Goal: Task Accomplishment & Management: Complete application form

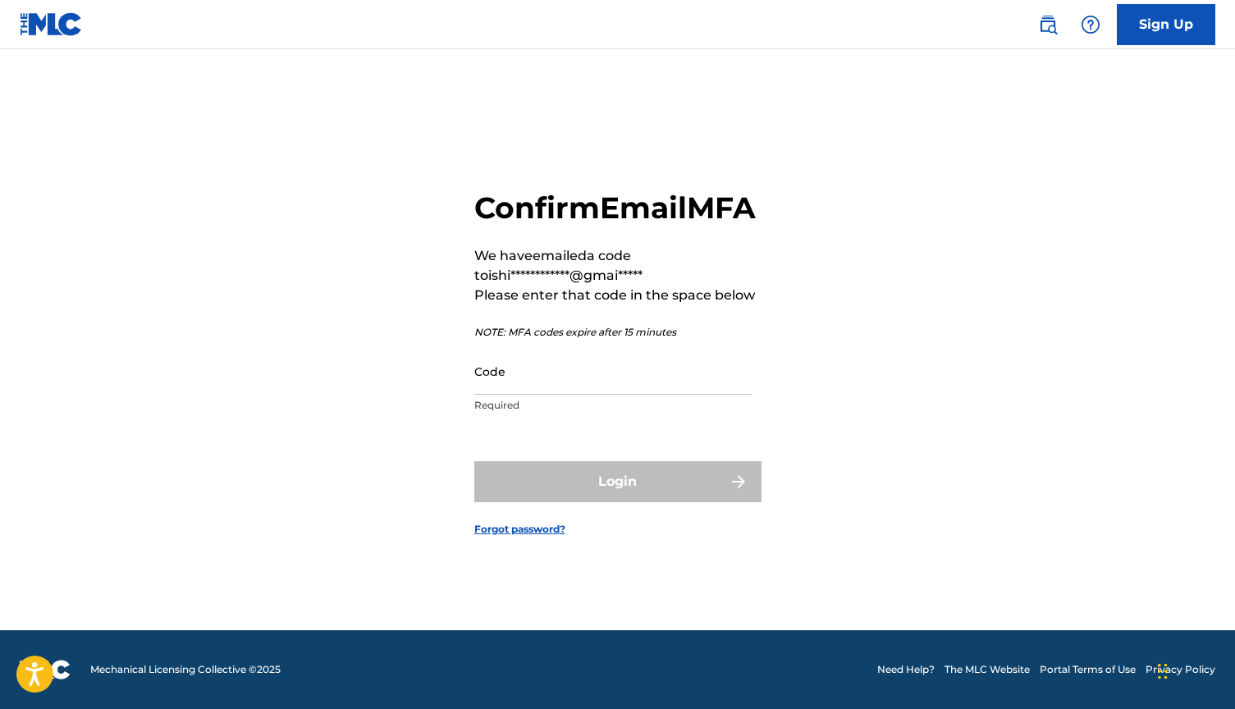
click at [519, 395] on input "Code" at bounding box center [612, 371] width 277 height 47
paste input "423746"
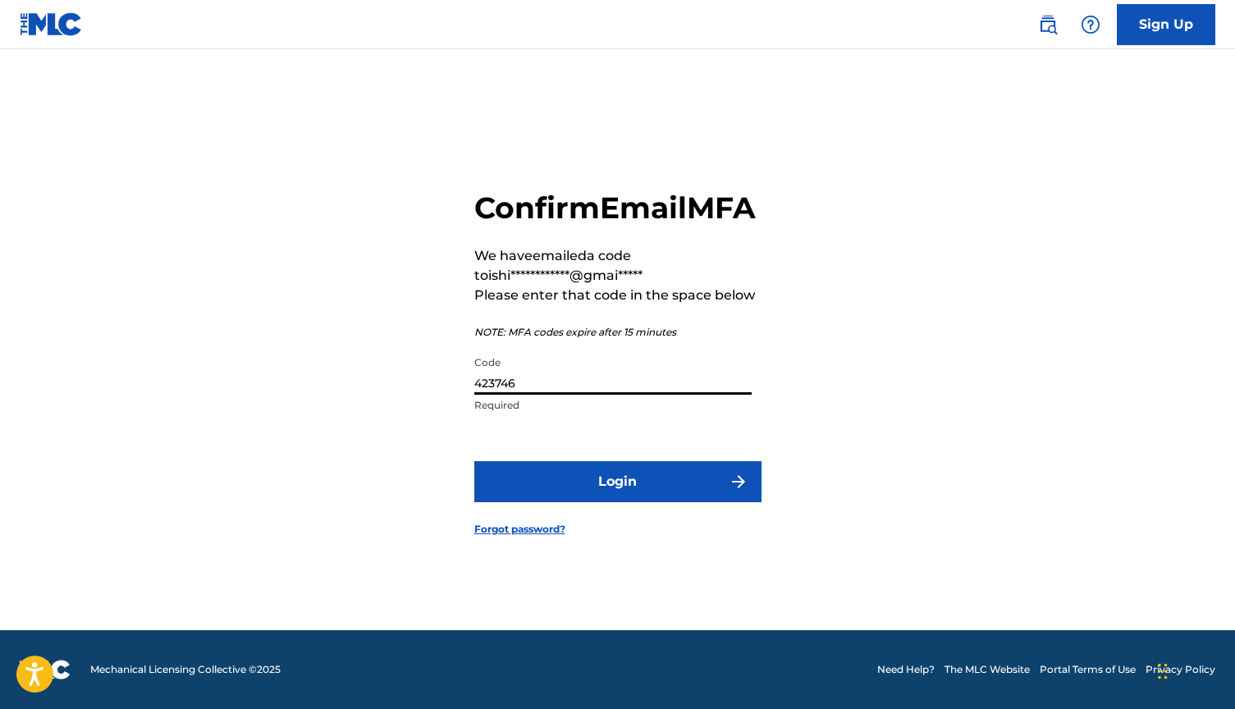
type input "423746"
click at [595, 502] on button "Login" at bounding box center [617, 481] width 287 height 41
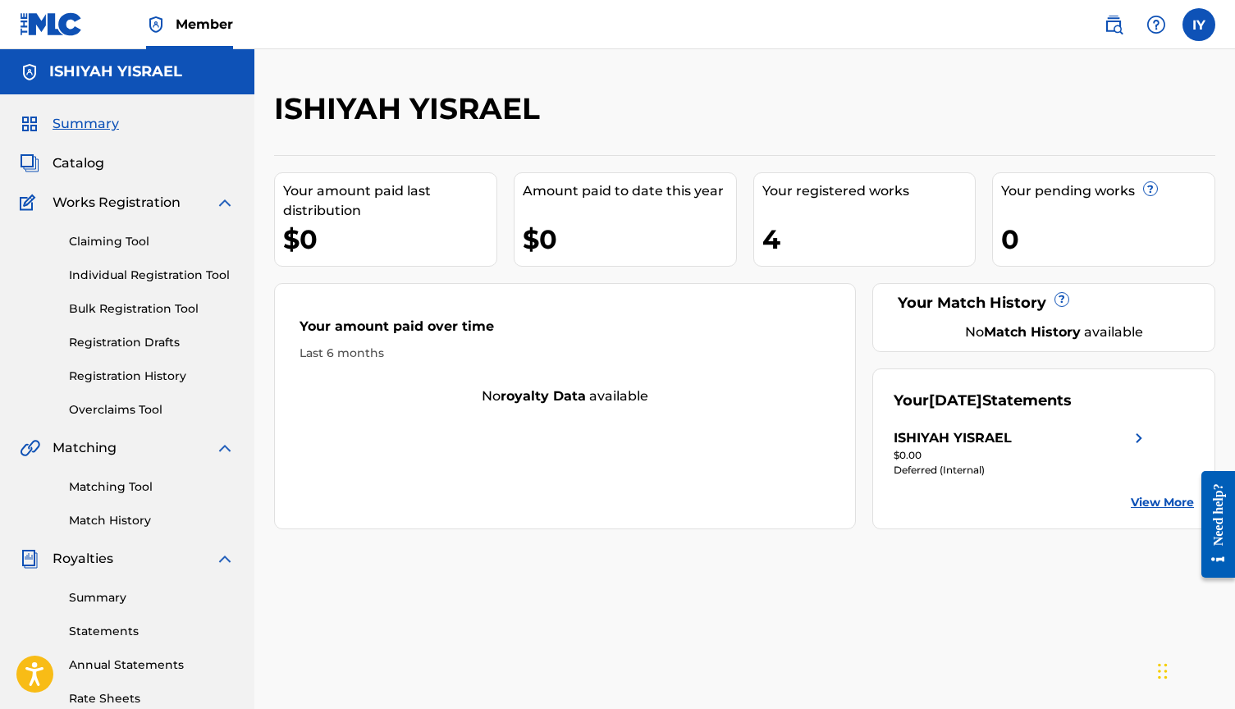
click at [91, 164] on span "Catalog" at bounding box center [79, 163] width 52 height 20
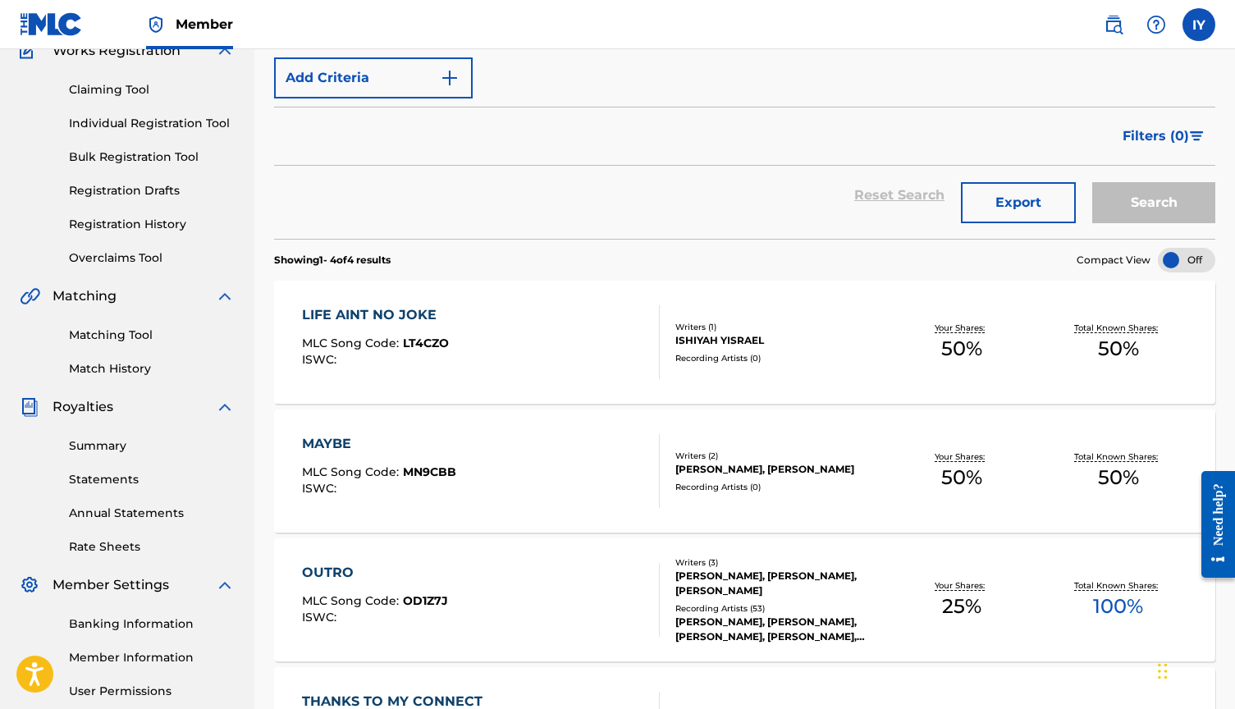
scroll to position [137, 0]
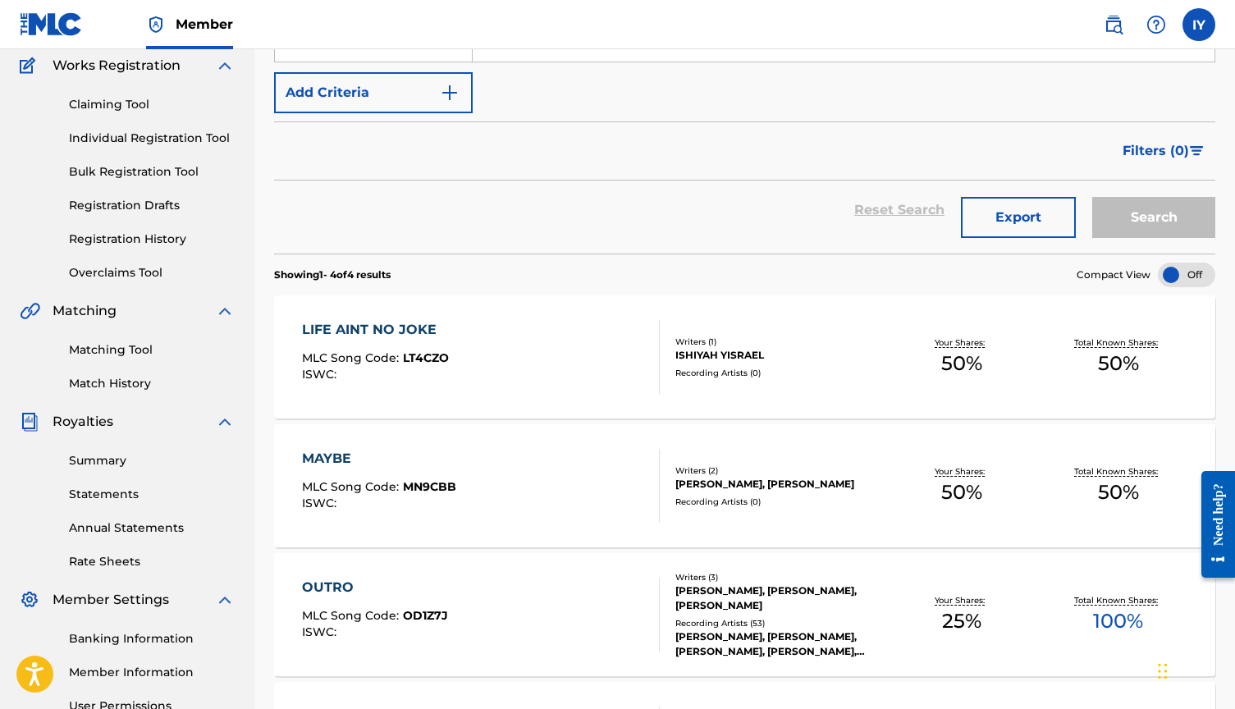
click at [445, 96] on img "Search Form" at bounding box center [450, 93] width 20 height 20
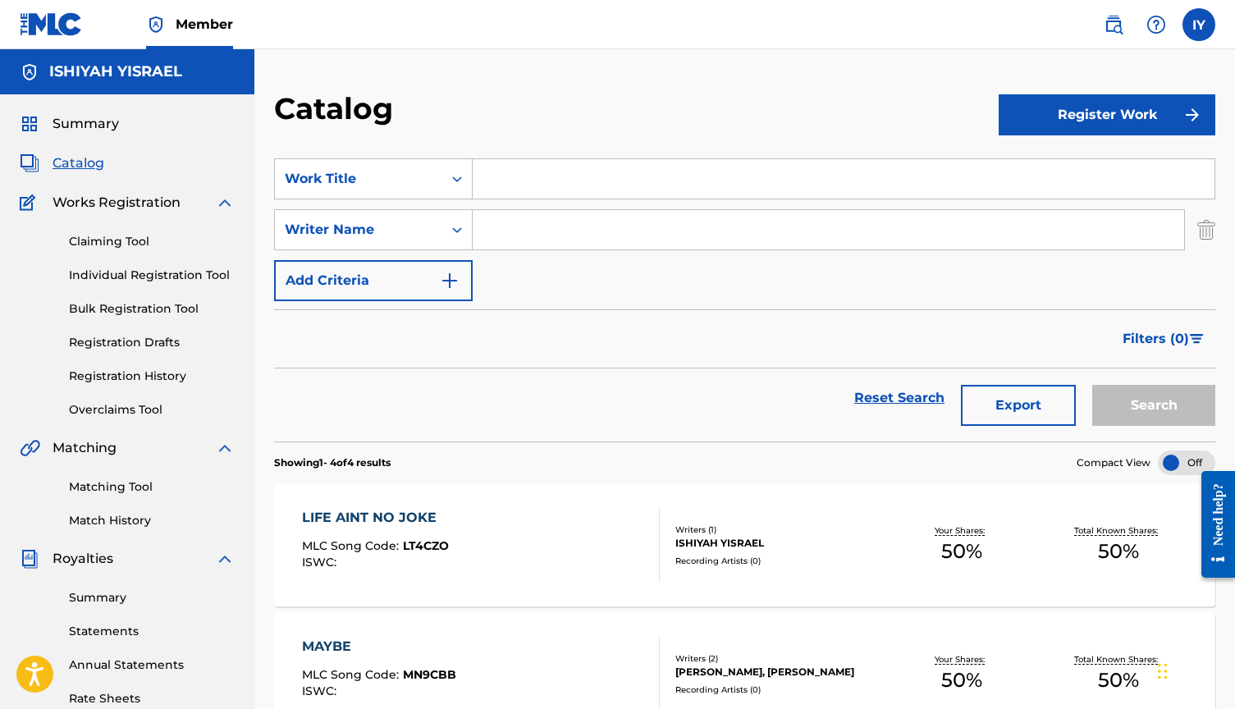
scroll to position [0, 0]
click at [1180, 111] on button "Register Work" at bounding box center [1107, 114] width 217 height 41
click at [1098, 158] on link "Individual" at bounding box center [1107, 168] width 217 height 39
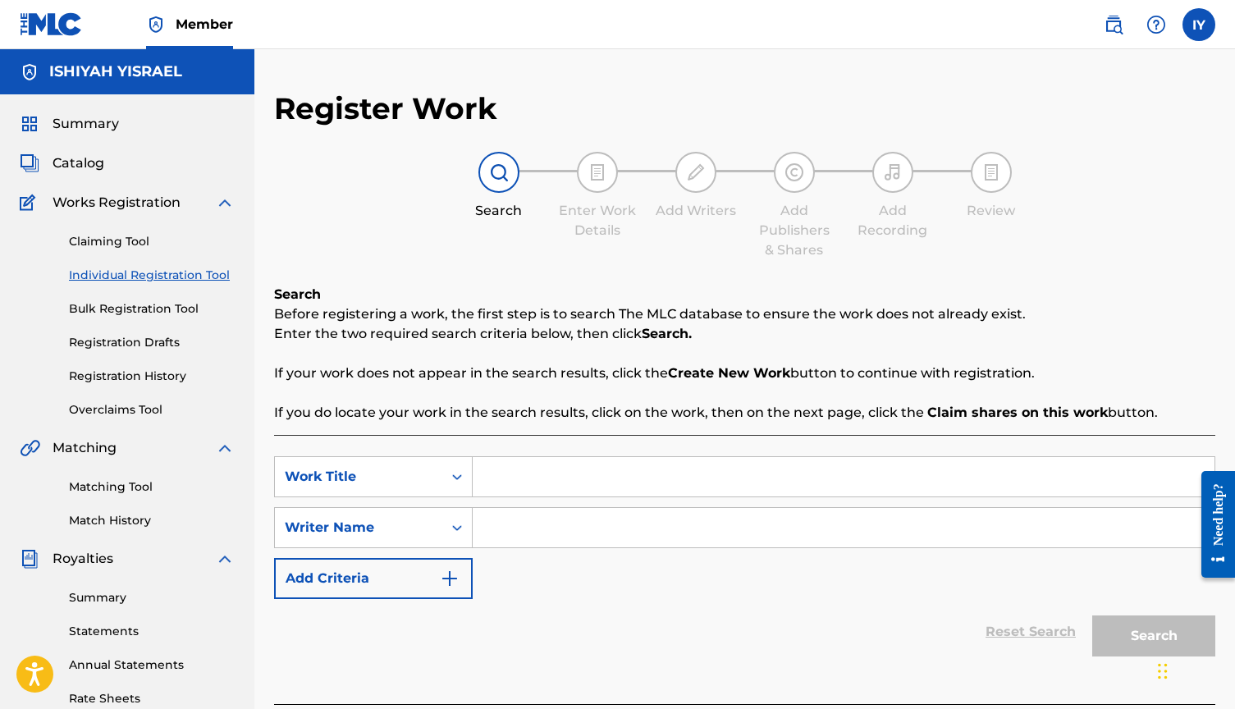
click at [513, 477] on input "Search Form" at bounding box center [844, 476] width 742 height 39
click at [541, 486] on input "Search Form" at bounding box center [844, 476] width 742 height 39
type input "HIGH TOLERANCE"
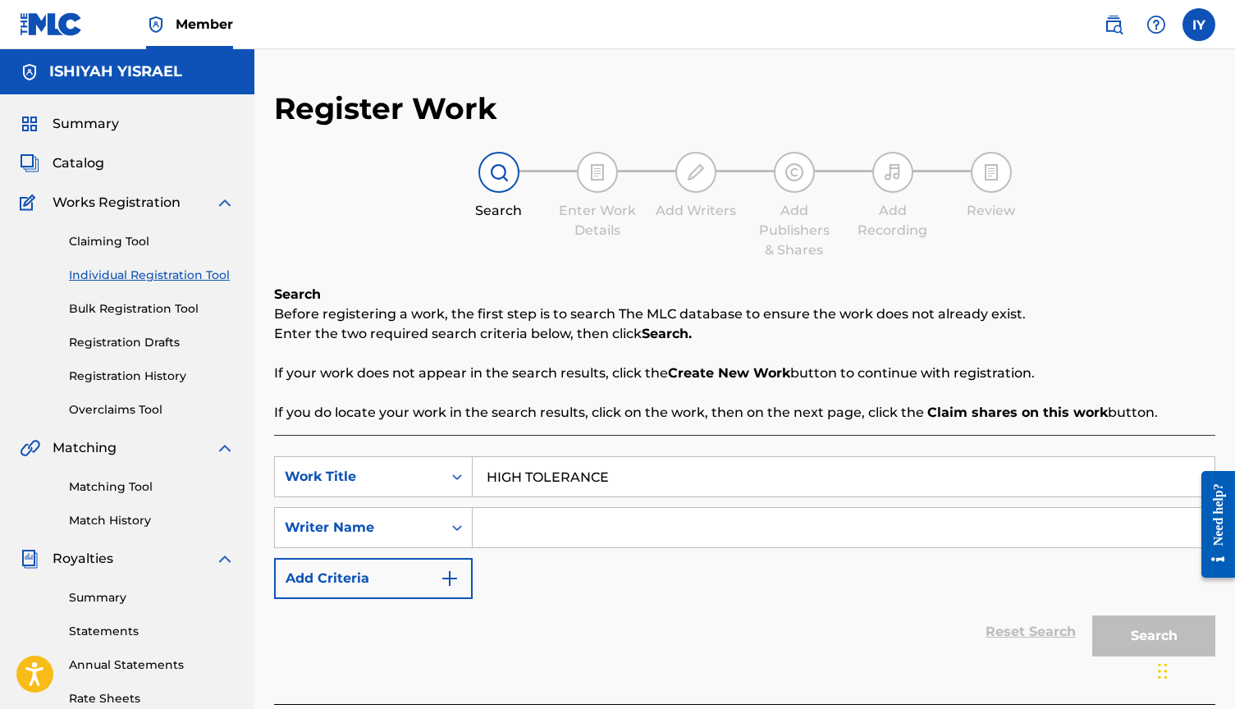
click at [631, 536] on input "Search Form" at bounding box center [844, 527] width 742 height 39
click at [450, 527] on div "Writer Name" at bounding box center [373, 527] width 199 height 41
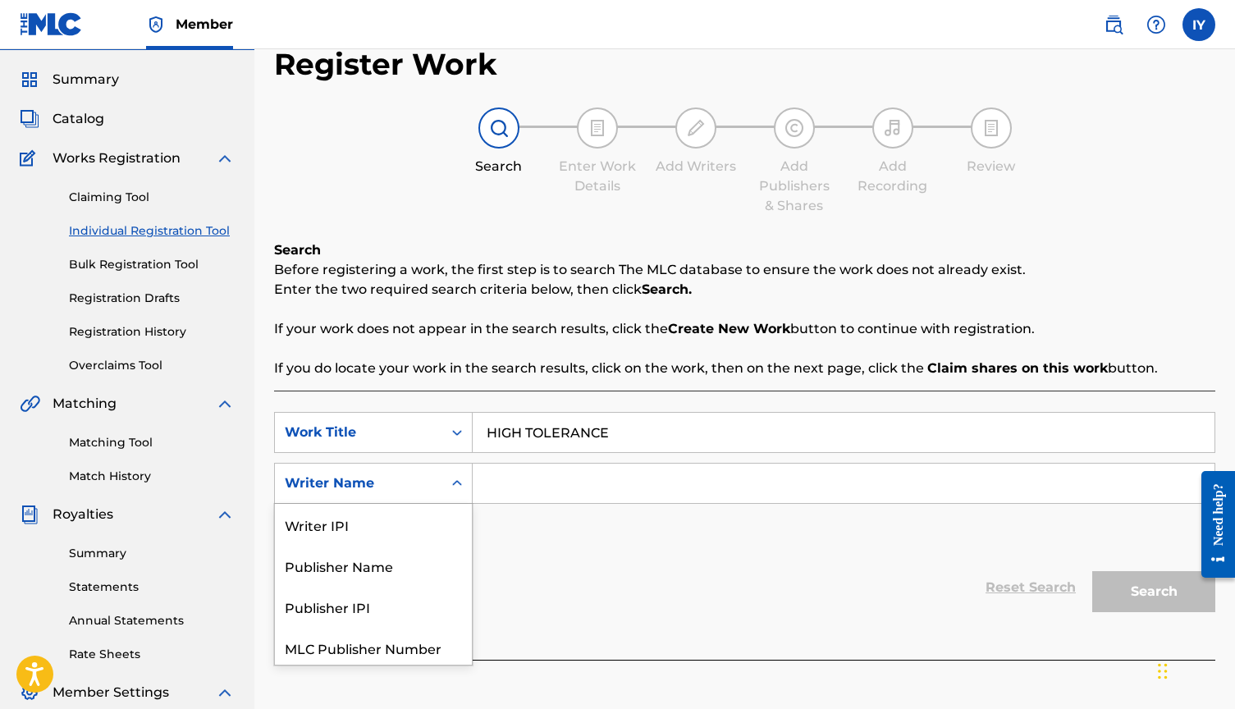
scroll to position [45, 0]
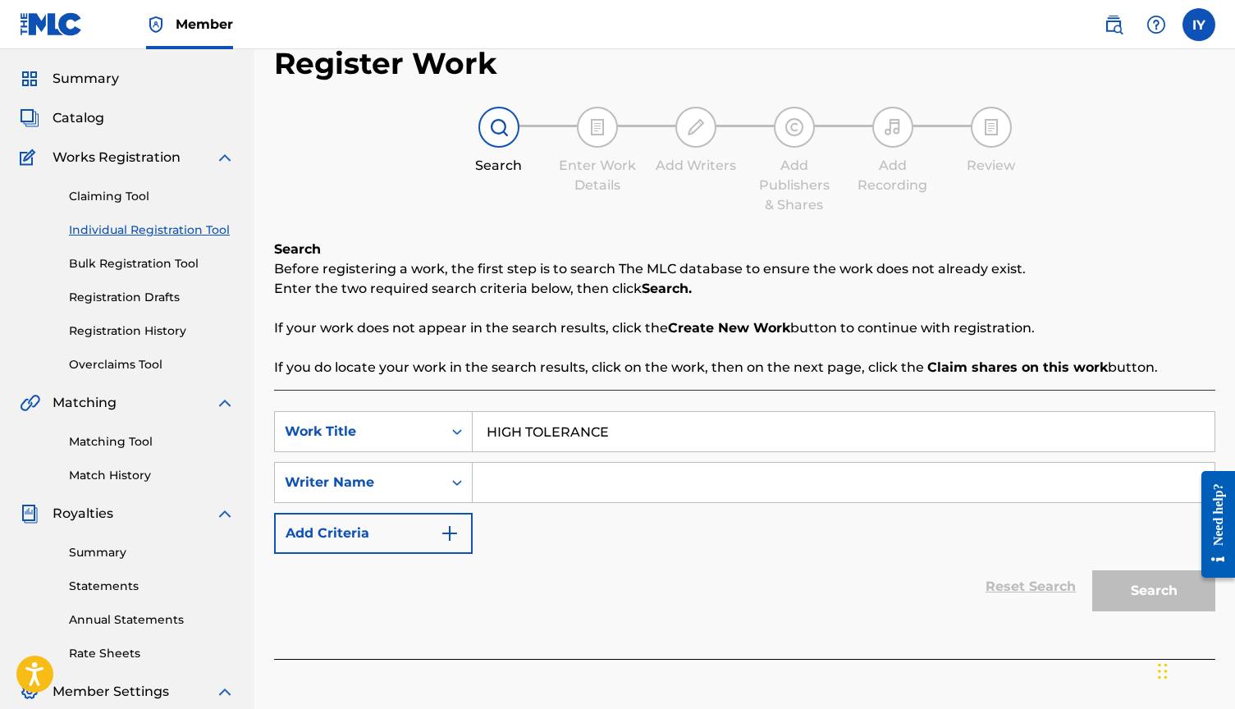
click at [659, 553] on div "SearchWithCriteriad5b32a03-ea6b-4f3b-83f2-15a69b5410e1 Work Title HIGH TOLERANC…" at bounding box center [744, 482] width 941 height 143
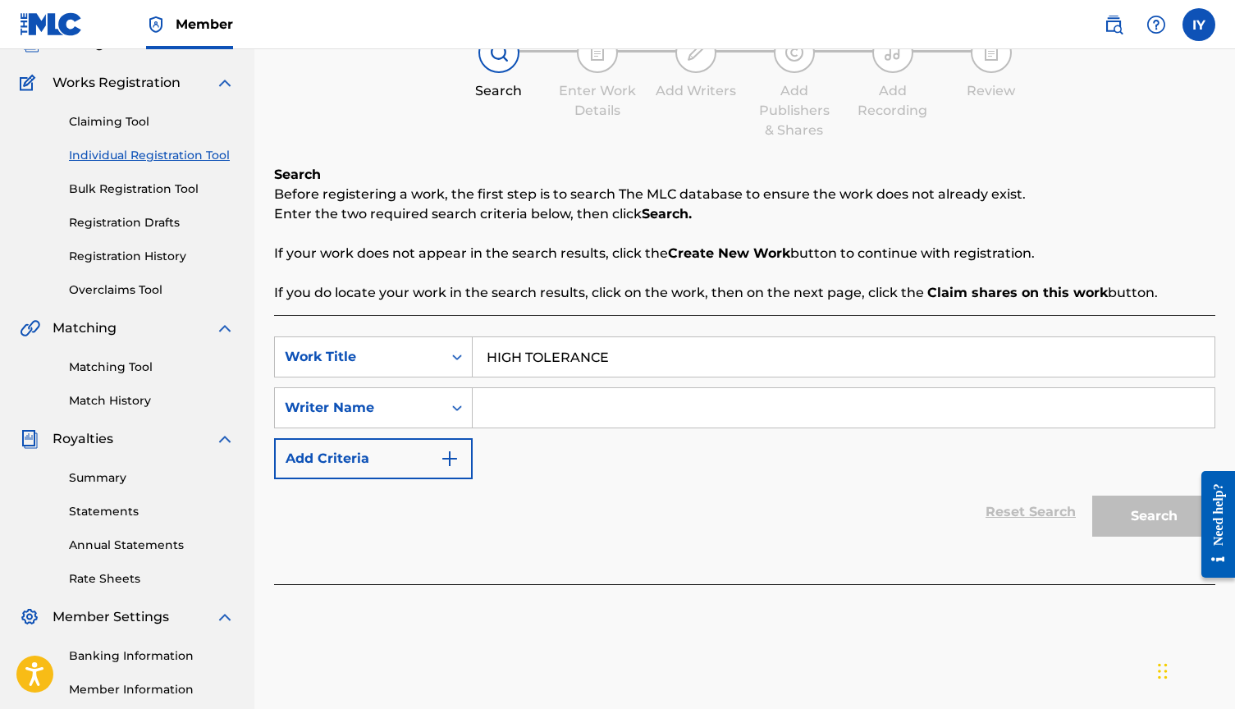
scroll to position [126, 0]
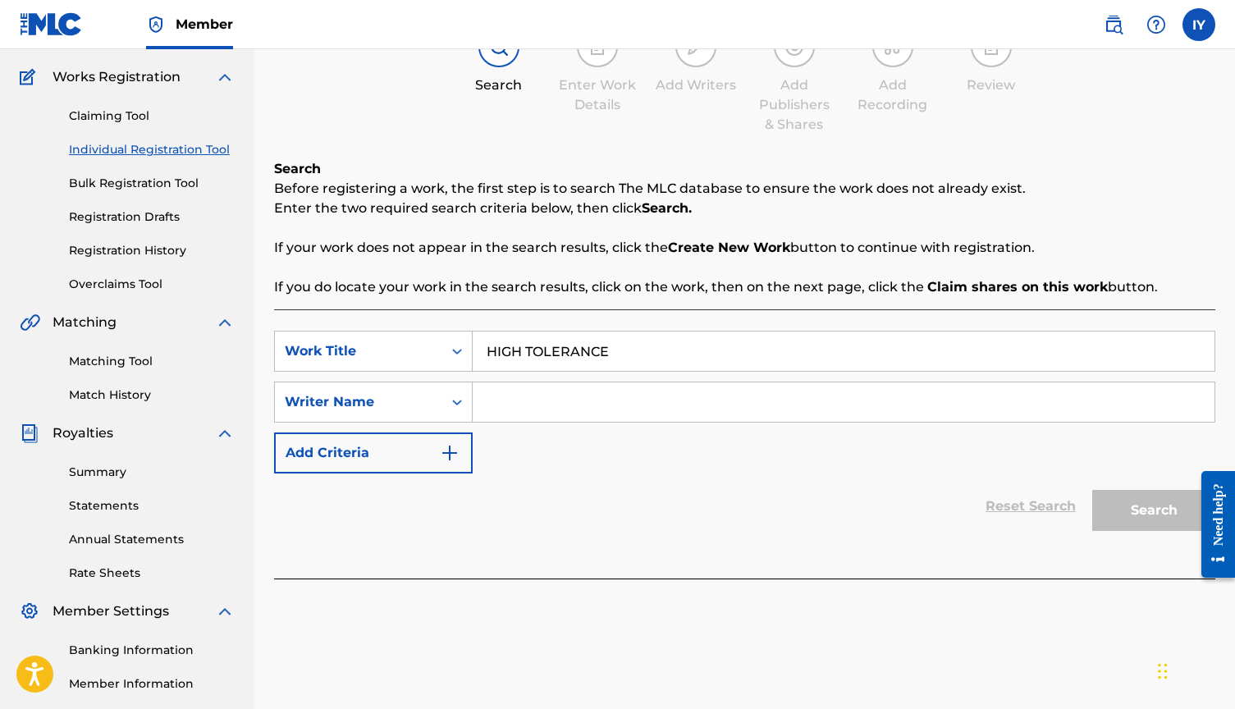
click at [568, 401] on input "Search Form" at bounding box center [844, 401] width 742 height 39
click at [446, 455] on img "Search Form" at bounding box center [450, 453] width 20 height 20
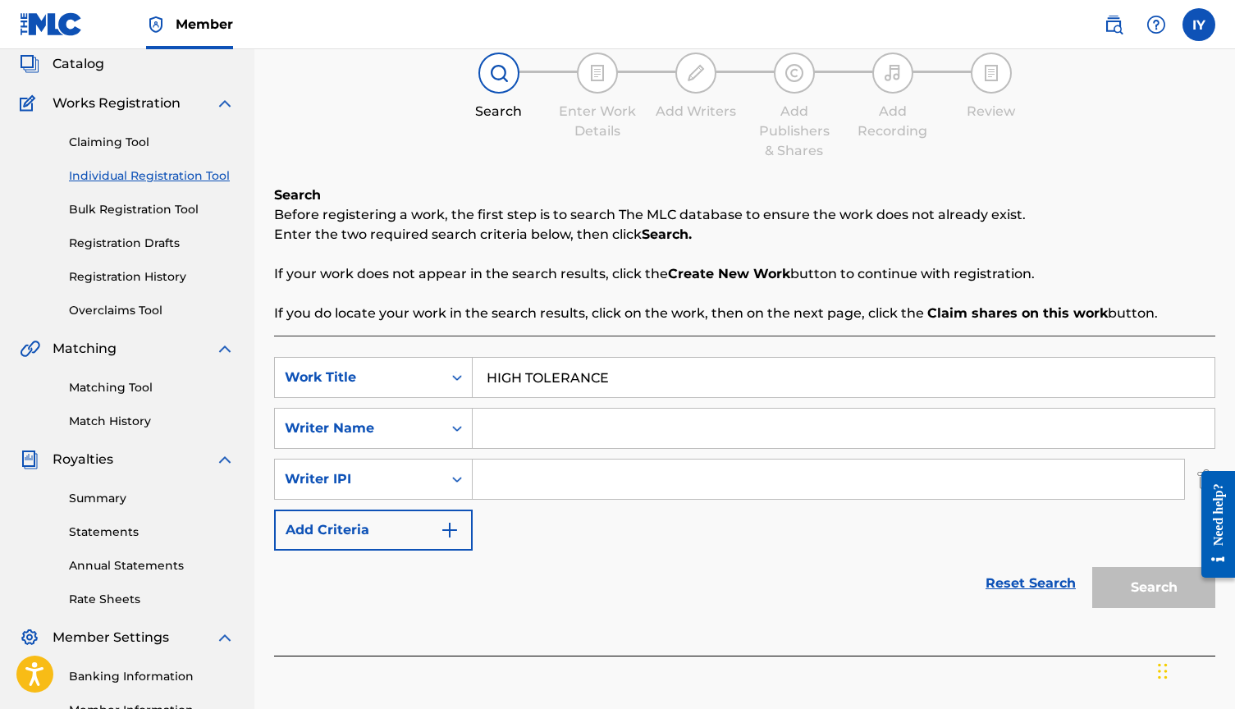
scroll to position [189, 0]
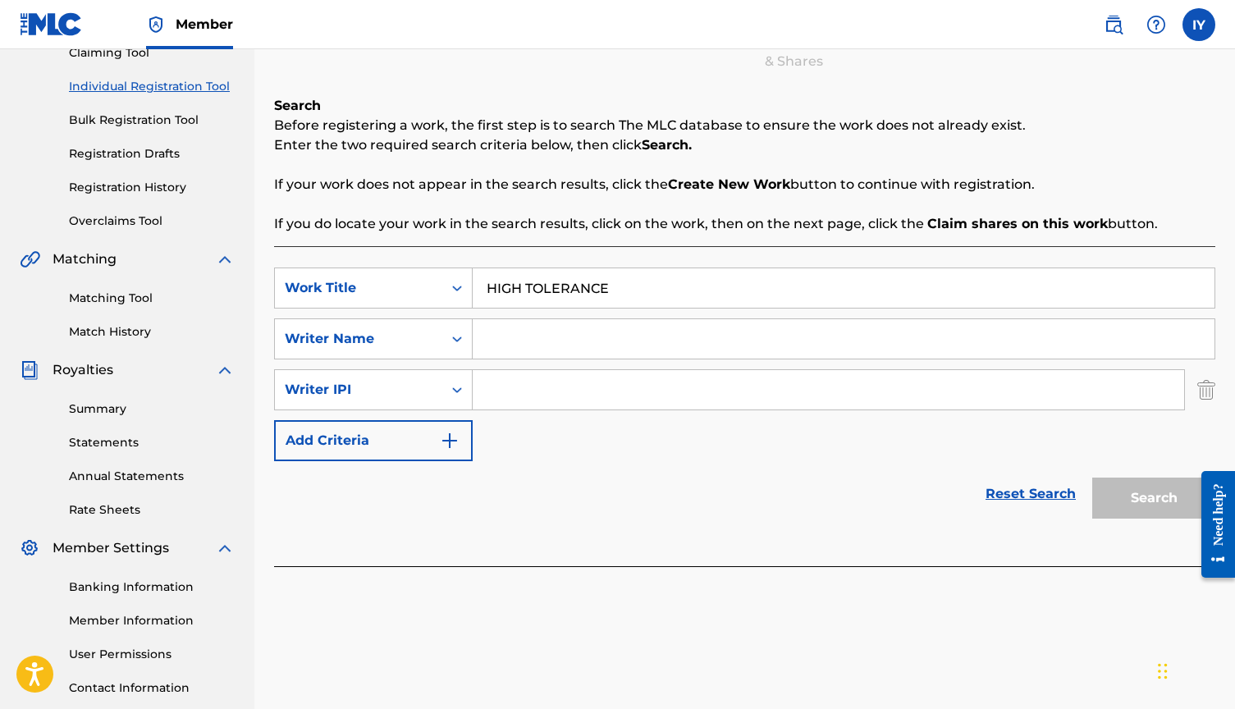
click at [537, 328] on input "Search Form" at bounding box center [844, 338] width 742 height 39
type input "ISHIYAH YISRAEL"
click at [537, 386] on input "Search Form" at bounding box center [828, 389] width 711 height 39
paste input "01282449340"
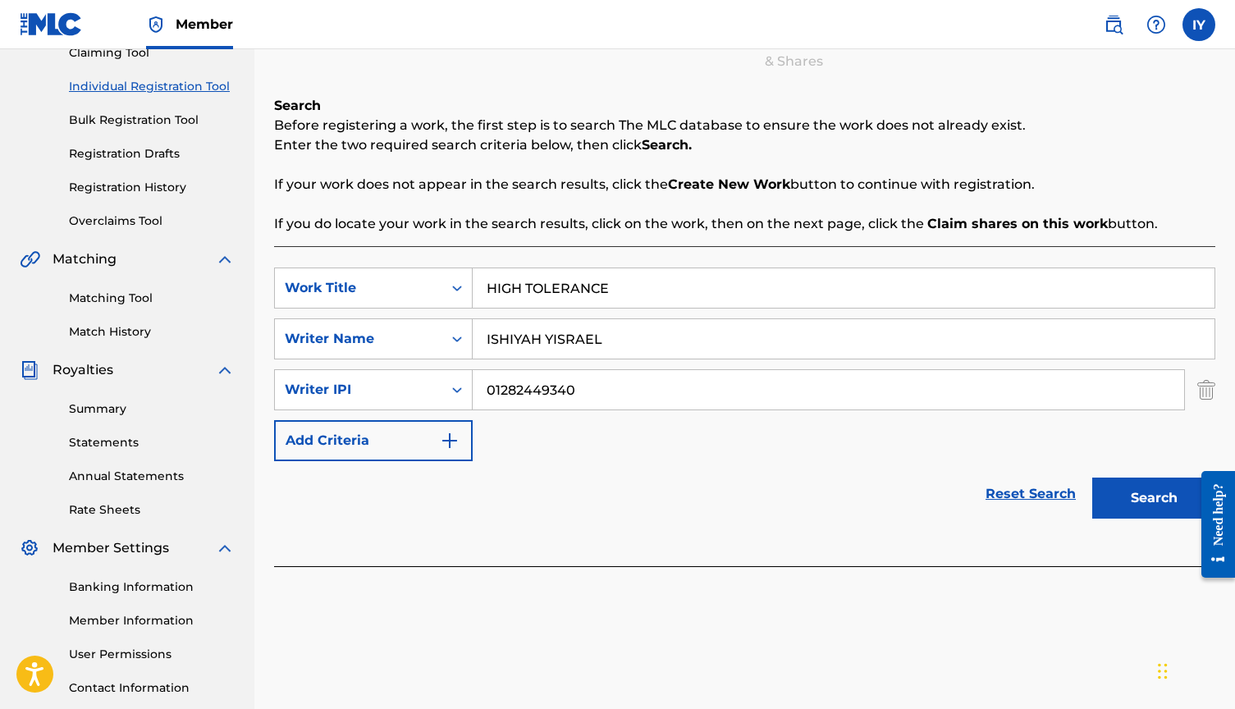
type input "01282449340"
click at [1157, 503] on button "Search" at bounding box center [1153, 498] width 123 height 41
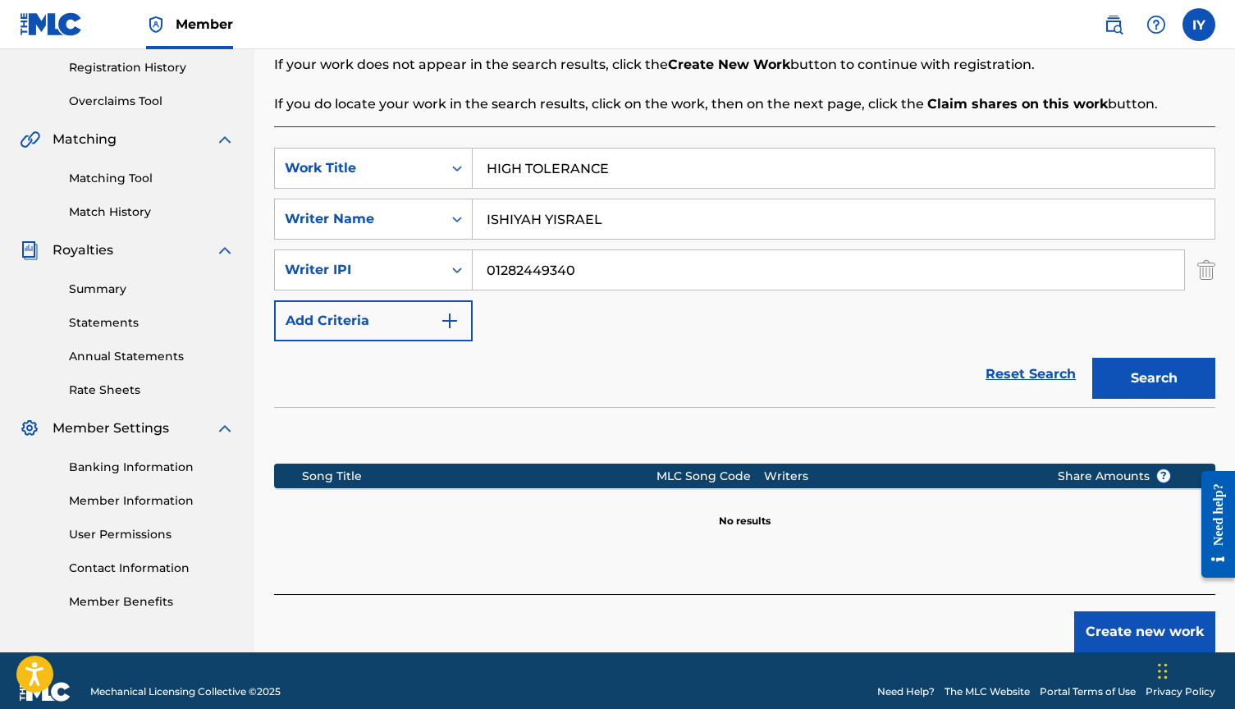
scroll to position [323, 0]
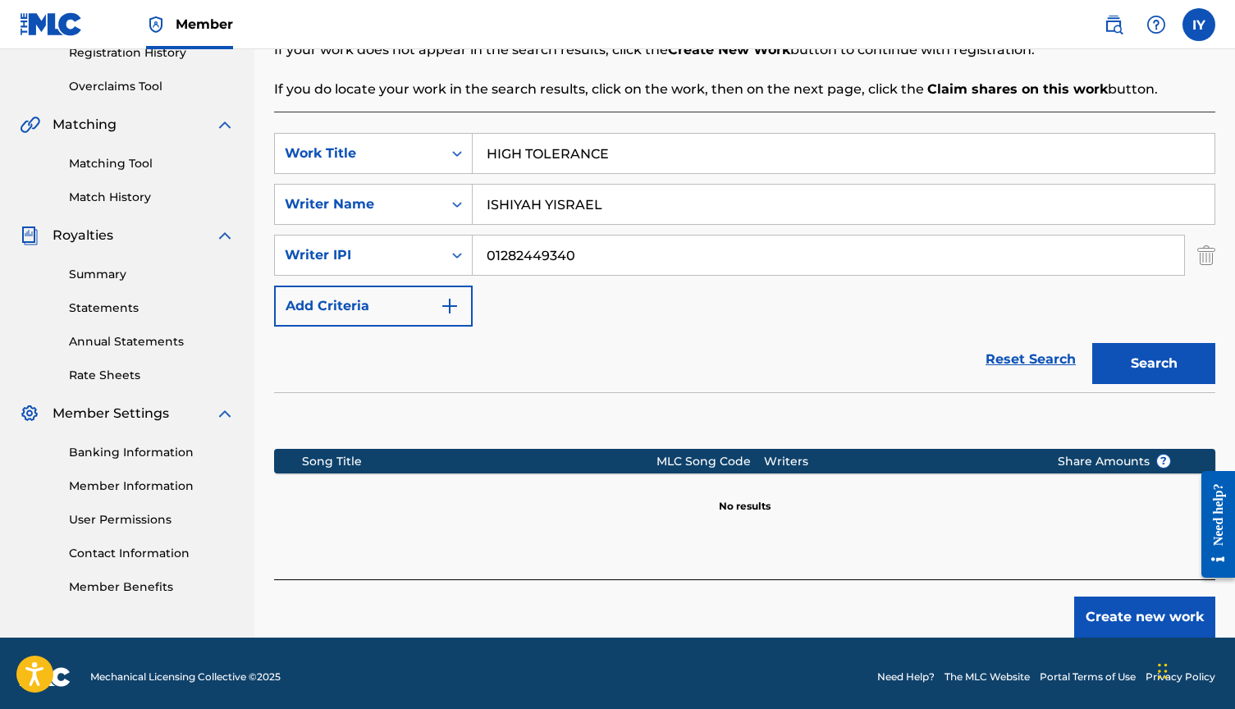
click at [1124, 607] on button "Create new work" at bounding box center [1144, 617] width 141 height 41
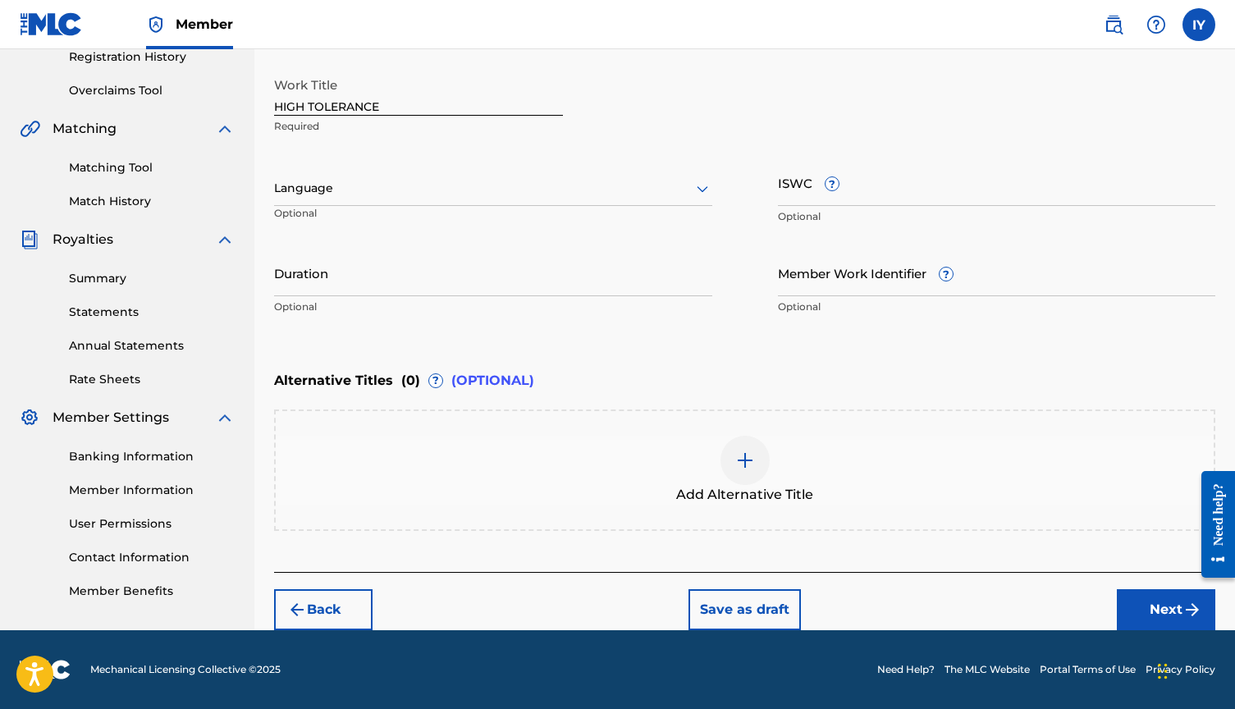
scroll to position [319, 0]
click at [1155, 599] on button "Next" at bounding box center [1166, 609] width 98 height 41
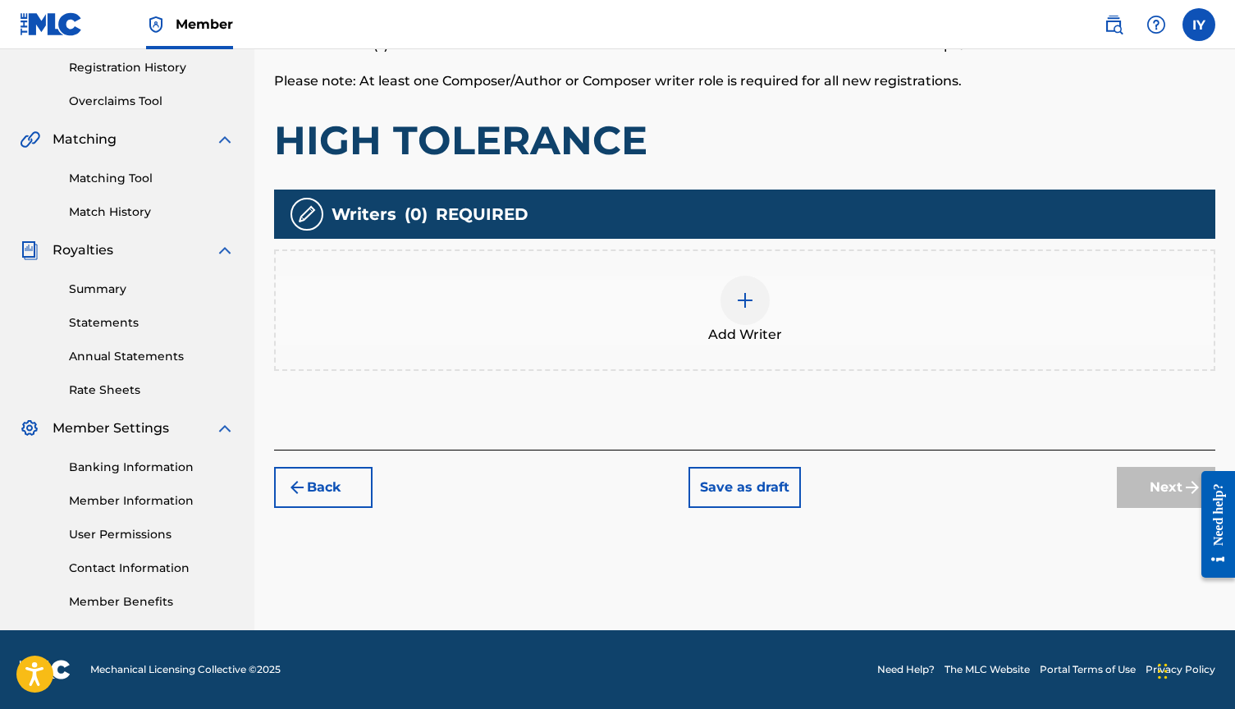
scroll to position [309, 0]
click at [743, 309] on img at bounding box center [745, 300] width 20 height 20
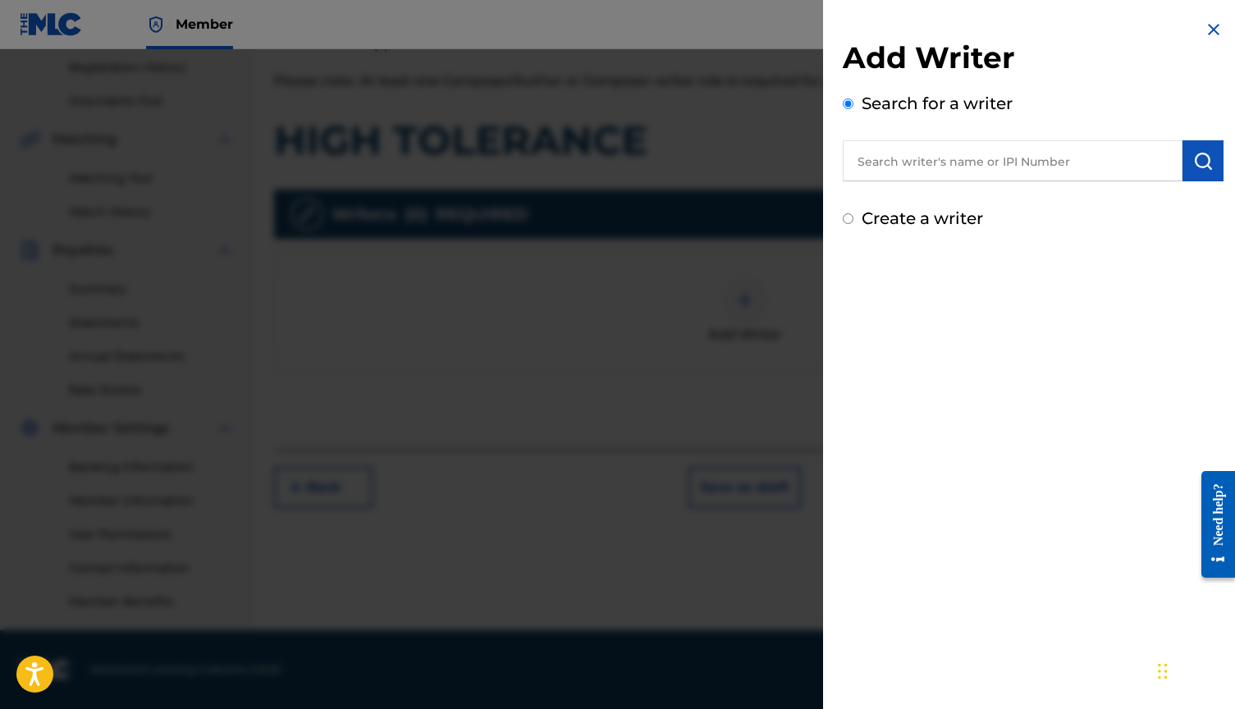
click at [1041, 167] on input "text" at bounding box center [1013, 160] width 340 height 41
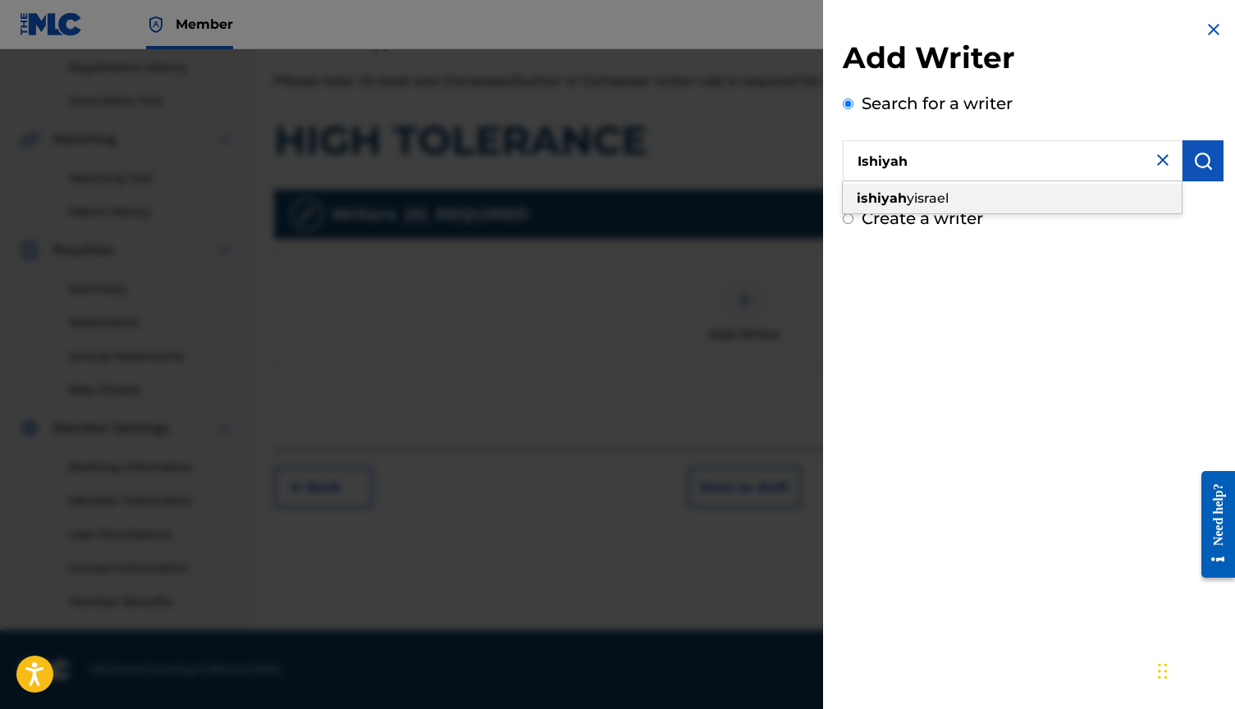
click at [1003, 208] on div "[PERSON_NAME]" at bounding box center [1012, 199] width 339 height 30
type input "[PERSON_NAME]"
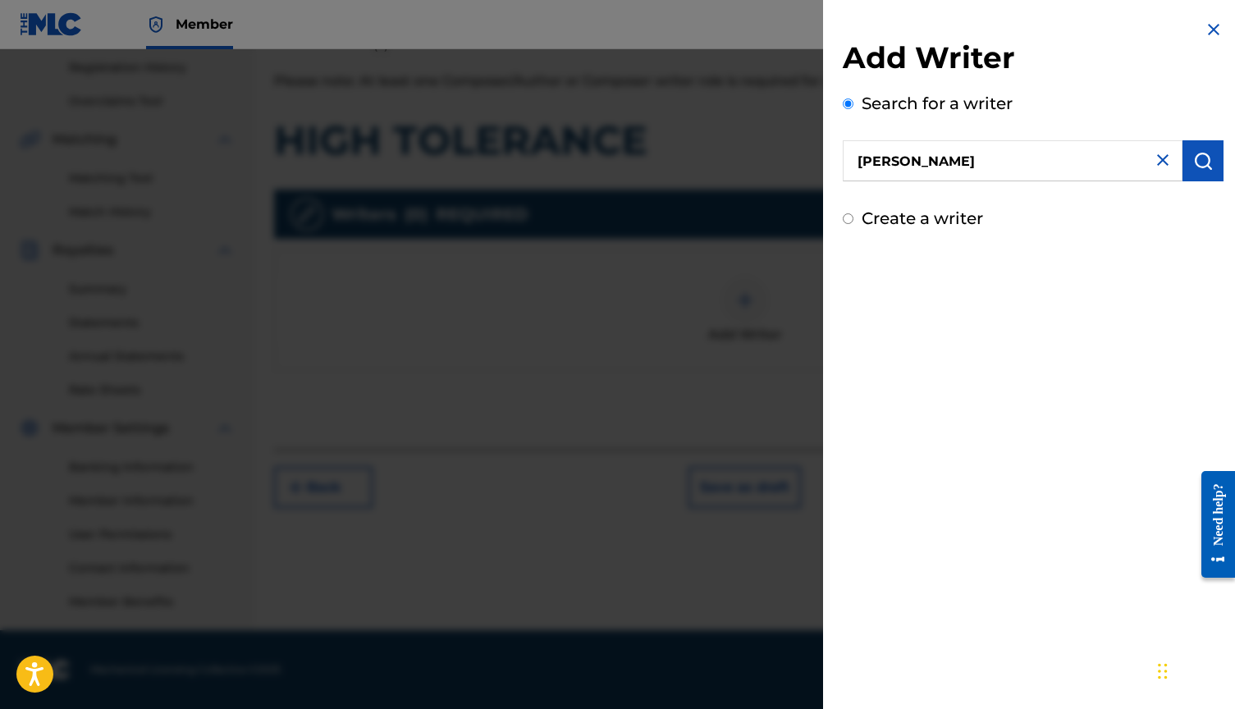
click at [1193, 168] on img "submit" at bounding box center [1203, 161] width 20 height 20
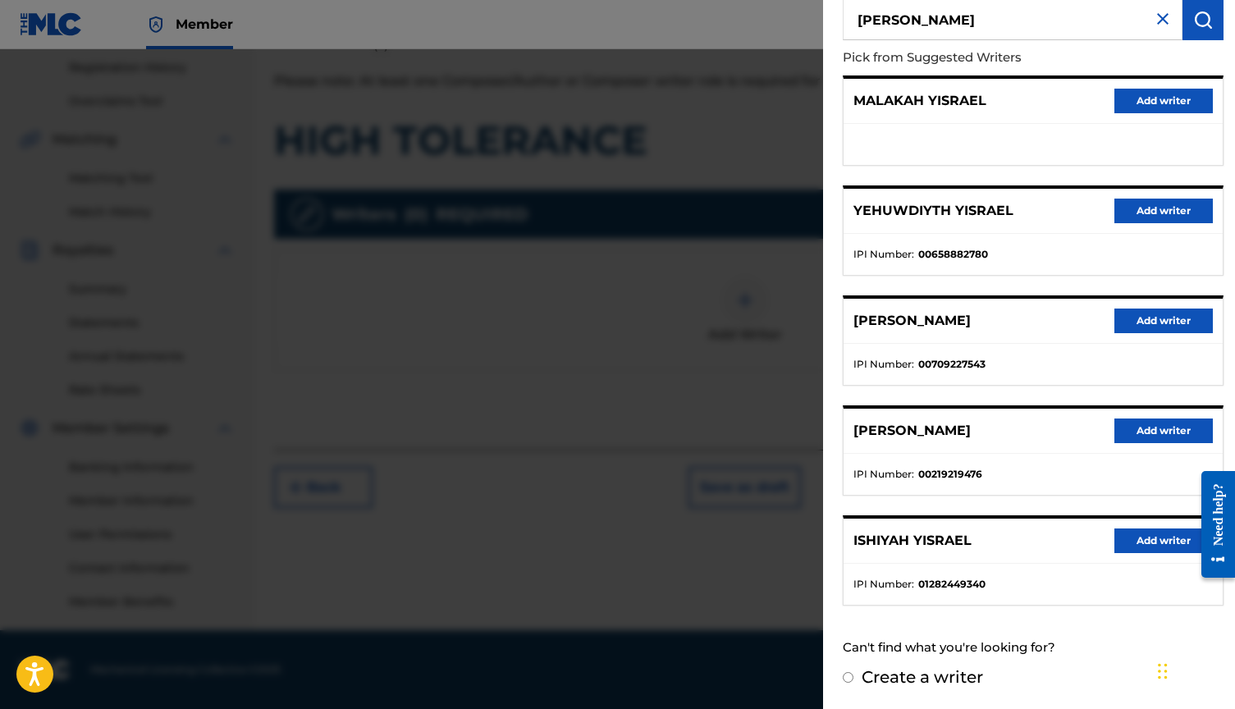
scroll to position [140, 0]
click at [1146, 538] on button "Add writer" at bounding box center [1163, 541] width 98 height 25
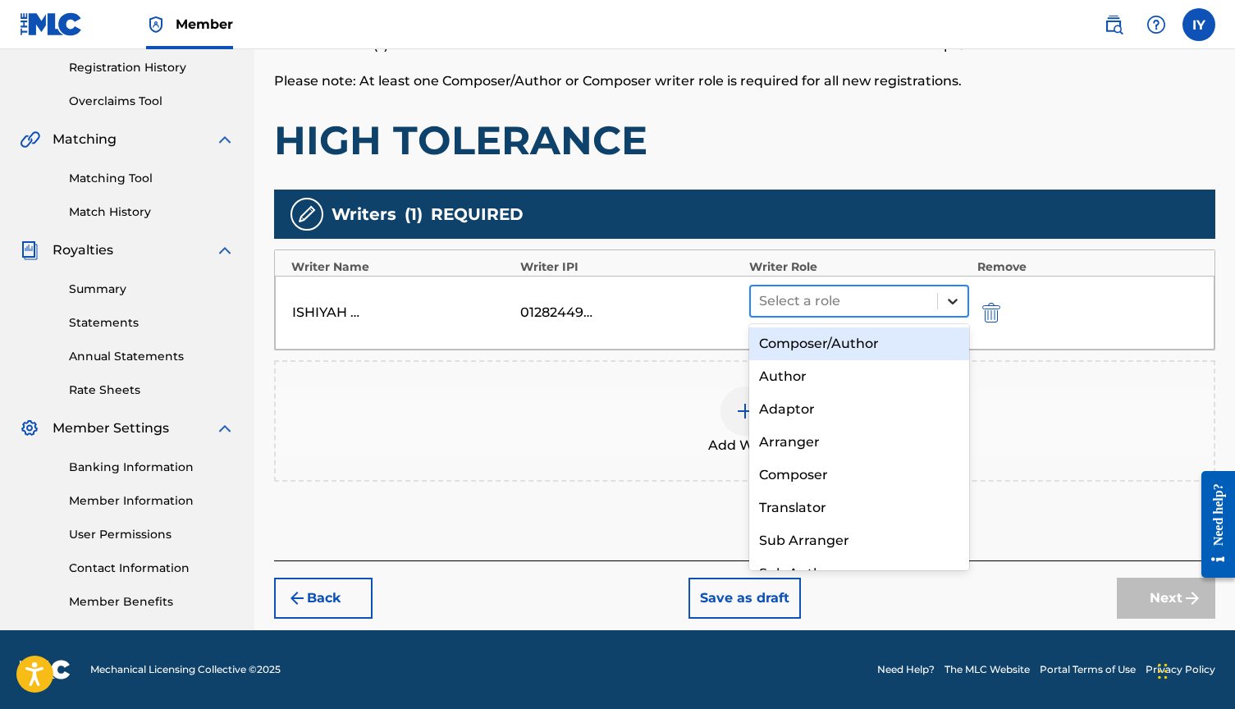
click at [944, 298] on icon at bounding box center [952, 301] width 16 height 16
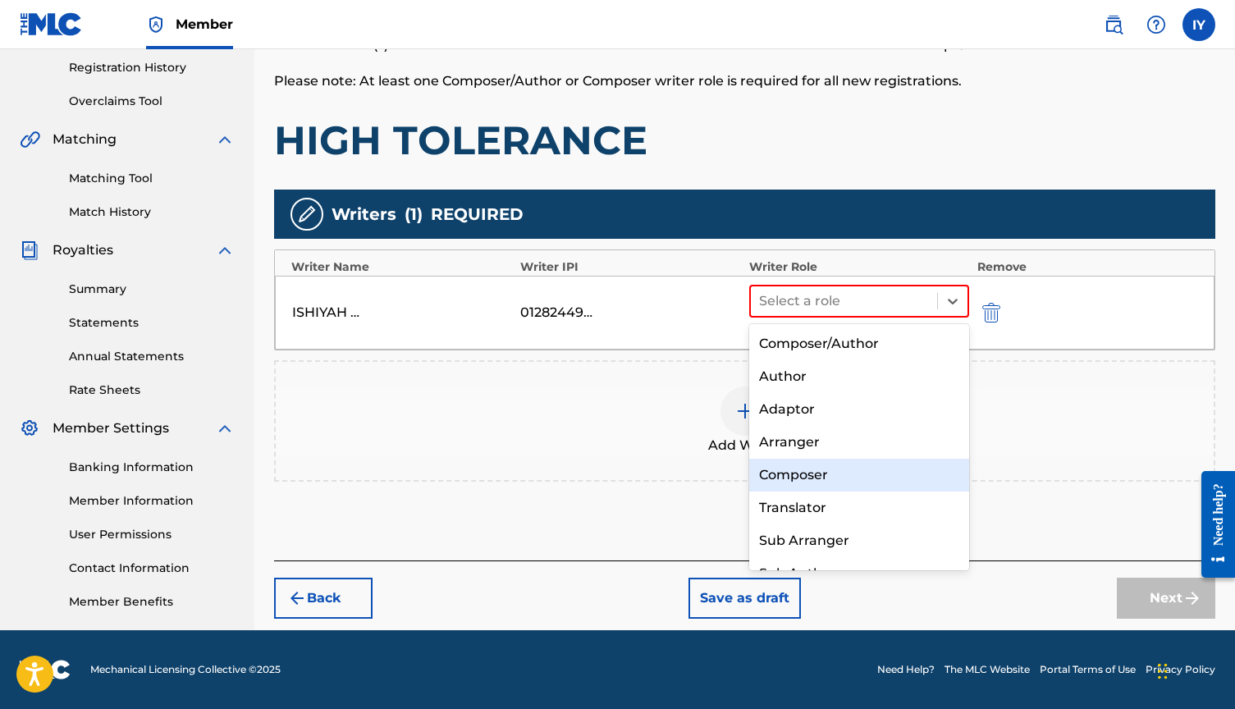
click at [822, 478] on div "Composer" at bounding box center [859, 475] width 220 height 33
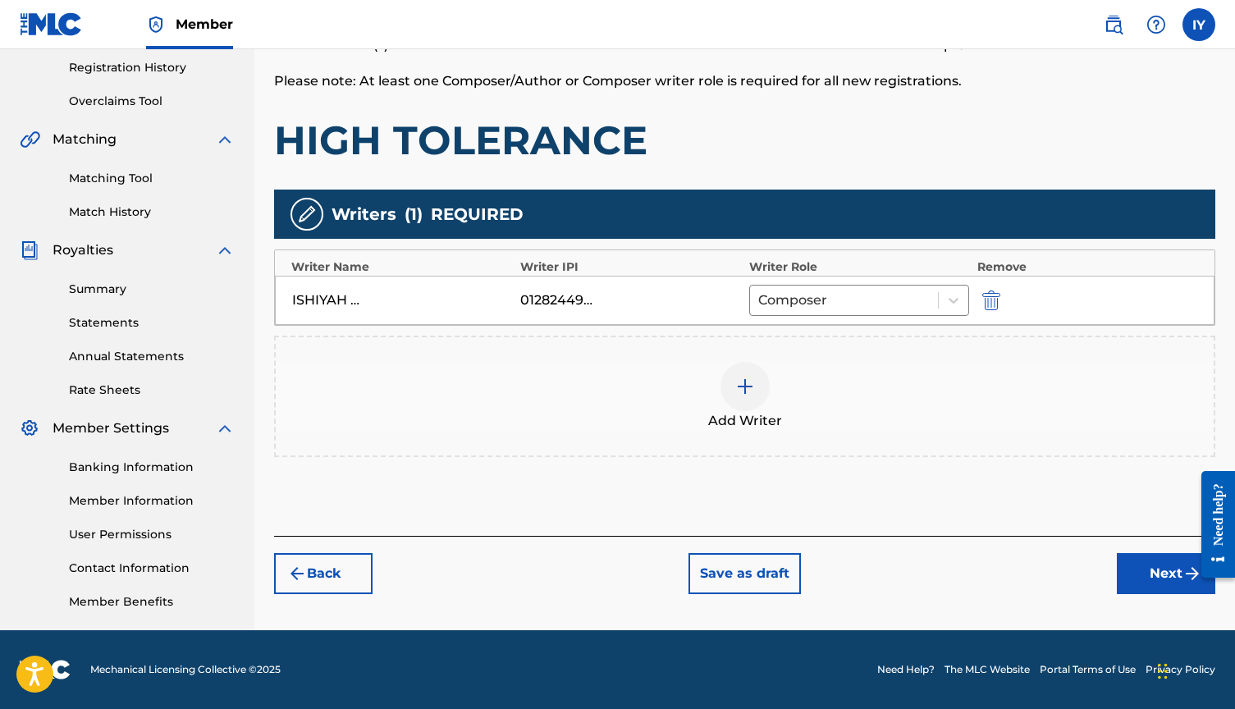
click at [1171, 571] on button "Next" at bounding box center [1166, 573] width 98 height 41
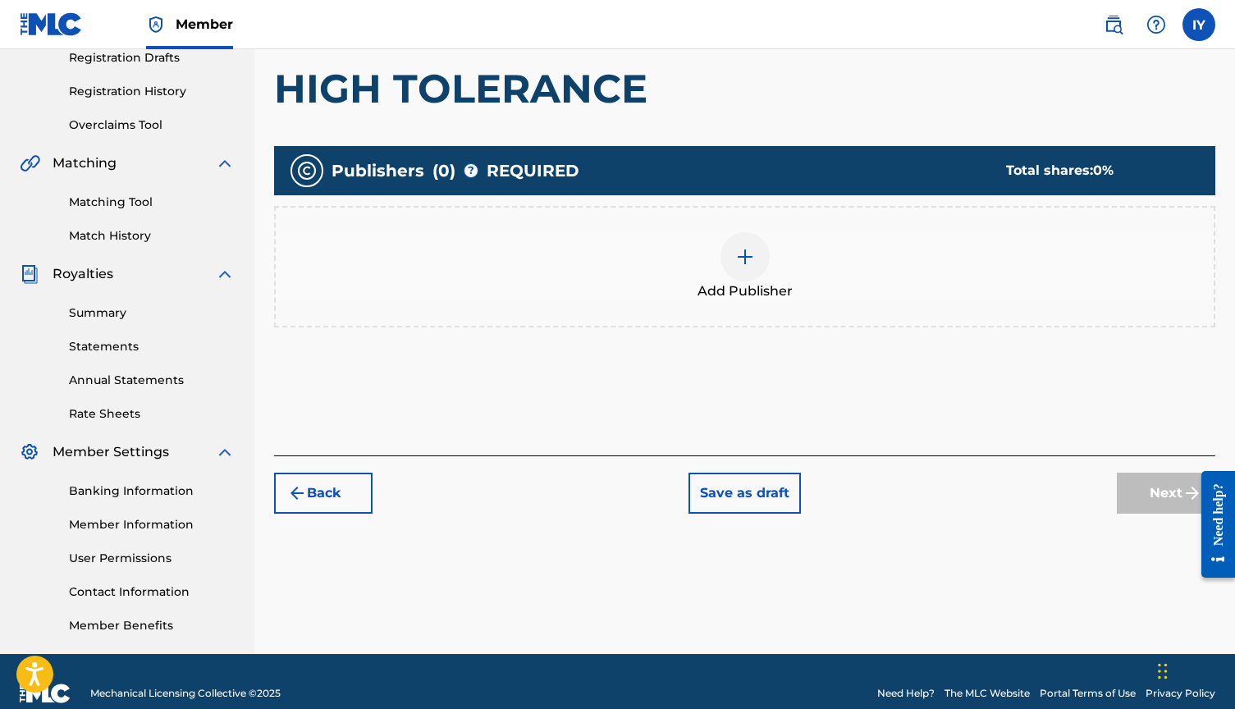
scroll to position [285, 0]
click at [1180, 501] on div "Next" at bounding box center [1166, 493] width 98 height 41
click at [1180, 500] on div "Next" at bounding box center [1166, 493] width 98 height 41
click at [780, 242] on div "Add Publisher" at bounding box center [745, 266] width 938 height 69
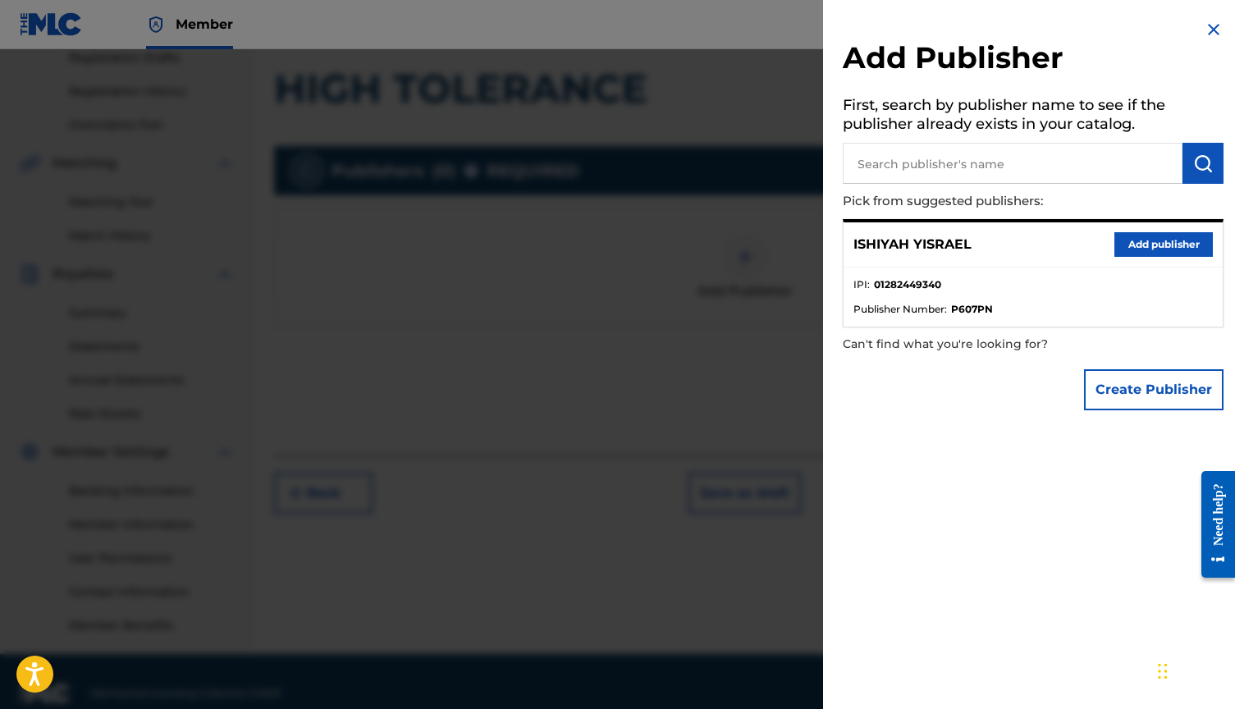
click at [743, 249] on div at bounding box center [617, 403] width 1235 height 709
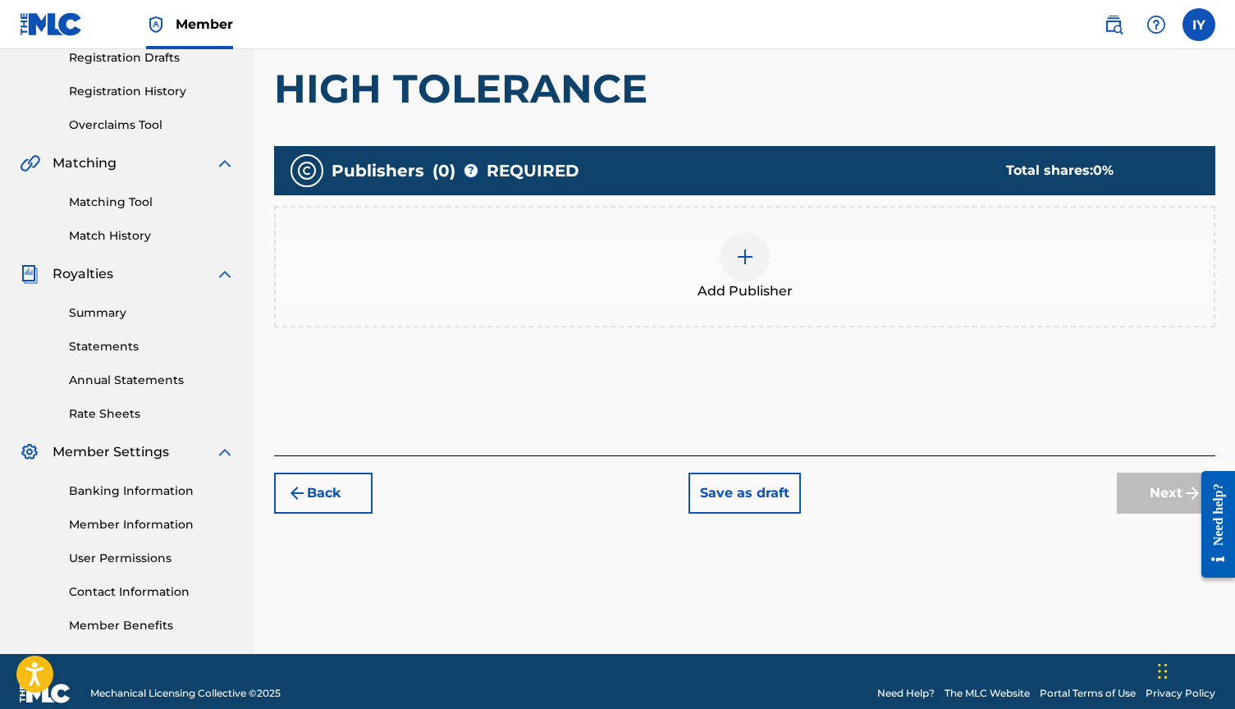
click at [720, 246] on div "Add Publisher" at bounding box center [745, 266] width 938 height 69
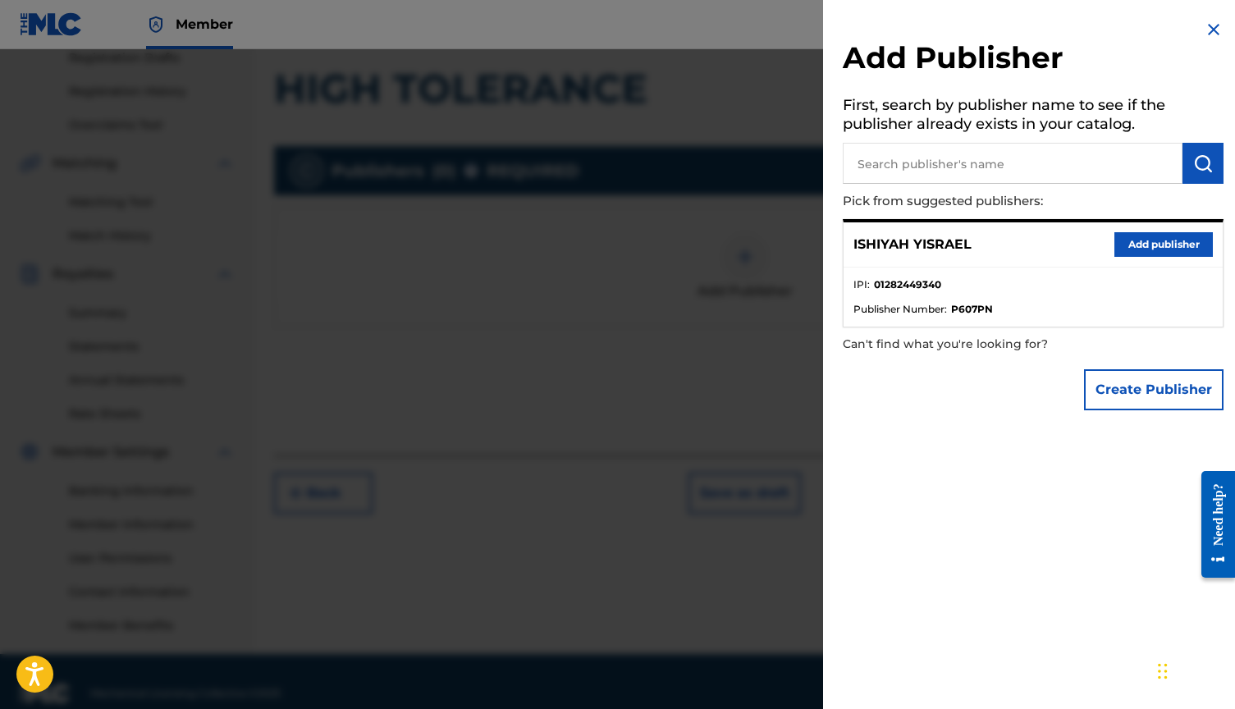
click at [1144, 246] on button "Add publisher" at bounding box center [1163, 244] width 98 height 25
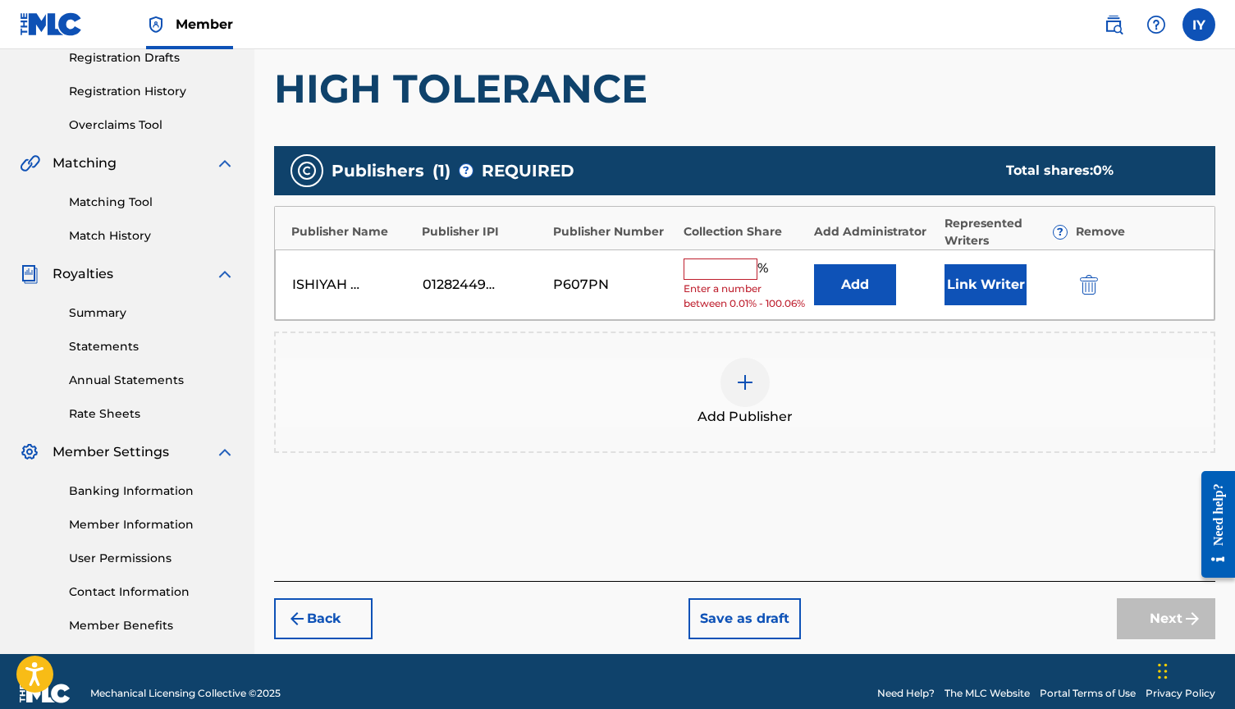
click at [731, 267] on input "text" at bounding box center [721, 268] width 74 height 21
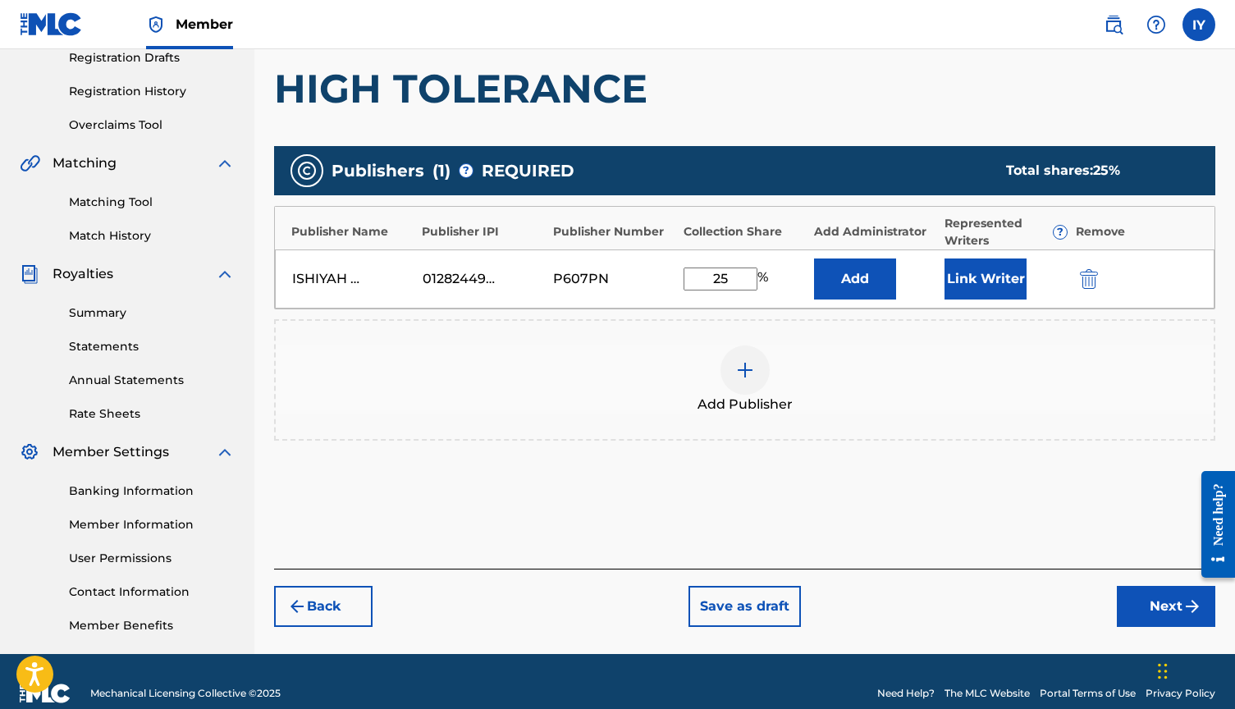
type input "25"
click at [994, 277] on button "Link Writer" at bounding box center [985, 278] width 82 height 41
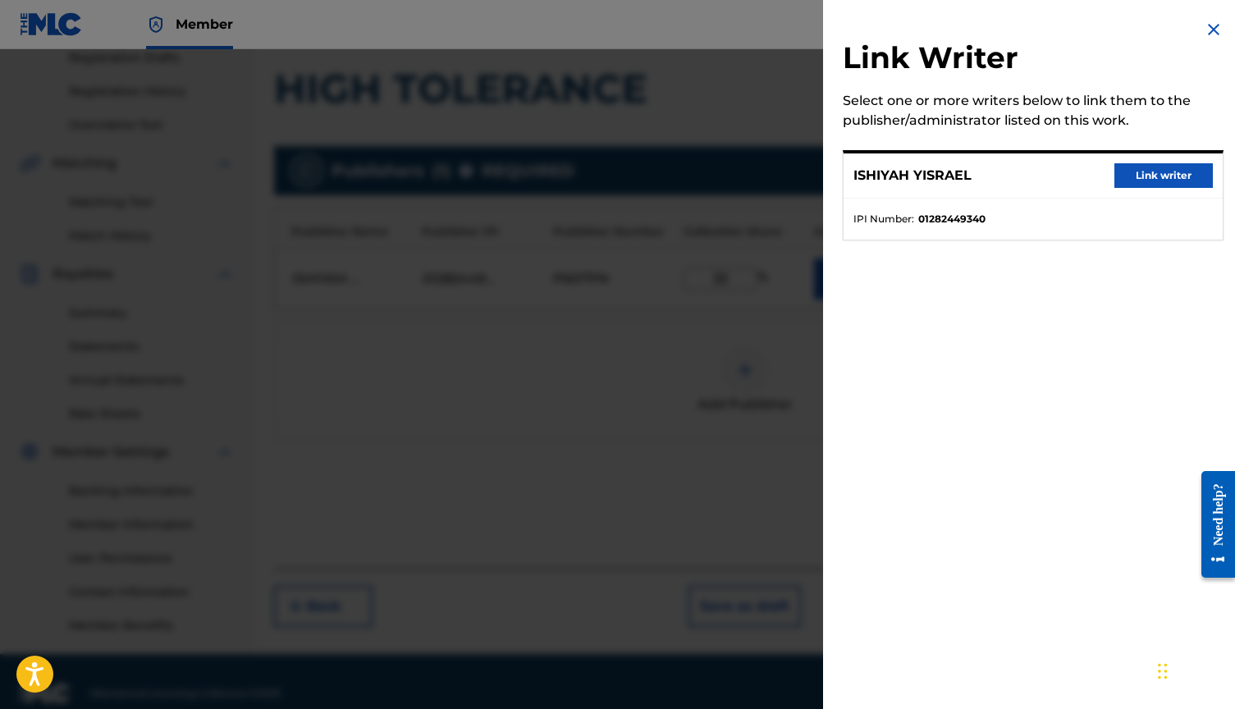
click at [1161, 186] on button "Link writer" at bounding box center [1163, 175] width 98 height 25
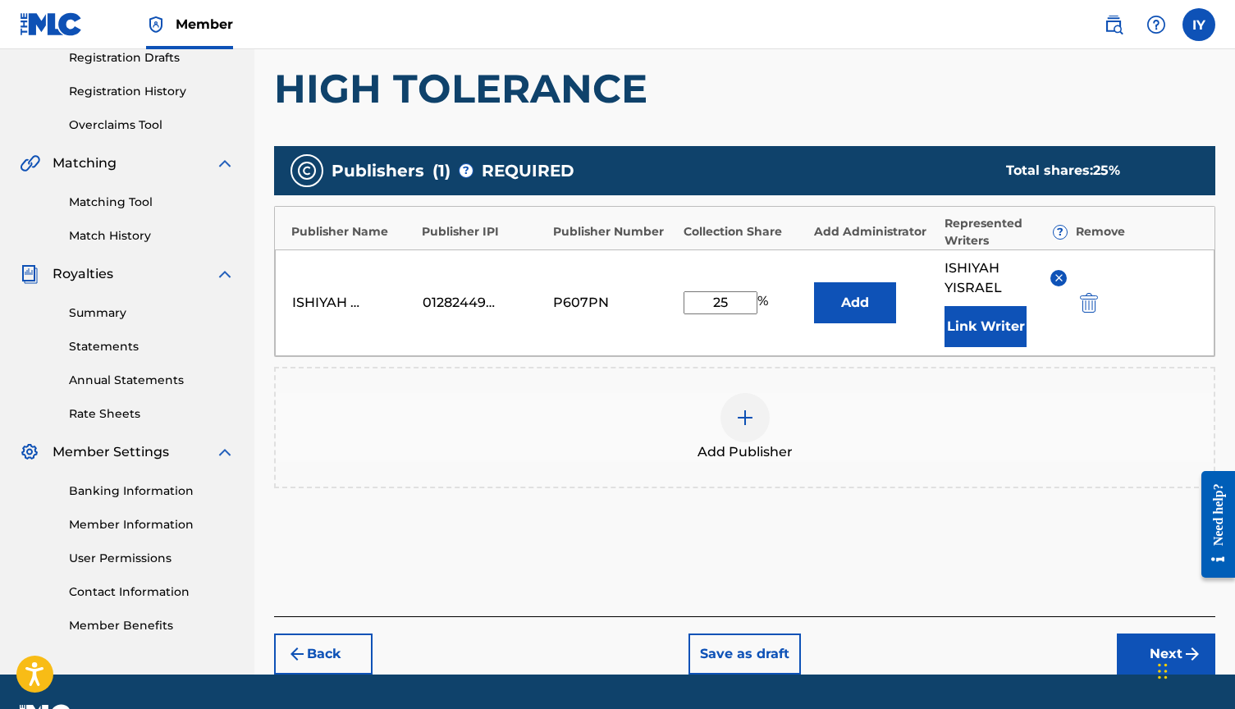
click at [1143, 651] on button "Next" at bounding box center [1166, 653] width 98 height 41
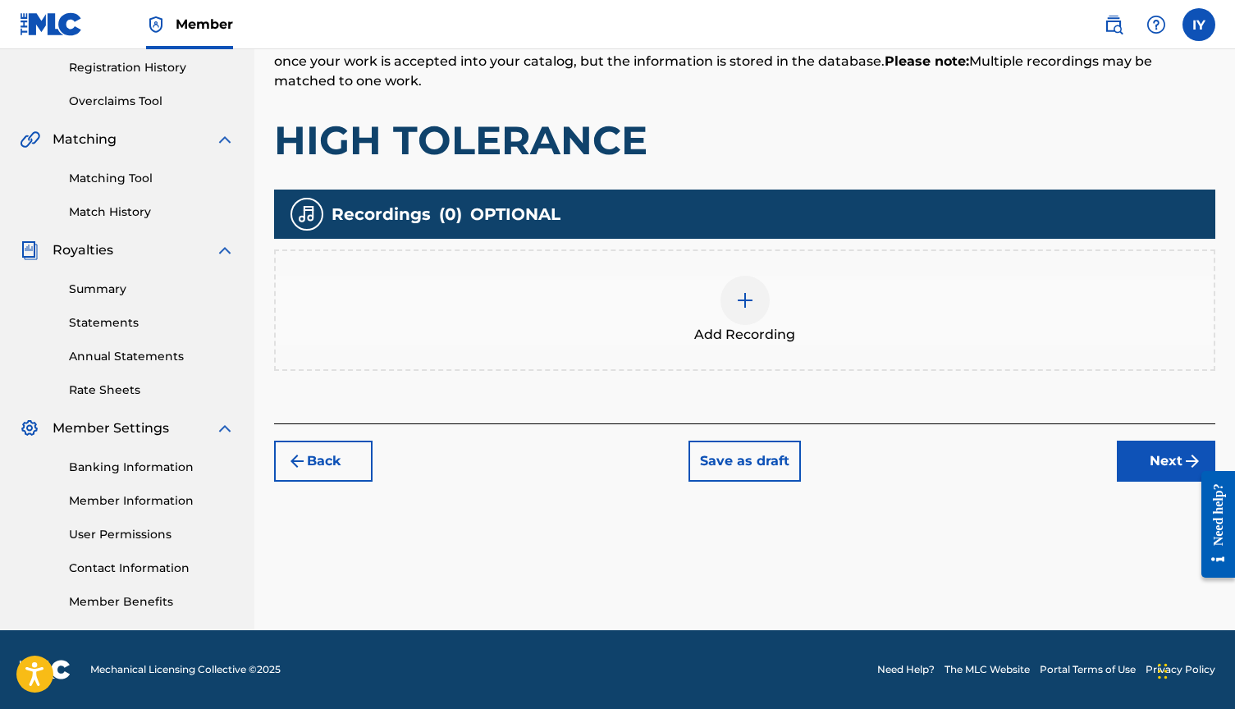
click at [1174, 455] on button "Next" at bounding box center [1166, 461] width 98 height 41
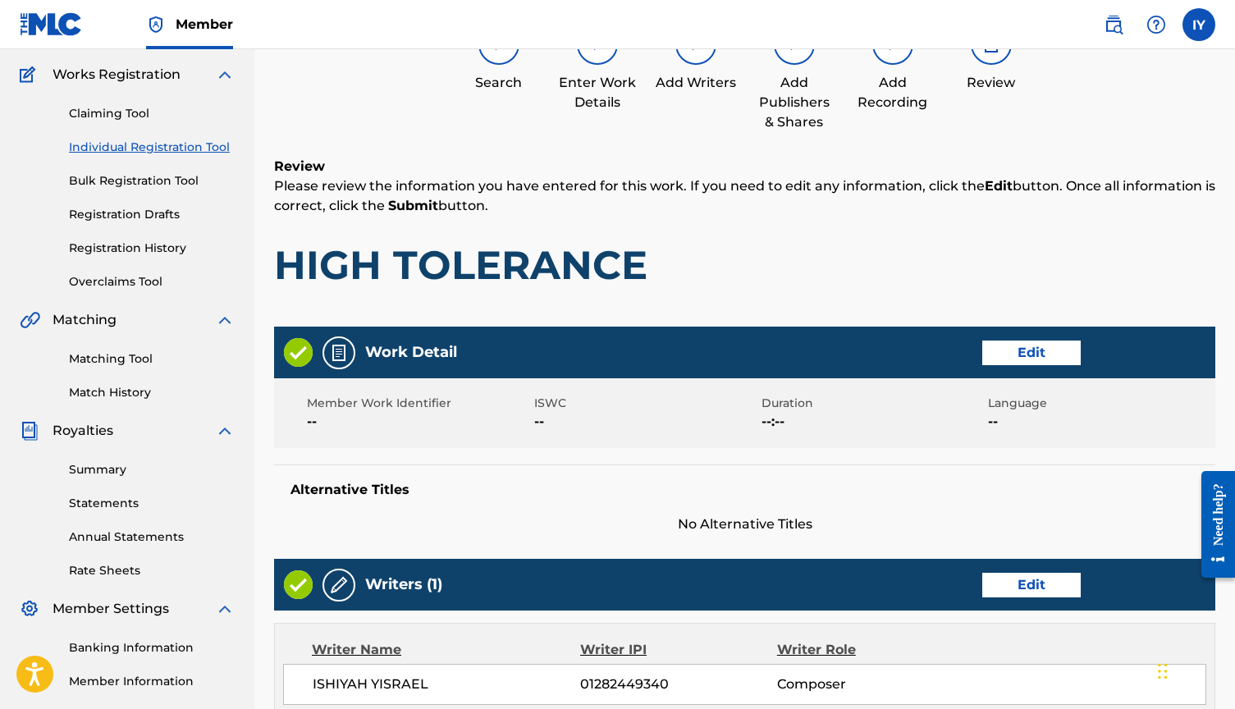
scroll to position [74, 0]
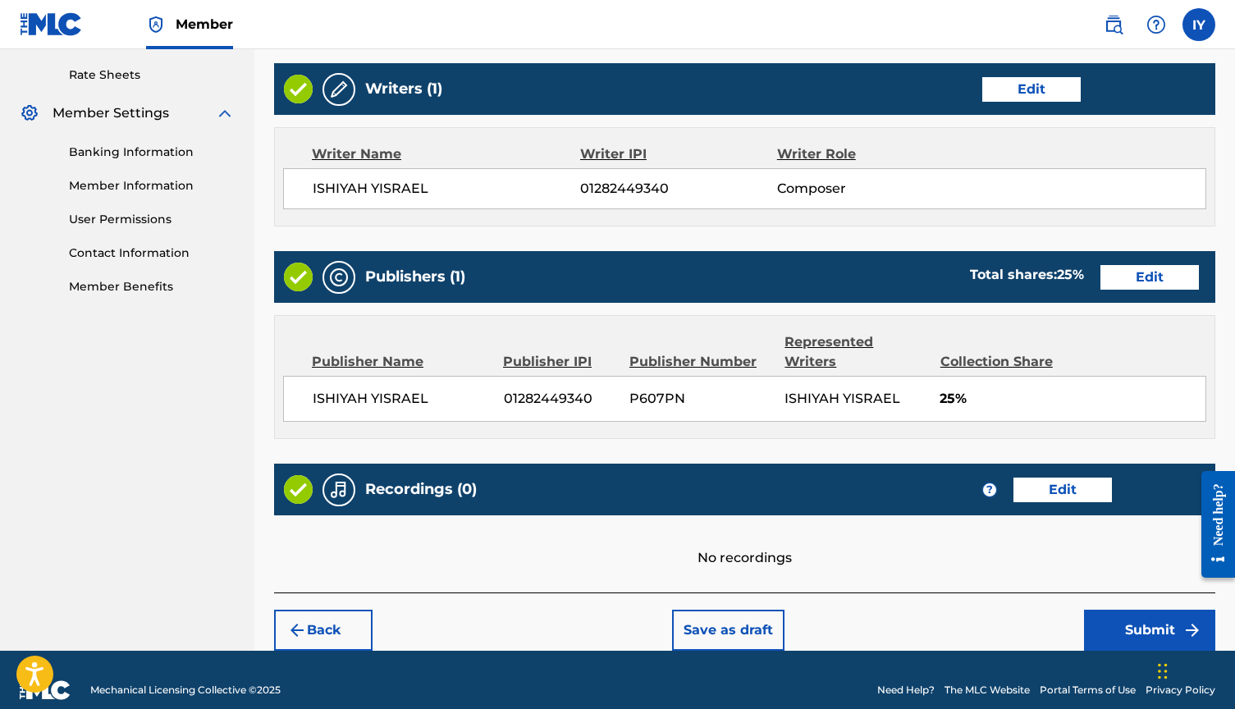
click at [1057, 478] on button "Edit" at bounding box center [1062, 490] width 98 height 25
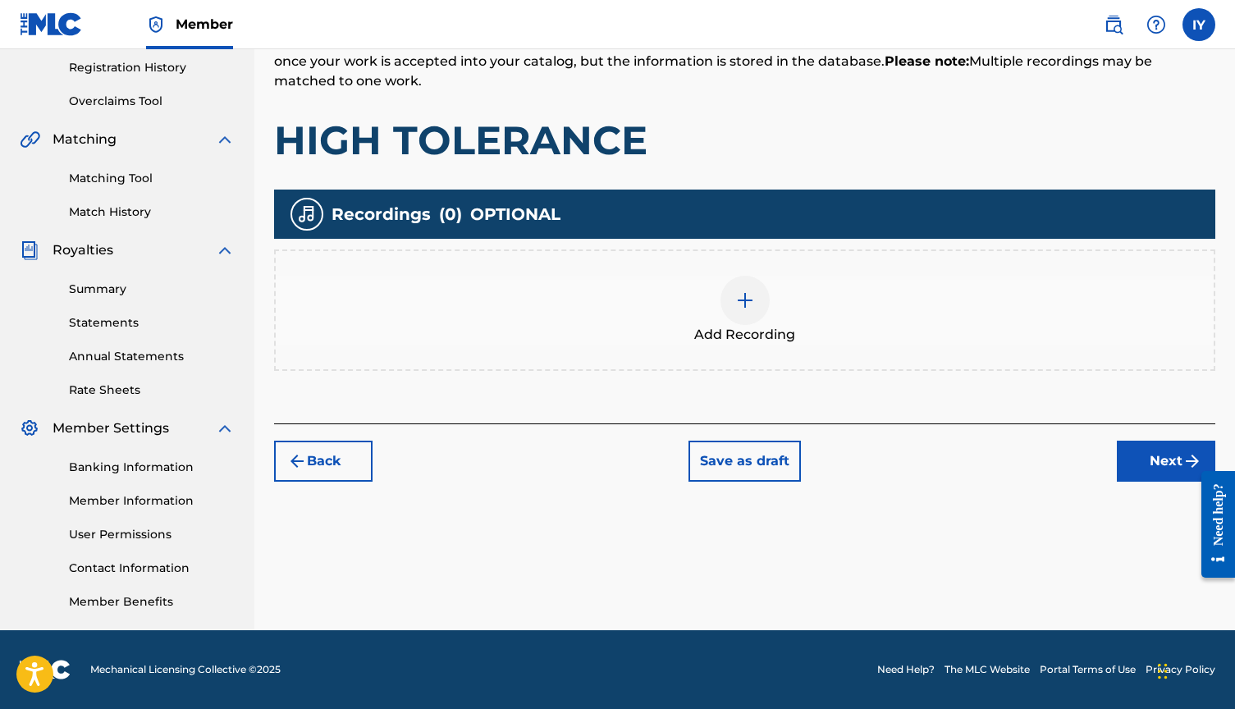
click at [746, 300] on img at bounding box center [745, 300] width 20 height 20
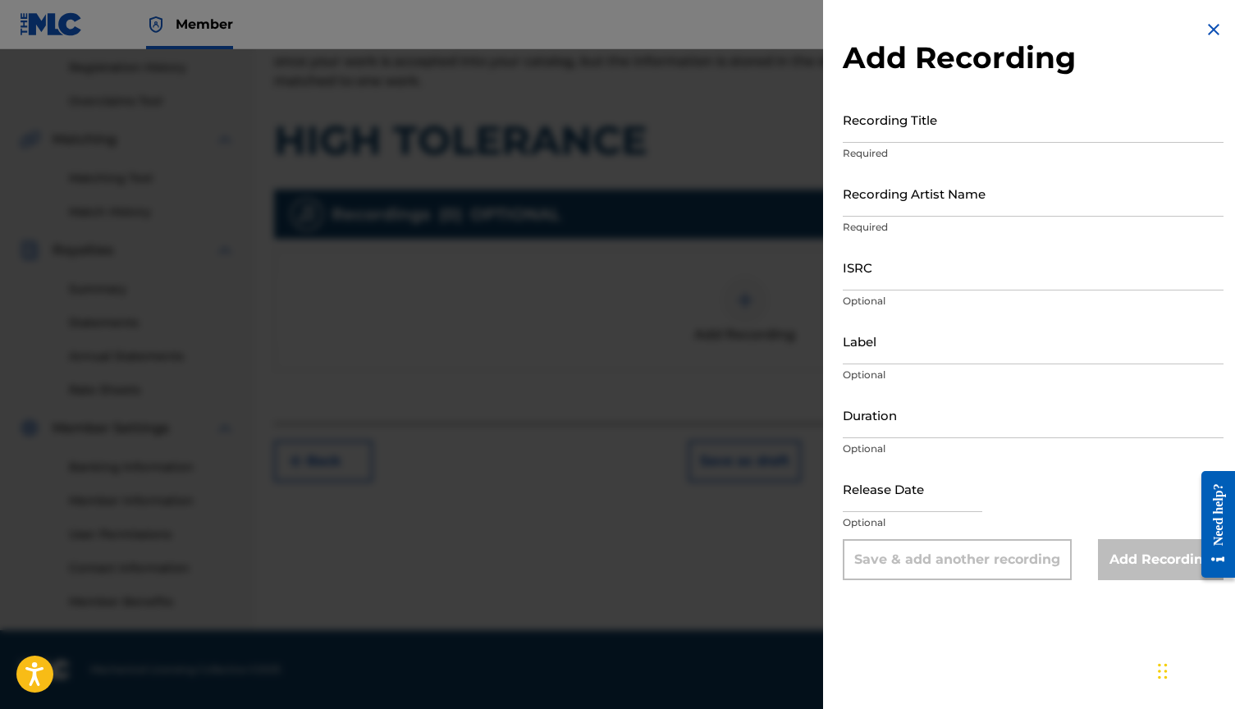
click at [615, 355] on div at bounding box center [617, 403] width 1235 height 709
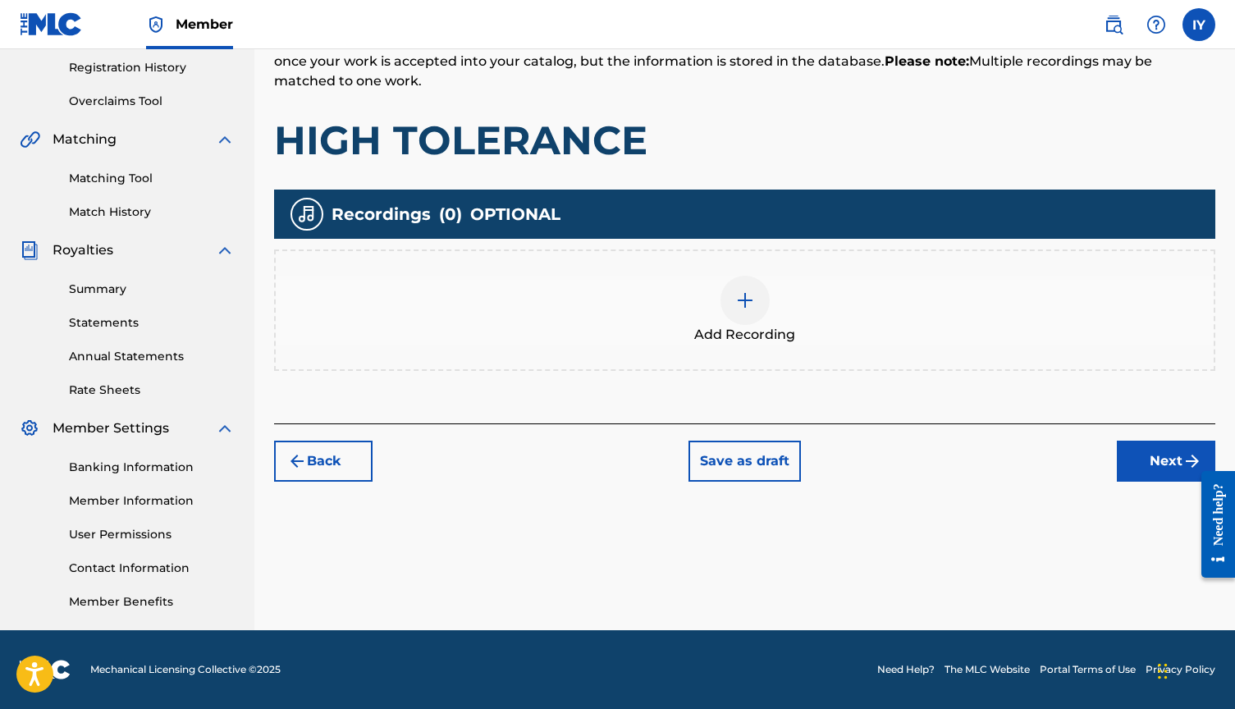
click at [743, 300] on img at bounding box center [745, 300] width 20 height 20
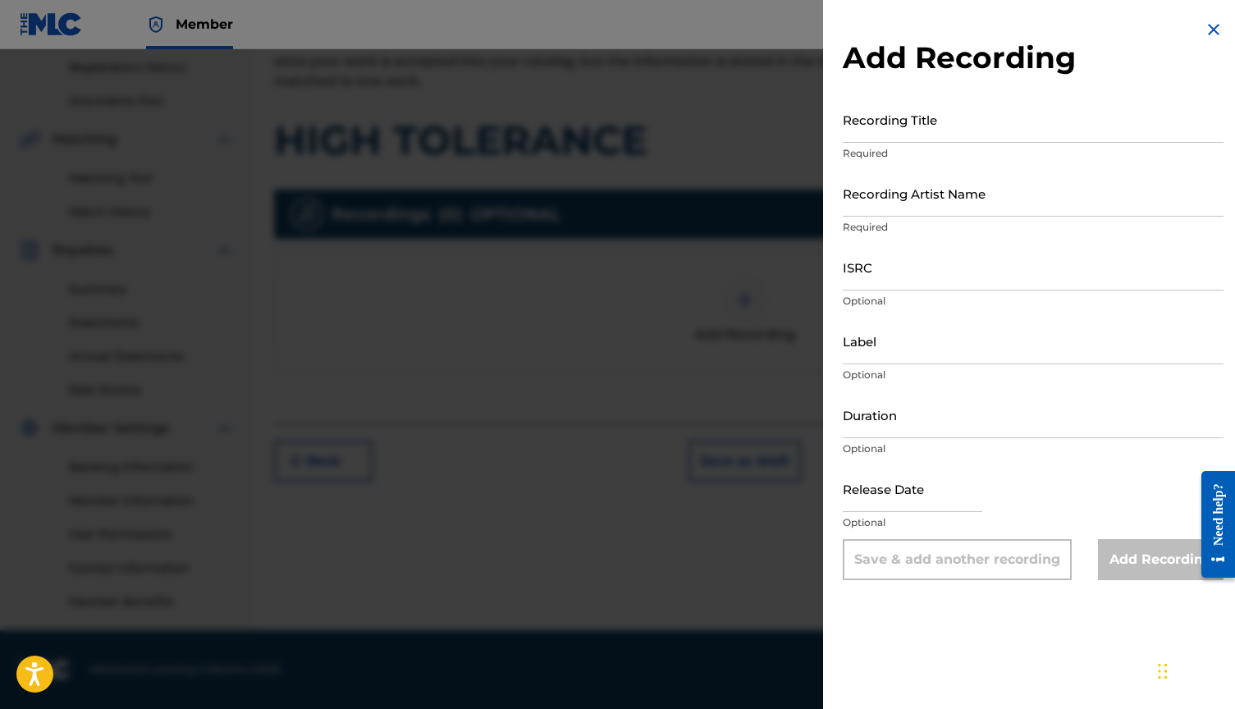
scroll to position [311, 0]
click at [953, 131] on input "Recording Title" at bounding box center [1033, 119] width 381 height 47
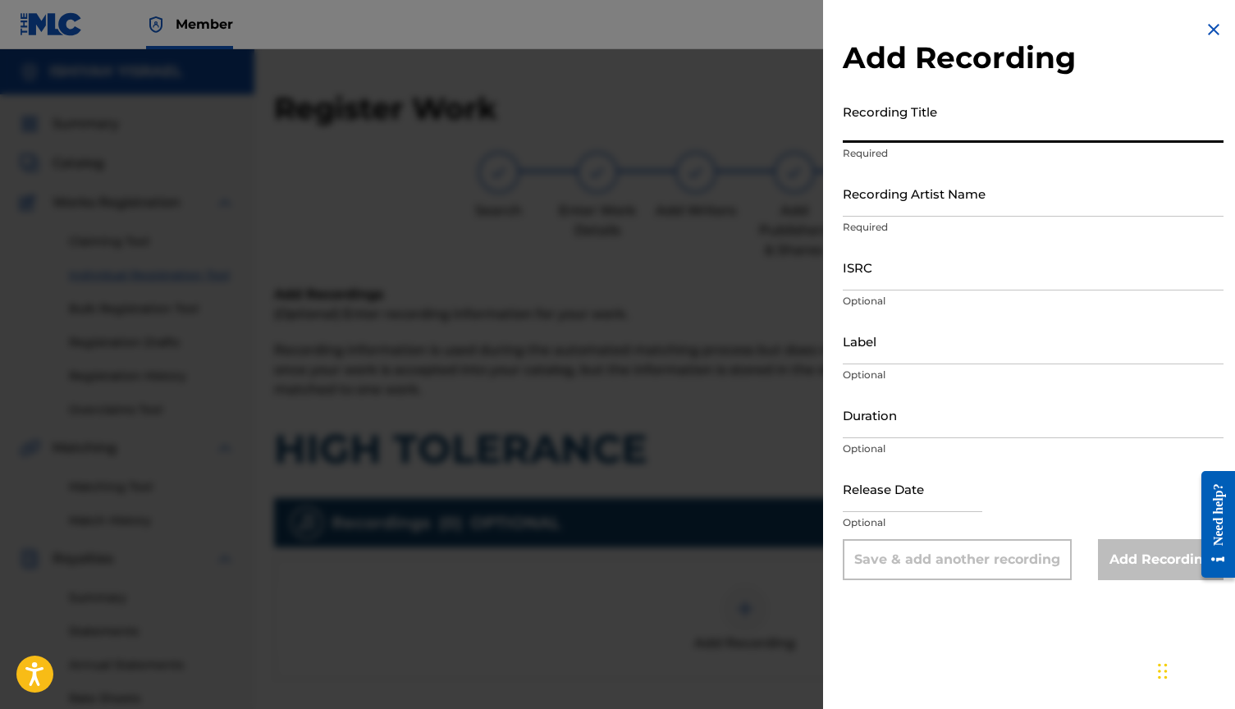
scroll to position [0, 0]
click at [1213, 26] on img at bounding box center [1214, 30] width 20 height 20
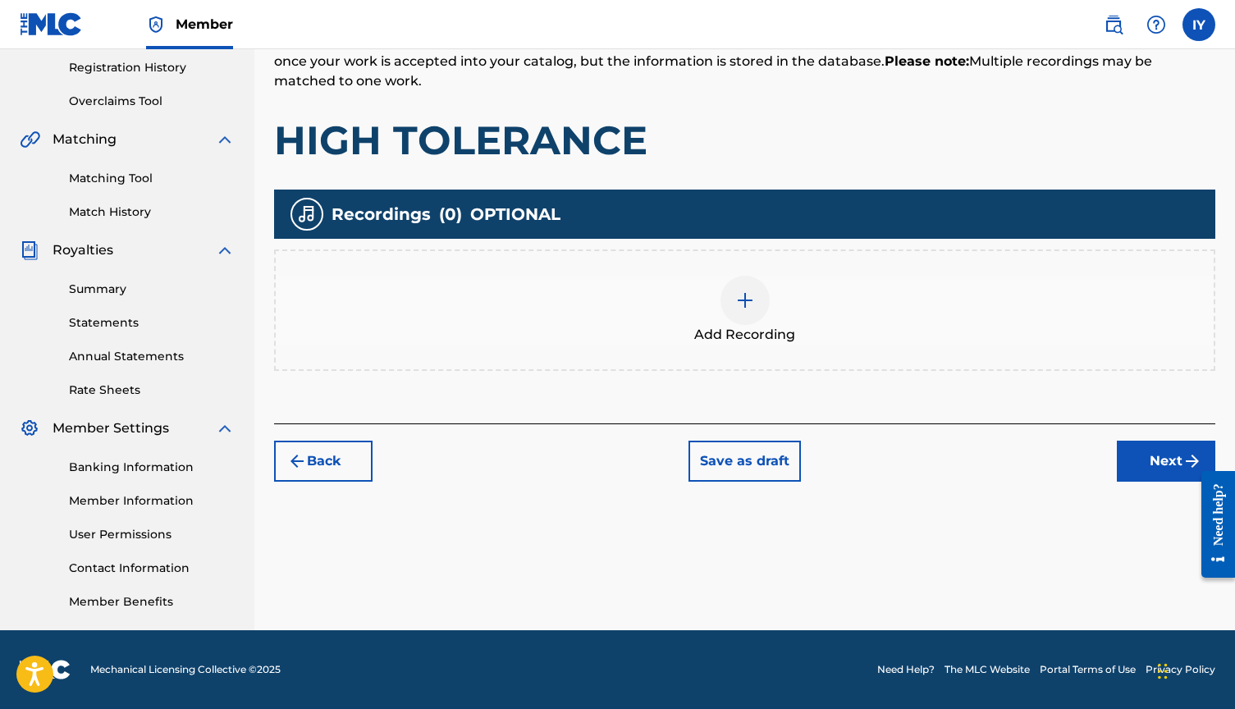
scroll to position [309, 0]
click at [1181, 462] on button "Next" at bounding box center [1166, 461] width 98 height 41
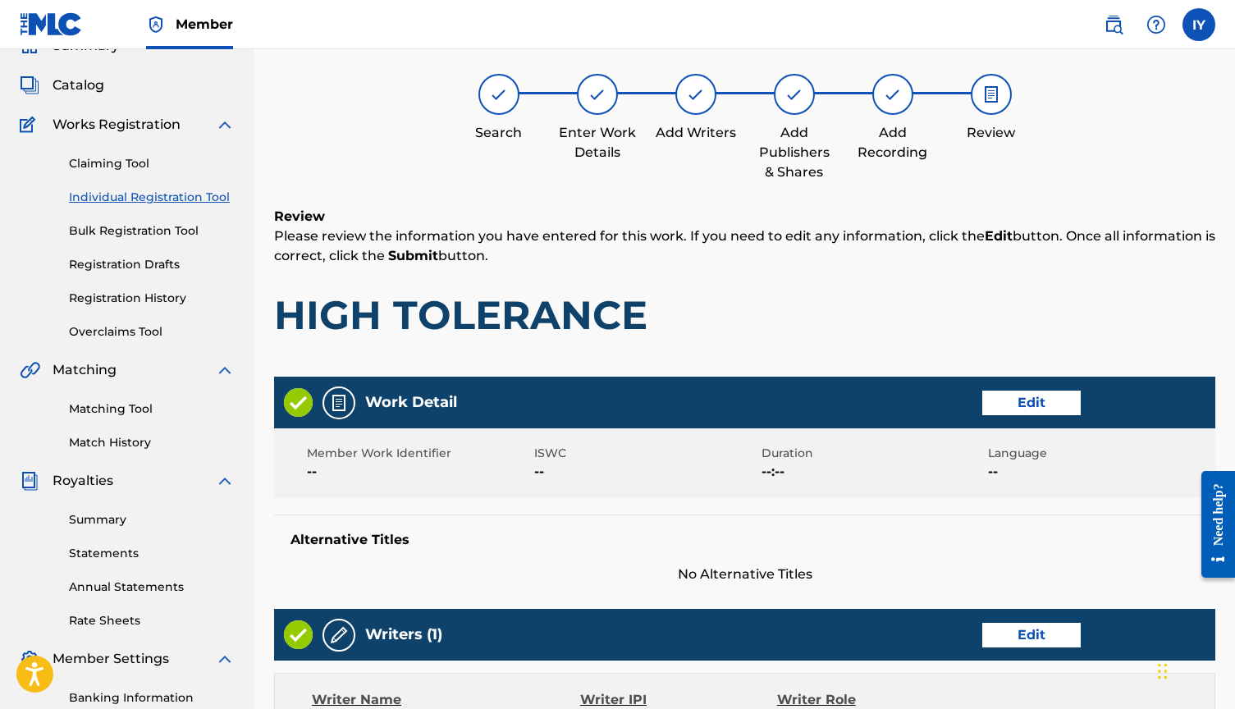
scroll to position [72, 0]
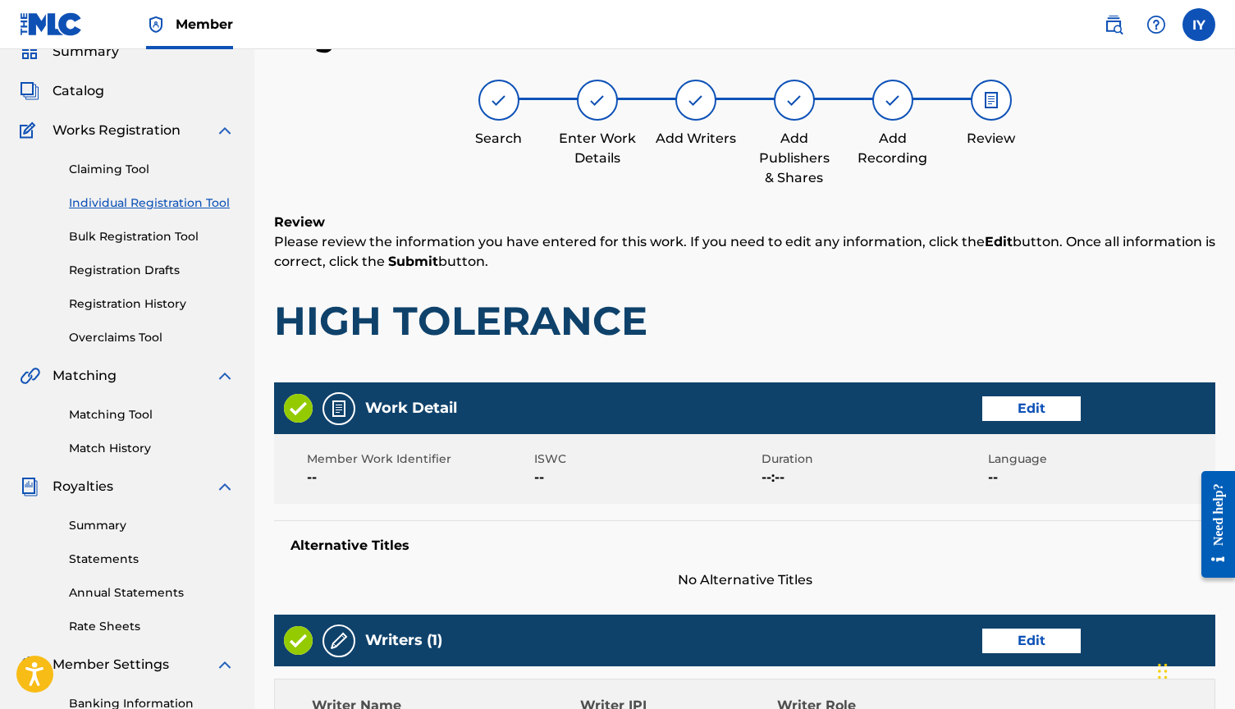
click at [1031, 409] on button "Edit" at bounding box center [1031, 408] width 98 height 25
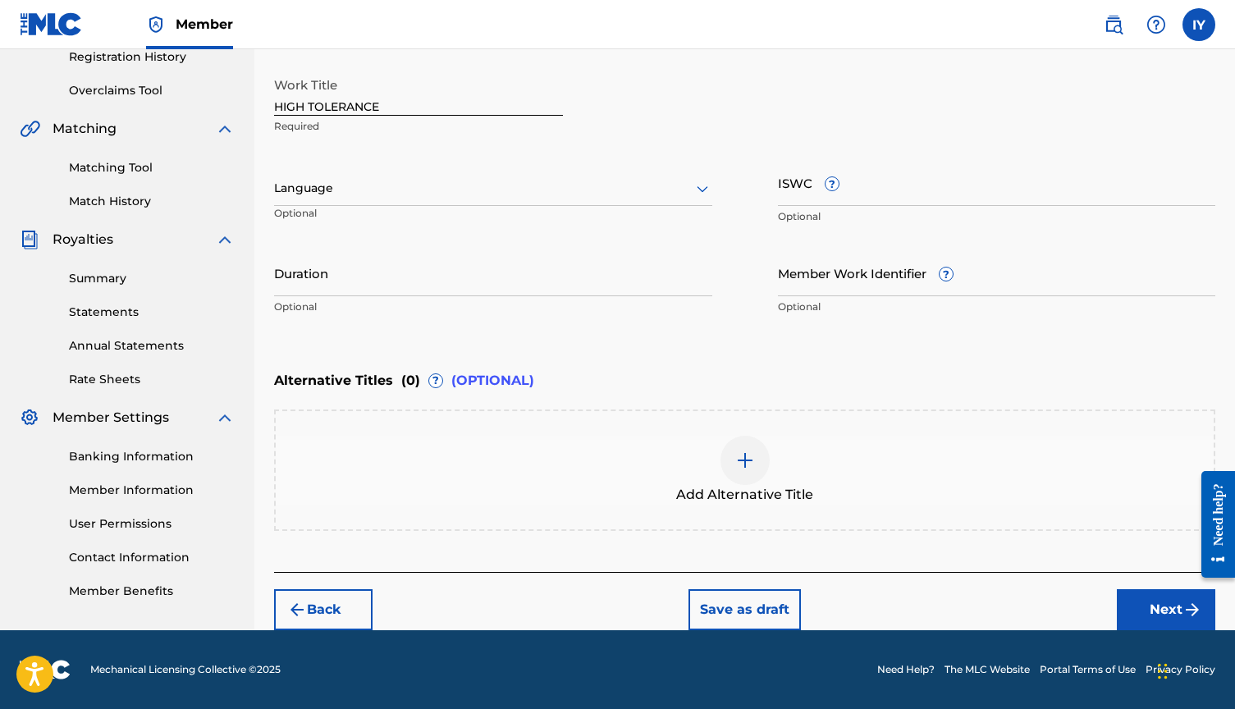
scroll to position [319, 0]
click at [1165, 606] on button "Next" at bounding box center [1166, 609] width 98 height 41
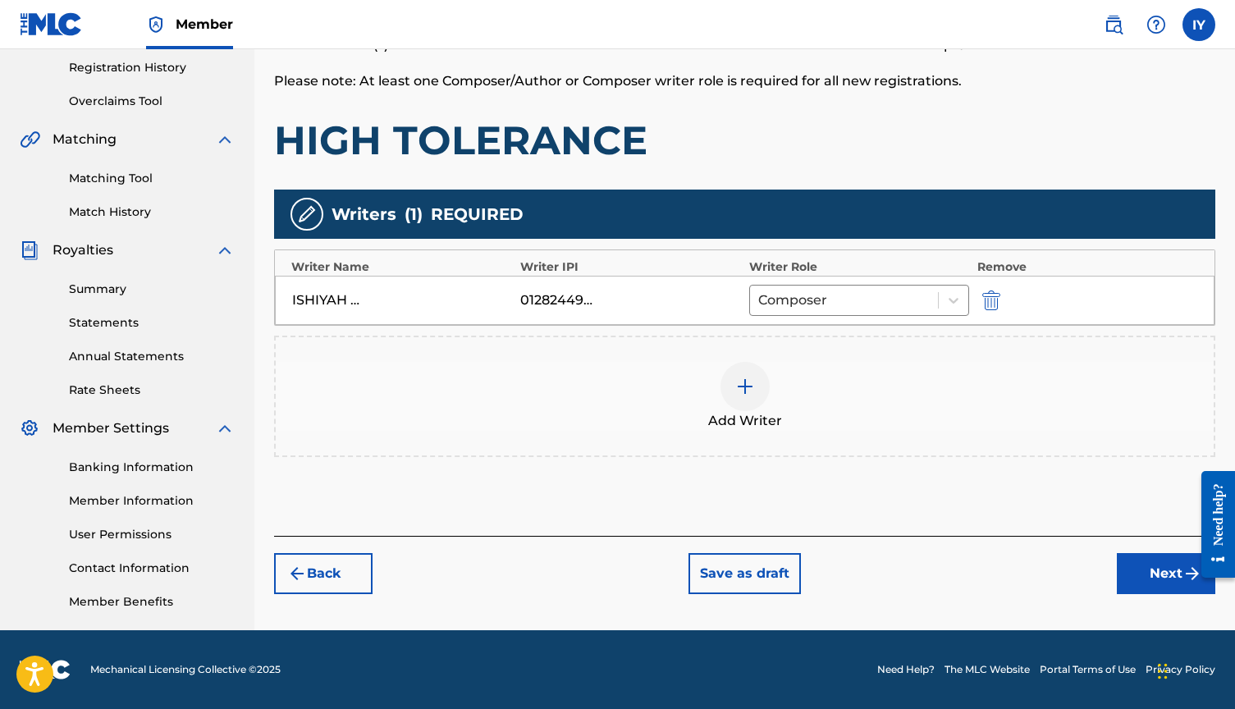
click at [1161, 586] on button "Next" at bounding box center [1166, 573] width 98 height 41
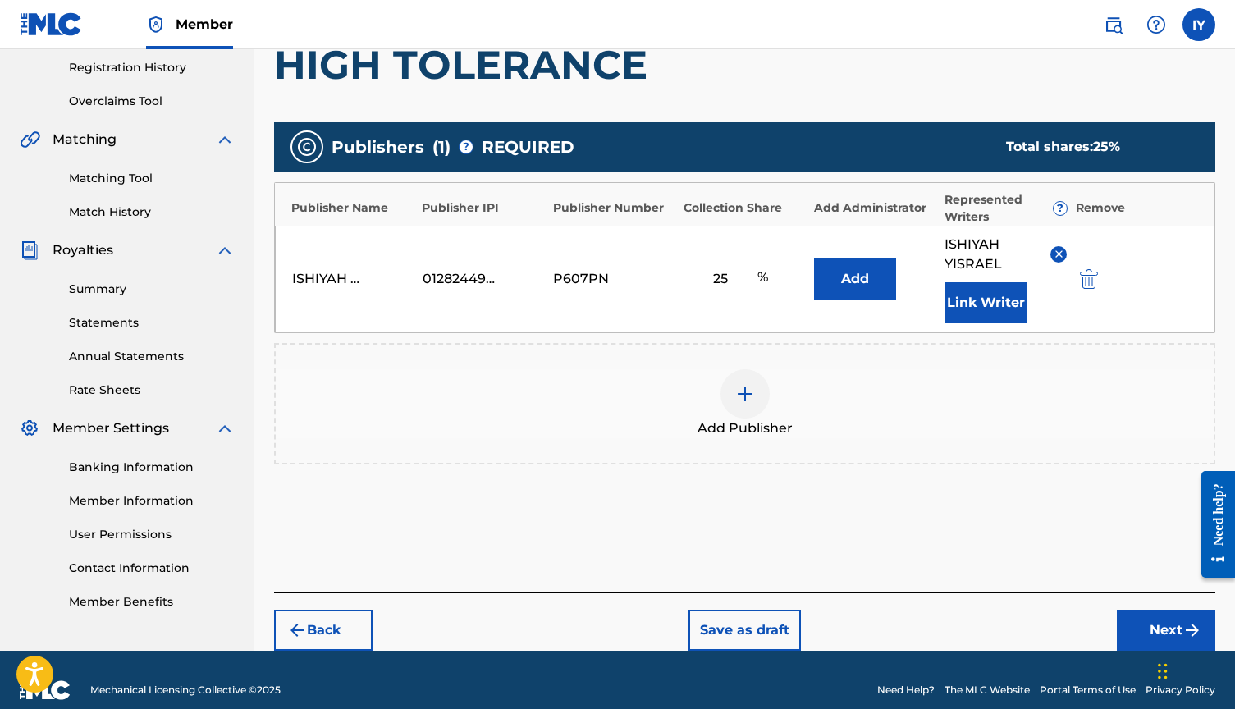
scroll to position [74, 0]
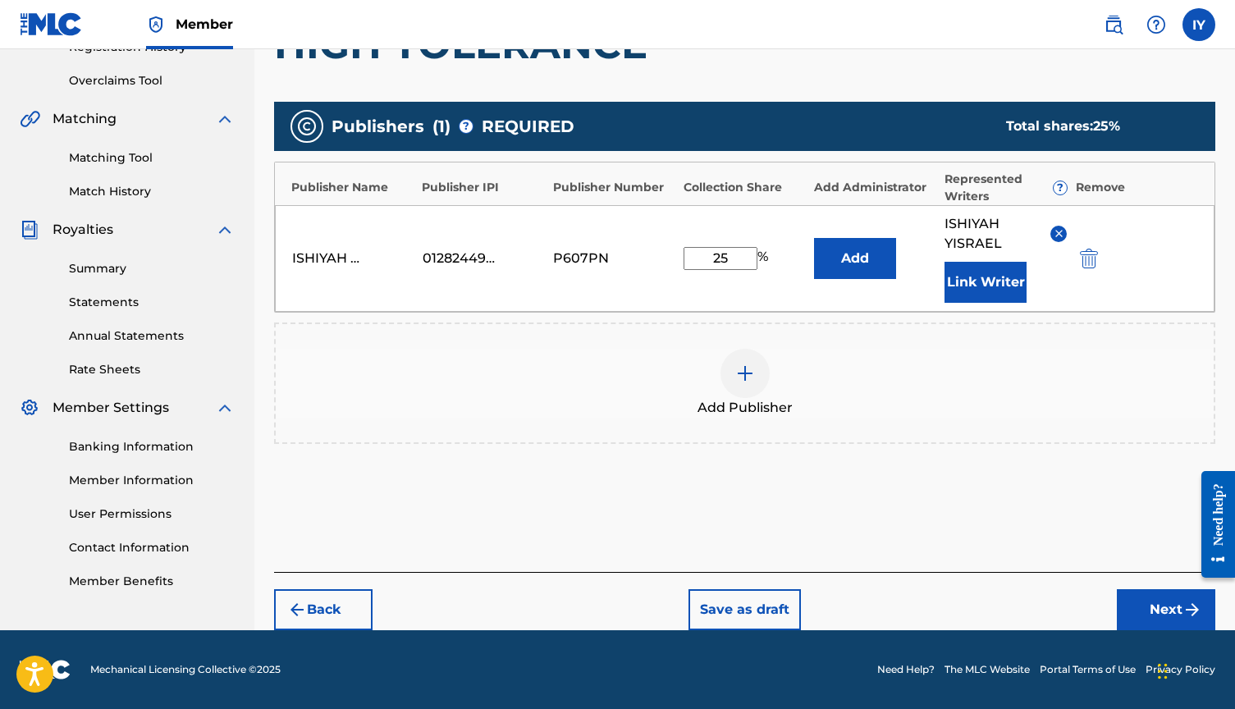
click at [1168, 605] on button "Next" at bounding box center [1166, 609] width 98 height 41
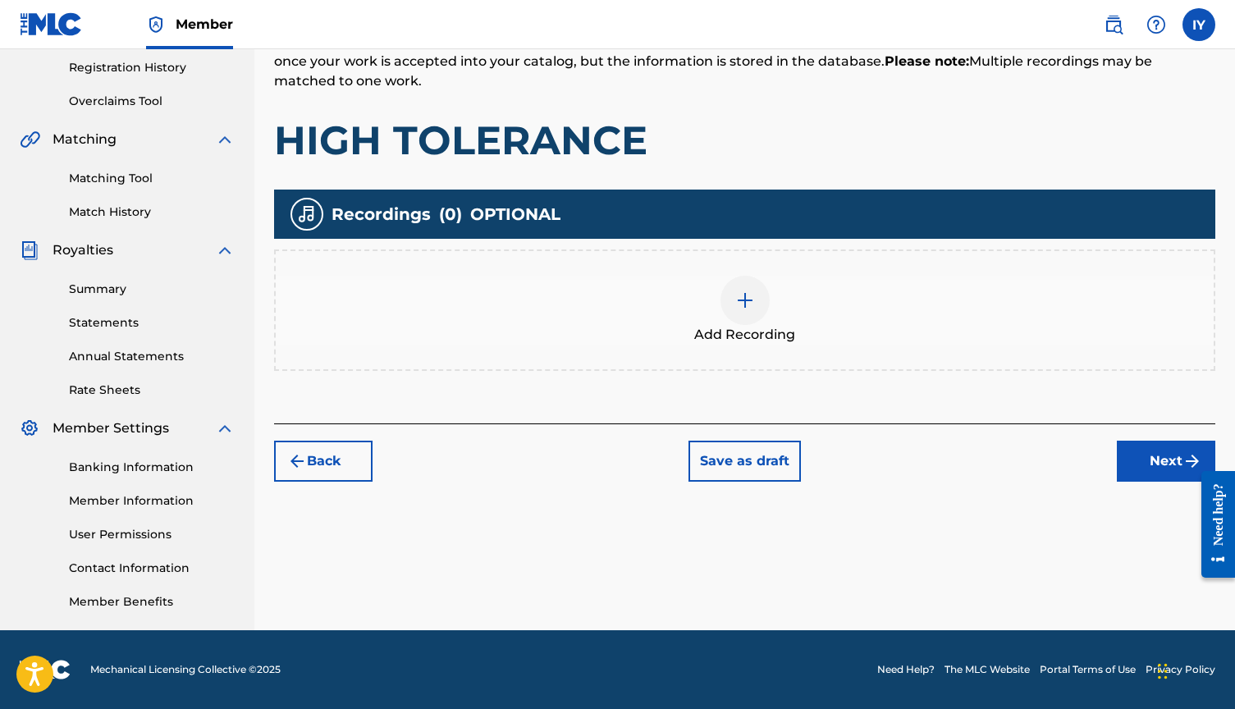
scroll to position [309, 0]
click at [1213, 472] on div "Need help?" at bounding box center [1218, 523] width 34 height 107
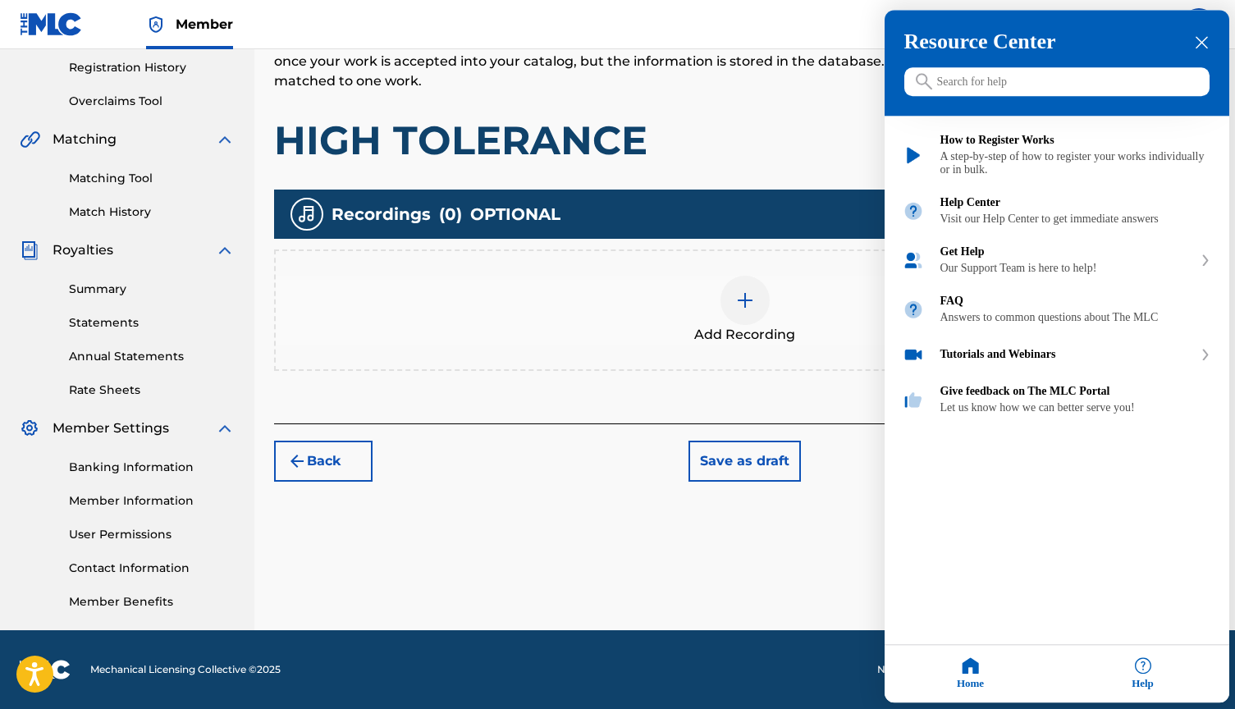
click at [1179, 470] on div "Resource Center Help Get the help you need from our knowledge base News Search …" at bounding box center [1057, 357] width 345 height 693
drag, startPoint x: 808, startPoint y: 479, endPoint x: 819, endPoint y: 484, distance: 11.7
click at [808, 479] on div at bounding box center [617, 354] width 1235 height 709
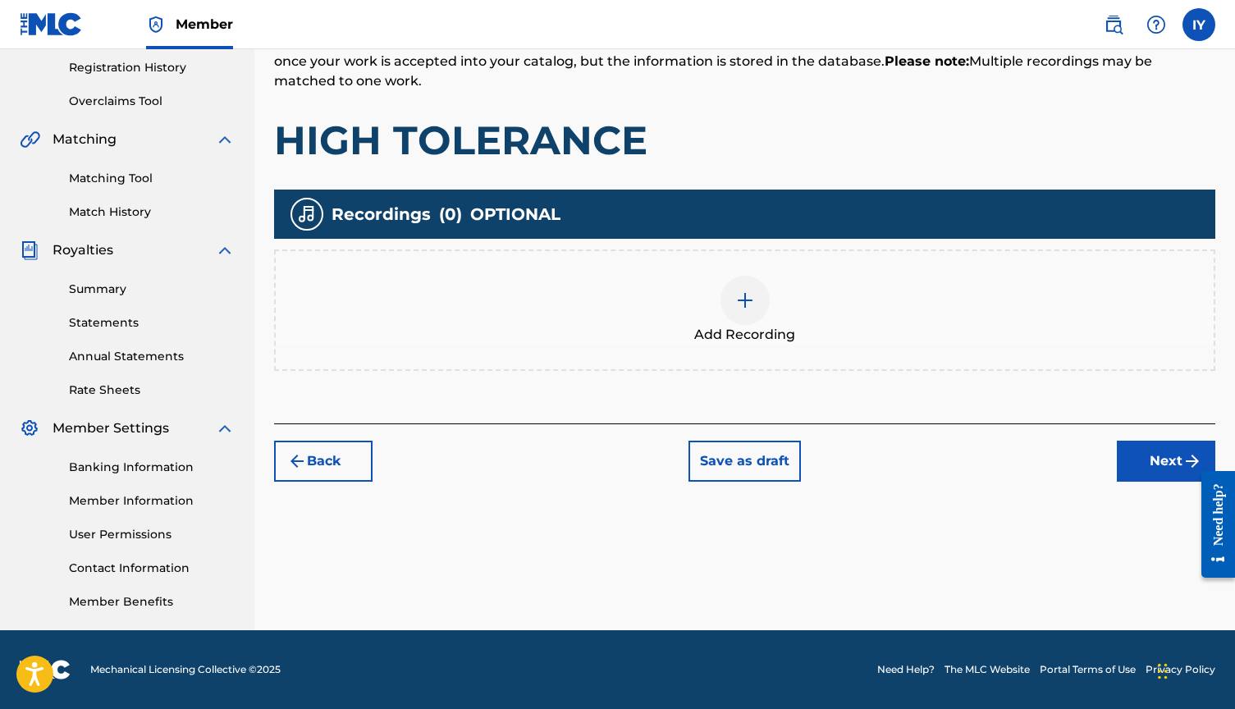
click at [1150, 464] on button "Next" at bounding box center [1166, 461] width 98 height 41
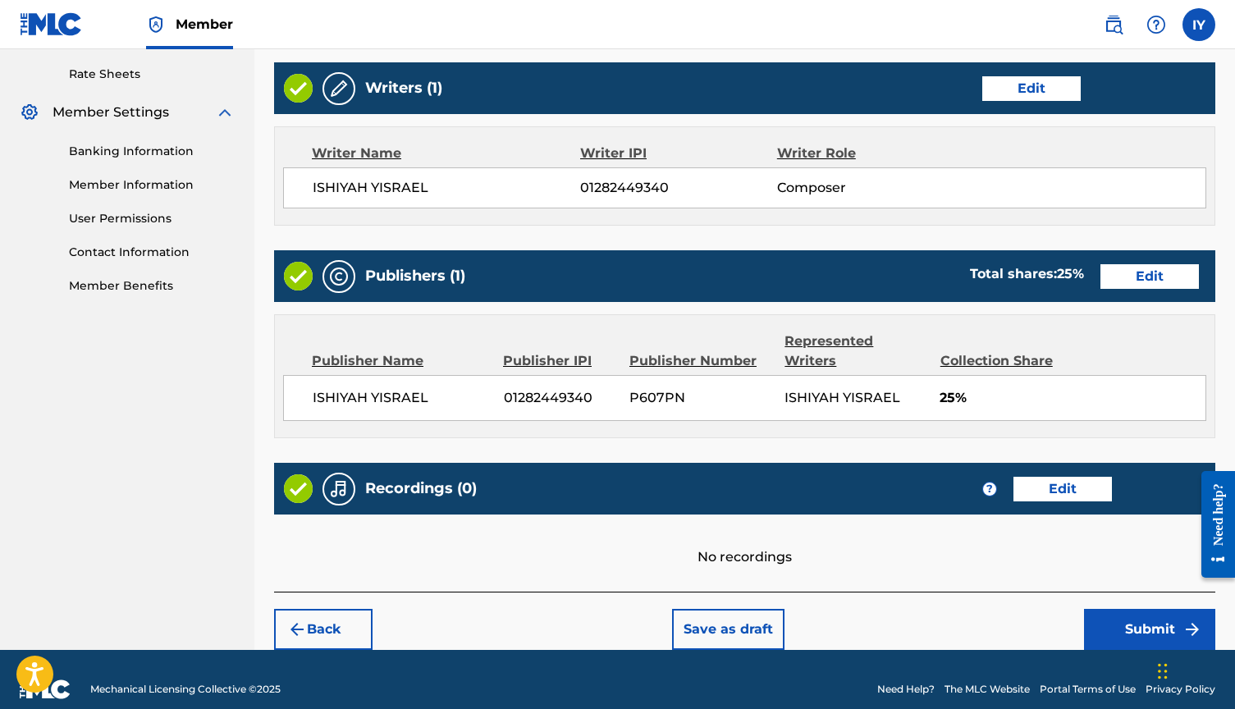
scroll to position [624, 0]
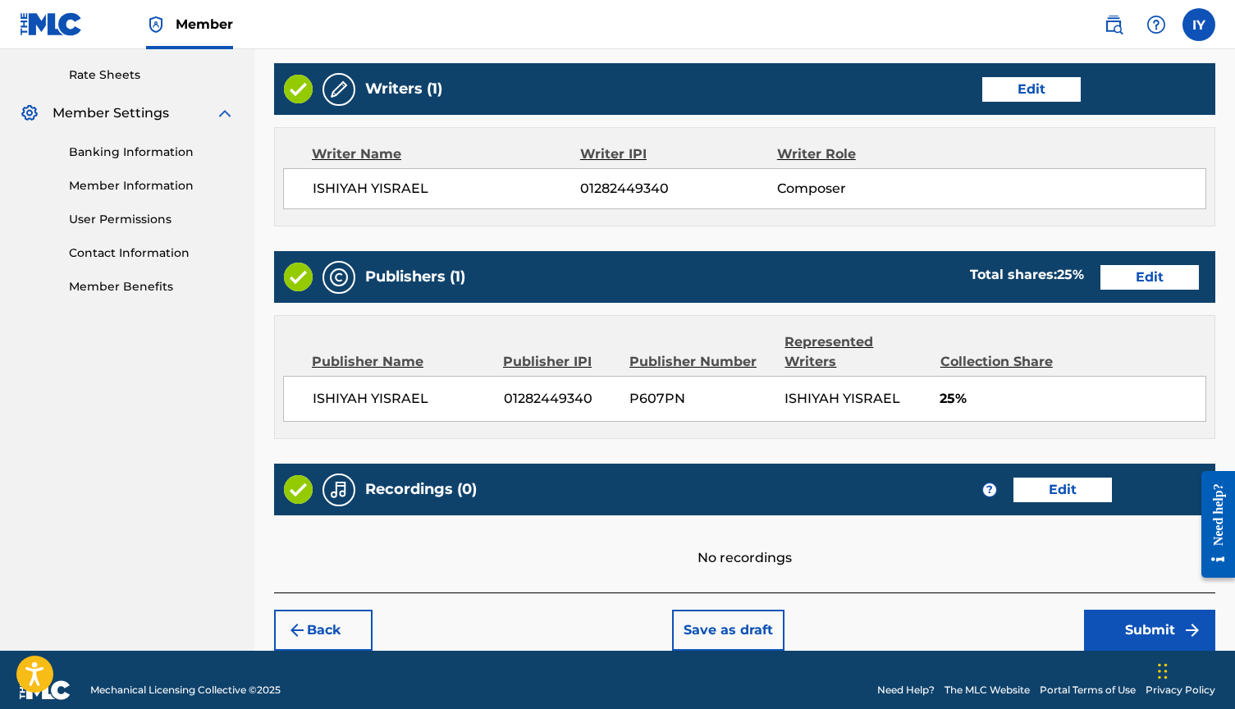
click at [1144, 610] on button "Submit" at bounding box center [1149, 630] width 131 height 41
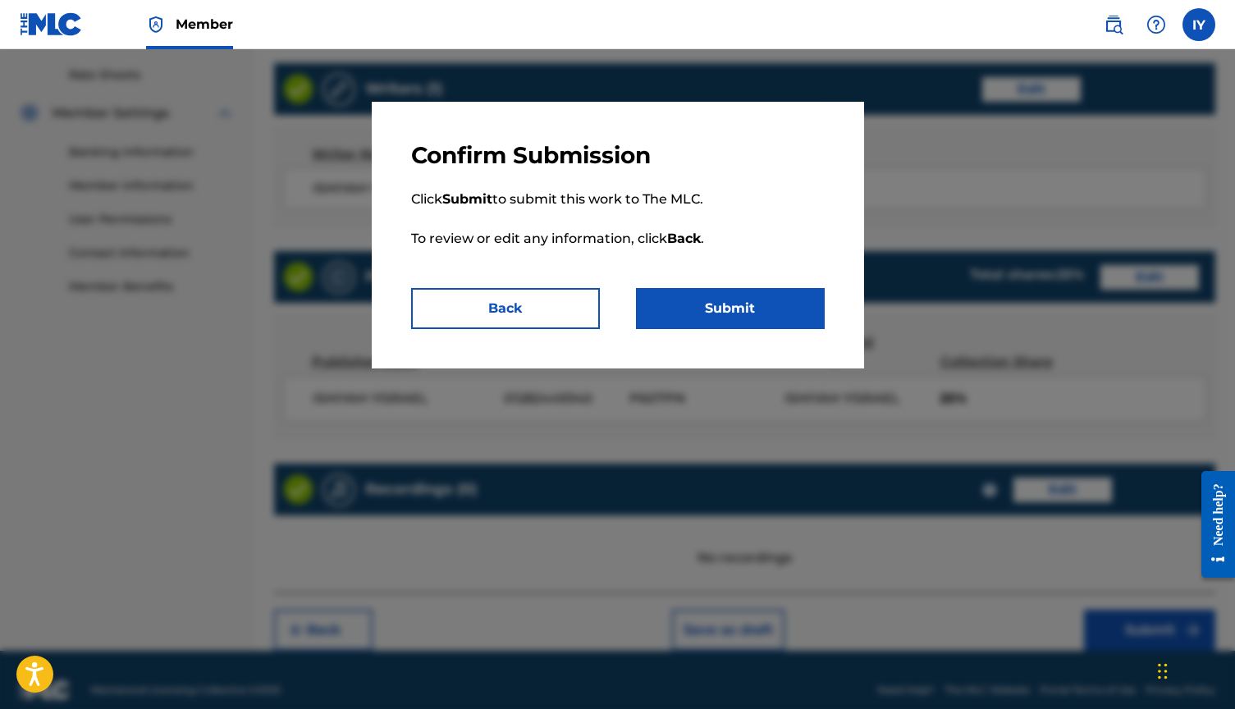
click at [761, 309] on button "Submit" at bounding box center [730, 308] width 189 height 41
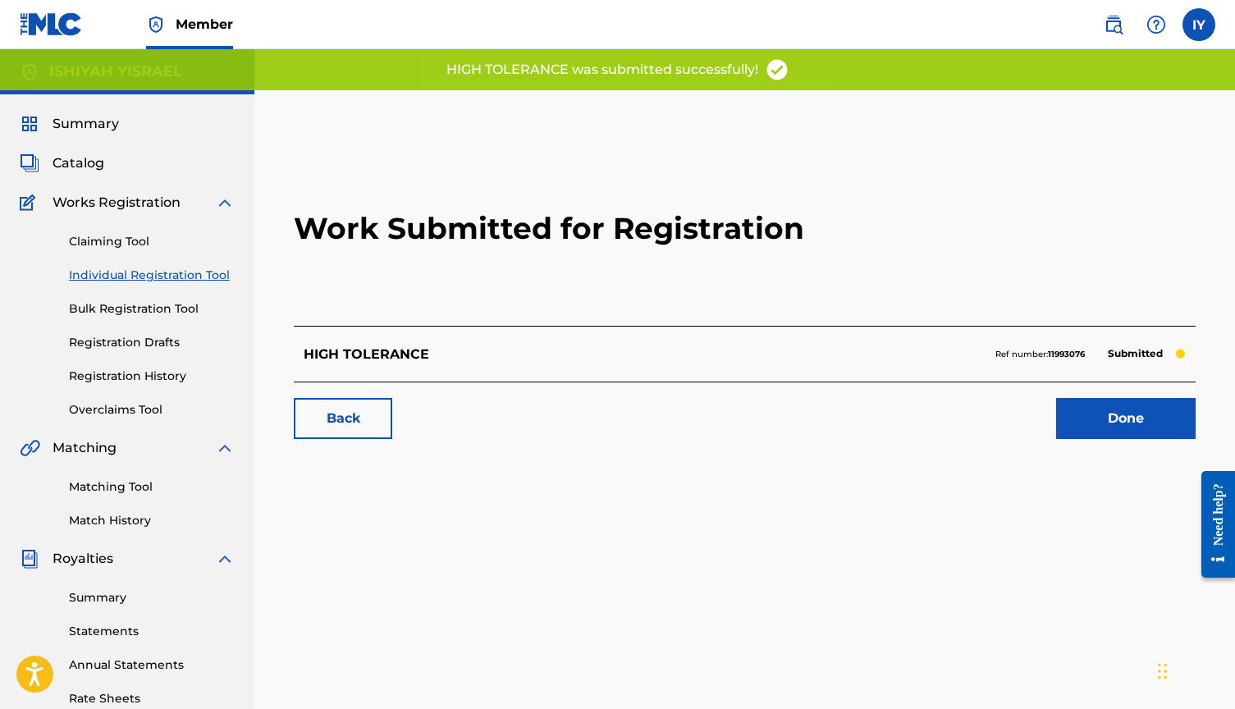
click at [1155, 420] on link "Done" at bounding box center [1125, 418] width 139 height 41
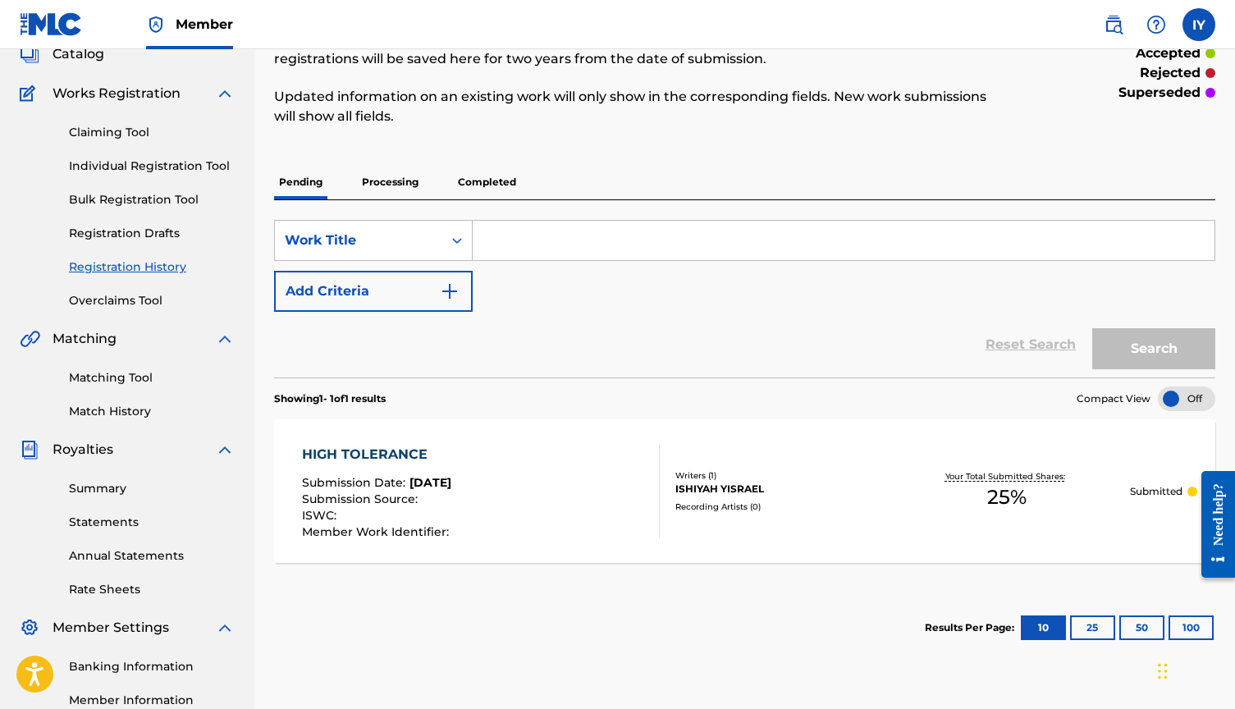
scroll to position [41, 0]
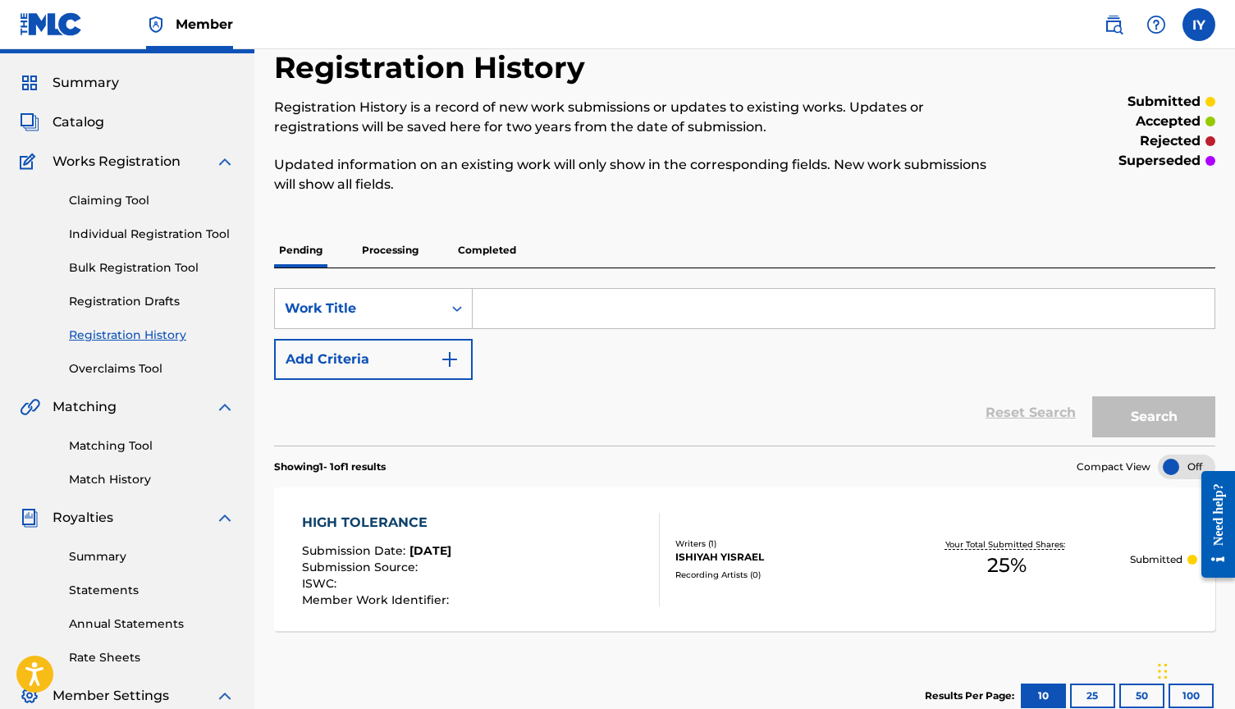
click at [400, 257] on p "Processing" at bounding box center [390, 250] width 66 height 34
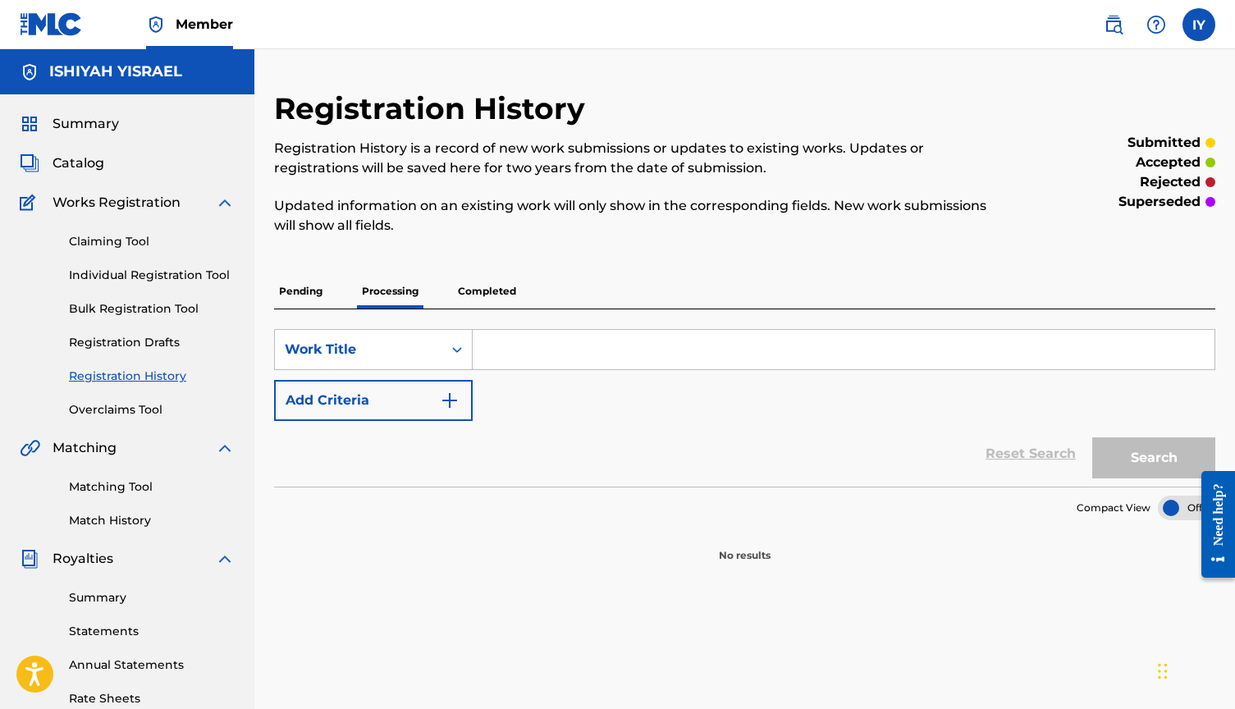
click at [490, 296] on p "Completed" at bounding box center [487, 291] width 68 height 34
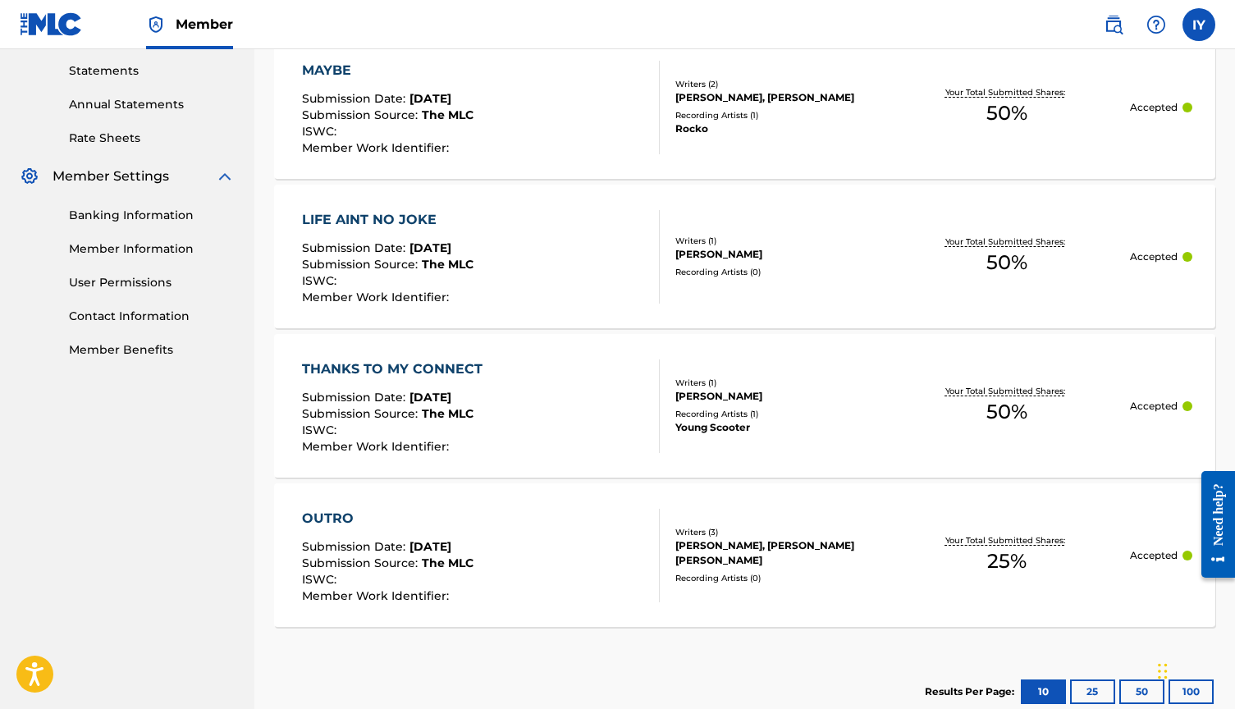
scroll to position [560, 0]
click at [486, 258] on div "LIFE AINT NO JOKE Submission Date : [DATE] Submission Source : The MLC ISWC : M…" at bounding box center [481, 258] width 358 height 94
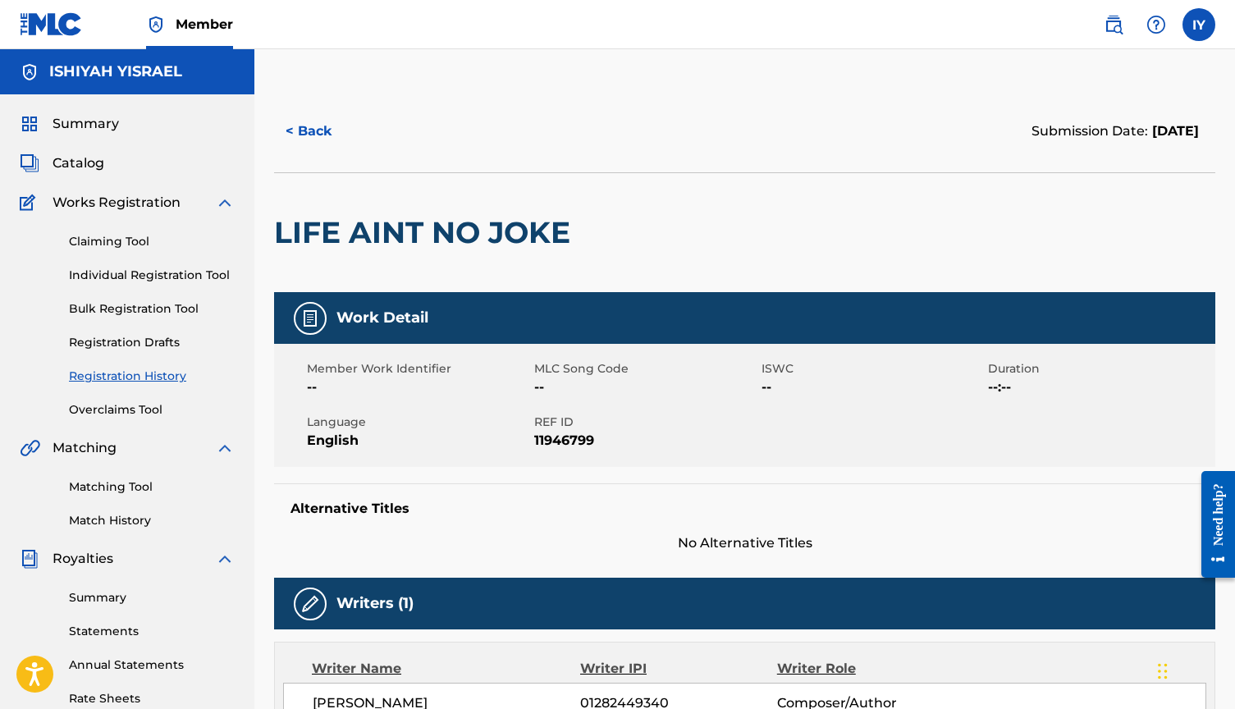
click at [107, 202] on span "Works Registration" at bounding box center [117, 203] width 128 height 20
click at [131, 239] on link "Claiming Tool" at bounding box center [152, 241] width 166 height 17
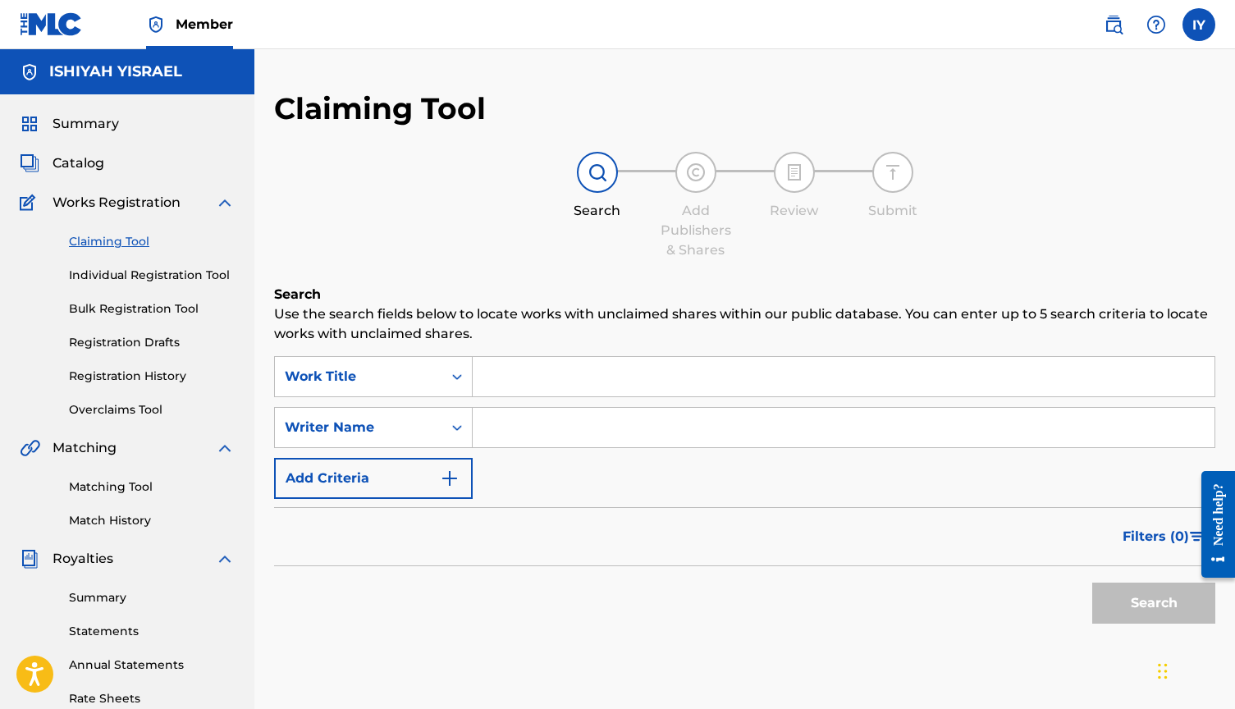
click at [116, 271] on link "Individual Registration Tool" at bounding box center [152, 275] width 166 height 17
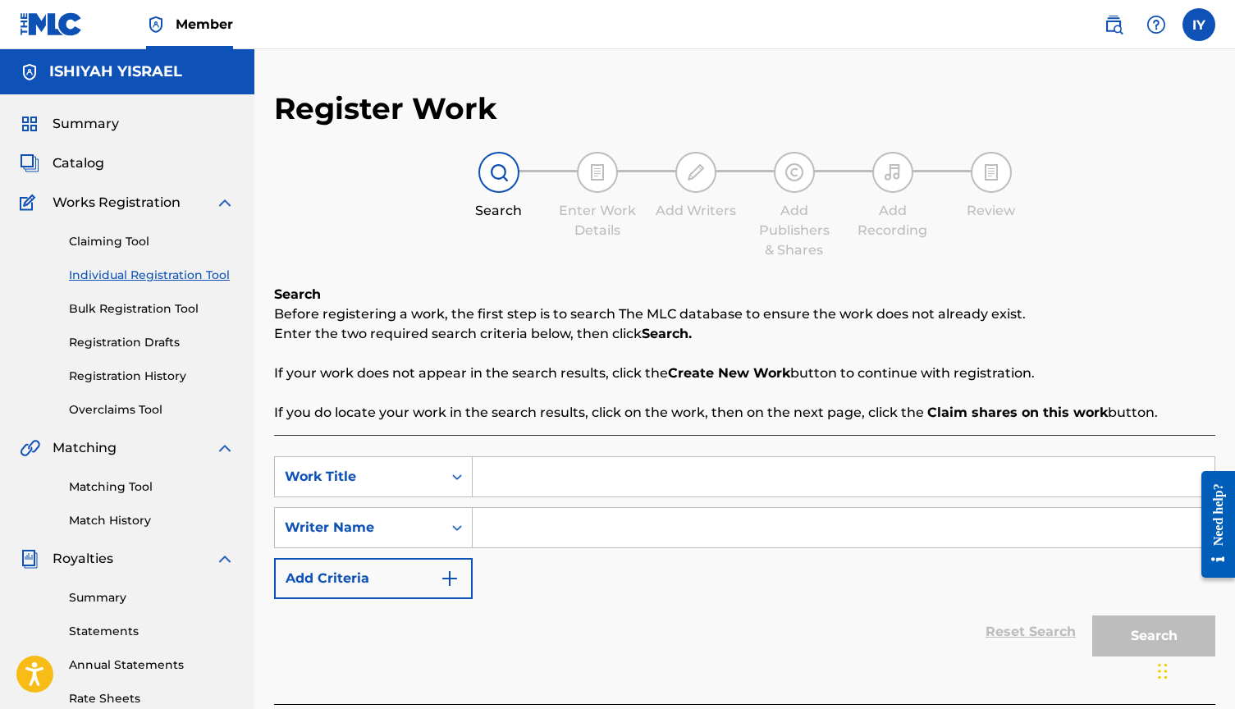
click at [544, 492] on input "Search Form" at bounding box center [844, 476] width 742 height 39
click at [529, 478] on input "dis aint" at bounding box center [844, 476] width 742 height 39
click at [620, 480] on input "dis ain't" at bounding box center [844, 476] width 742 height 39
type input "dis ain't ordinary"
click at [604, 519] on input "Search Form" at bounding box center [844, 527] width 742 height 39
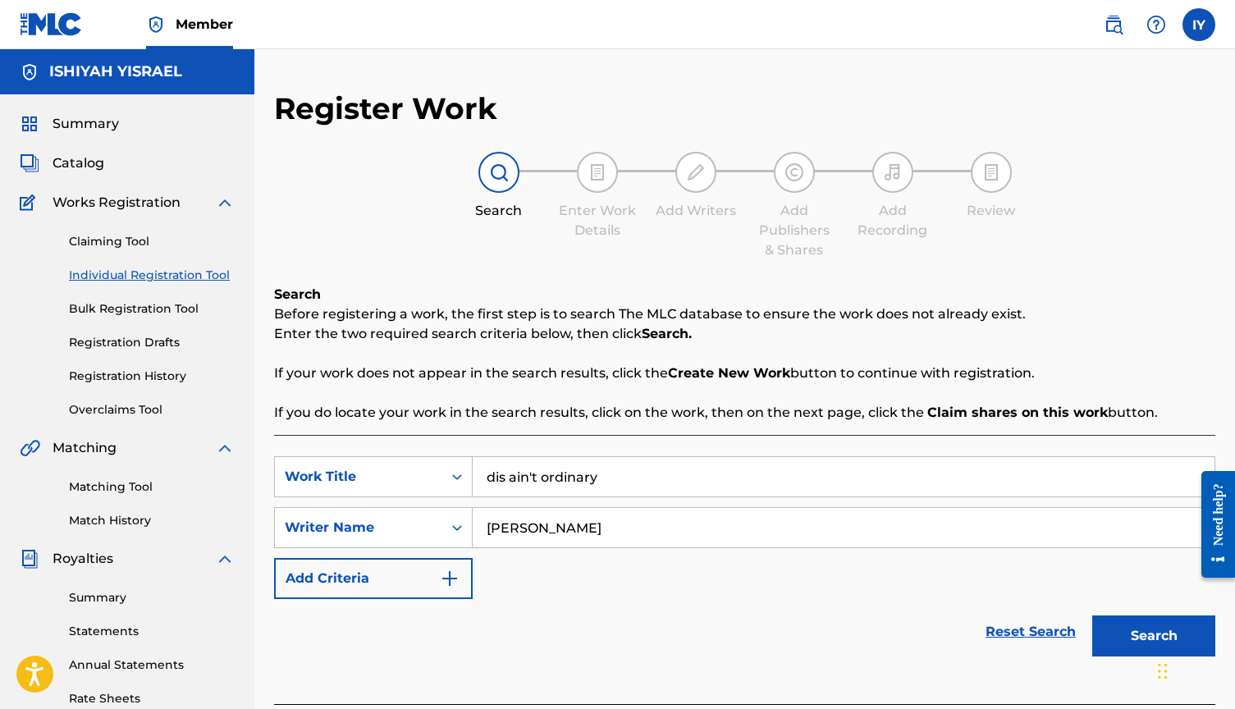
type input "[PERSON_NAME]"
click at [1140, 651] on button "Search" at bounding box center [1153, 635] width 123 height 41
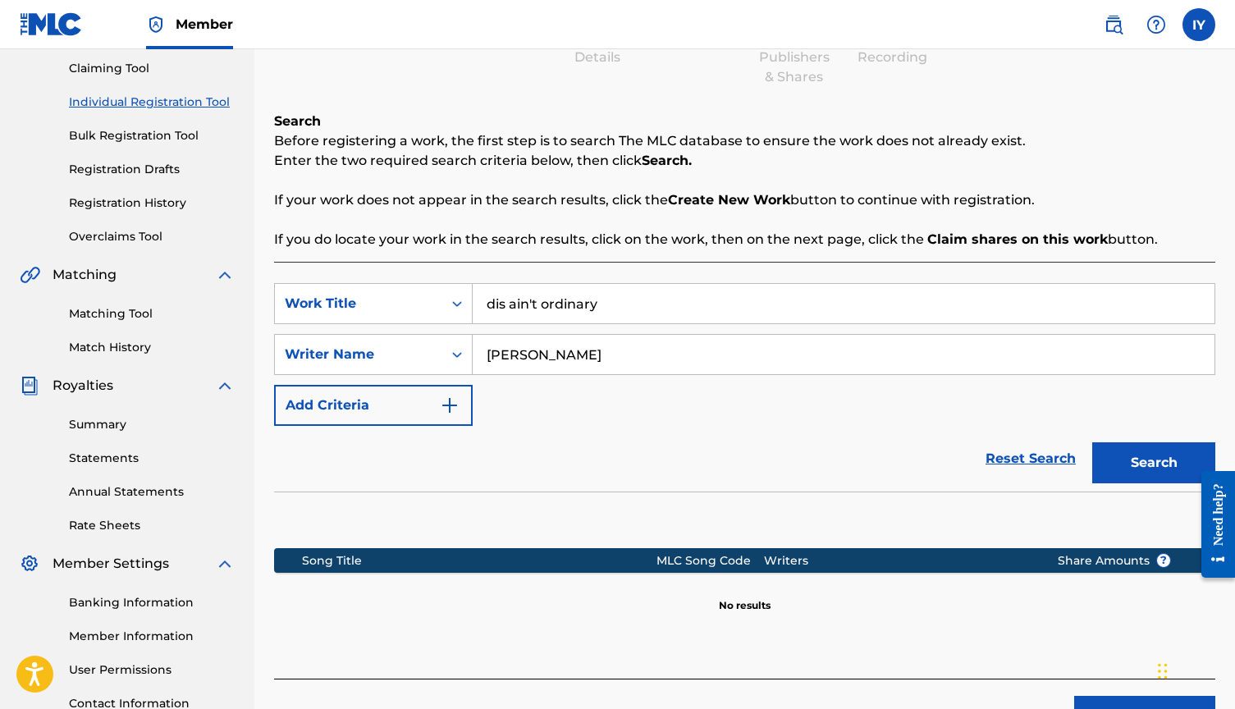
scroll to position [306, 0]
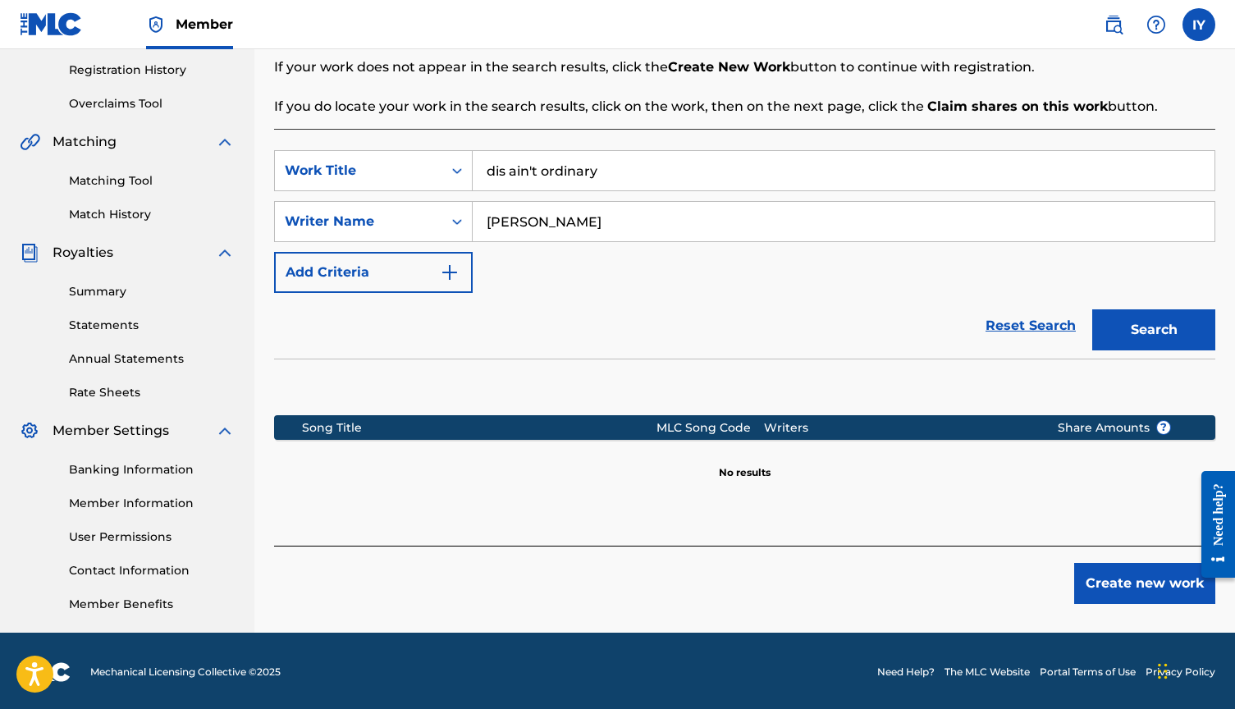
click at [1139, 587] on button "Create new work" at bounding box center [1144, 583] width 141 height 41
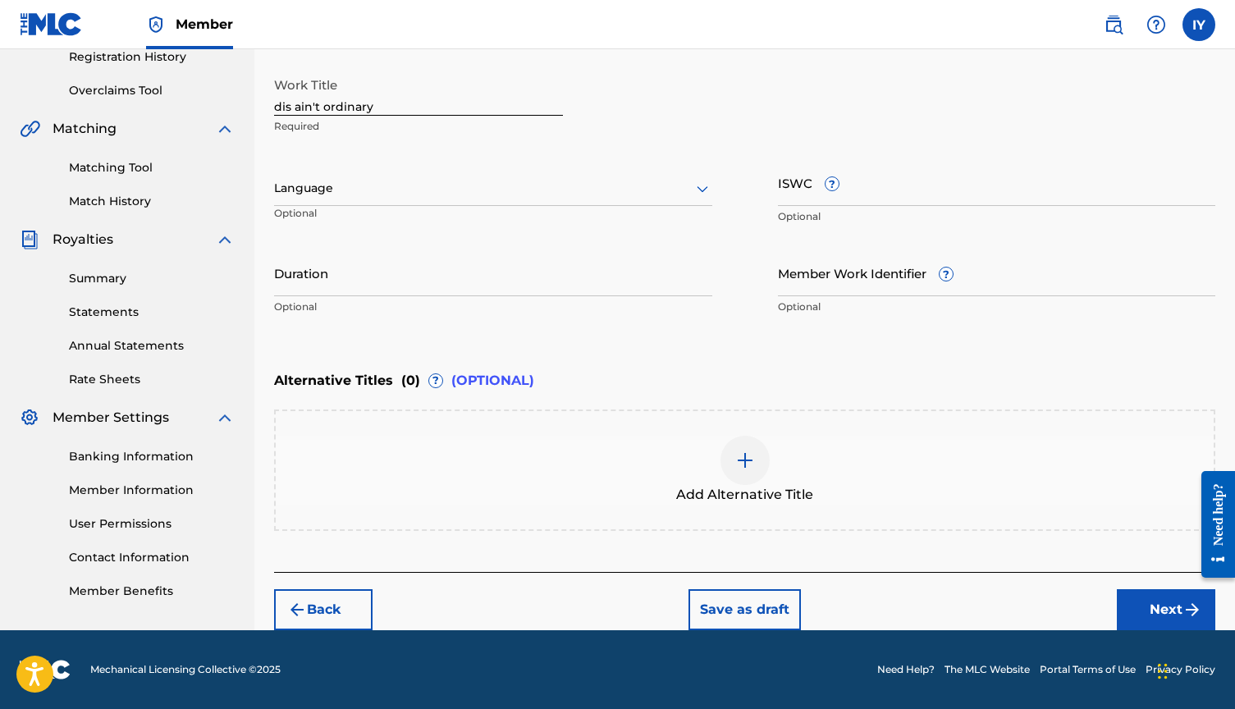
scroll to position [319, 1]
click at [1180, 614] on button "Next" at bounding box center [1166, 609] width 98 height 41
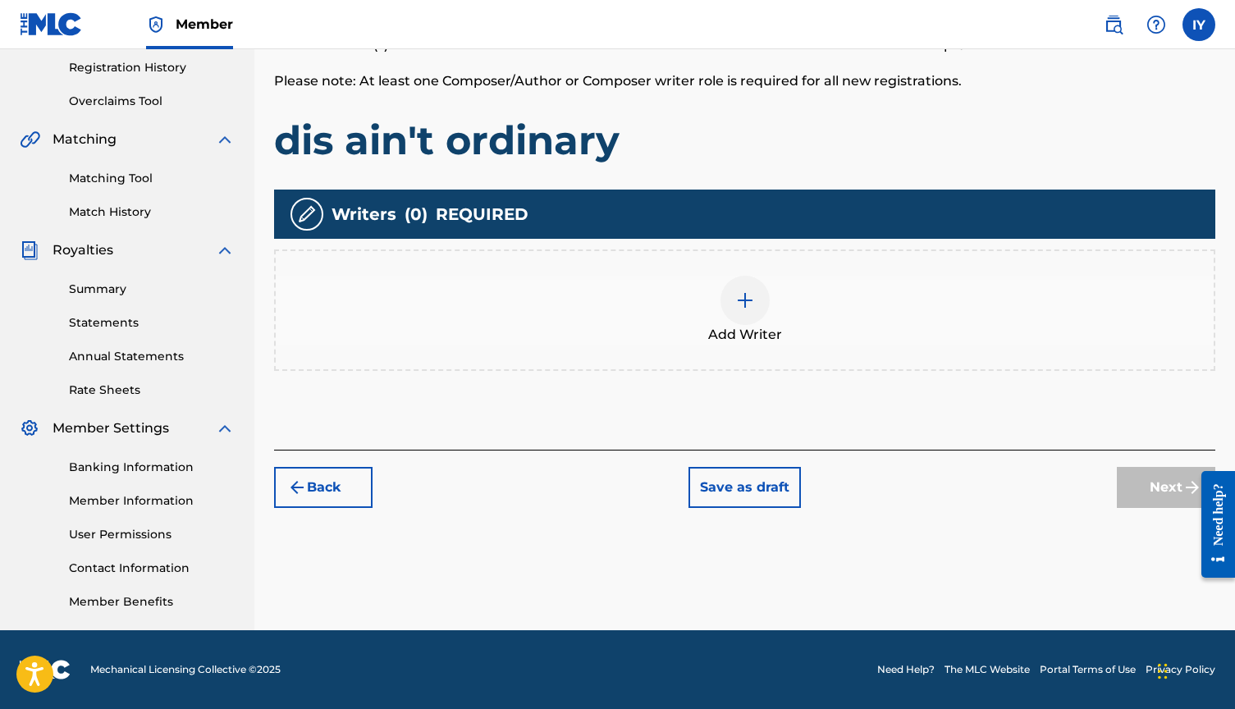
click at [734, 296] on div at bounding box center [744, 300] width 49 height 49
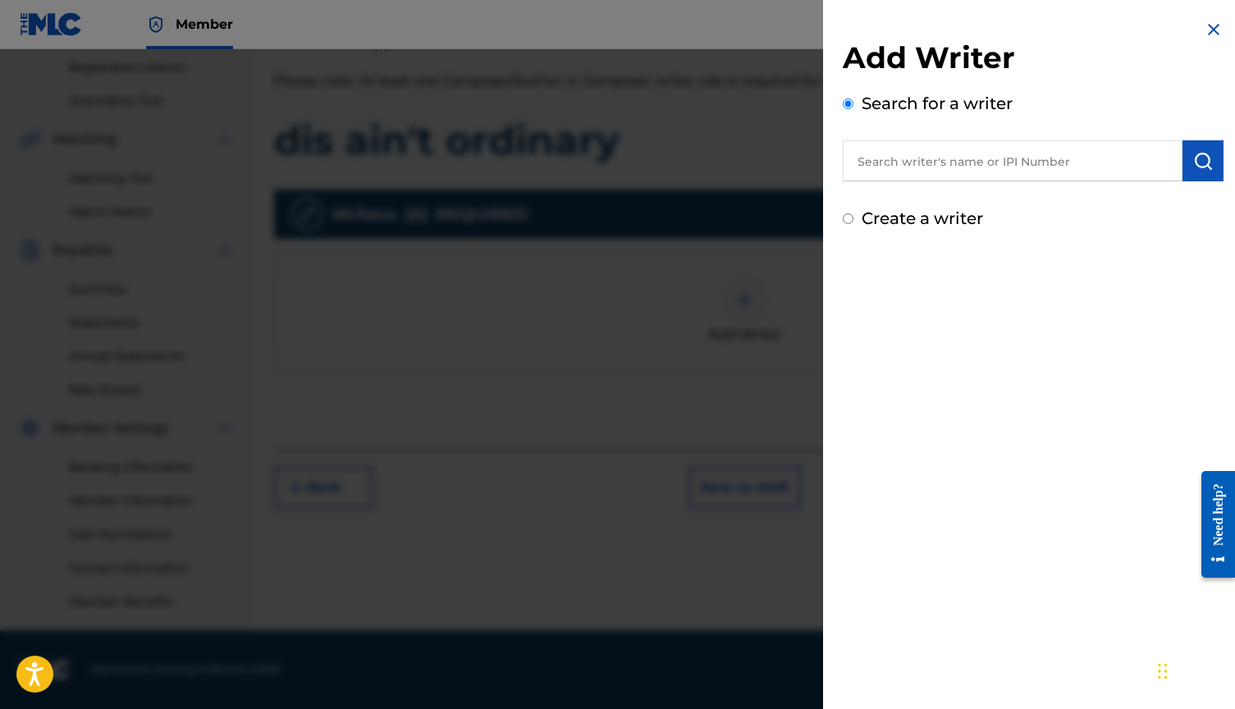
click at [1115, 160] on input "text" at bounding box center [1013, 160] width 340 height 41
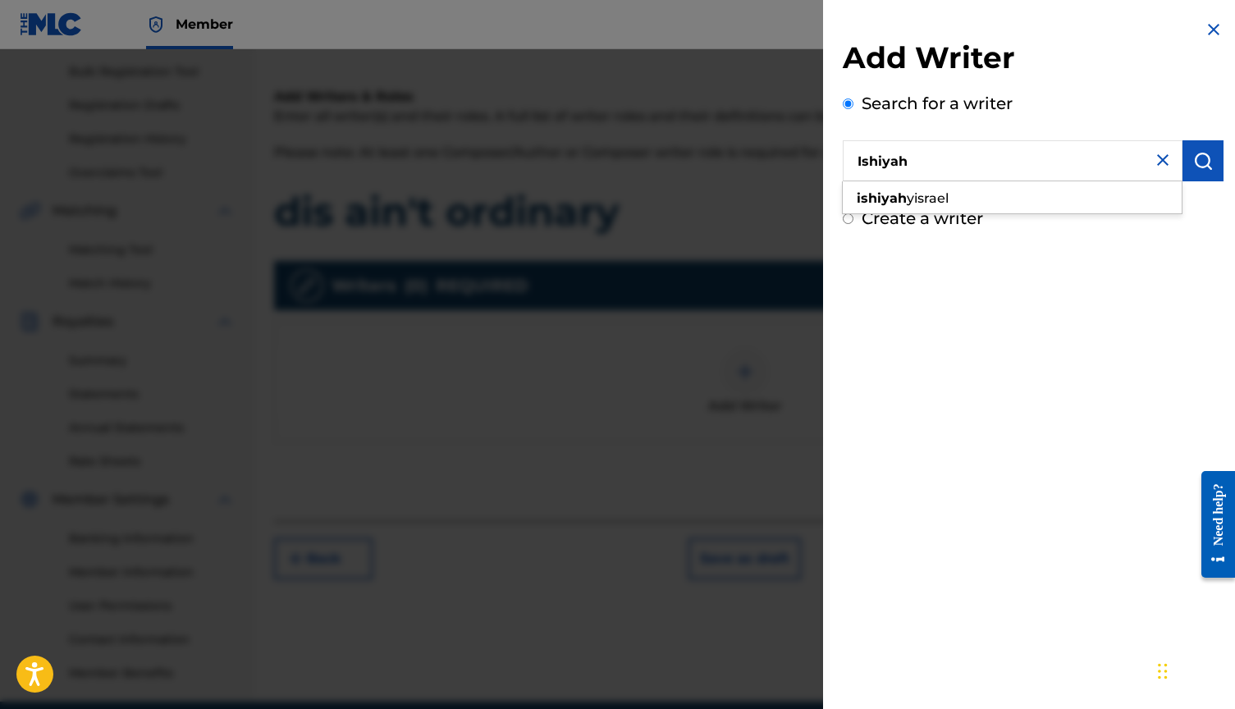
scroll to position [209, 0]
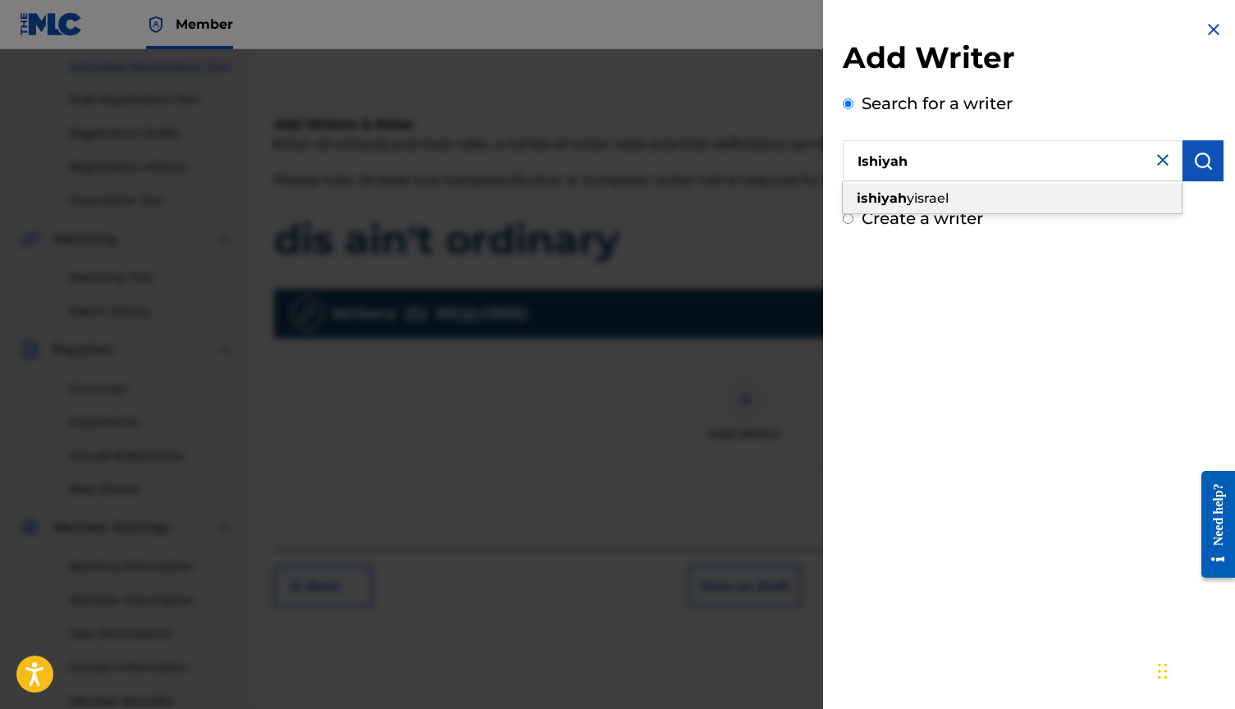
click at [907, 204] on span "yisrael" at bounding box center [928, 198] width 42 height 16
type input "[PERSON_NAME]"
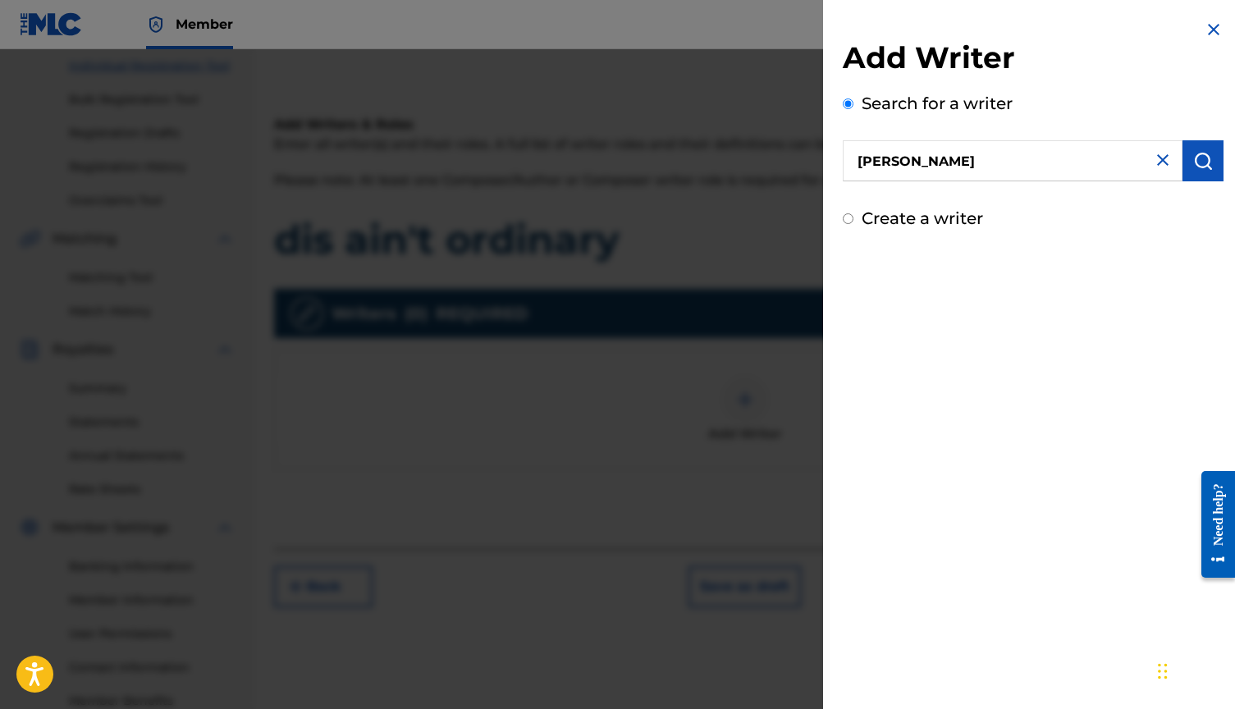
click at [1196, 156] on img "submit" at bounding box center [1203, 161] width 20 height 20
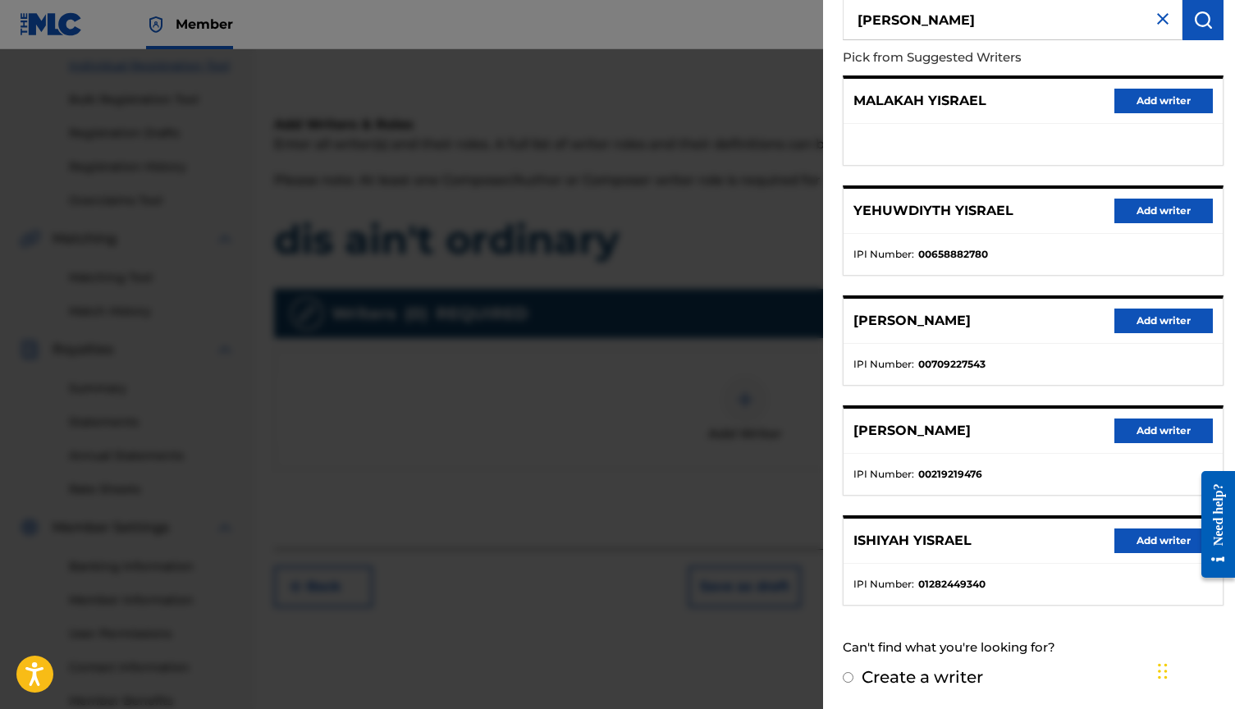
scroll to position [140, 0]
click at [1159, 543] on button "Add writer" at bounding box center [1163, 541] width 98 height 25
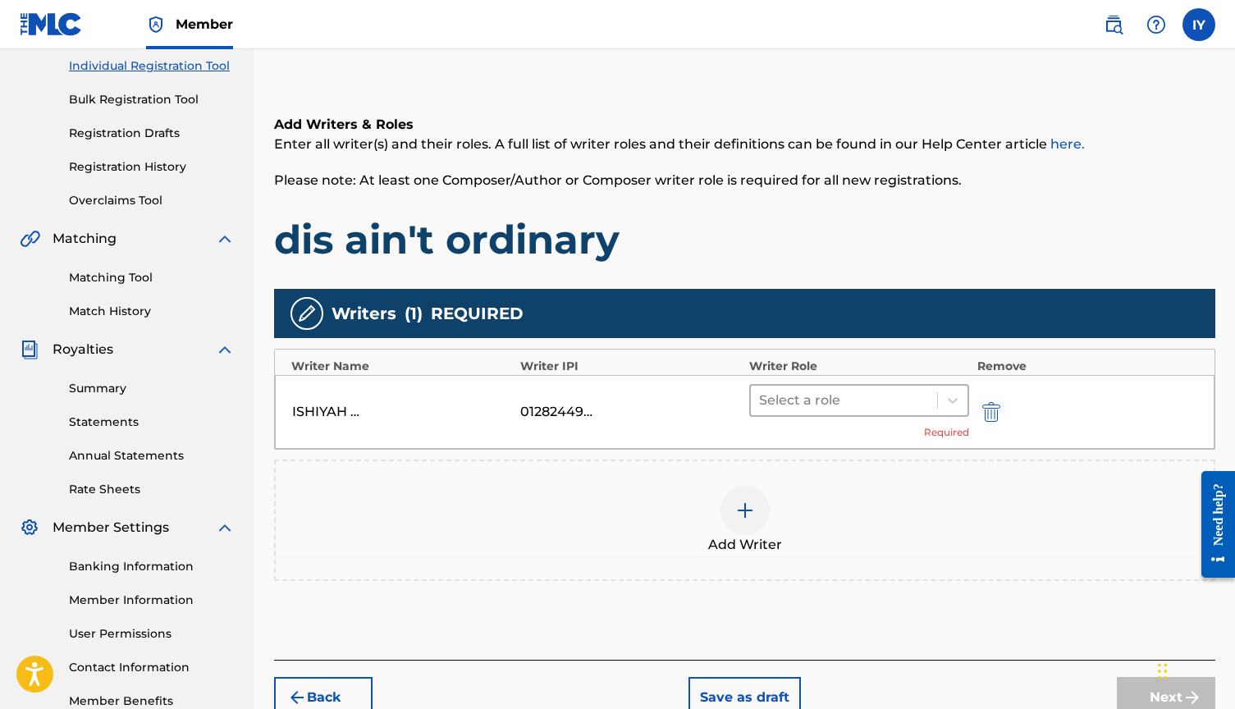
click at [912, 404] on div at bounding box center [844, 400] width 170 height 23
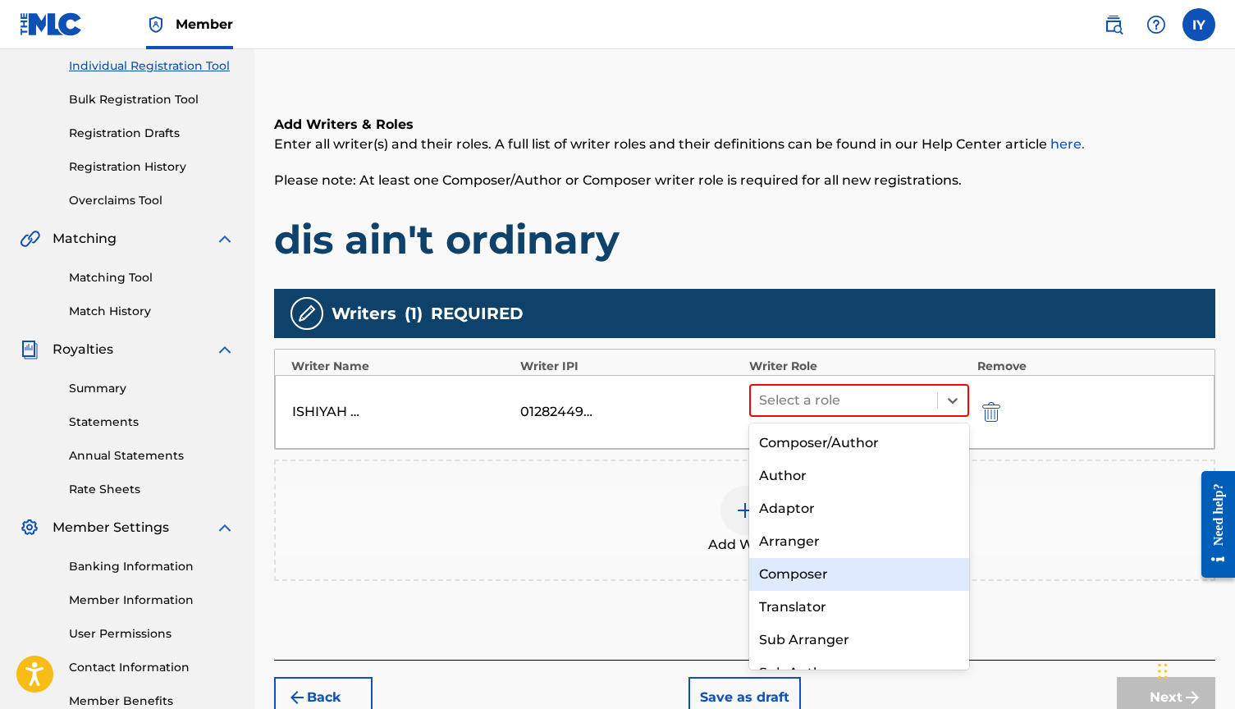
click at [827, 574] on div "Composer" at bounding box center [859, 574] width 220 height 33
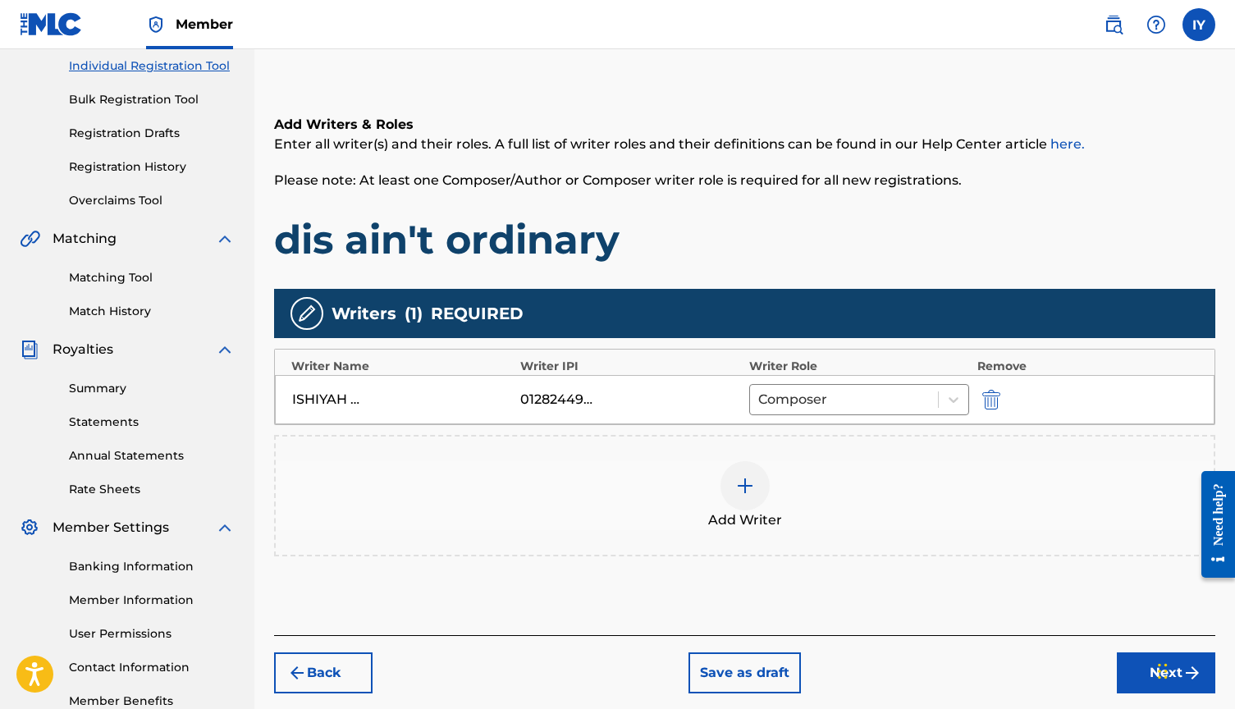
click at [1150, 670] on button "Next" at bounding box center [1166, 672] width 98 height 41
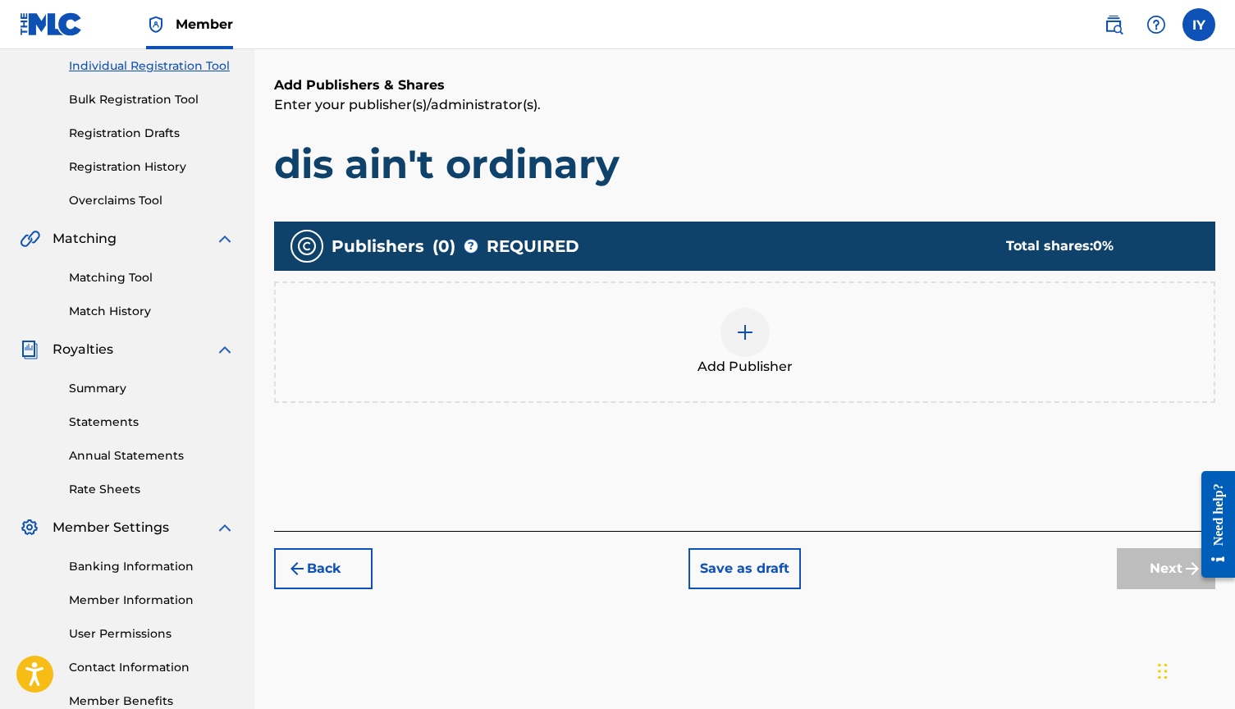
scroll to position [74, 0]
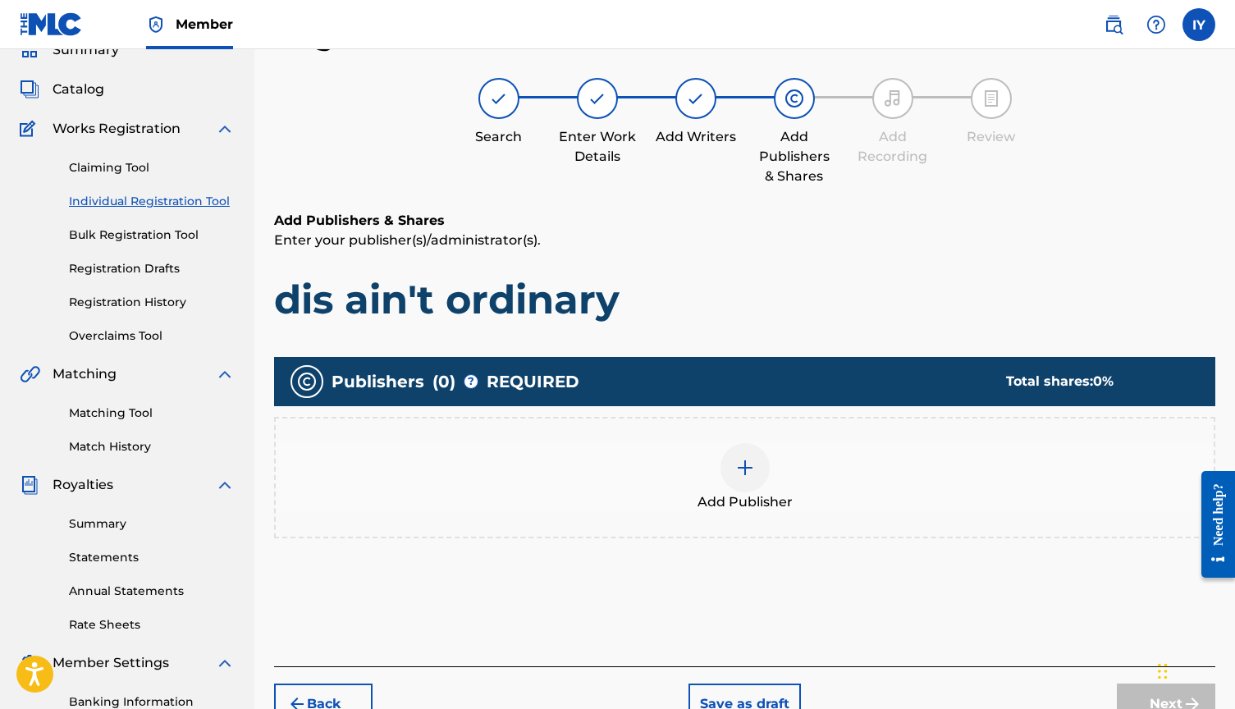
click at [747, 460] on img at bounding box center [745, 468] width 20 height 20
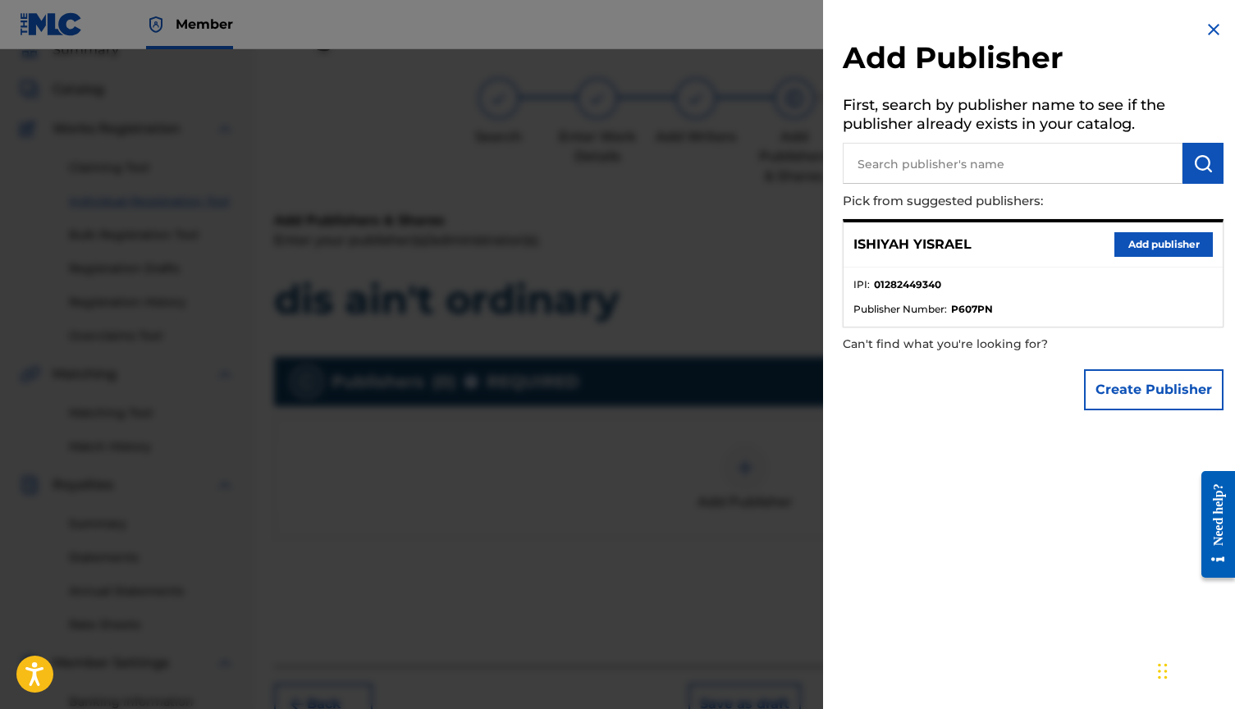
click at [1180, 245] on button "Add publisher" at bounding box center [1163, 244] width 98 height 25
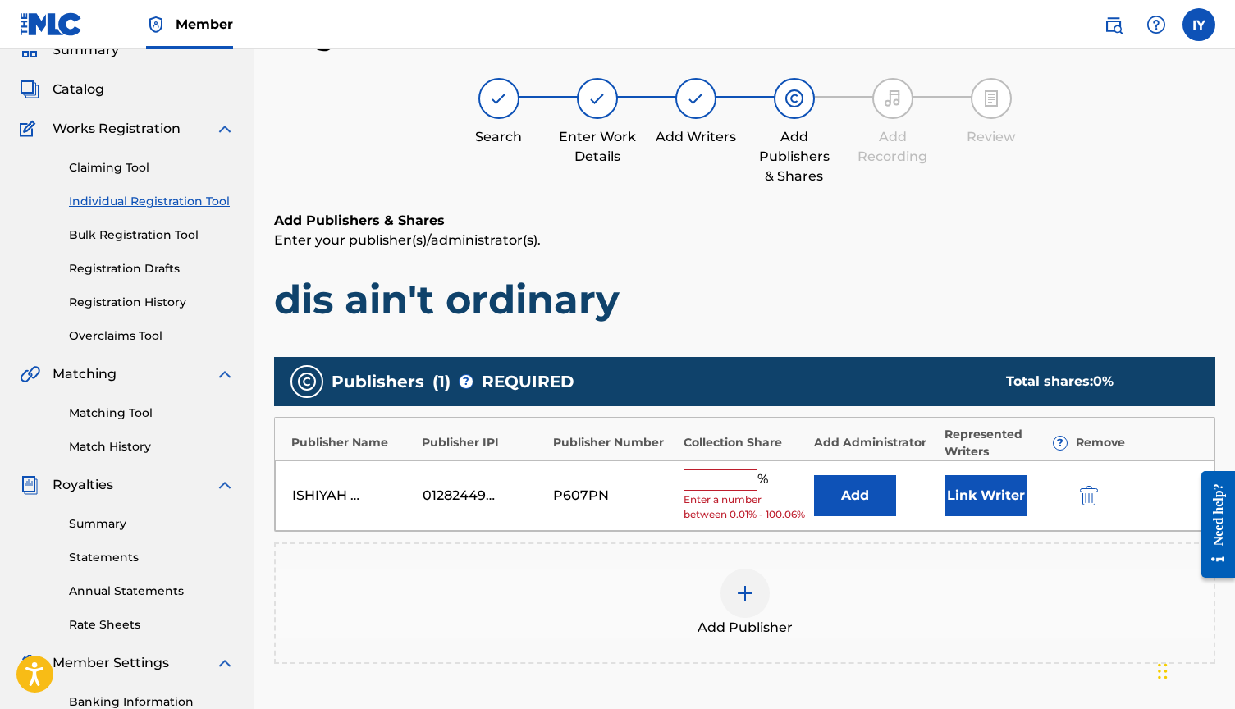
click at [737, 485] on input "text" at bounding box center [721, 479] width 74 height 21
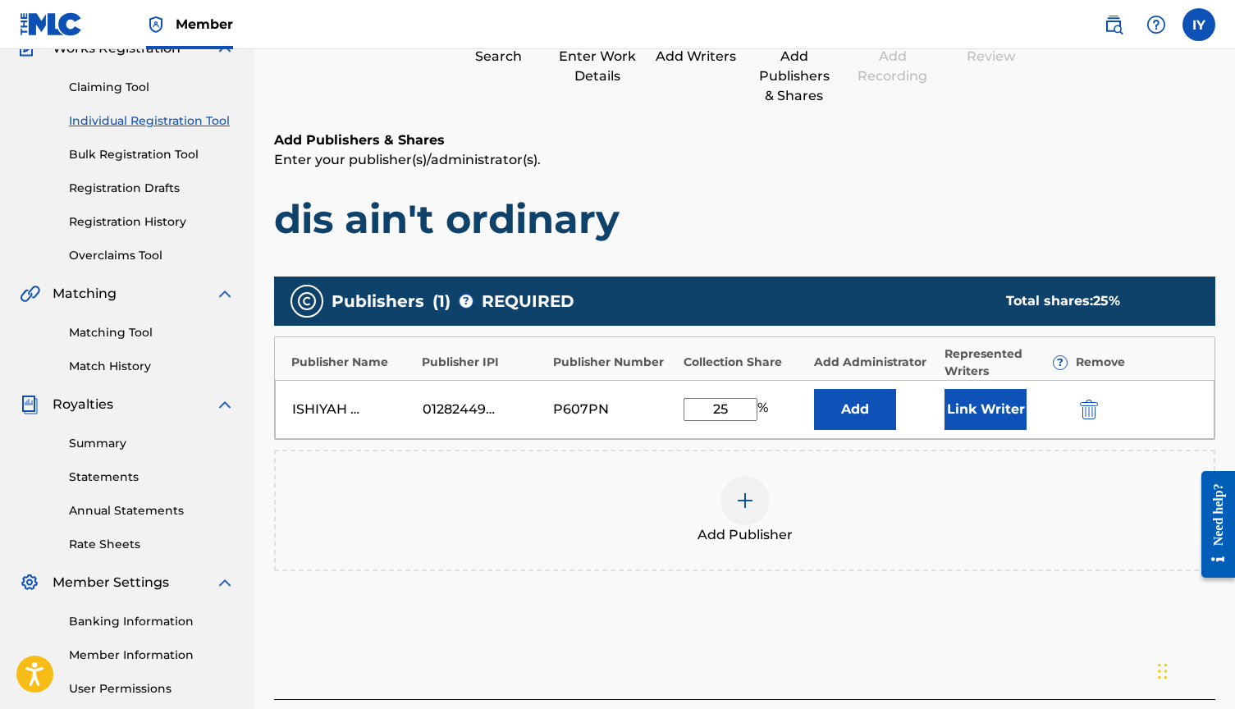
scroll to position [236, 0]
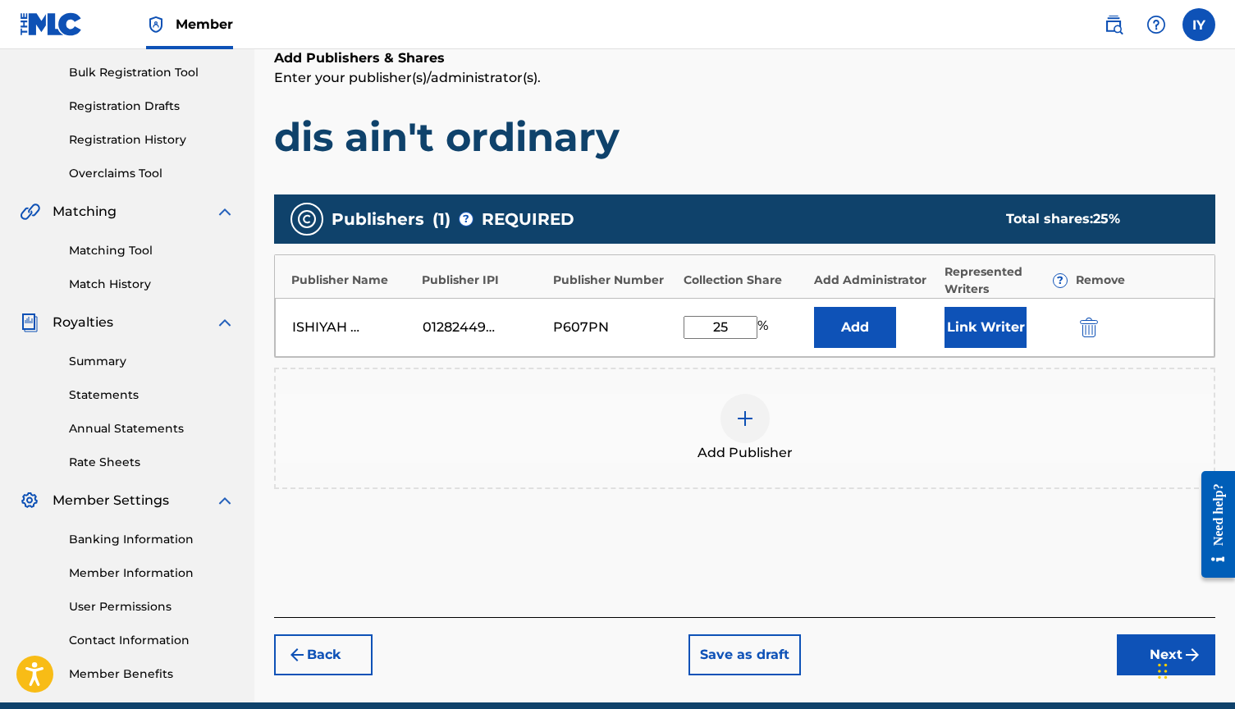
type input "25"
click at [1151, 656] on button "Next" at bounding box center [1166, 654] width 98 height 41
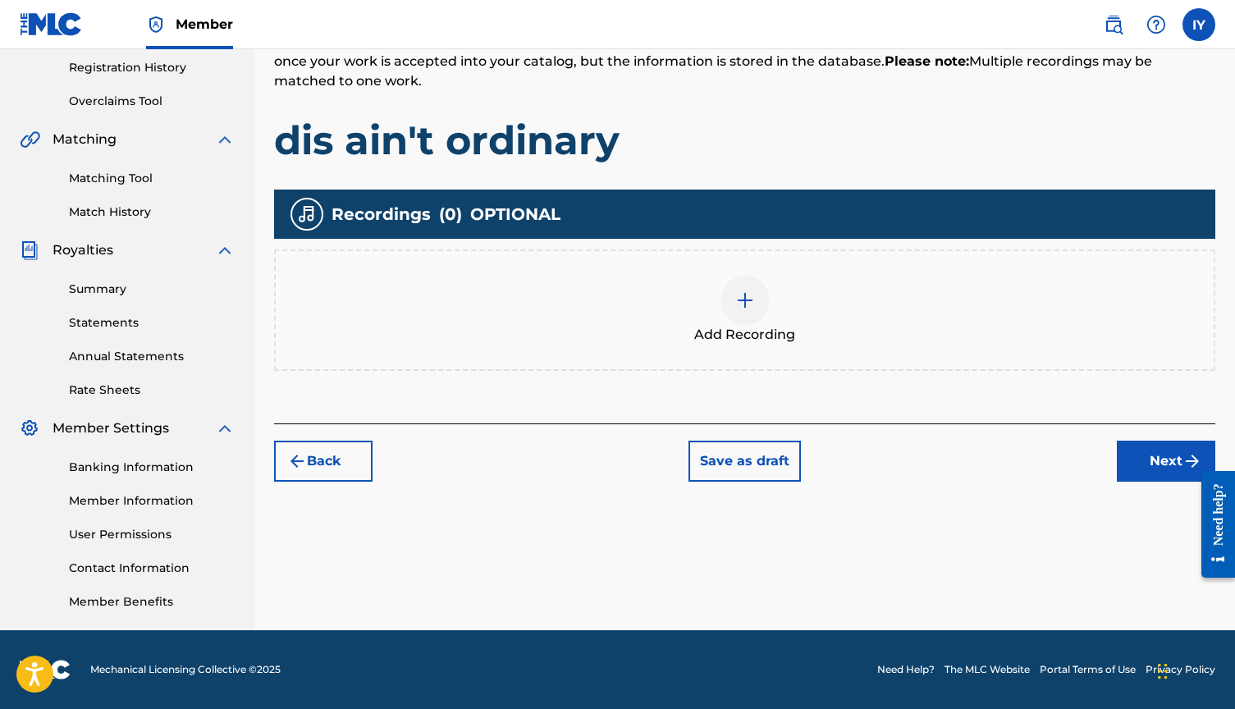
scroll to position [309, 0]
click at [1171, 451] on button "Next" at bounding box center [1166, 461] width 98 height 41
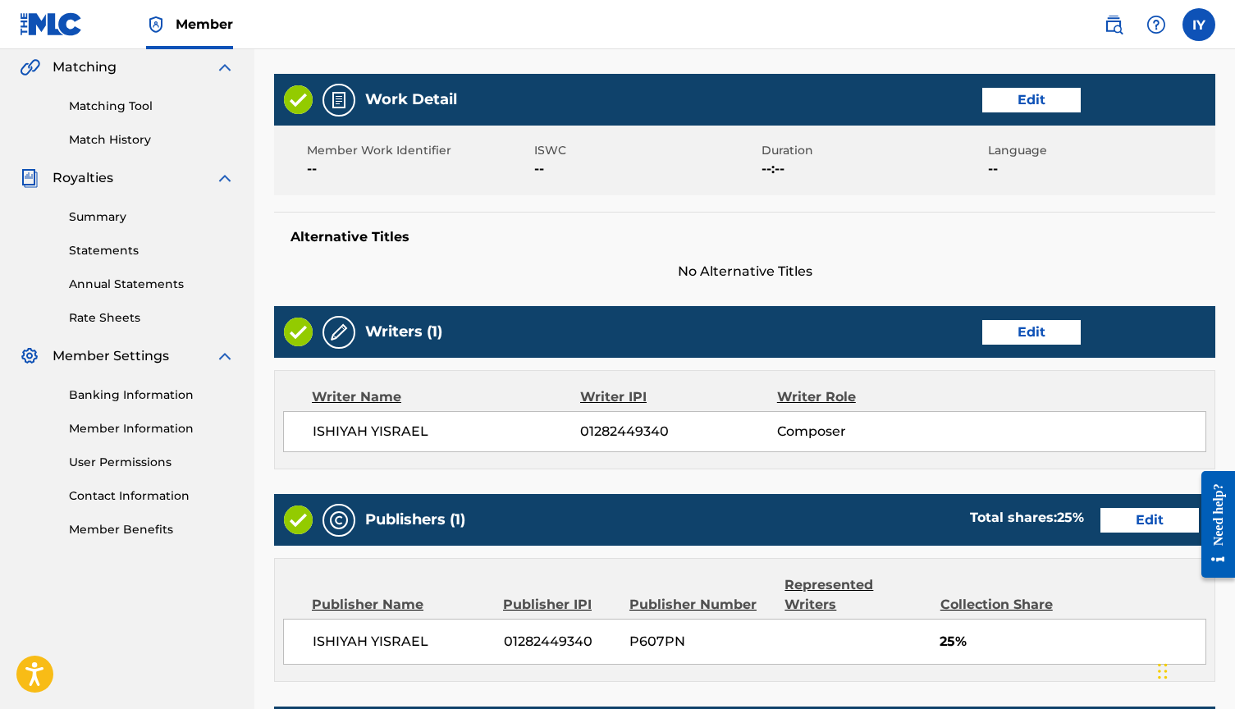
scroll to position [379, 0]
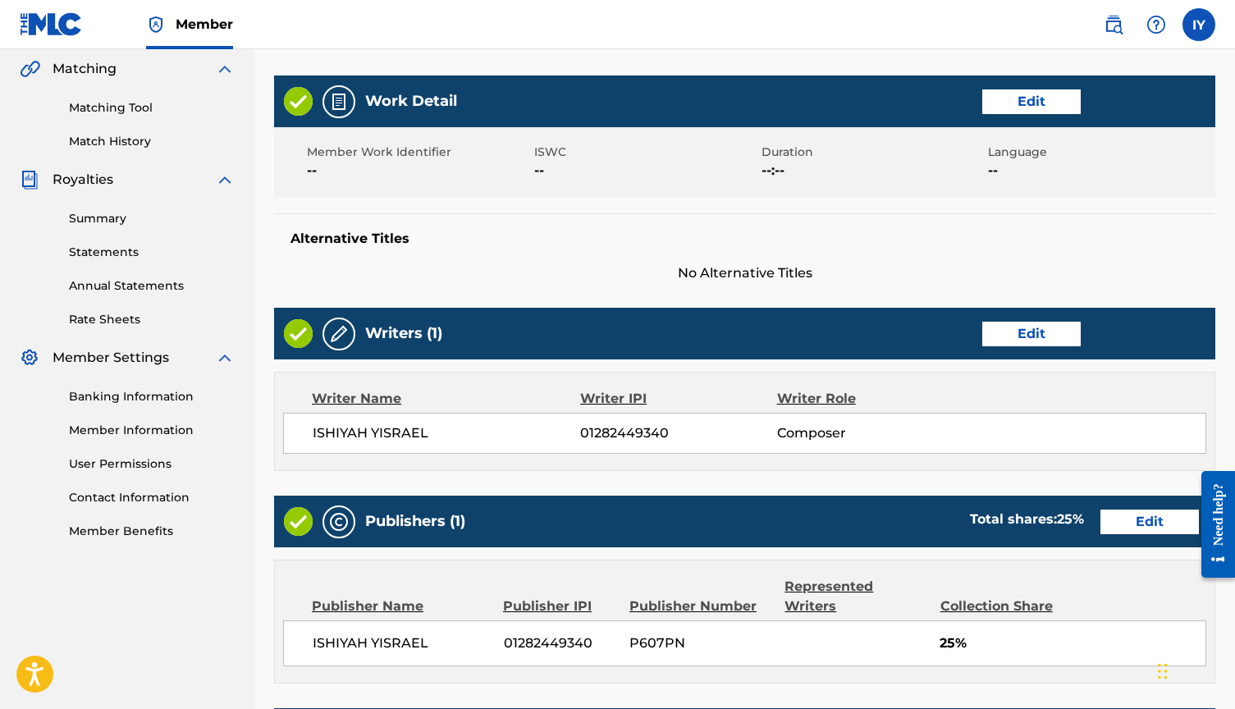
click at [1027, 98] on button "Edit" at bounding box center [1031, 101] width 98 height 25
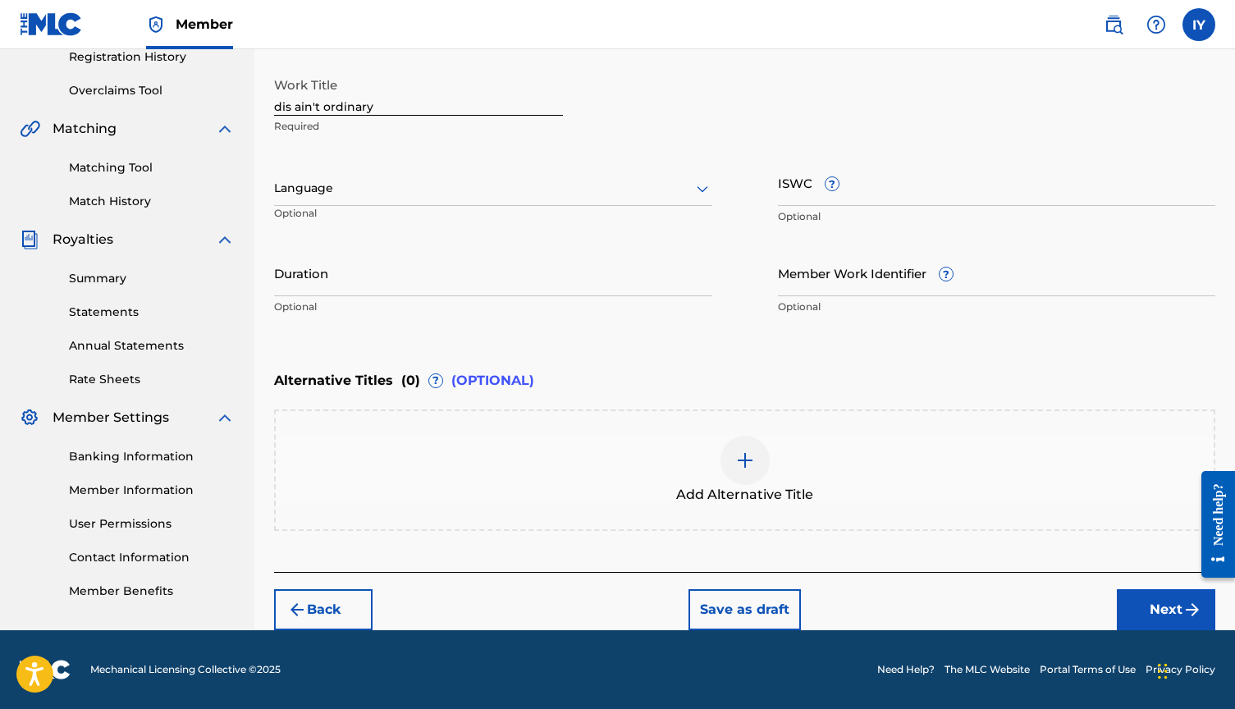
scroll to position [319, 0]
click at [1173, 607] on button "Next" at bounding box center [1166, 609] width 98 height 41
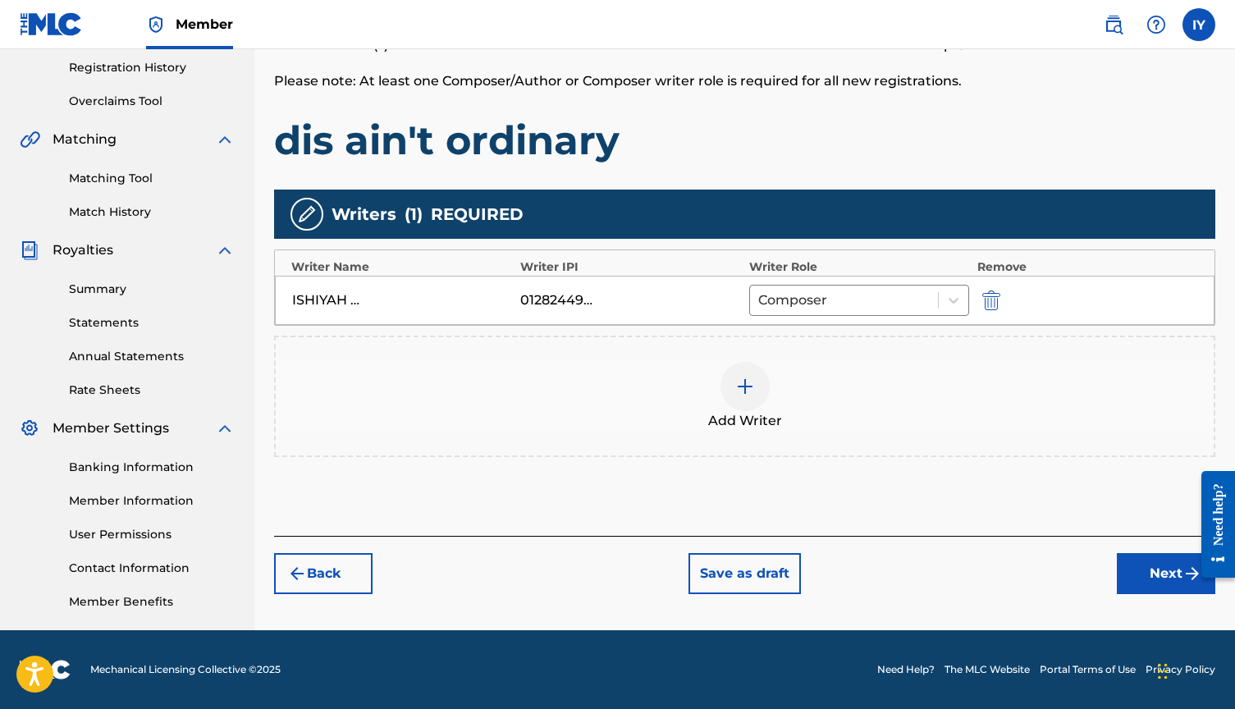
click at [1164, 575] on button "Next" at bounding box center [1166, 573] width 98 height 41
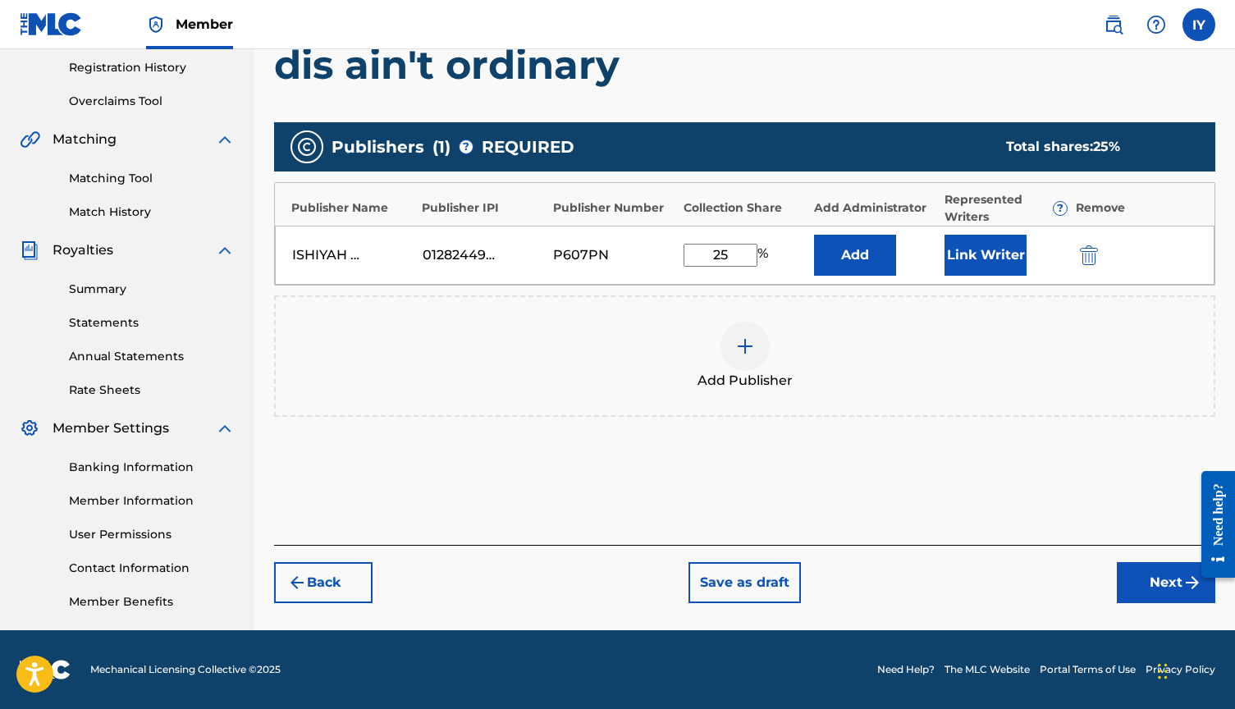
scroll to position [309, 0]
click at [1154, 575] on button "Next" at bounding box center [1166, 582] width 98 height 41
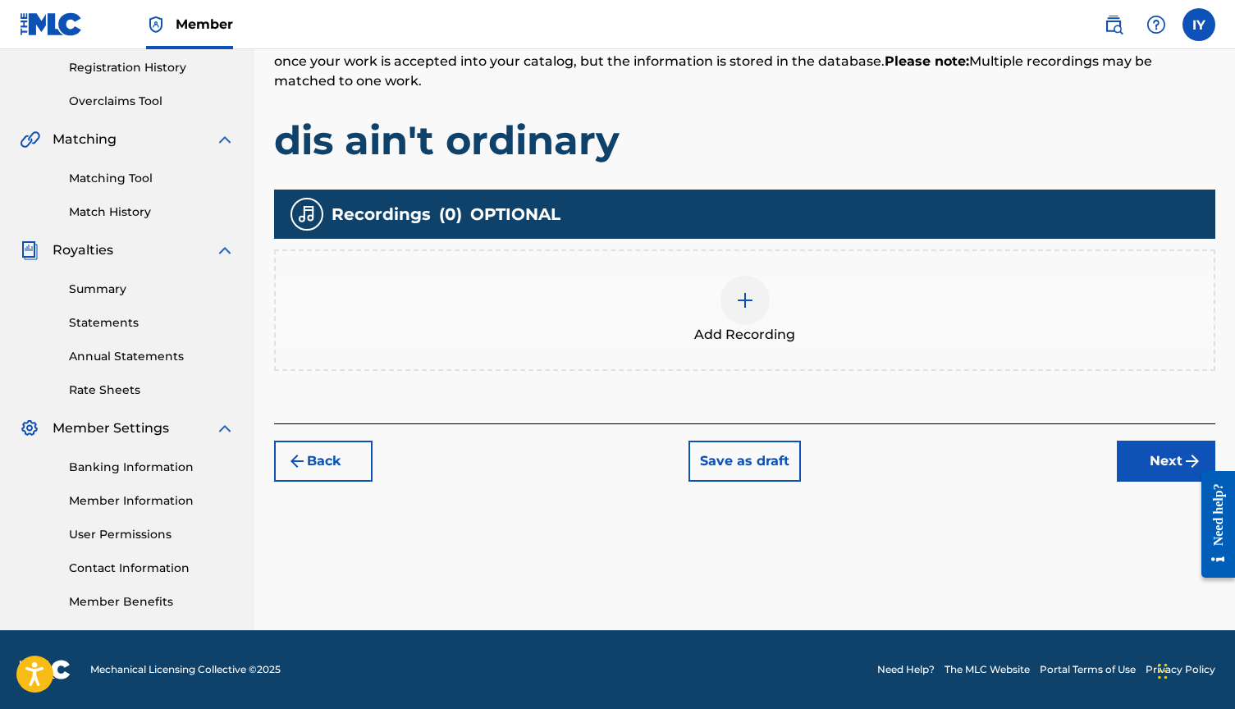
click at [1161, 459] on button "Next" at bounding box center [1166, 461] width 98 height 41
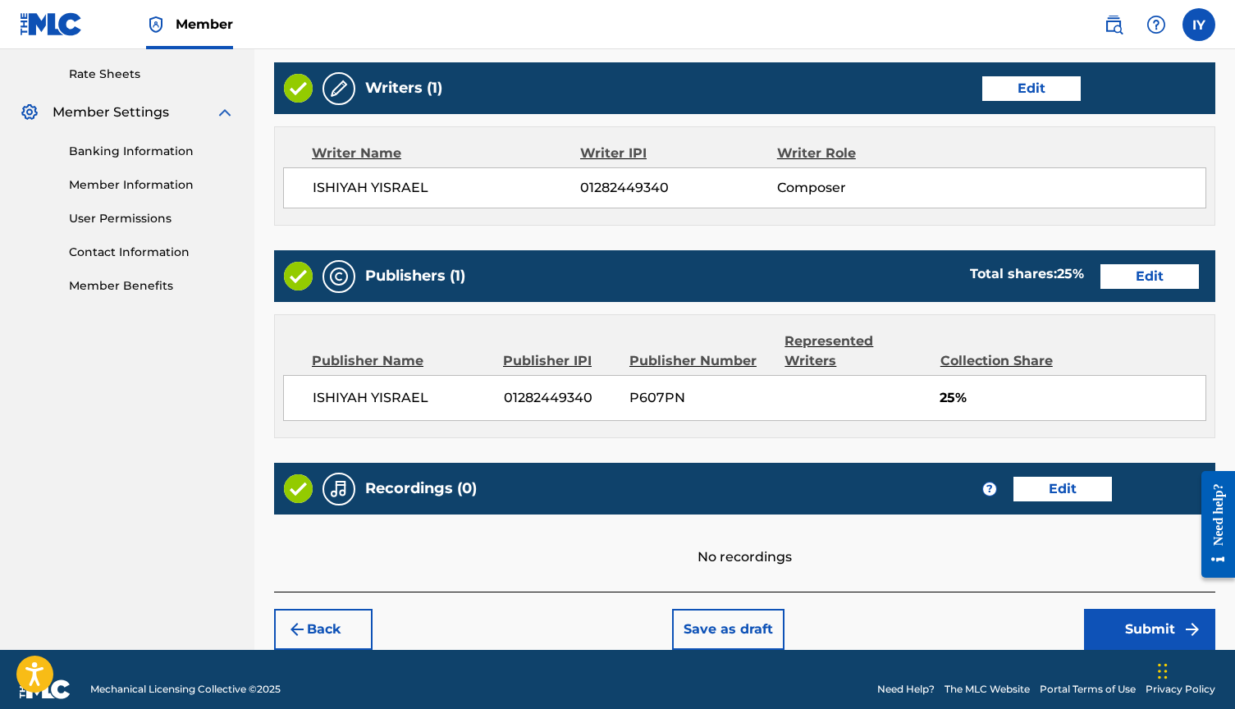
scroll to position [624, 0]
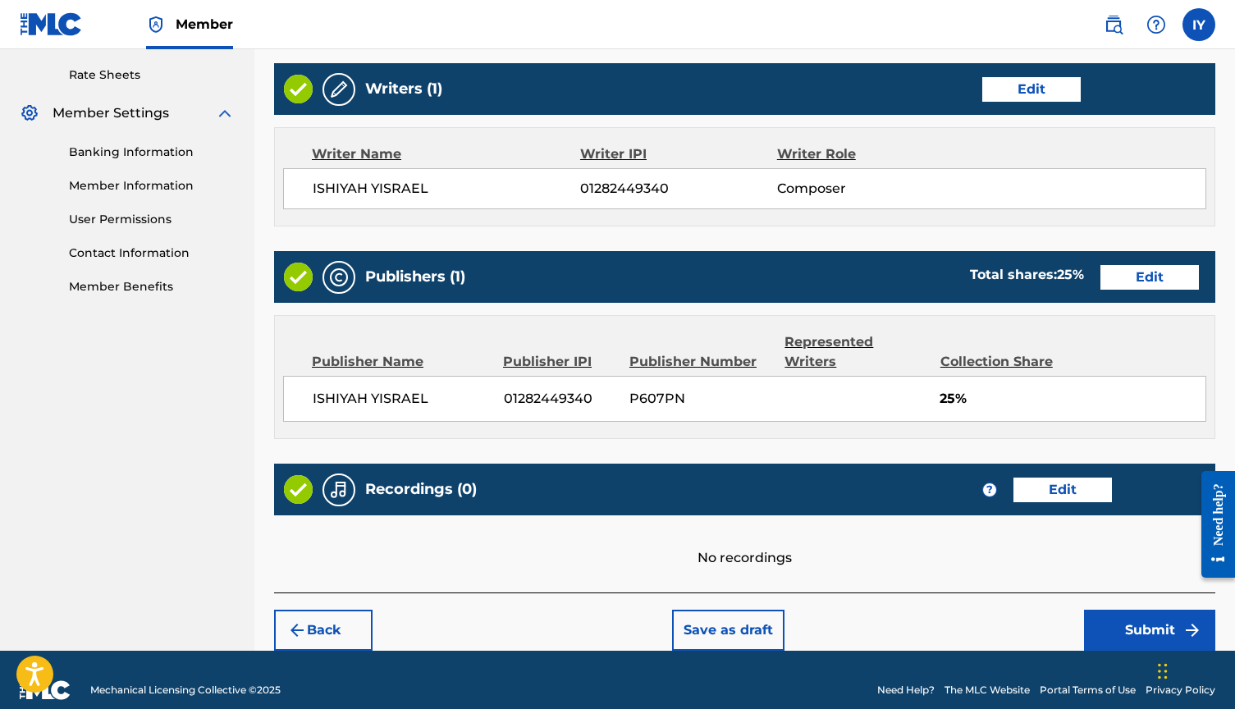
click at [1159, 610] on button "Submit" at bounding box center [1149, 630] width 131 height 41
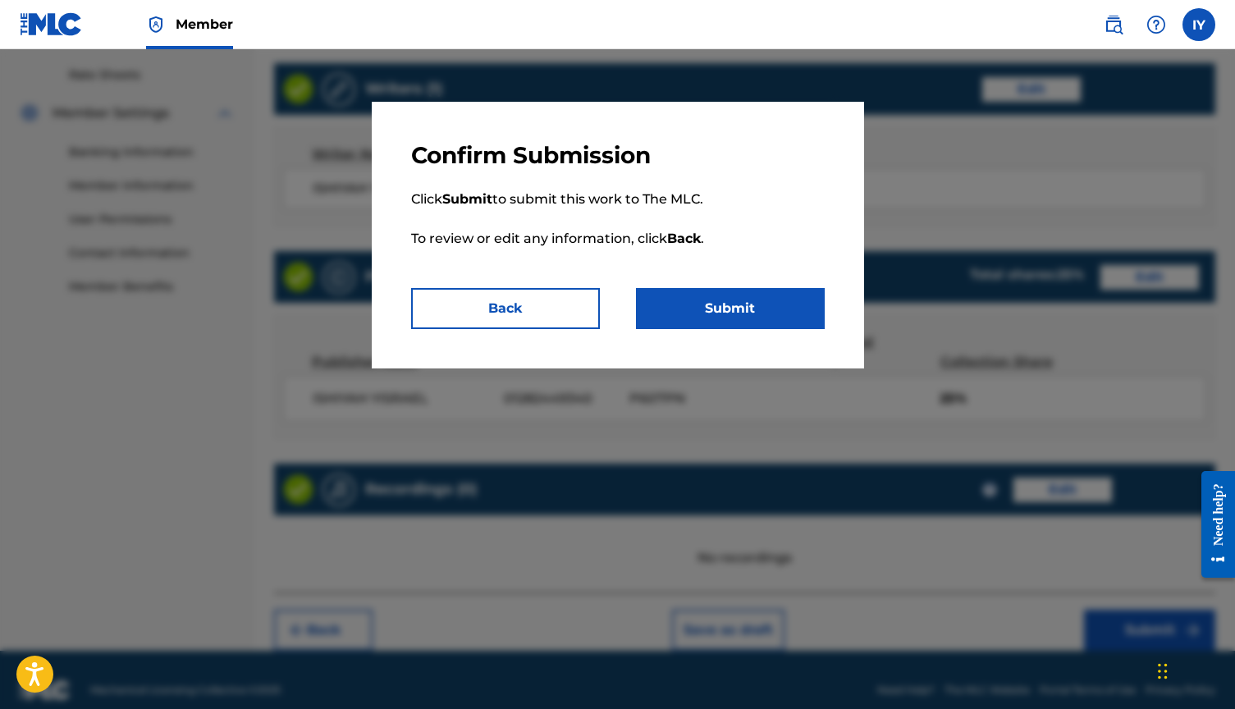
click at [765, 306] on button "Submit" at bounding box center [730, 308] width 189 height 41
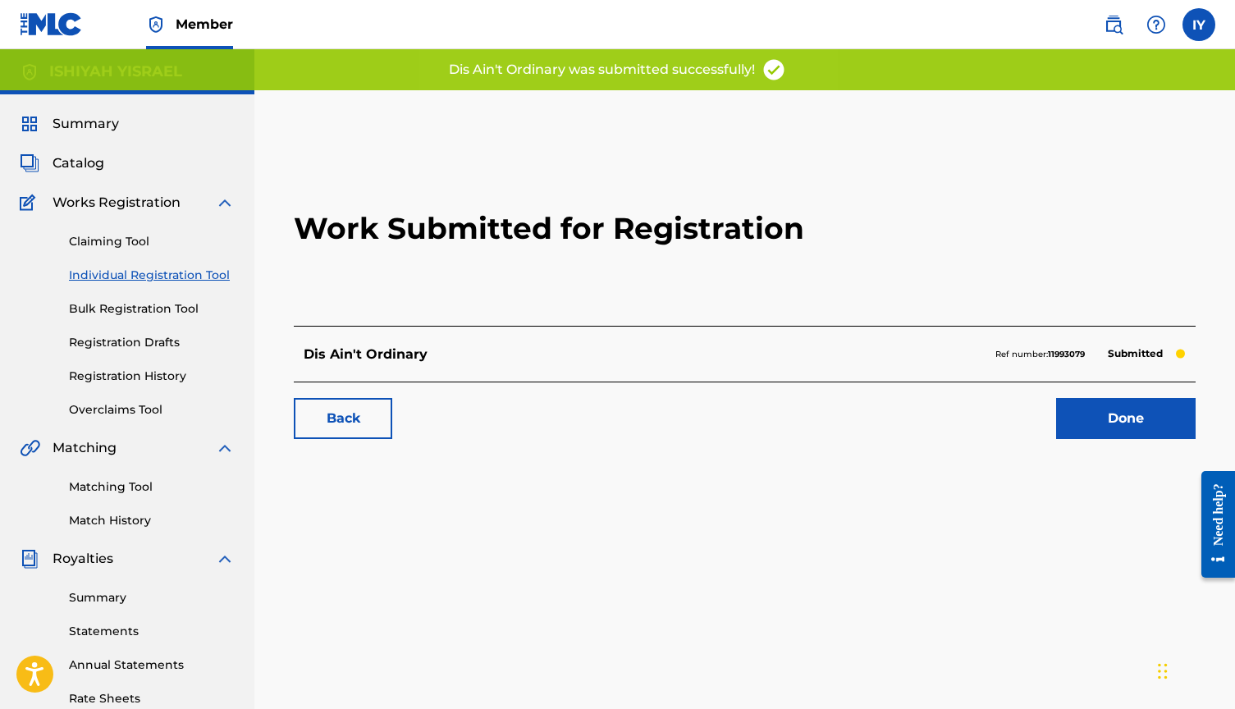
click at [1123, 418] on link "Done" at bounding box center [1125, 418] width 139 height 41
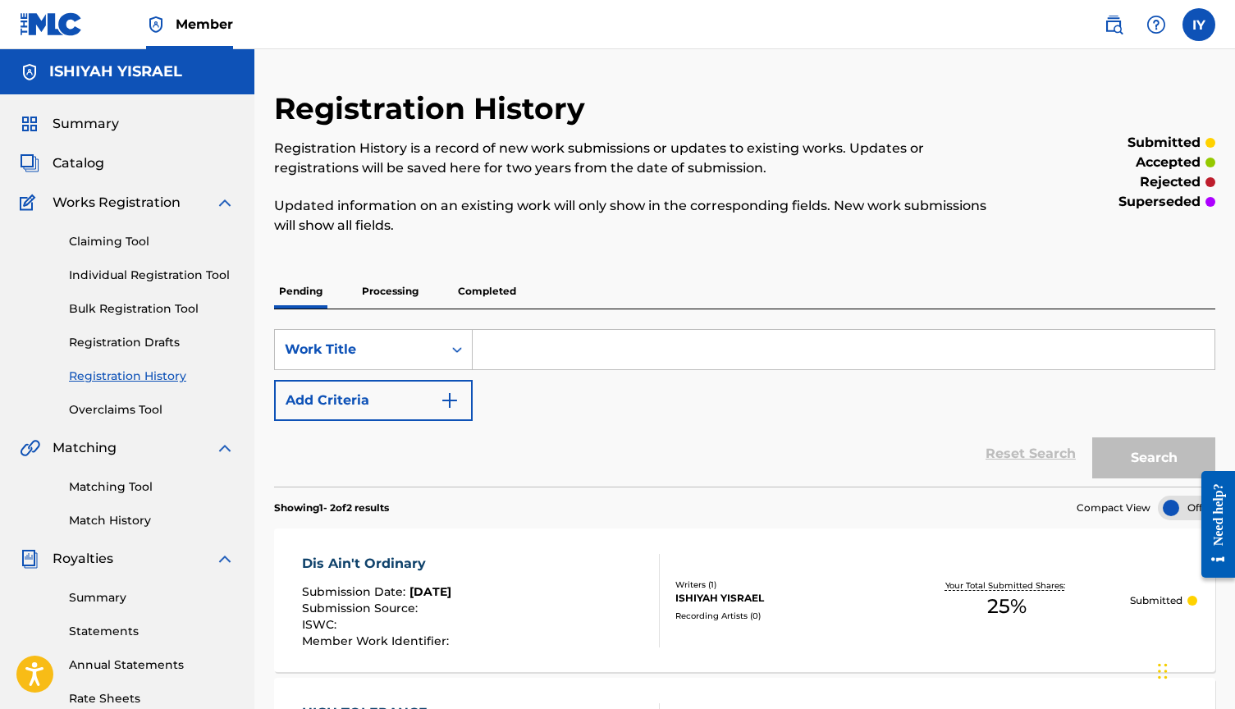
click at [543, 354] on input "Search Form" at bounding box center [844, 349] width 742 height 39
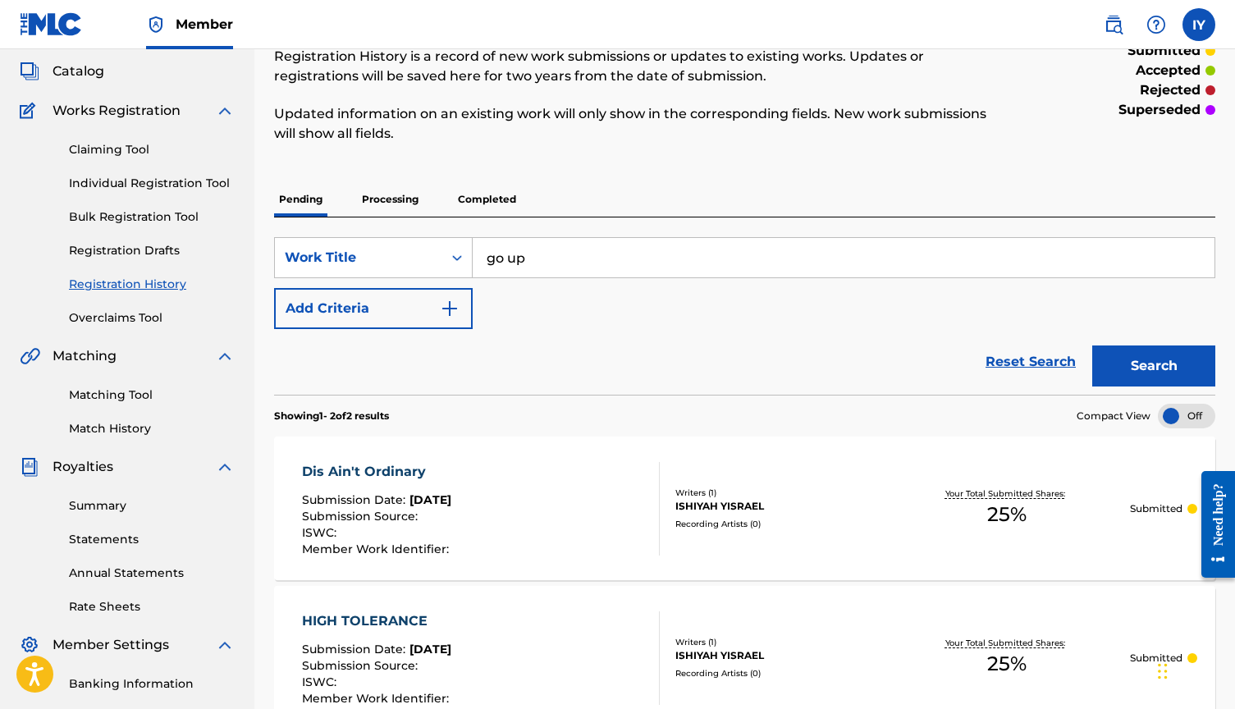
scroll to position [97, 0]
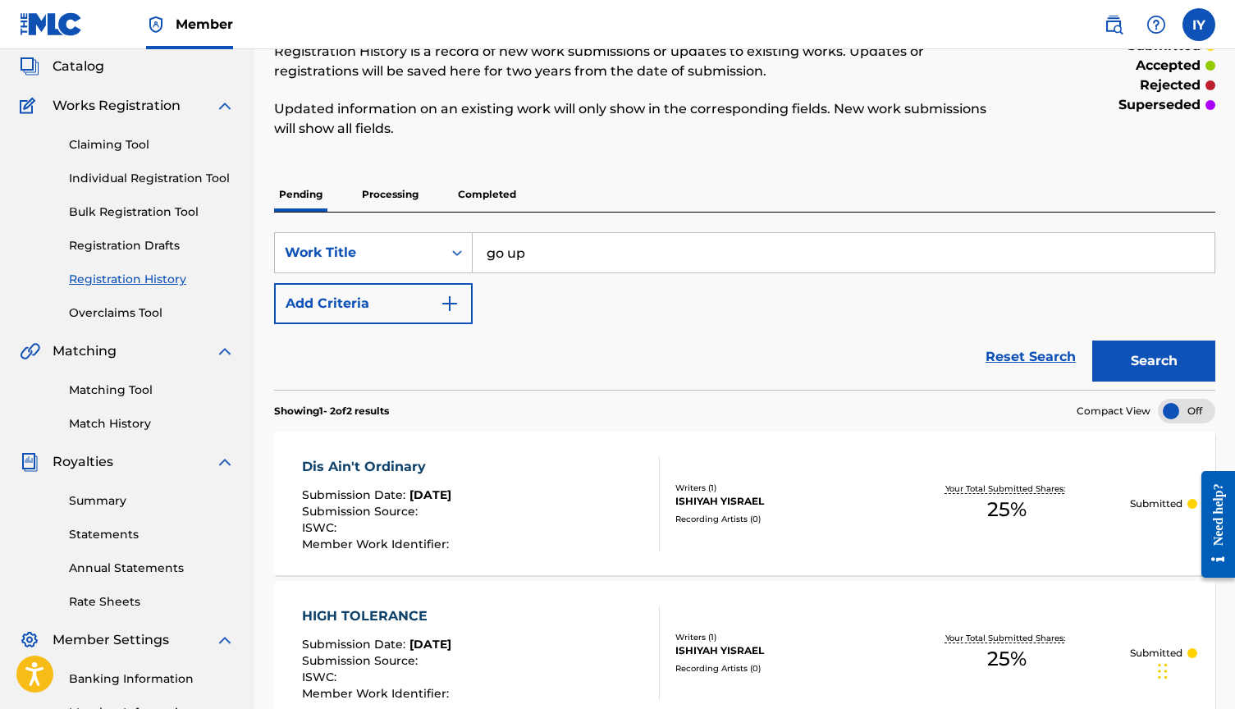
type input "go up"
click at [1127, 360] on button "Search" at bounding box center [1153, 361] width 123 height 41
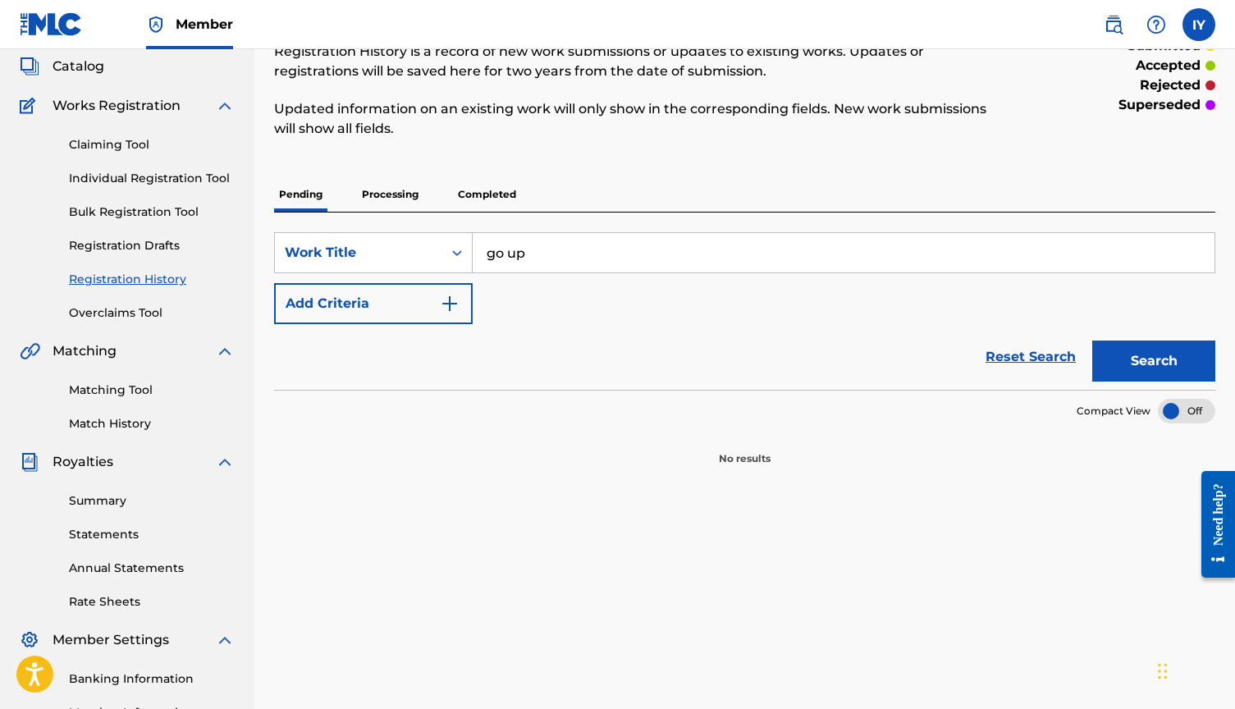
scroll to position [98, 1]
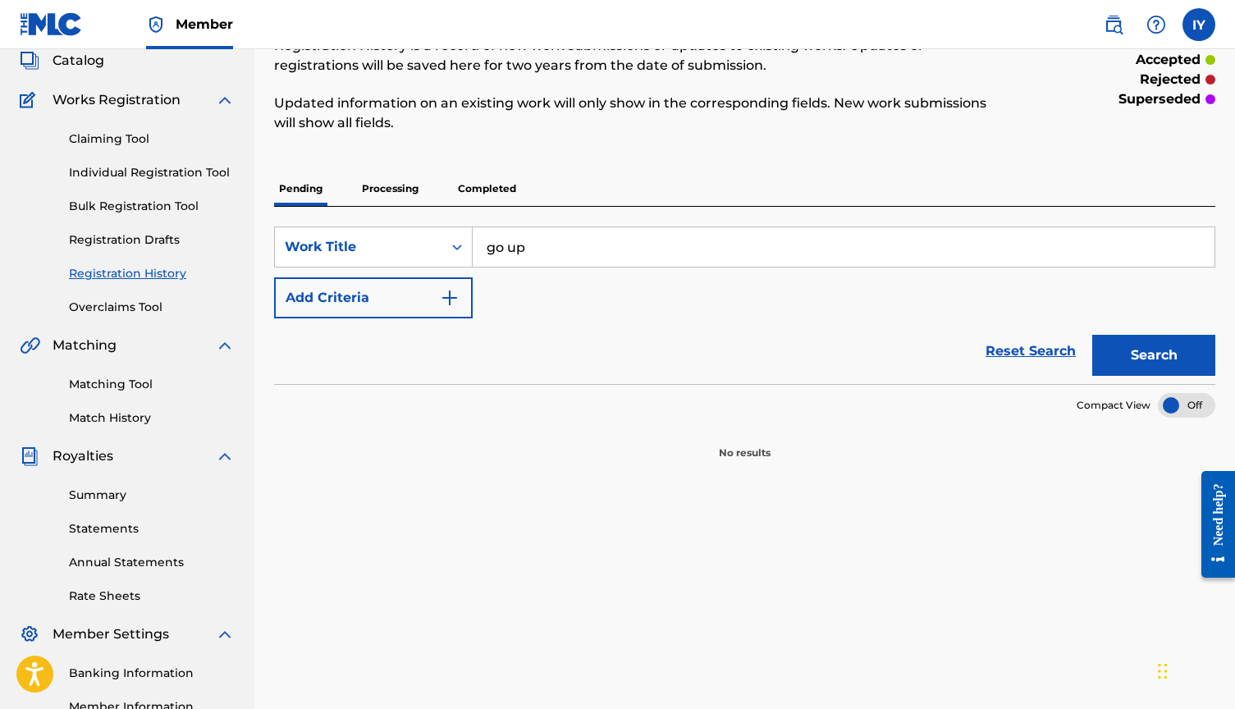
click at [107, 246] on link "Registration Drafts" at bounding box center [152, 239] width 166 height 17
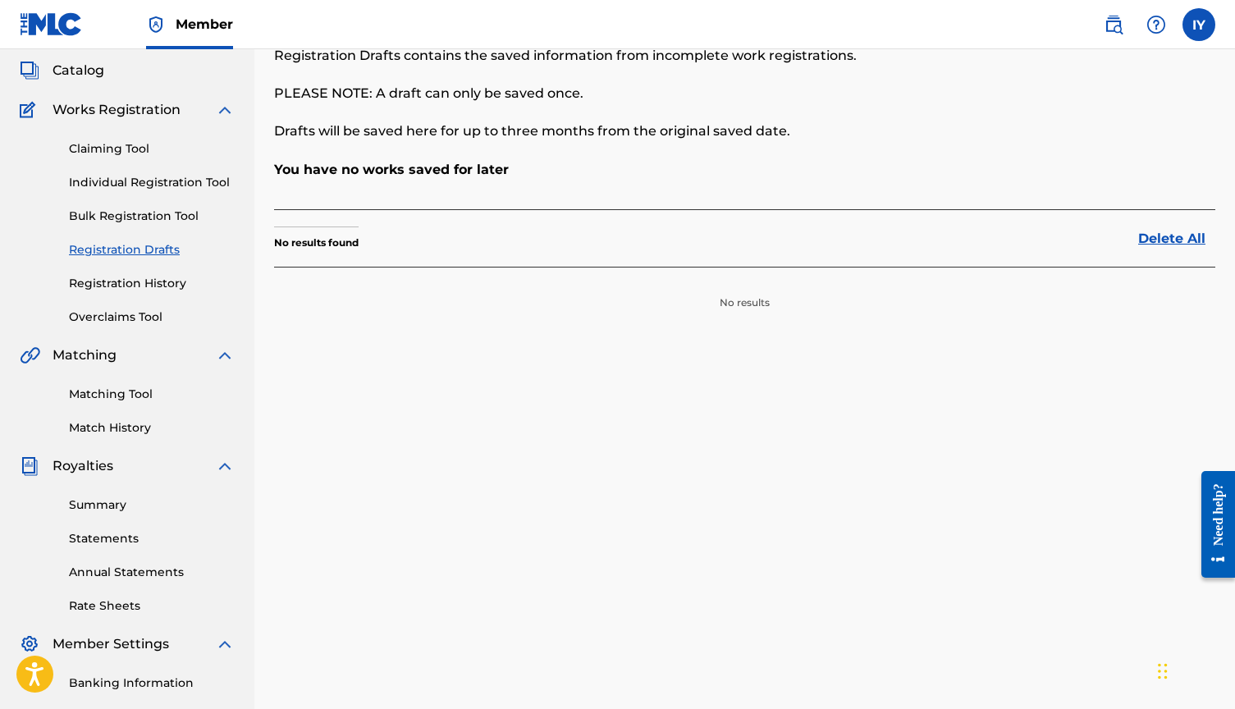
scroll to position [0, 1]
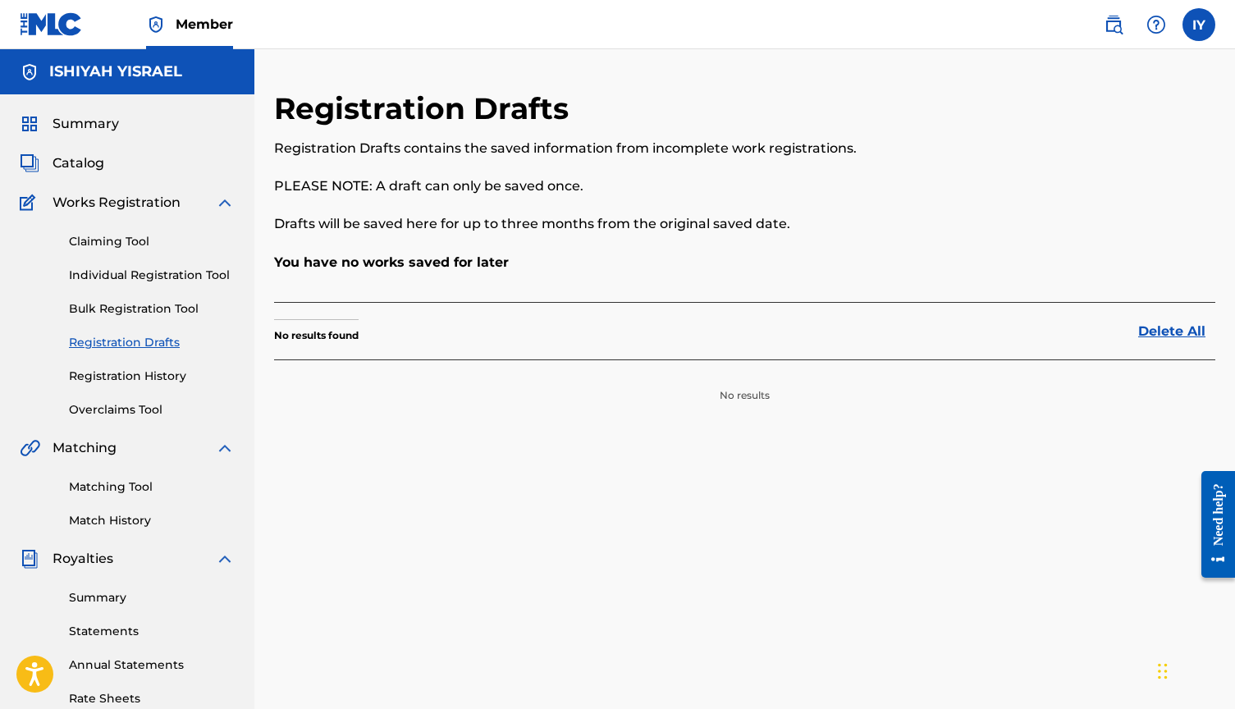
click at [108, 260] on div "Claiming Tool Individual Registration Tool Bulk Registration Tool Registration …" at bounding box center [127, 316] width 215 height 206
click at [109, 240] on link "Claiming Tool" at bounding box center [152, 241] width 166 height 17
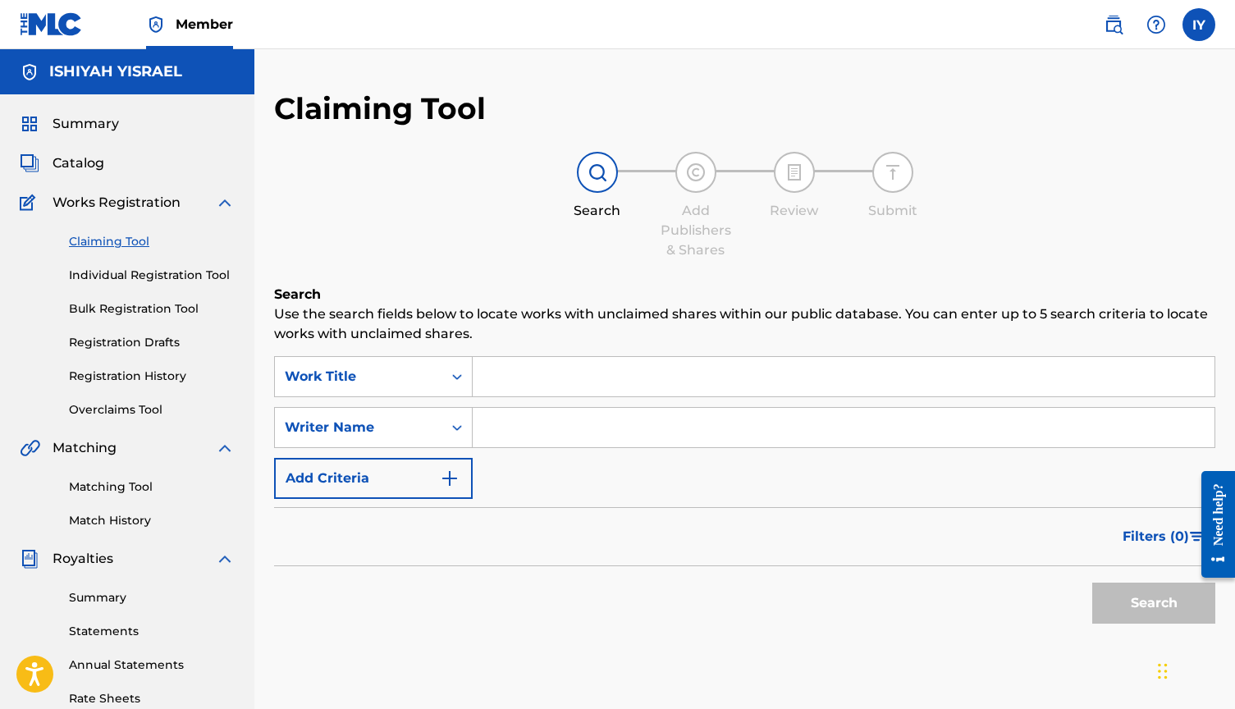
click at [111, 190] on div "Summary Catalog Works Registration Claiming Tool Individual Registration Tool B…" at bounding box center [127, 516] width 254 height 844
click at [106, 203] on span "Works Registration" at bounding box center [117, 203] width 128 height 20
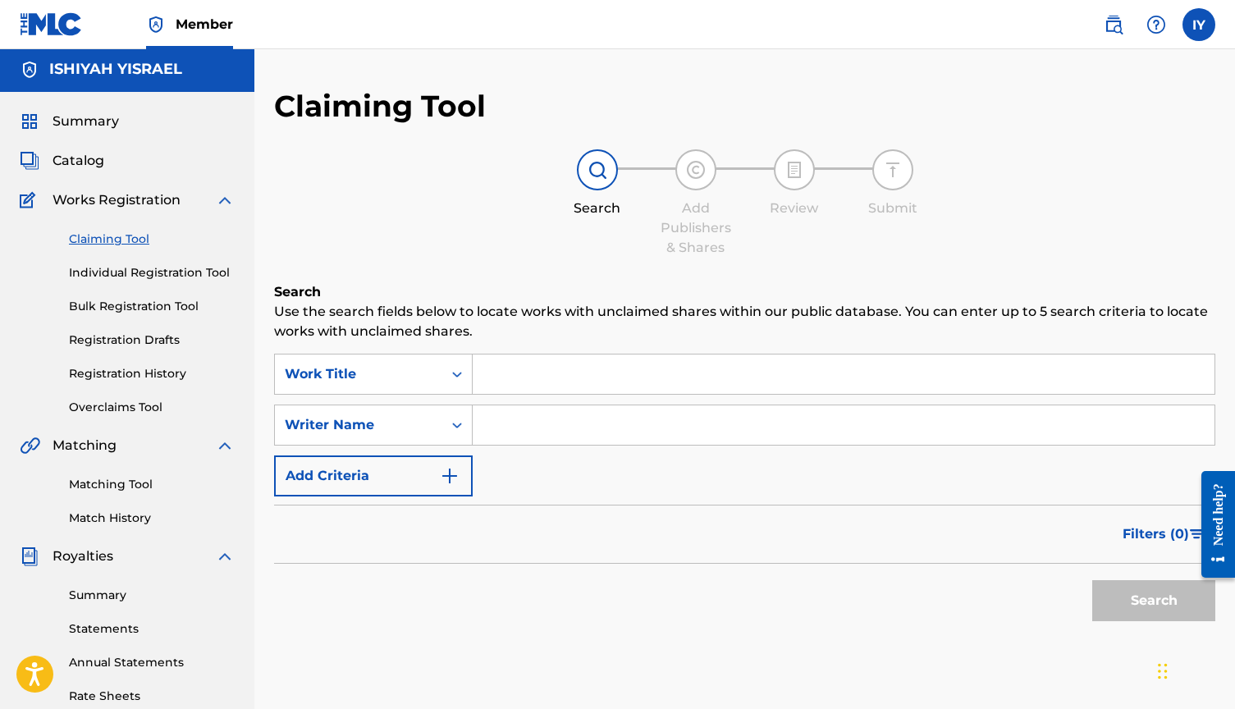
click at [117, 238] on link "Claiming Tool" at bounding box center [152, 239] width 166 height 17
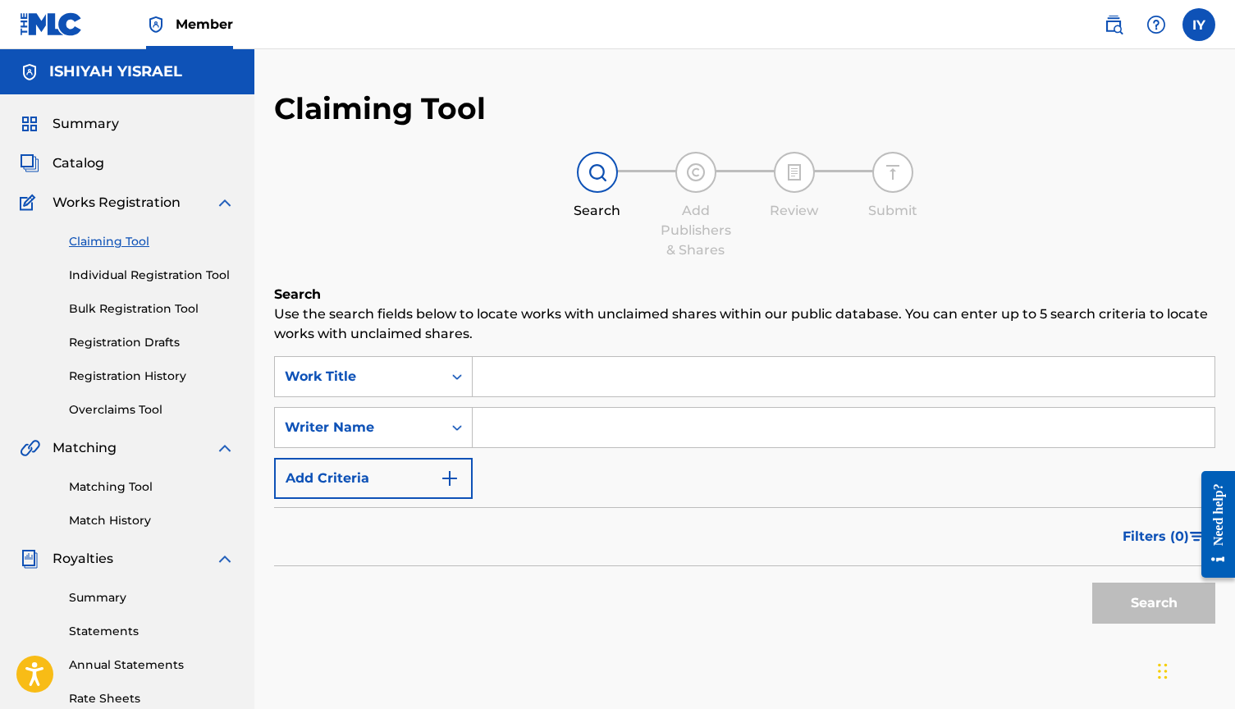
click at [602, 377] on input "Search Form" at bounding box center [844, 376] width 742 height 39
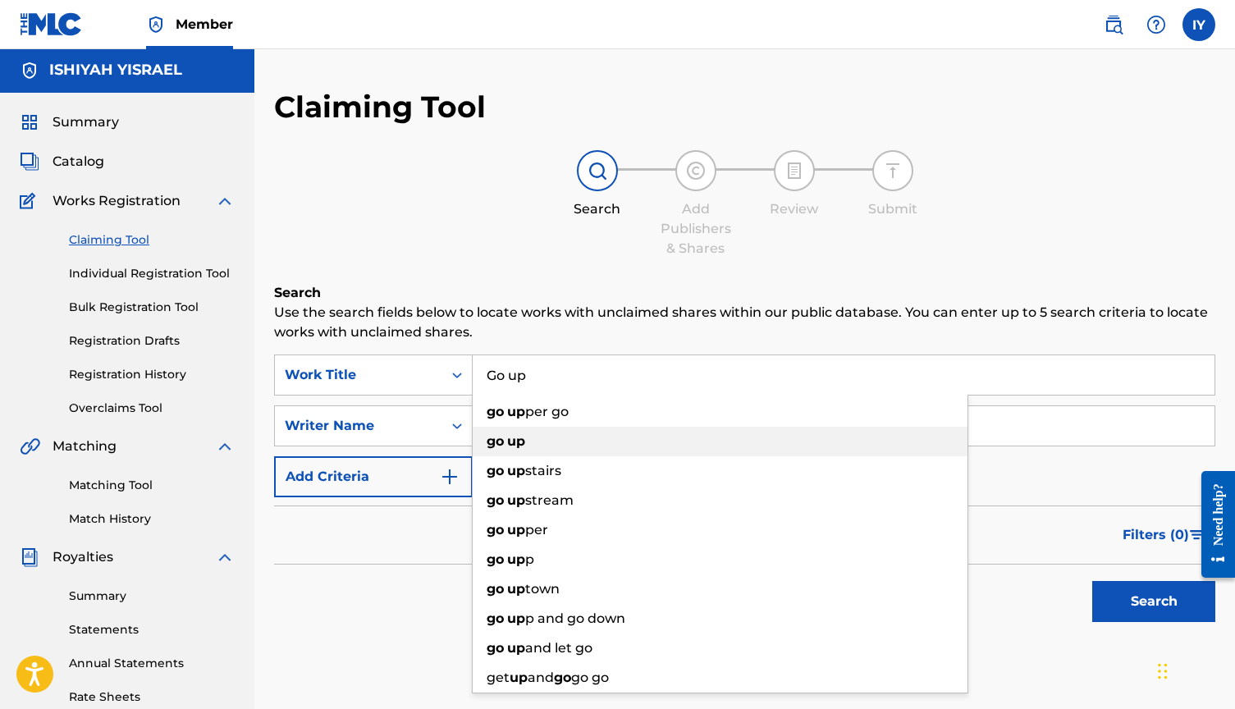
click at [551, 440] on div "go up" at bounding box center [720, 442] width 495 height 30
type input "go up"
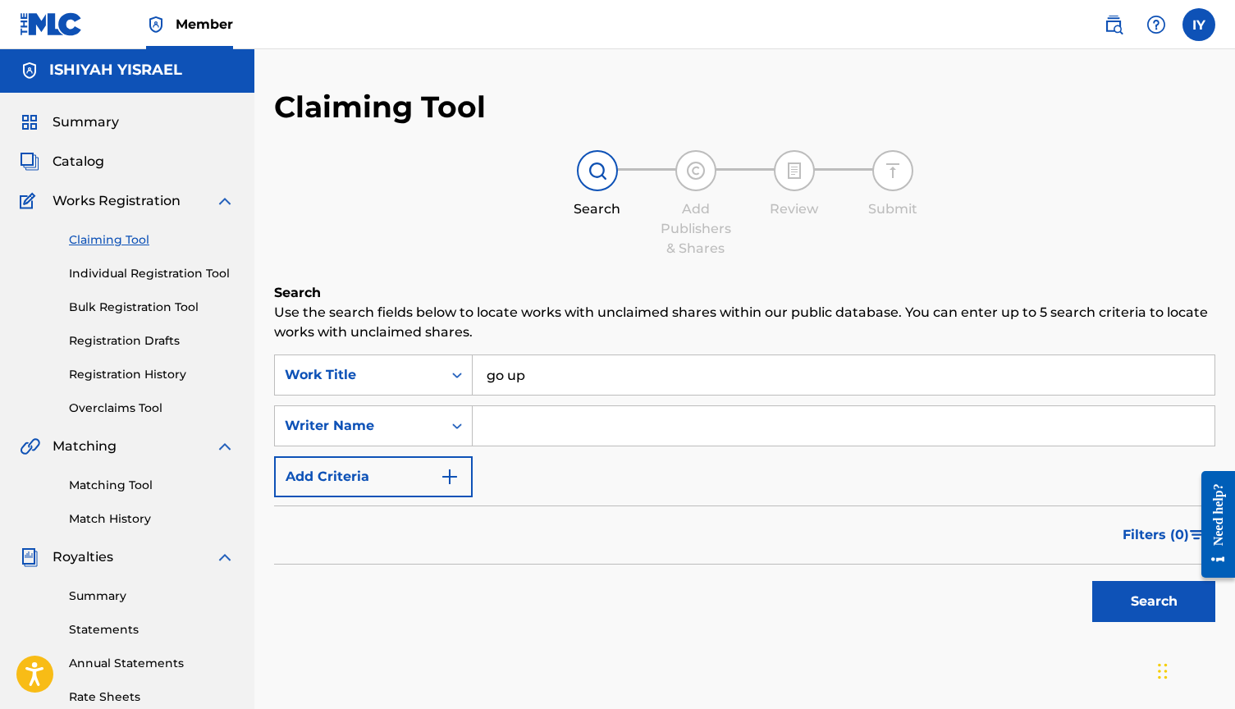
click at [511, 434] on input "Search Form" at bounding box center [844, 425] width 742 height 39
type input "[PERSON_NAME]"
drag, startPoint x: 468, startPoint y: 430, endPoint x: 455, endPoint y: 475, distance: 46.8
click at [455, 475] on img "Search Form" at bounding box center [450, 477] width 20 height 20
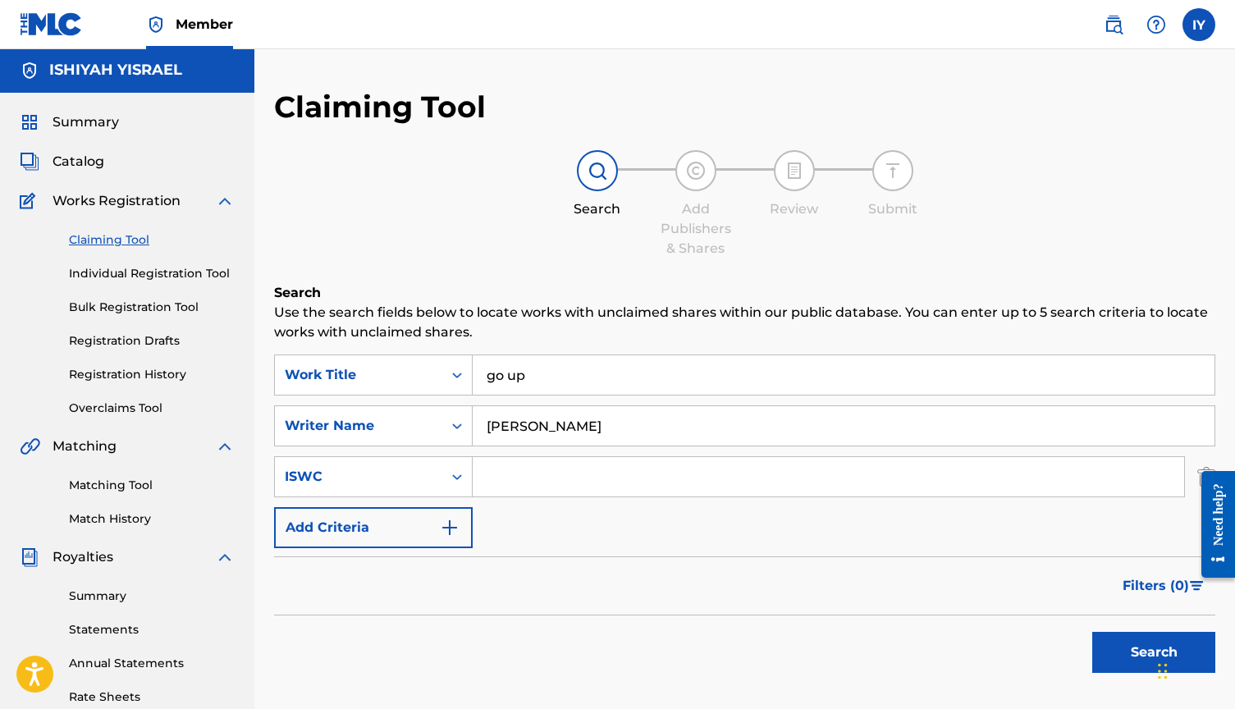
click at [454, 527] on img "Search Form" at bounding box center [450, 528] width 20 height 20
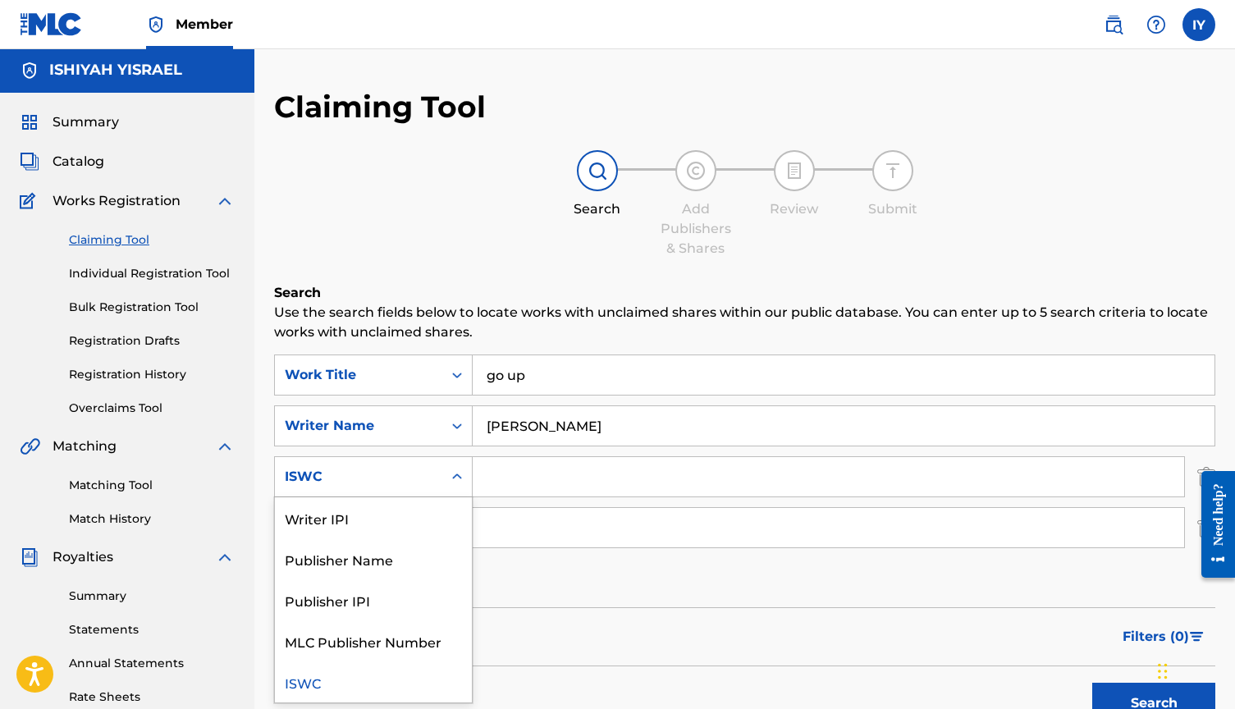
click at [458, 472] on icon "Search Form" at bounding box center [457, 477] width 16 height 16
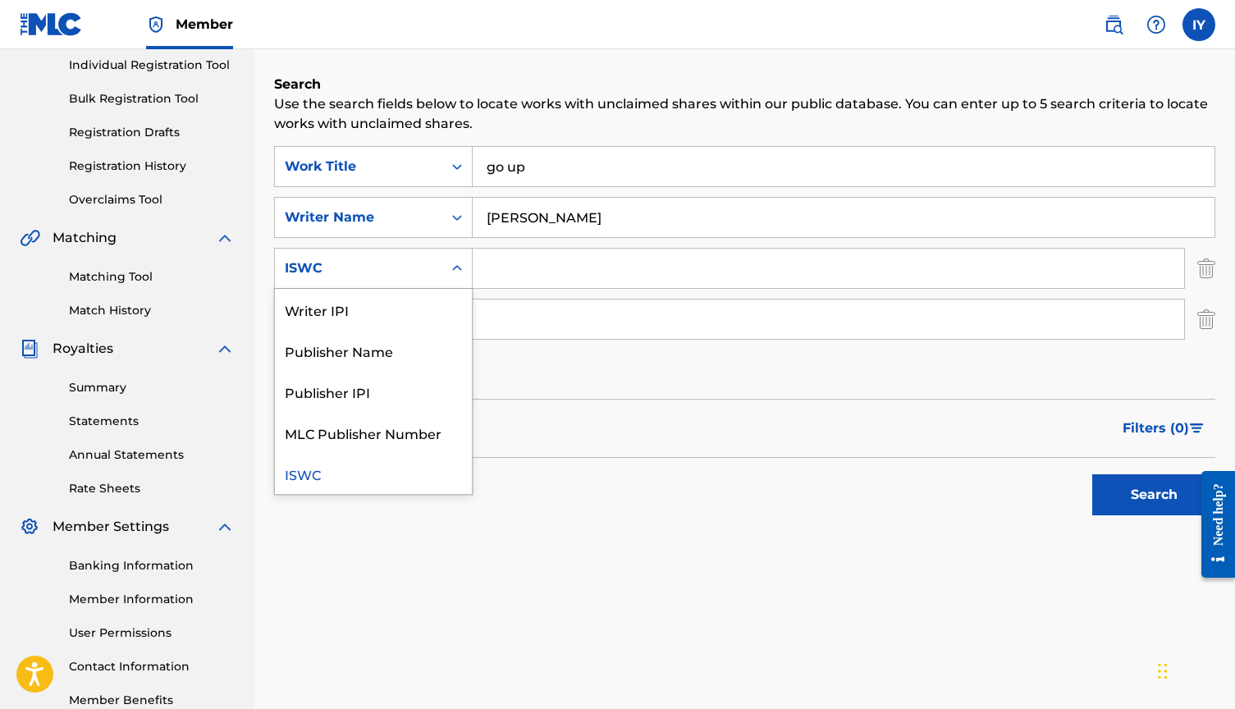
scroll to position [231, 0]
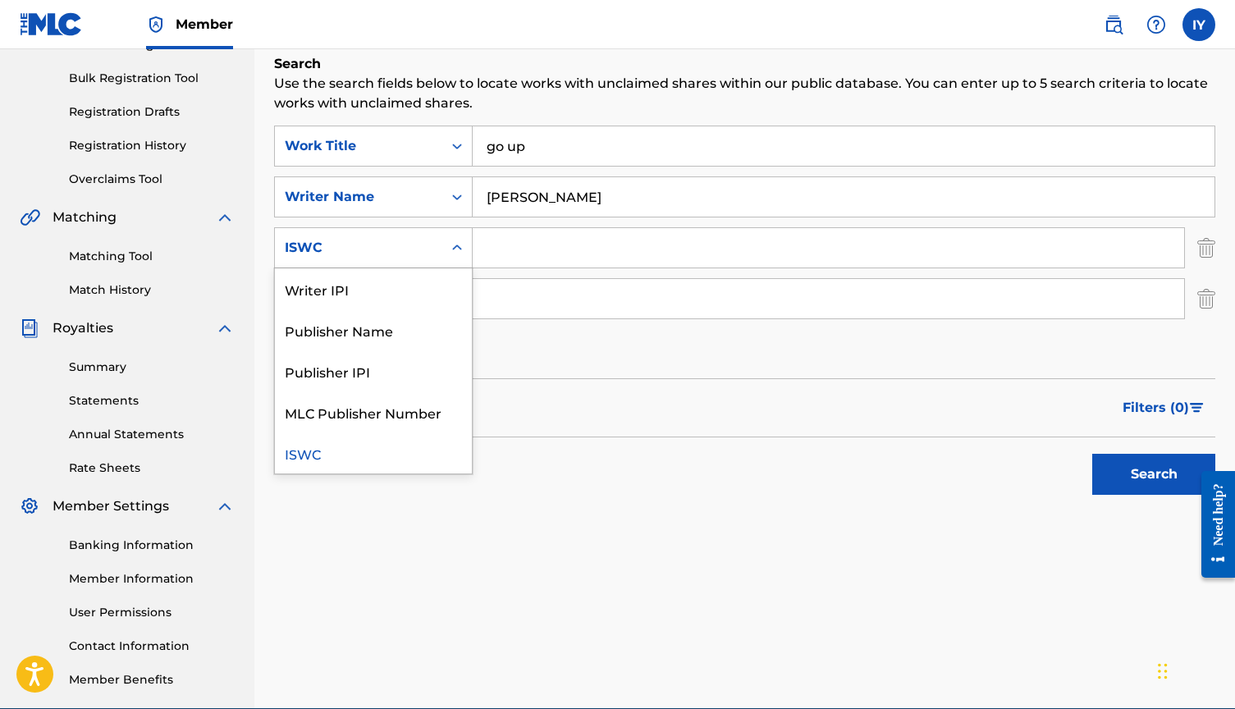
click at [532, 433] on div "Filters ( 0 )" at bounding box center [744, 407] width 941 height 59
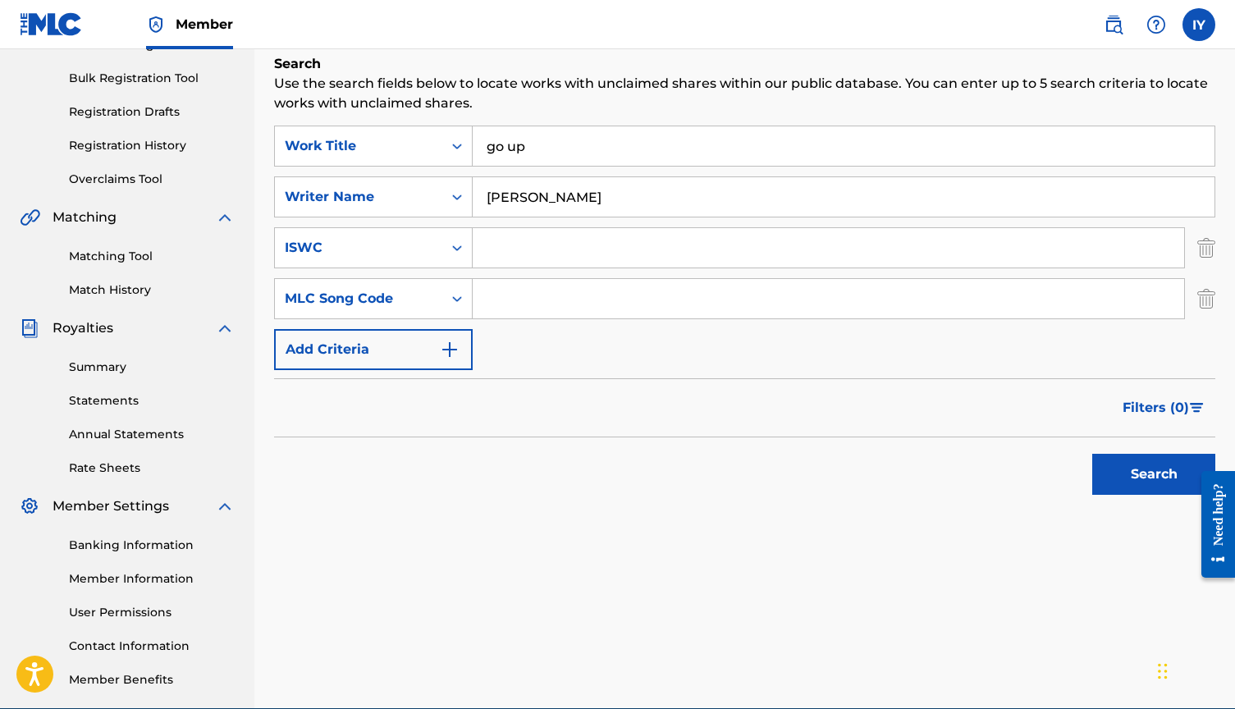
click at [455, 342] on img "Search Form" at bounding box center [450, 350] width 20 height 20
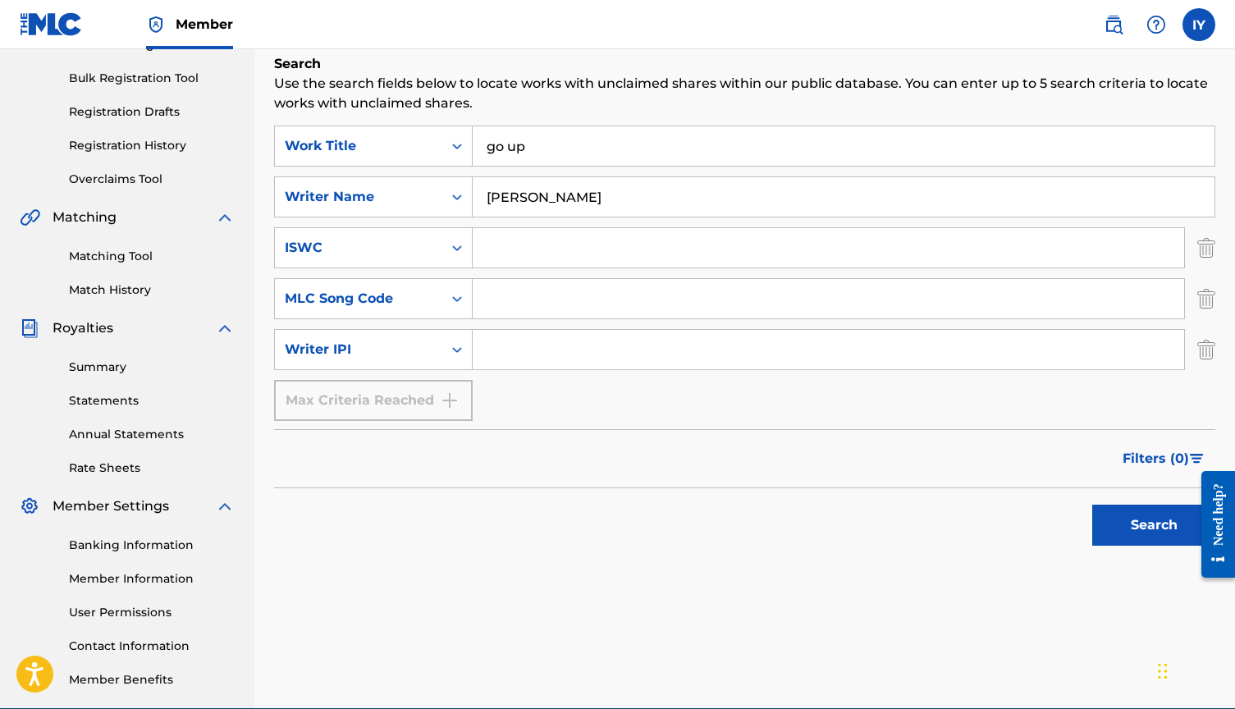
click at [450, 397] on div "Max Criteria Reached" at bounding box center [373, 400] width 199 height 41
click at [1204, 253] on img "Search Form" at bounding box center [1206, 247] width 18 height 41
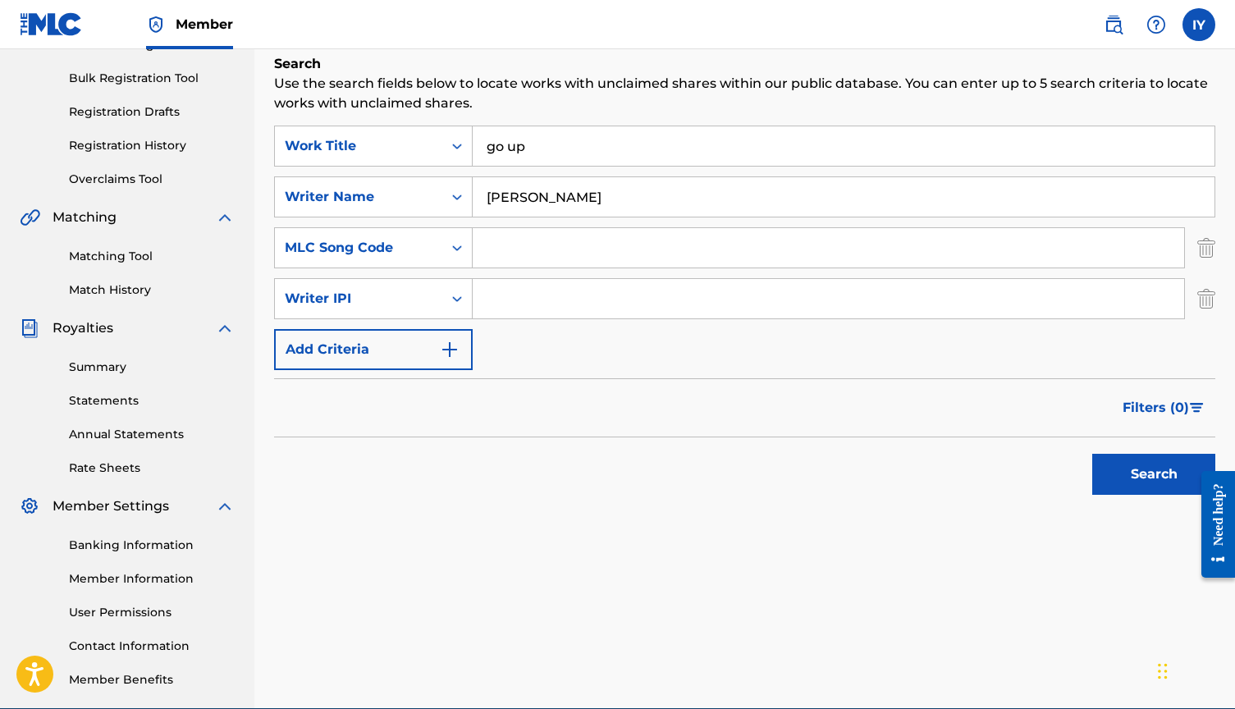
click at [1204, 253] on img "Search Form" at bounding box center [1206, 247] width 18 height 41
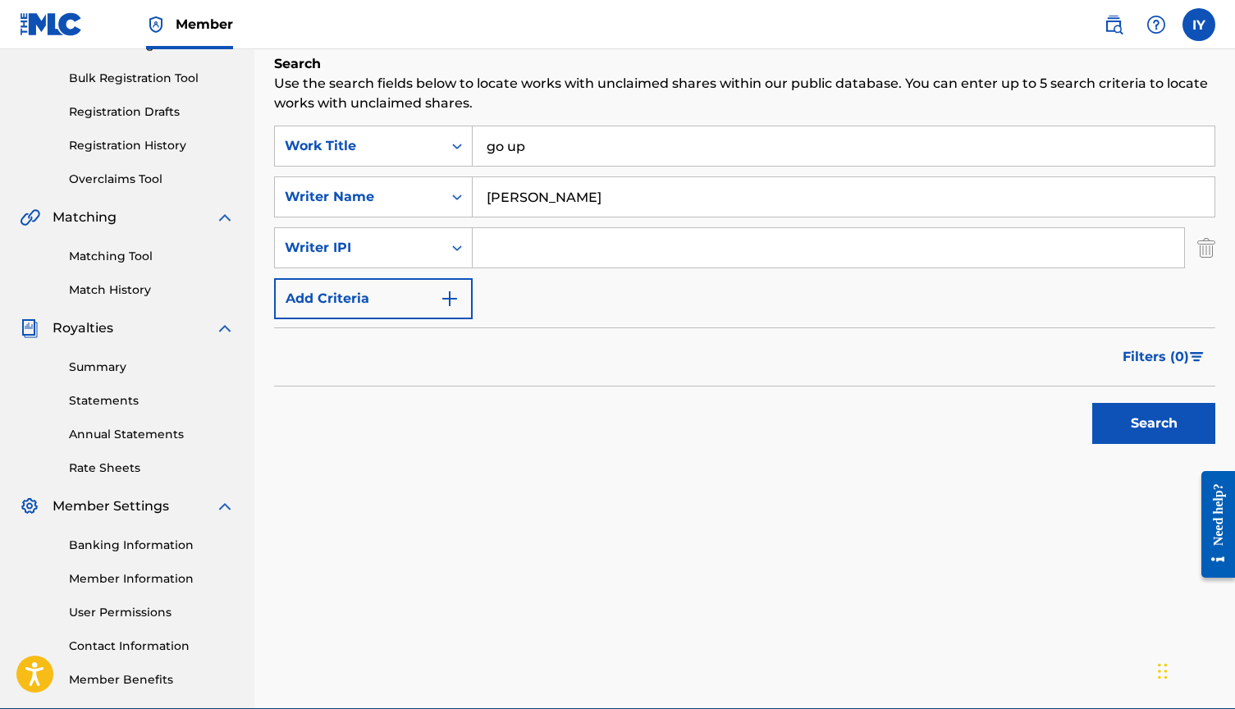
click at [1203, 253] on img "Search Form" at bounding box center [1206, 247] width 18 height 41
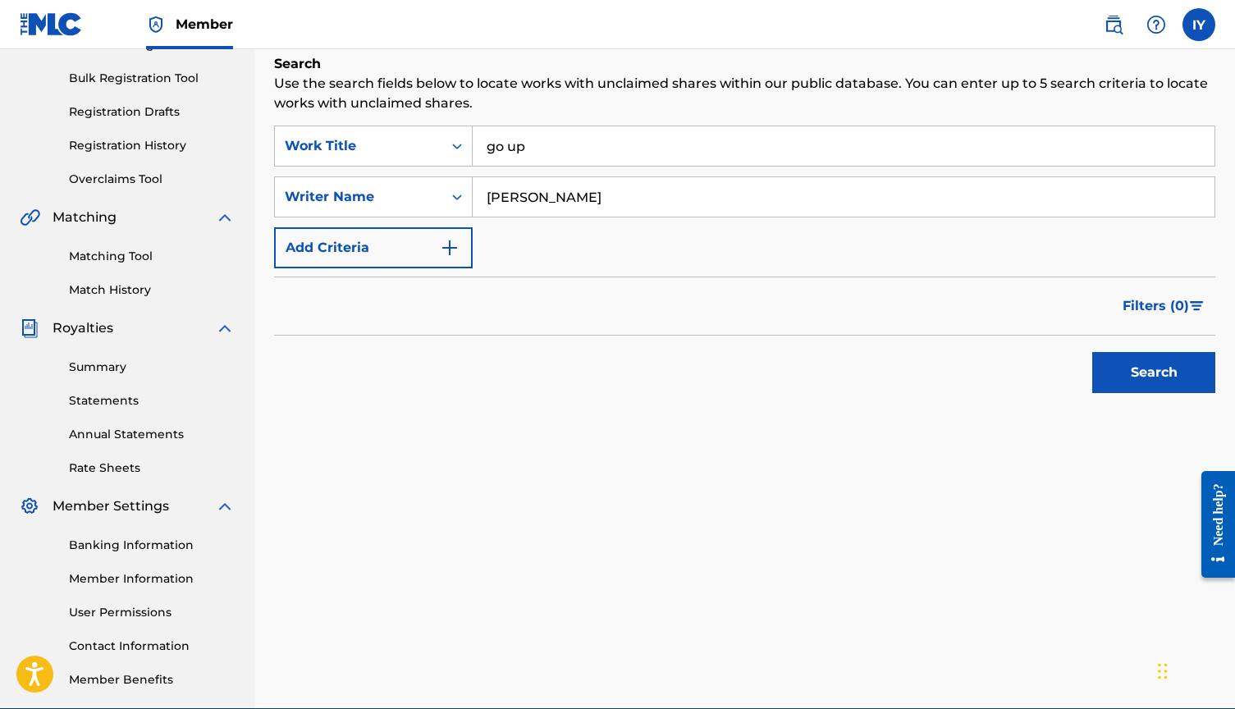
click at [1168, 370] on button "Search" at bounding box center [1153, 372] width 123 height 41
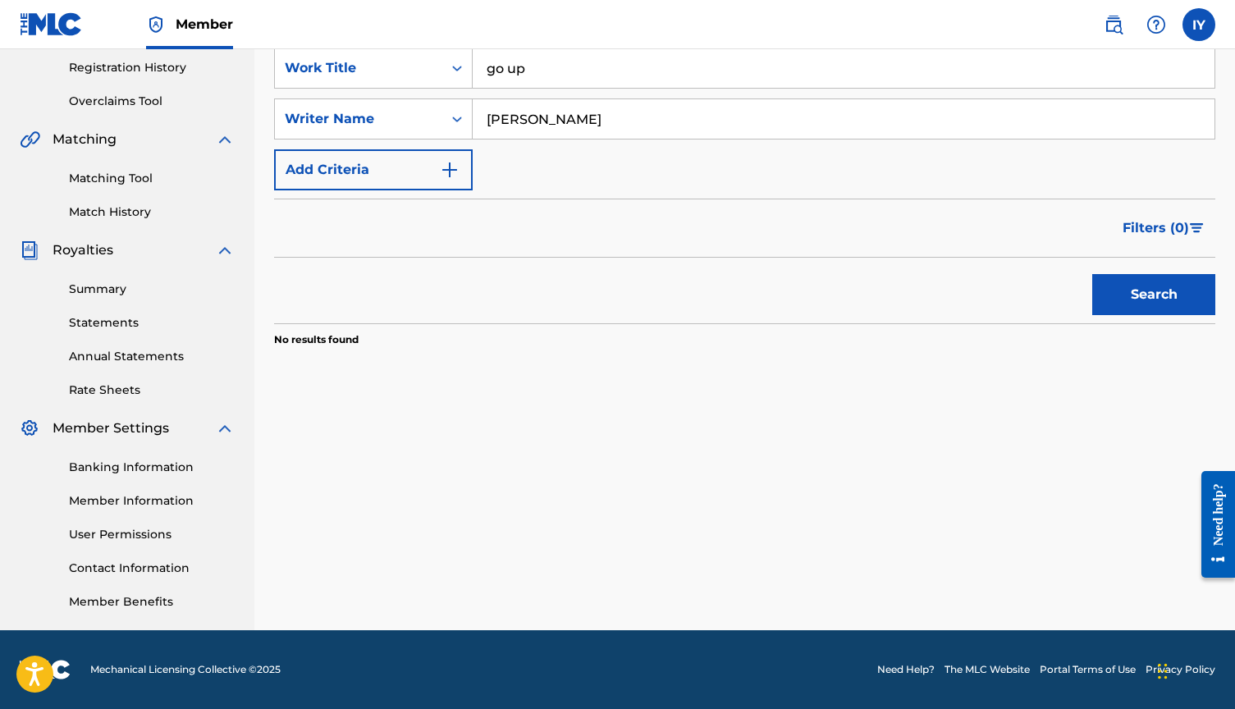
scroll to position [309, 0]
click at [1130, 291] on button "Search" at bounding box center [1153, 294] width 123 height 41
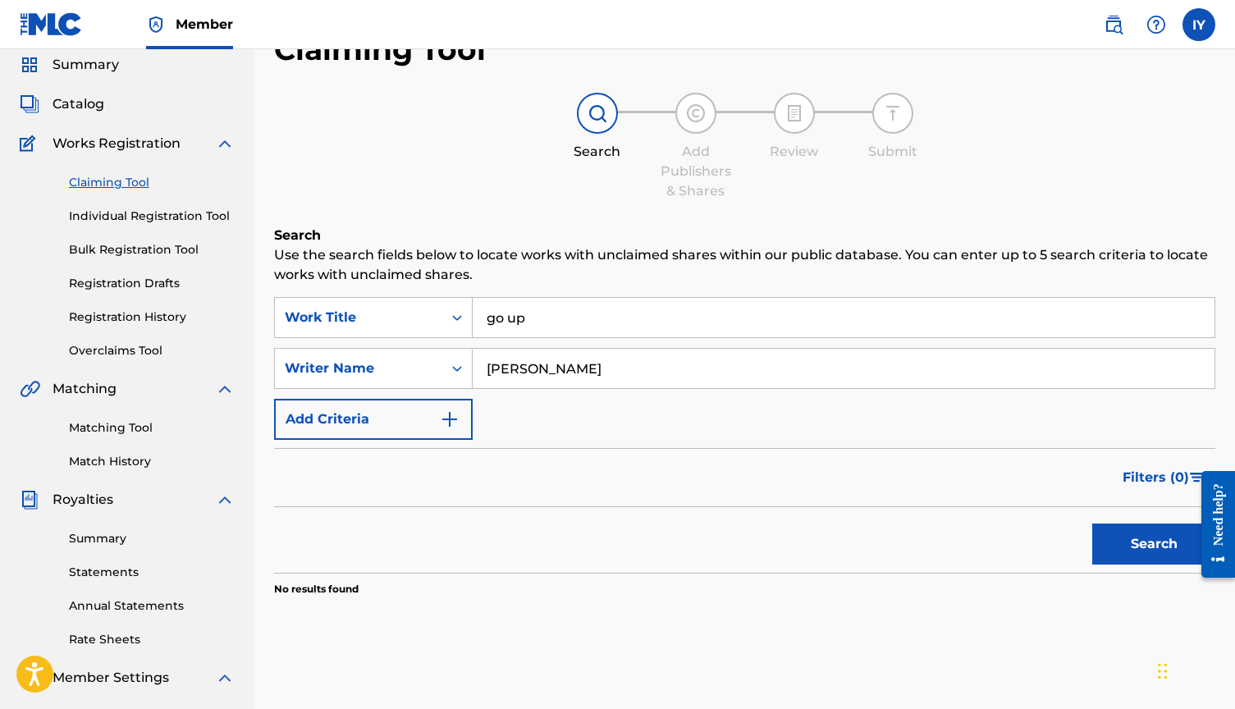
scroll to position [52, 0]
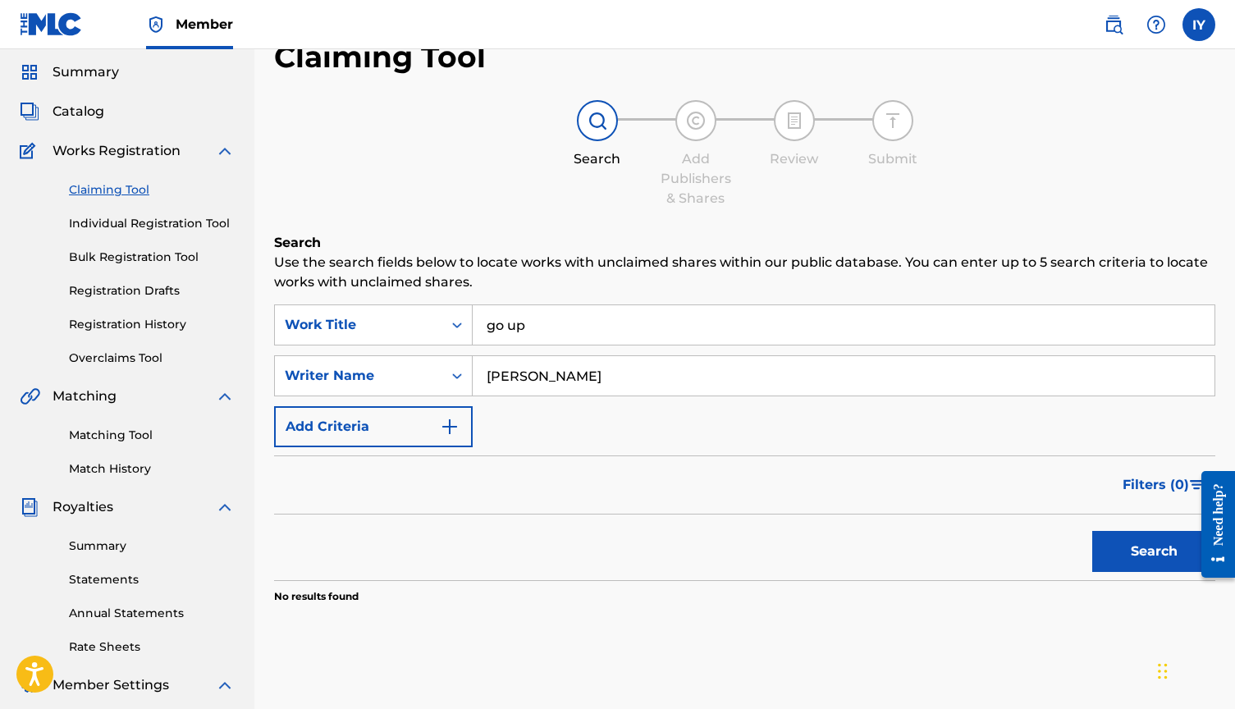
click at [130, 226] on link "Individual Registration Tool" at bounding box center [152, 223] width 166 height 17
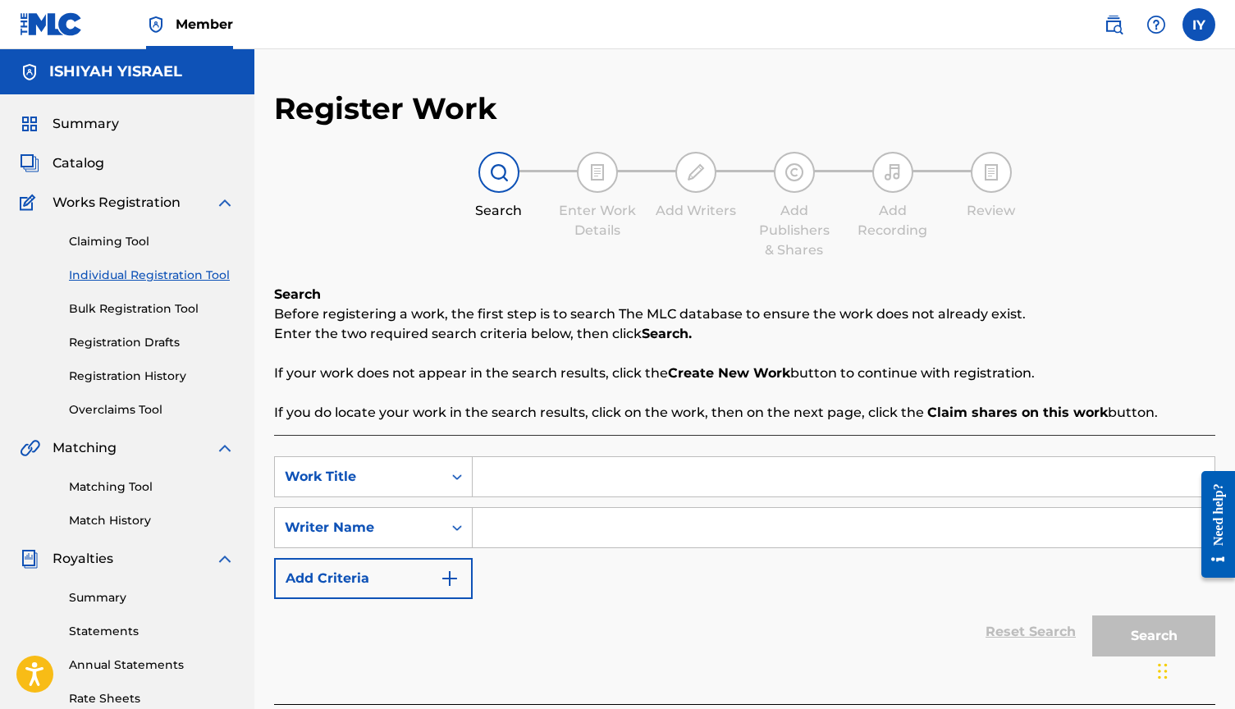
scroll to position [2, 1]
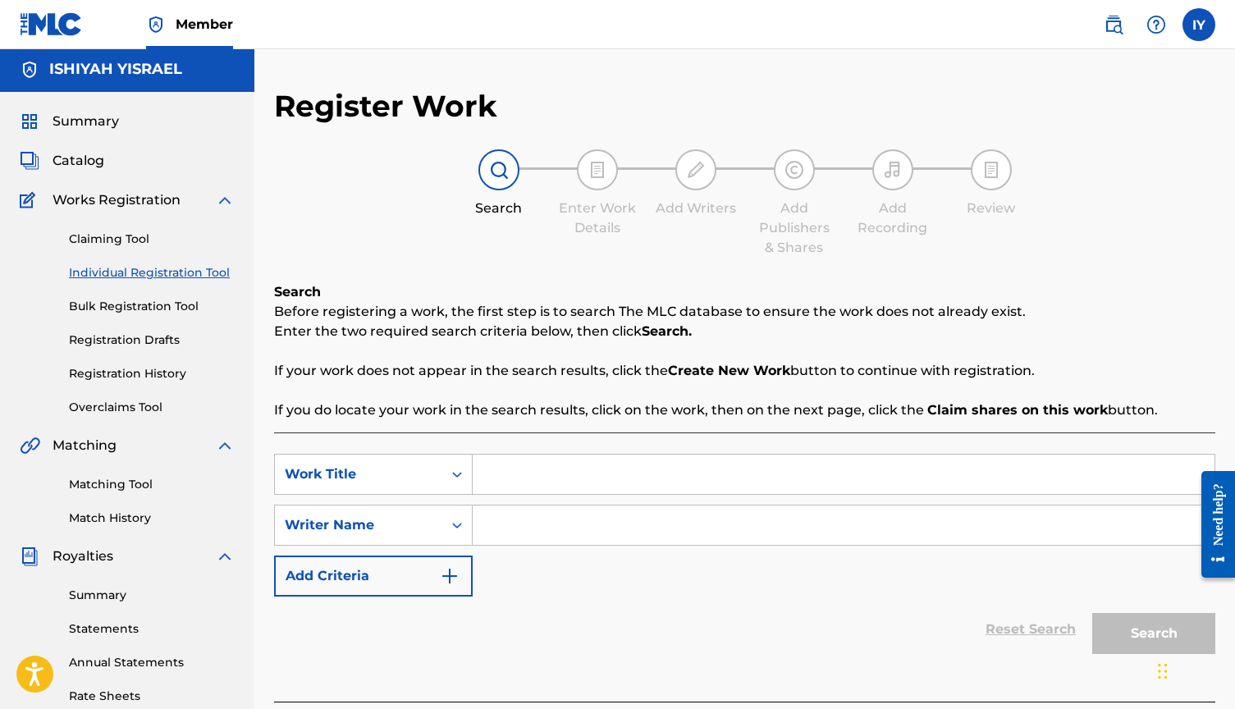
click at [568, 478] on input "Search Form" at bounding box center [844, 474] width 742 height 39
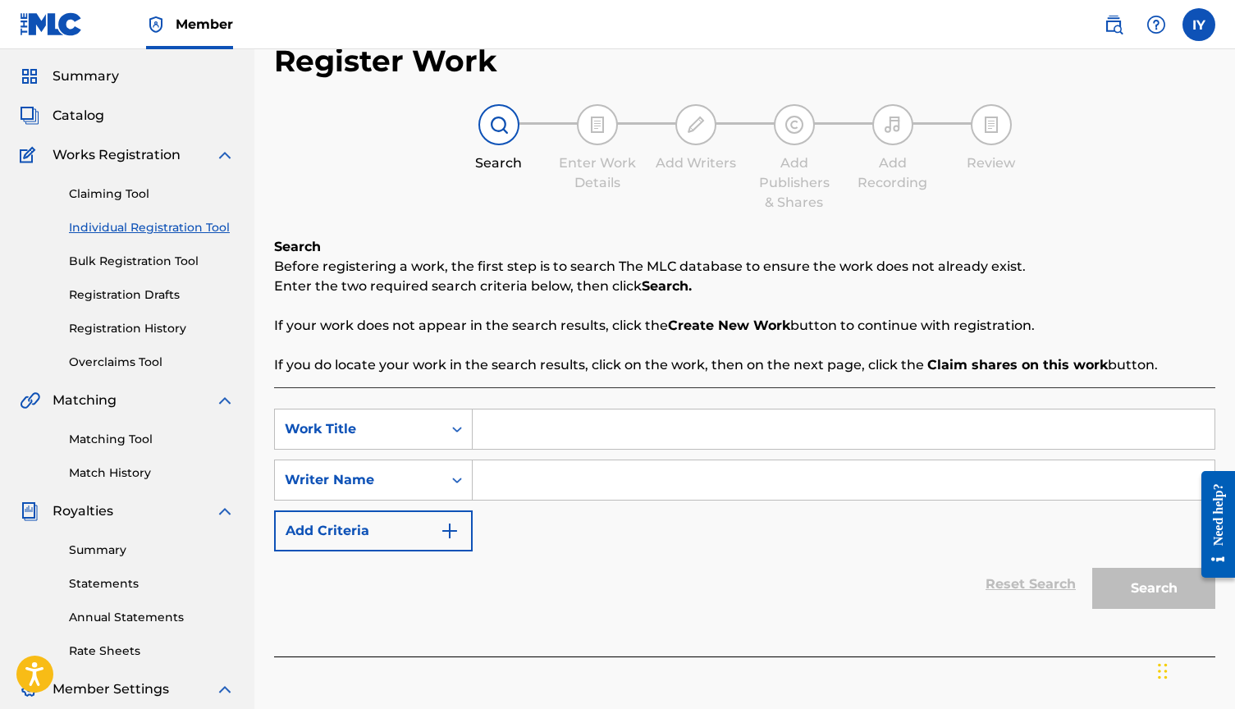
scroll to position [50, 0]
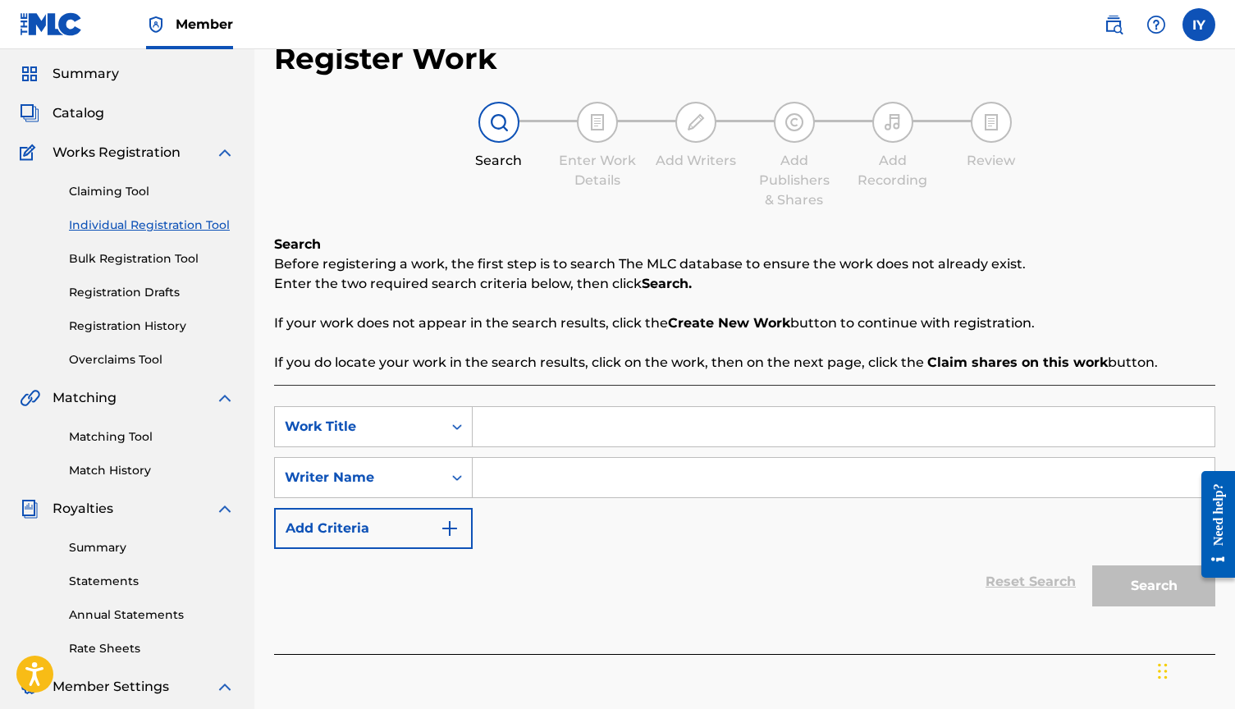
click at [450, 528] on img "Search Form" at bounding box center [450, 529] width 20 height 20
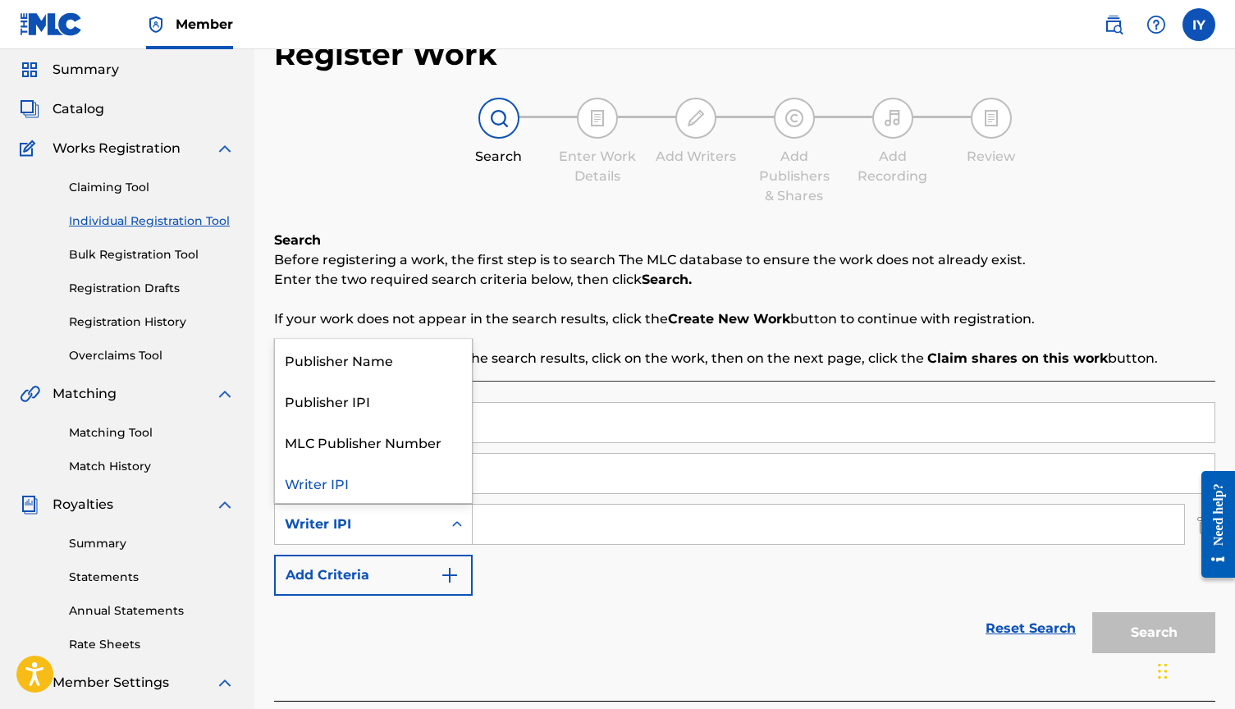
click at [446, 530] on div "Search Form" at bounding box center [457, 525] width 30 height 30
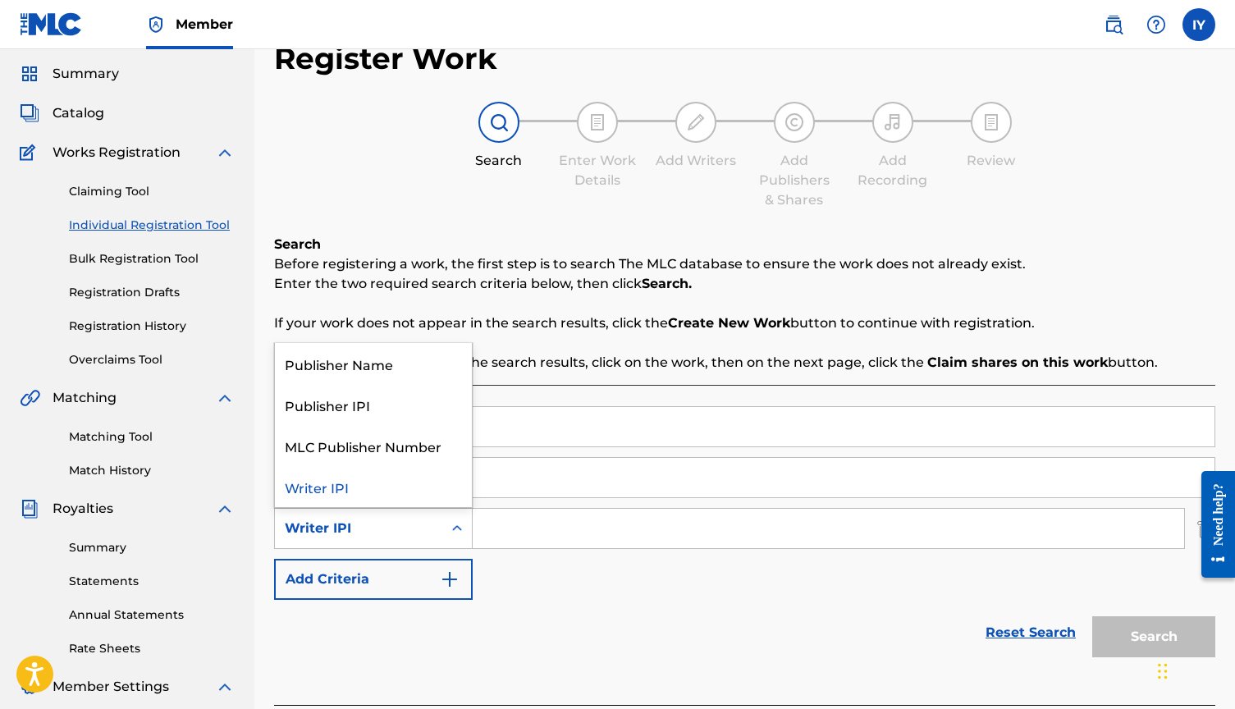
click at [532, 543] on input "Search Form" at bounding box center [828, 528] width 711 height 39
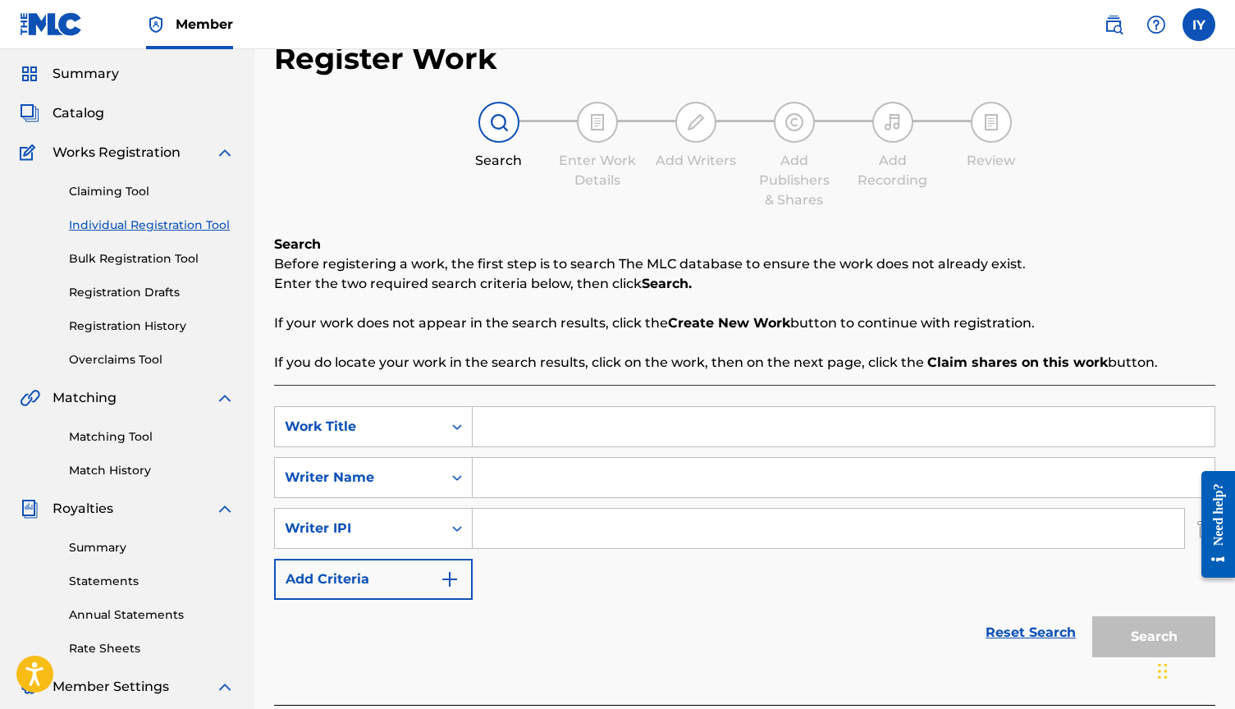
click at [507, 433] on input "Search Form" at bounding box center [844, 426] width 742 height 39
click at [1199, 528] on div at bounding box center [1212, 524] width 46 height 140
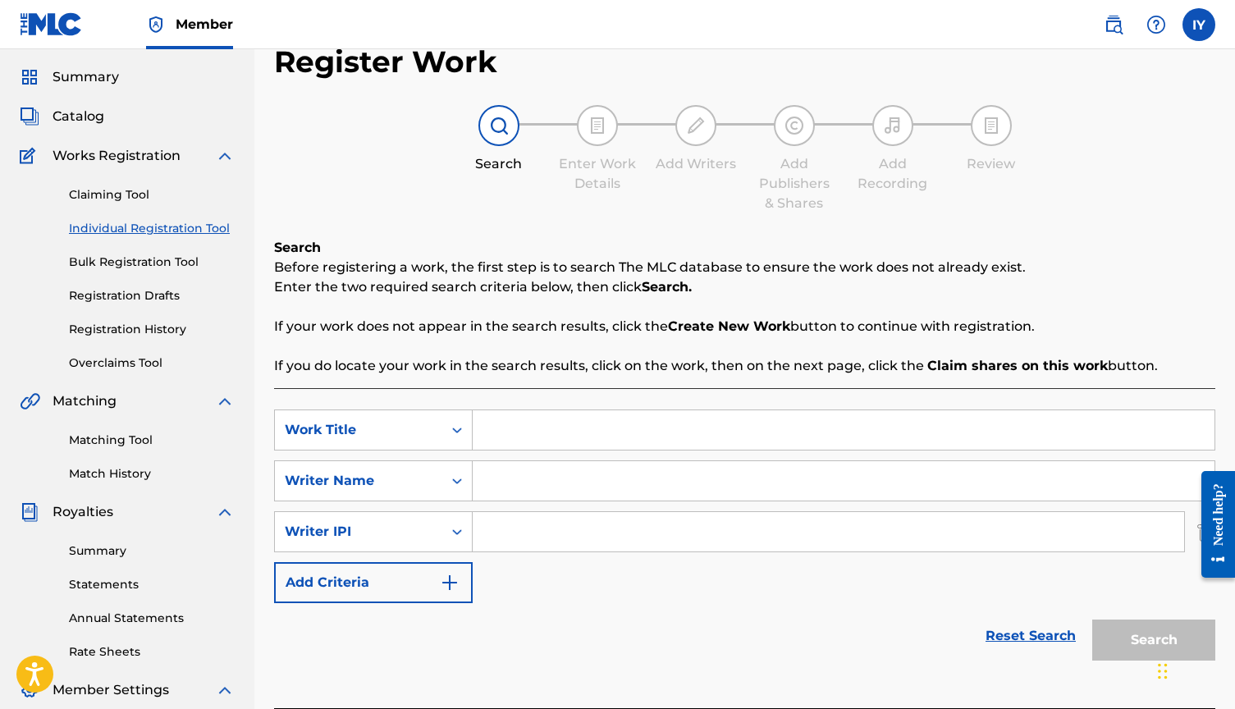
click at [1195, 525] on div at bounding box center [1212, 524] width 46 height 140
click at [512, 433] on input "Search Form" at bounding box center [844, 429] width 742 height 39
type input "go up"
click at [524, 482] on input "Search Form" at bounding box center [844, 480] width 742 height 39
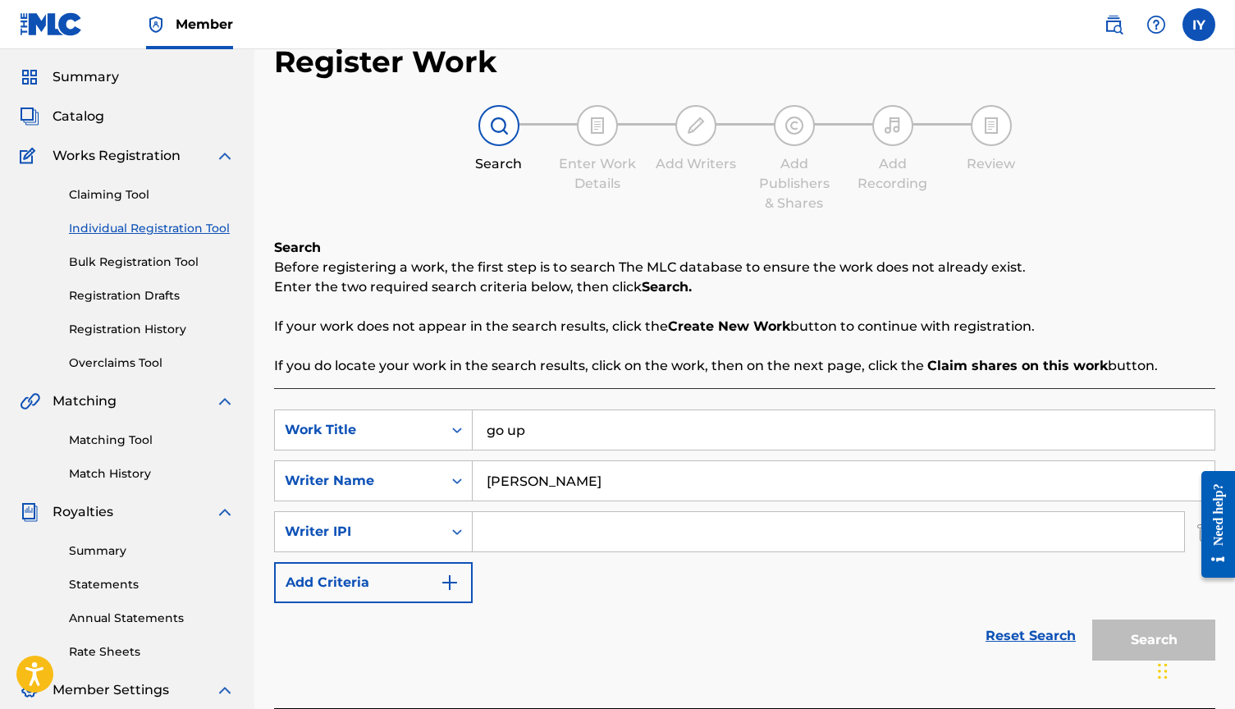
type input "[PERSON_NAME]"
click at [1200, 528] on div at bounding box center [1212, 524] width 46 height 140
click at [1197, 528] on div at bounding box center [1212, 524] width 46 height 140
click at [1199, 529] on div at bounding box center [1212, 524] width 46 height 140
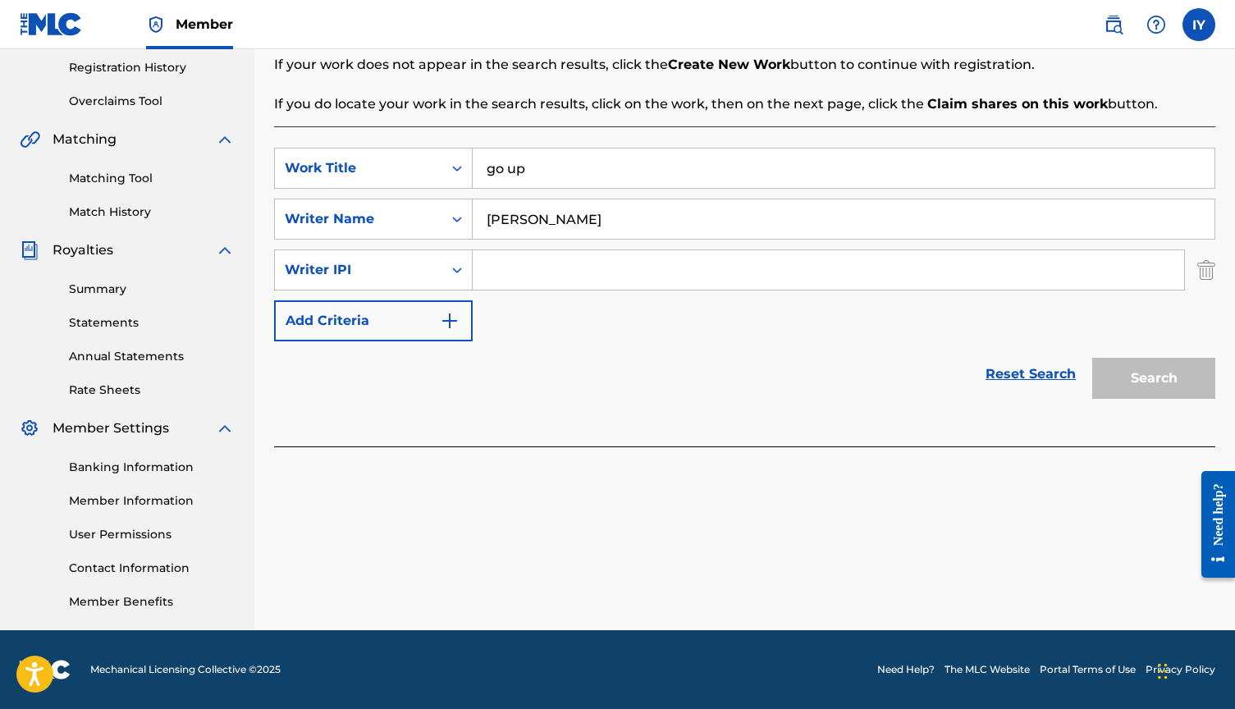
scroll to position [309, 0]
click at [1210, 279] on img "Search Form" at bounding box center [1206, 269] width 18 height 41
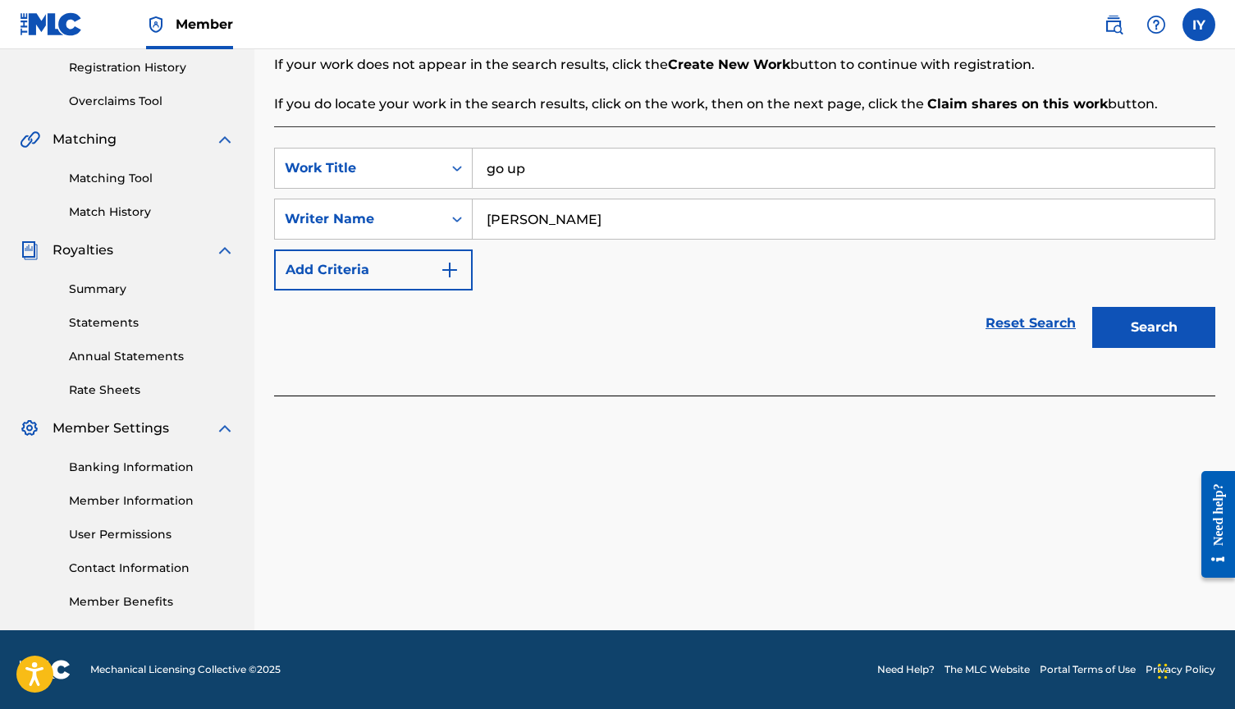
click at [1166, 330] on button "Search" at bounding box center [1153, 327] width 123 height 41
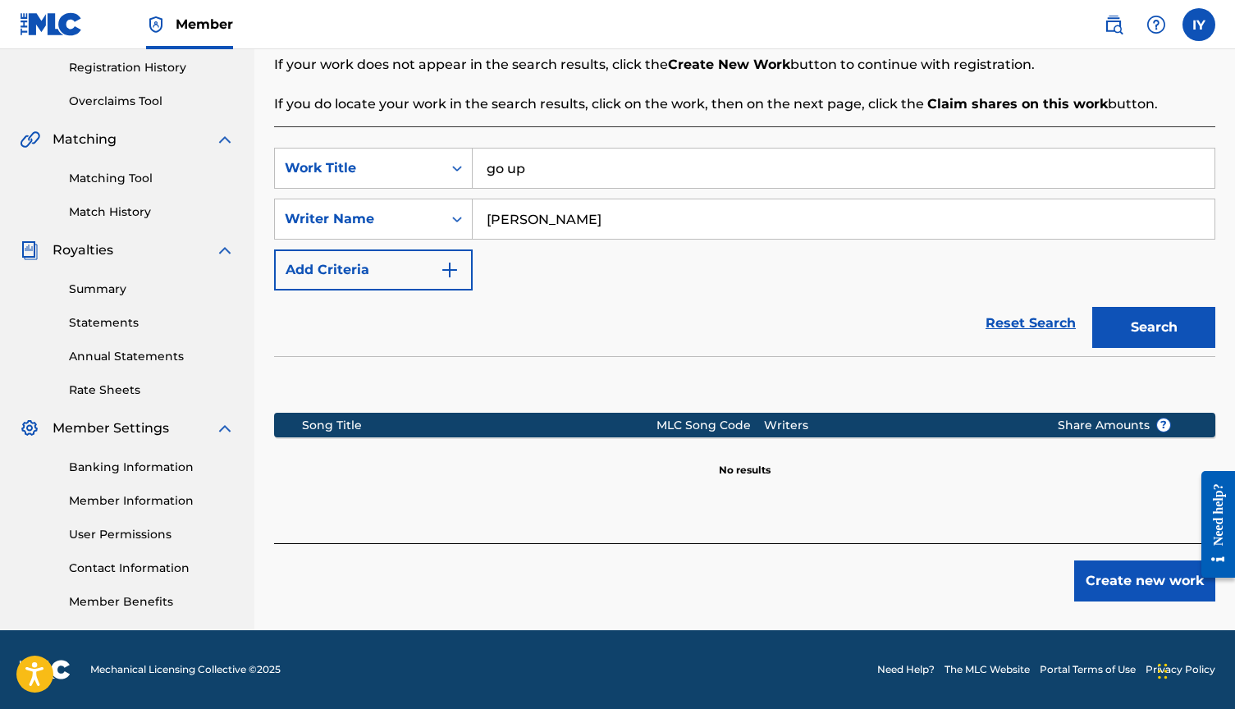
click at [1131, 582] on button "Create new work" at bounding box center [1144, 580] width 141 height 41
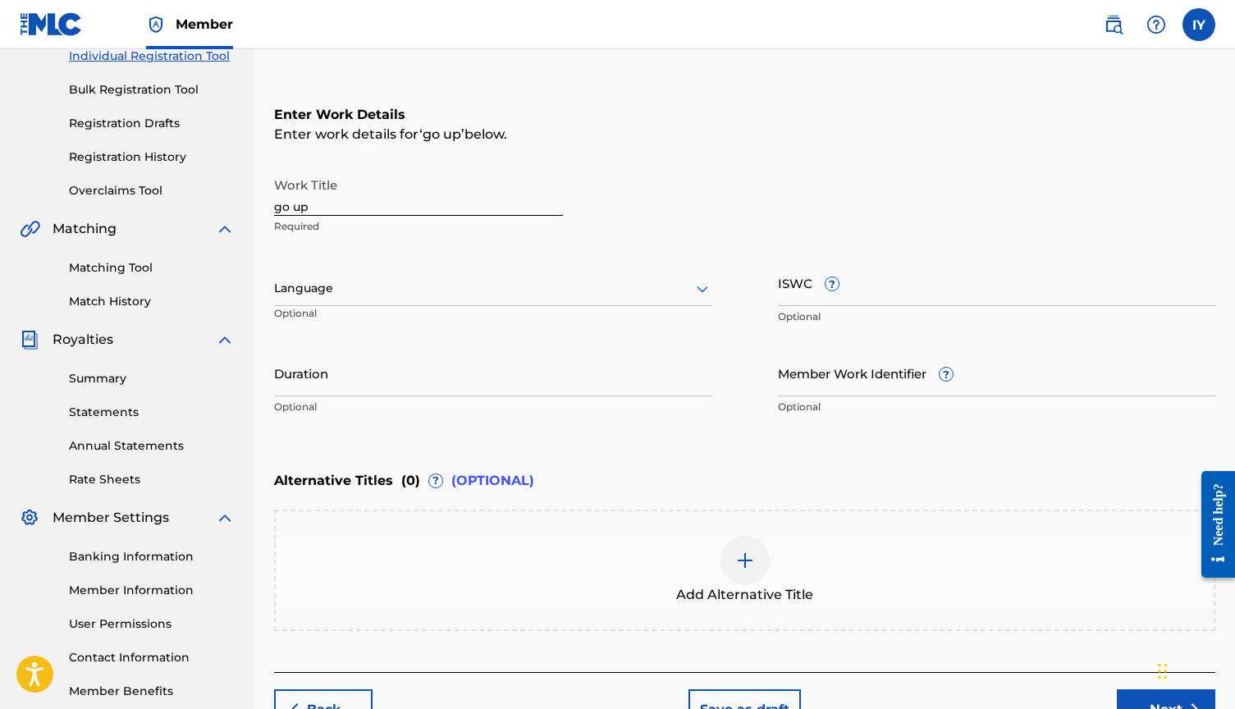
scroll to position [219, 0]
click at [483, 486] on span "(OPTIONAL)" at bounding box center [492, 481] width 83 height 20
click at [472, 478] on span "(OPTIONAL)" at bounding box center [492, 481] width 83 height 20
click at [694, 550] on div "Add Alternative Title" at bounding box center [745, 570] width 938 height 69
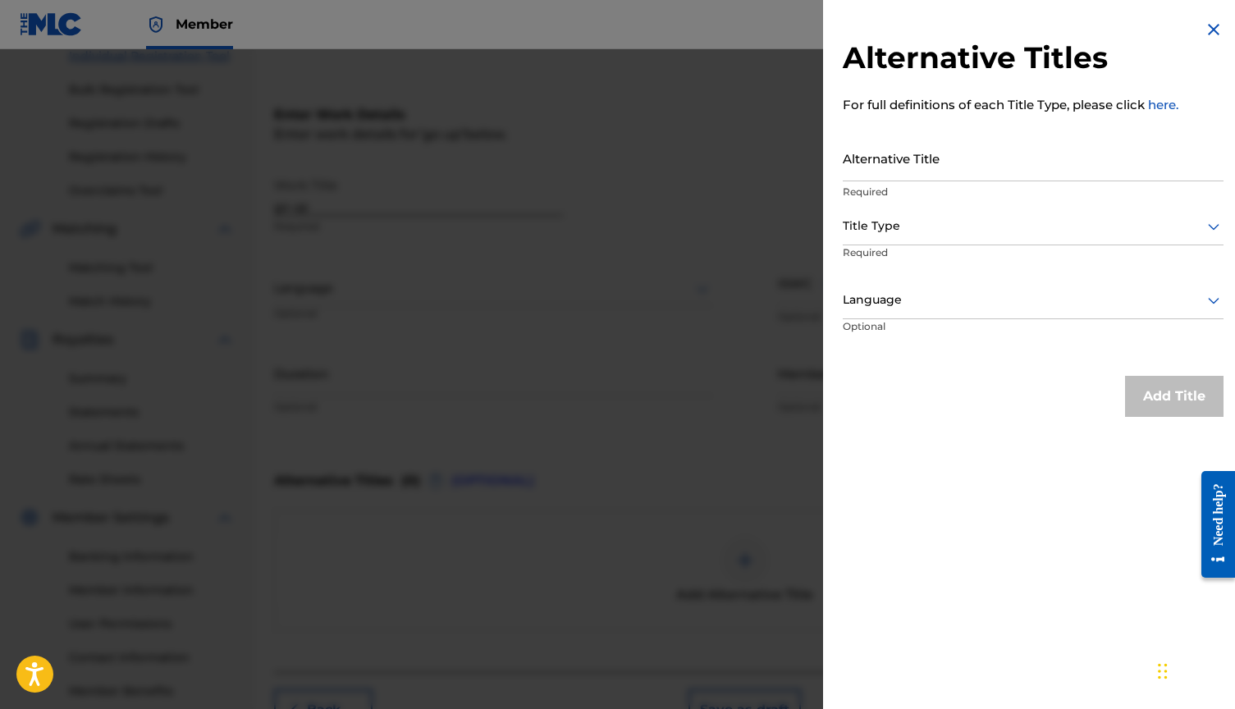
click at [908, 234] on div at bounding box center [1033, 226] width 381 height 21
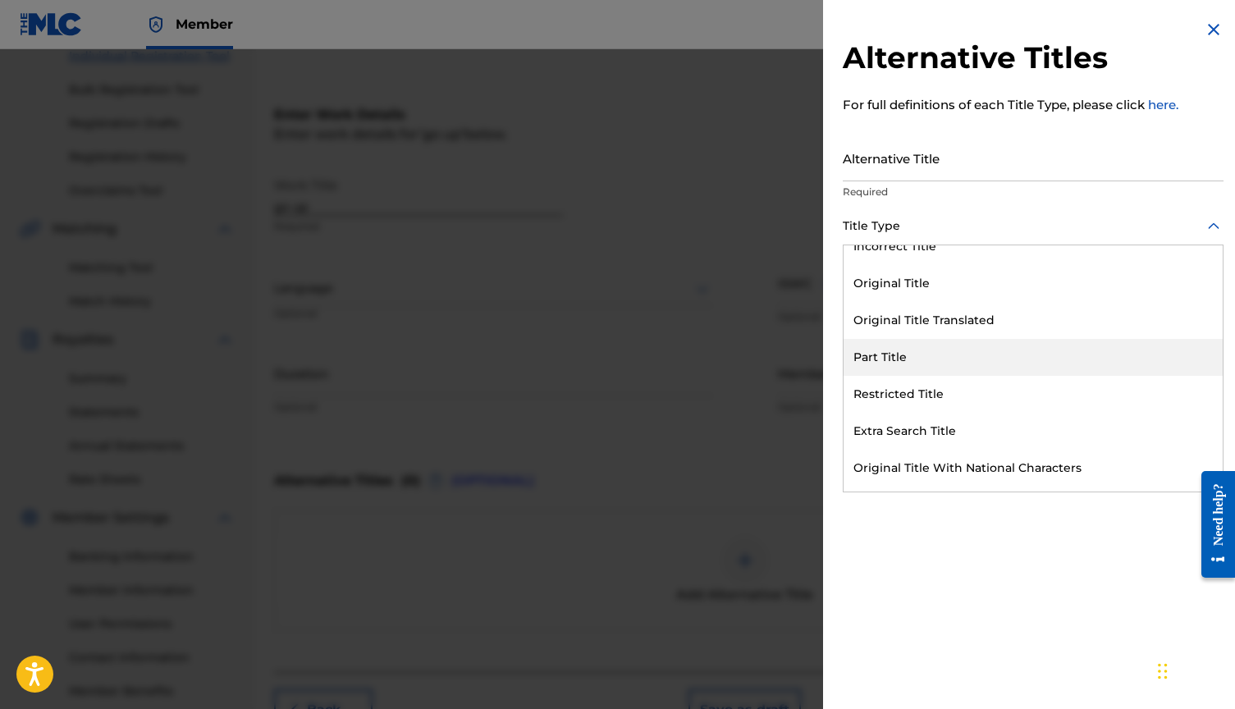
scroll to position [160, 0]
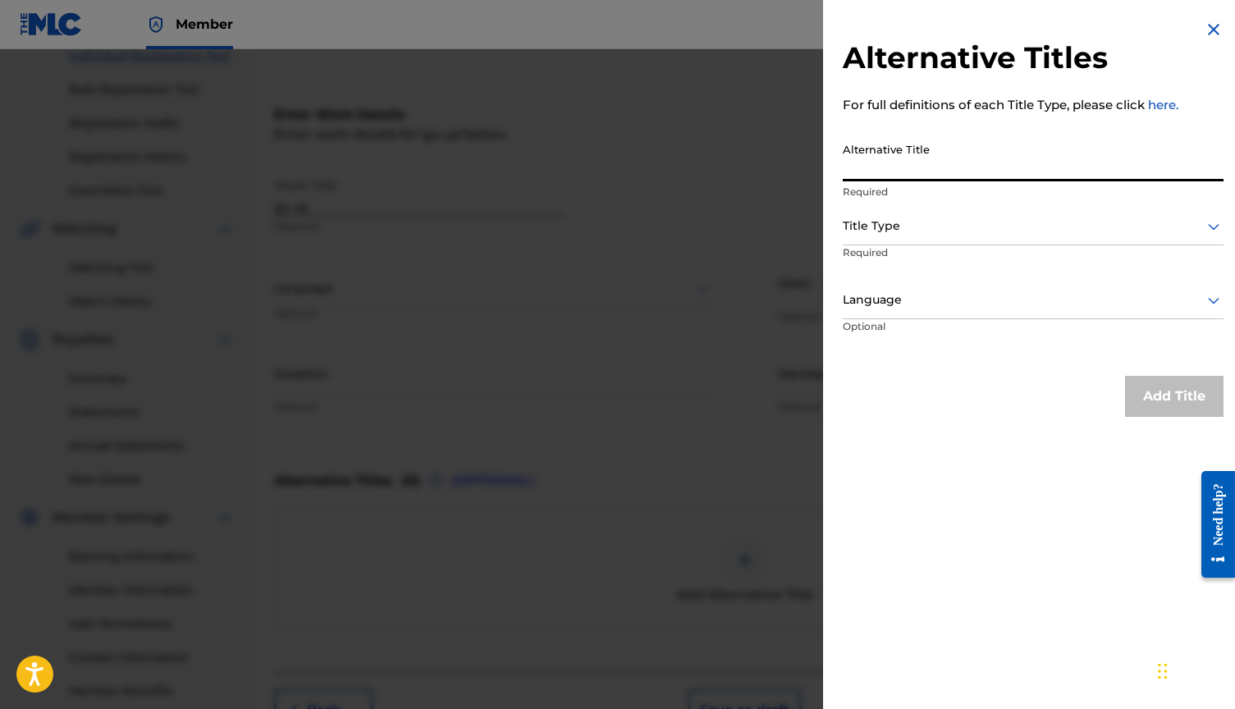
drag, startPoint x: 1005, startPoint y: 156, endPoint x: 1003, endPoint y: 166, distance: 10.1
click at [1005, 156] on input "Alternative Title" at bounding box center [1033, 158] width 381 height 47
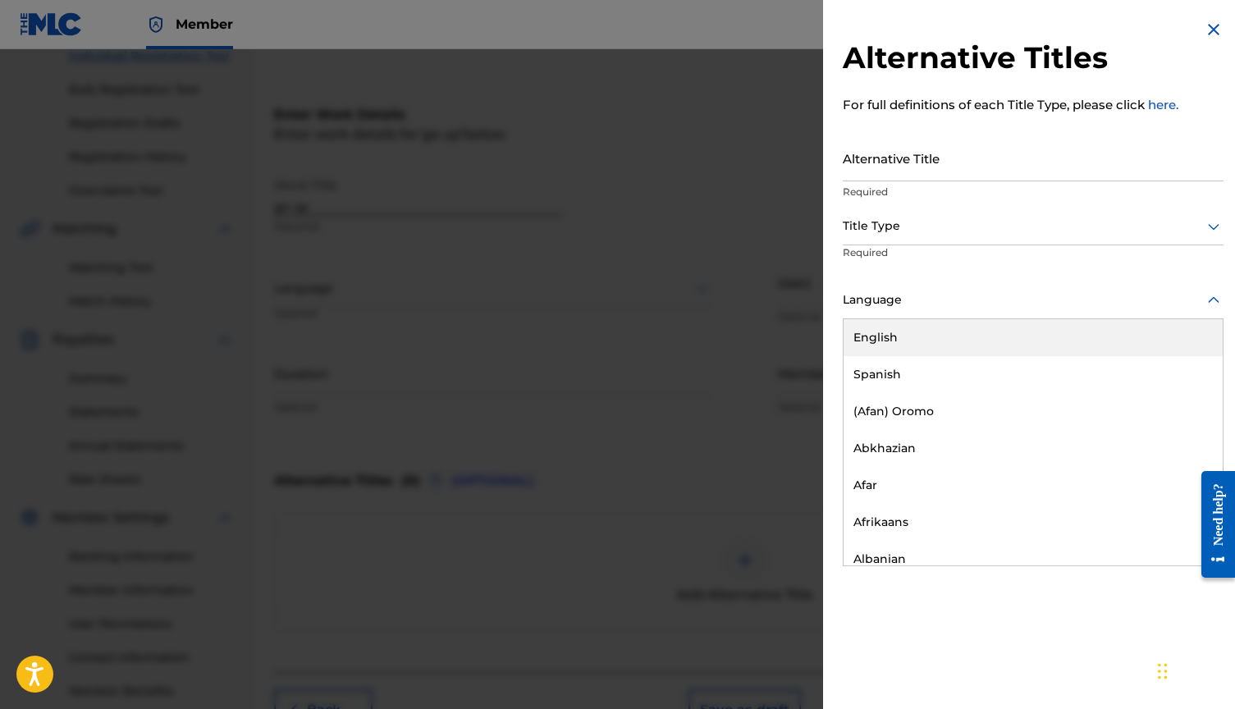
click at [1068, 298] on div at bounding box center [1033, 300] width 381 height 21
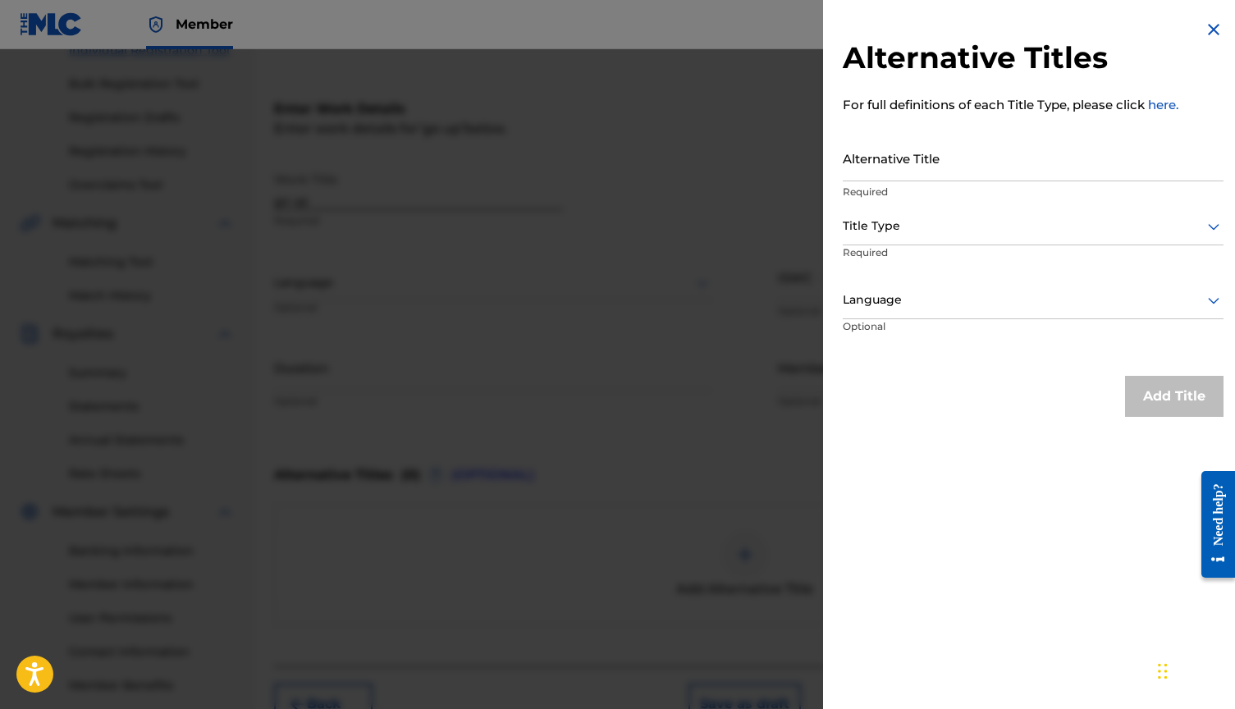
click at [1068, 298] on div at bounding box center [1033, 300] width 381 height 21
click at [999, 207] on div "Alternative Title Required" at bounding box center [1033, 172] width 381 height 74
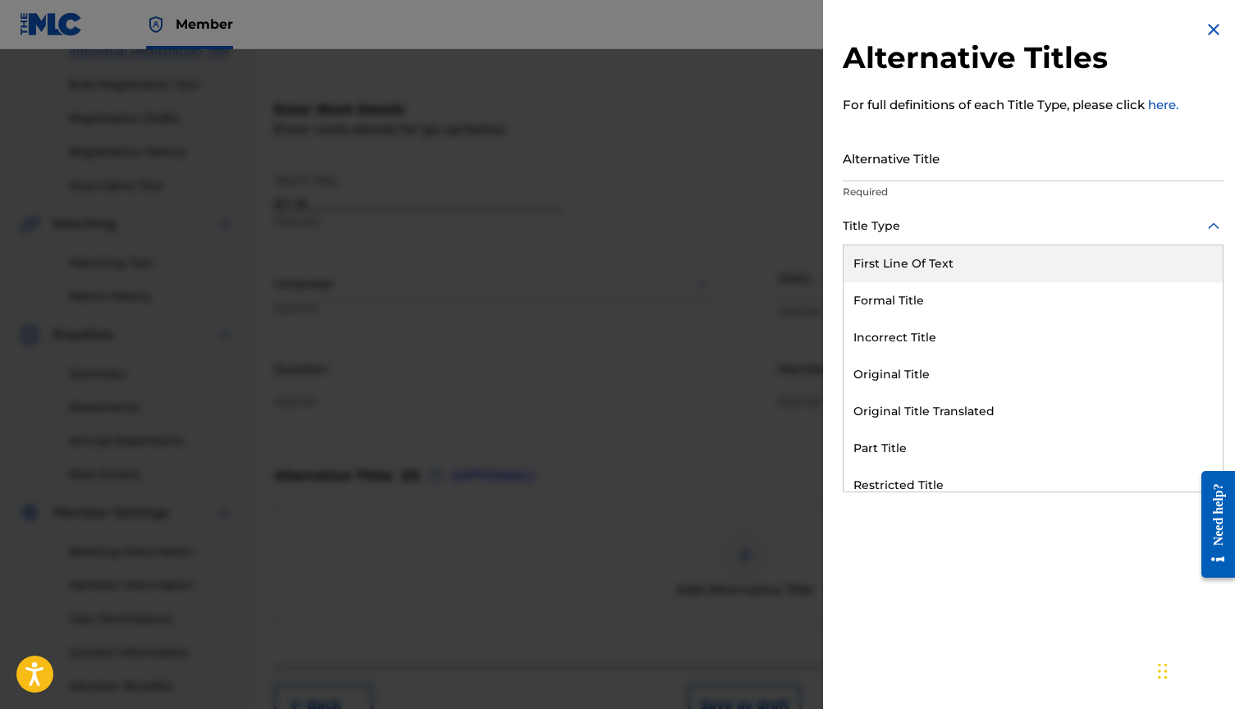
click at [1000, 219] on div at bounding box center [1033, 226] width 381 height 21
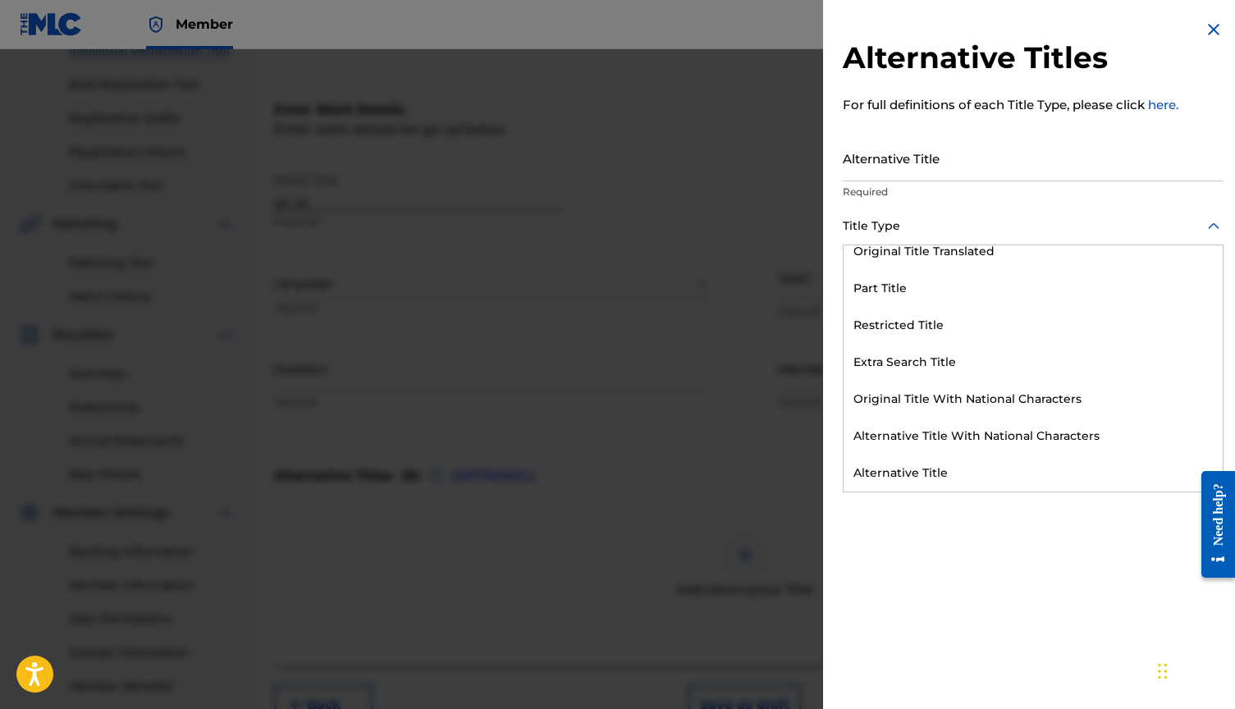
scroll to position [160, 0]
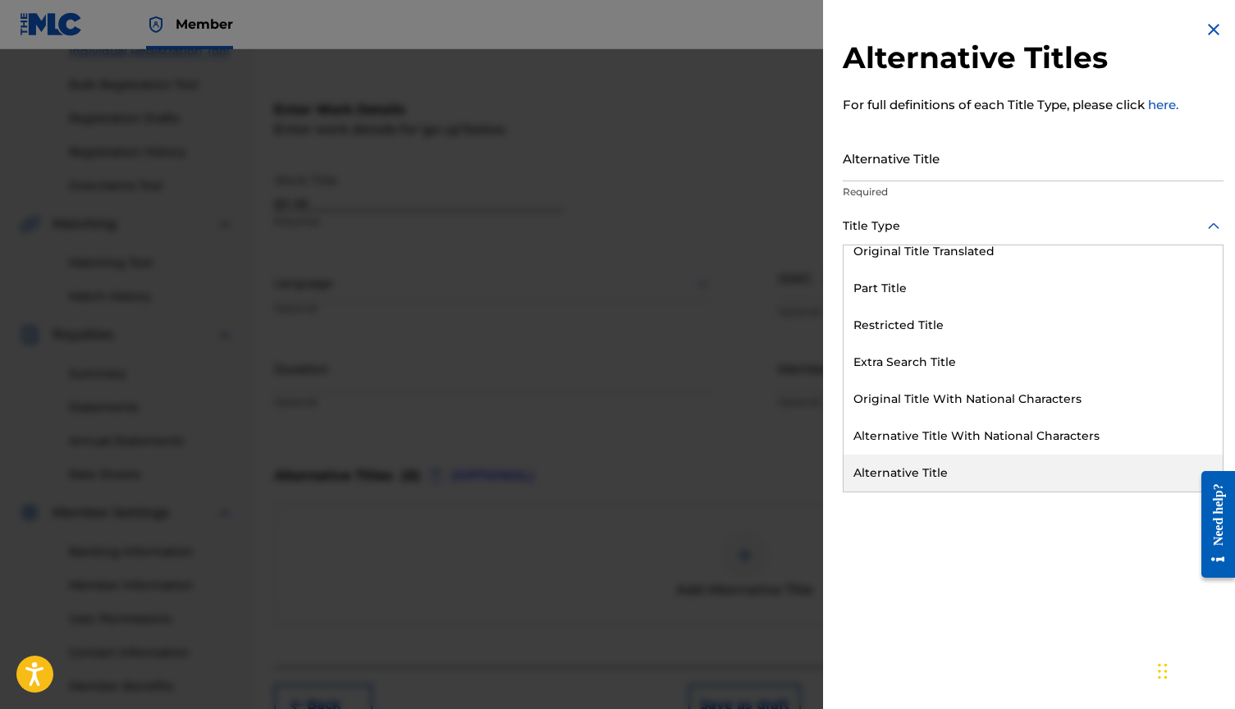
drag, startPoint x: 982, startPoint y: 578, endPoint x: 991, endPoint y: 581, distance: 9.6
click at [984, 578] on div "Alternative Titles For full definitions of each Title Type, please click here. …" at bounding box center [1033, 354] width 420 height 709
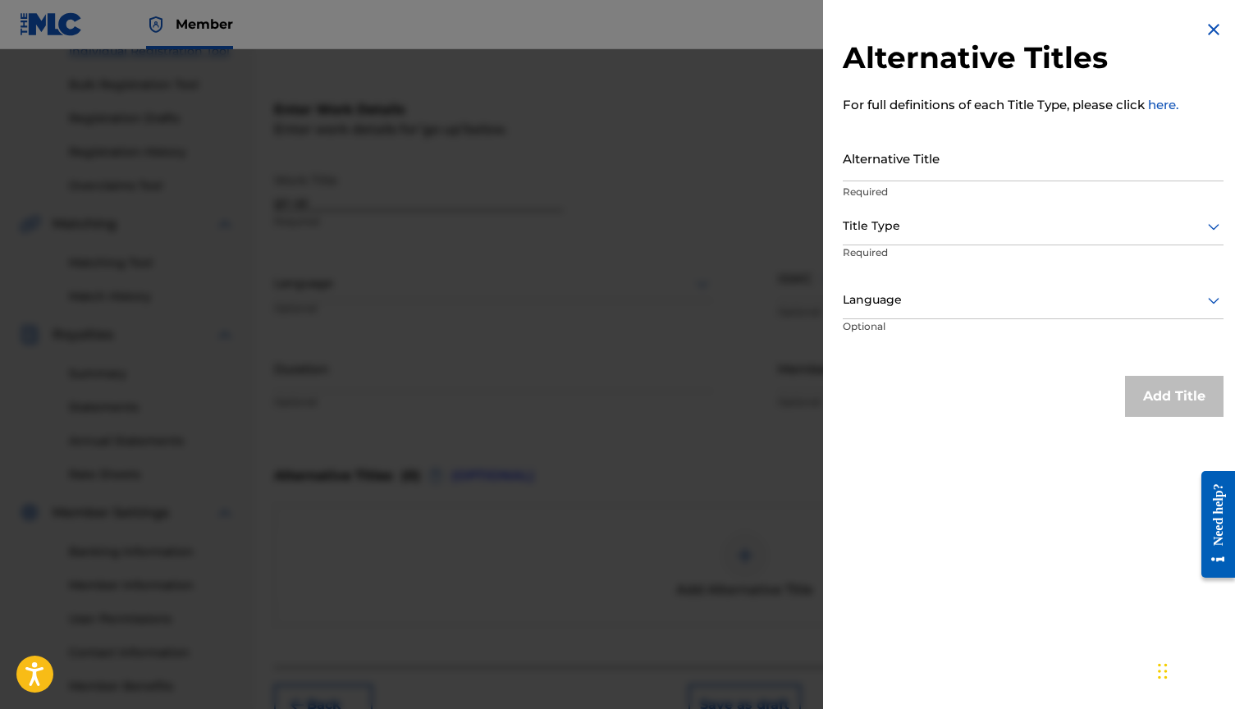
click at [1211, 16] on div "Alternative Titles For full definitions of each Title Type, please click here. …" at bounding box center [1033, 218] width 420 height 437
click at [1209, 26] on img at bounding box center [1214, 30] width 20 height 20
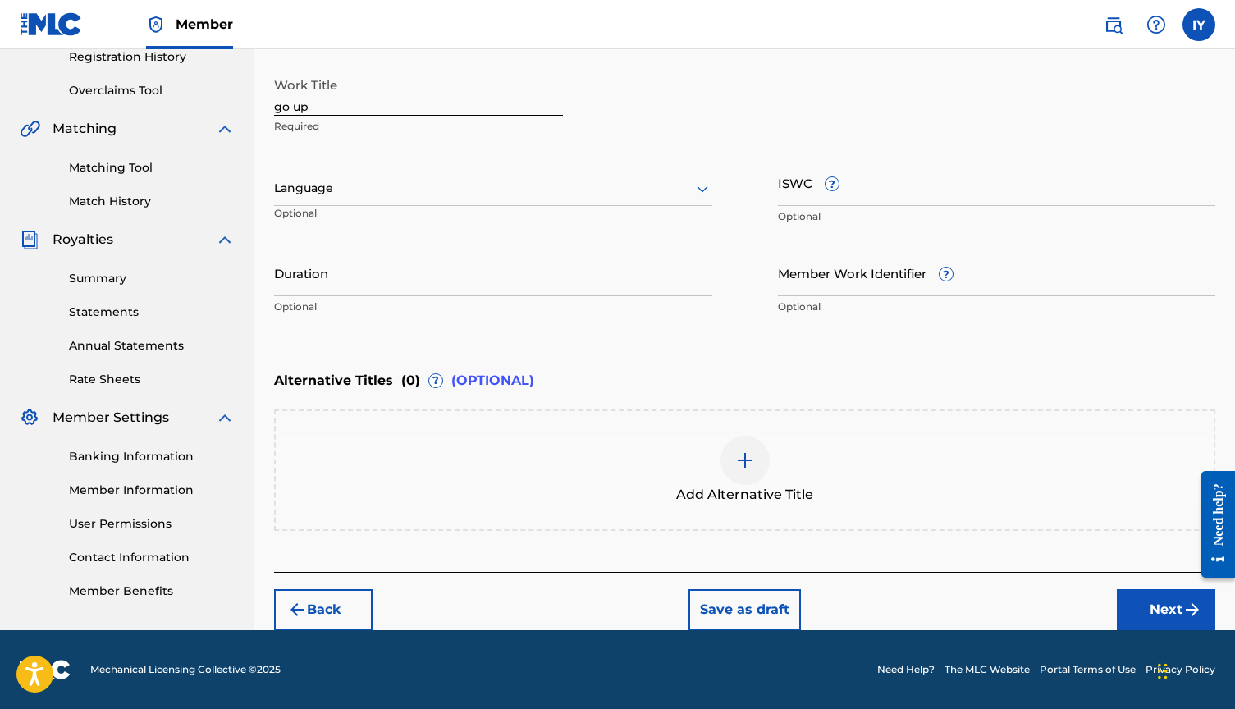
click at [1173, 605] on button "Next" at bounding box center [1166, 609] width 98 height 41
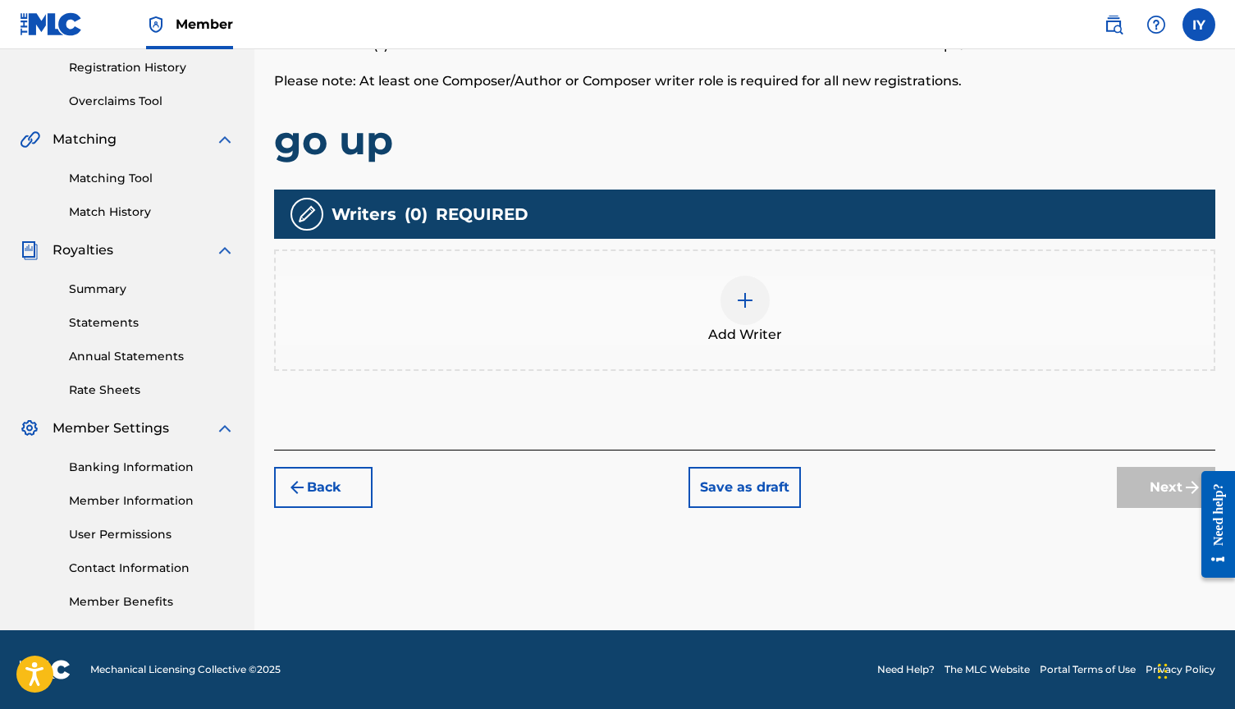
click at [744, 302] on img at bounding box center [745, 300] width 20 height 20
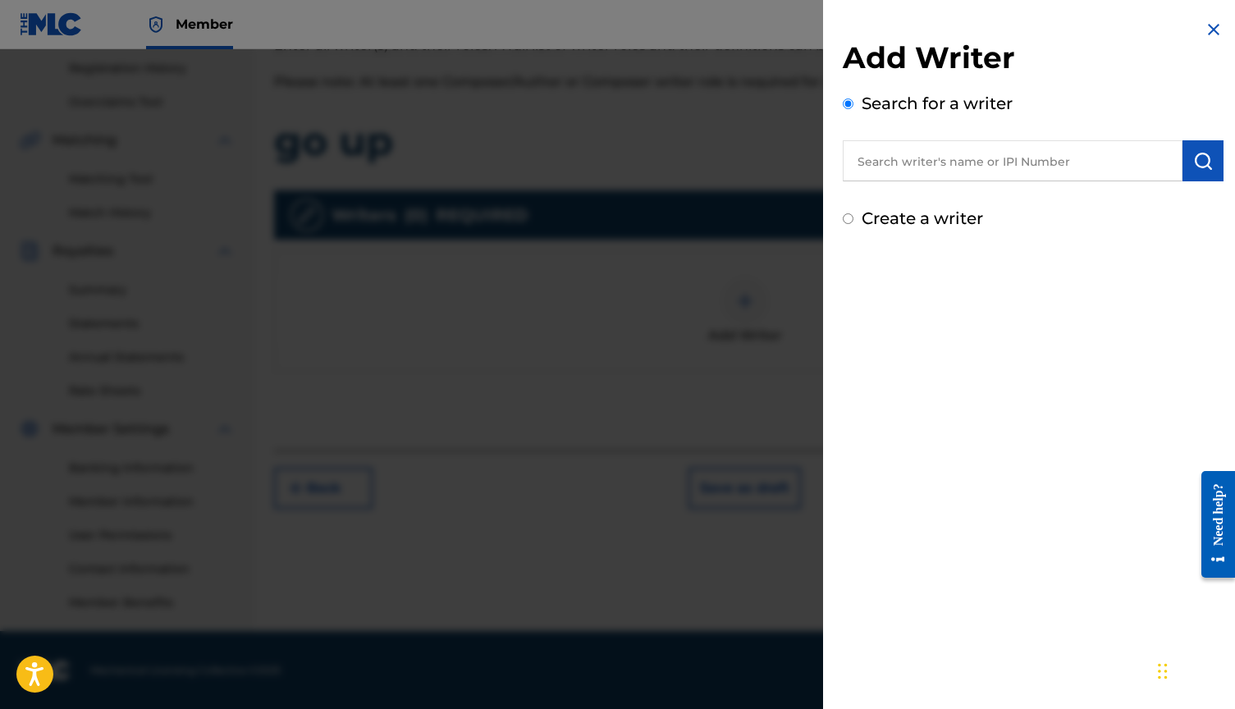
scroll to position [310, 1]
click at [981, 166] on input "text" at bounding box center [1013, 160] width 340 height 41
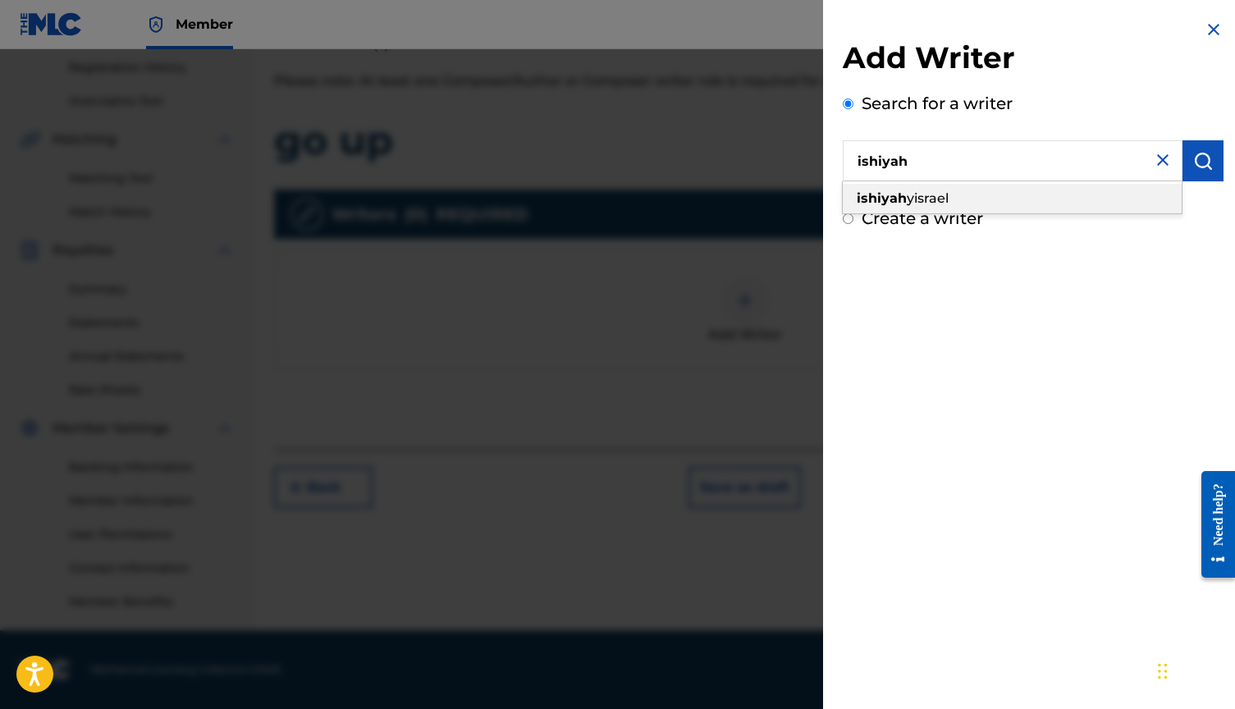
click at [949, 200] on span "yisrael" at bounding box center [928, 198] width 42 height 16
type input "[PERSON_NAME]"
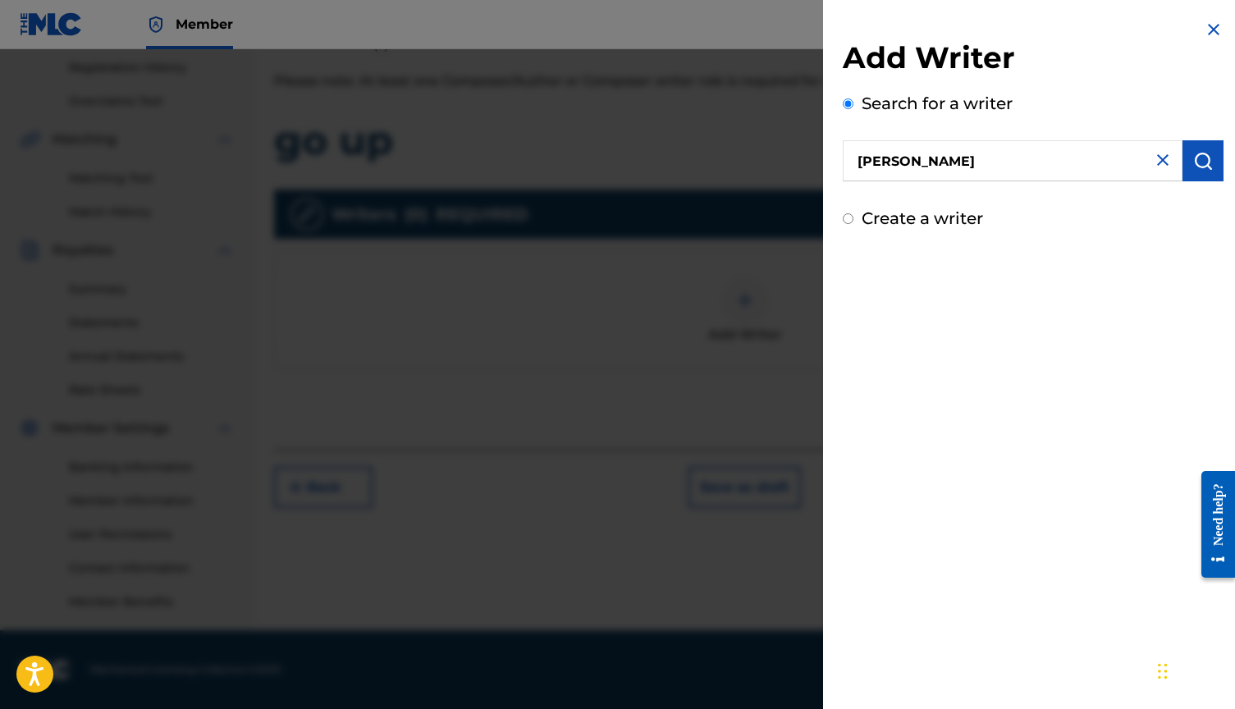
click at [1201, 164] on img "submit" at bounding box center [1203, 161] width 20 height 20
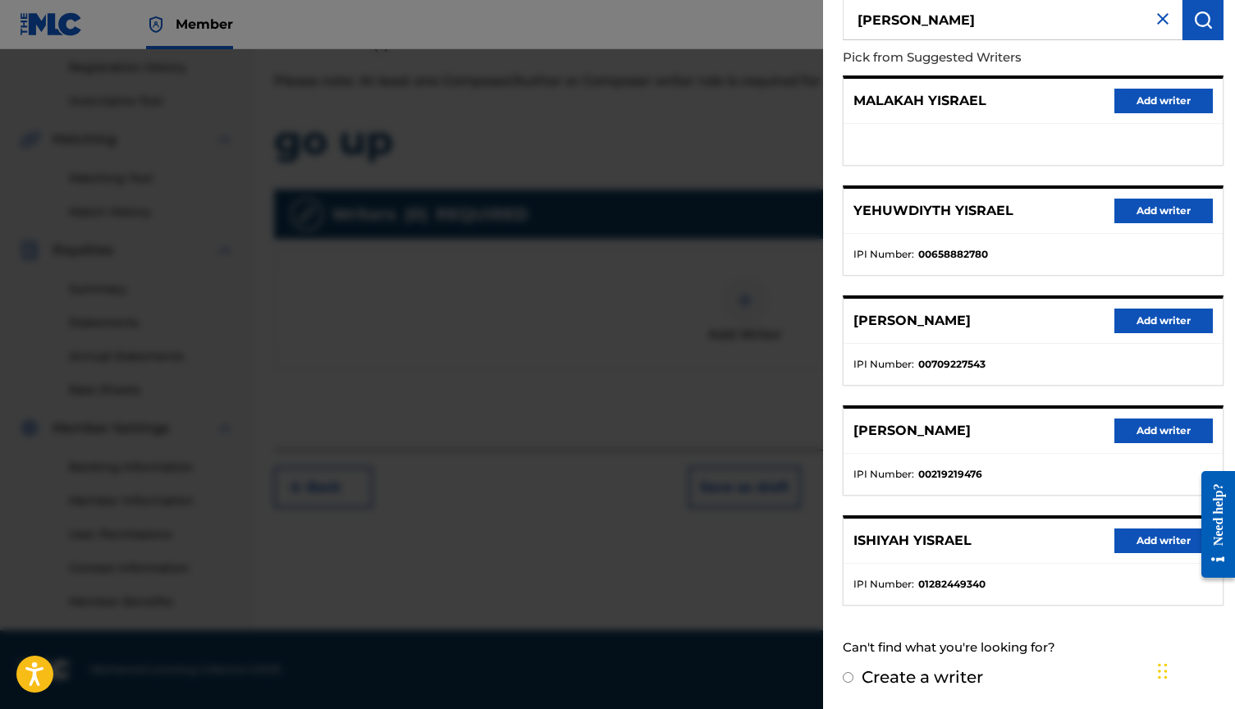
scroll to position [140, 0]
click at [1167, 543] on button "Add writer" at bounding box center [1163, 541] width 98 height 25
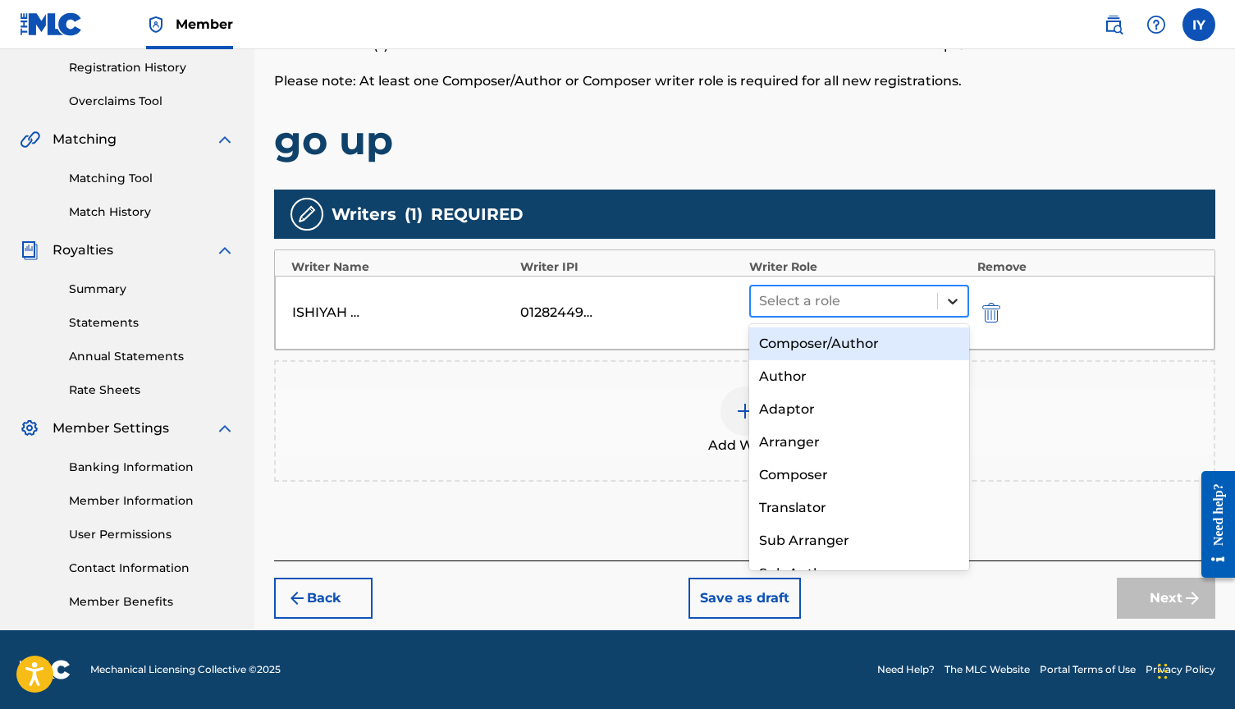
click at [944, 306] on icon at bounding box center [952, 301] width 16 height 16
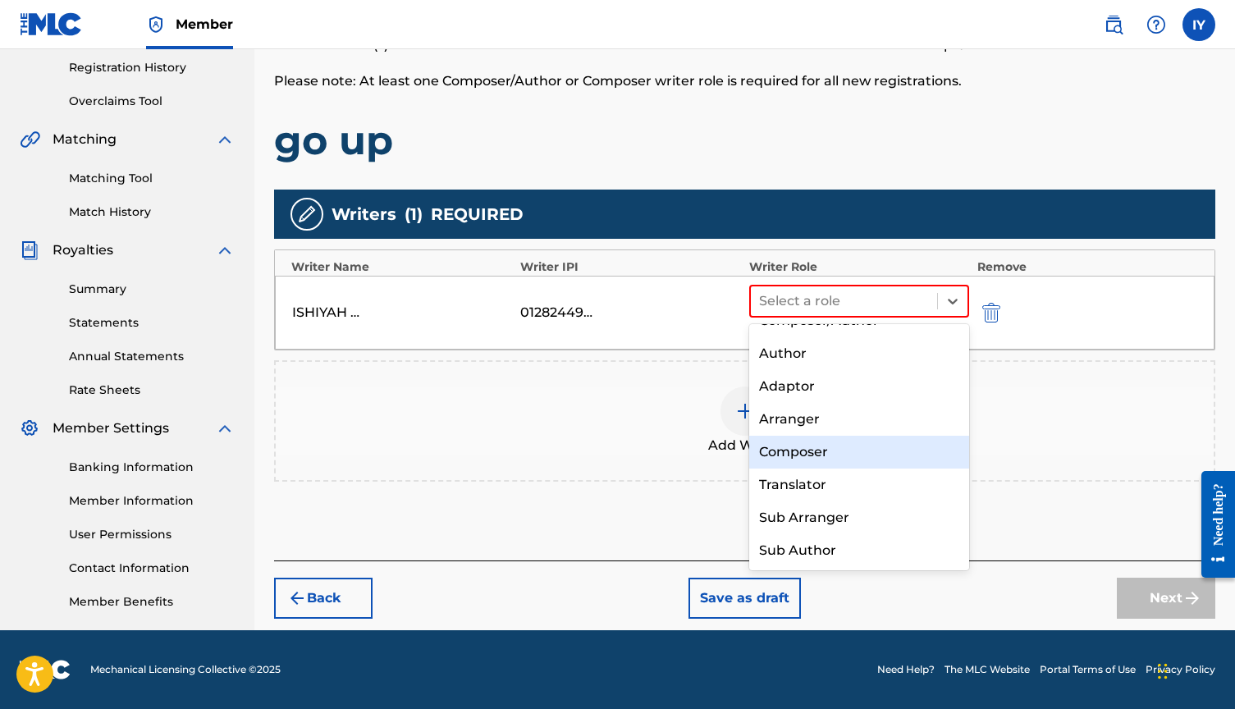
scroll to position [0, 0]
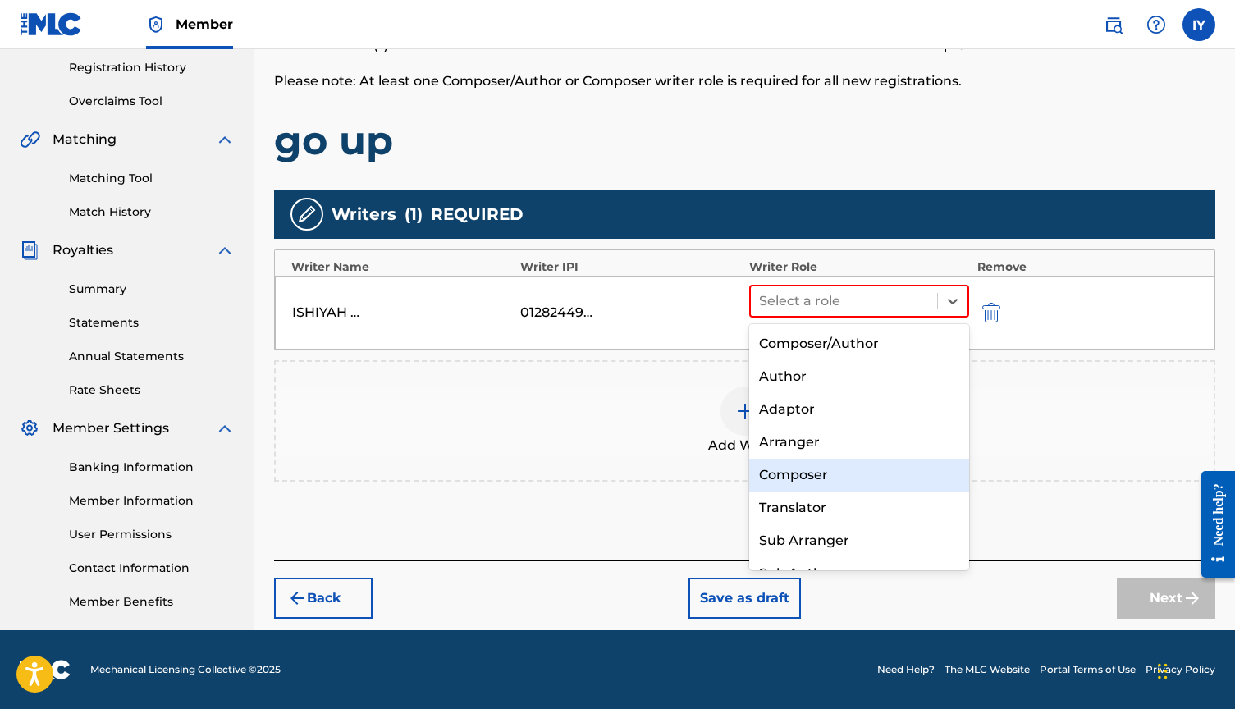
click at [831, 477] on div "Composer" at bounding box center [859, 475] width 220 height 33
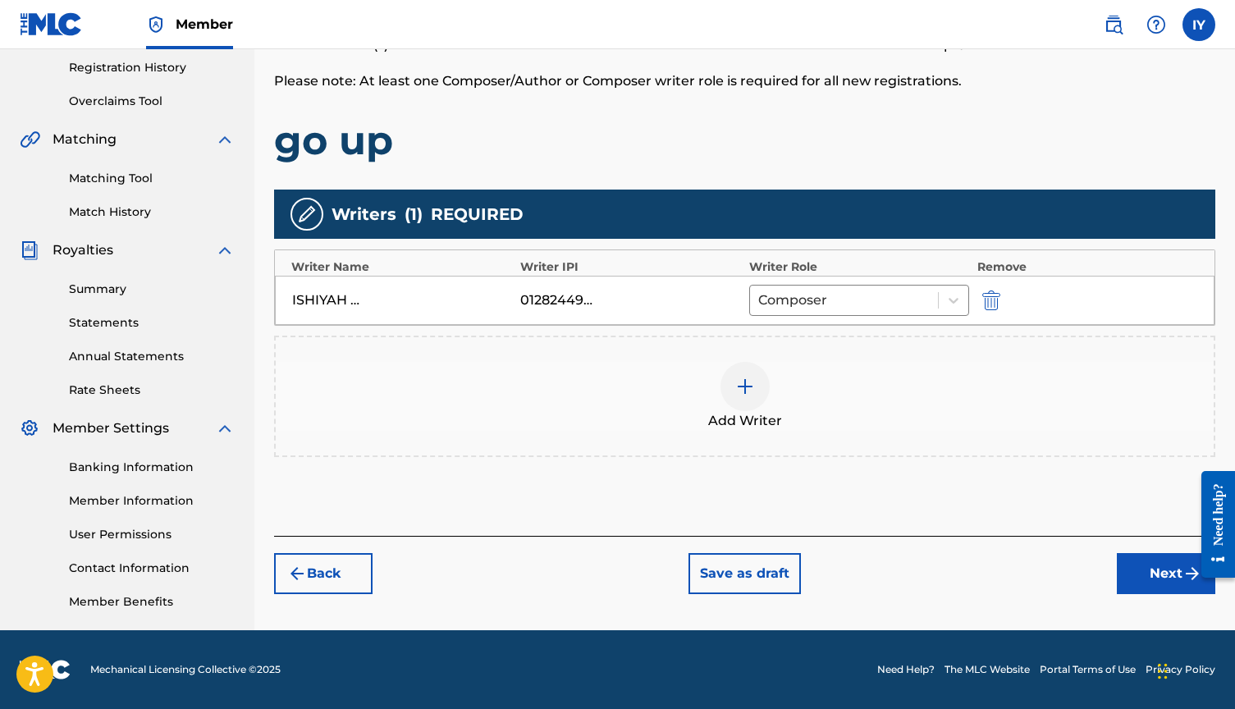
click at [1163, 566] on button "Next" at bounding box center [1166, 573] width 98 height 41
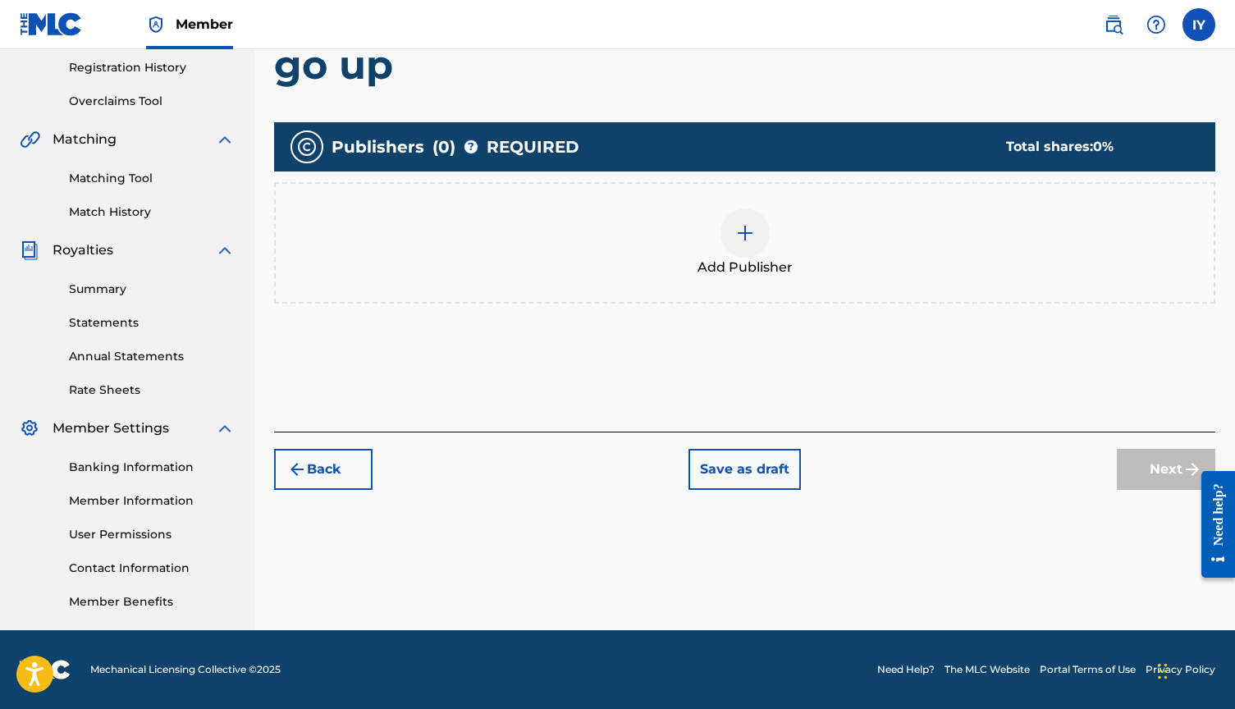
scroll to position [74, 0]
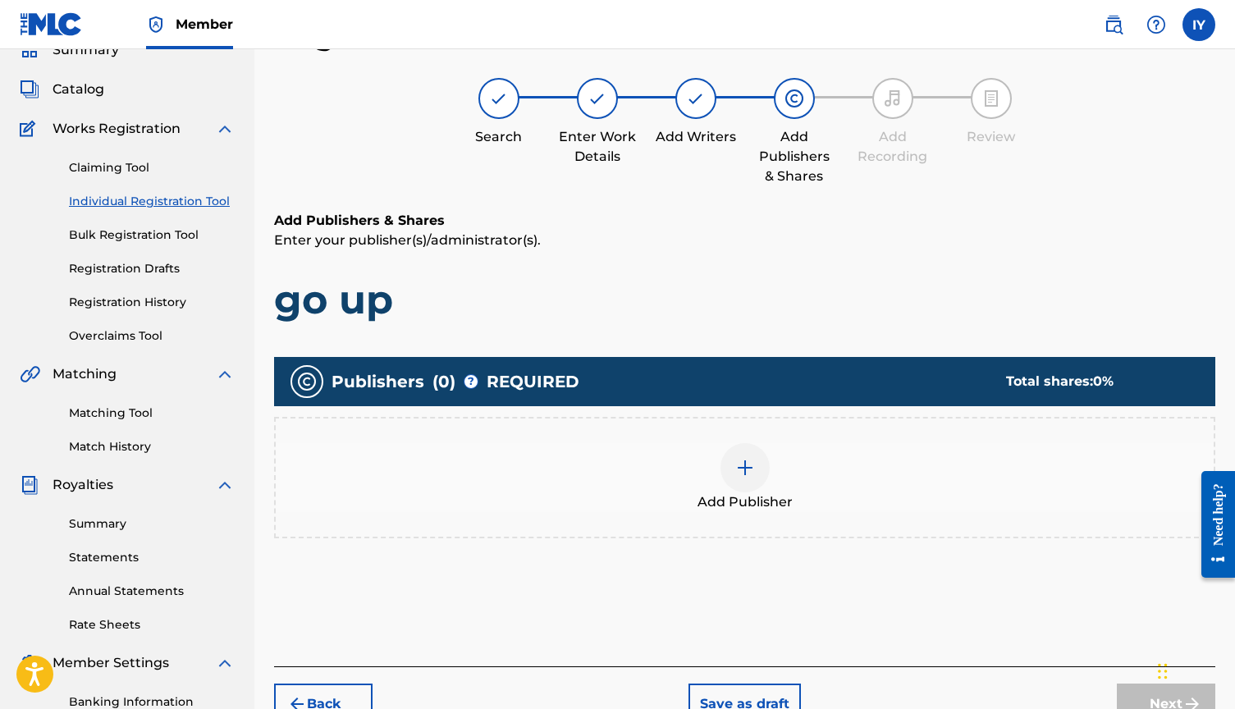
click at [743, 471] on img at bounding box center [745, 468] width 20 height 20
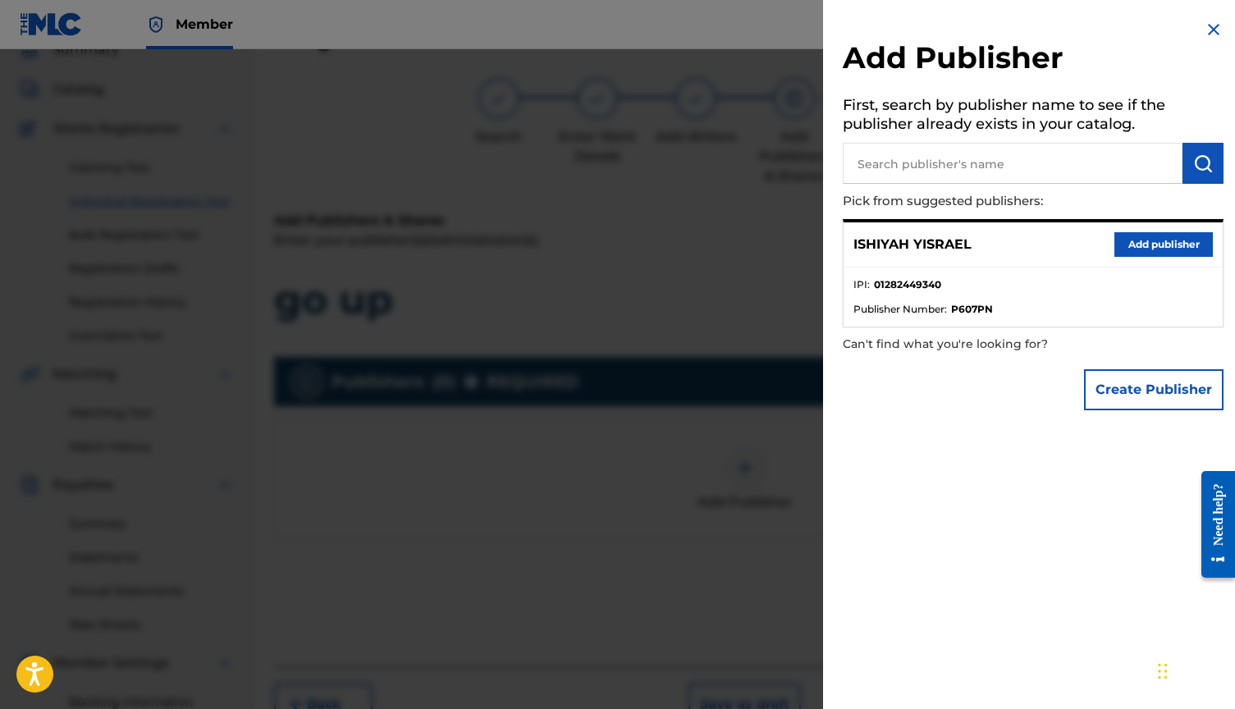
click at [1158, 241] on button "Add publisher" at bounding box center [1163, 244] width 98 height 25
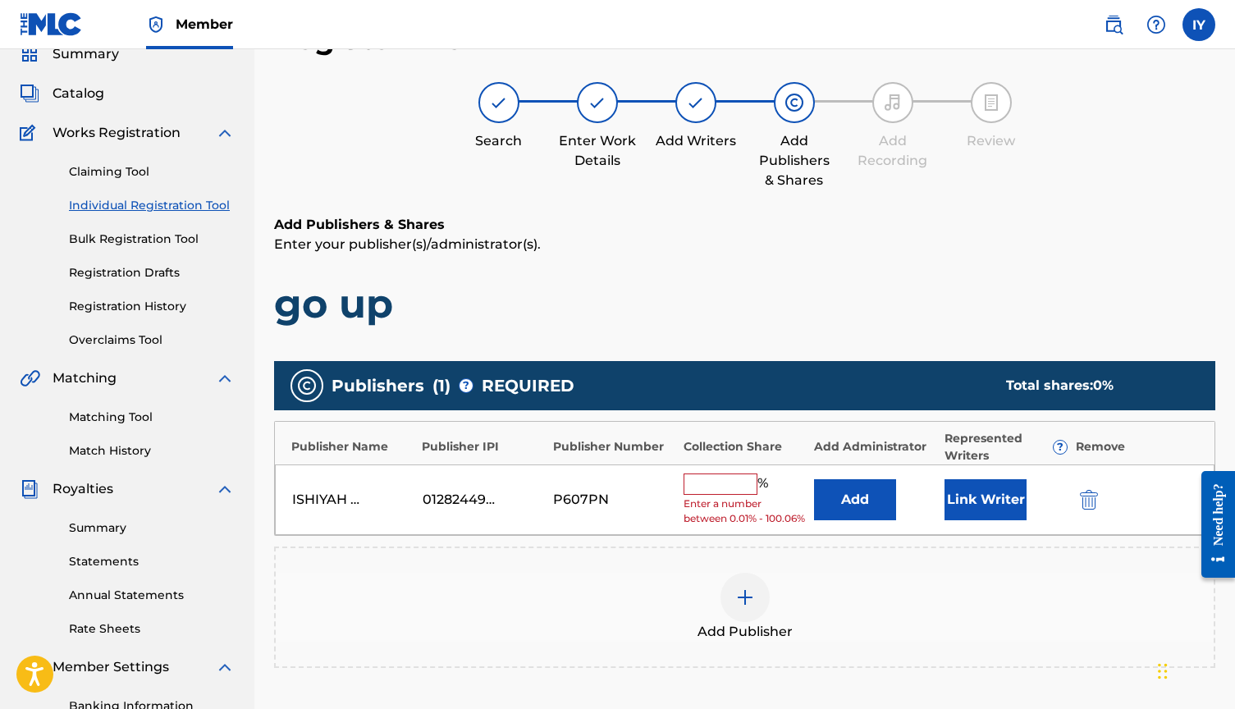
click at [707, 493] on div "% Enter a number between 0.01% - 100.06%" at bounding box center [745, 499] width 122 height 53
click at [711, 478] on input "text" at bounding box center [721, 483] width 74 height 21
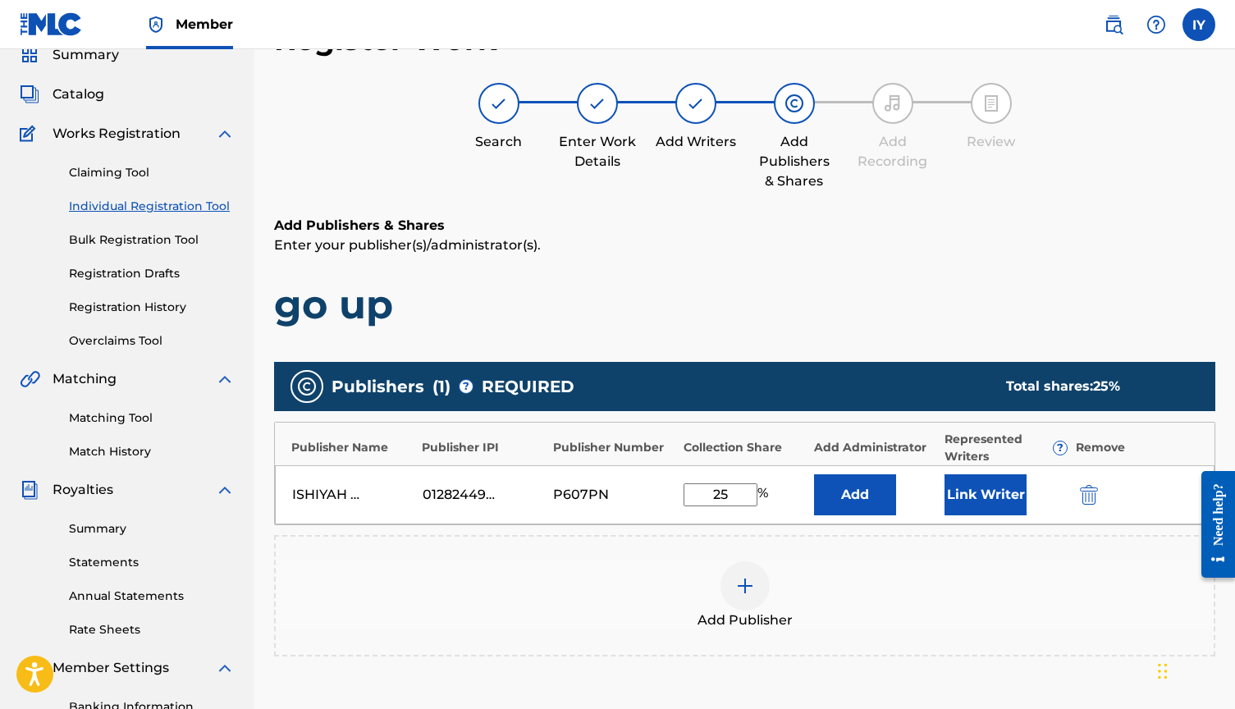
scroll to position [68, 0]
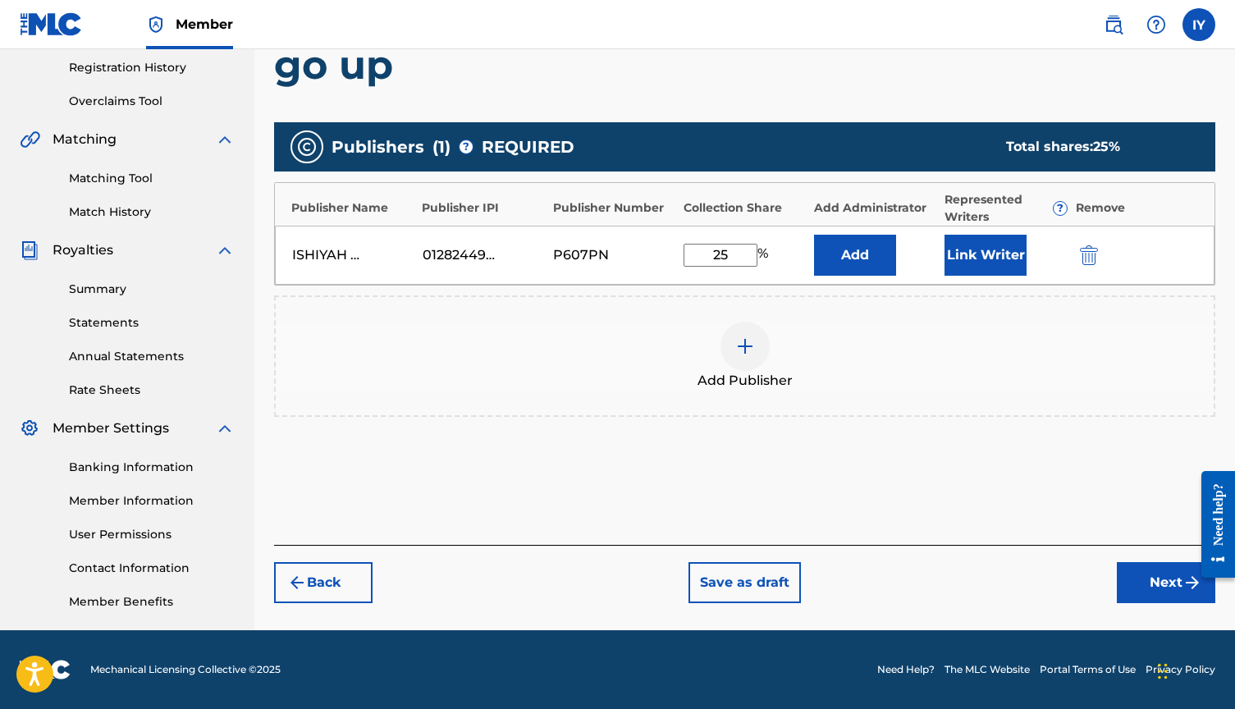
type input "25"
click at [1156, 574] on button "Next" at bounding box center [1166, 582] width 98 height 41
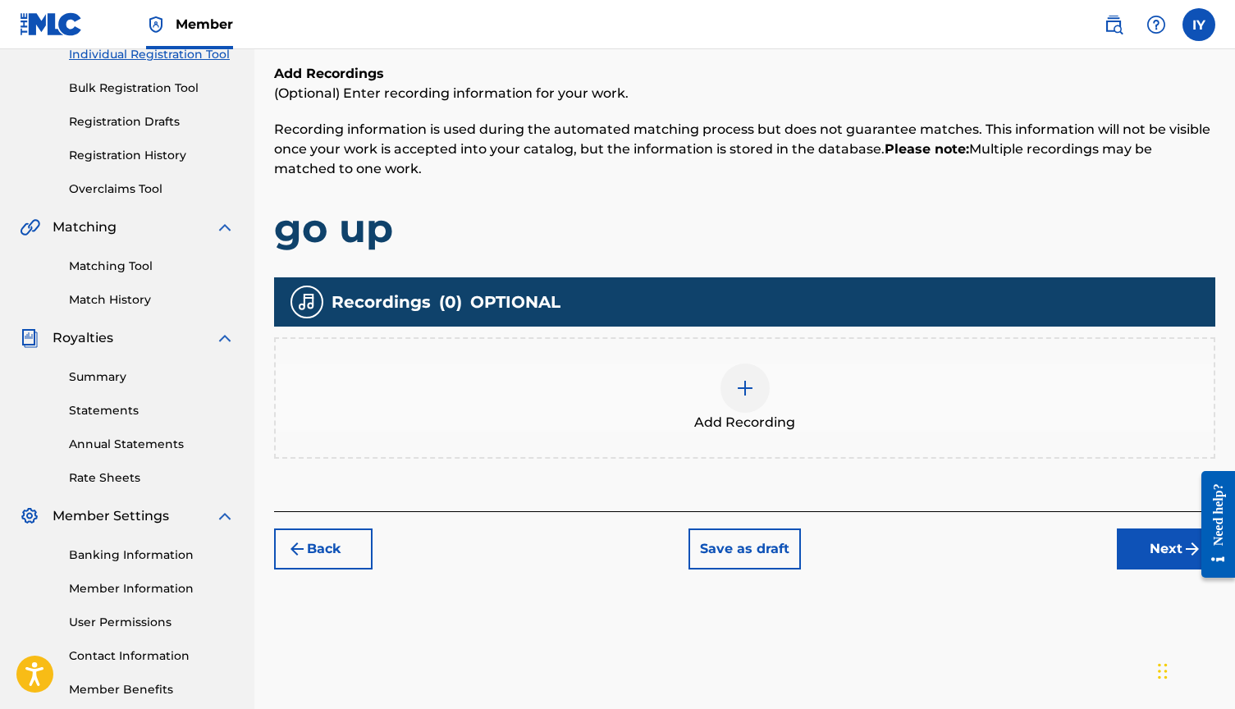
scroll to position [229, 0]
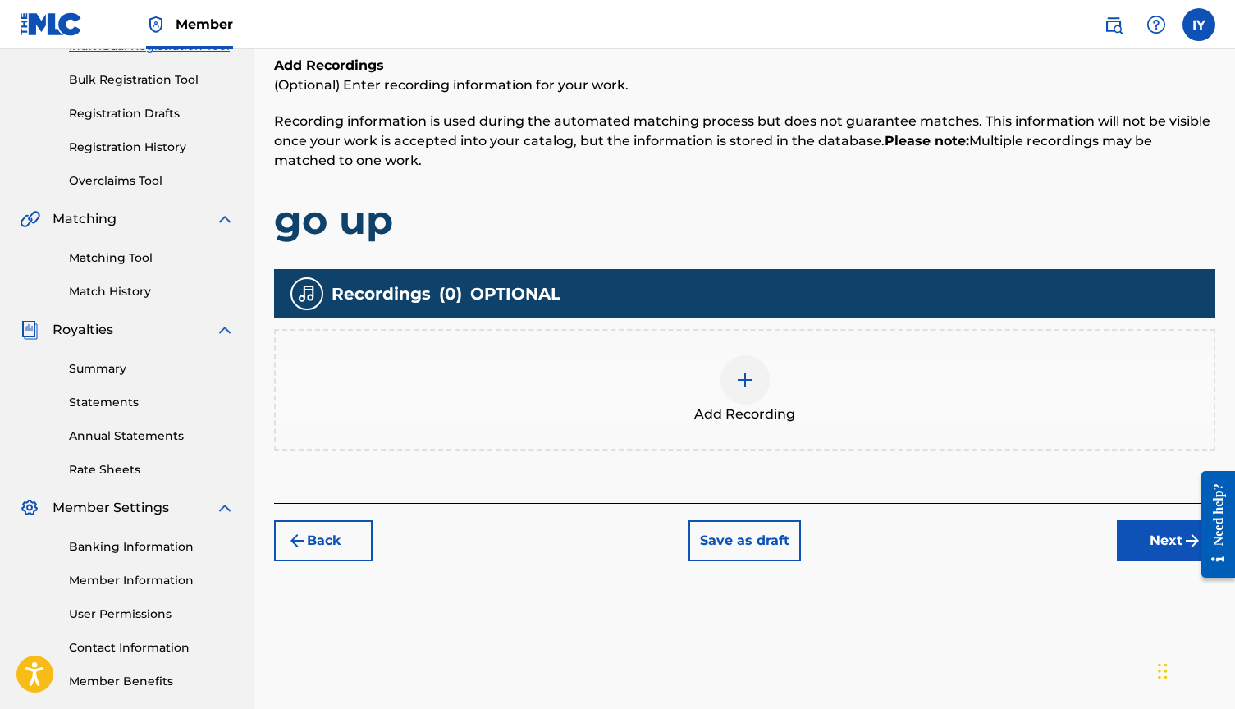
click at [744, 368] on div at bounding box center [744, 379] width 49 height 49
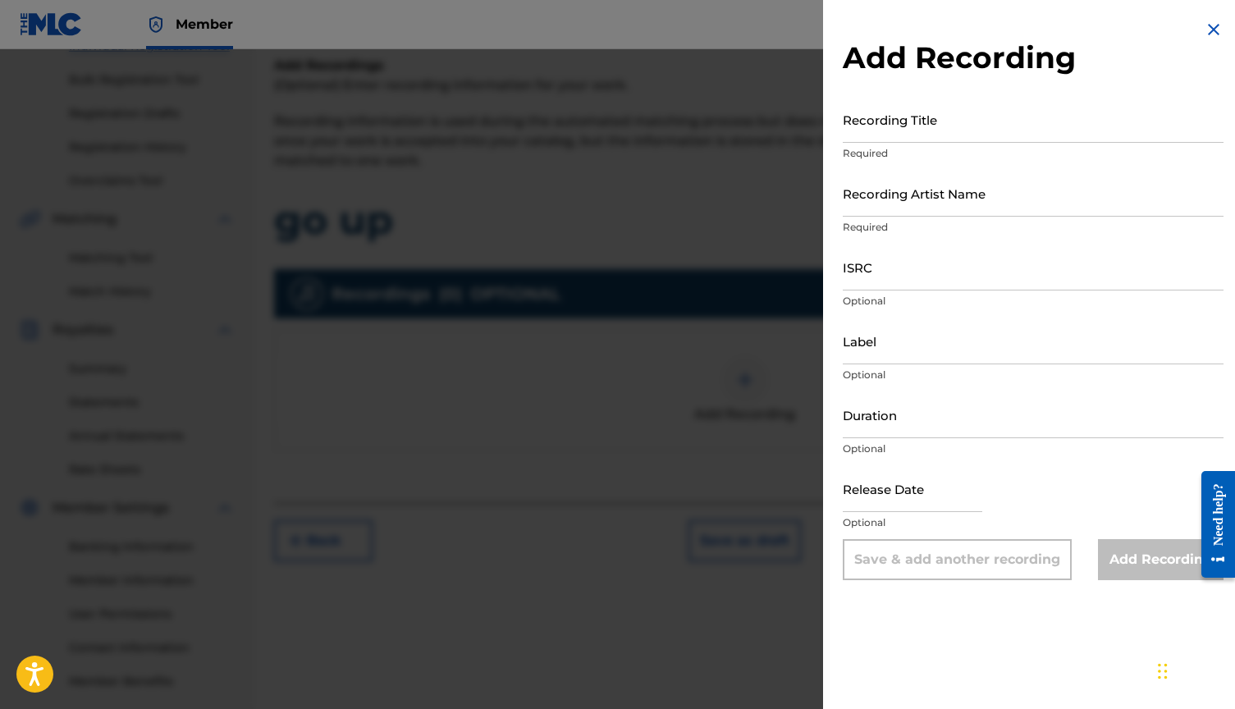
click at [901, 350] on input "Label" at bounding box center [1033, 341] width 381 height 47
click at [942, 203] on input "Recording Artist Name" at bounding box center [1033, 193] width 381 height 47
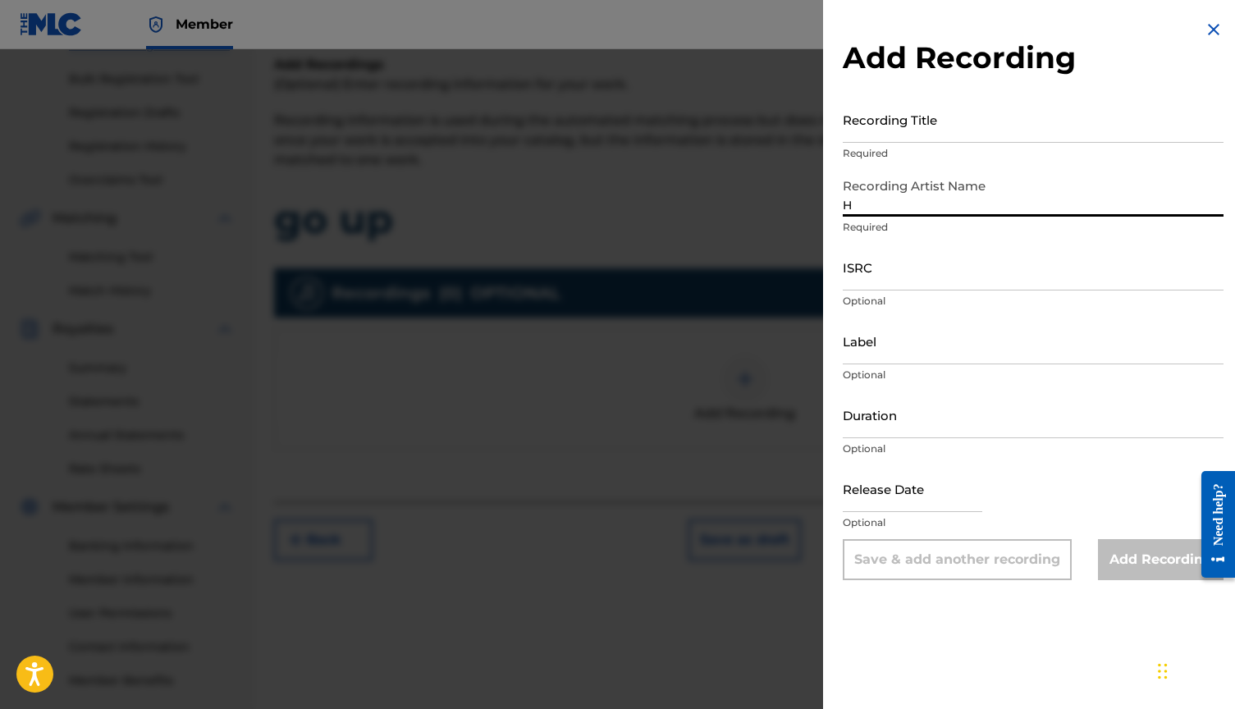
scroll to position [230, 0]
drag, startPoint x: 965, startPoint y: 234, endPoint x: 982, endPoint y: 301, distance: 69.5
click at [982, 301] on p "Optional" at bounding box center [1033, 301] width 381 height 15
click at [966, 205] on input "Hot Boy Turk & Alleyway" at bounding box center [1033, 193] width 381 height 47
click at [969, 206] on input "Hot Boy Turk & Alleyway" at bounding box center [1033, 193] width 381 height 47
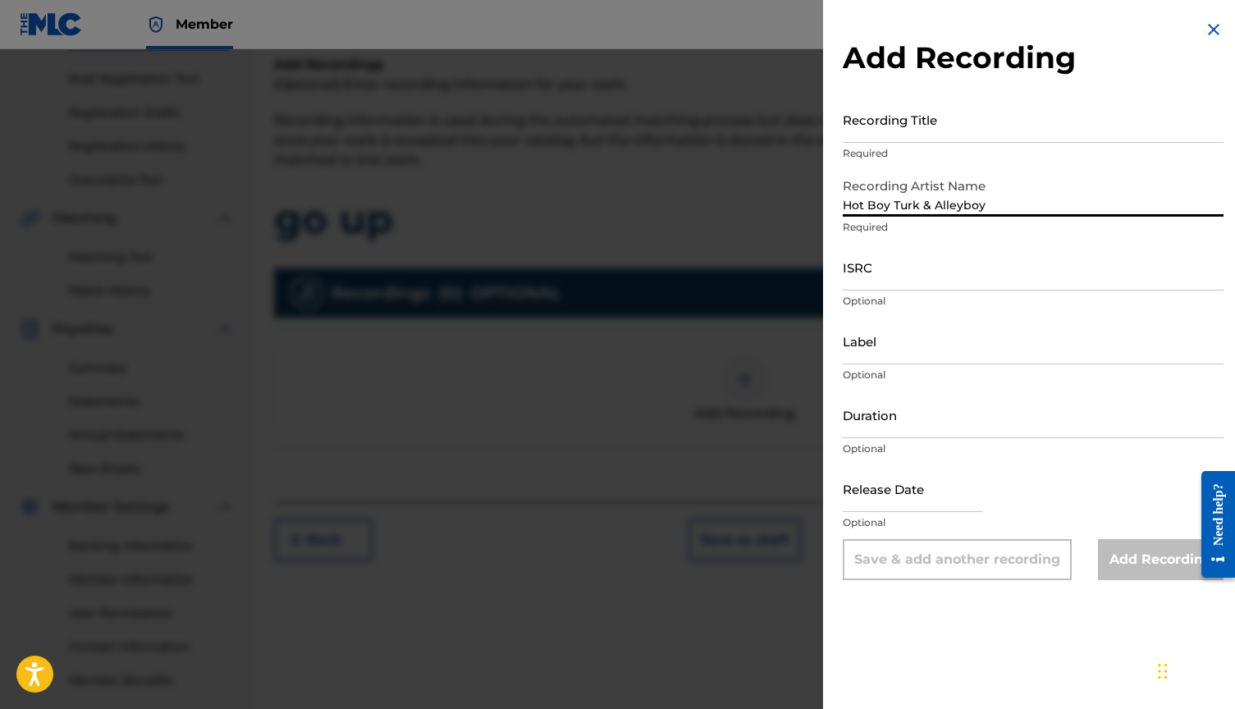
type input "Hot Boy Turk & Alleyboy"
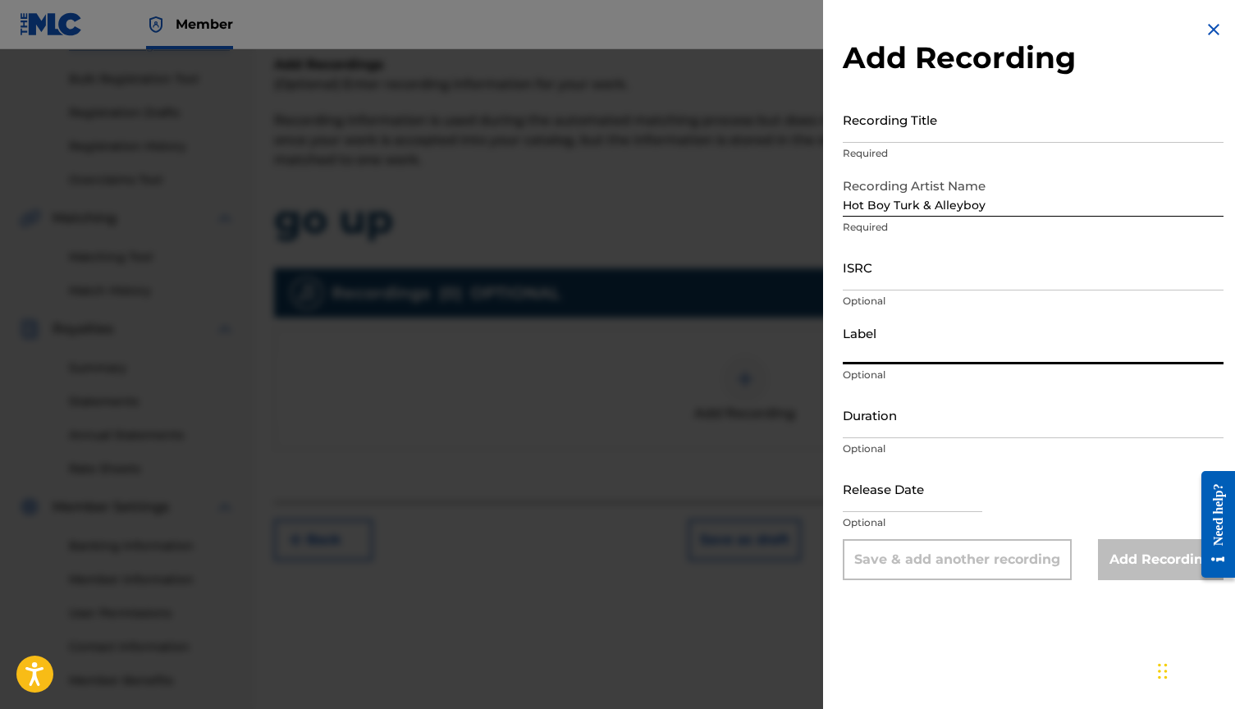
click at [926, 351] on input "Label" at bounding box center [1033, 341] width 381 height 47
click at [947, 130] on input "Recording Title" at bounding box center [1033, 119] width 381 height 47
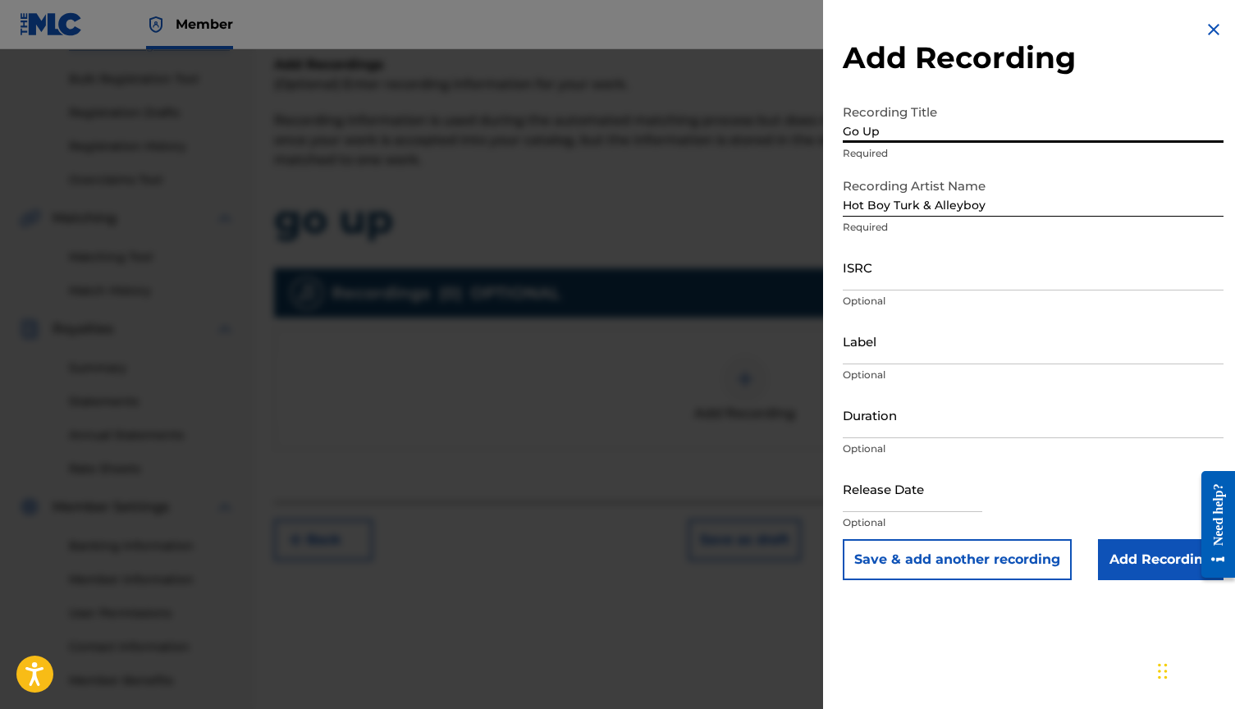
type input "Go Up"
click at [1148, 558] on input "Add Recording" at bounding box center [1161, 559] width 126 height 41
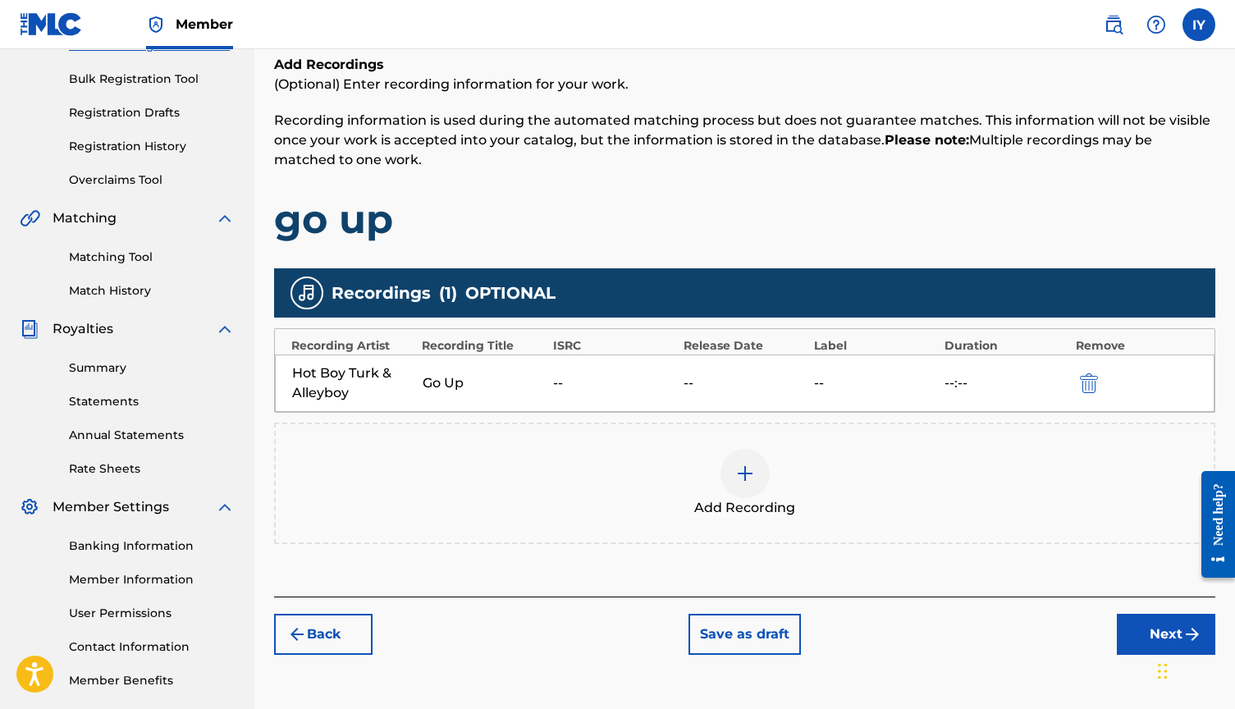
click at [1151, 633] on button "Next" at bounding box center [1166, 634] width 98 height 41
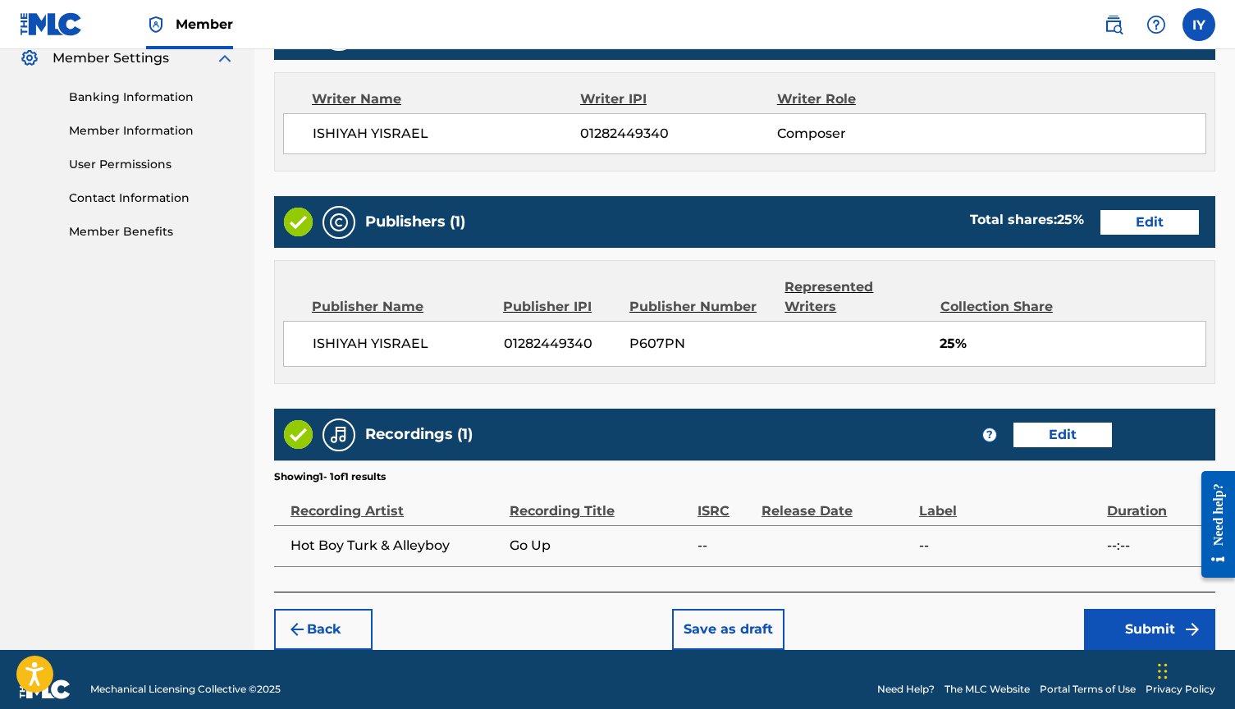
scroll to position [678, 0]
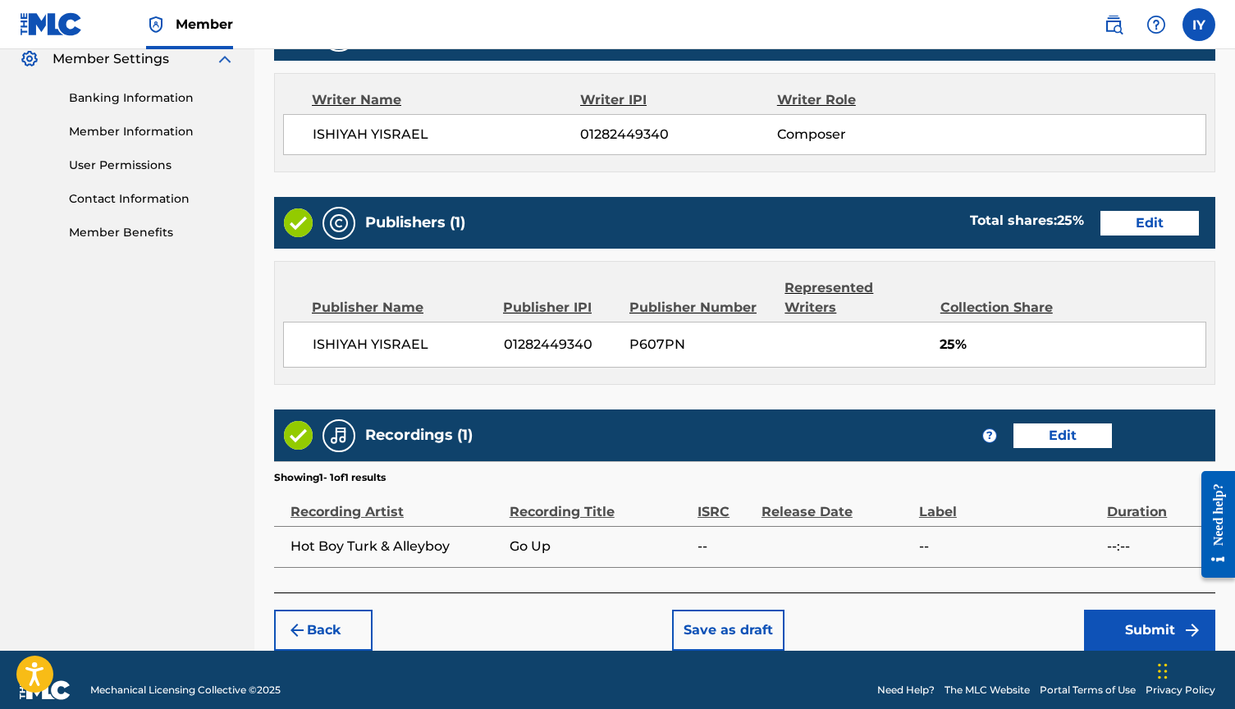
click at [1132, 610] on button "Submit" at bounding box center [1149, 630] width 131 height 41
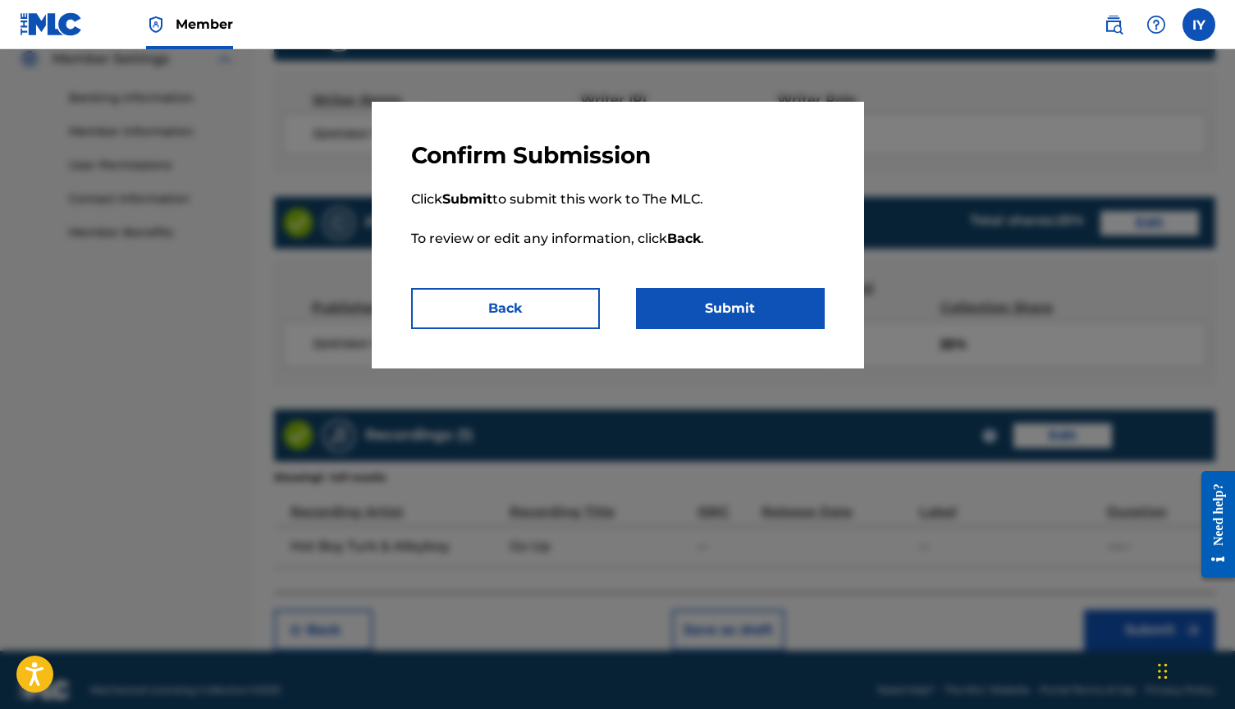
click at [749, 306] on button "Submit" at bounding box center [730, 308] width 189 height 41
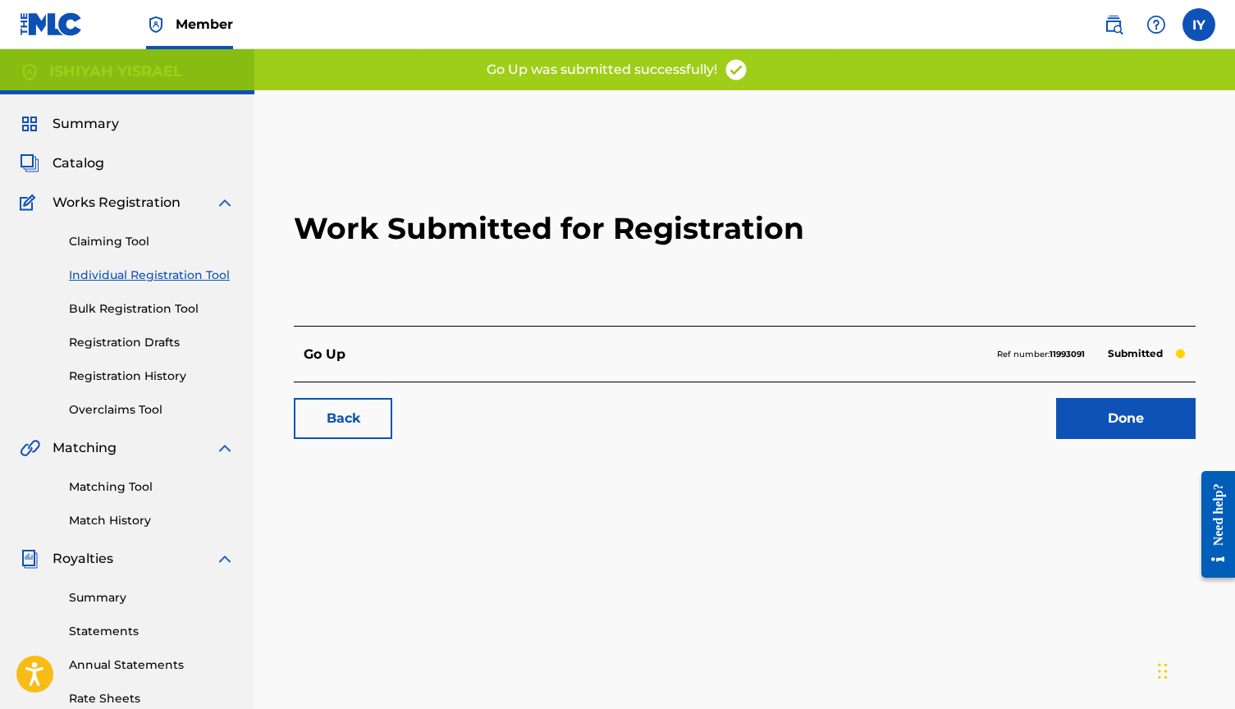
click at [1129, 421] on link "Done" at bounding box center [1125, 418] width 139 height 41
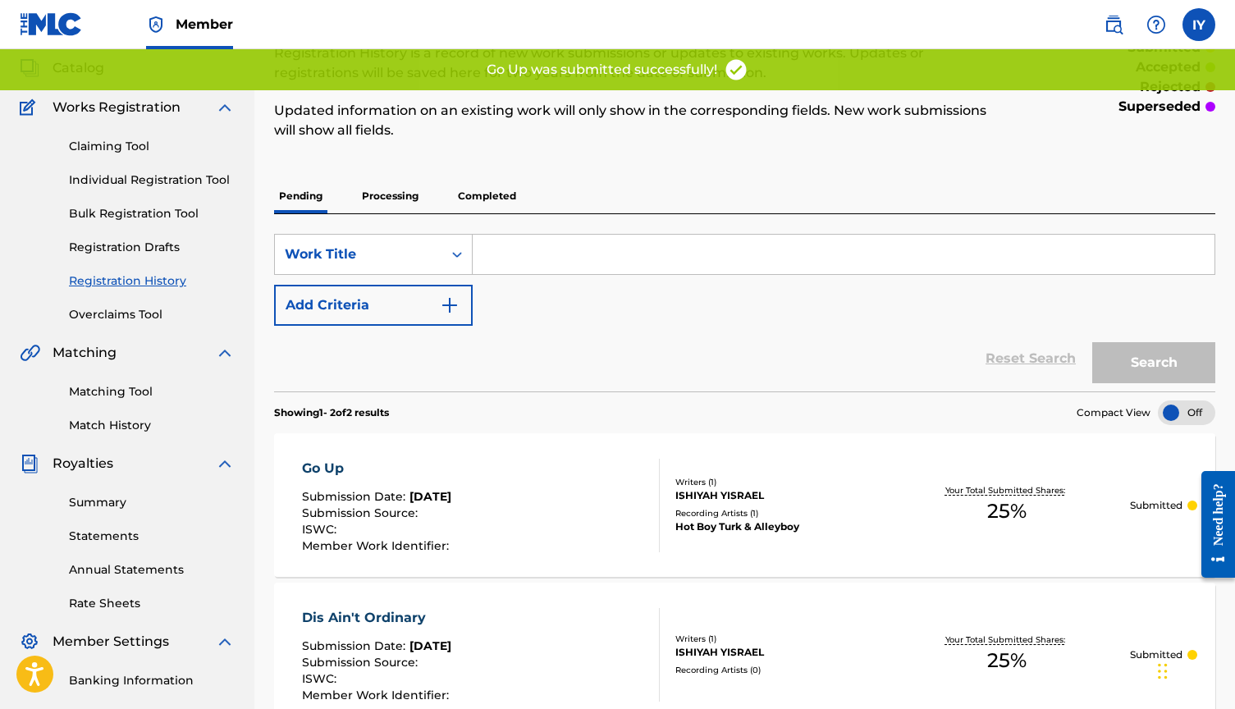
scroll to position [350, 0]
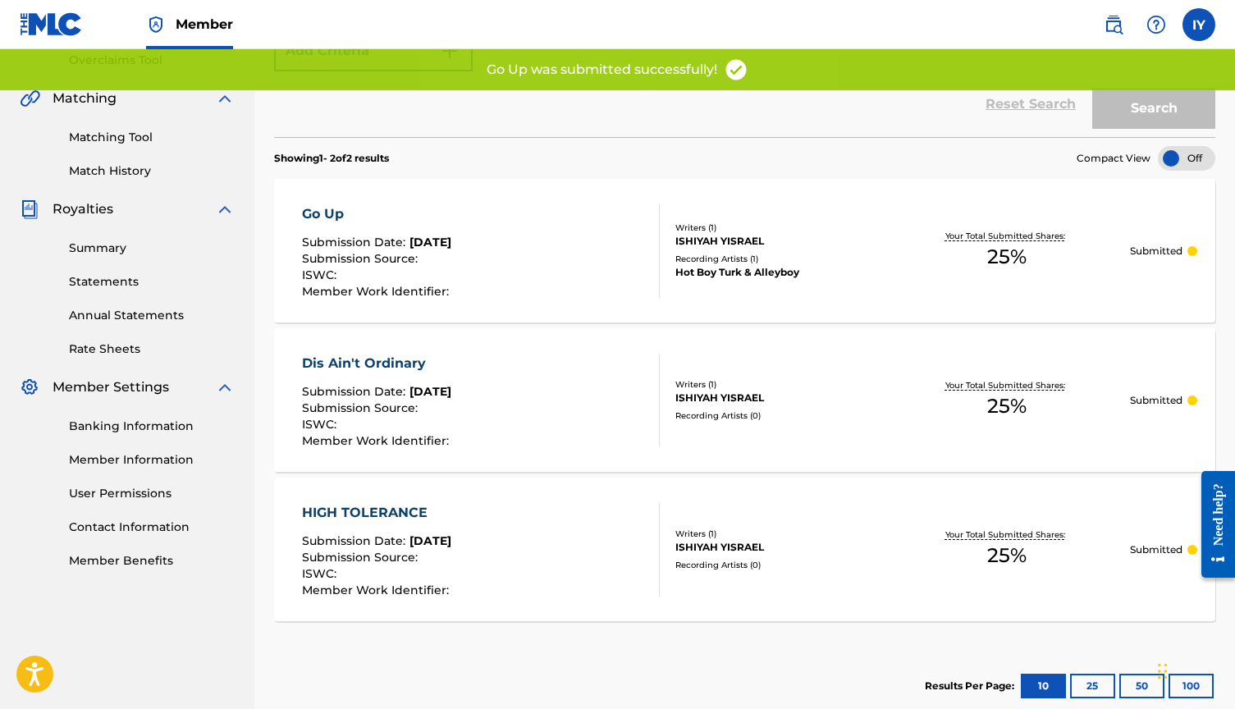
click at [1154, 407] on p "Submitted" at bounding box center [1156, 400] width 53 height 15
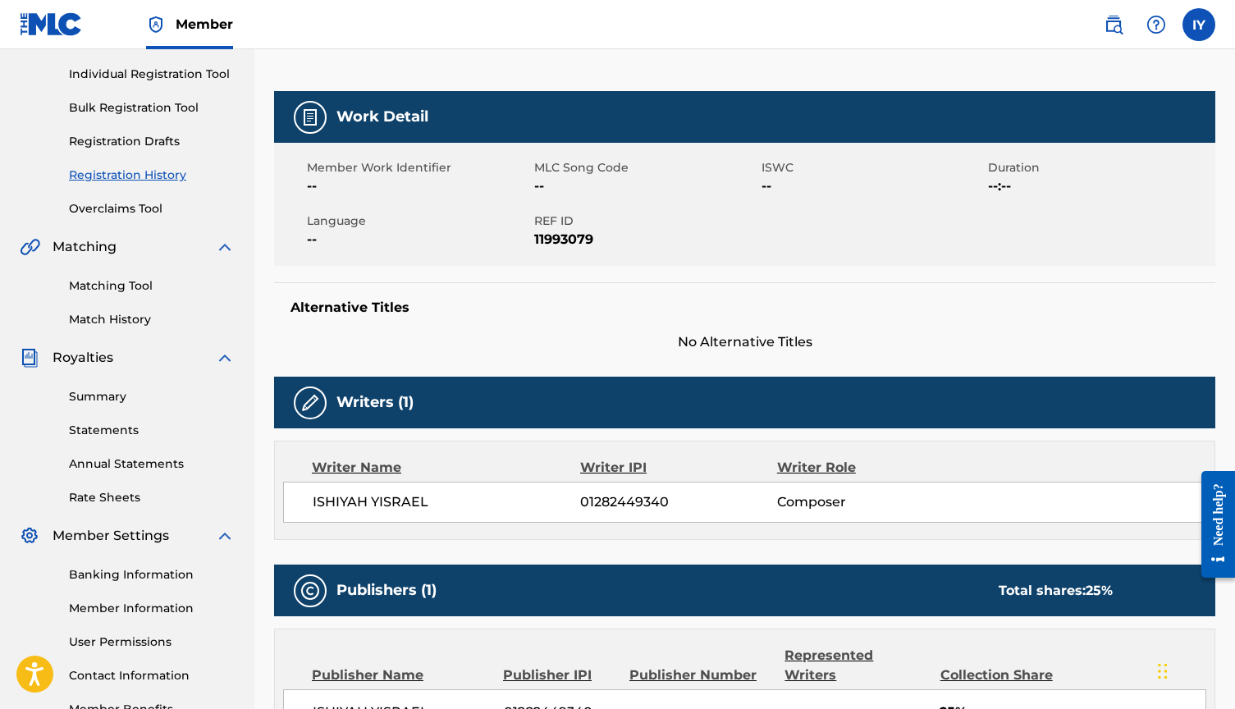
scroll to position [196, 1]
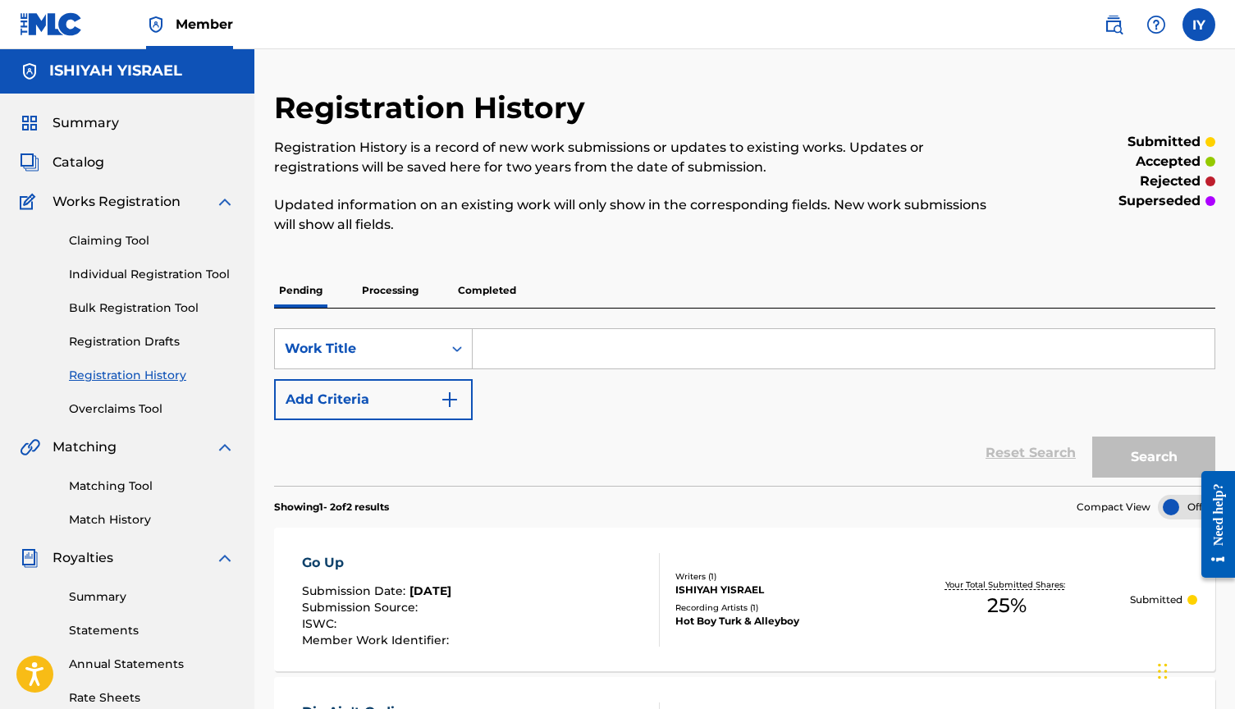
scroll to position [2, 0]
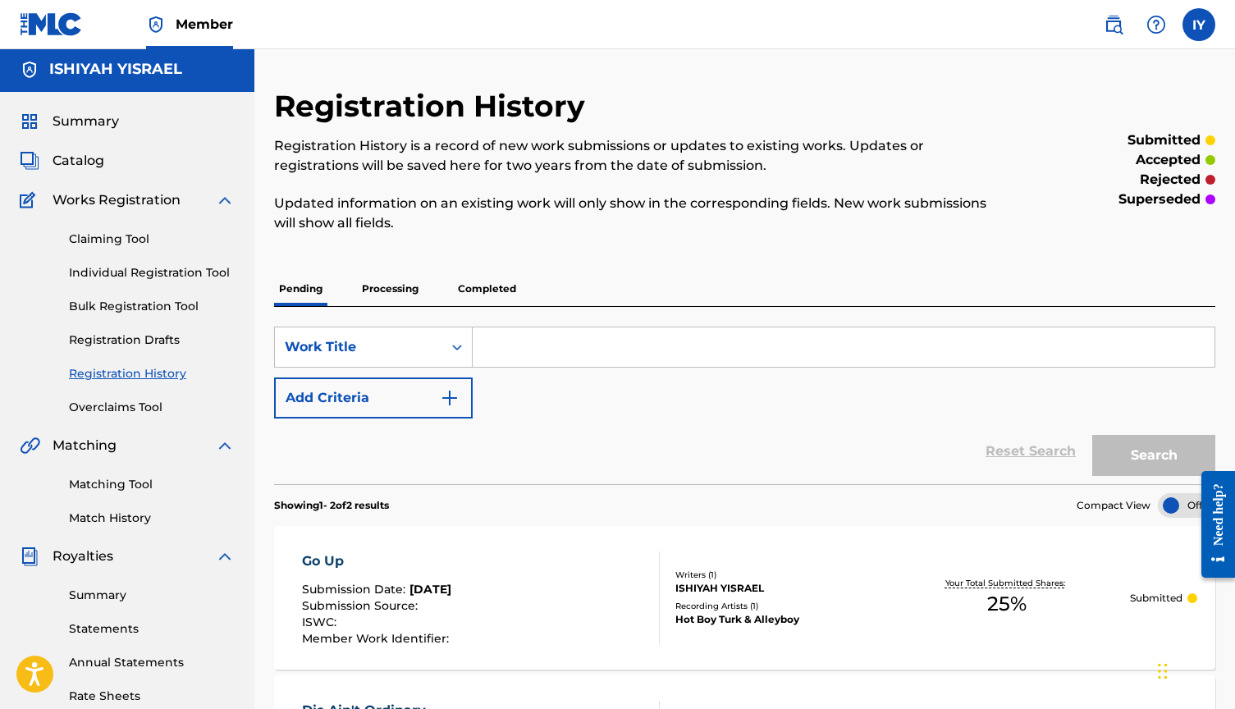
click at [158, 273] on link "Individual Registration Tool" at bounding box center [152, 272] width 166 height 17
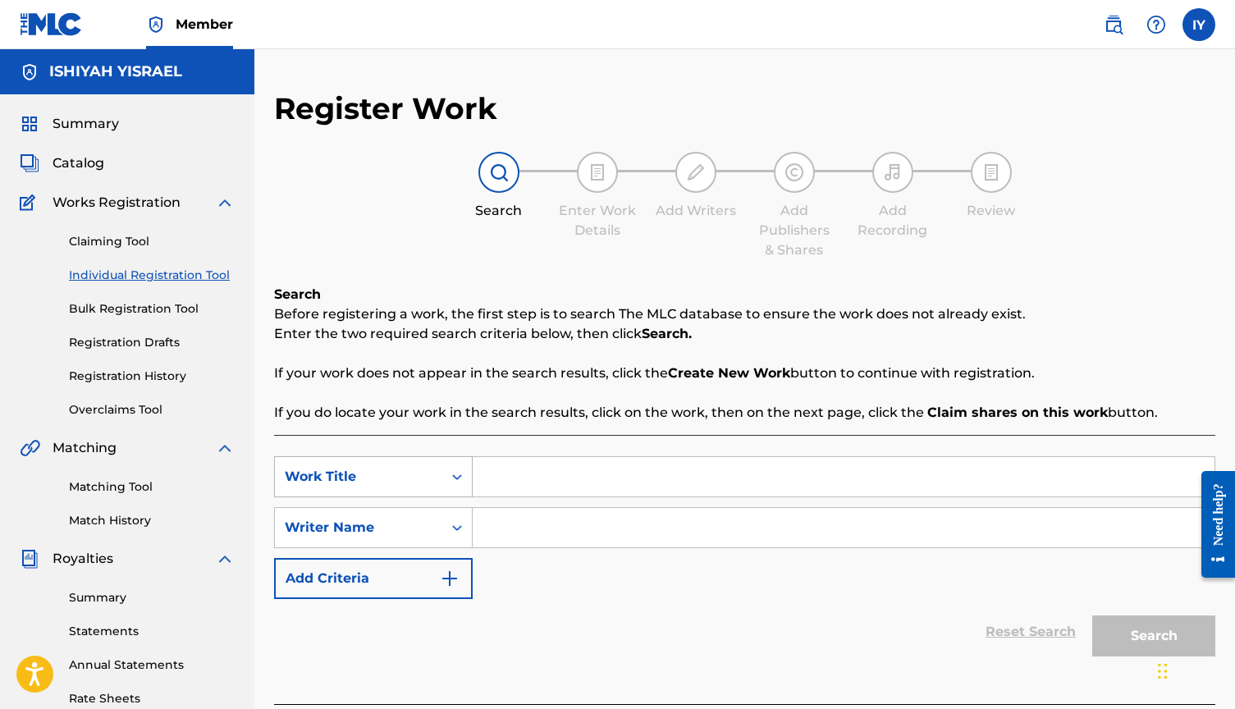
click at [455, 484] on div "Work Title" at bounding box center [373, 476] width 199 height 41
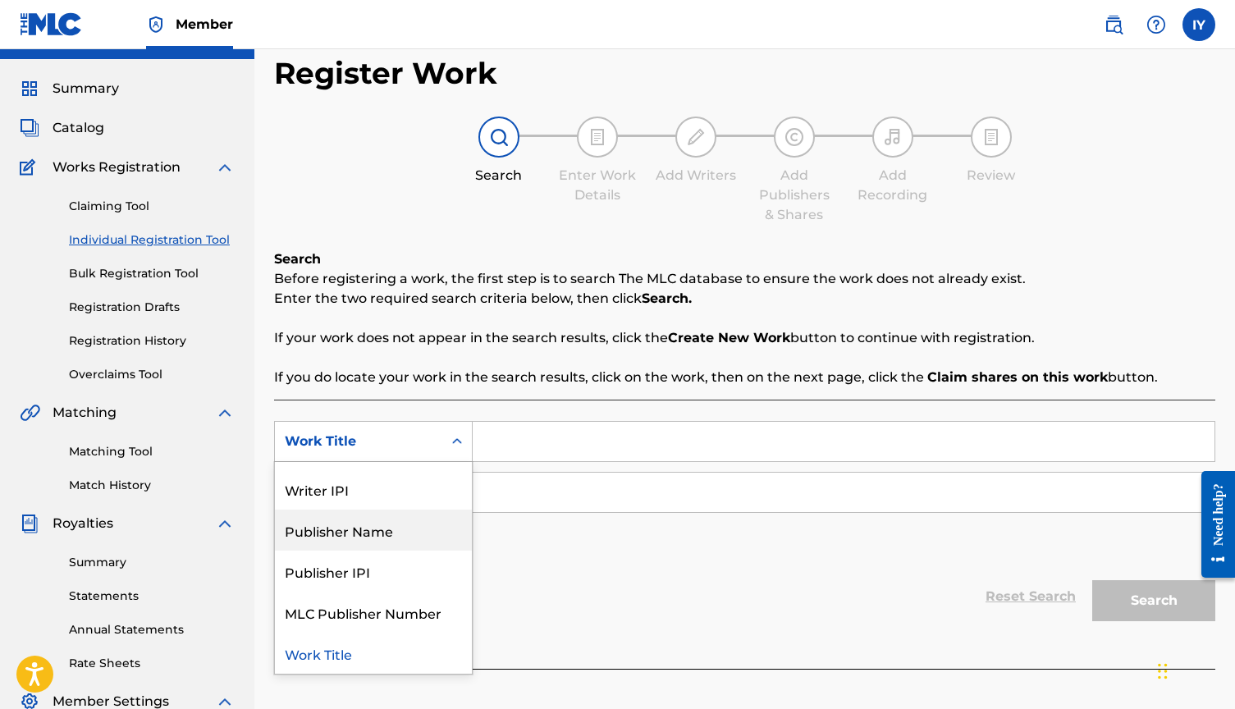
scroll to position [75, 0]
click at [684, 591] on div "Reset Search Search" at bounding box center [744, 597] width 941 height 66
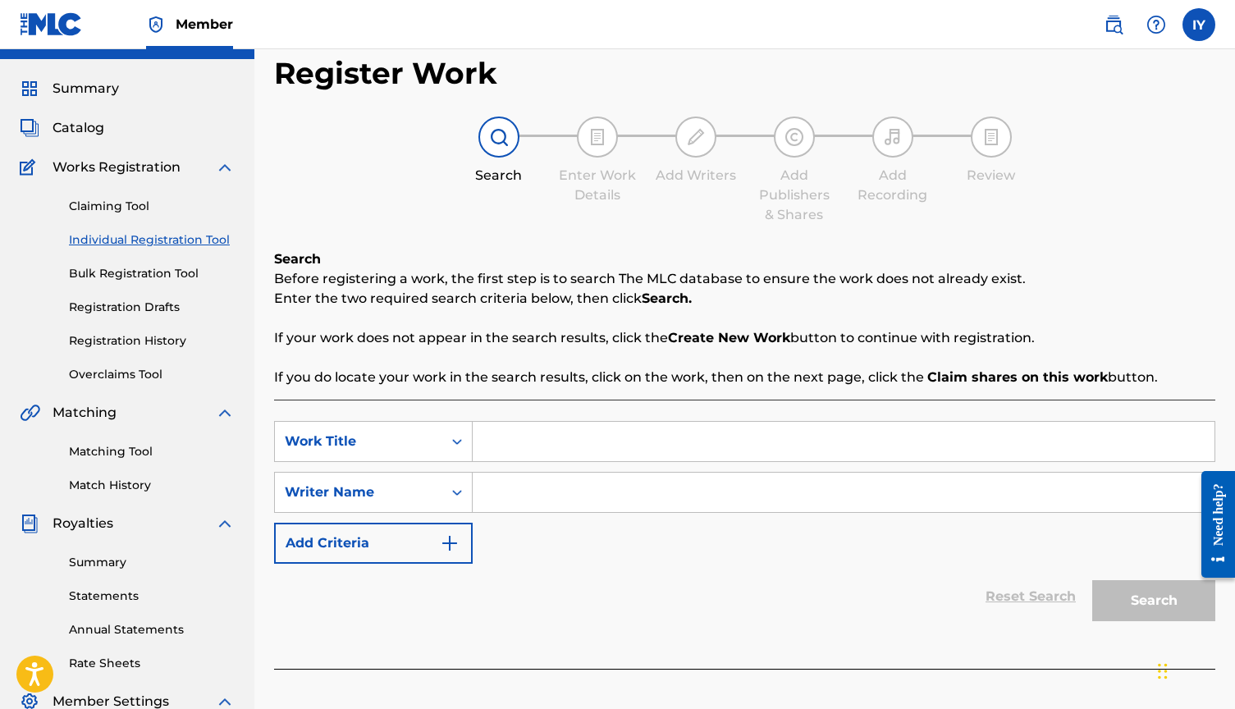
click at [524, 439] on input "Search Form" at bounding box center [844, 441] width 742 height 39
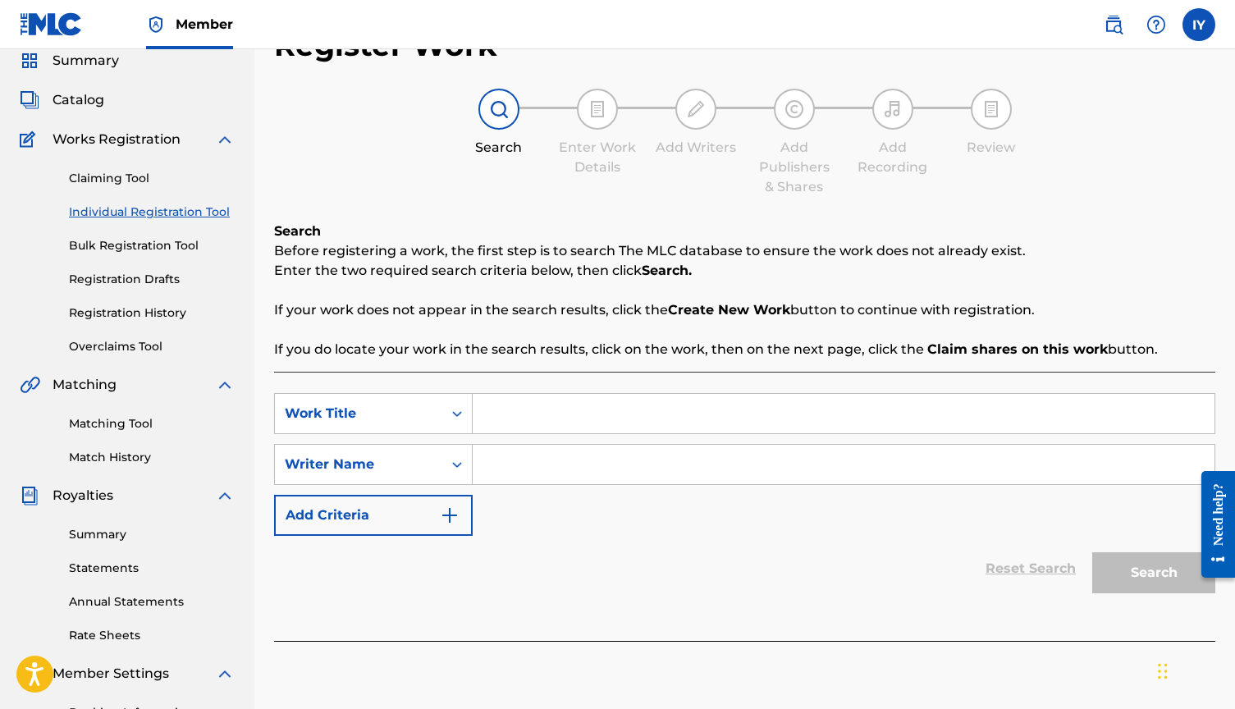
scroll to position [64, 0]
type input "dis ain't ordinary"
click at [715, 470] on input "Search Form" at bounding box center [844, 463] width 742 height 39
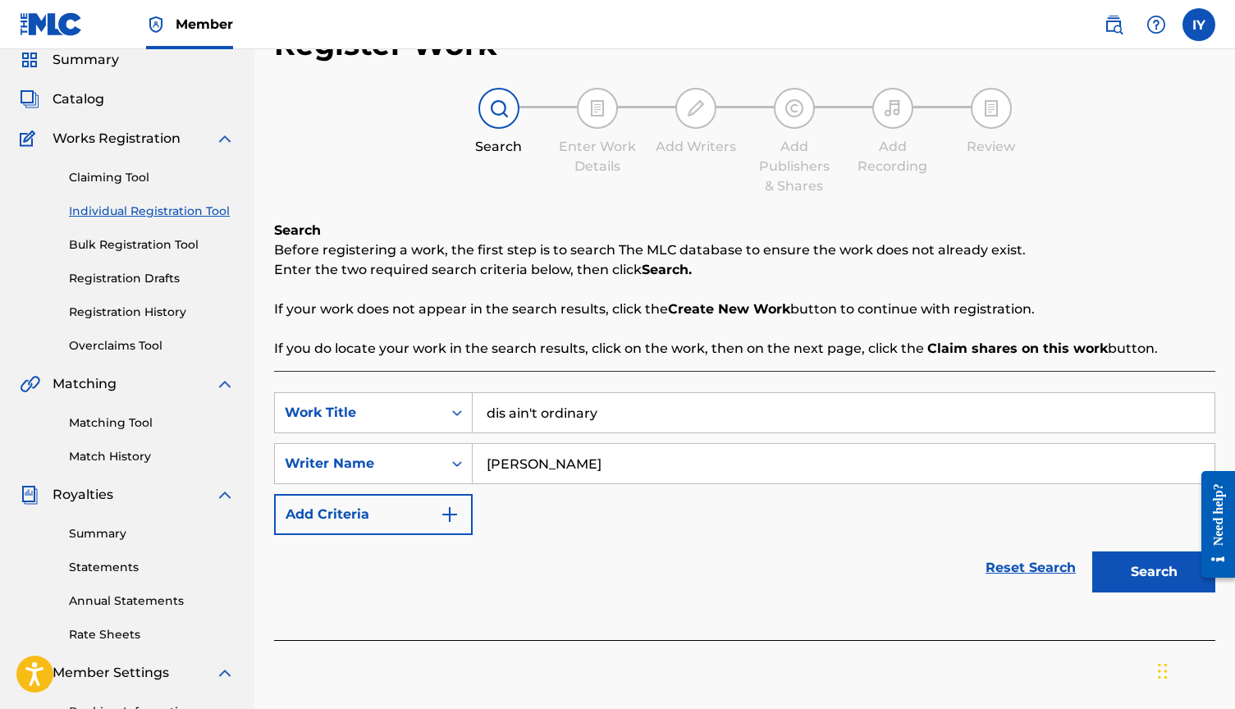
type input "[PERSON_NAME]"
click at [1145, 586] on button "Search" at bounding box center [1153, 571] width 123 height 41
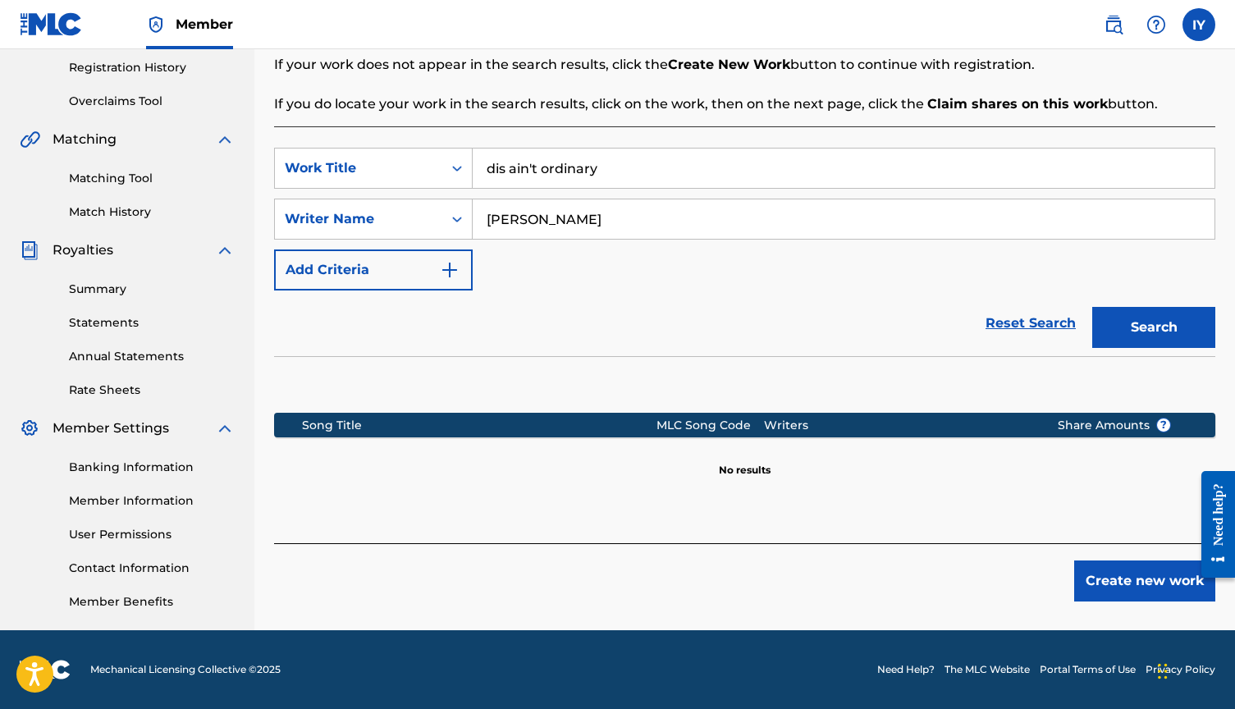
scroll to position [309, 0]
click at [1134, 577] on button "Create new work" at bounding box center [1144, 580] width 141 height 41
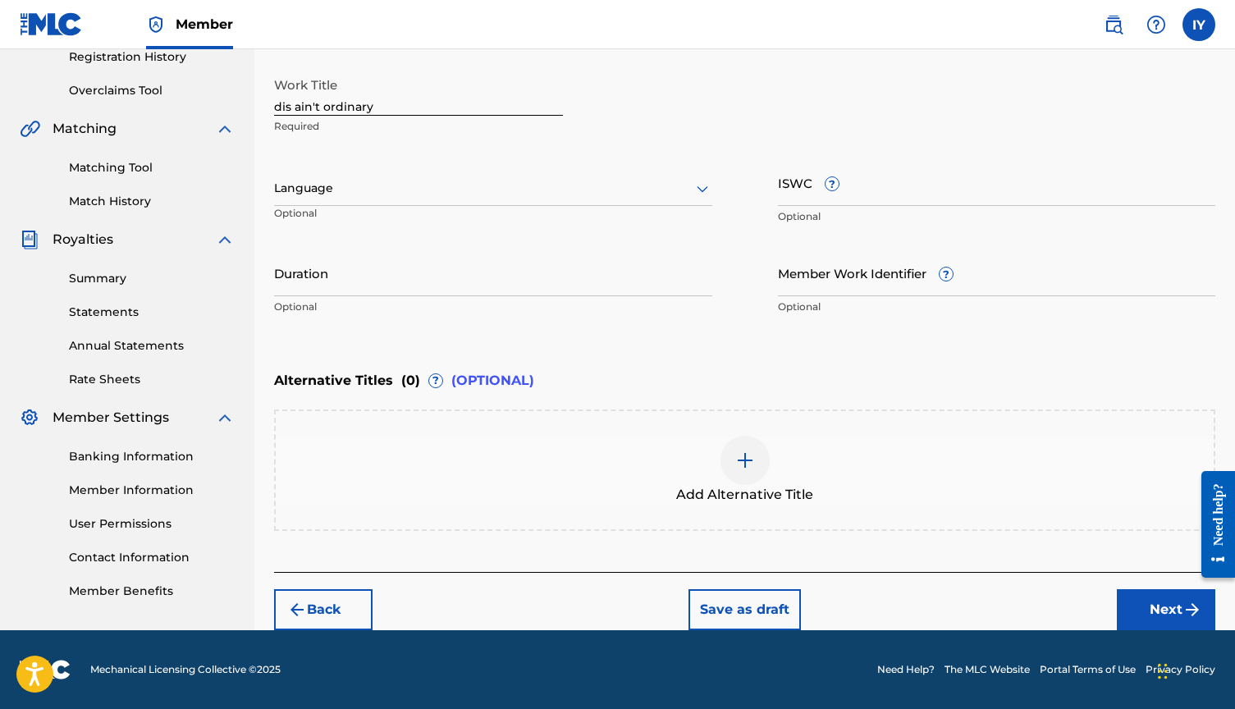
scroll to position [319, 0]
click at [743, 469] on img at bounding box center [745, 460] width 20 height 20
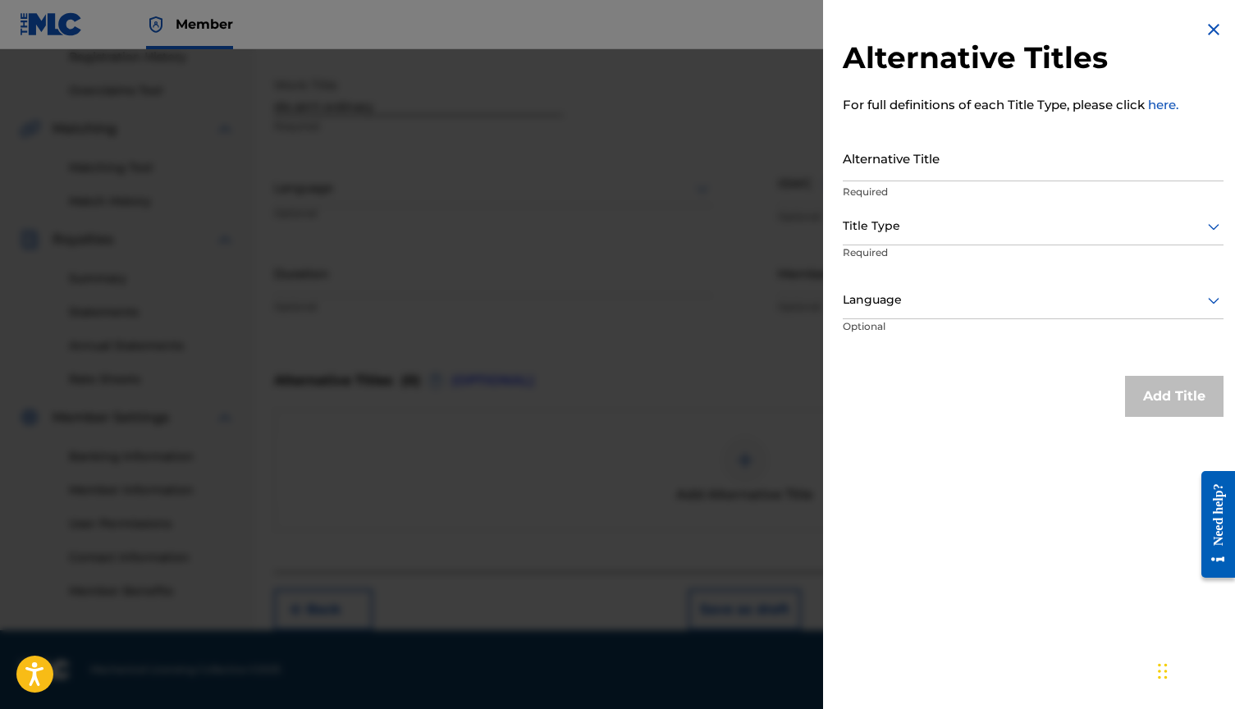
click at [745, 410] on div at bounding box center [617, 403] width 1235 height 709
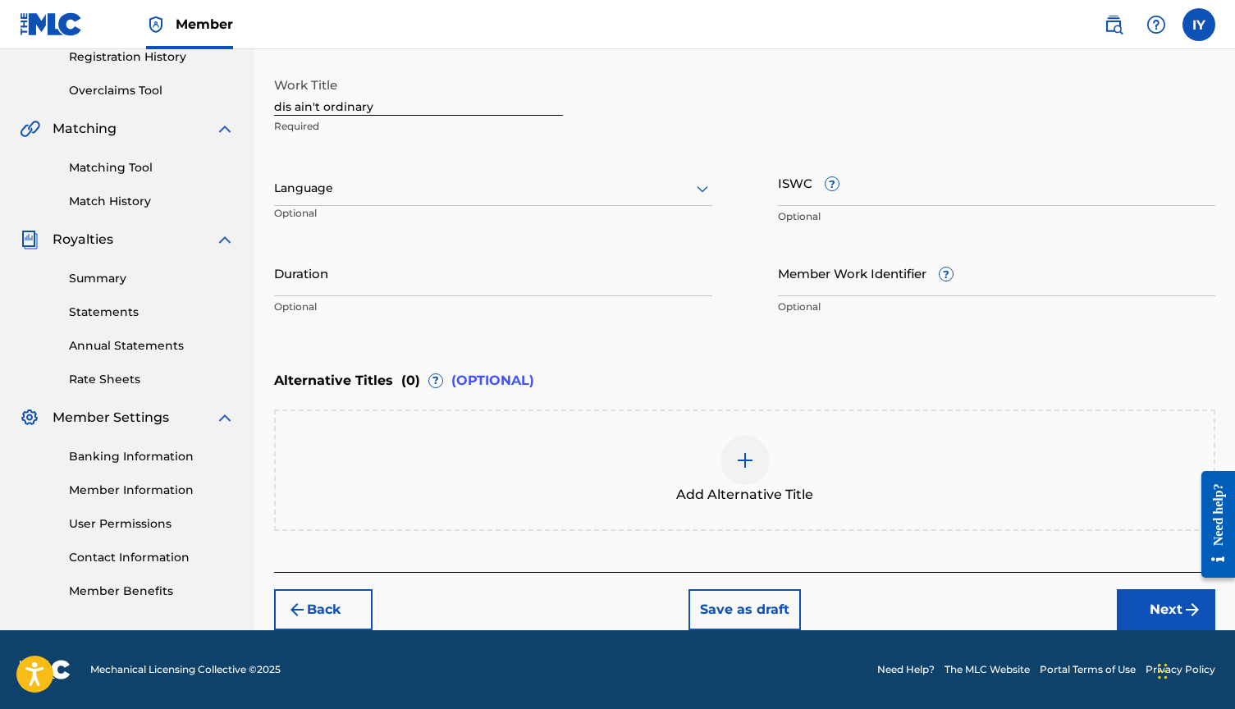
click at [1143, 603] on button "Next" at bounding box center [1166, 609] width 98 height 41
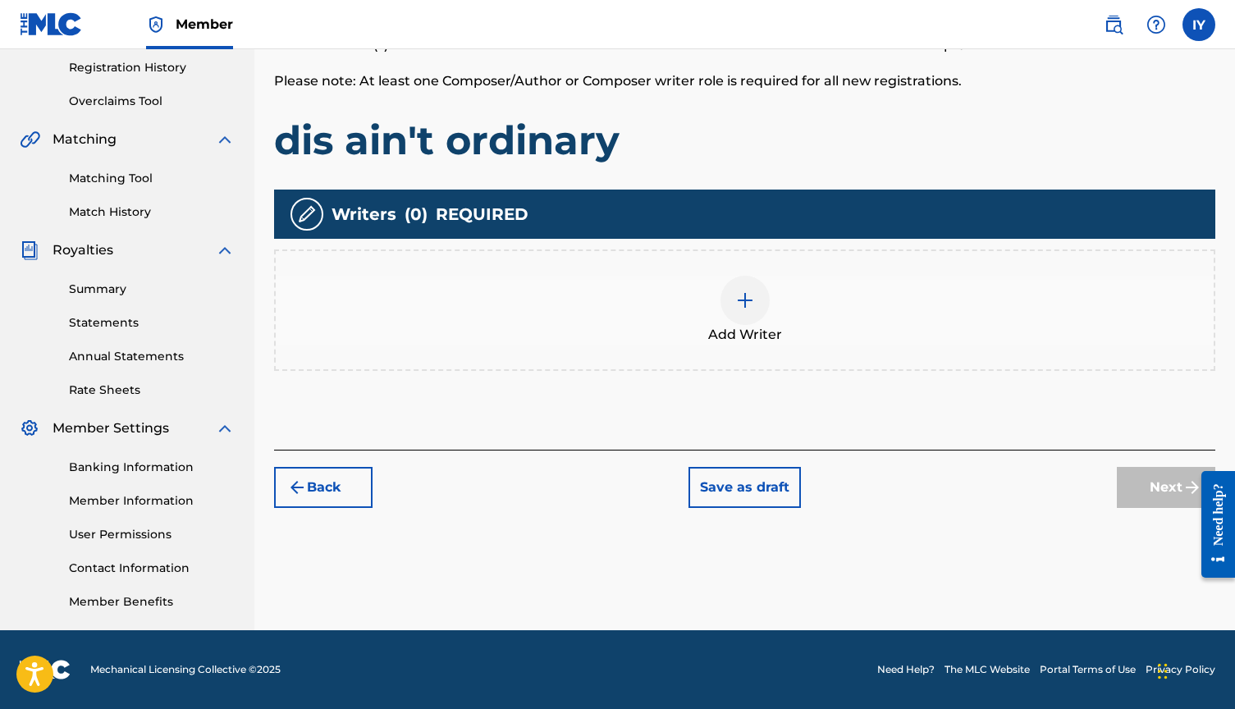
scroll to position [309, 0]
click at [743, 308] on img at bounding box center [745, 300] width 20 height 20
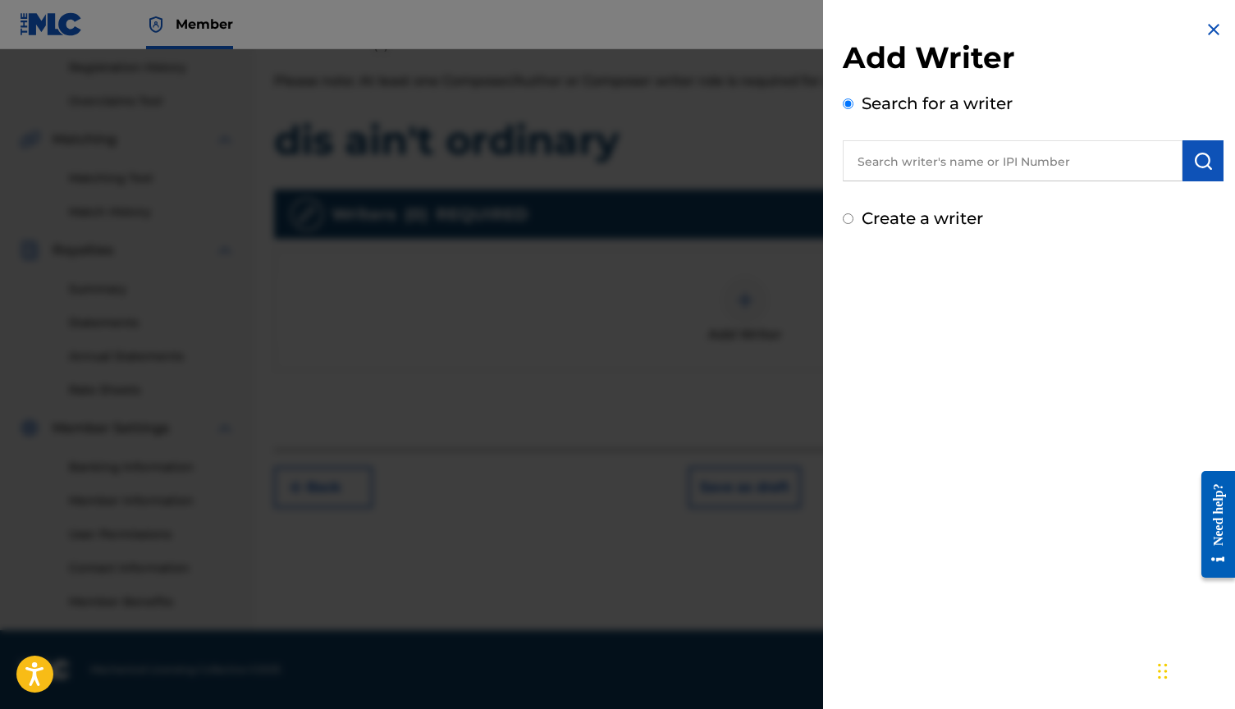
click at [955, 177] on input "text" at bounding box center [1013, 160] width 340 height 41
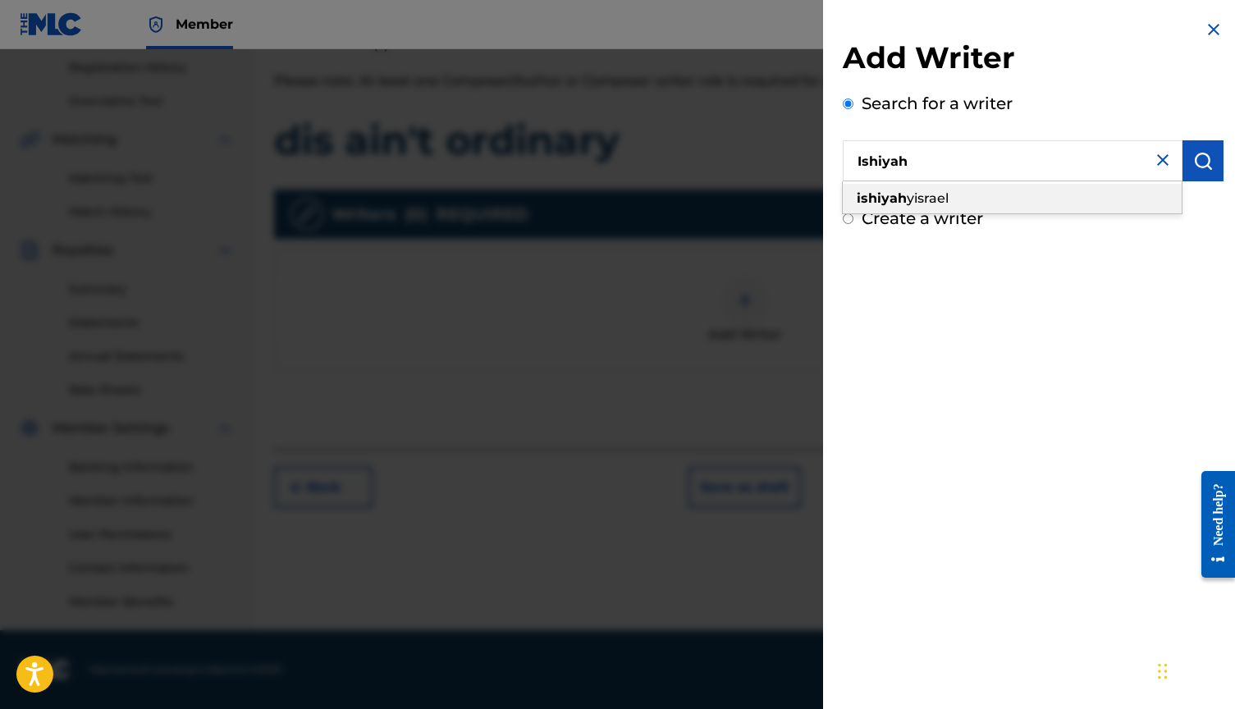
drag, startPoint x: 955, startPoint y: 177, endPoint x: 968, endPoint y: 197, distance: 23.7
click at [968, 197] on div "[PERSON_NAME]" at bounding box center [1012, 199] width 339 height 30
type input "[PERSON_NAME]"
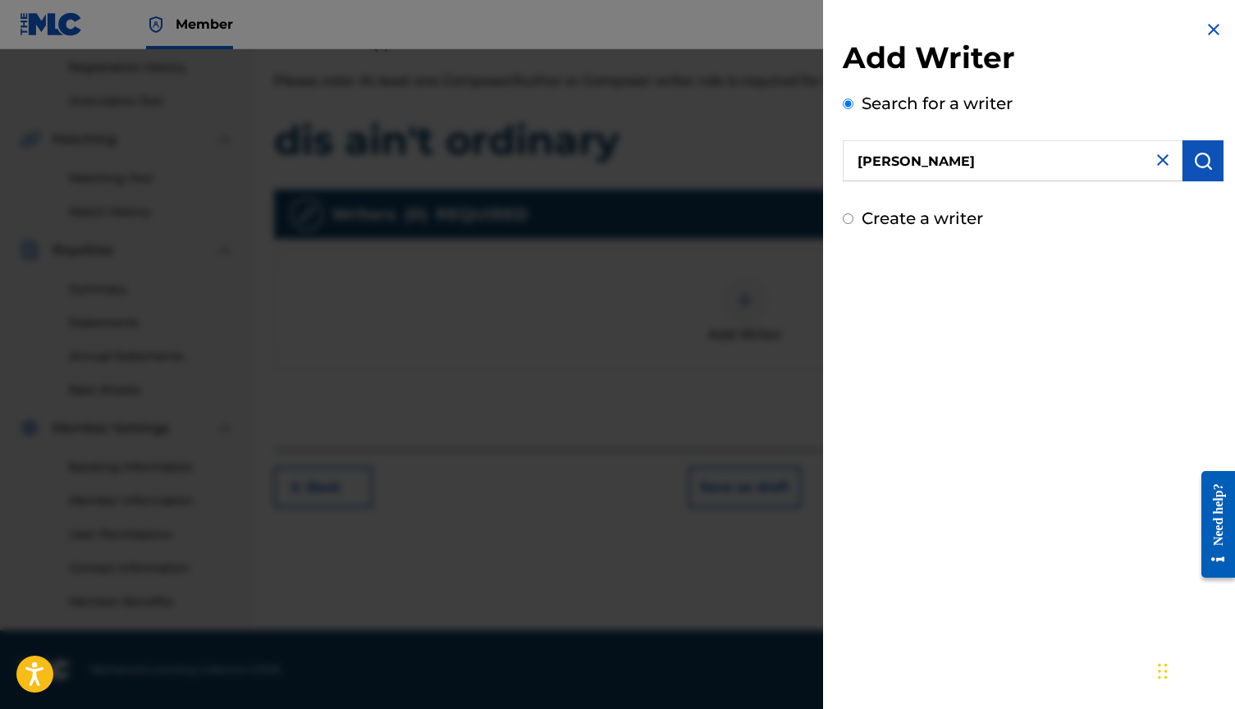
click at [1199, 162] on img "submit" at bounding box center [1203, 161] width 20 height 20
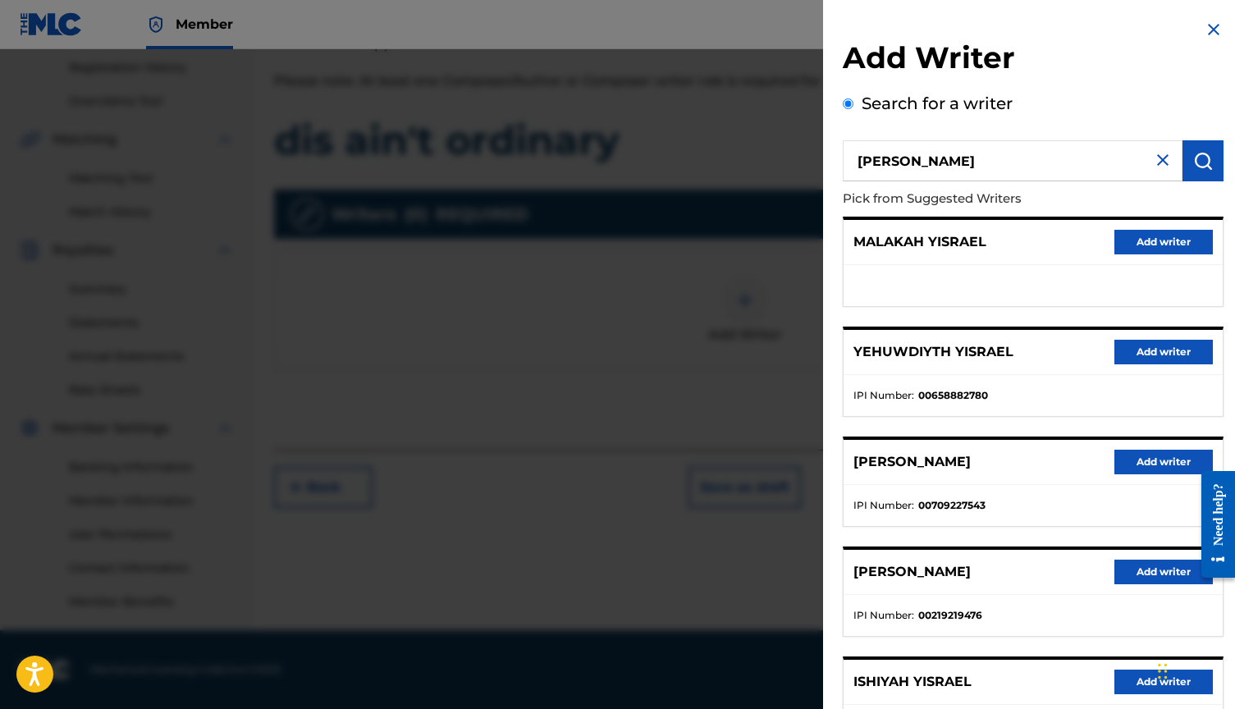
scroll to position [140, 0]
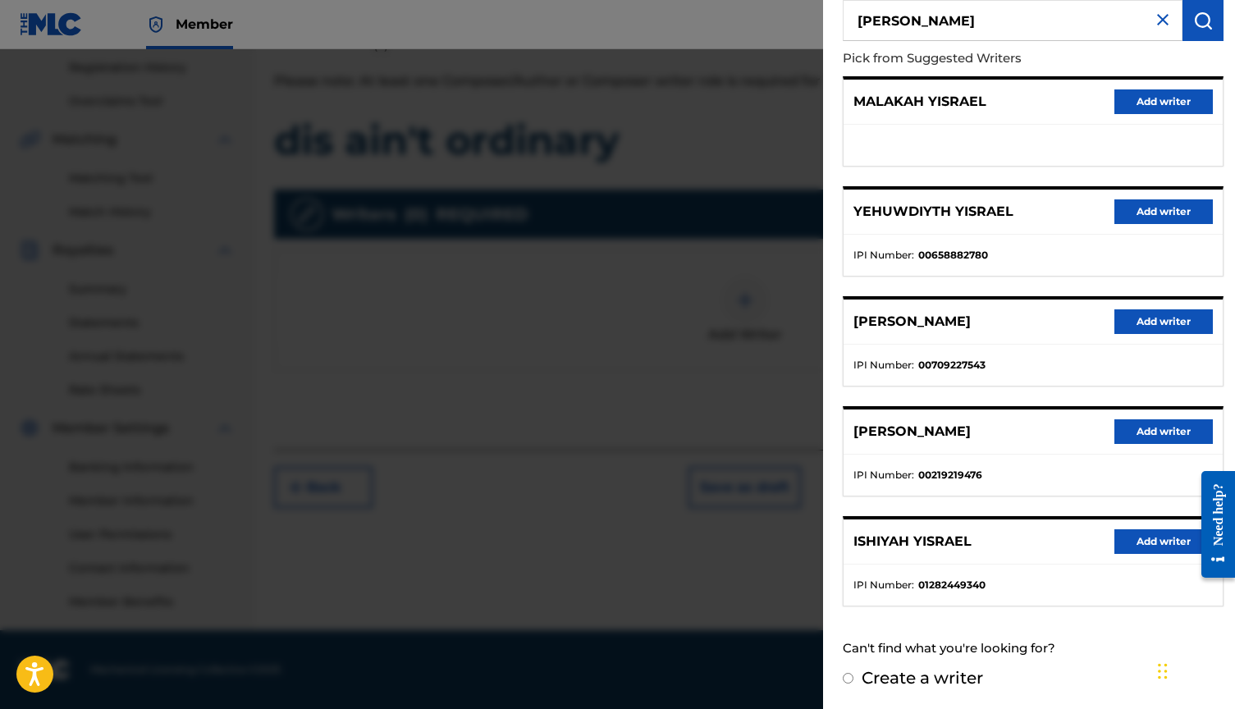
click at [1149, 546] on button "Add writer" at bounding box center [1163, 541] width 98 height 25
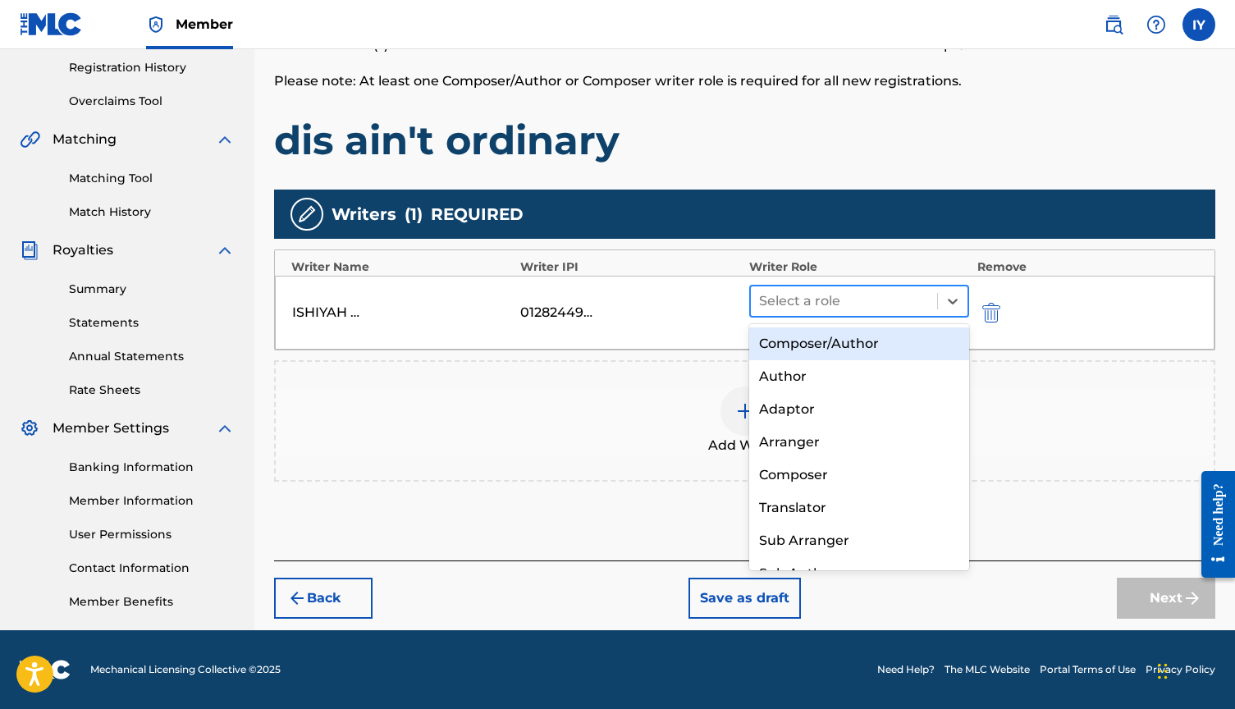
click at [862, 290] on div at bounding box center [844, 301] width 170 height 23
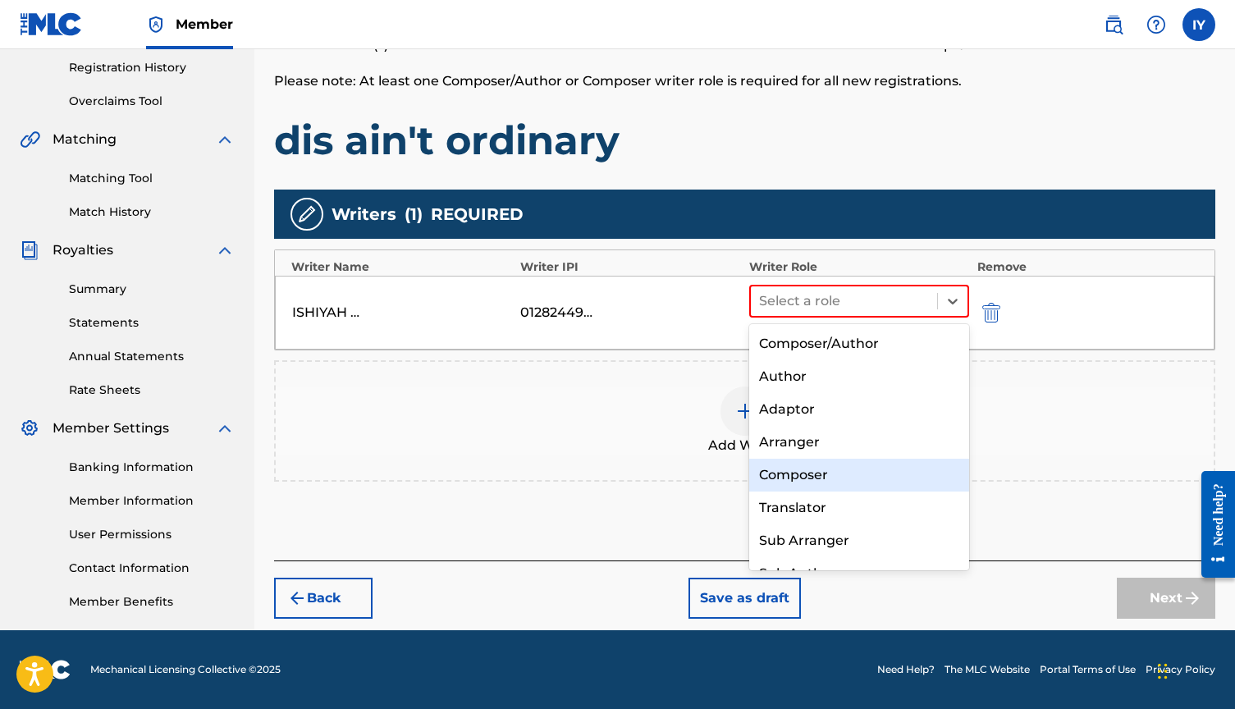
click at [825, 472] on div "Composer" at bounding box center [859, 475] width 220 height 33
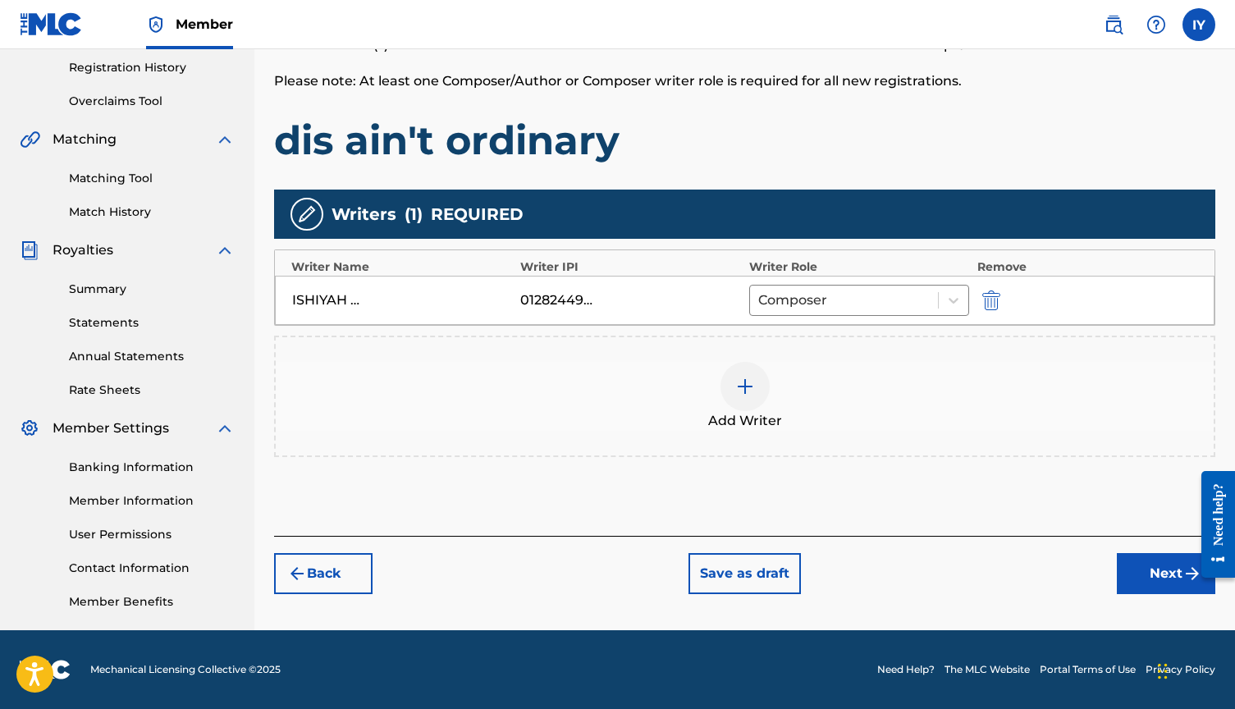
click at [1151, 563] on button "Next" at bounding box center [1166, 573] width 98 height 41
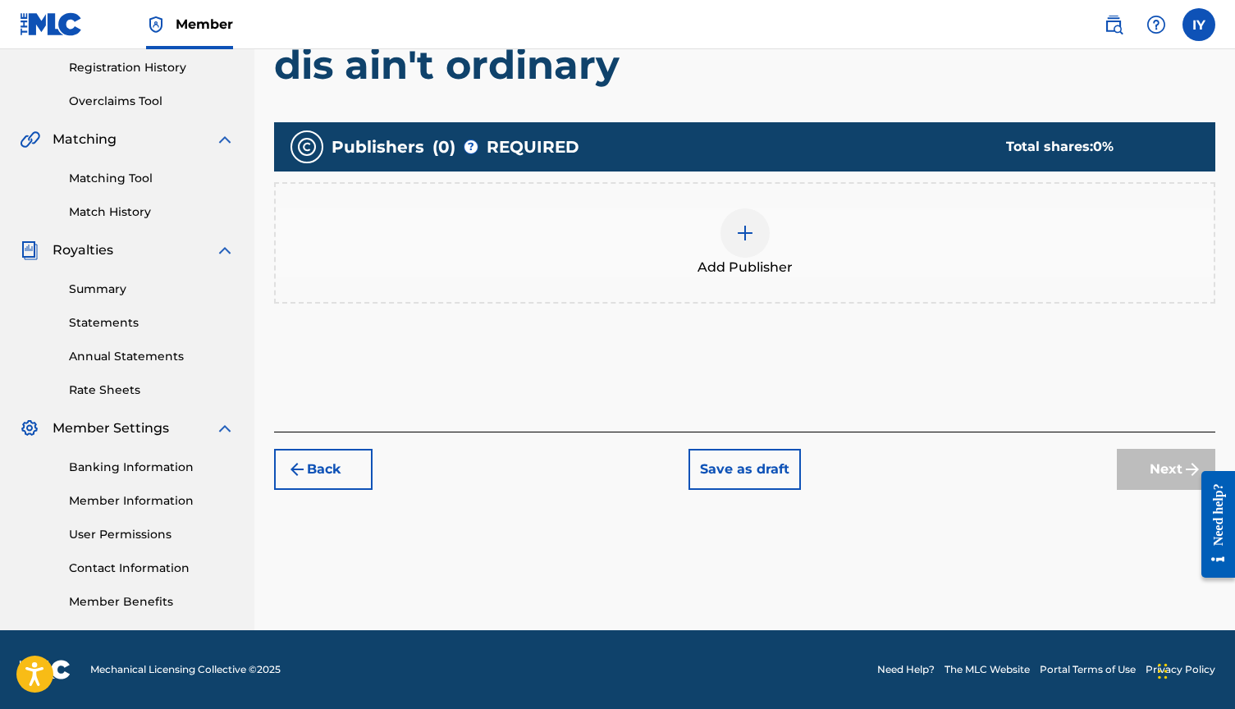
scroll to position [74, 0]
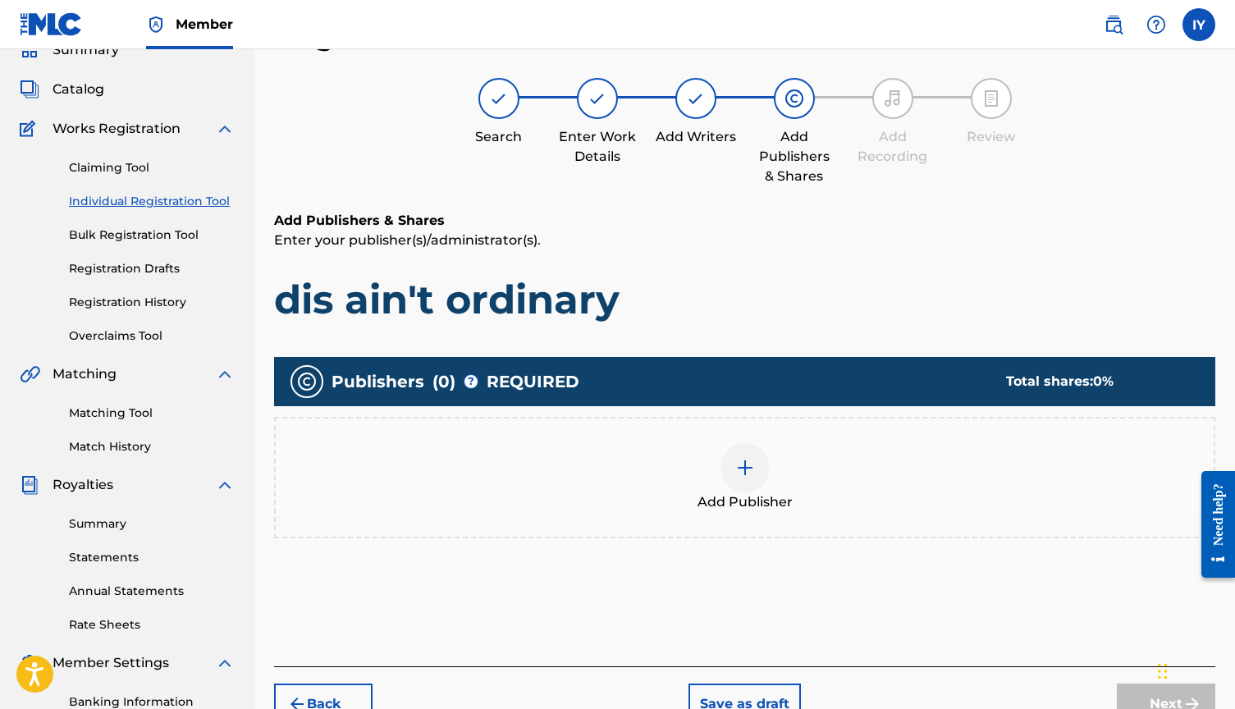
click at [740, 470] on img at bounding box center [745, 468] width 20 height 20
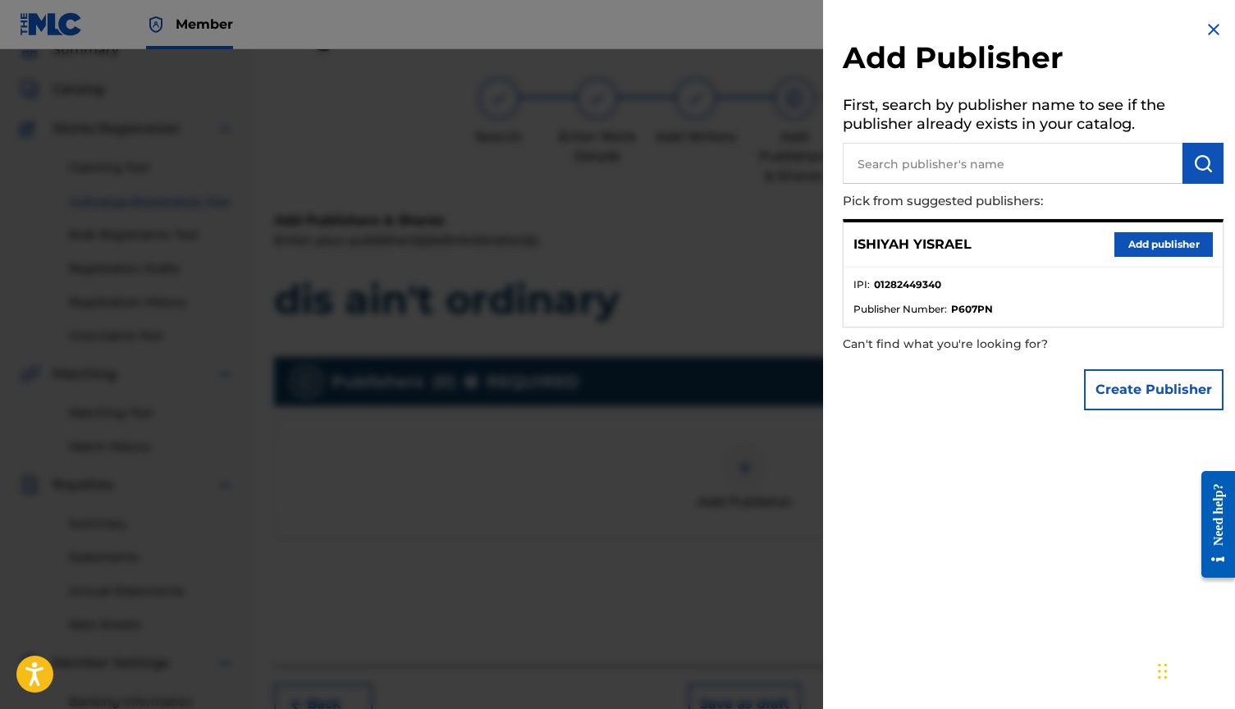
click at [1152, 233] on button "Add publisher" at bounding box center [1163, 244] width 98 height 25
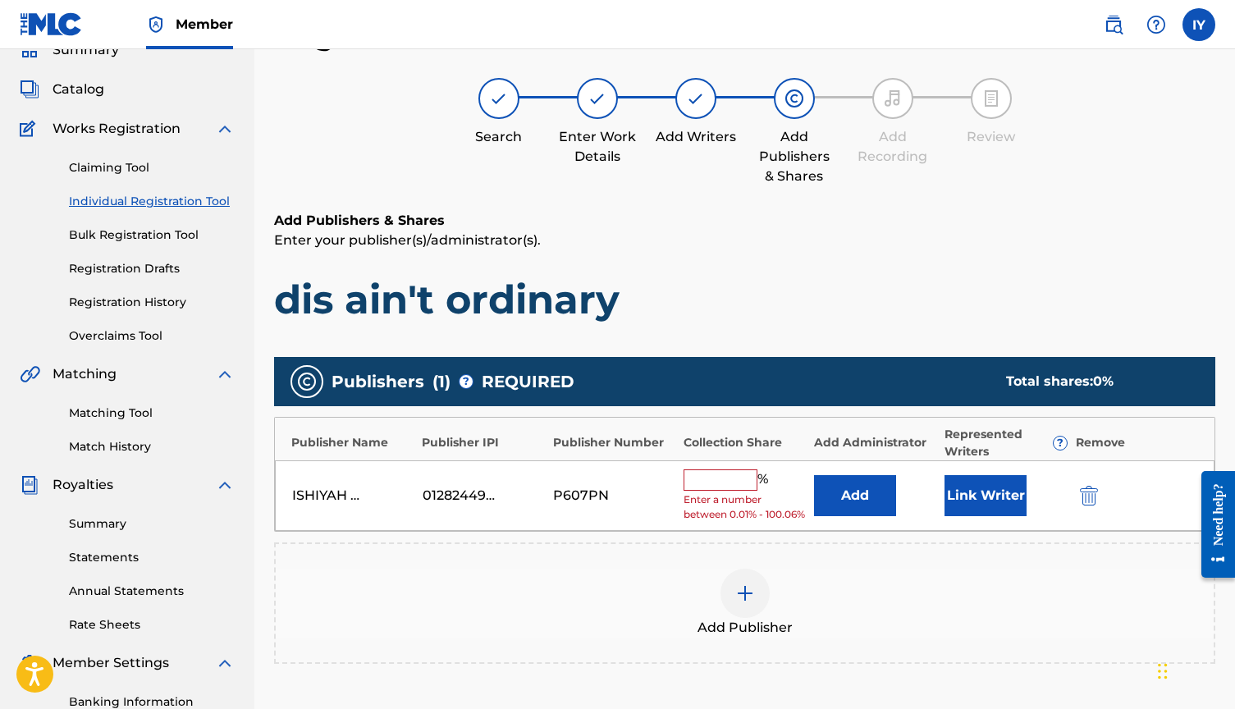
click at [733, 463] on div "ISHIYAH YISRAEL 01282449340 P607PN % Enter a number between 0.01% - 100.06% Add…" at bounding box center [745, 495] width 940 height 71
click at [720, 476] on input "text" at bounding box center [721, 479] width 74 height 21
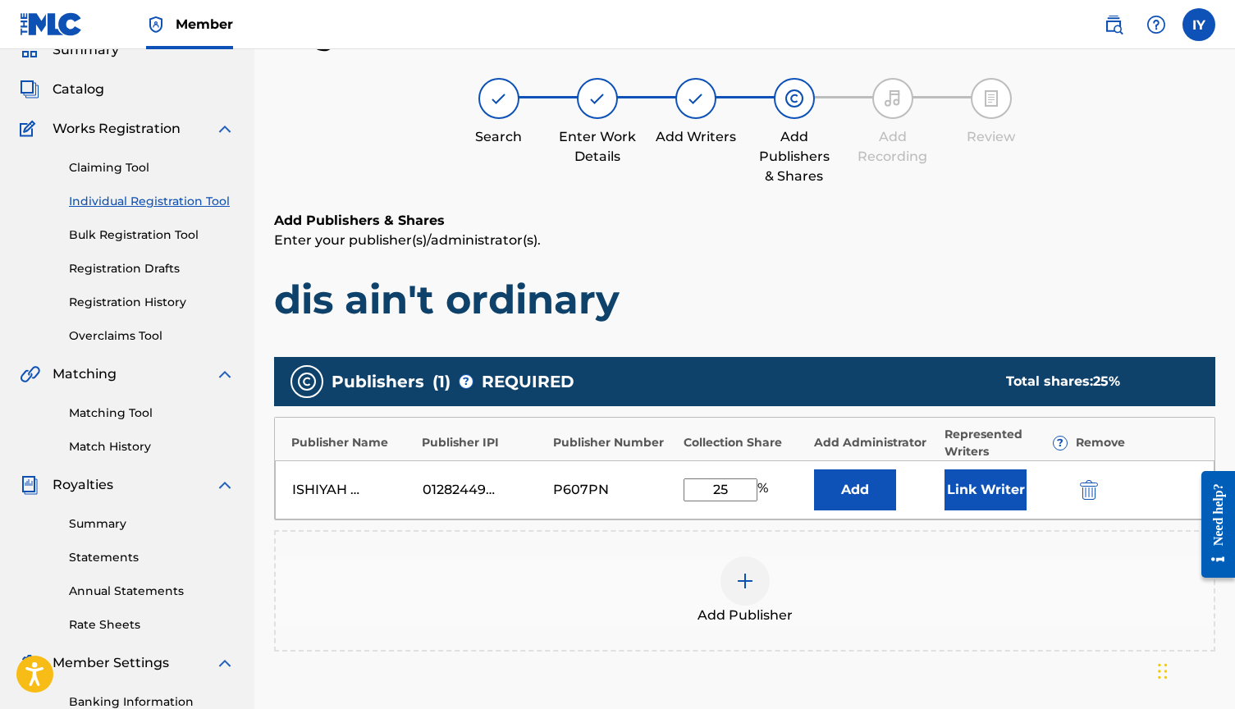
type input "25"
click at [993, 492] on button "Link Writer" at bounding box center [985, 489] width 82 height 41
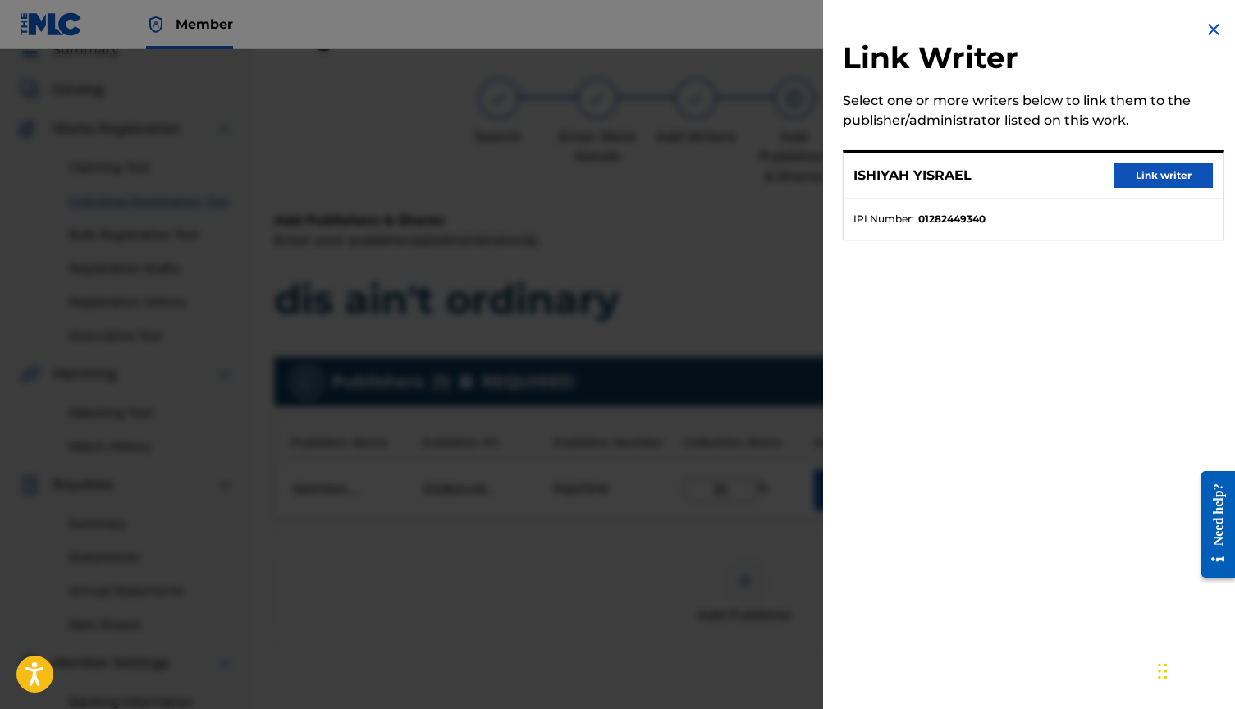
click at [1155, 174] on button "Link writer" at bounding box center [1163, 175] width 98 height 25
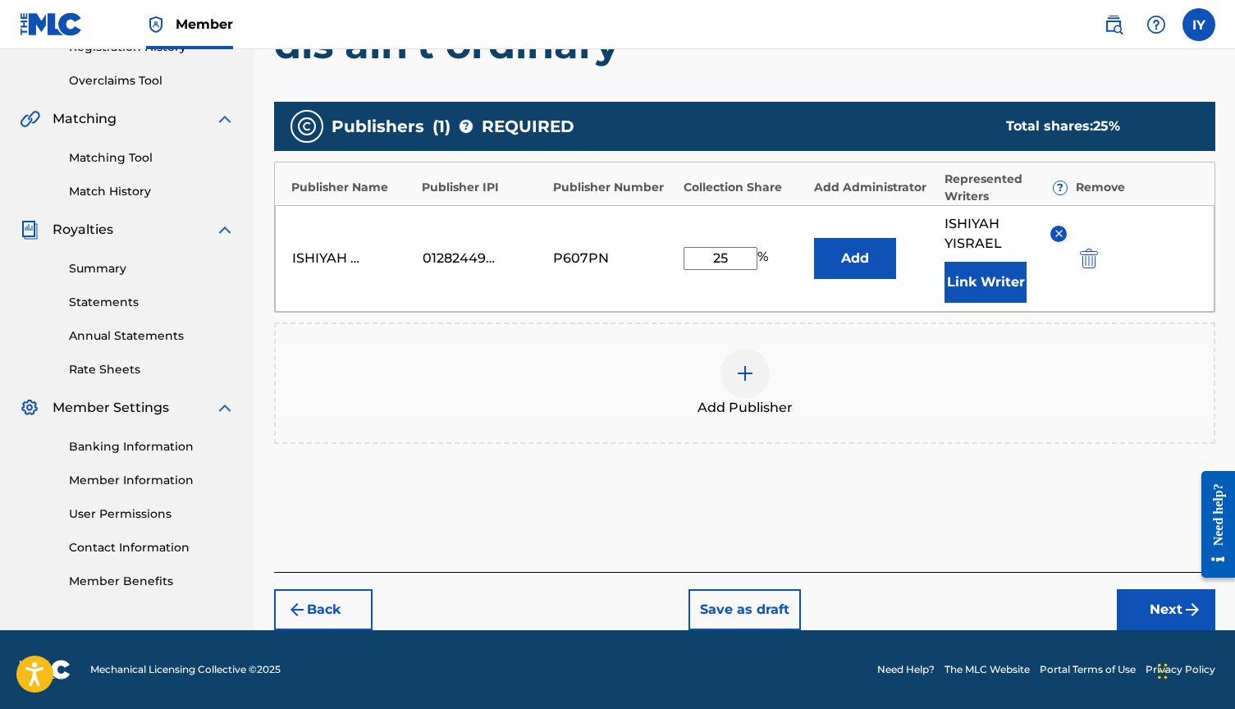
scroll to position [329, 0]
click at [1160, 604] on button "Next" at bounding box center [1166, 609] width 98 height 41
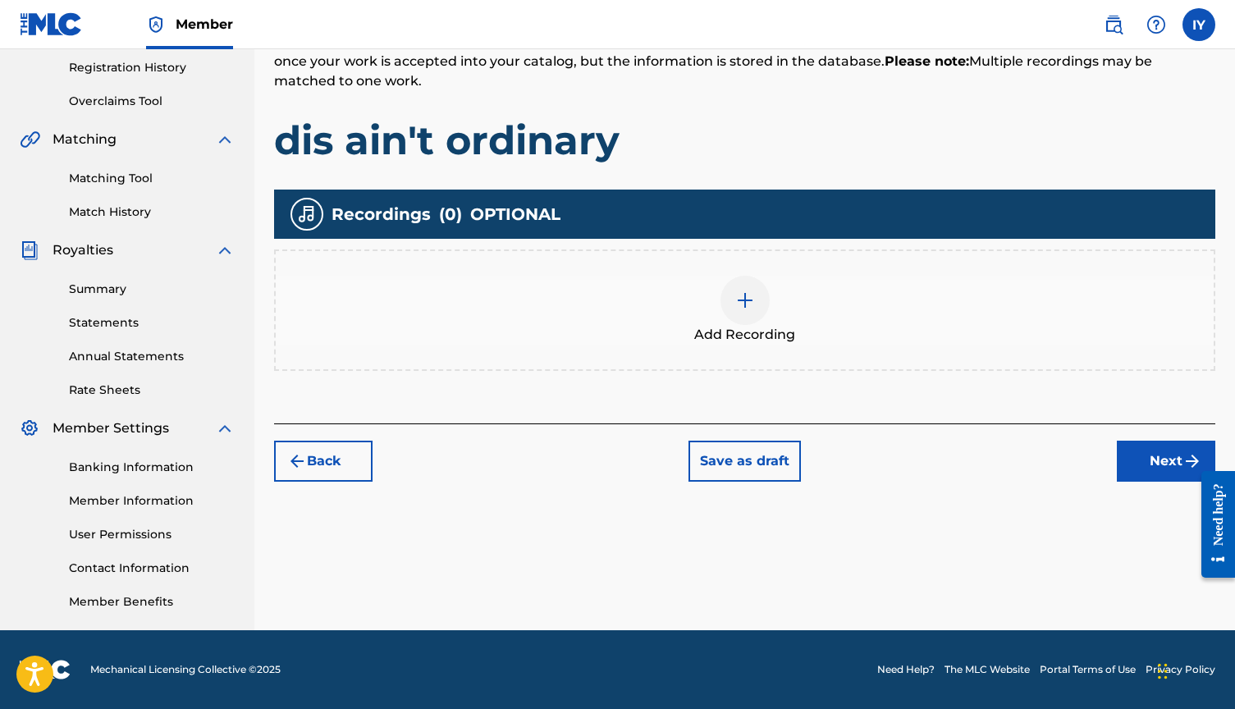
click at [729, 292] on div at bounding box center [744, 300] width 49 height 49
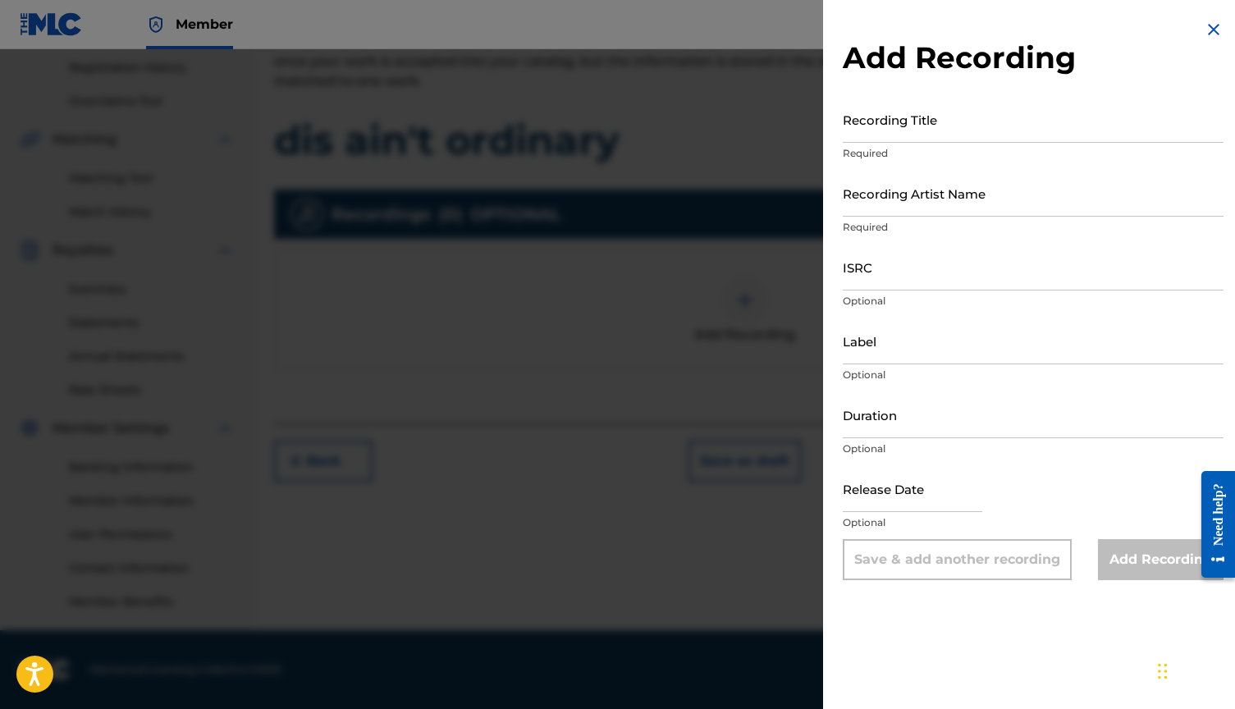
click at [937, 131] on input "Recording Title" at bounding box center [1033, 119] width 381 height 47
type input "dis ain't ordinary"
click at [933, 213] on input "Recording Artist Name" at bounding box center [1033, 193] width 381 height 47
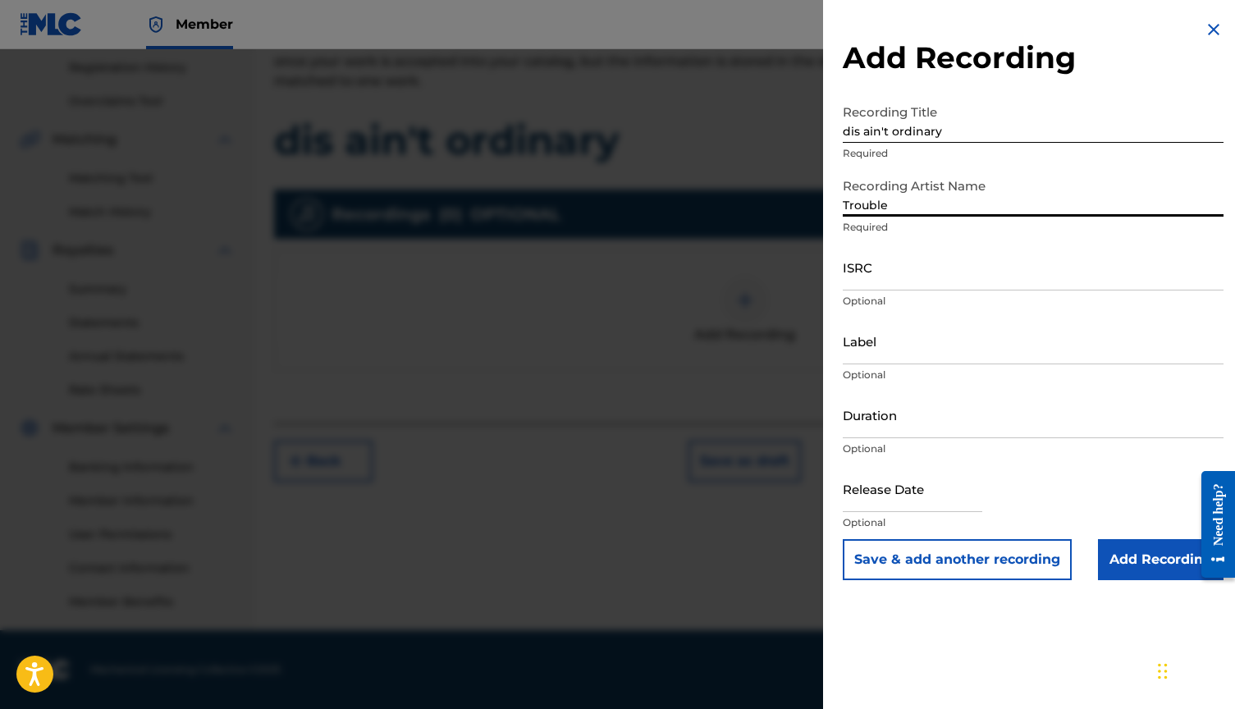
type input "Trouble"
click at [1154, 564] on input "Add Recording" at bounding box center [1161, 559] width 126 height 41
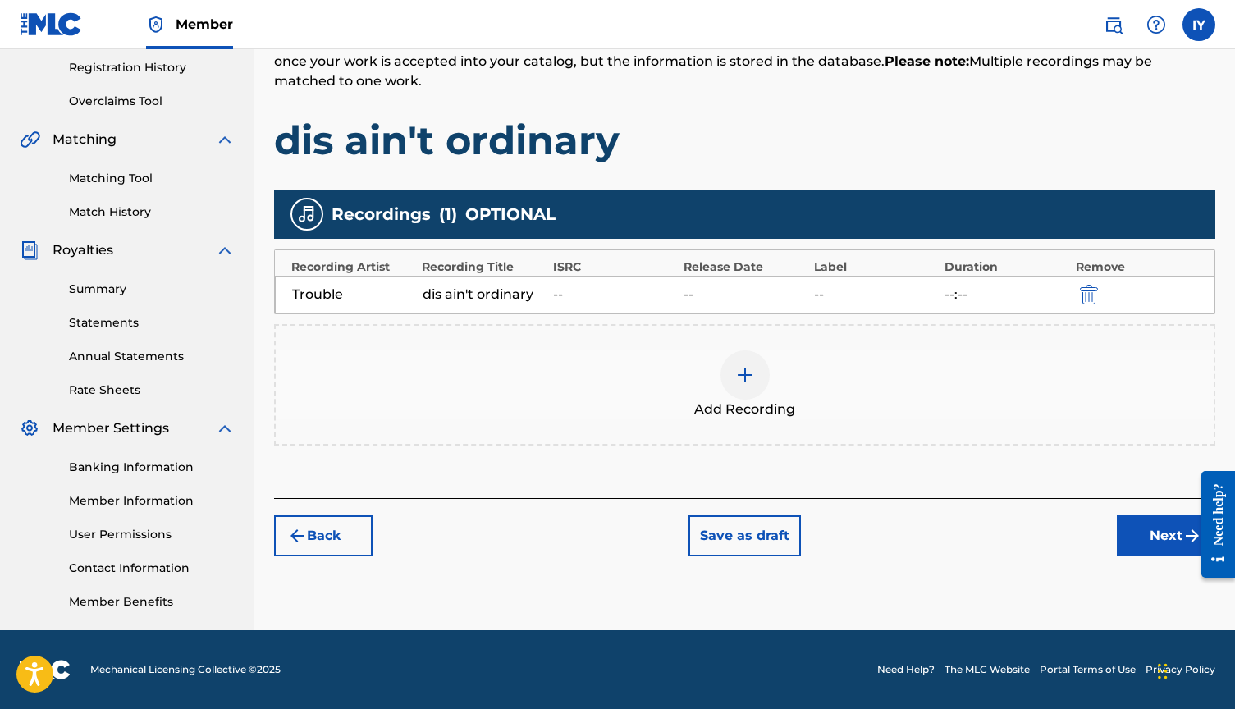
click at [1168, 534] on button "Next" at bounding box center [1166, 535] width 98 height 41
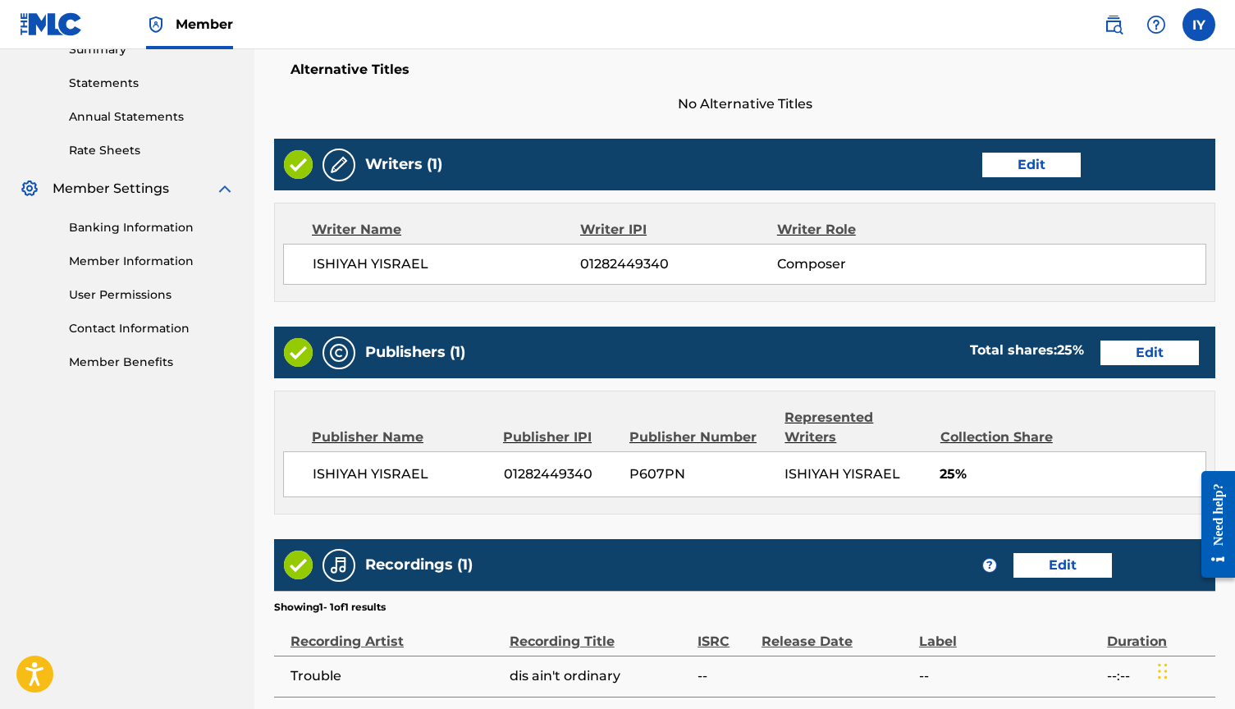
scroll to position [678, 0]
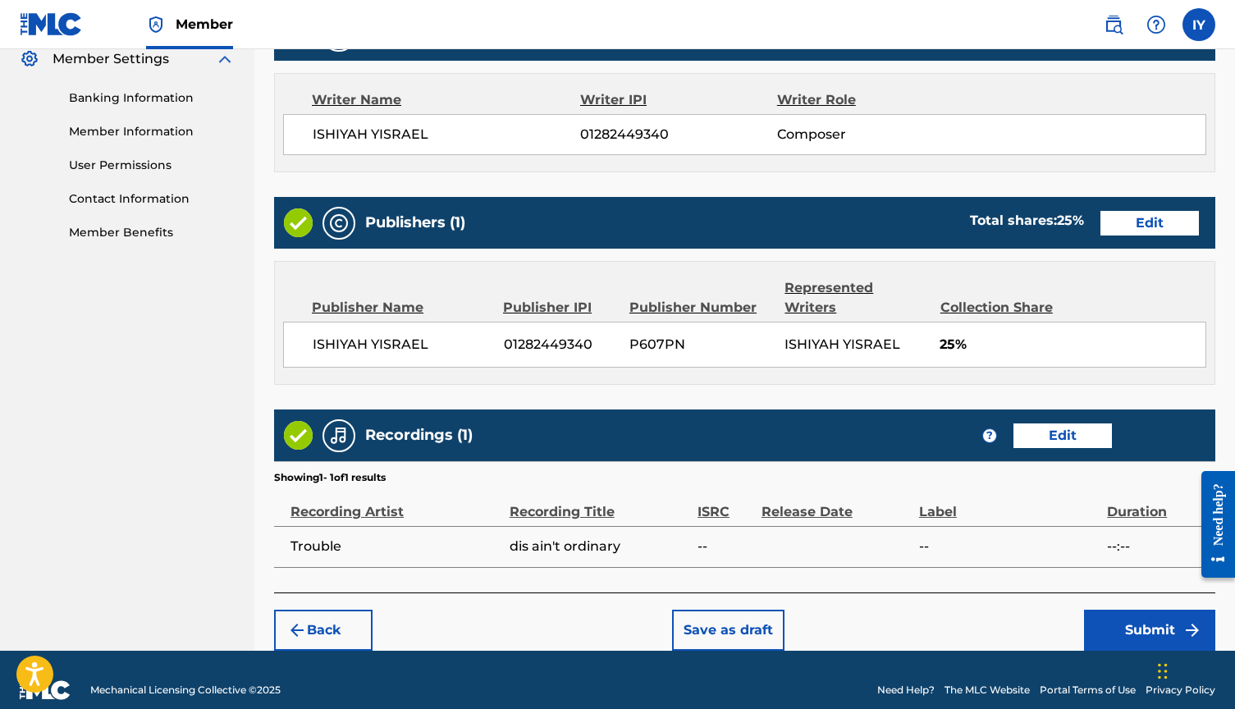
click at [1125, 610] on button "Submit" at bounding box center [1149, 630] width 131 height 41
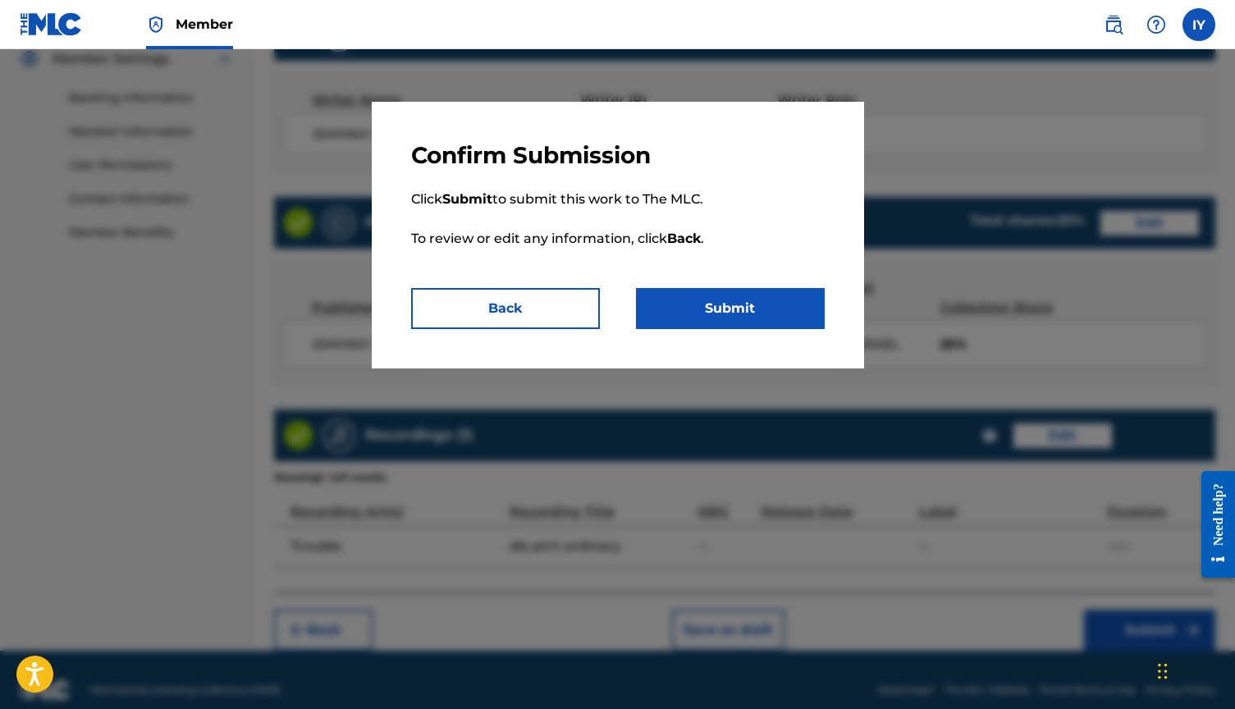
click at [778, 317] on button "Submit" at bounding box center [730, 308] width 189 height 41
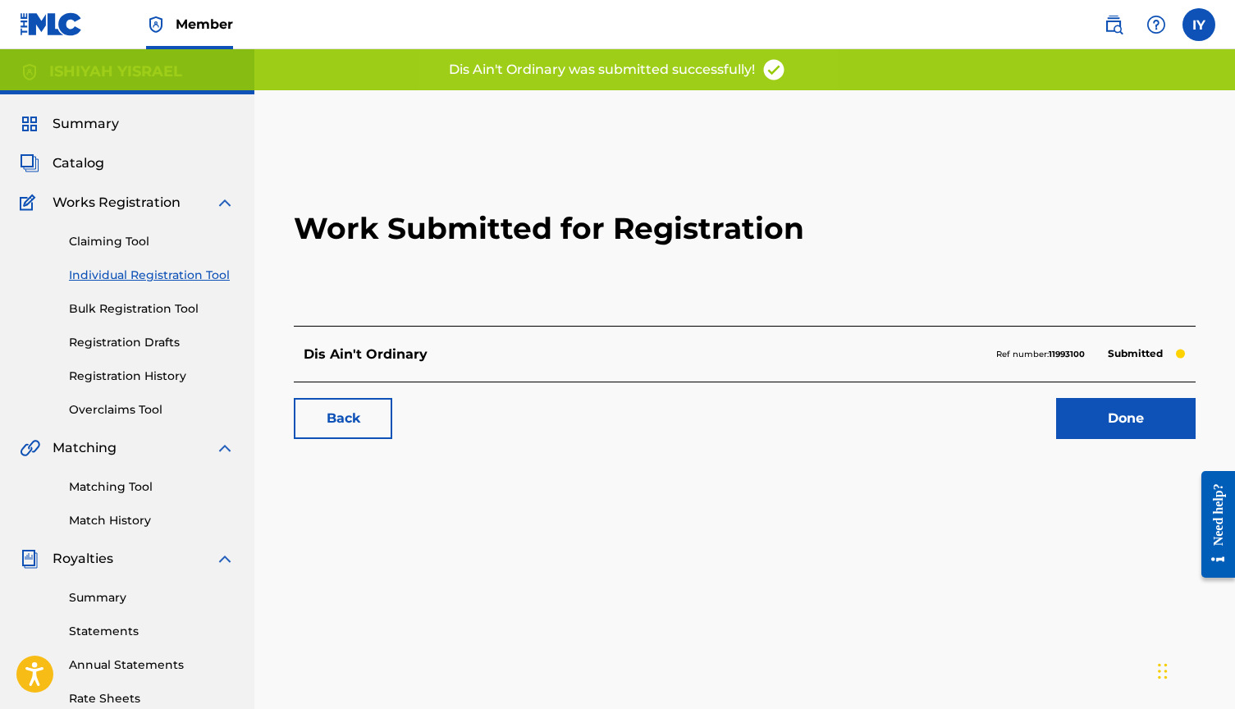
click at [1104, 422] on link "Done" at bounding box center [1125, 418] width 139 height 41
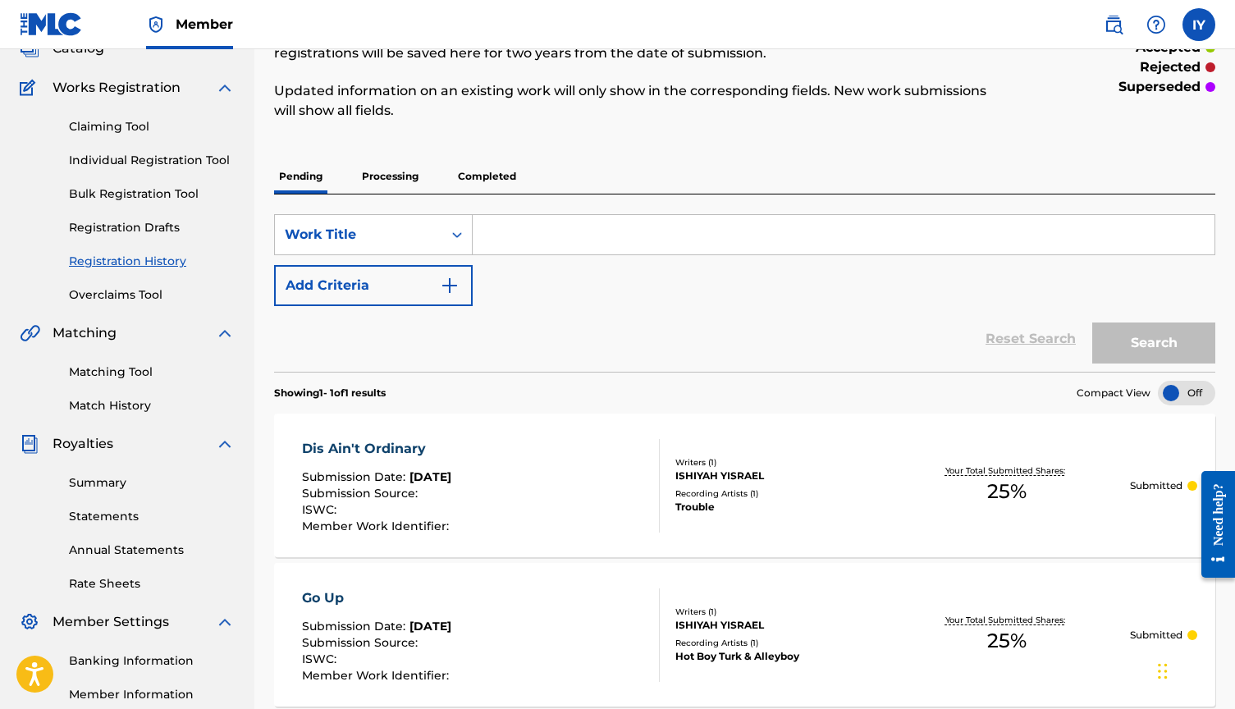
scroll to position [29, 0]
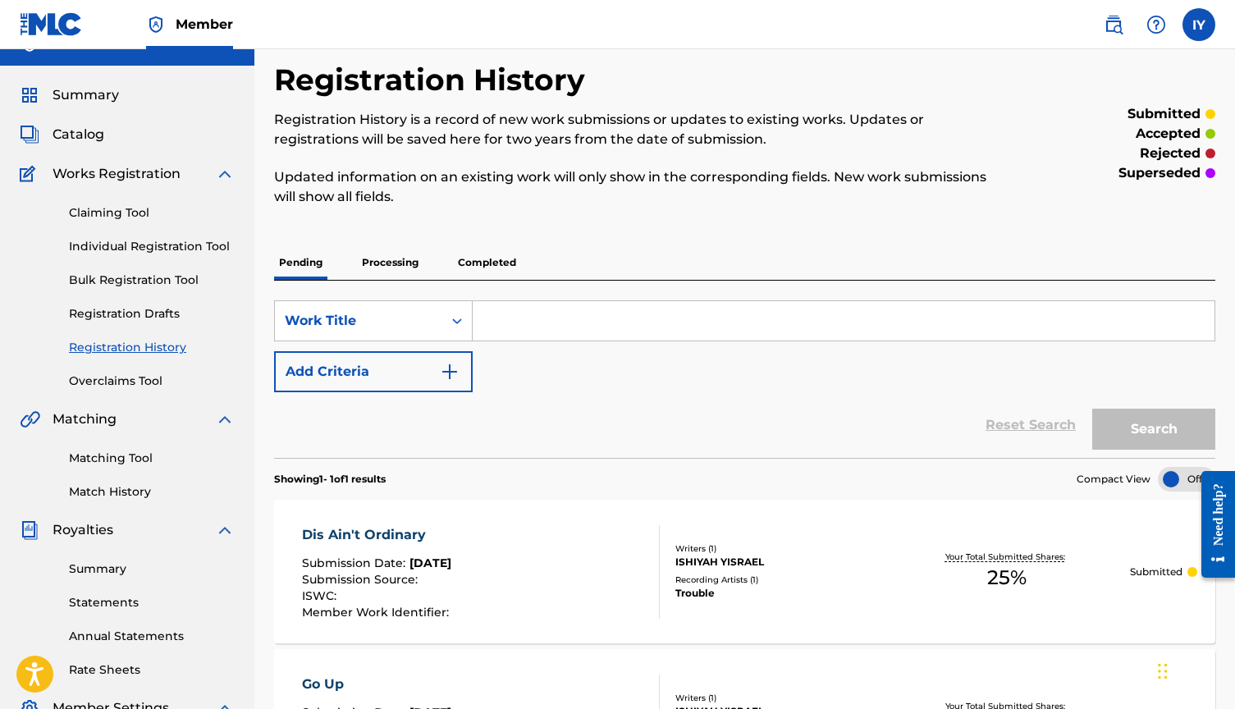
click at [511, 323] on input "Search Form" at bounding box center [844, 320] width 742 height 39
click at [123, 177] on span "Works Registration" at bounding box center [117, 174] width 128 height 20
click at [116, 219] on link "Claiming Tool" at bounding box center [152, 212] width 166 height 17
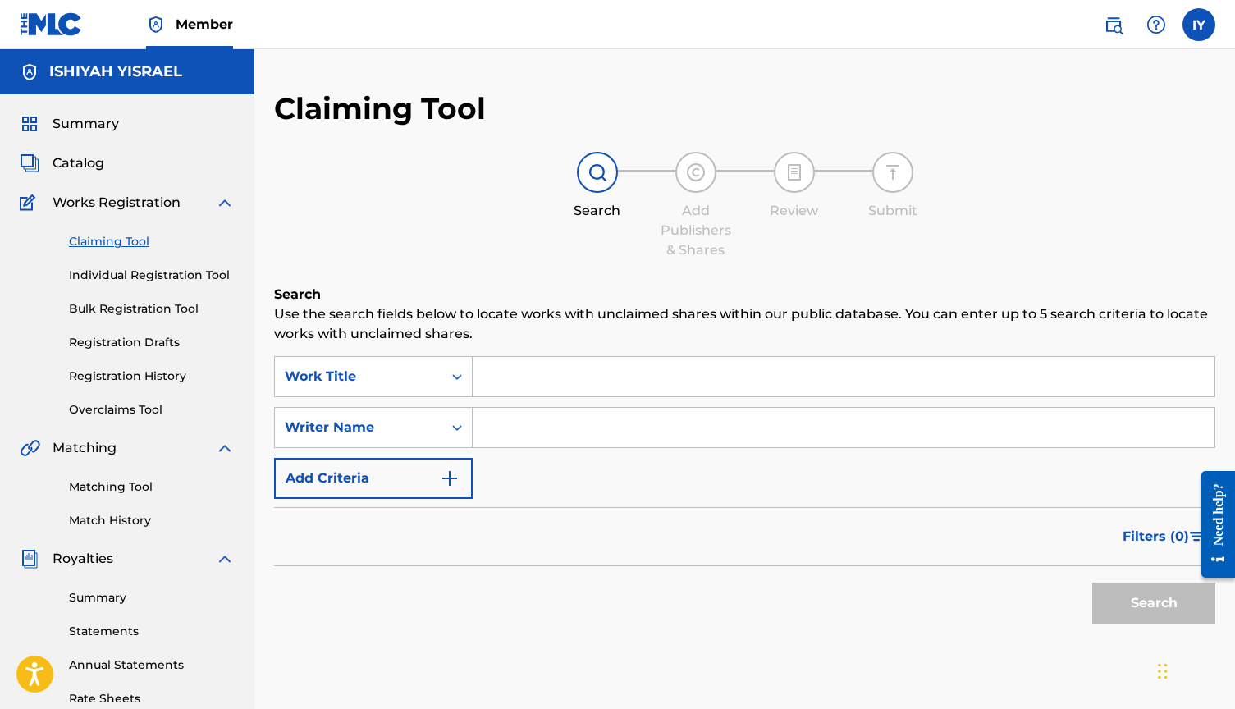
click at [135, 282] on link "Individual Registration Tool" at bounding box center [152, 275] width 166 height 17
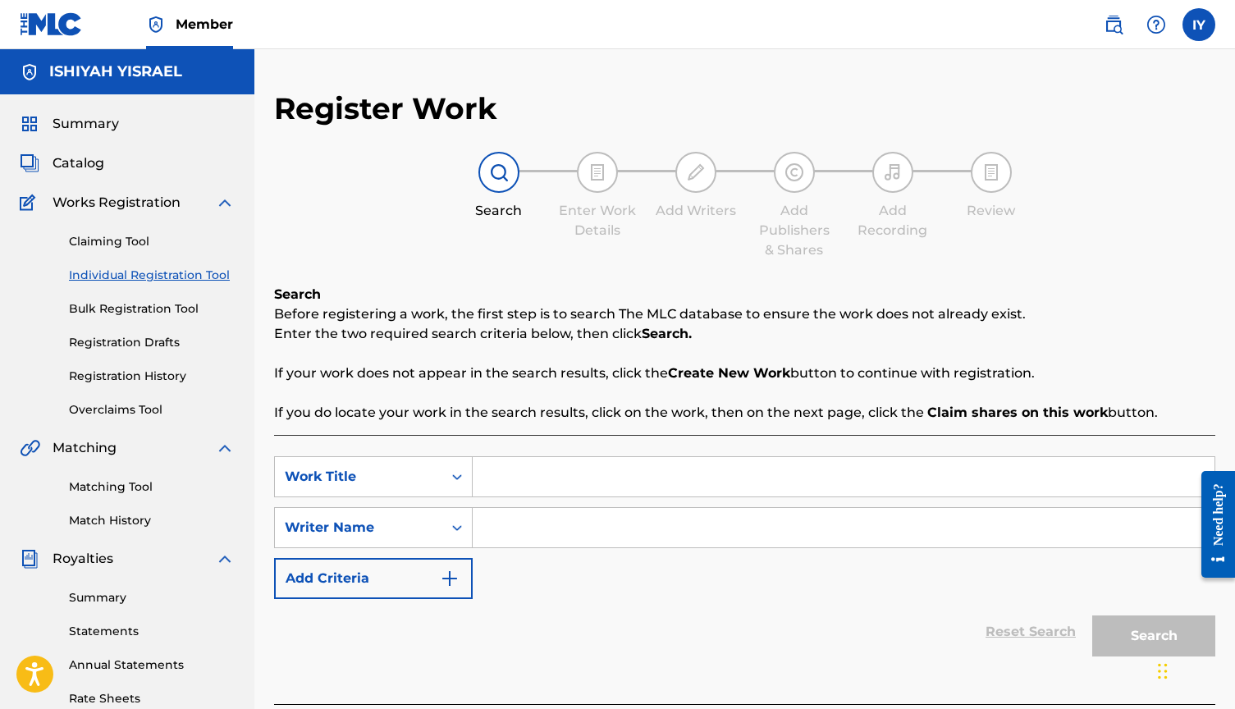
click at [540, 488] on input "Search Form" at bounding box center [844, 476] width 742 height 39
type input "high tolerance"
click at [766, 542] on input "Search Form" at bounding box center [844, 527] width 742 height 39
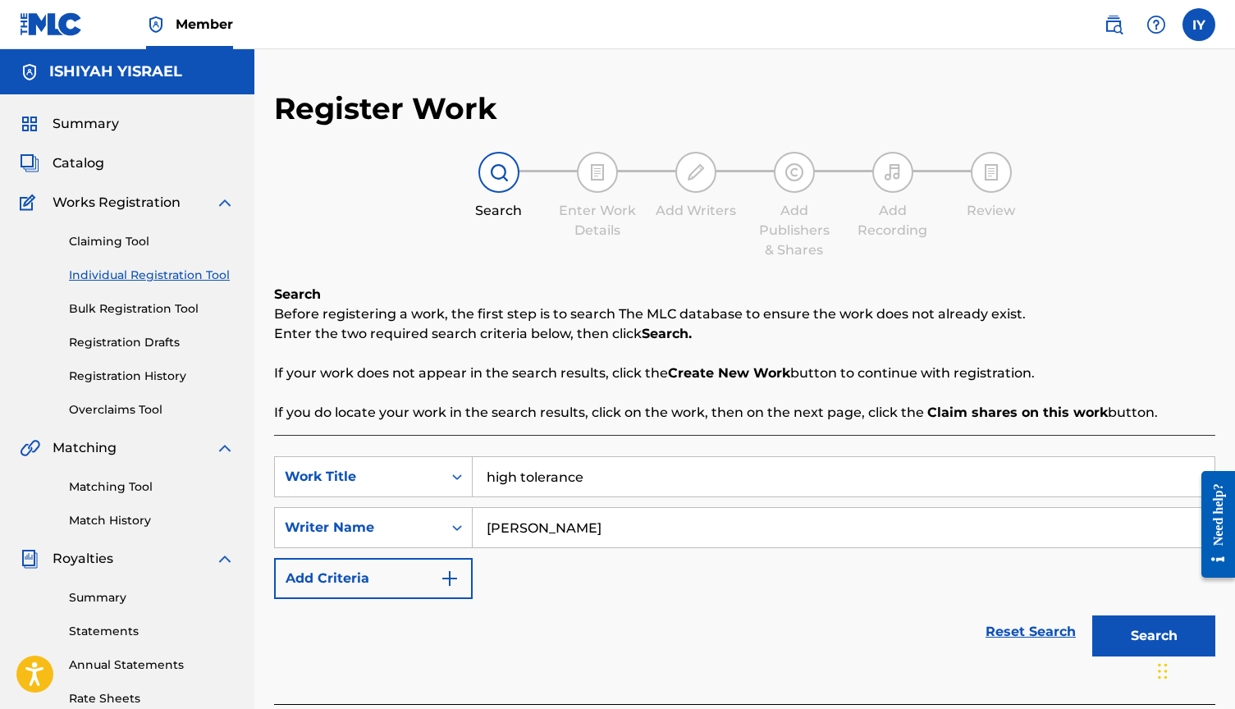
type input "[PERSON_NAME]"
click at [1139, 636] on button "Search" at bounding box center [1153, 635] width 123 height 41
click at [1144, 638] on button "Search" at bounding box center [1153, 635] width 123 height 41
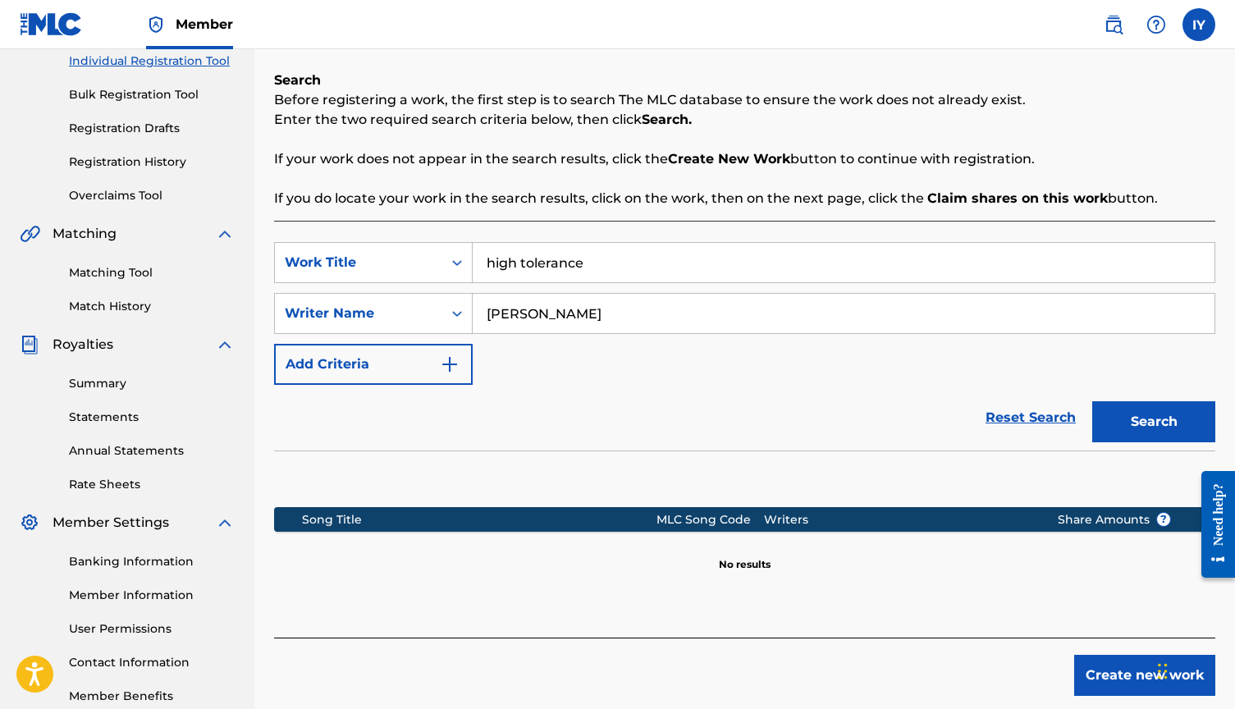
scroll to position [241, 0]
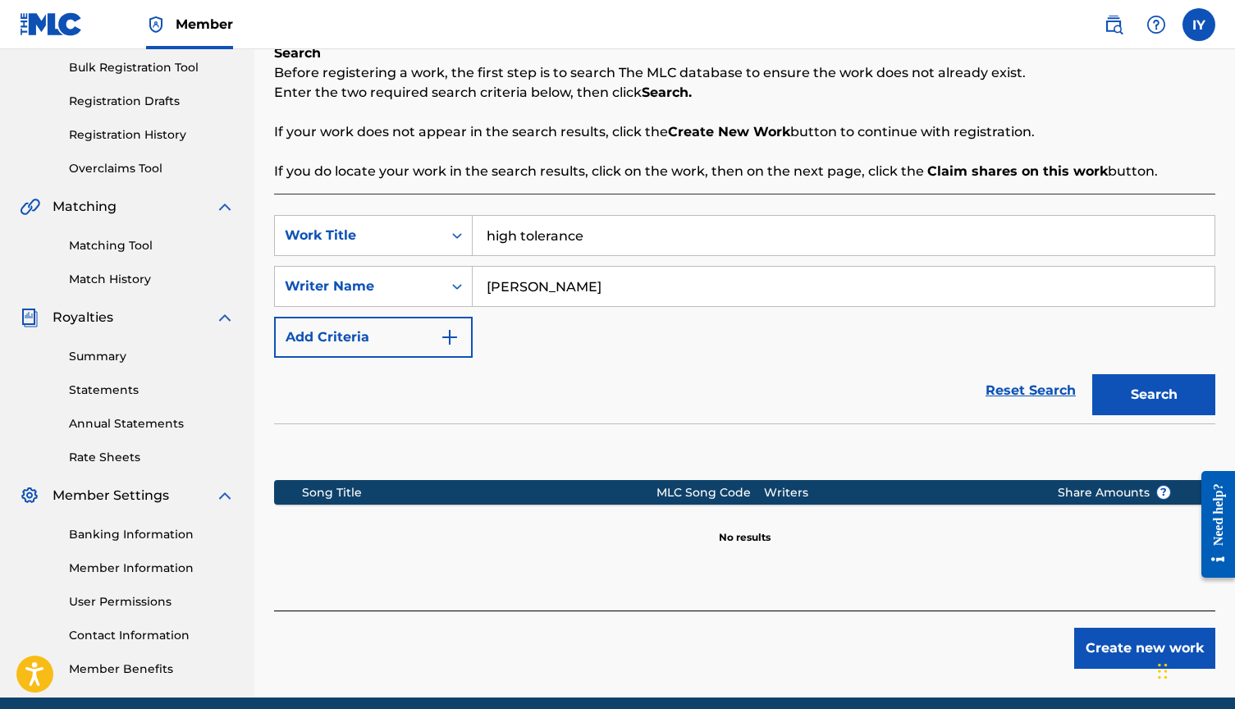
click at [1128, 649] on button "Create new work" at bounding box center [1144, 648] width 141 height 41
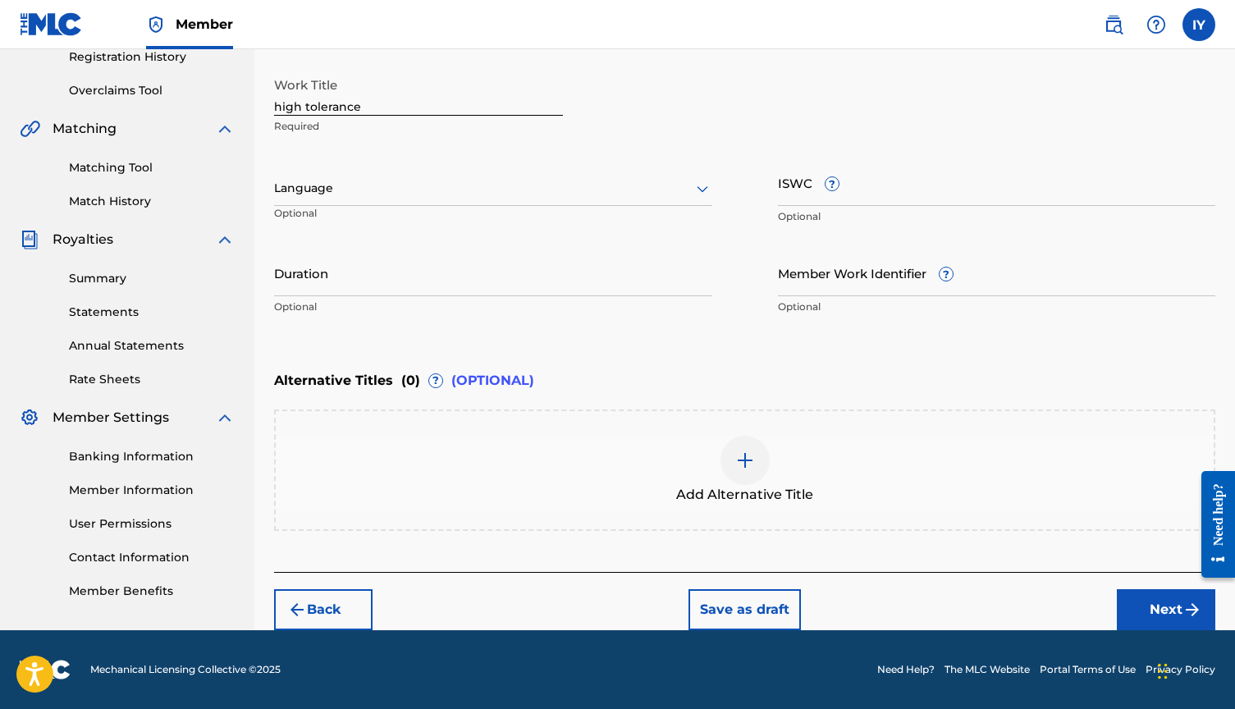
click at [1164, 604] on button "Next" at bounding box center [1166, 609] width 98 height 41
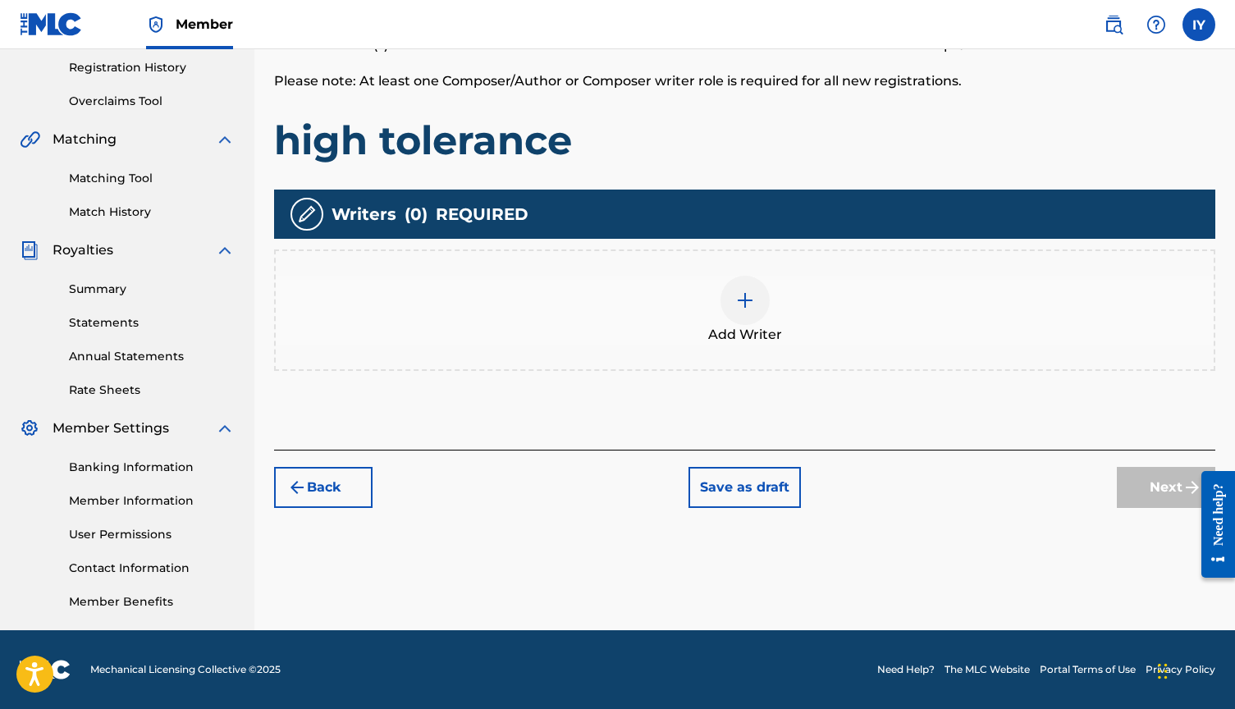
scroll to position [309, 0]
click at [732, 300] on div at bounding box center [744, 300] width 49 height 49
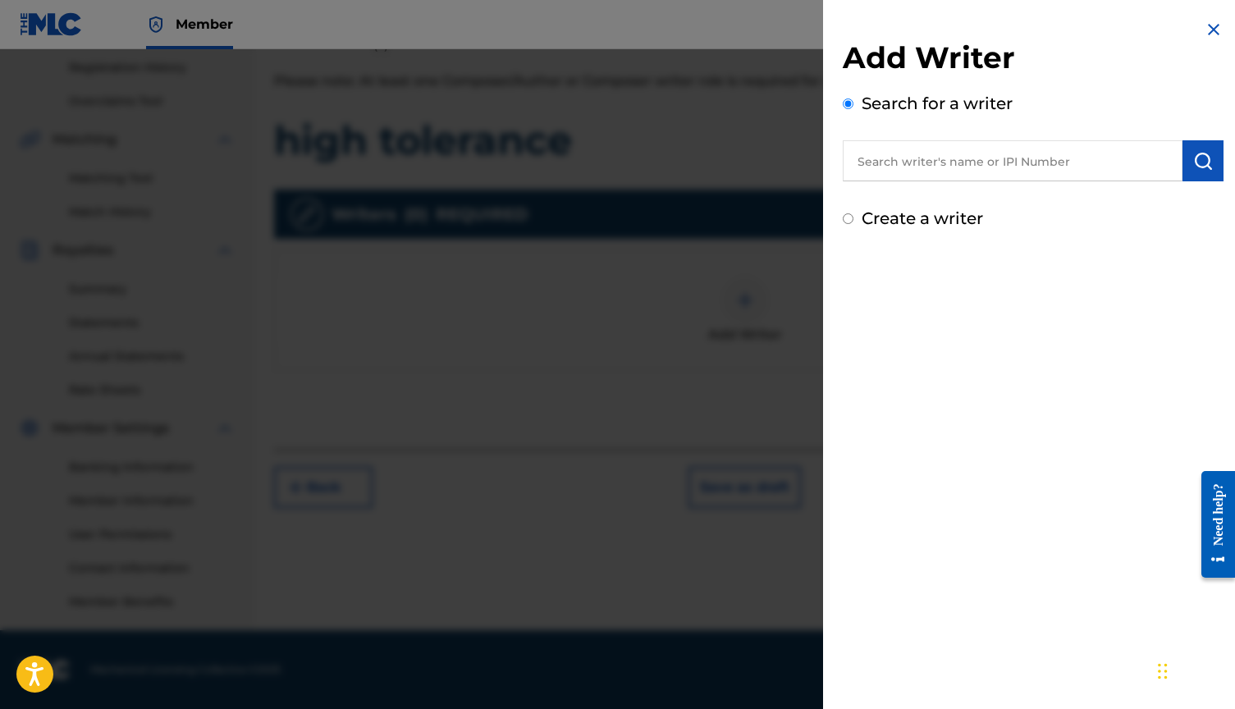
click at [967, 162] on input "text" at bounding box center [1013, 160] width 340 height 41
drag, startPoint x: 967, startPoint y: 162, endPoint x: 951, endPoint y: 211, distance: 50.9
click at [951, 211] on div "[PERSON_NAME]" at bounding box center [1012, 199] width 339 height 30
type input "[PERSON_NAME]"
click at [1199, 181] on div "Add Writer Search for a writer [PERSON_NAME] Create a writer" at bounding box center [1033, 134] width 381 height 191
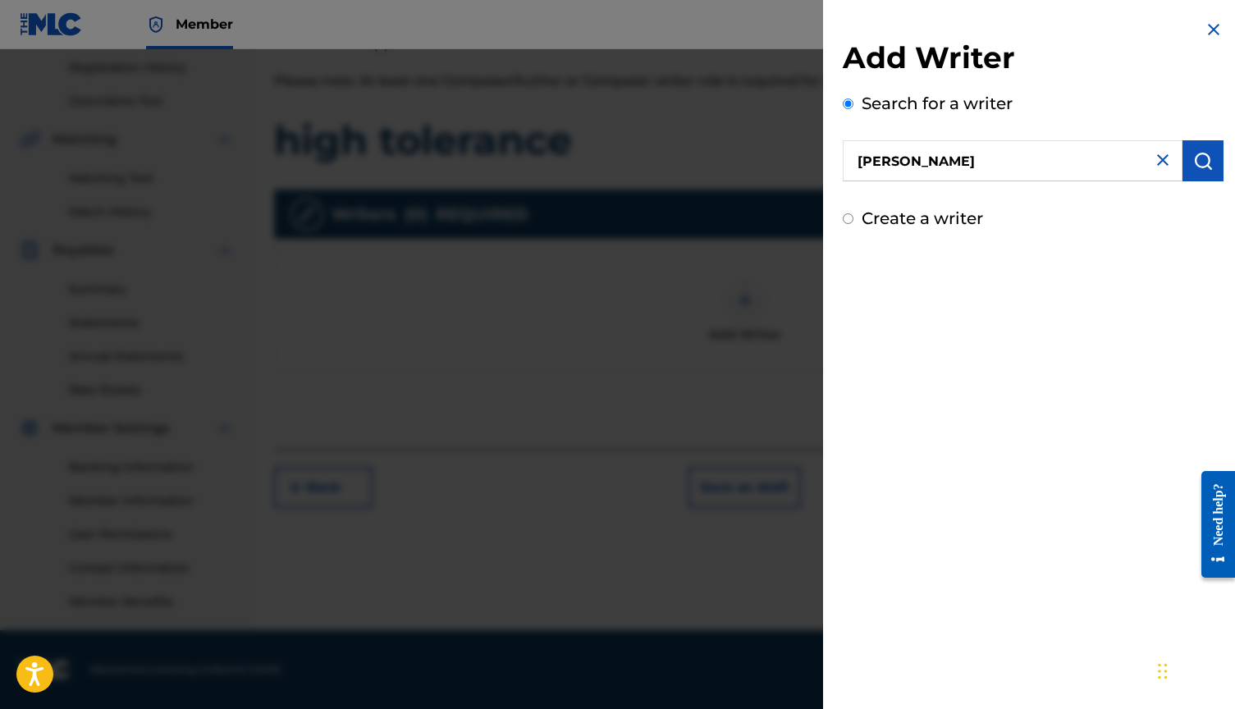
click at [1193, 166] on img "submit" at bounding box center [1203, 161] width 20 height 20
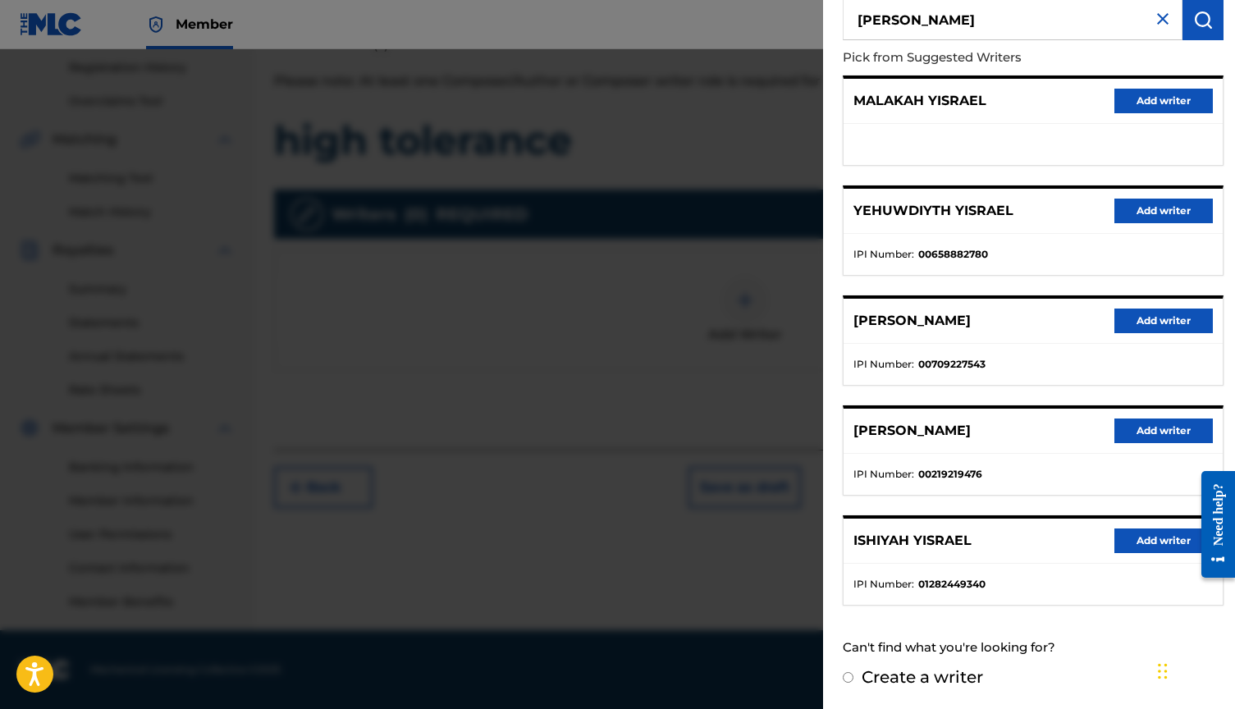
scroll to position [140, 0]
click at [1152, 549] on button "Add writer" at bounding box center [1163, 541] width 98 height 25
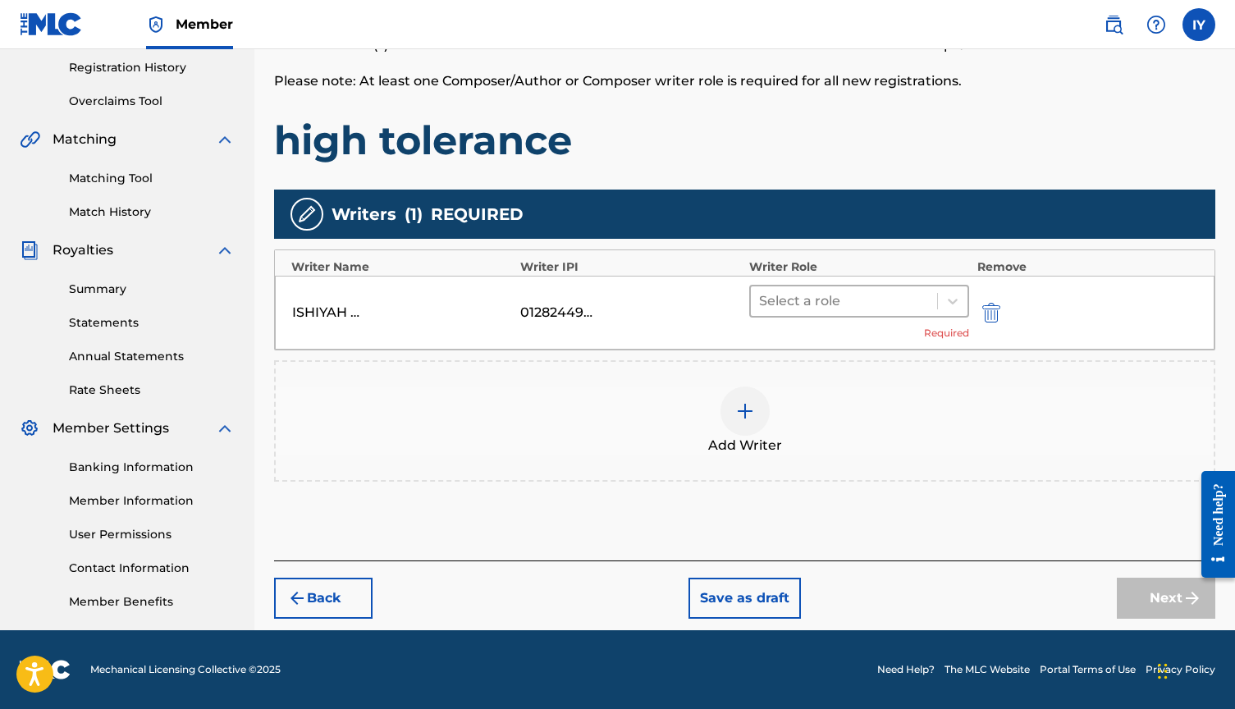
click at [827, 304] on div at bounding box center [844, 301] width 170 height 23
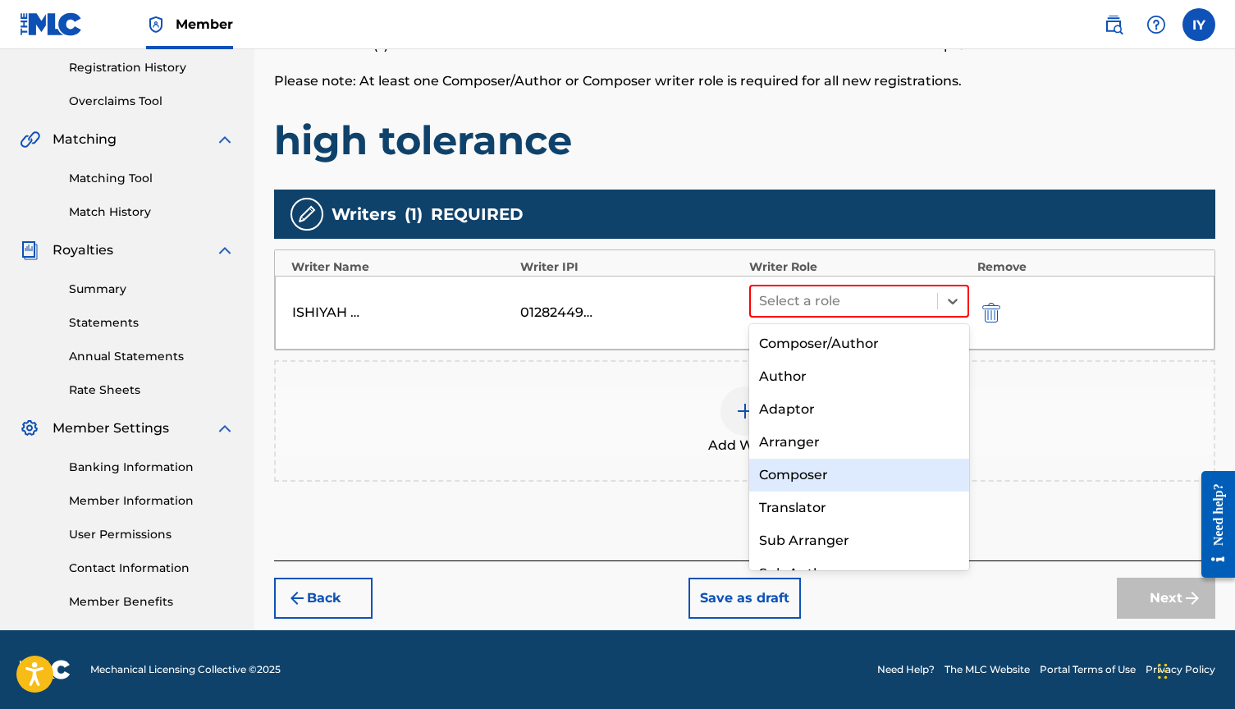
click at [802, 466] on div "Composer" at bounding box center [859, 475] width 220 height 33
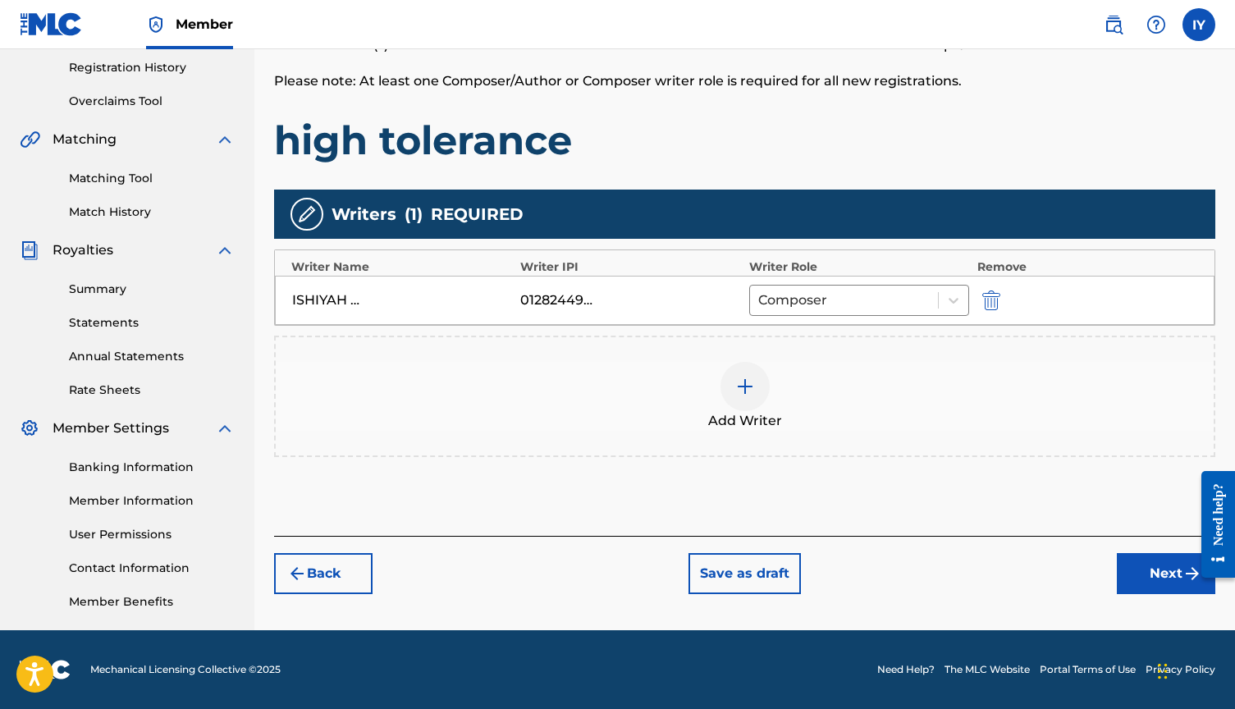
click at [1138, 562] on button "Next" at bounding box center [1166, 573] width 98 height 41
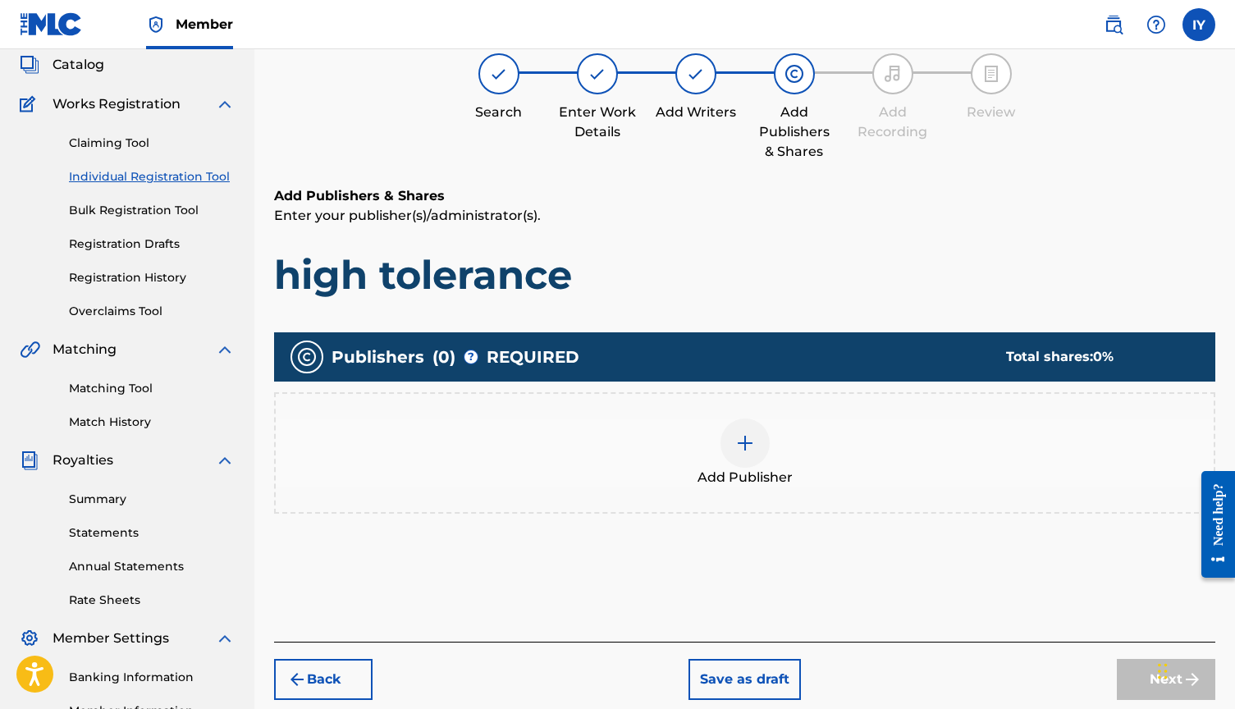
scroll to position [74, 0]
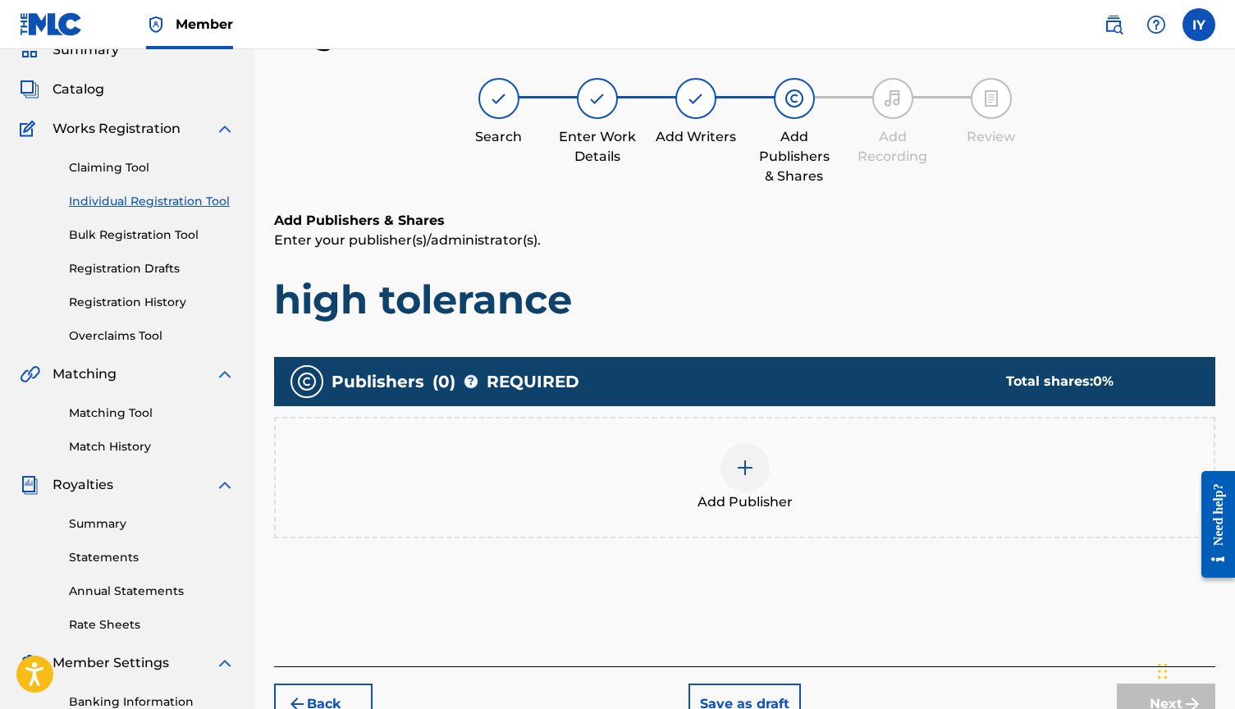
click at [751, 471] on img at bounding box center [745, 468] width 20 height 20
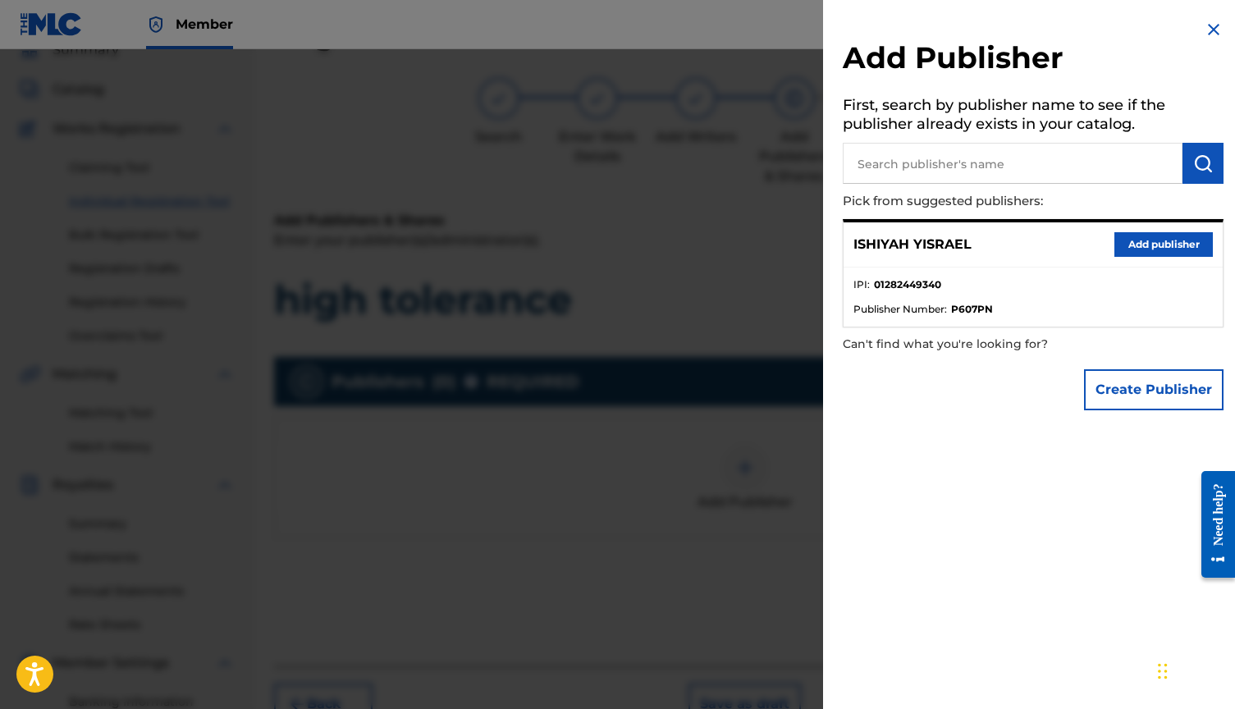
click at [1171, 241] on button "Add publisher" at bounding box center [1163, 244] width 98 height 25
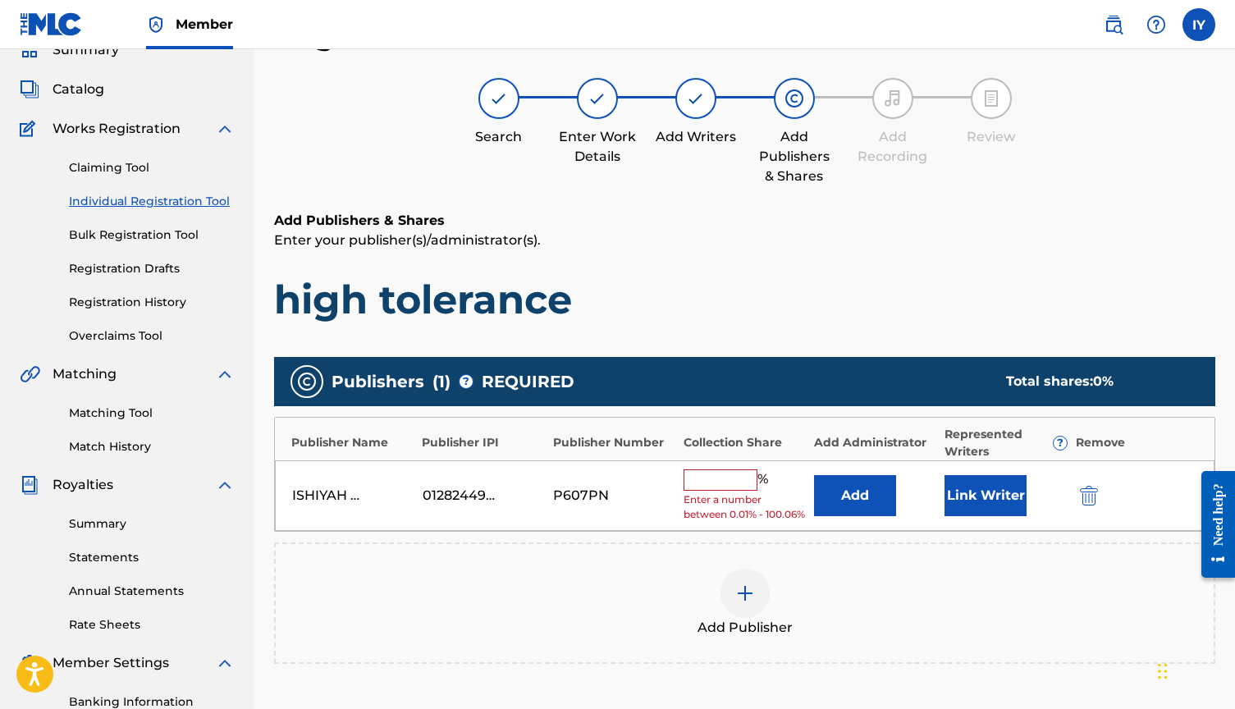
click at [713, 483] on input "text" at bounding box center [721, 479] width 74 height 21
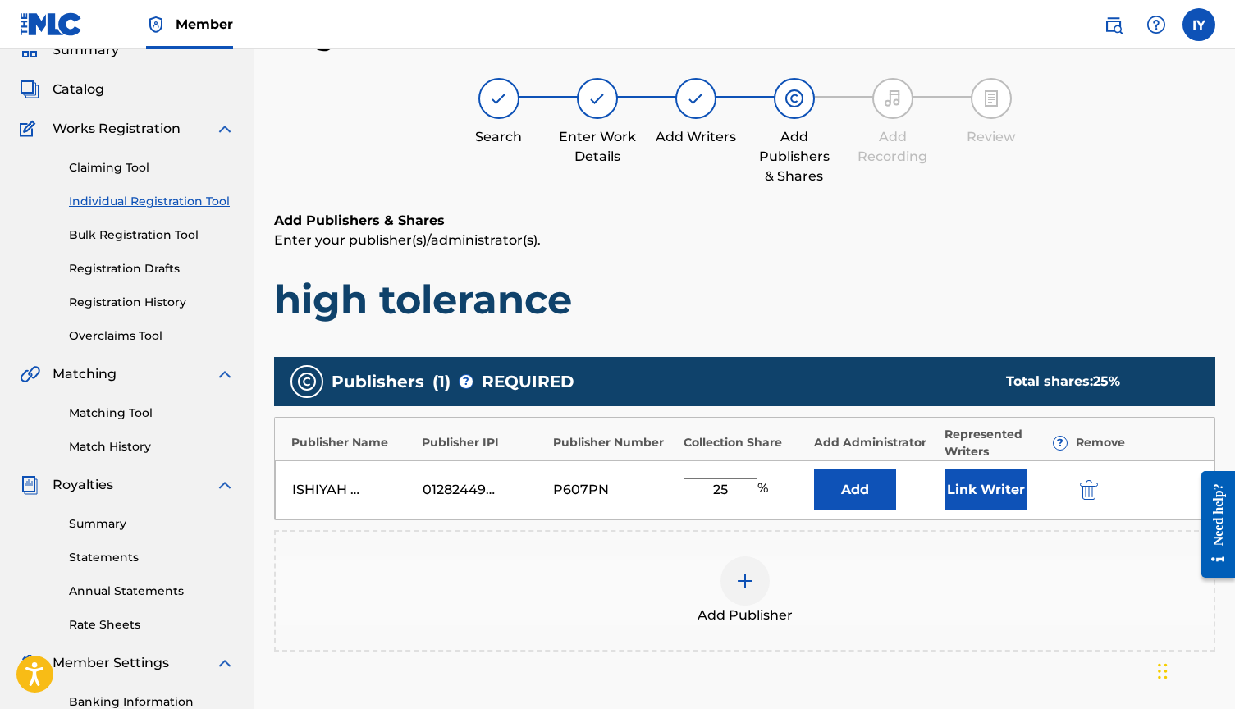
type input "25"
click at [981, 490] on button "Link Writer" at bounding box center [985, 489] width 82 height 41
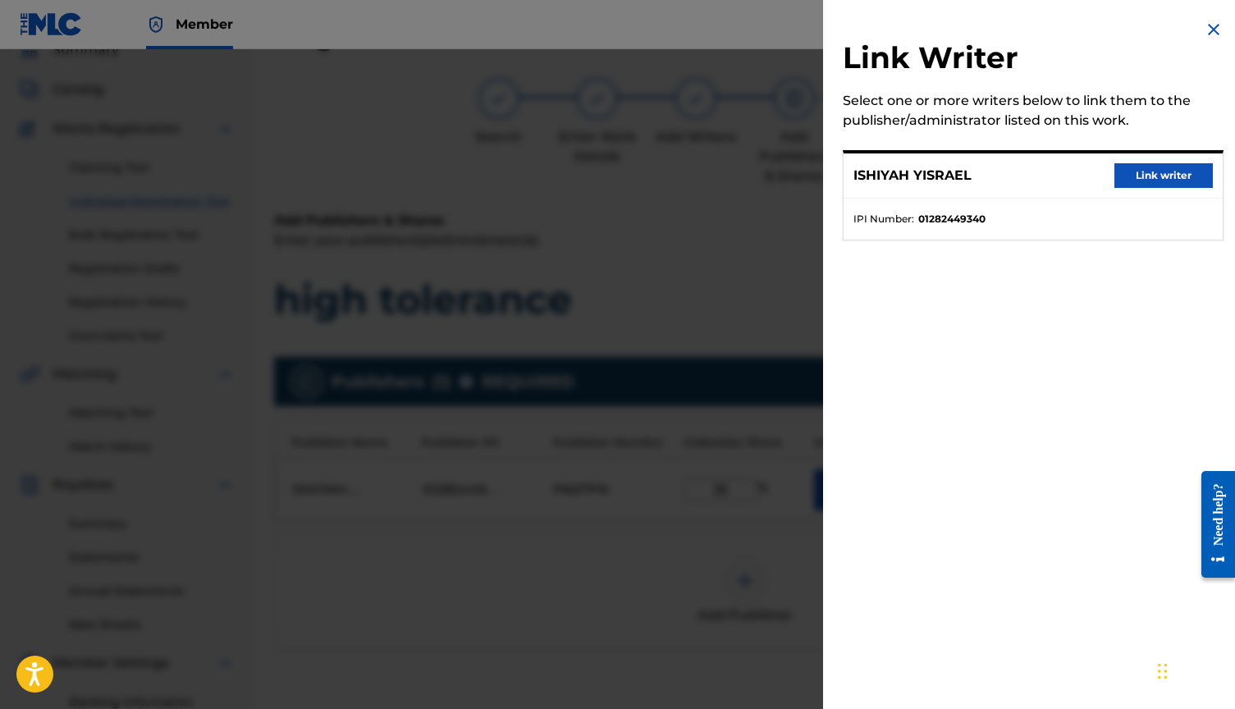
click at [1153, 179] on button "Link writer" at bounding box center [1163, 175] width 98 height 25
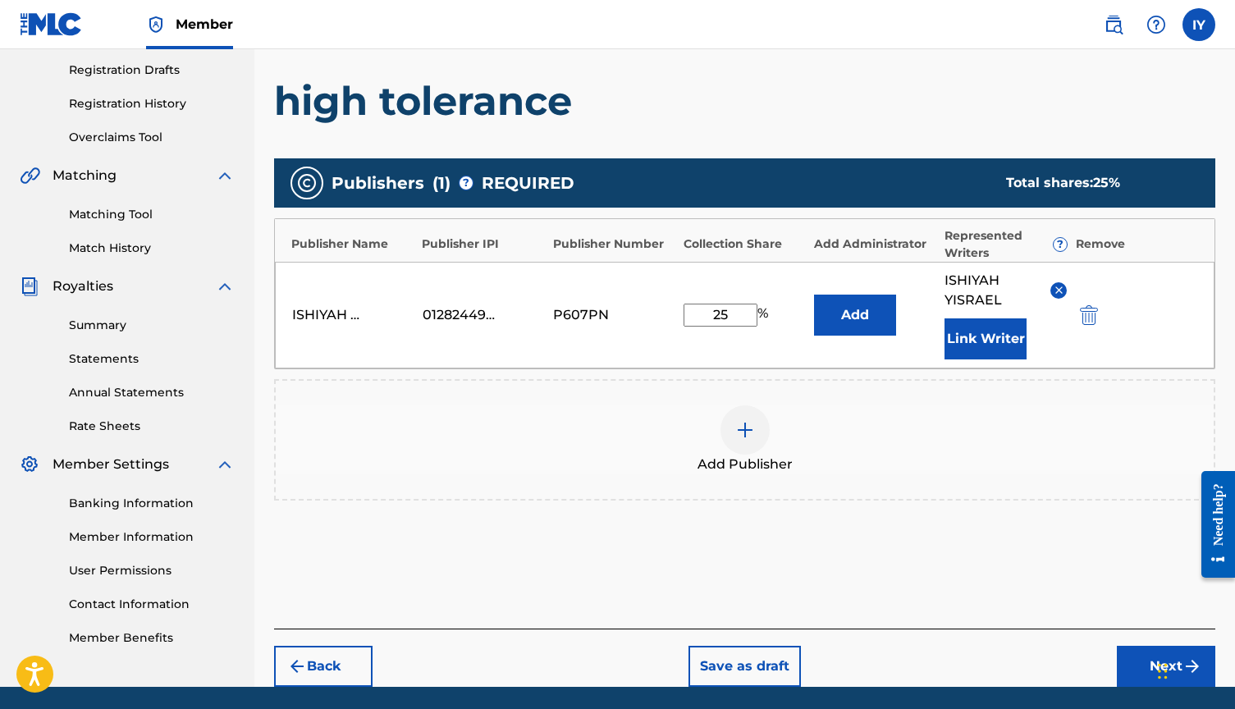
scroll to position [308, 0]
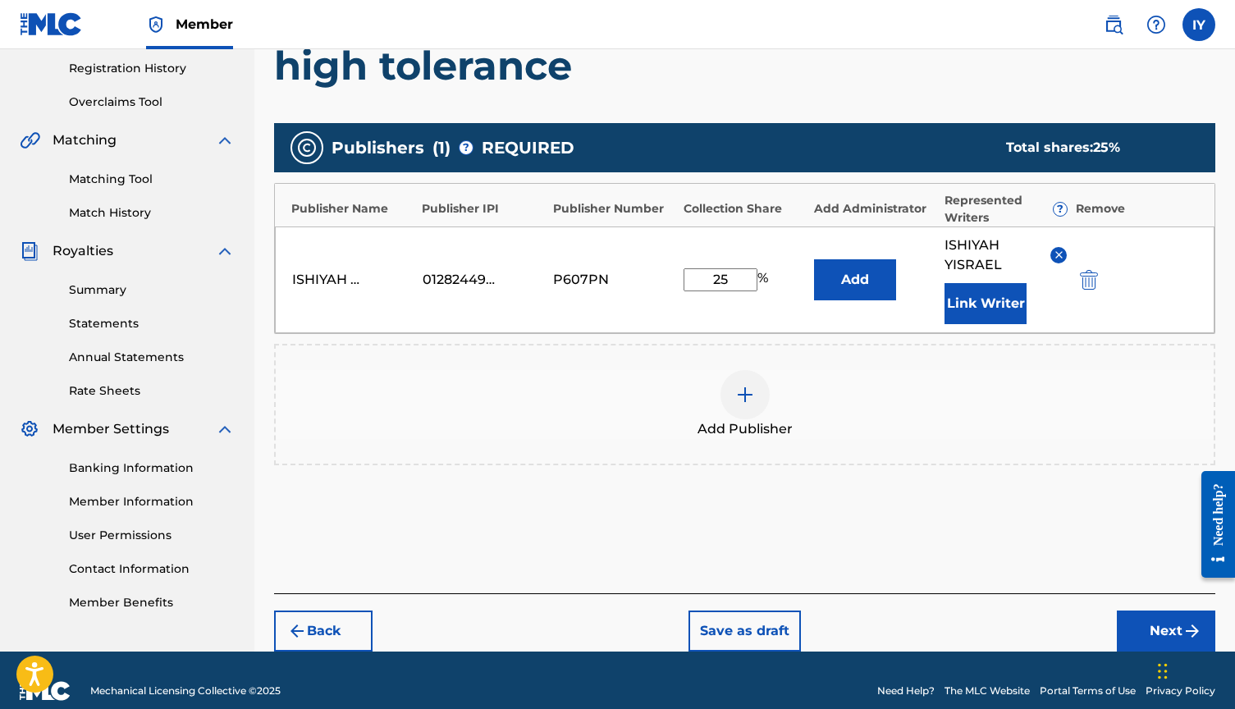
click at [1164, 617] on button "Next" at bounding box center [1166, 630] width 98 height 41
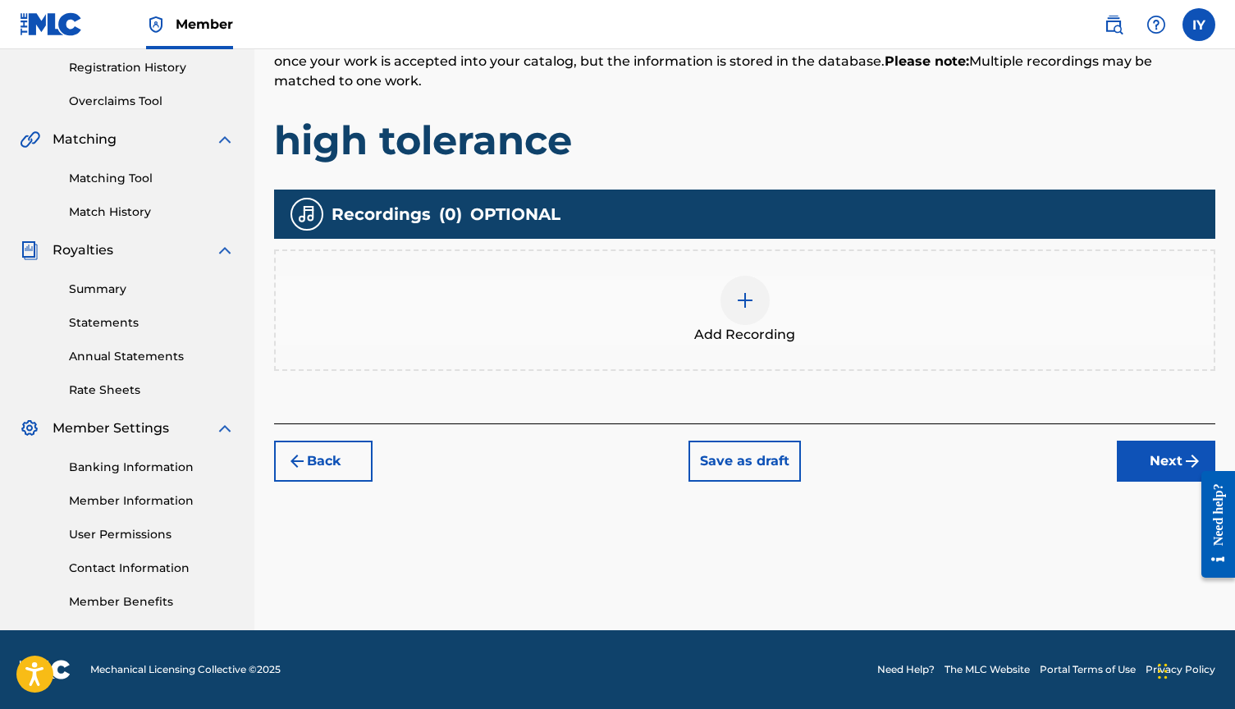
scroll to position [309, 0]
click at [752, 306] on img at bounding box center [745, 300] width 20 height 20
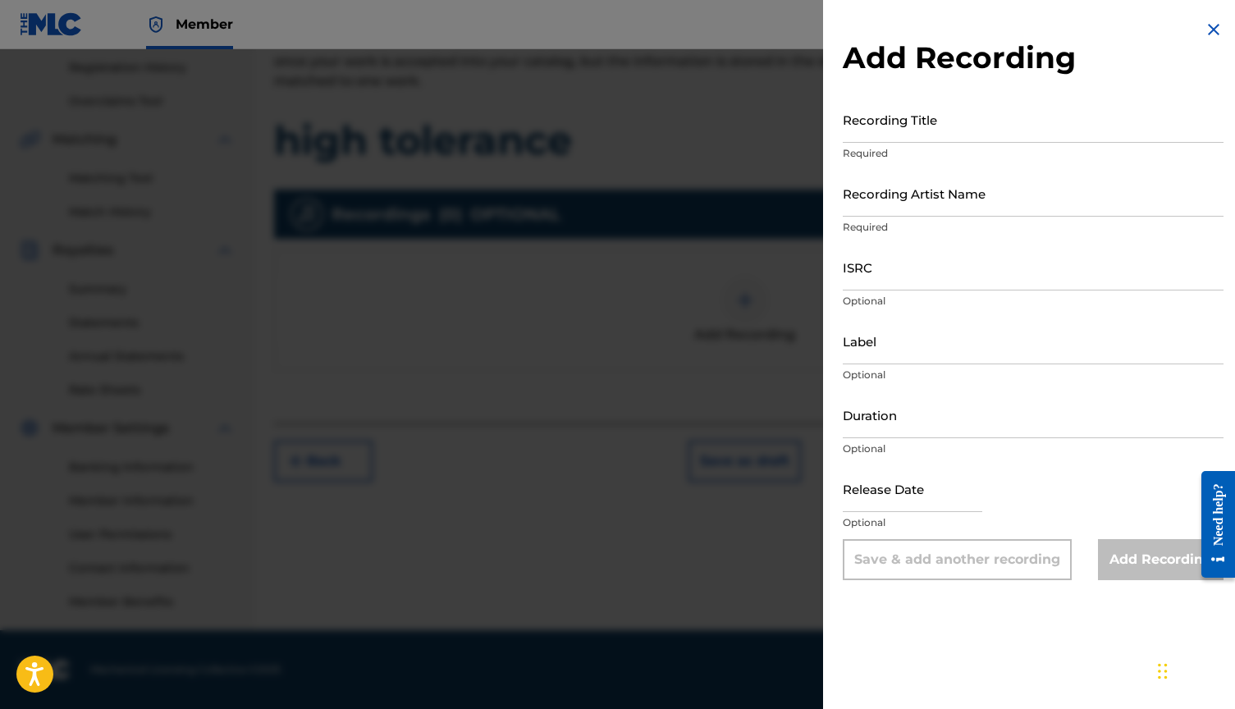
click at [936, 135] on input "Recording Title" at bounding box center [1033, 119] width 381 height 47
type input "High Tolerance"
click at [906, 200] on input "Recording Artist Name" at bounding box center [1033, 193] width 381 height 47
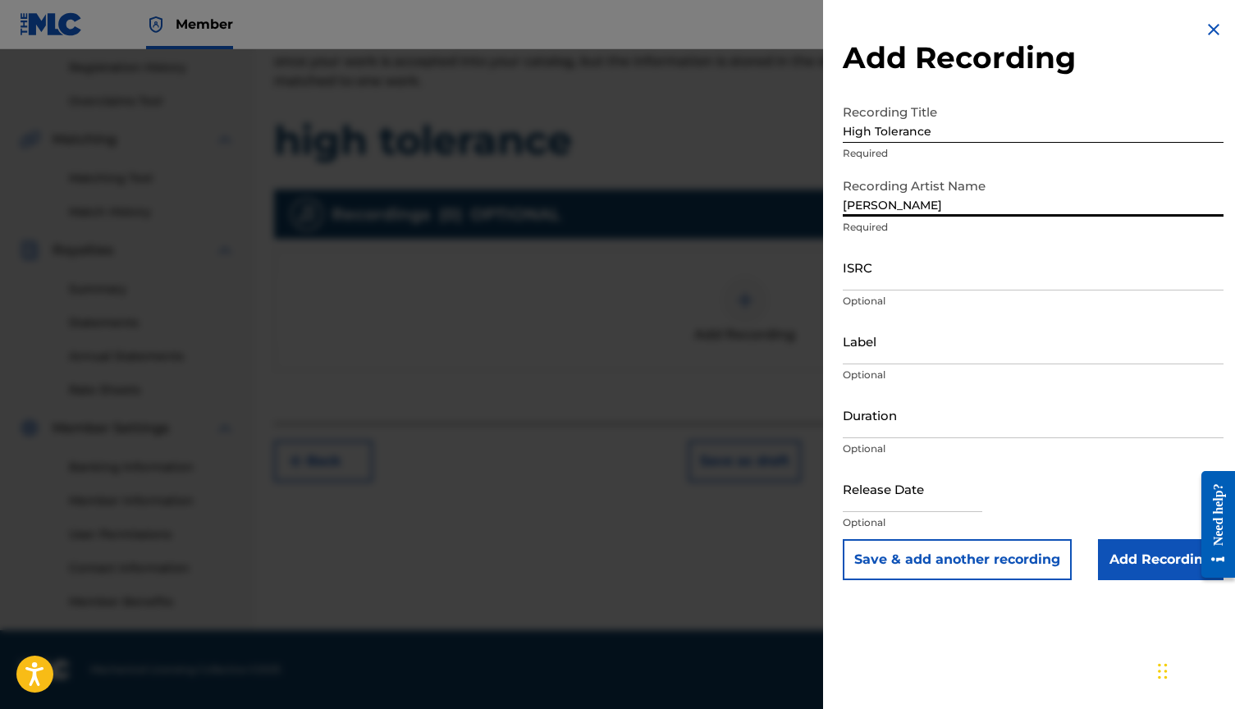
type input "[PERSON_NAME]"
click at [1163, 562] on input "Add Recording" at bounding box center [1161, 559] width 126 height 41
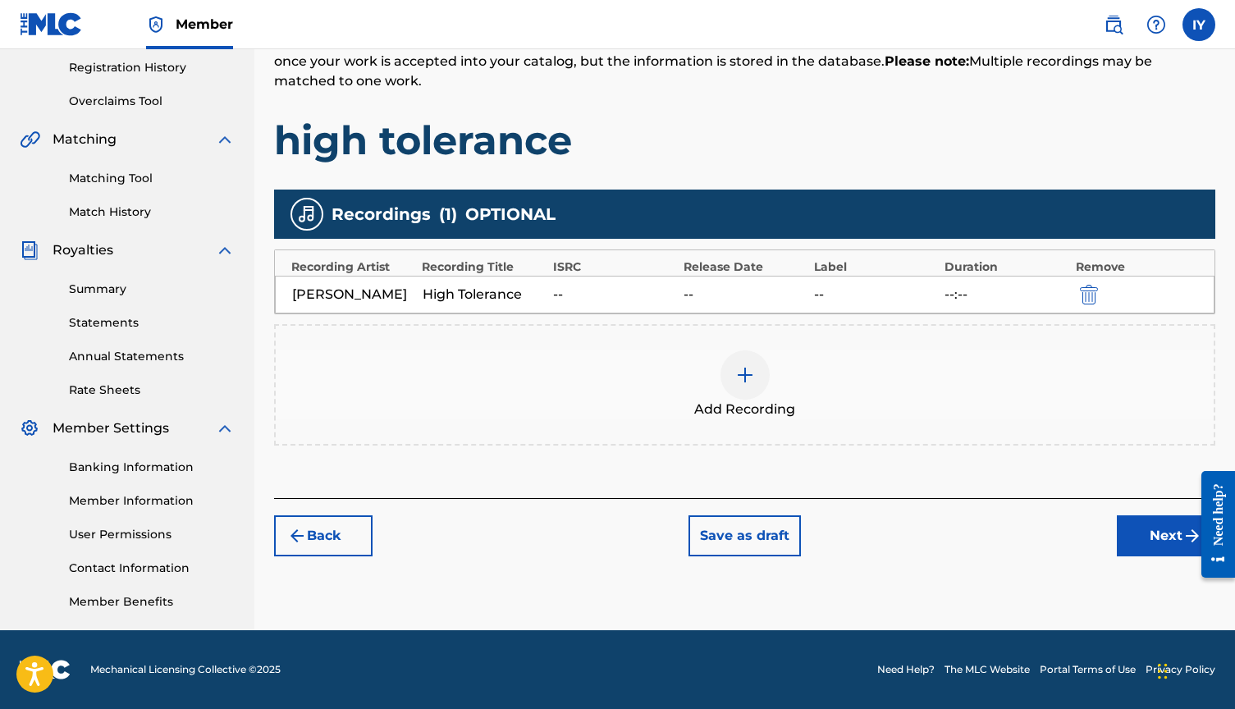
click at [1164, 525] on button "Next" at bounding box center [1166, 535] width 98 height 41
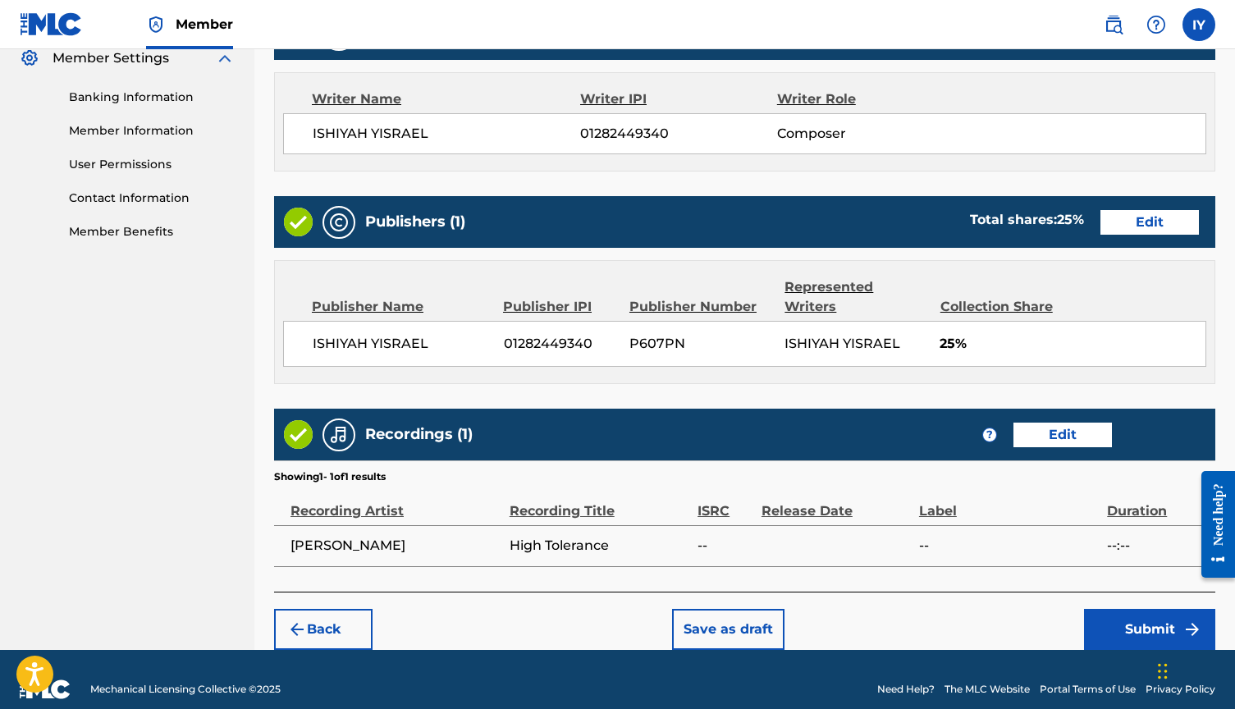
scroll to position [678, 0]
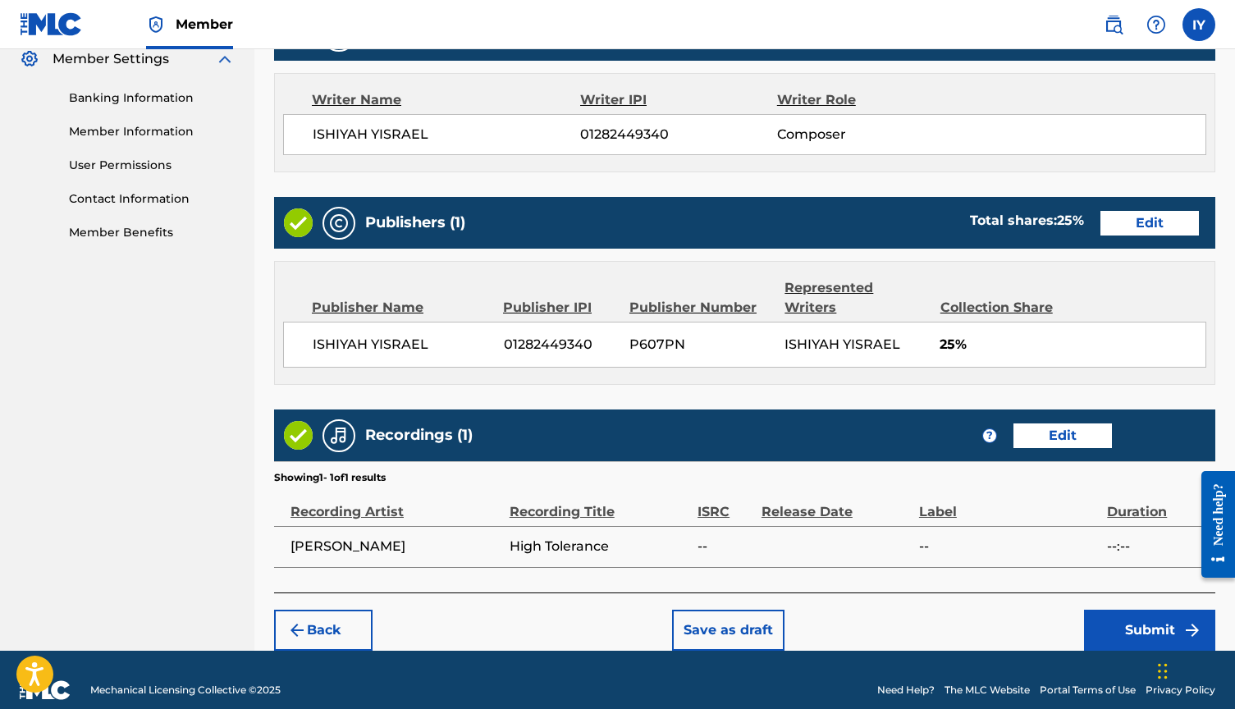
click at [1144, 610] on button "Submit" at bounding box center [1149, 630] width 131 height 41
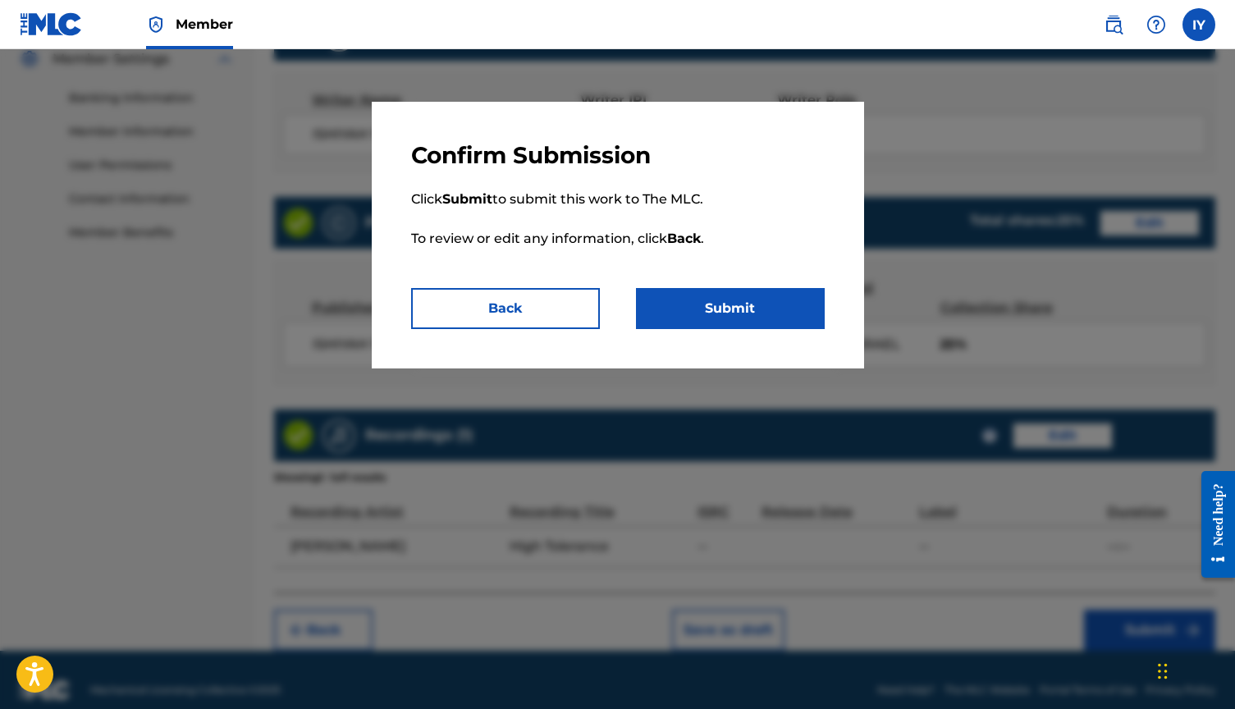
click at [738, 291] on button "Submit" at bounding box center [730, 308] width 189 height 41
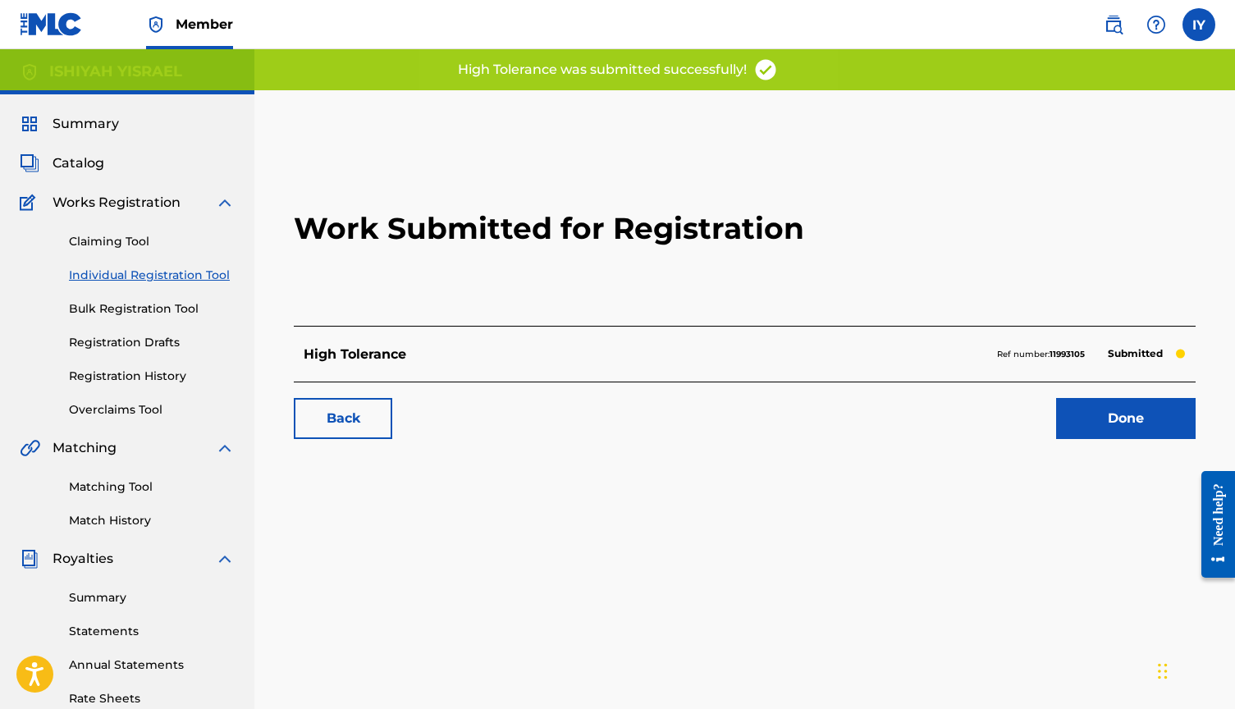
click at [1113, 432] on link "Done" at bounding box center [1125, 418] width 139 height 41
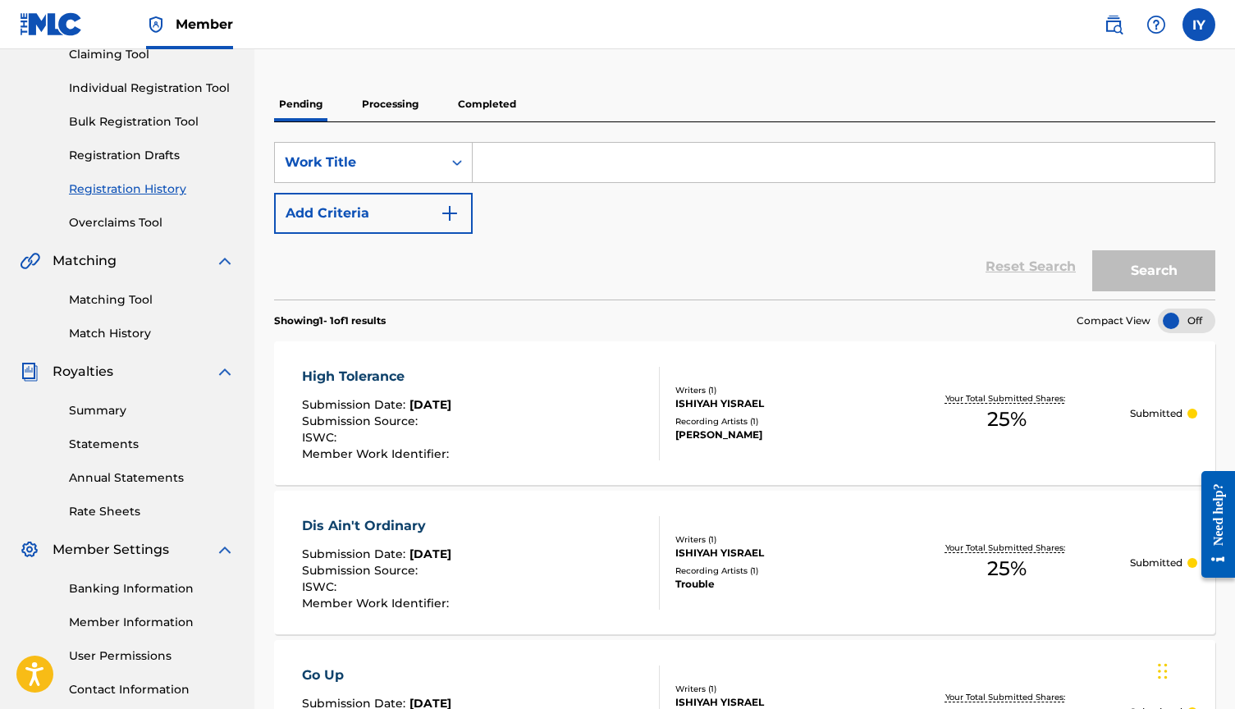
scroll to position [144, 0]
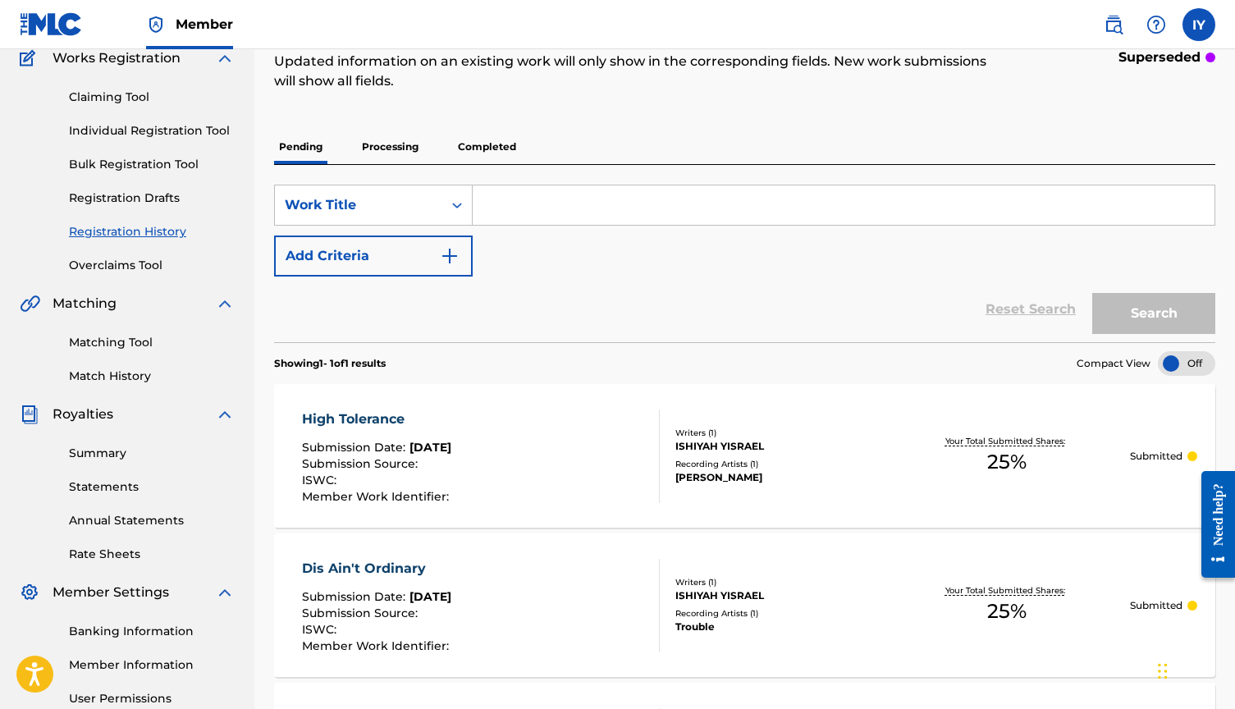
click at [526, 206] on input "Search Form" at bounding box center [844, 204] width 742 height 39
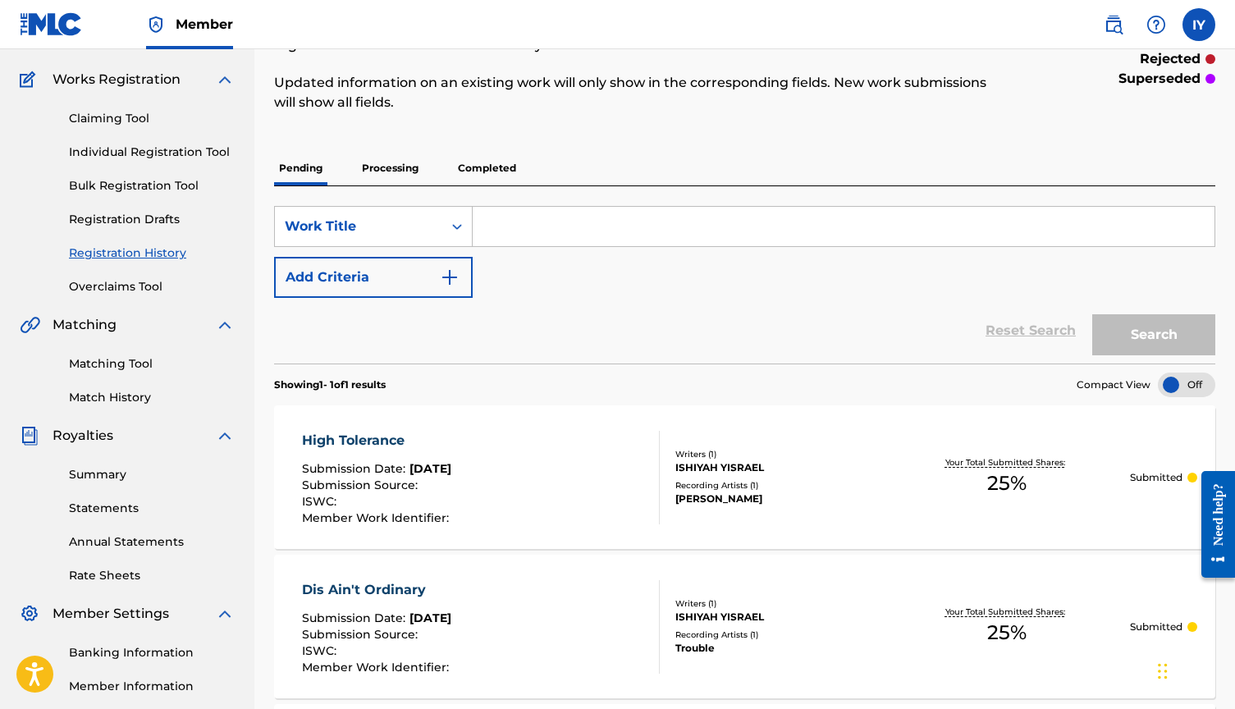
scroll to position [117, 0]
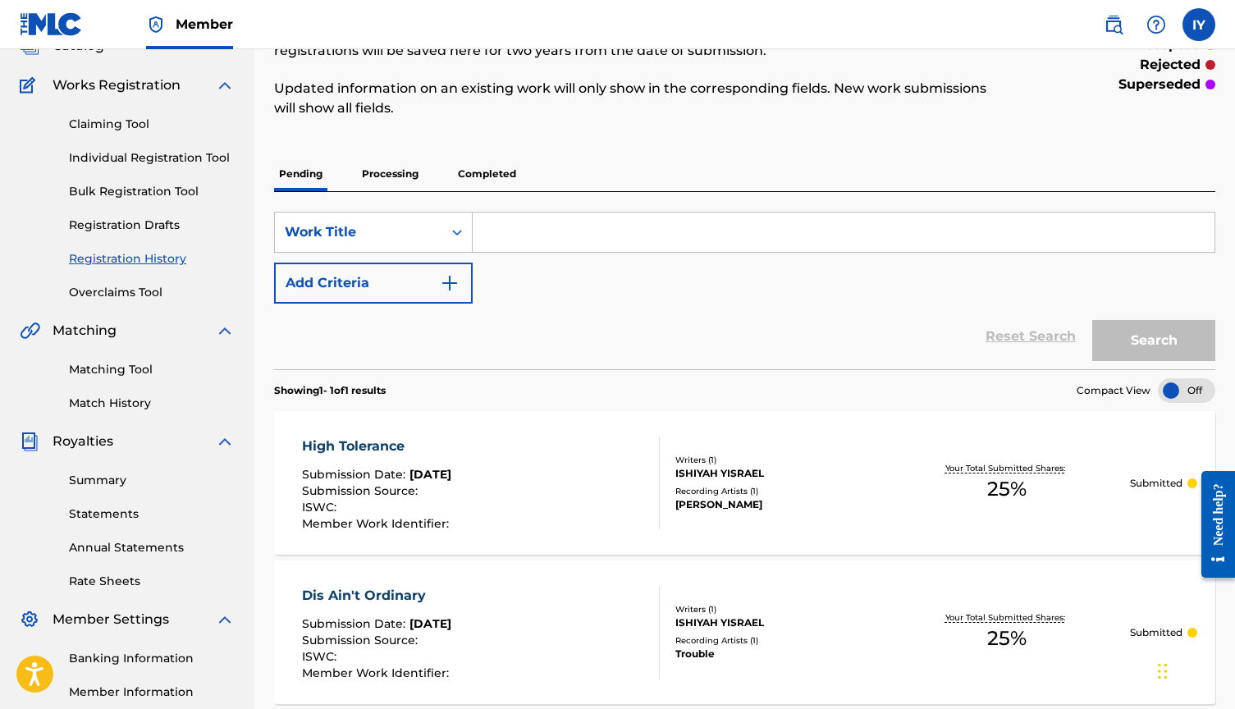
click at [130, 158] on link "Individual Registration Tool" at bounding box center [152, 157] width 166 height 17
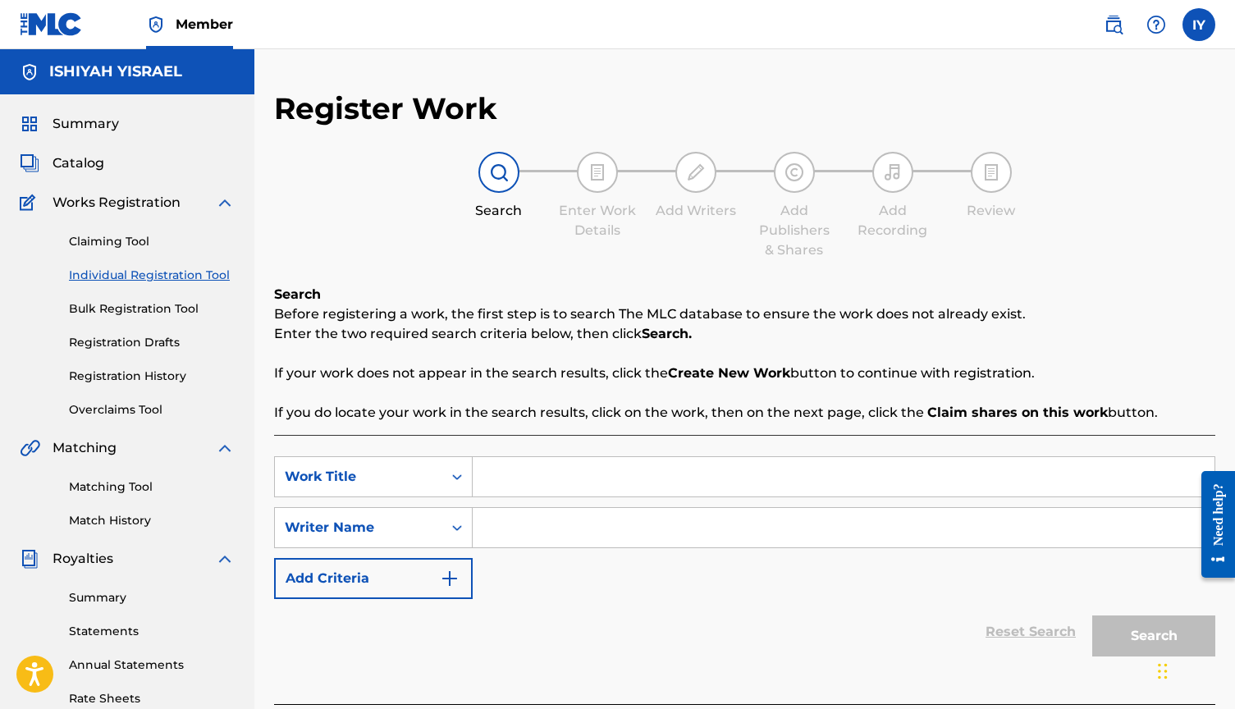
click at [533, 485] on input "Search Form" at bounding box center [844, 476] width 742 height 39
type input "guilty"
click at [560, 532] on input "Search Form" at bounding box center [844, 527] width 742 height 39
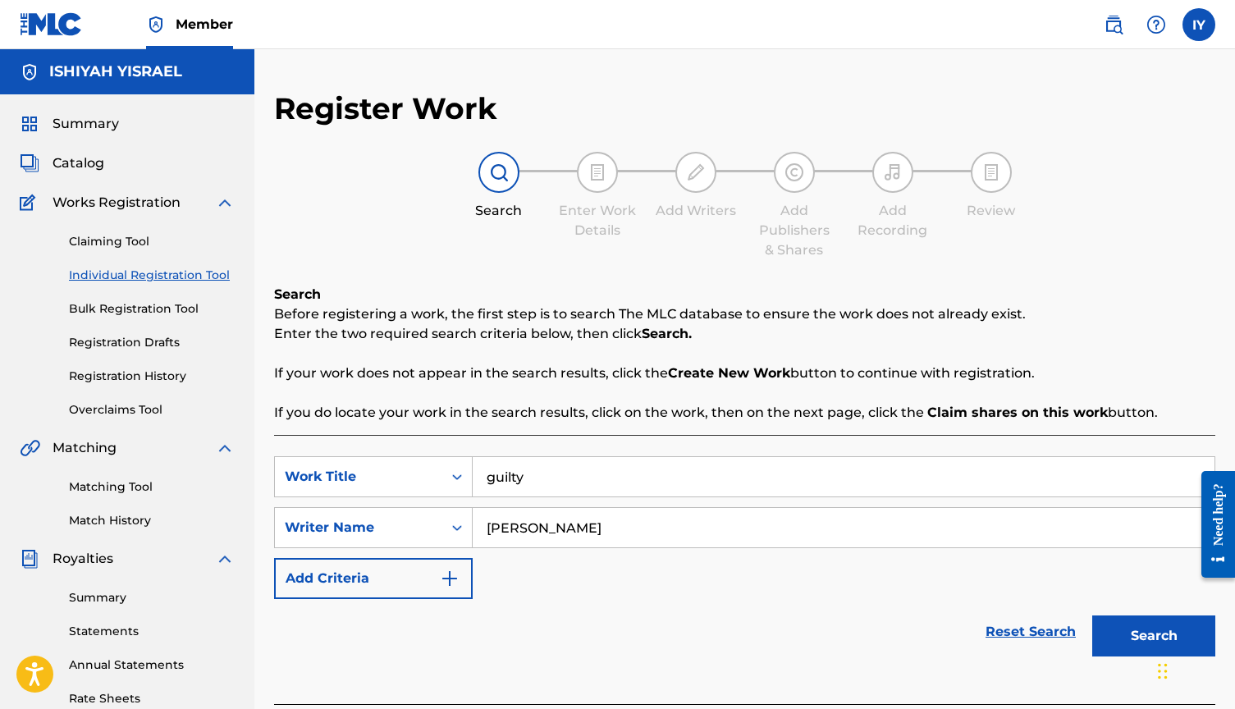
type input "[PERSON_NAME]"
drag, startPoint x: 602, startPoint y: 541, endPoint x: 1136, endPoint y: 641, distance: 543.5
click at [1136, 641] on button "Search" at bounding box center [1153, 635] width 123 height 41
click at [1139, 641] on button "Search" at bounding box center [1153, 635] width 123 height 41
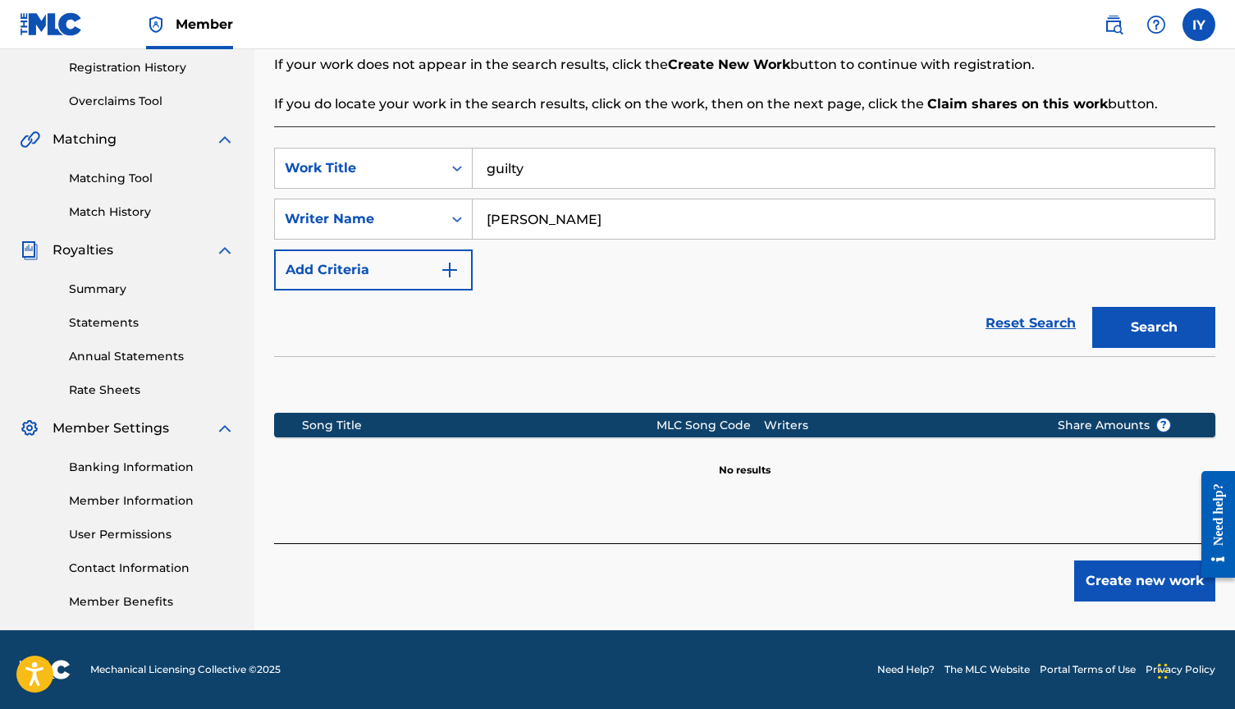
scroll to position [309, 0]
click at [1132, 579] on button "Create new work" at bounding box center [1144, 580] width 141 height 41
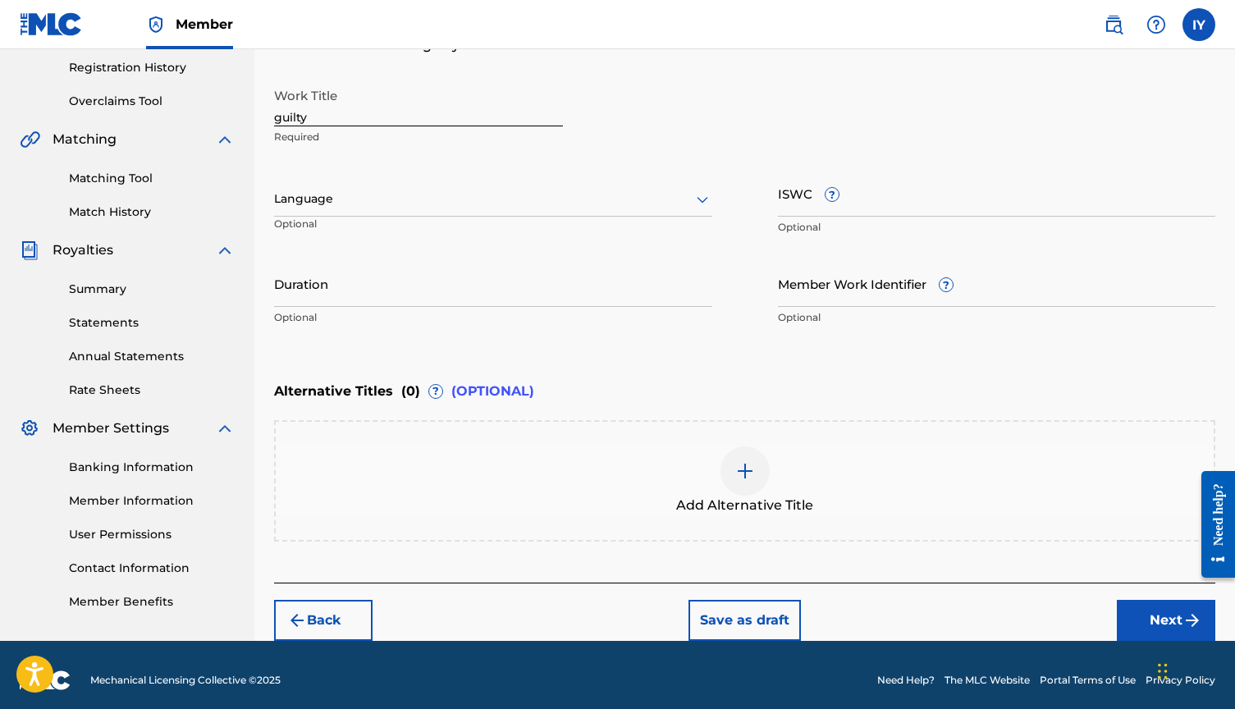
click at [1159, 607] on button "Next" at bounding box center [1166, 620] width 98 height 41
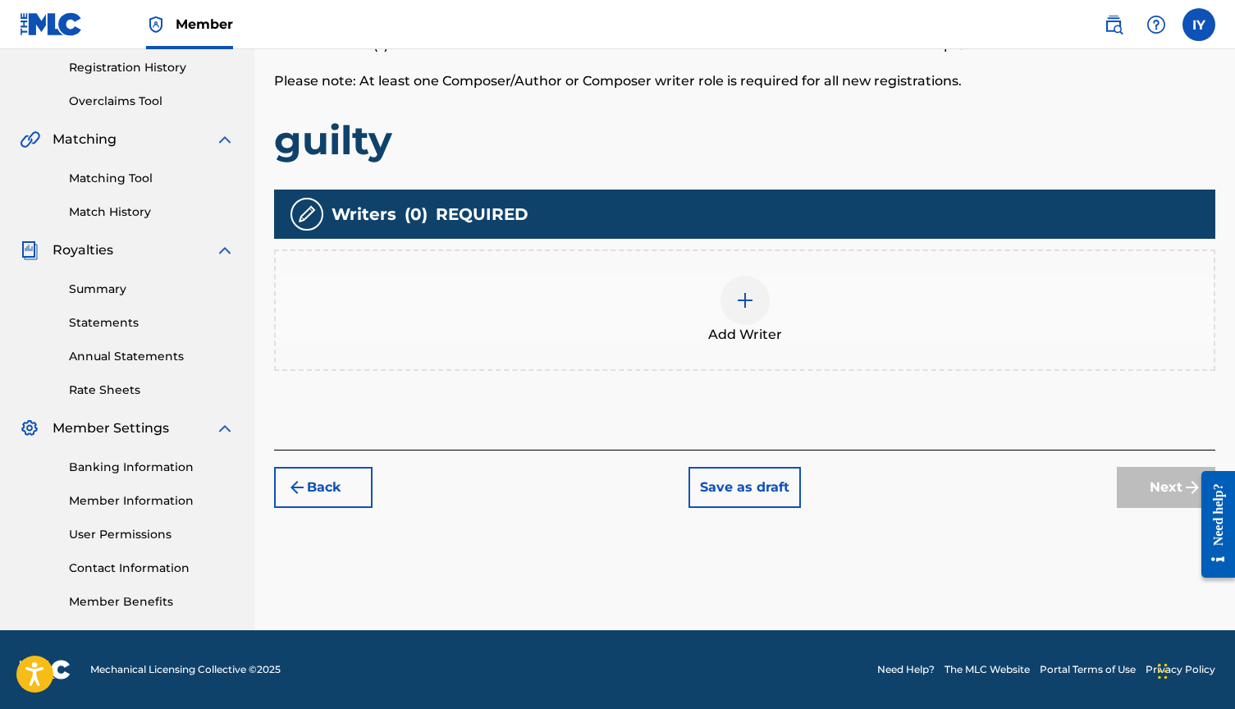
click at [737, 286] on div at bounding box center [744, 300] width 49 height 49
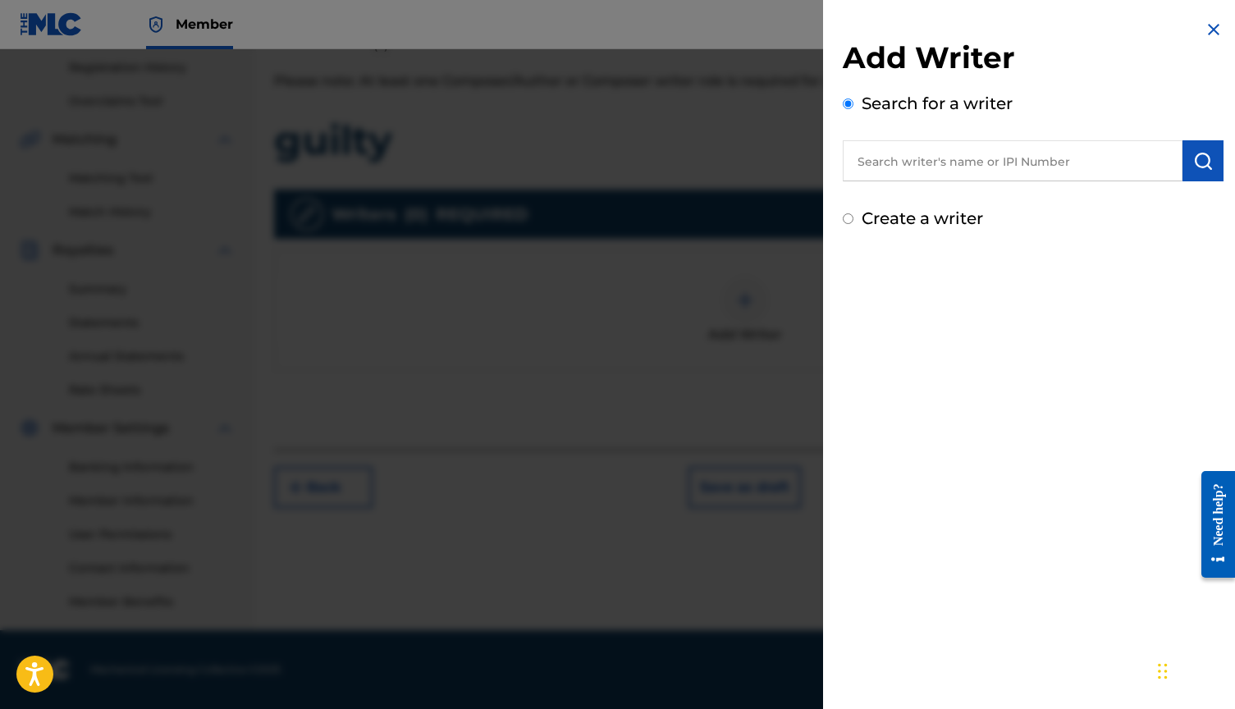
click at [955, 177] on input "text" at bounding box center [1013, 160] width 340 height 41
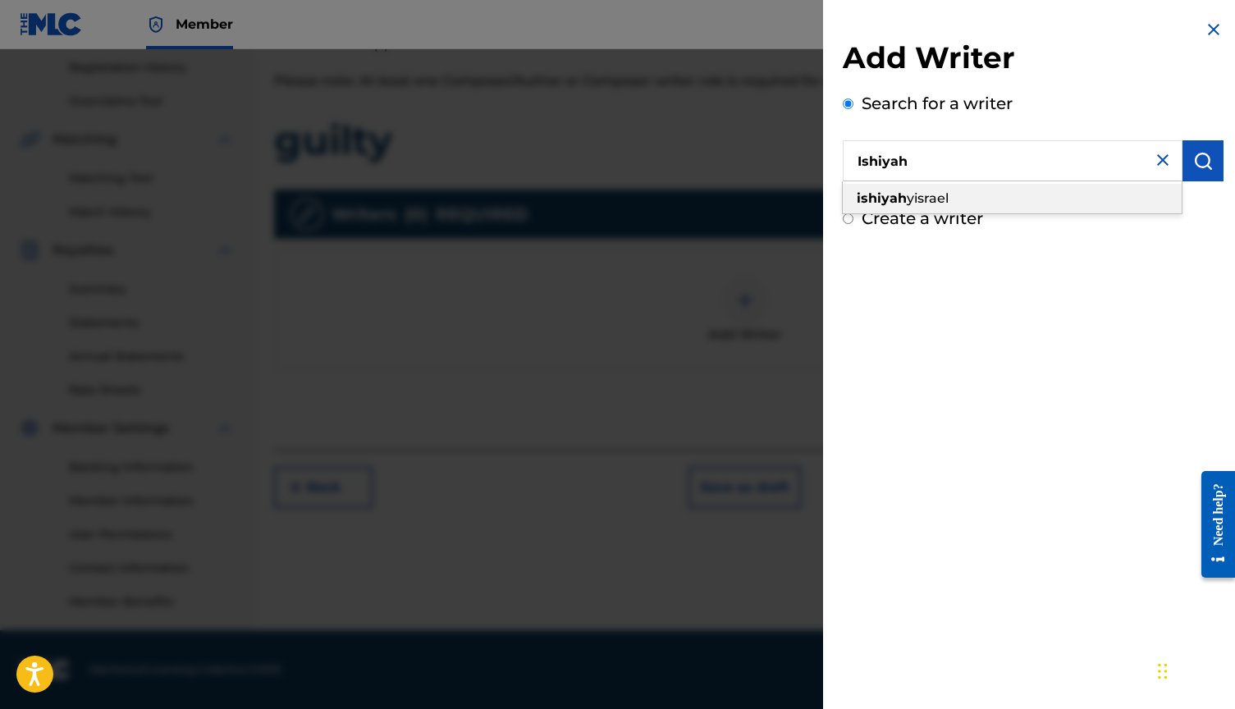
drag, startPoint x: 955, startPoint y: 177, endPoint x: 960, endPoint y: 203, distance: 25.9
click at [960, 203] on div "[PERSON_NAME]" at bounding box center [1012, 199] width 339 height 30
type input "[PERSON_NAME]"
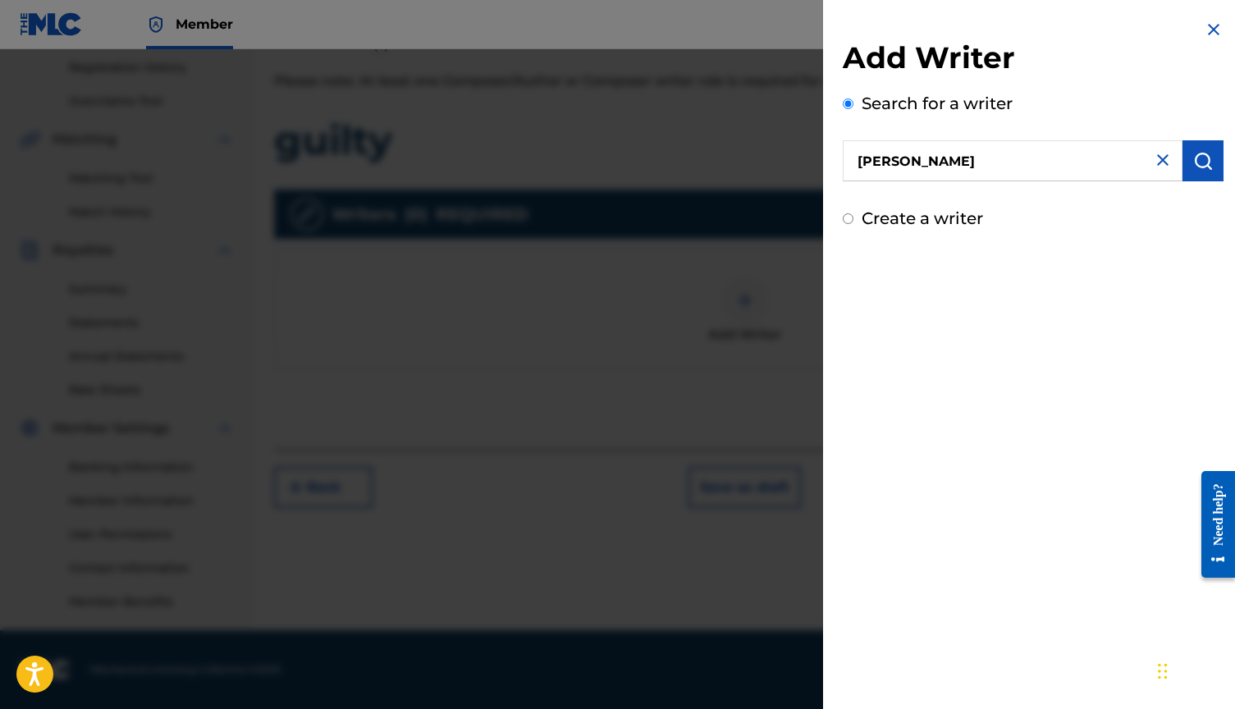
click at [1193, 157] on img "submit" at bounding box center [1203, 161] width 20 height 20
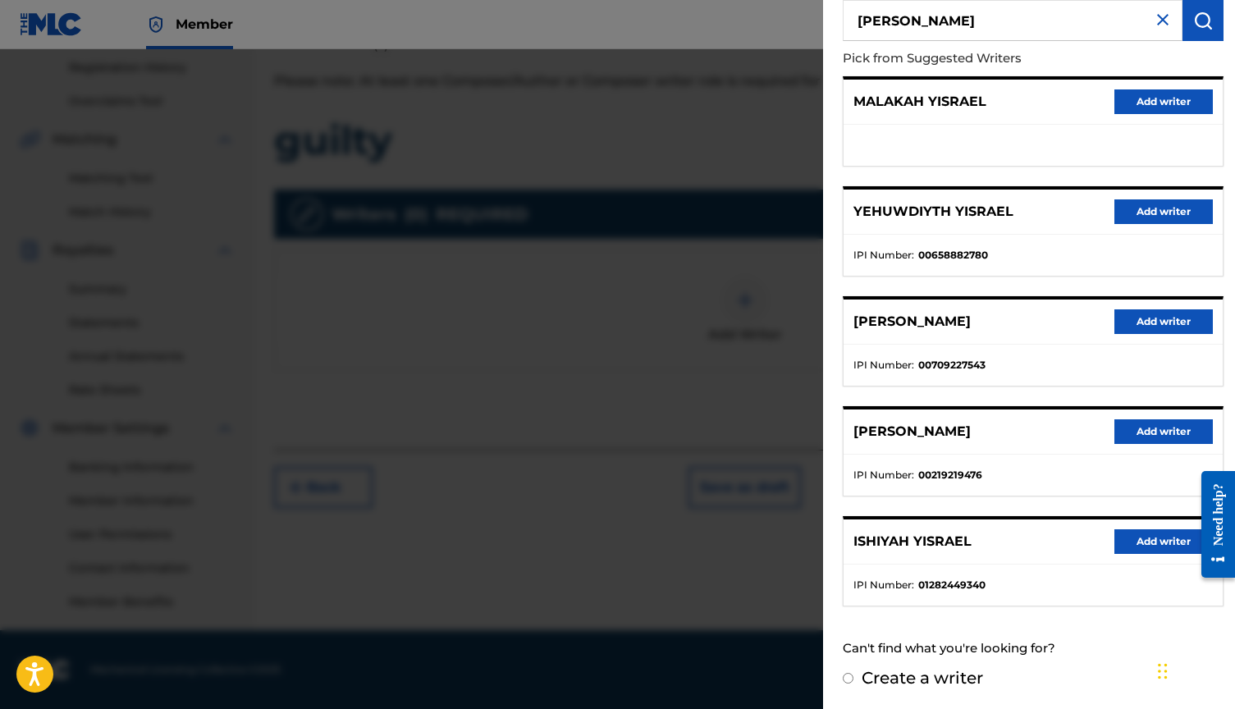
scroll to position [140, 0]
click at [1150, 526] on div "[PERSON_NAME] Add writer" at bounding box center [1033, 541] width 379 height 45
click at [1147, 541] on button "Add writer" at bounding box center [1163, 541] width 98 height 25
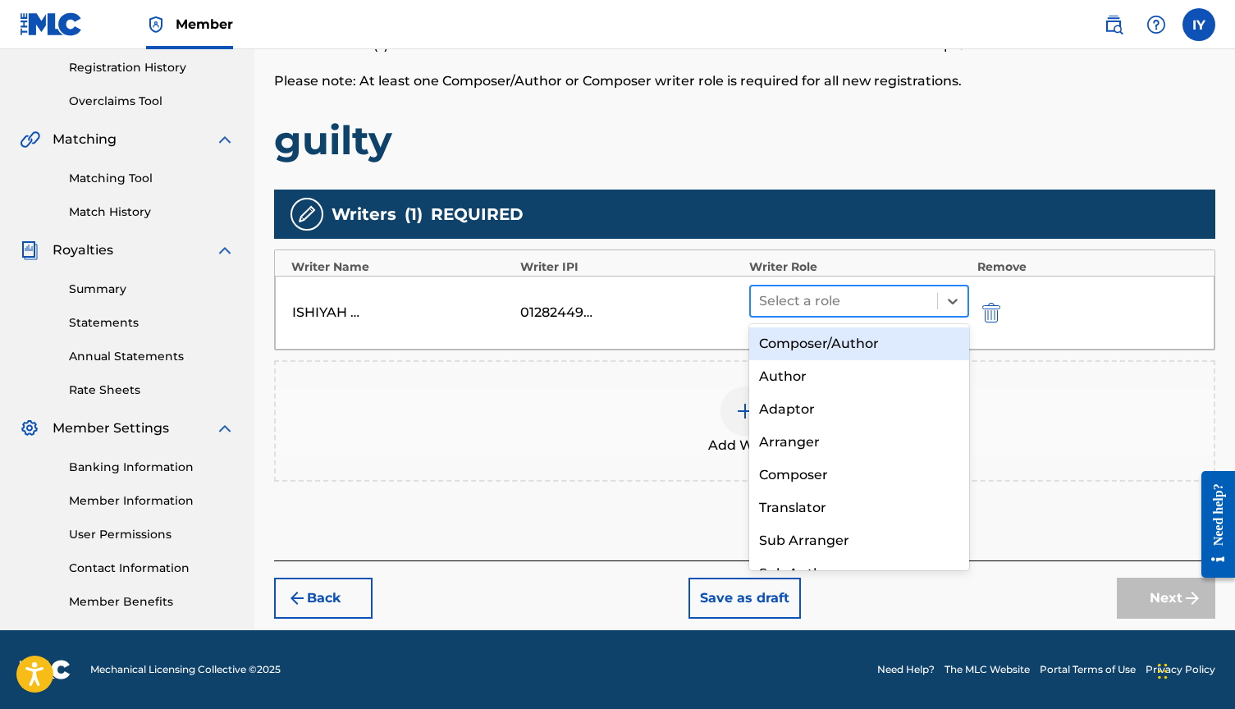
click at [893, 303] on div at bounding box center [844, 301] width 170 height 23
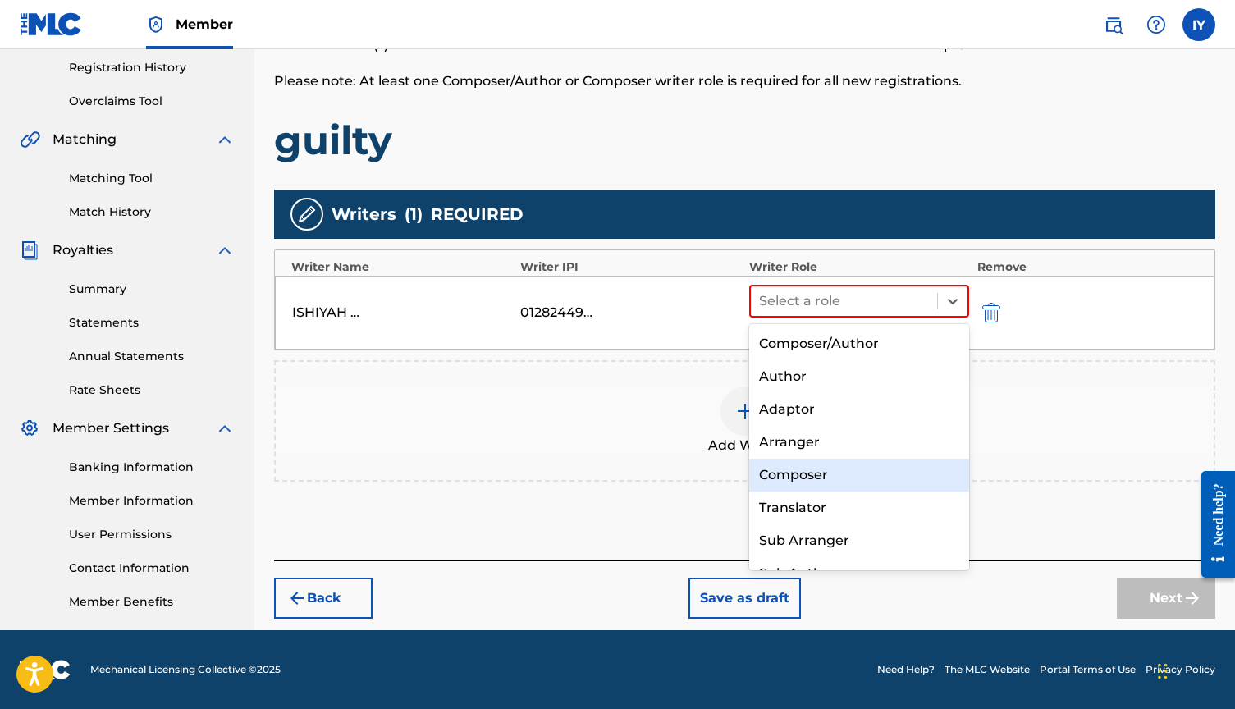
click at [806, 476] on div "Composer" at bounding box center [859, 475] width 220 height 33
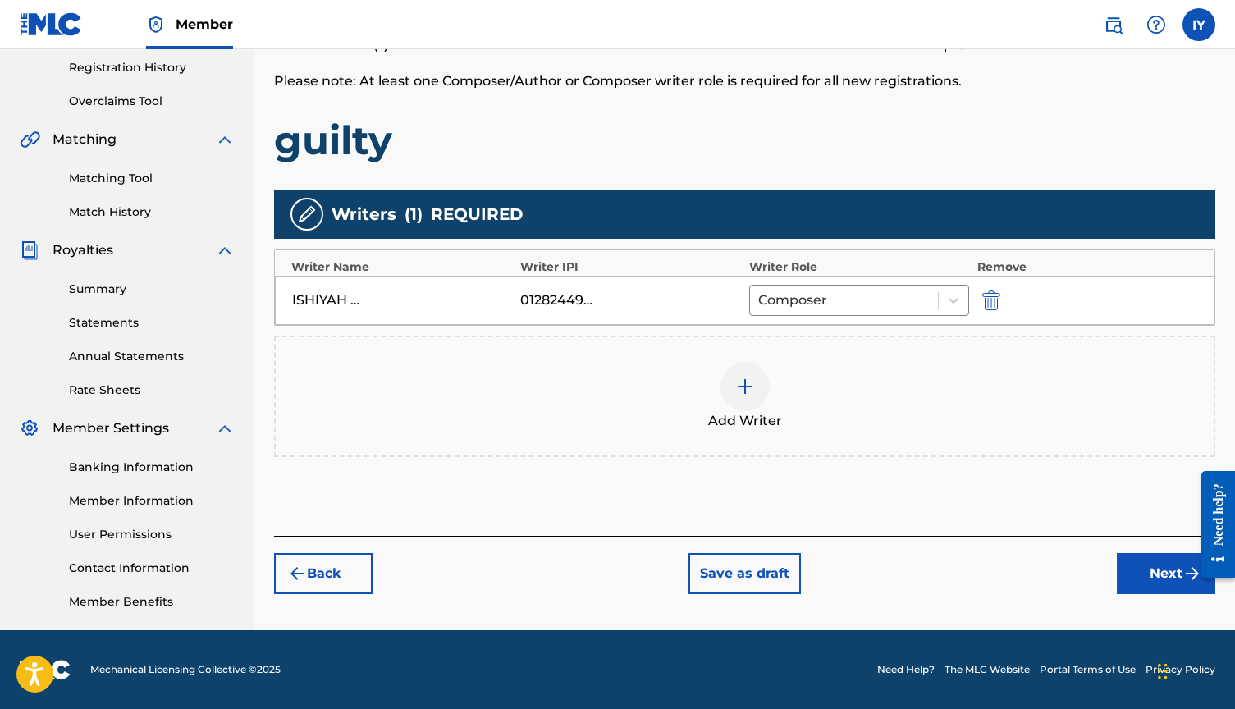
click at [1158, 572] on button "Next" at bounding box center [1166, 573] width 98 height 41
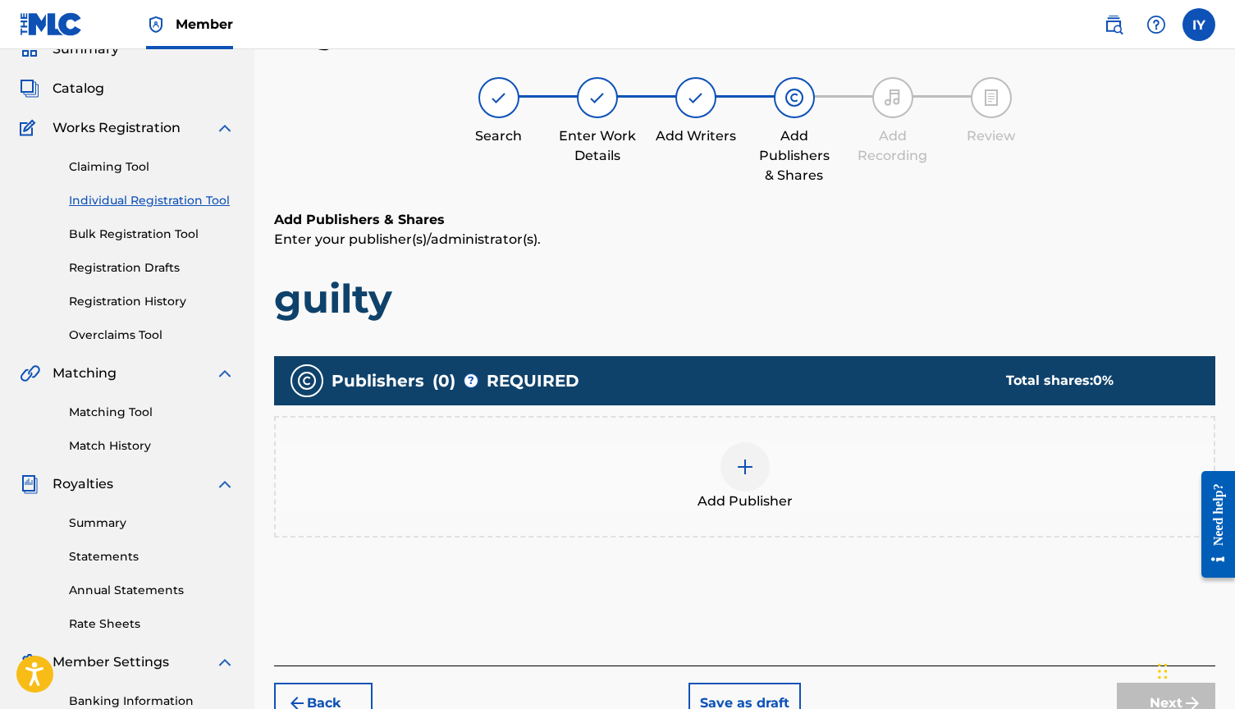
scroll to position [74, 0]
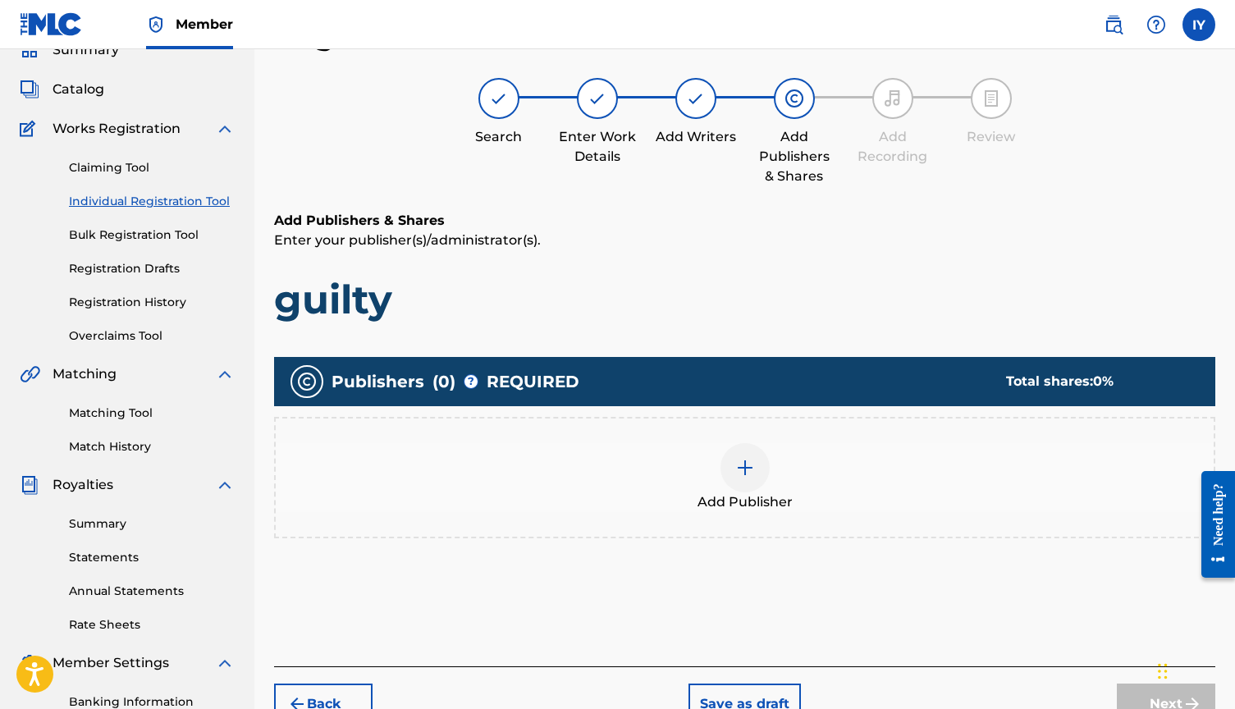
click at [749, 473] on img at bounding box center [745, 468] width 20 height 20
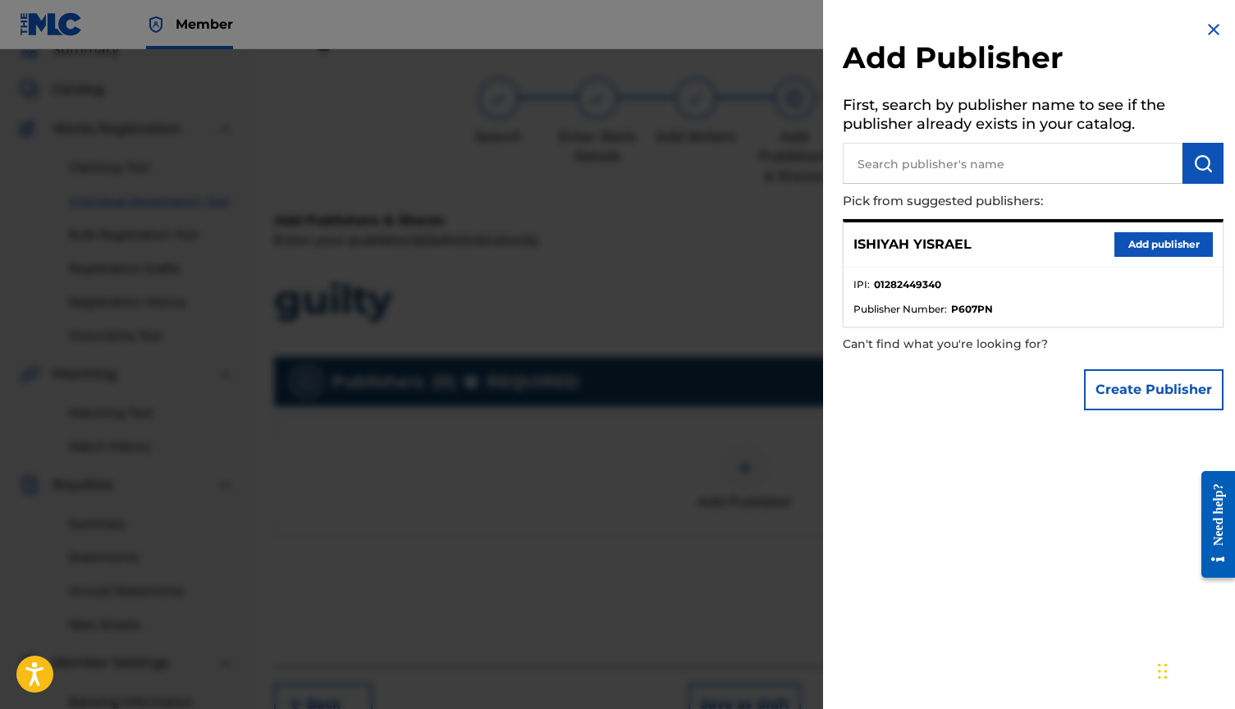
click at [1125, 235] on button "Add publisher" at bounding box center [1163, 244] width 98 height 25
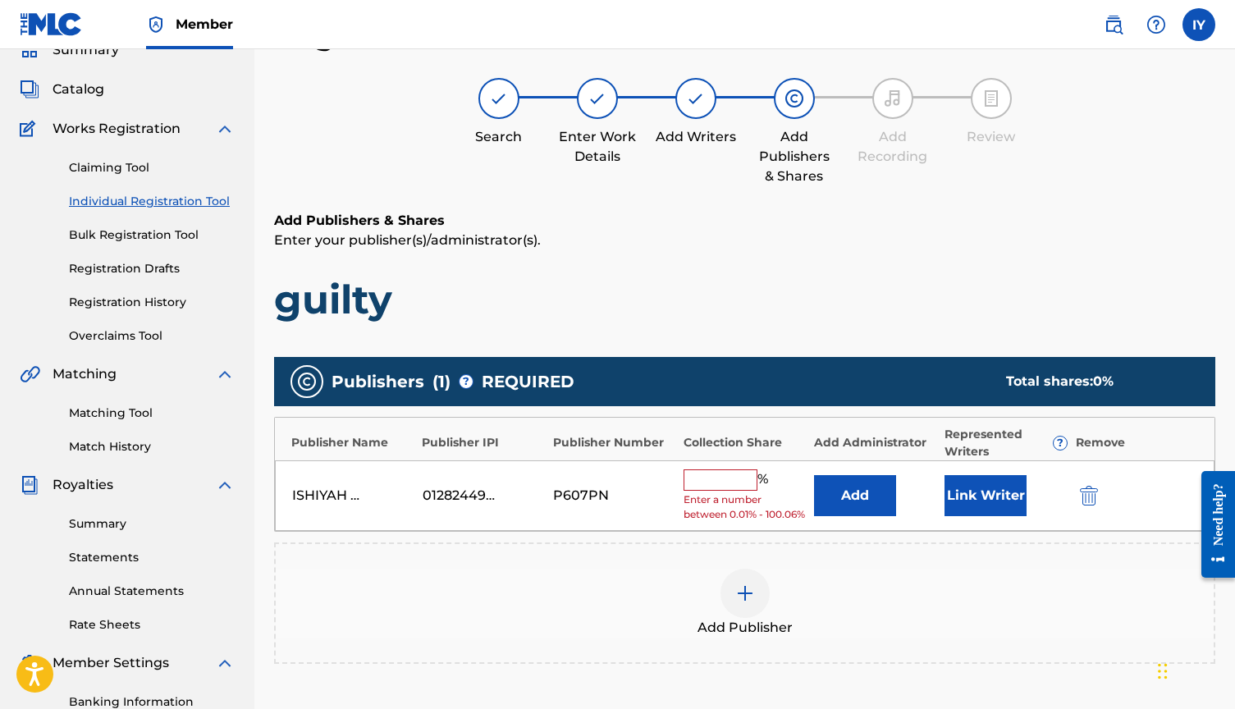
click at [711, 486] on div "%" at bounding box center [728, 479] width 89 height 21
click at [711, 483] on input "text" at bounding box center [721, 479] width 74 height 21
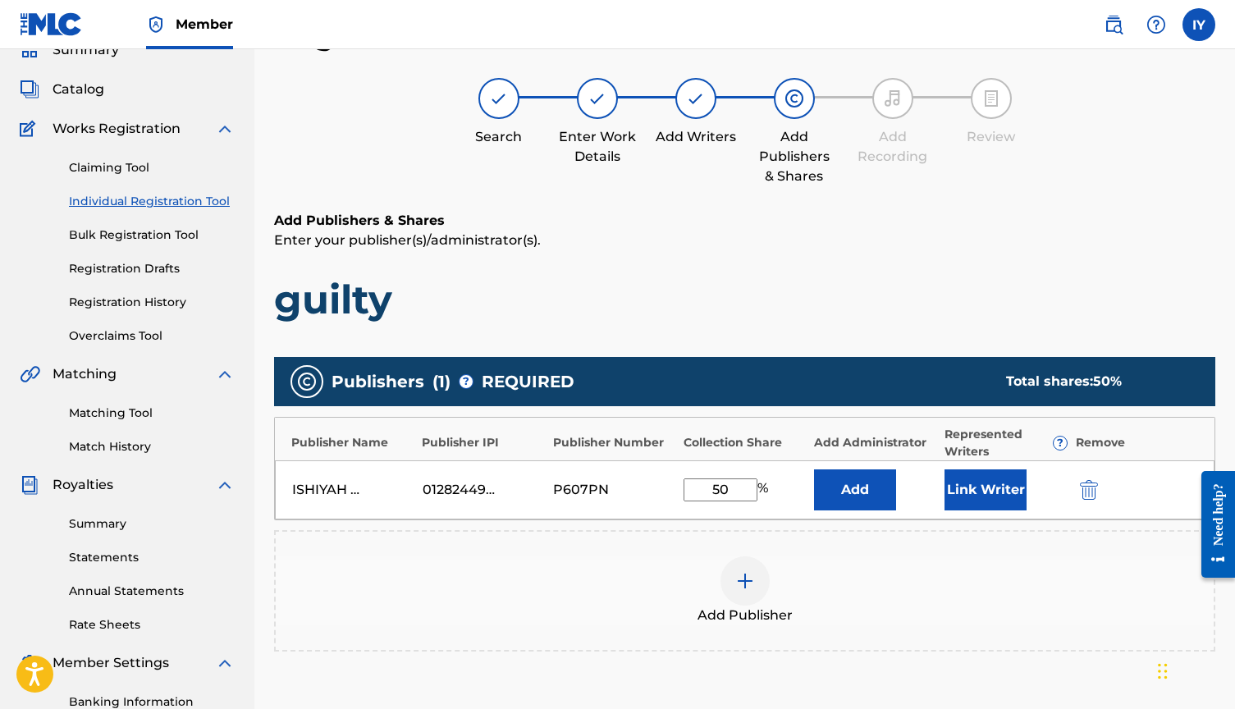
type input "50"
click at [990, 495] on button "Link Writer" at bounding box center [985, 489] width 82 height 41
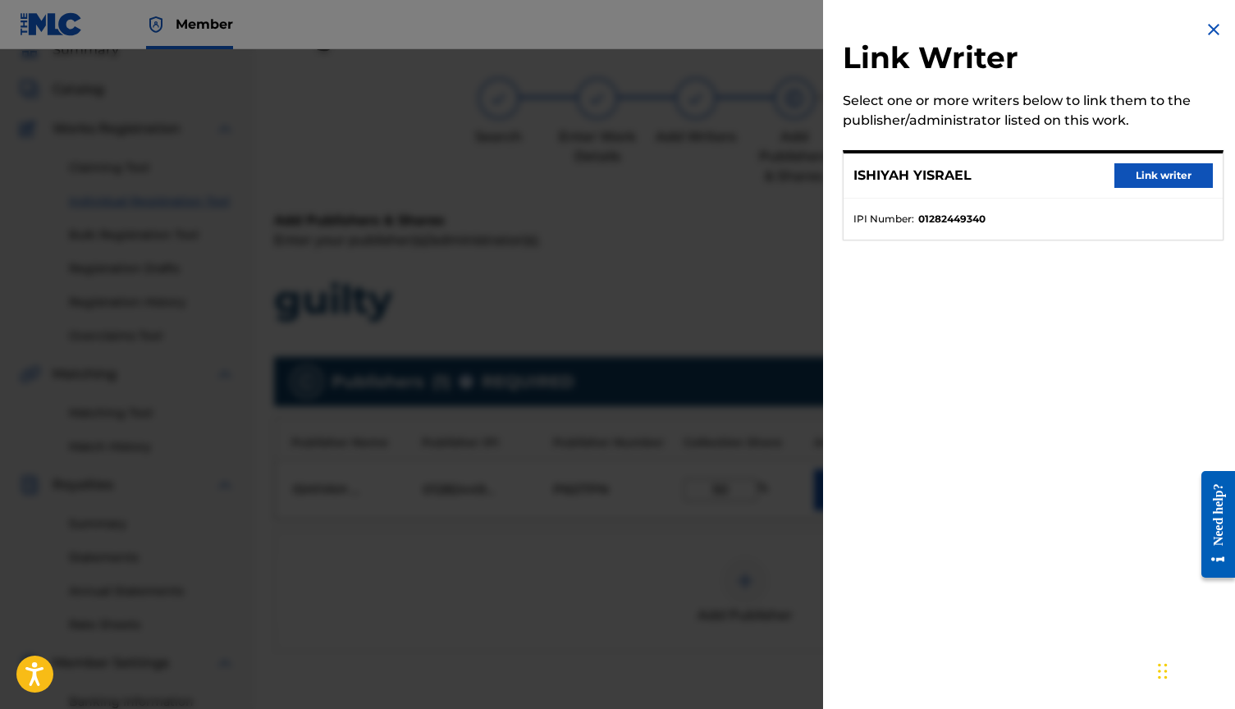
click at [1168, 175] on button "Link writer" at bounding box center [1163, 175] width 98 height 25
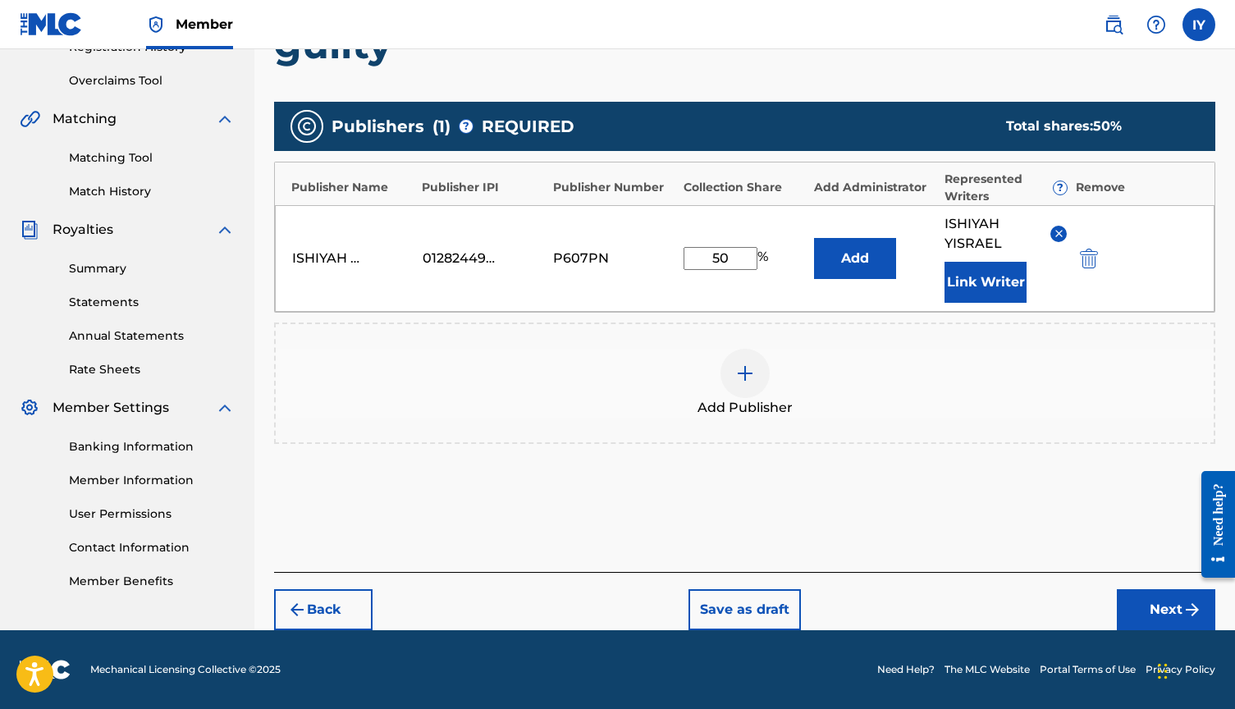
click at [1150, 605] on button "Next" at bounding box center [1166, 609] width 98 height 41
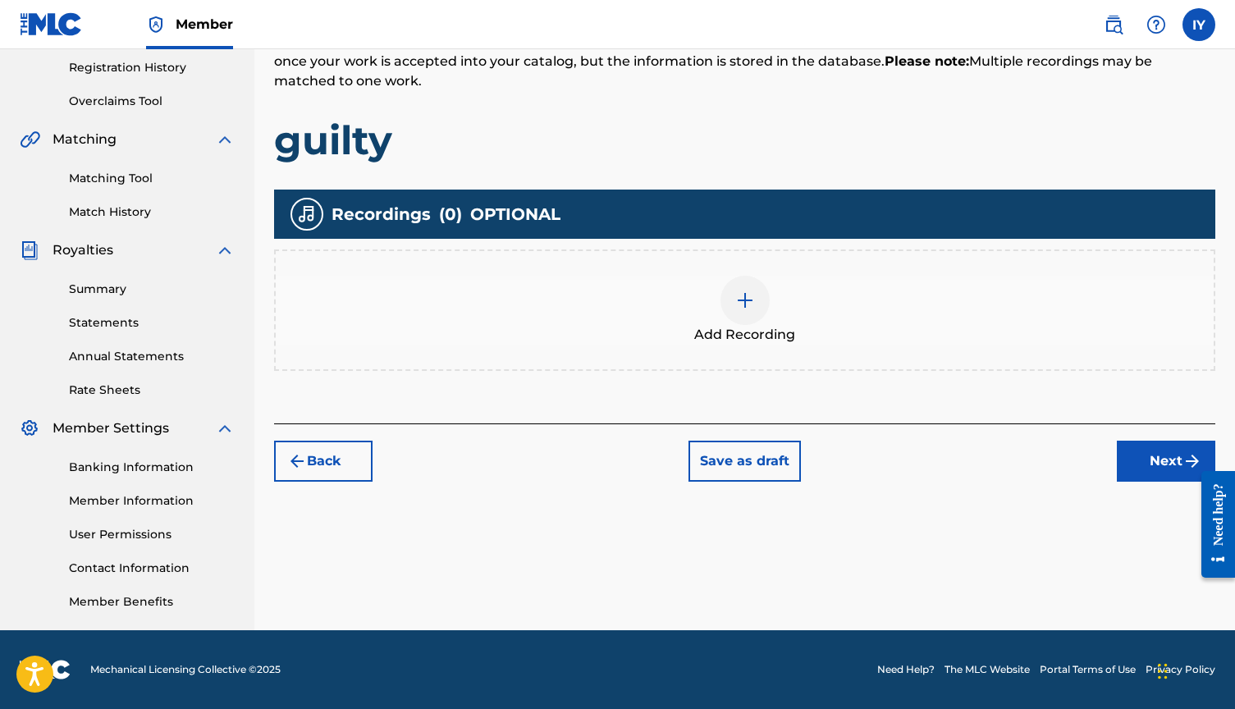
scroll to position [309, 0]
click at [753, 300] on img at bounding box center [745, 300] width 20 height 20
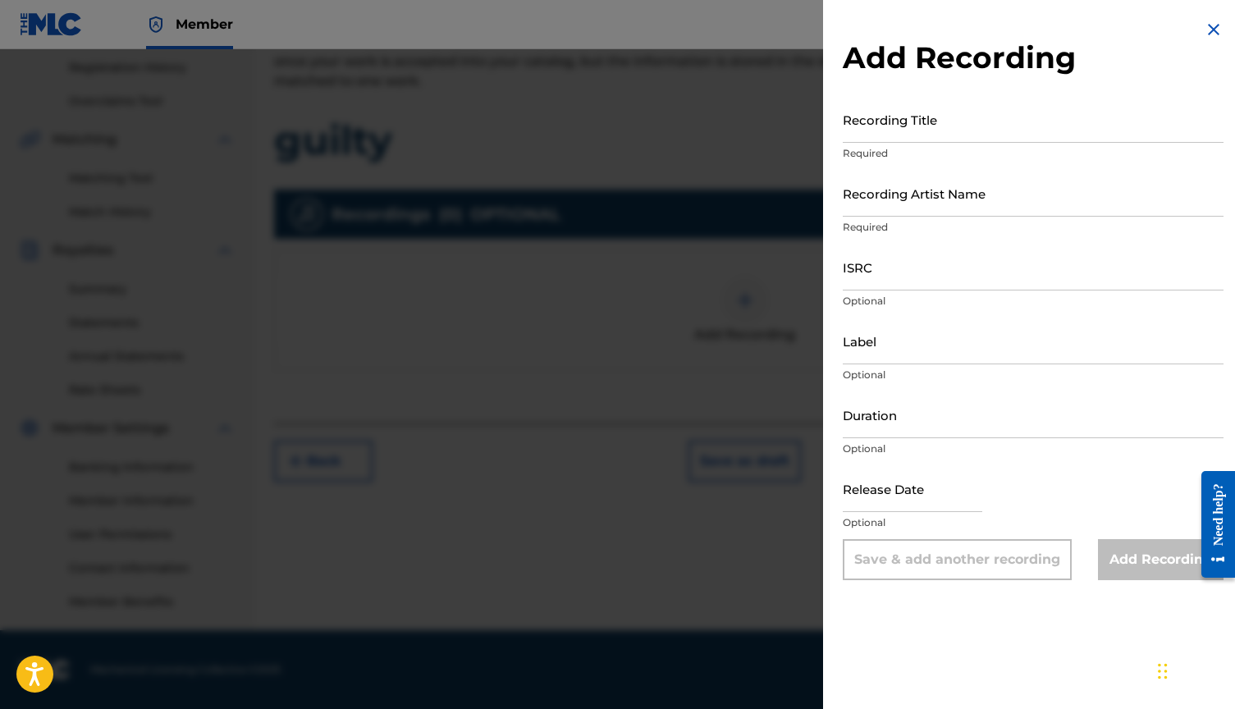
click at [956, 138] on input "Recording Title" at bounding box center [1033, 119] width 381 height 47
type input "guilty"
click at [933, 197] on input "Recording Artist Name" at bounding box center [1033, 193] width 381 height 47
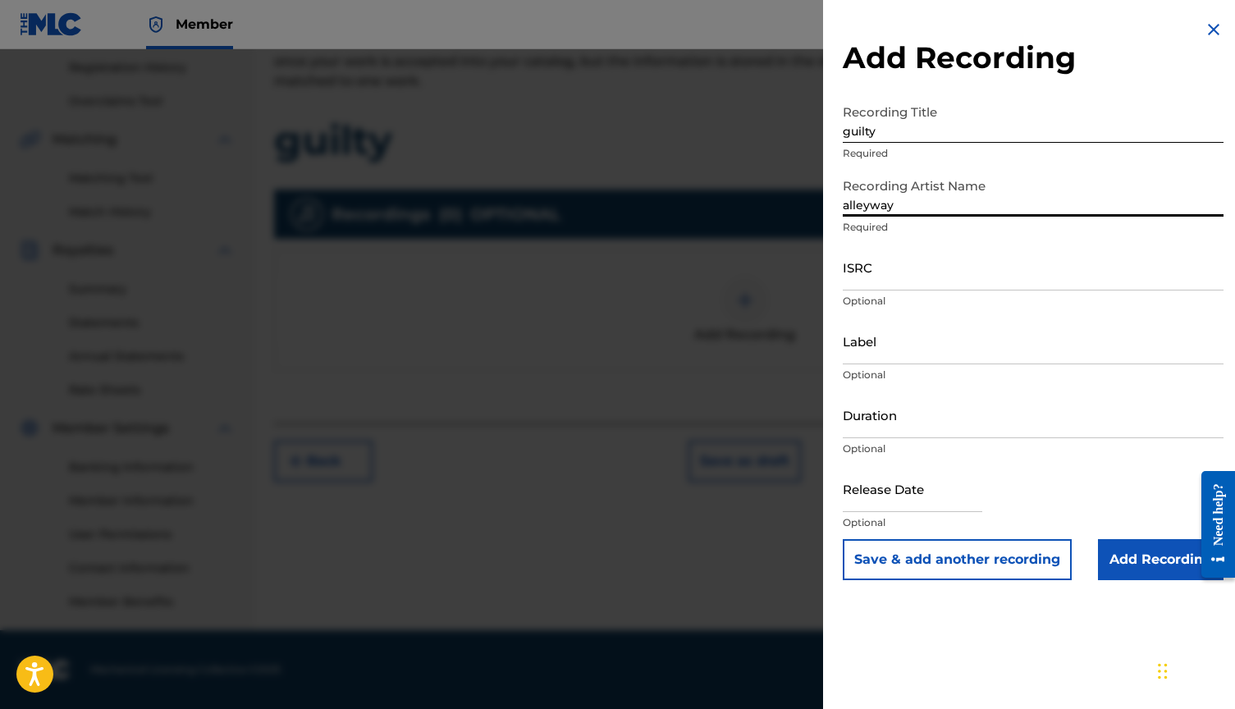
drag, startPoint x: 933, startPoint y: 197, endPoint x: 1014, endPoint y: 335, distance: 160.0
click at [1014, 335] on input "Label" at bounding box center [1033, 341] width 381 height 47
click at [894, 210] on input "alleyway" at bounding box center [1033, 193] width 381 height 47
type input "alleyboy"
click at [1050, 394] on input "Duration" at bounding box center [1033, 414] width 381 height 47
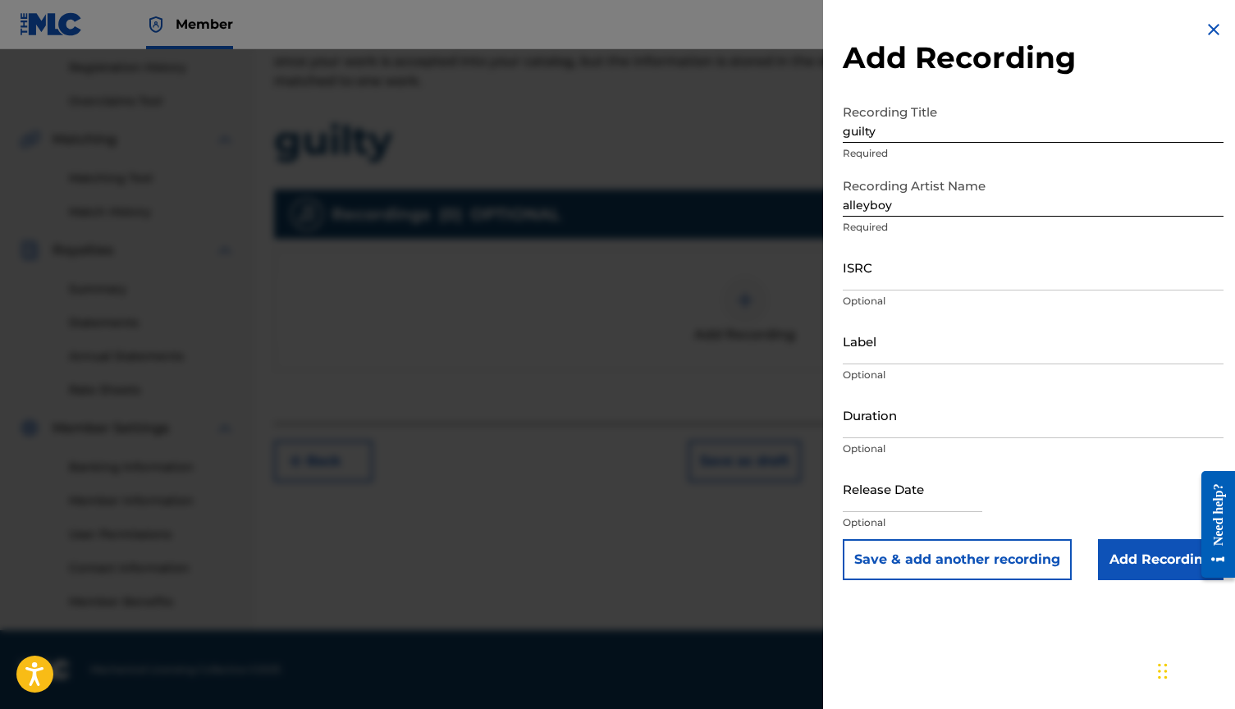
click at [1132, 562] on input "Add Recording" at bounding box center [1161, 559] width 126 height 41
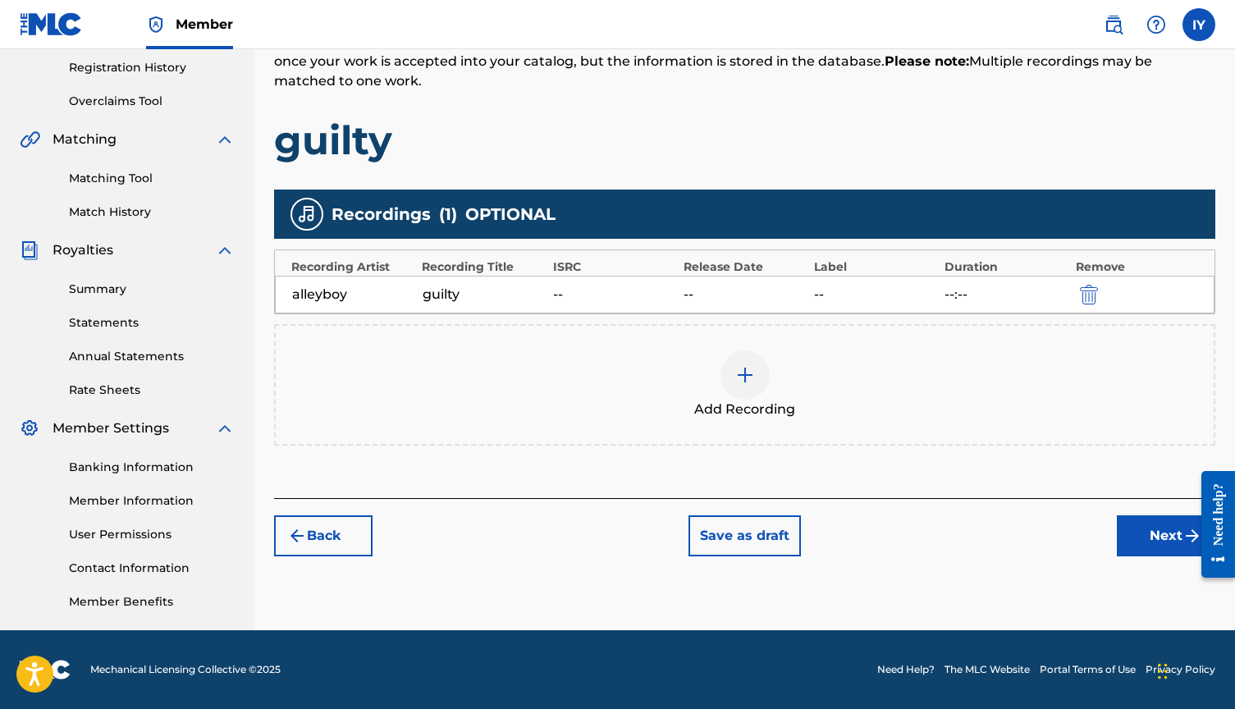
click at [1145, 533] on button "Next" at bounding box center [1166, 535] width 98 height 41
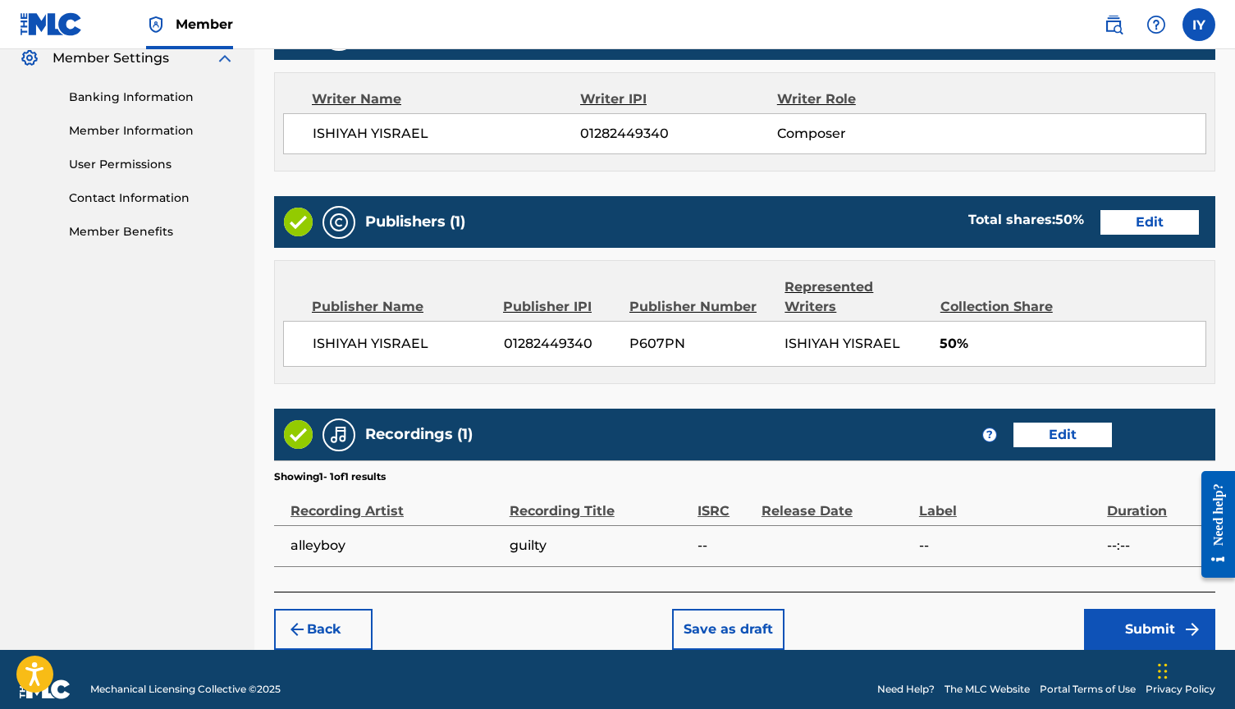
scroll to position [678, 0]
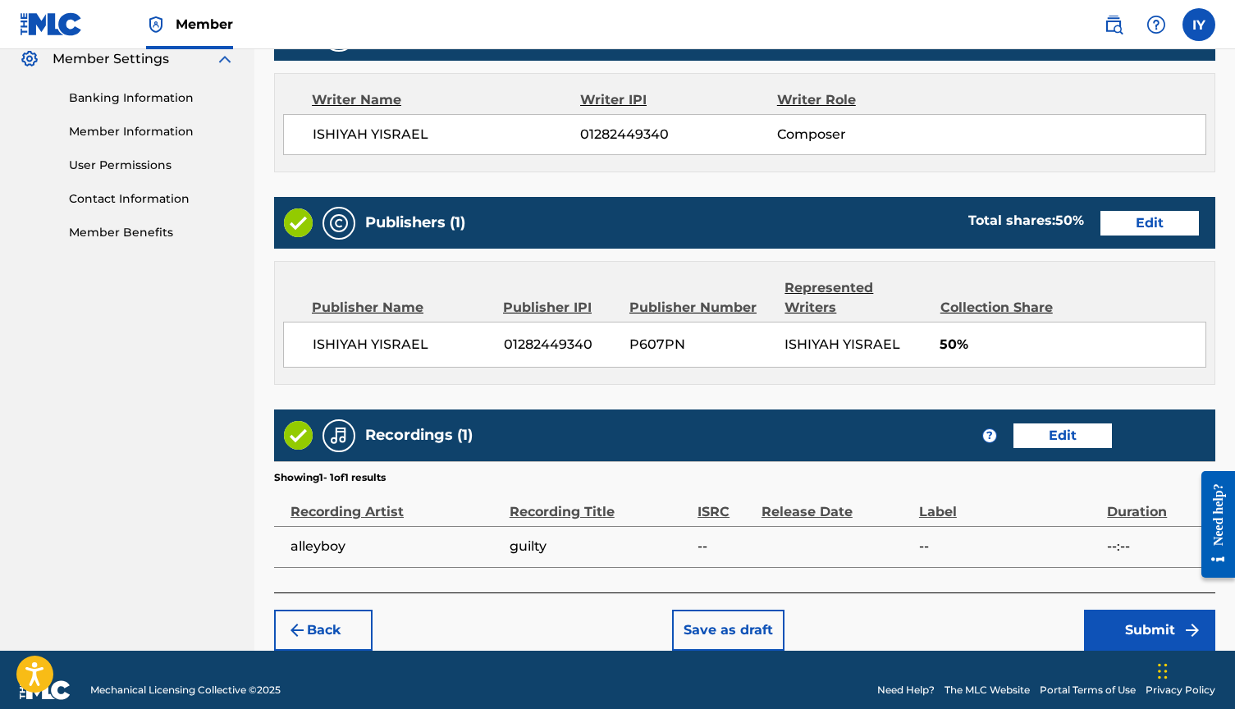
click at [1157, 614] on button "Submit" at bounding box center [1149, 630] width 131 height 41
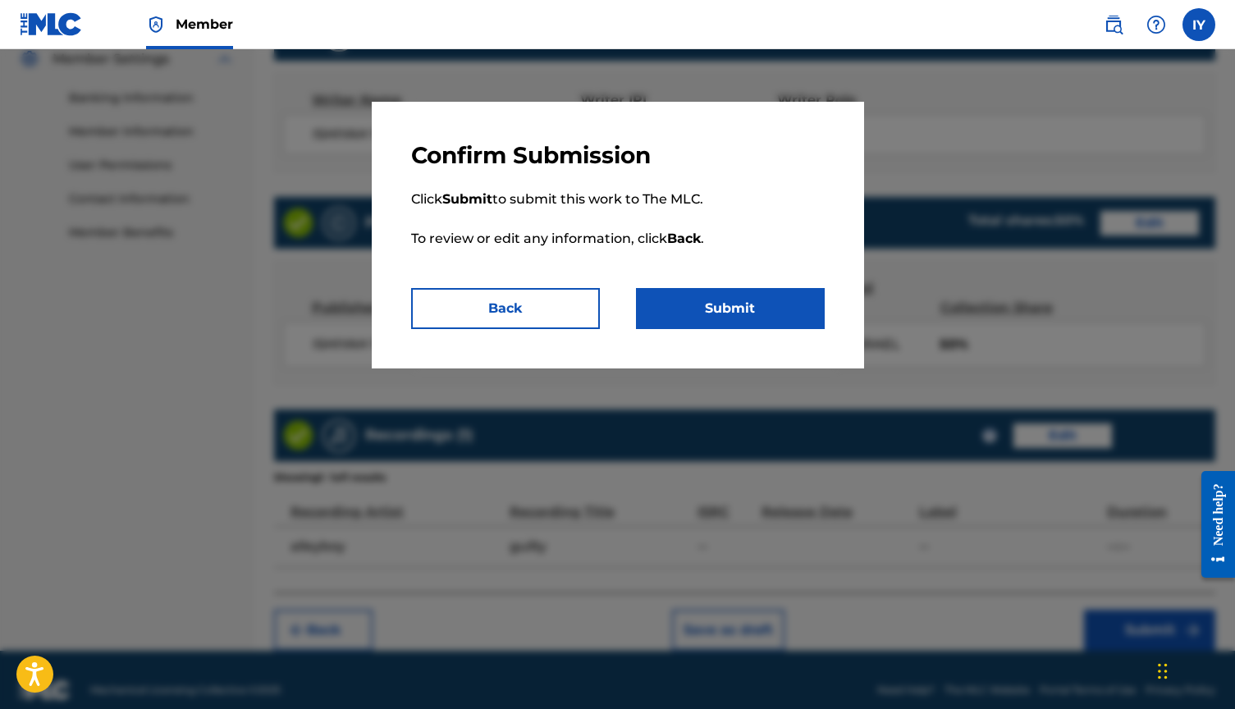
click at [781, 313] on button "Submit" at bounding box center [730, 308] width 189 height 41
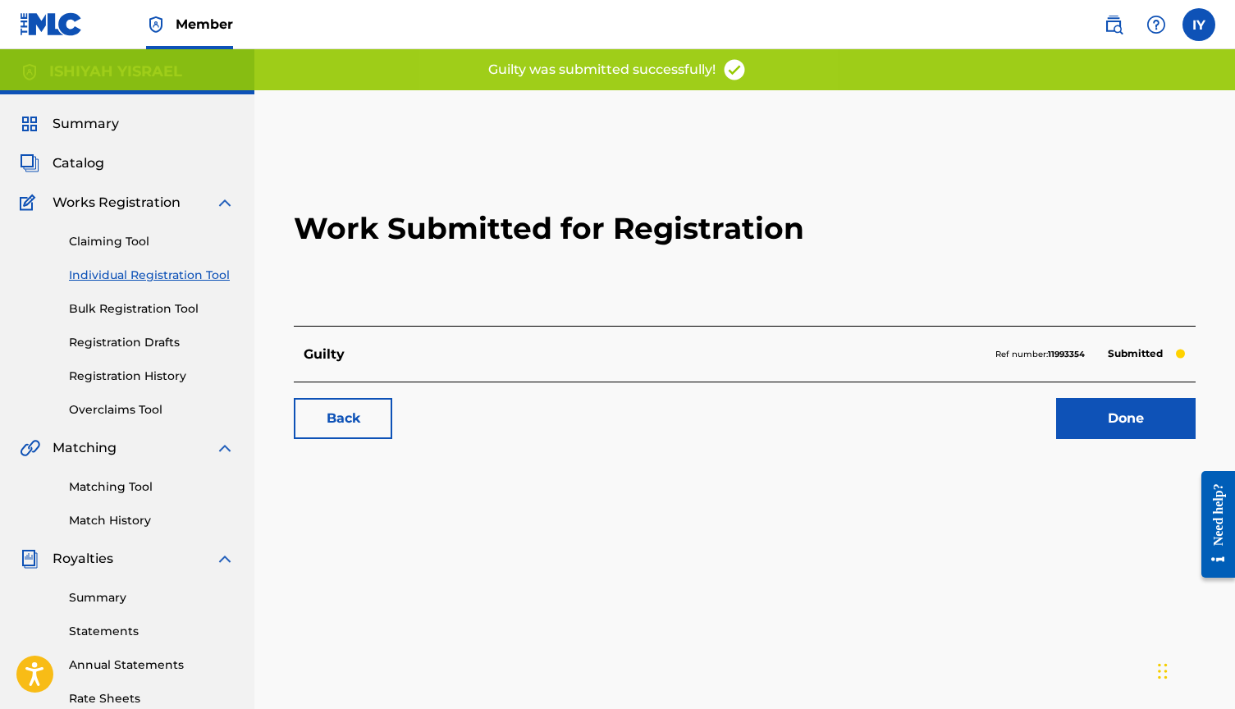
click at [1107, 415] on link "Done" at bounding box center [1125, 418] width 139 height 41
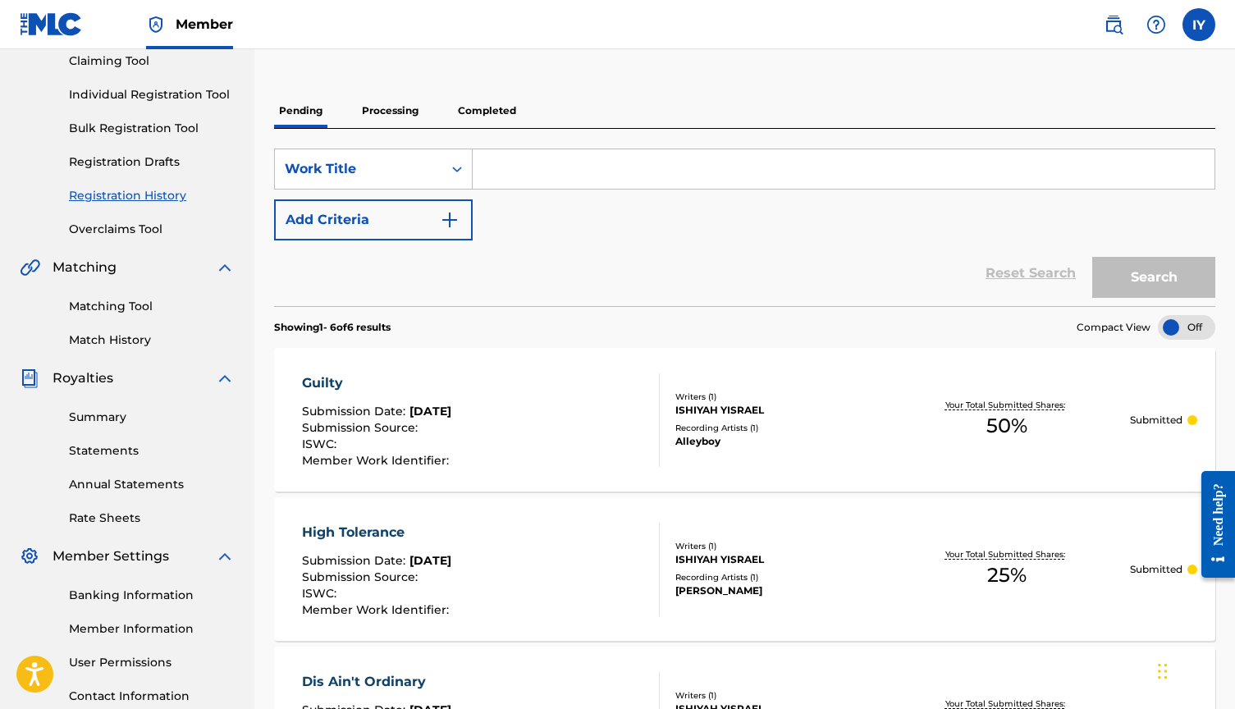
scroll to position [9, 0]
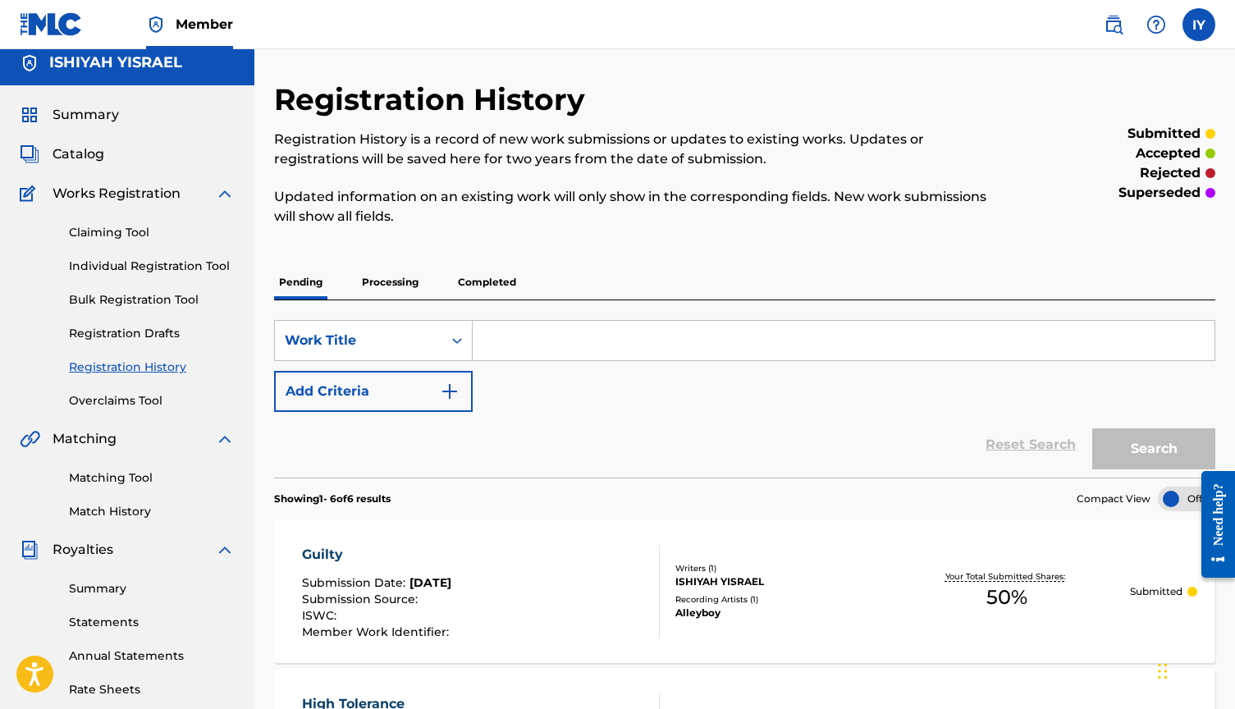
click at [149, 264] on link "Individual Registration Tool" at bounding box center [152, 266] width 166 height 17
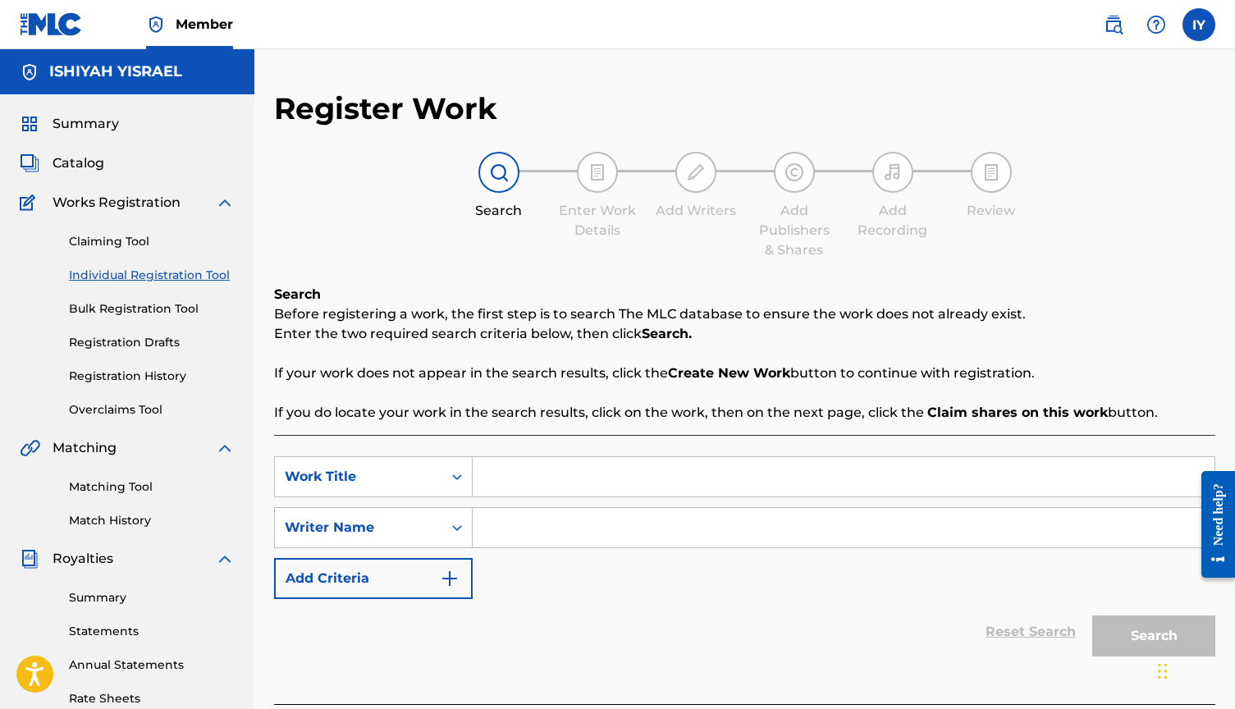
click at [563, 492] on input "Search Form" at bounding box center [844, 476] width 742 height 39
type input "dis ain't ordinary"
click at [868, 533] on input "Search Form" at bounding box center [844, 527] width 742 height 39
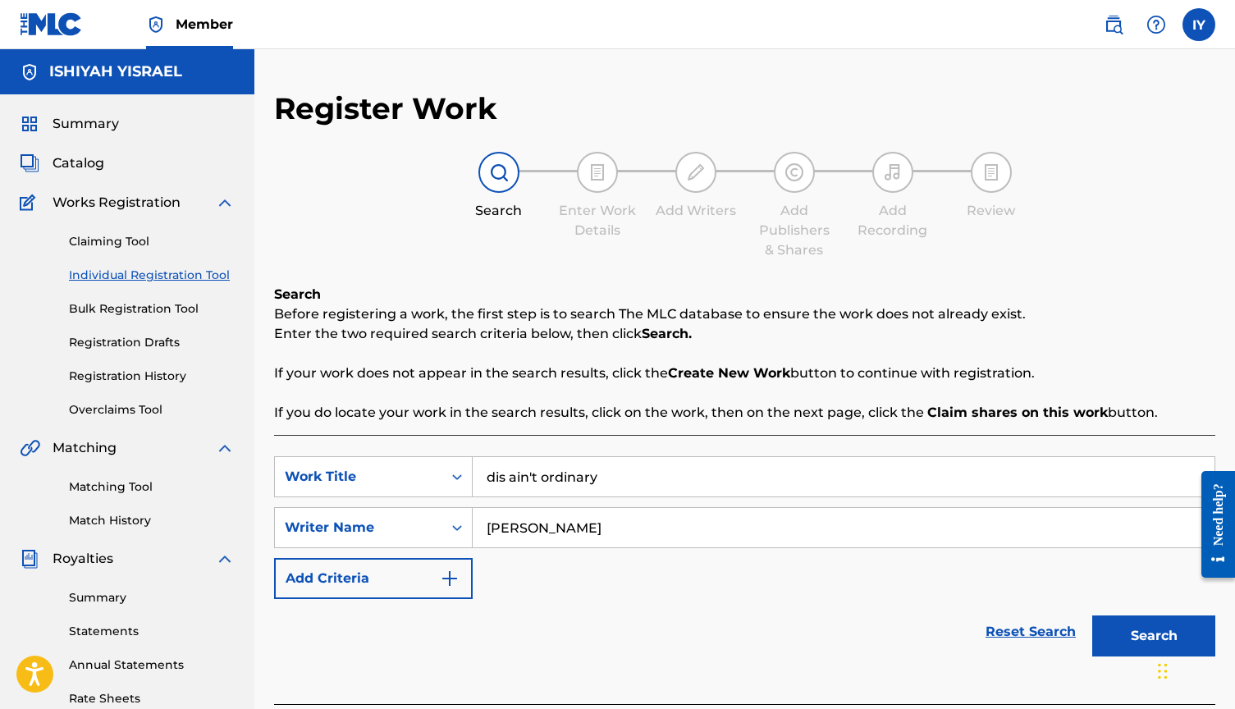
type input "[PERSON_NAME]"
click at [1143, 638] on button "Search" at bounding box center [1153, 635] width 123 height 41
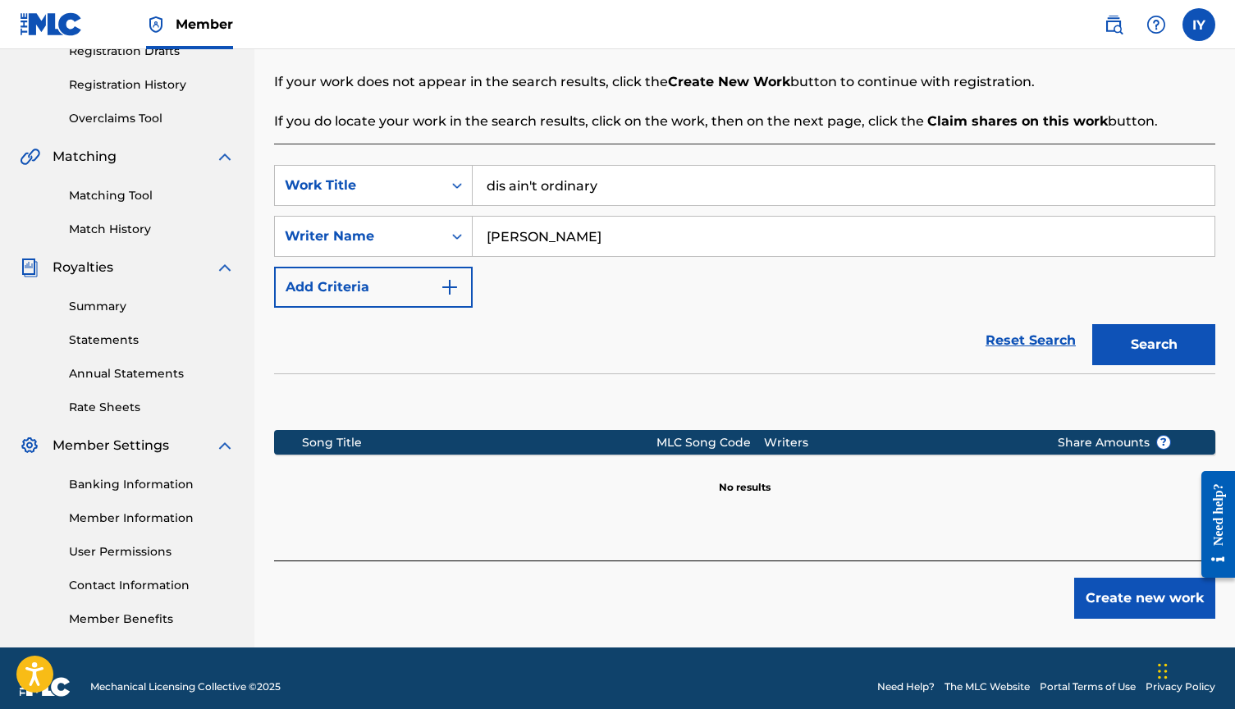
scroll to position [309, 0]
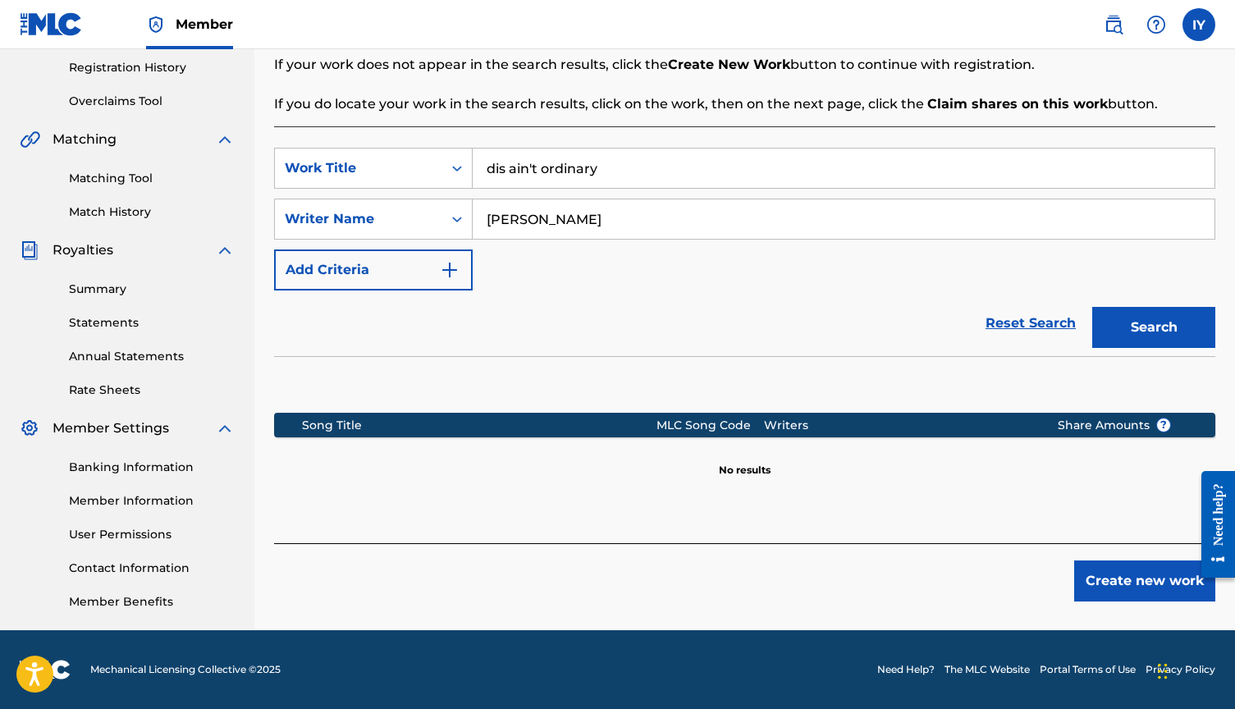
click at [1143, 587] on button "Create new work" at bounding box center [1144, 580] width 141 height 41
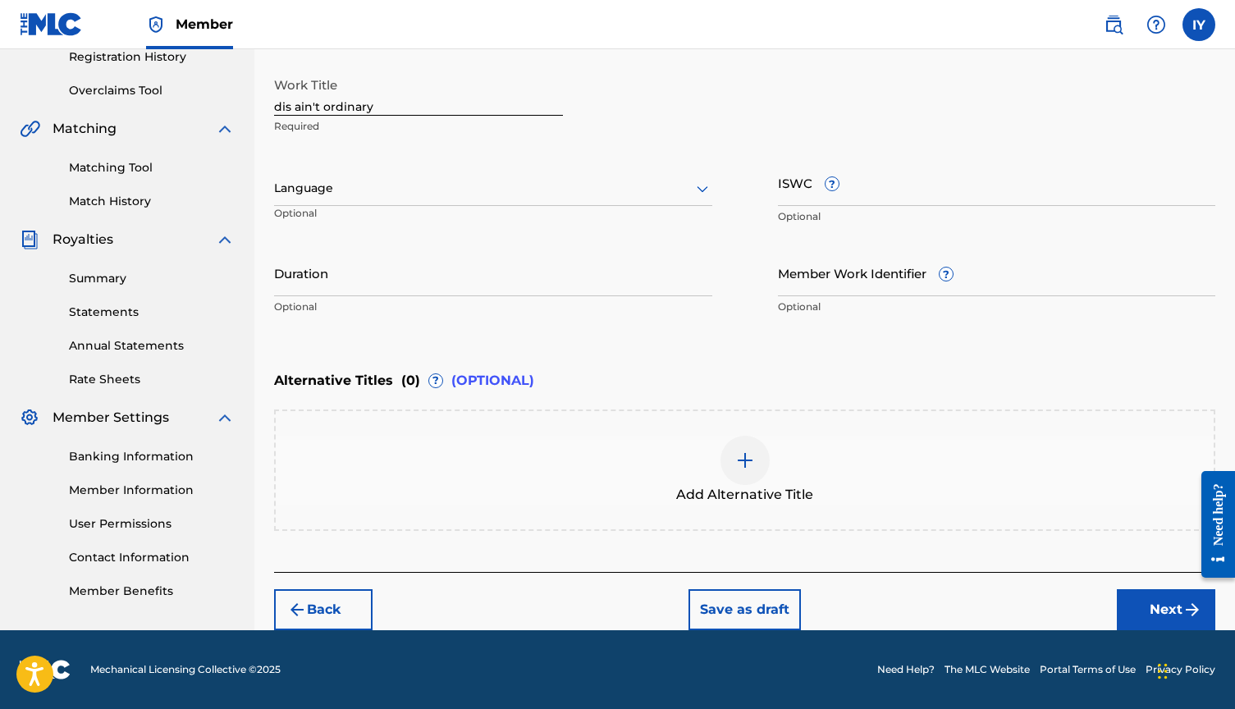
click at [1158, 597] on button "Next" at bounding box center [1166, 609] width 98 height 41
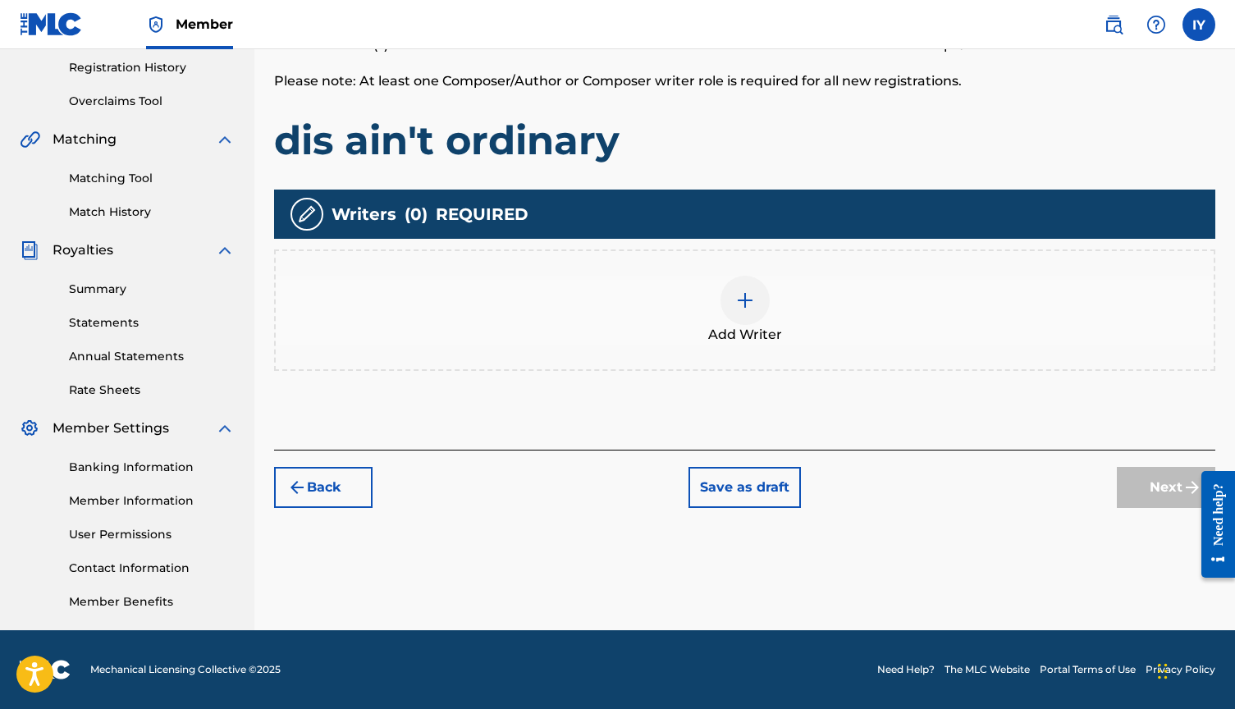
click at [739, 292] on img at bounding box center [745, 300] width 20 height 20
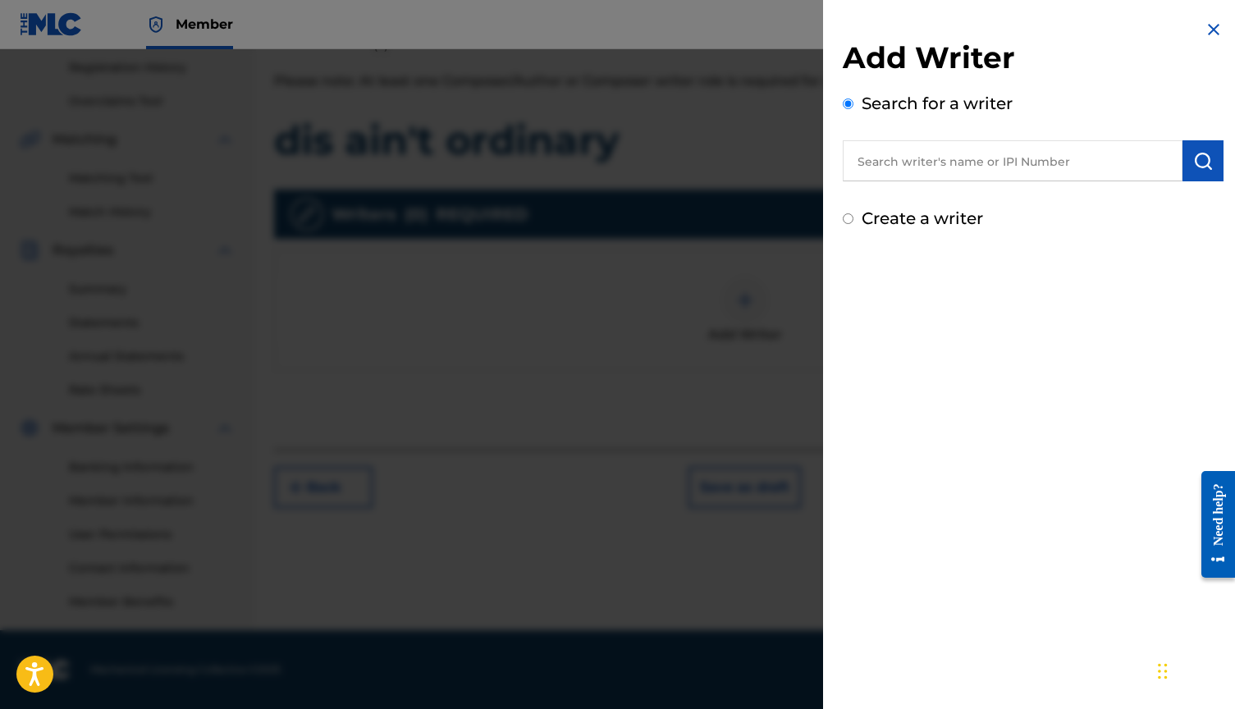
click at [945, 158] on input "text" at bounding box center [1013, 160] width 340 height 41
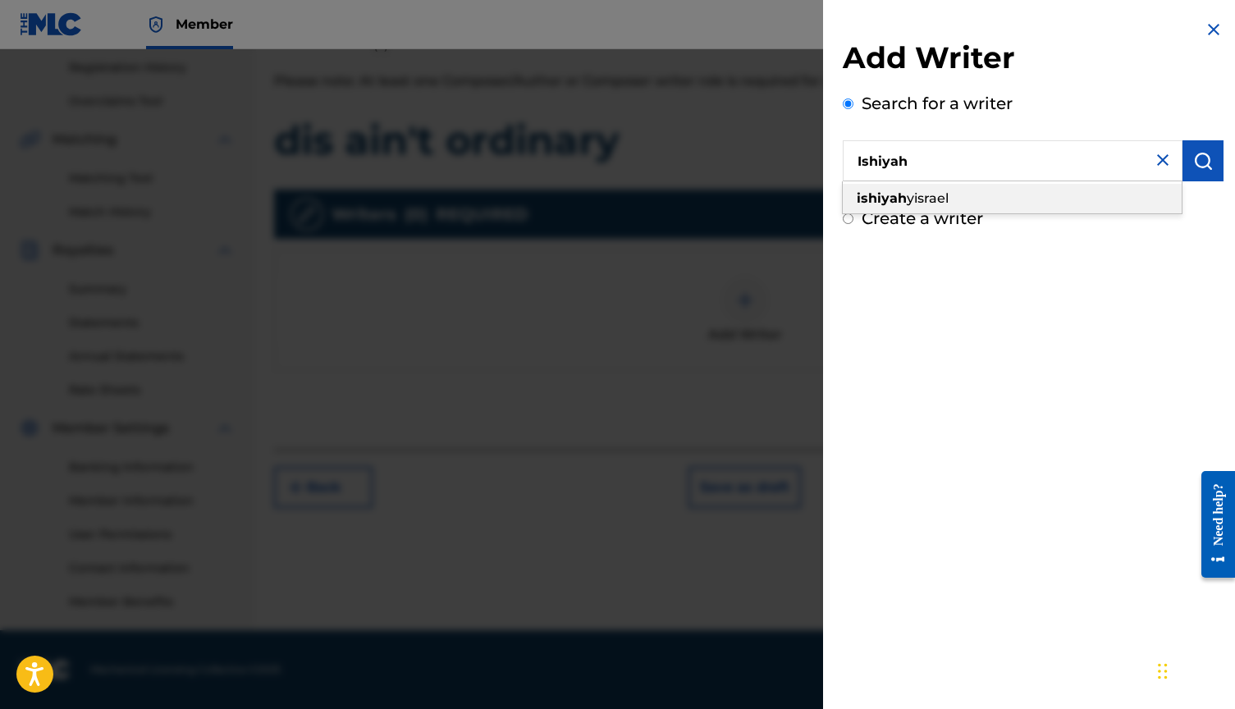
drag, startPoint x: 945, startPoint y: 158, endPoint x: 918, endPoint y: 206, distance: 54.8
click at [918, 206] on div "[PERSON_NAME]" at bounding box center [1012, 199] width 339 height 30
type input "[PERSON_NAME]"
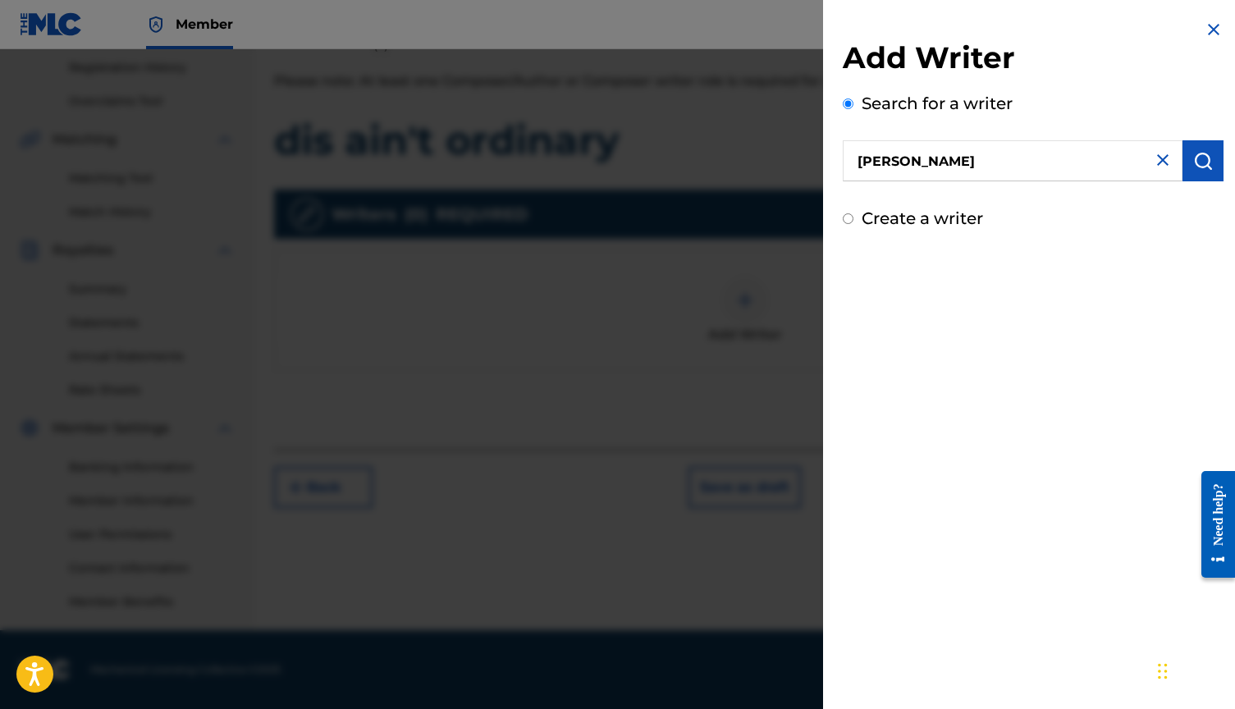
click at [1197, 167] on img "submit" at bounding box center [1203, 161] width 20 height 20
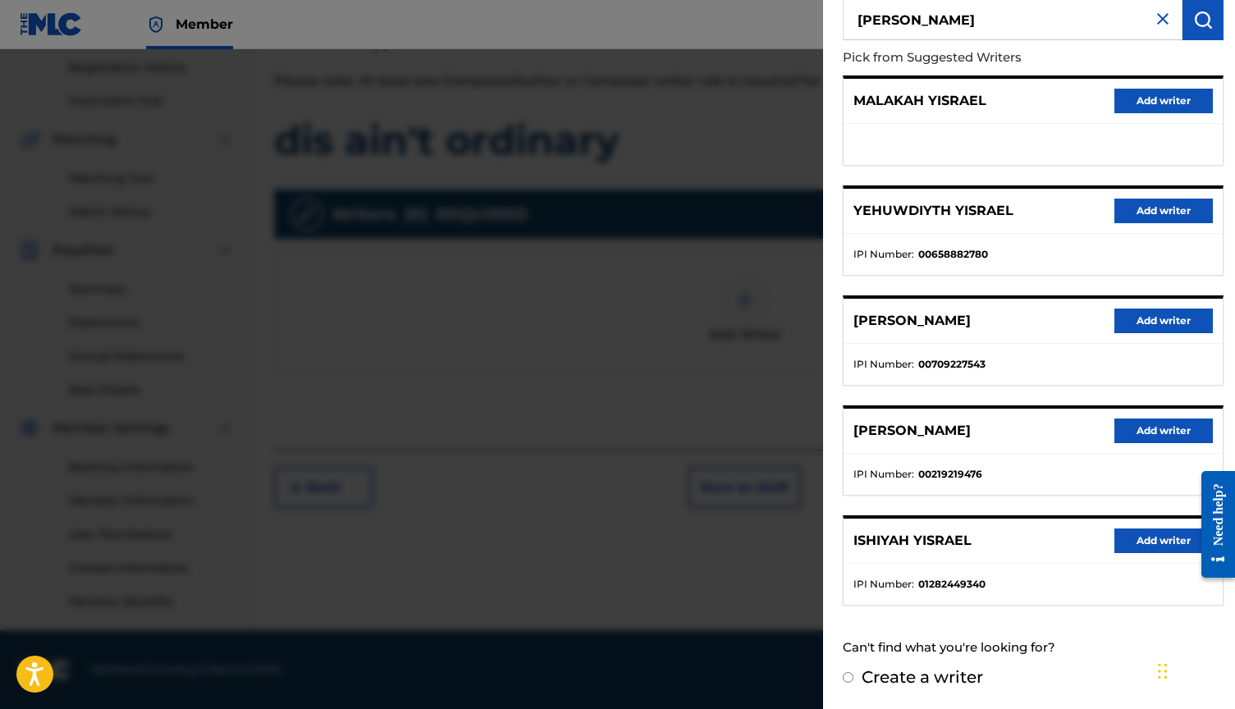
scroll to position [140, 0]
click at [1156, 545] on button "Add writer" at bounding box center [1163, 541] width 98 height 25
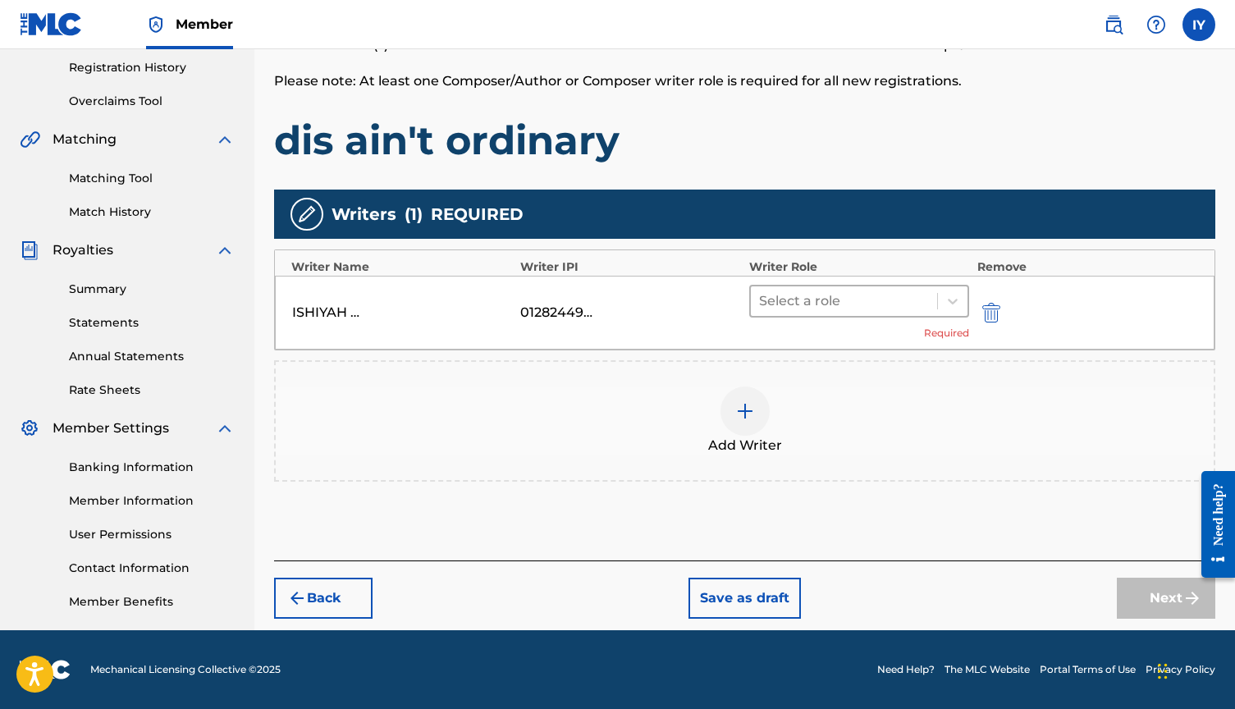
click at [899, 312] on div at bounding box center [844, 301] width 170 height 23
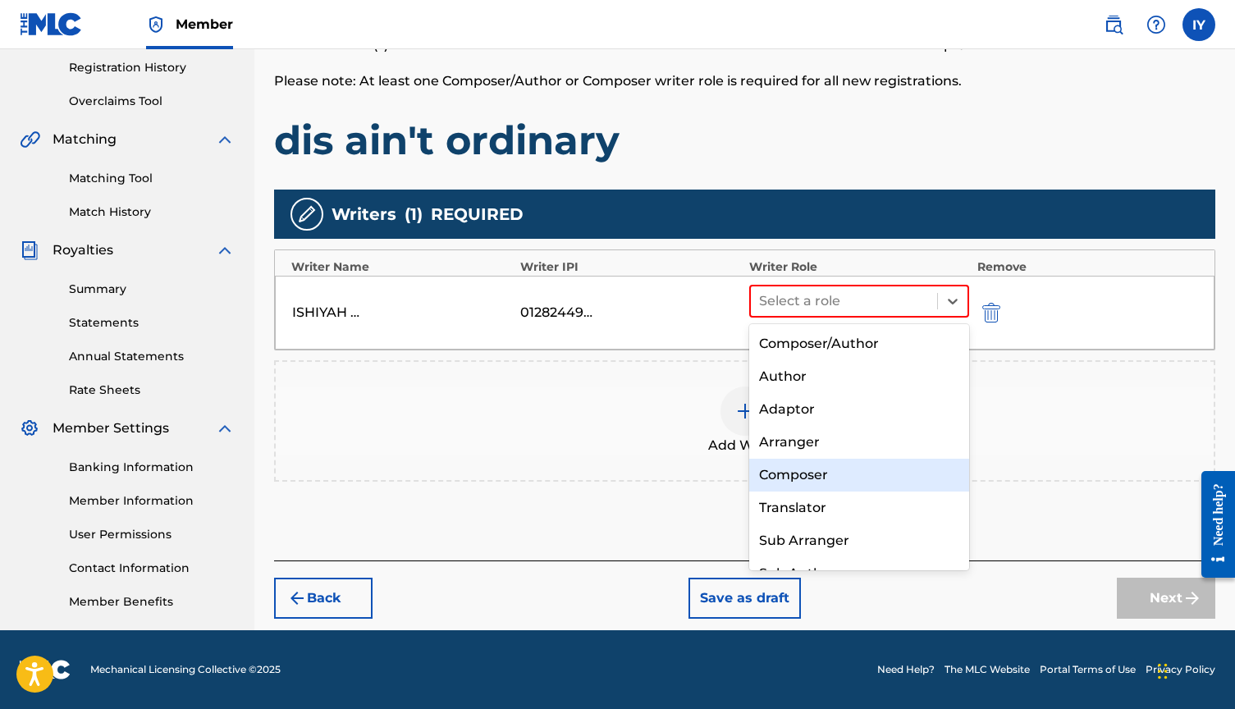
click at [814, 464] on div "Composer" at bounding box center [859, 475] width 220 height 33
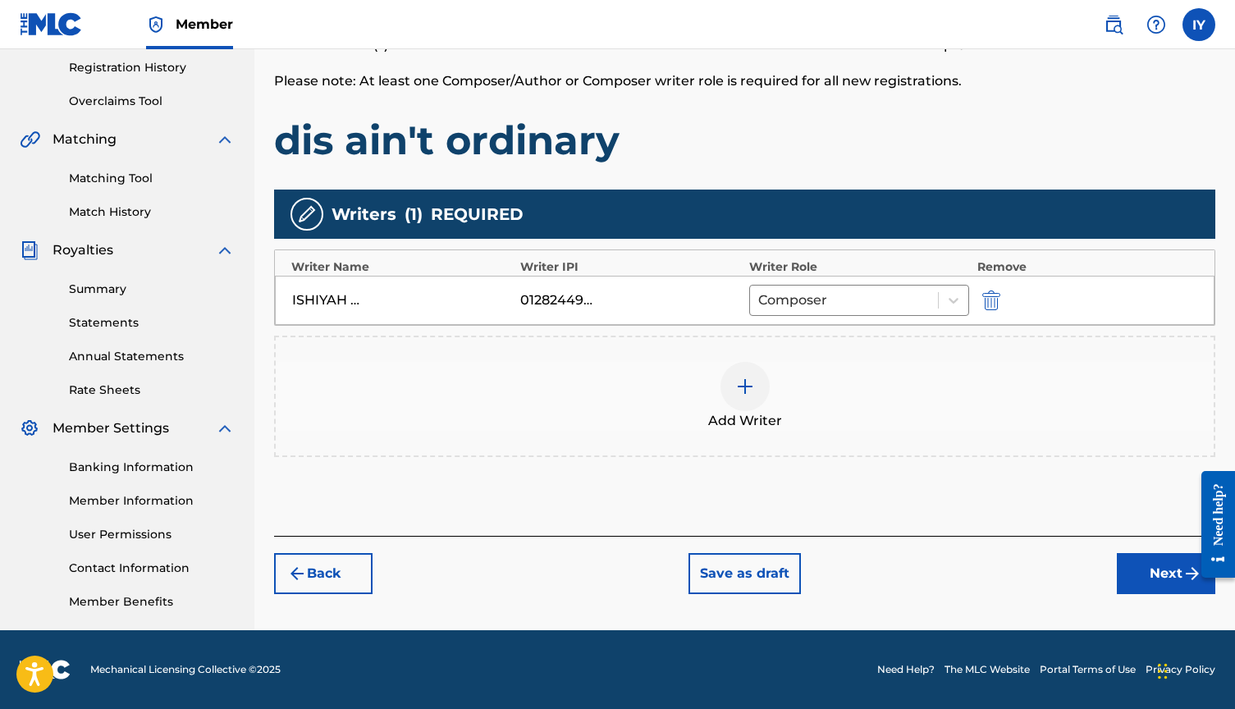
click at [1178, 575] on button "Next" at bounding box center [1166, 573] width 98 height 41
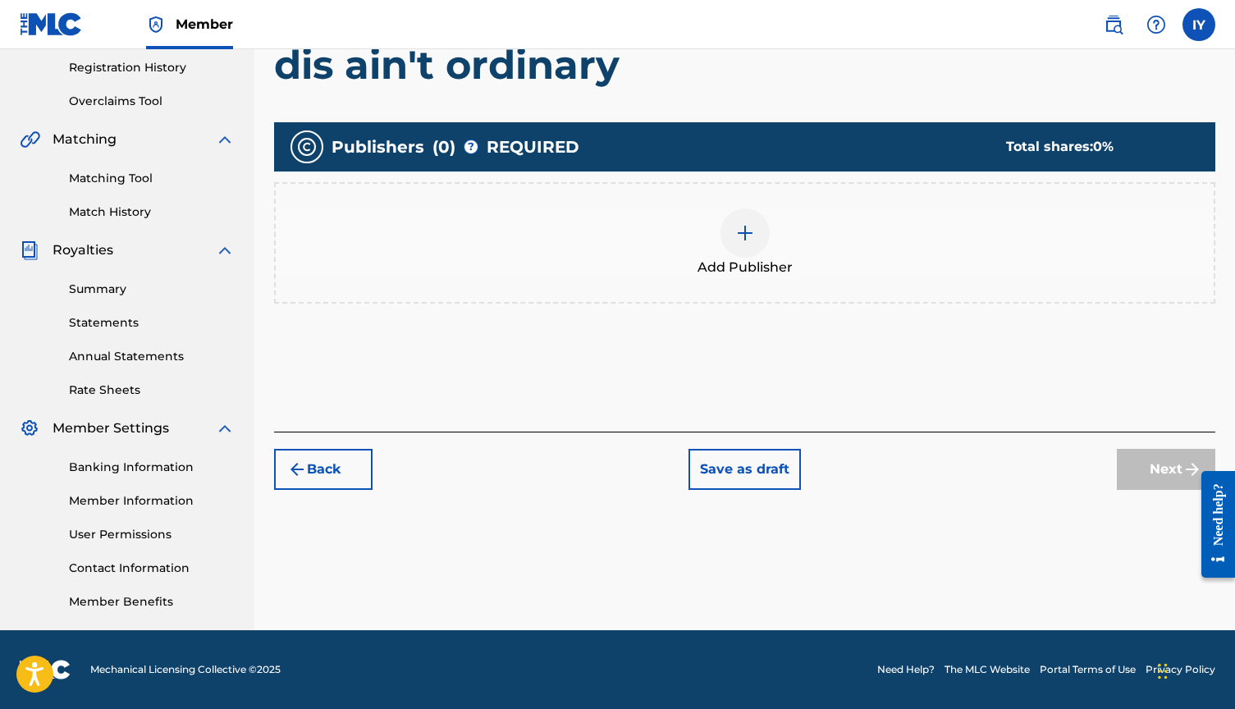
scroll to position [74, 0]
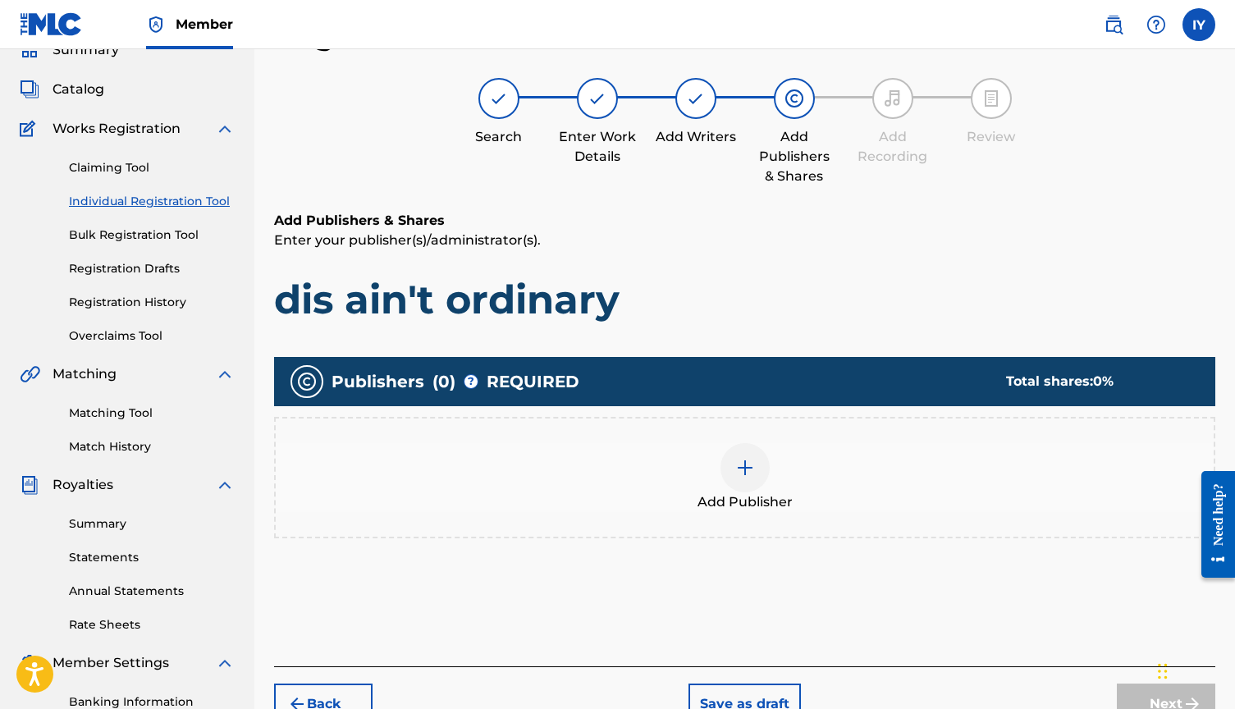
click at [748, 470] on img at bounding box center [745, 468] width 20 height 20
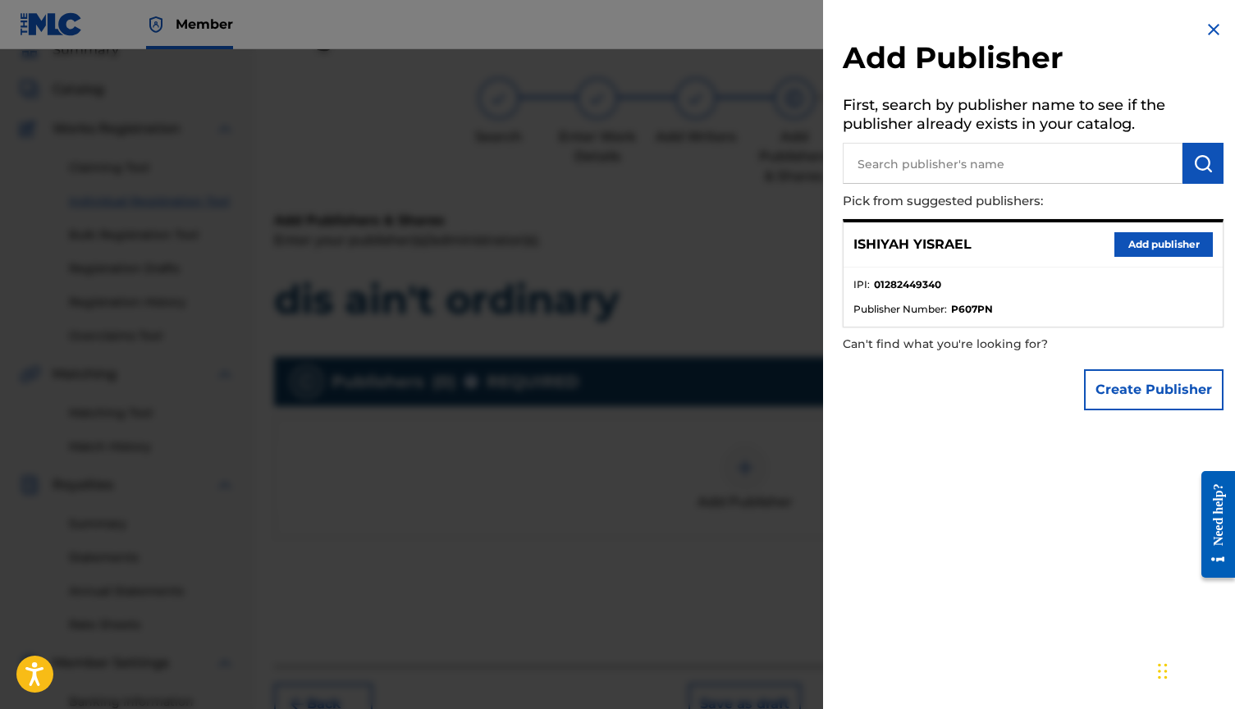
click at [1145, 248] on button "Add publisher" at bounding box center [1163, 244] width 98 height 25
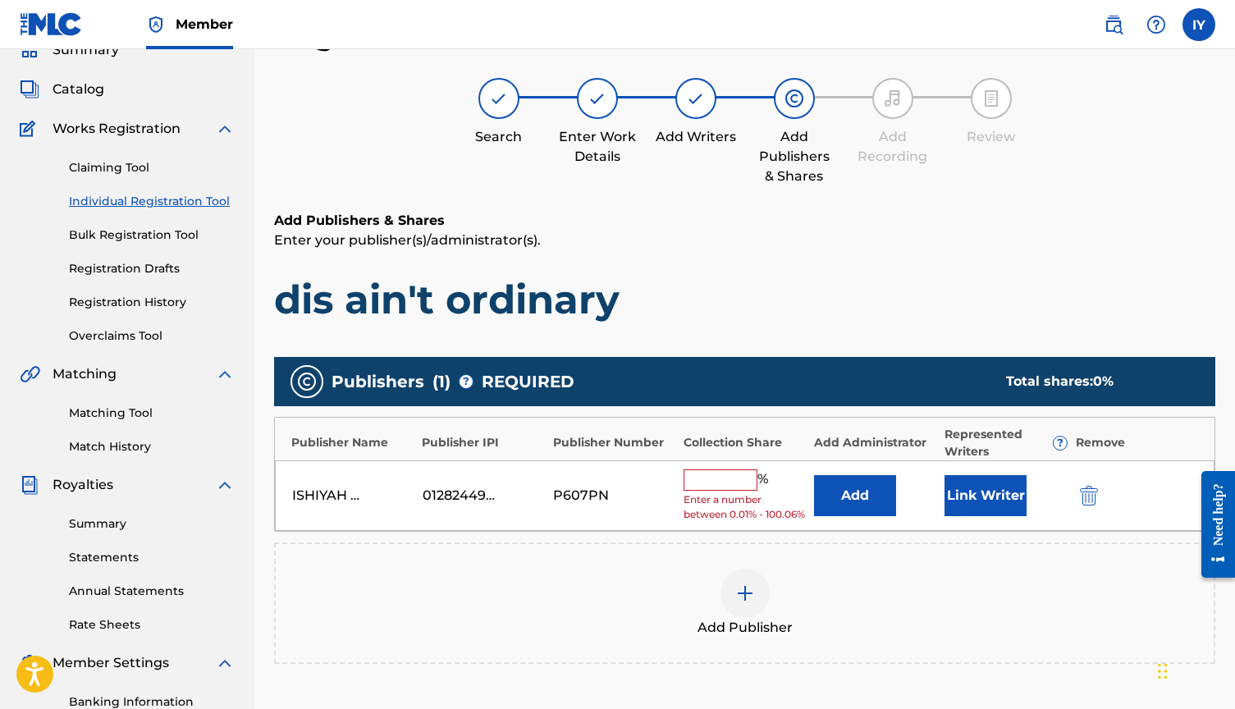
click at [733, 473] on input "text" at bounding box center [721, 479] width 74 height 21
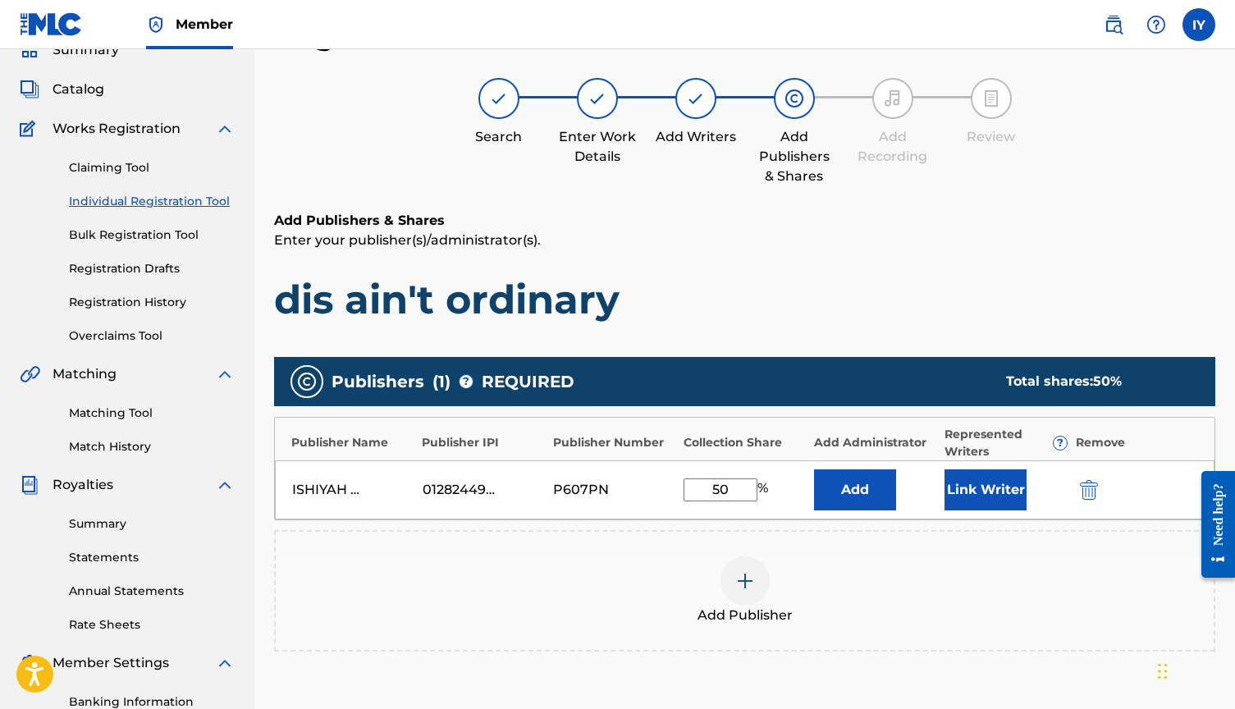
type input "50"
click at [994, 489] on button "Link Writer" at bounding box center [985, 489] width 82 height 41
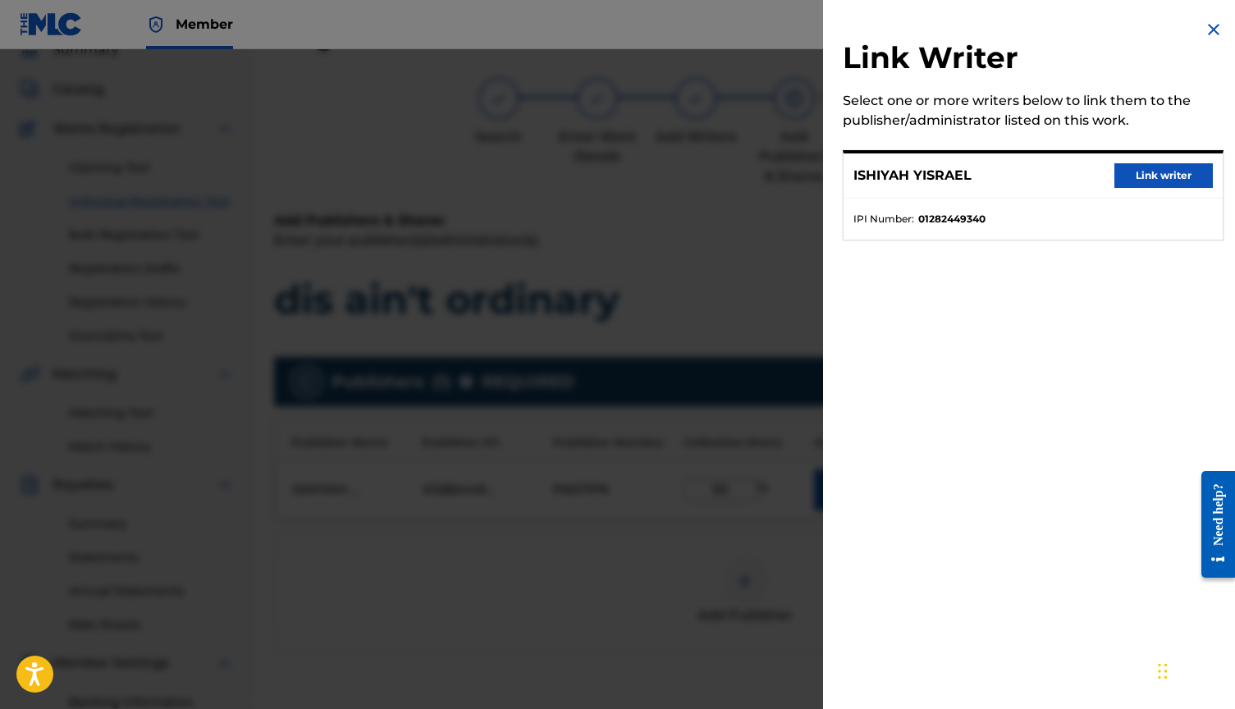
click at [1168, 171] on button "Link writer" at bounding box center [1163, 175] width 98 height 25
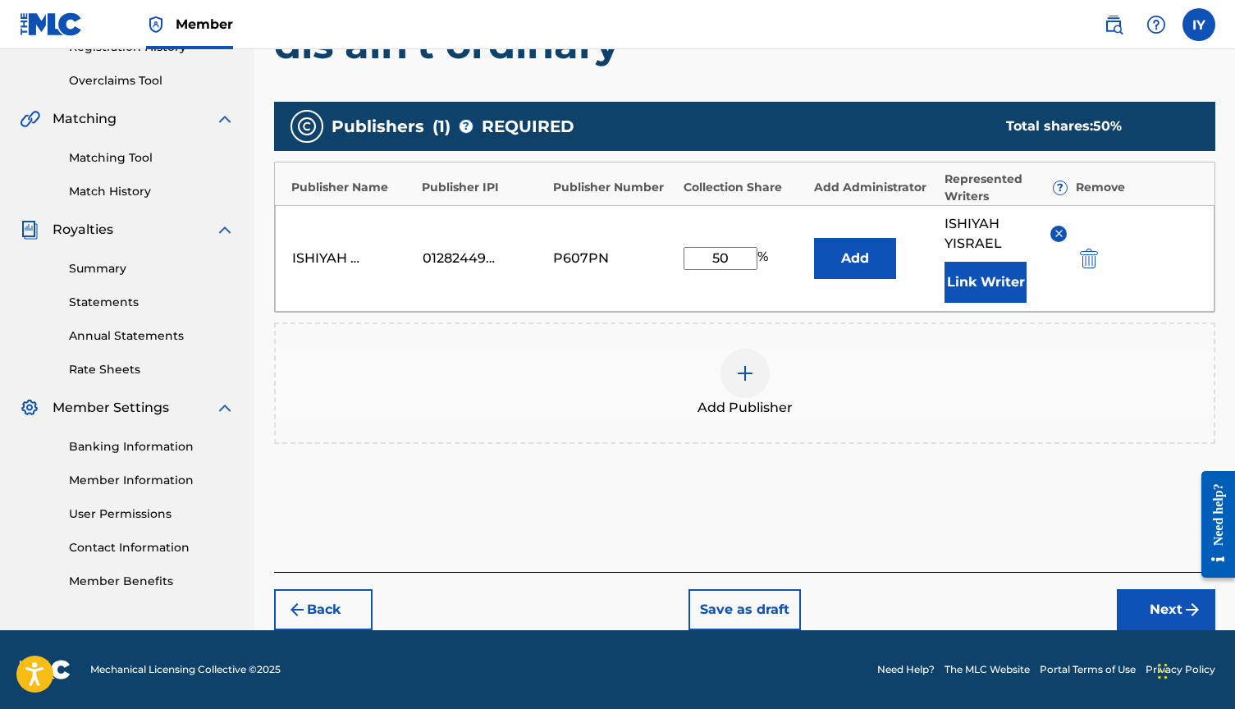
scroll to position [329, 0]
click at [1156, 608] on button "Next" at bounding box center [1166, 609] width 98 height 41
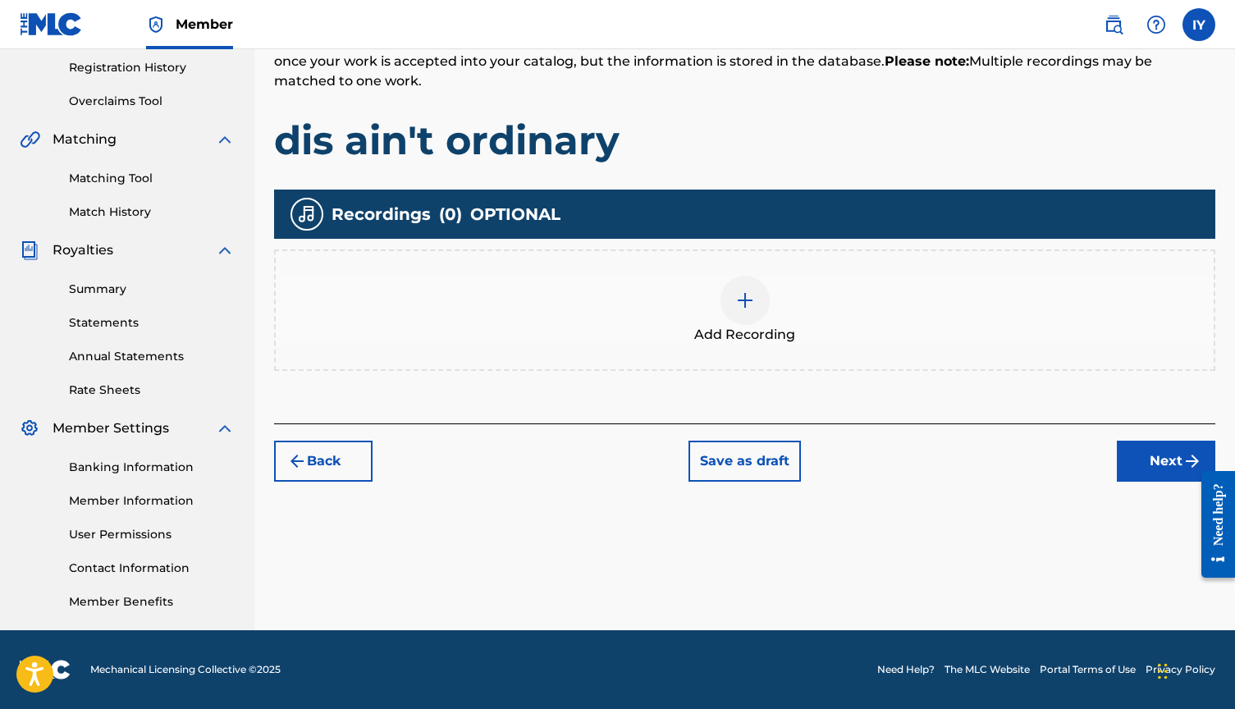
click at [725, 305] on div at bounding box center [744, 300] width 49 height 49
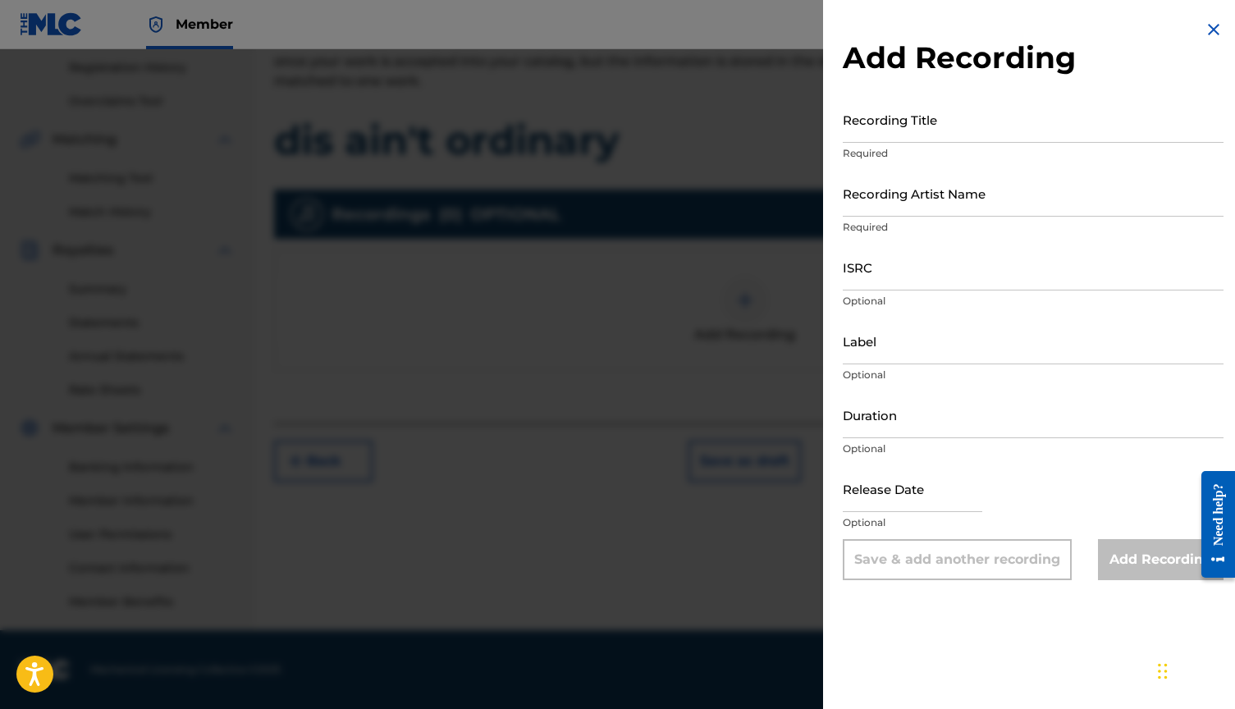
click at [955, 148] on p "Required" at bounding box center [1033, 153] width 381 height 15
click at [954, 134] on input "Recording Title" at bounding box center [1033, 119] width 381 height 47
type input "dis ain't ordinary"
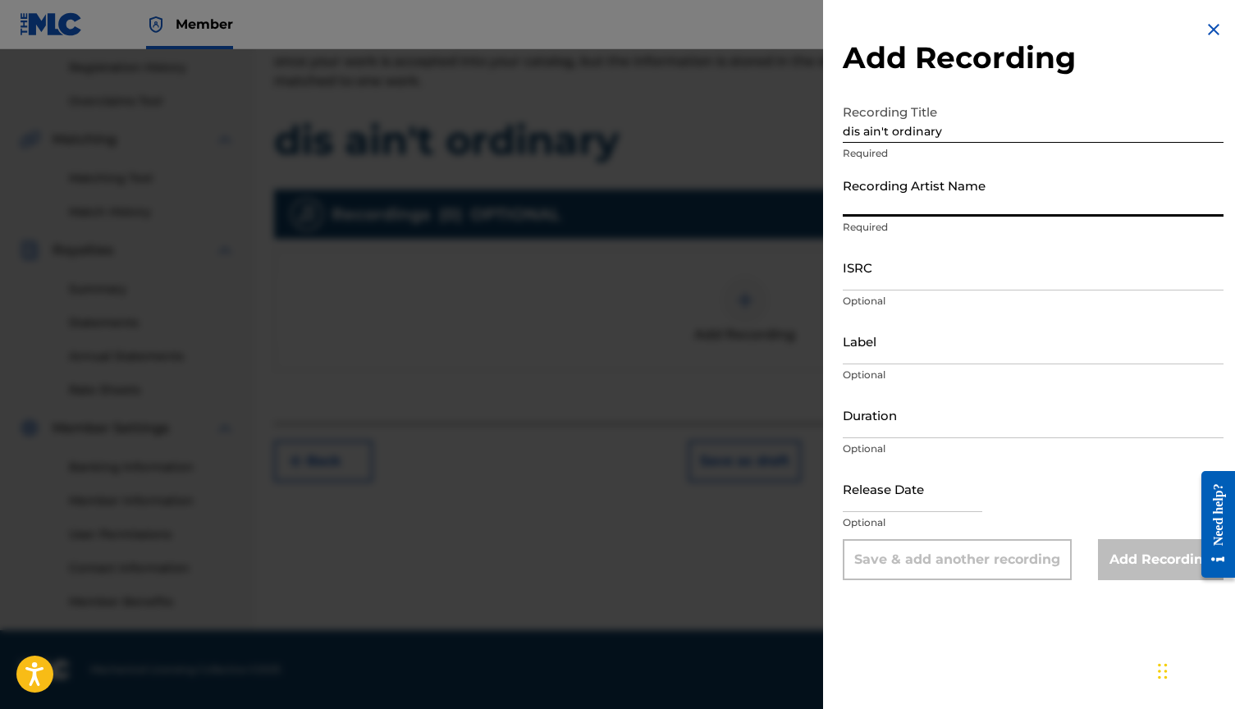
click at [931, 203] on input "Recording Artist Name" at bounding box center [1033, 193] width 381 height 47
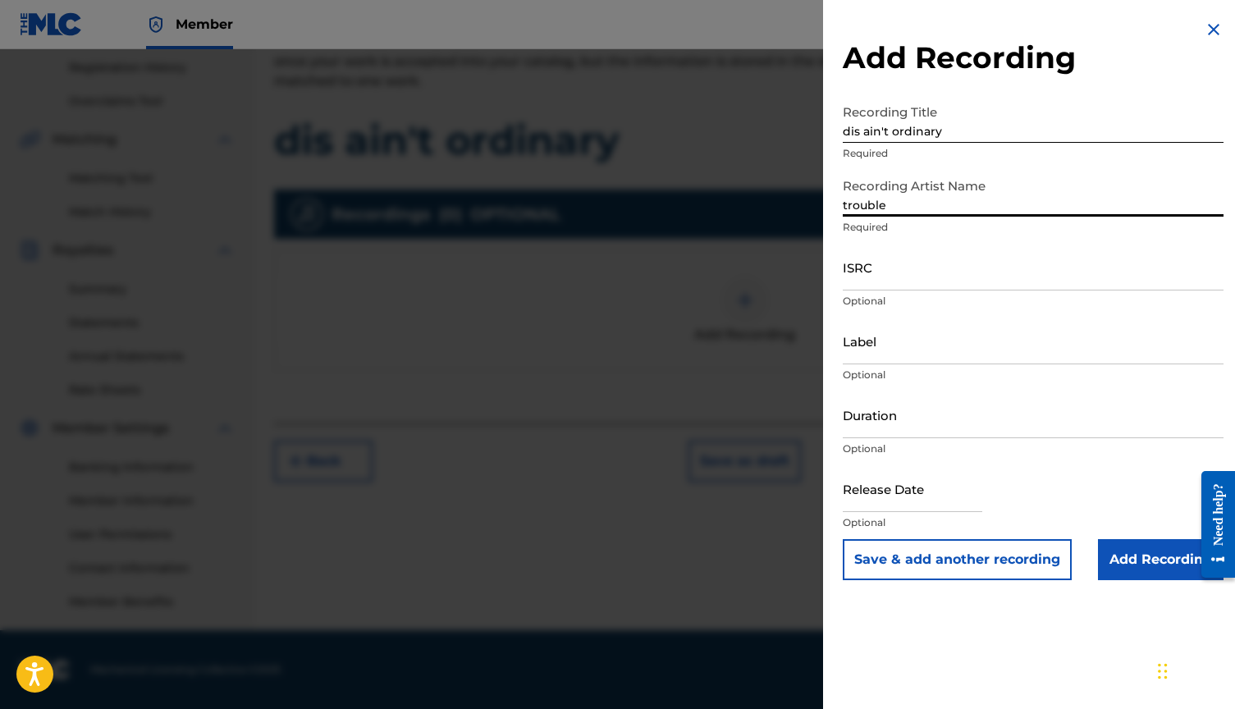
type input "trouble"
click at [1155, 556] on input "Add Recording" at bounding box center [1161, 559] width 126 height 41
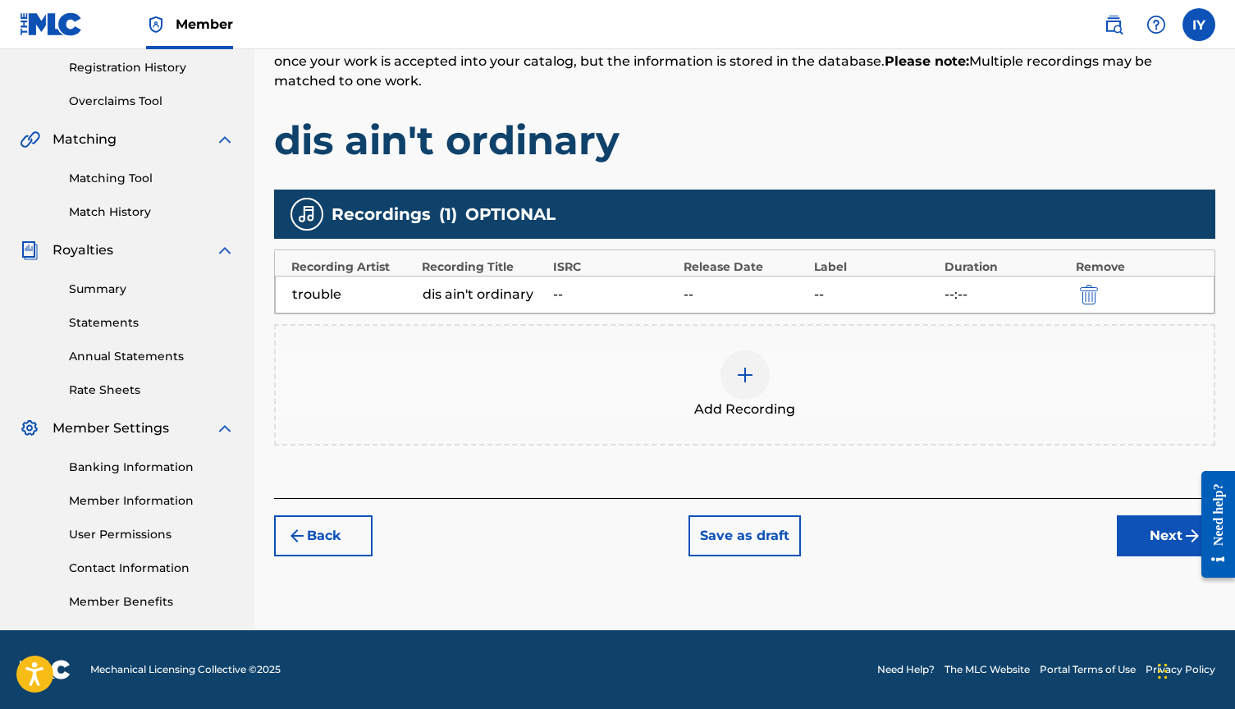
click at [1155, 537] on button "Next" at bounding box center [1166, 535] width 98 height 41
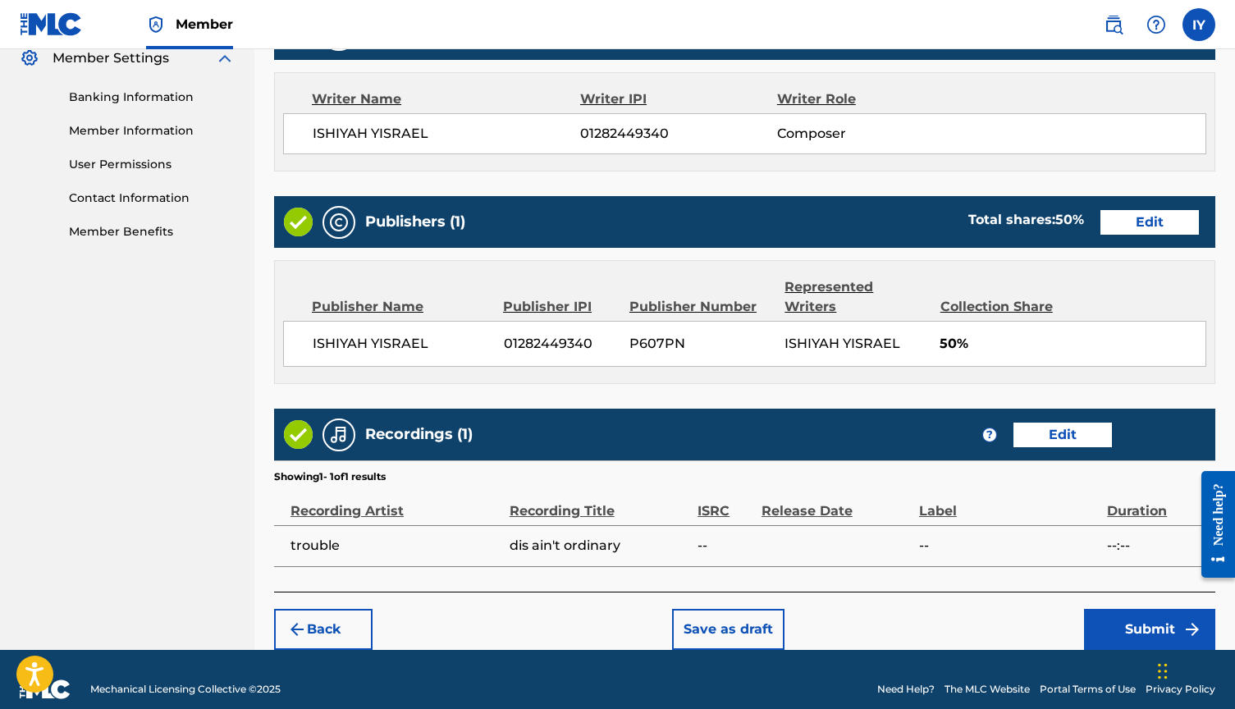
scroll to position [678, 0]
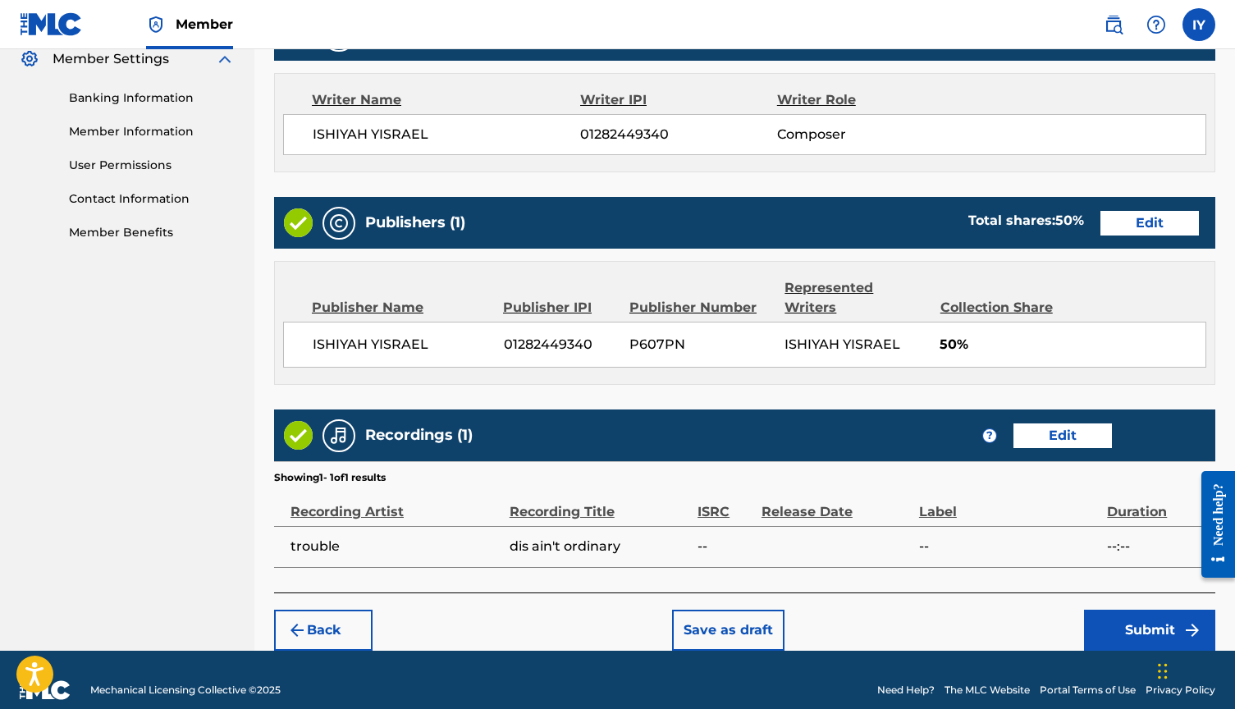
click at [1136, 610] on button "Submit" at bounding box center [1149, 630] width 131 height 41
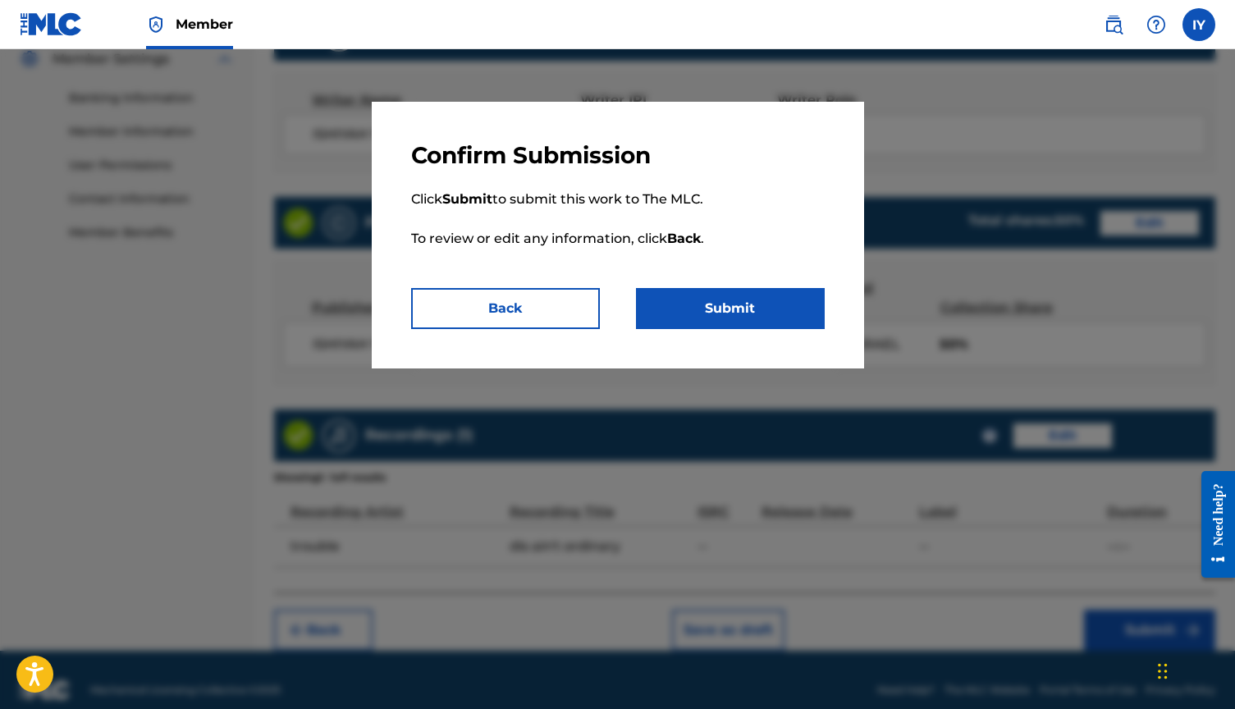
click at [798, 321] on button "Submit" at bounding box center [730, 308] width 189 height 41
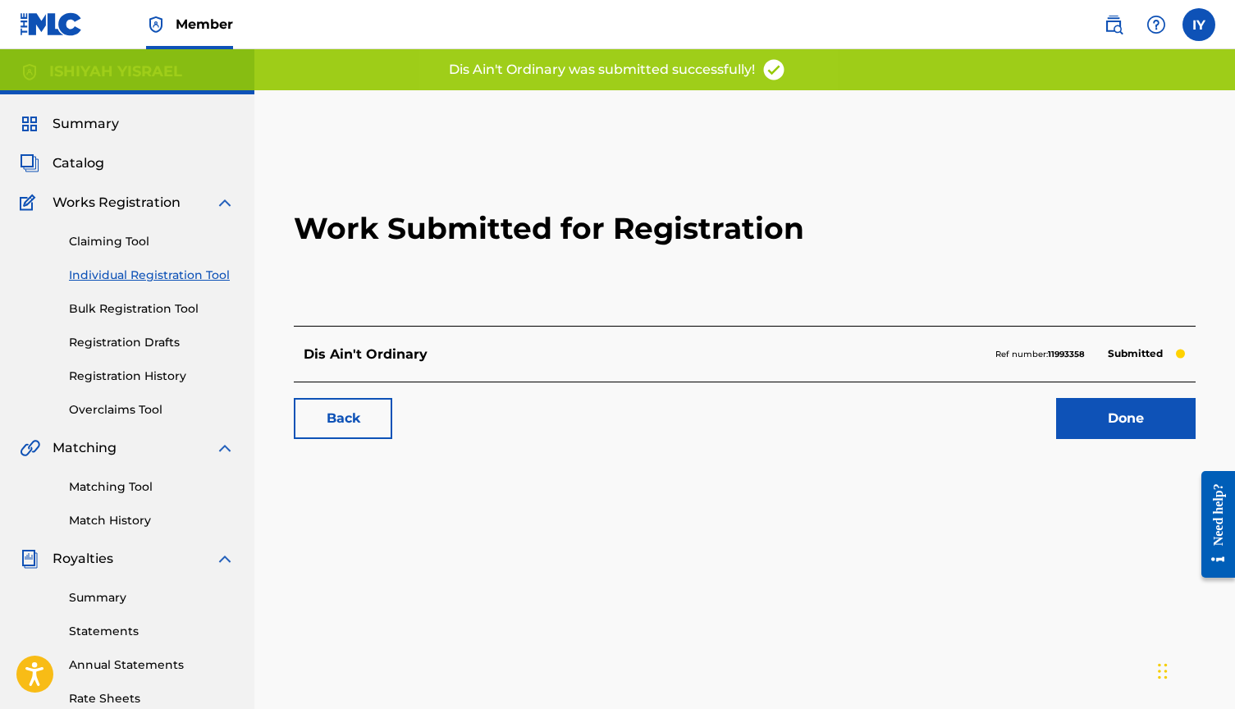
click at [1158, 405] on link "Done" at bounding box center [1125, 418] width 139 height 41
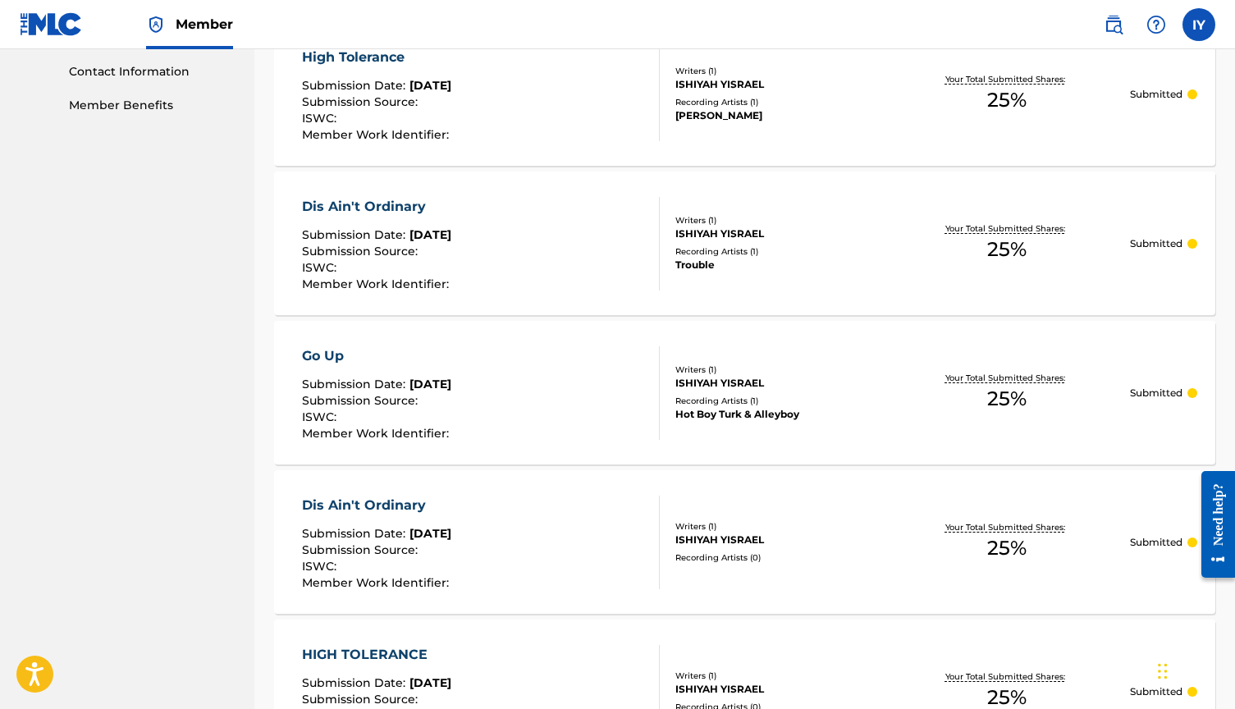
scroll to position [806, 0]
click at [422, 230] on span "[DATE]" at bounding box center [430, 233] width 42 height 15
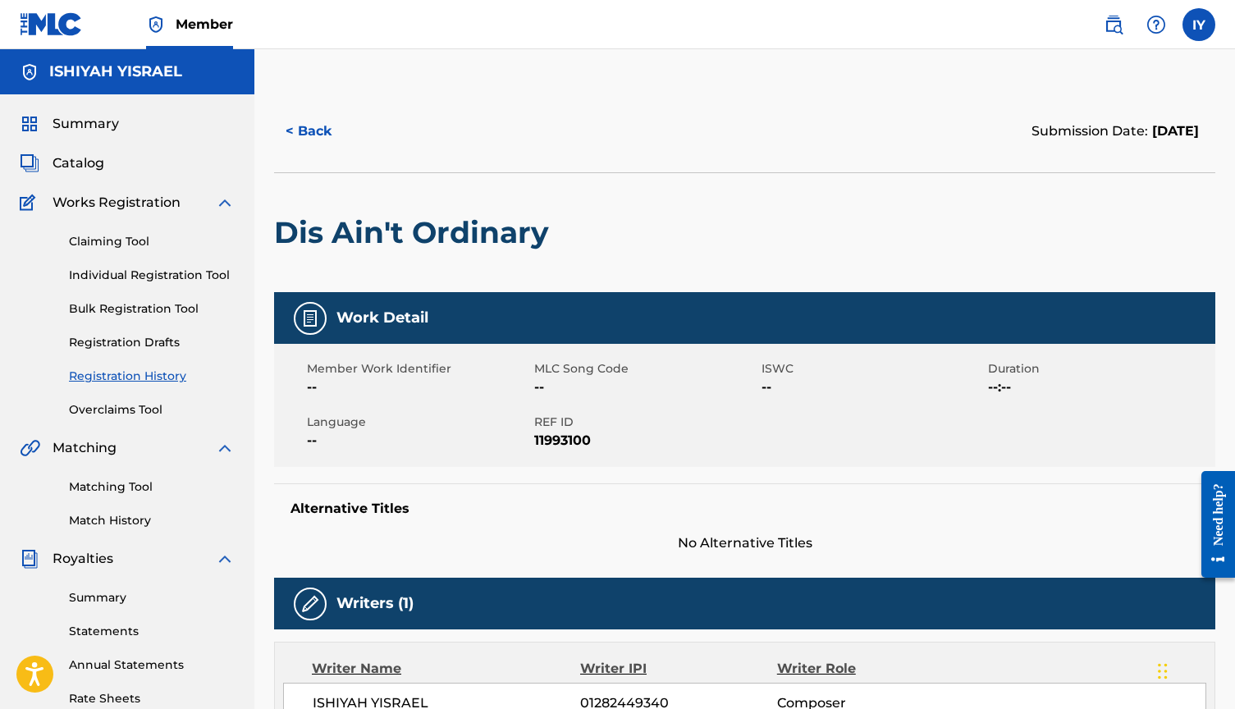
click at [315, 126] on button "< Back" at bounding box center [323, 131] width 98 height 41
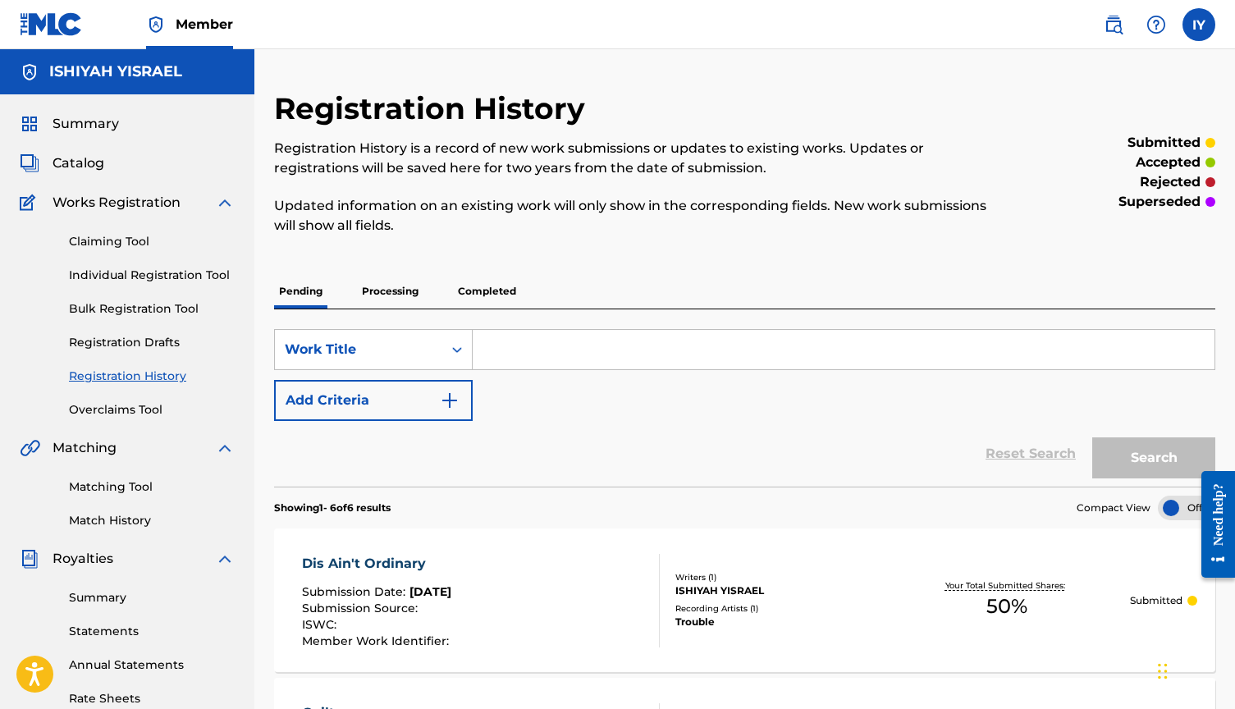
click at [117, 274] on link "Individual Registration Tool" at bounding box center [152, 275] width 166 height 17
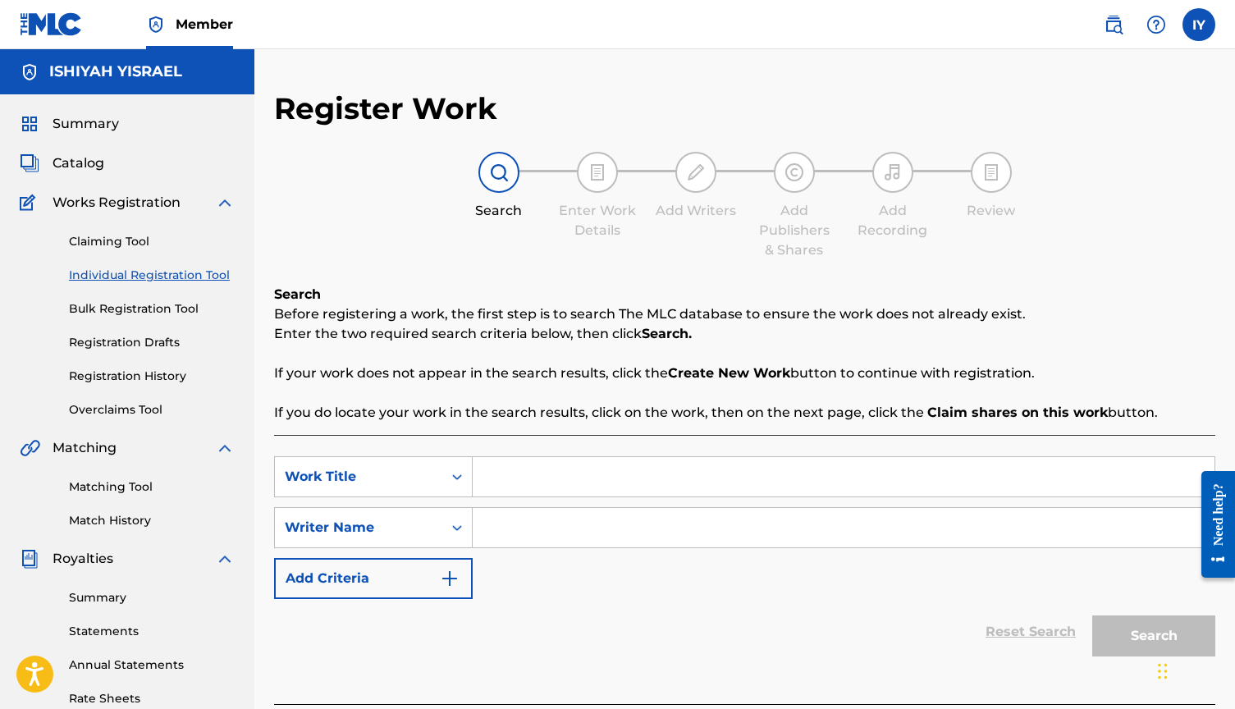
click at [624, 495] on input "Search Form" at bounding box center [844, 476] width 742 height 39
type input "go up"
click at [617, 534] on input "Search Form" at bounding box center [844, 527] width 742 height 39
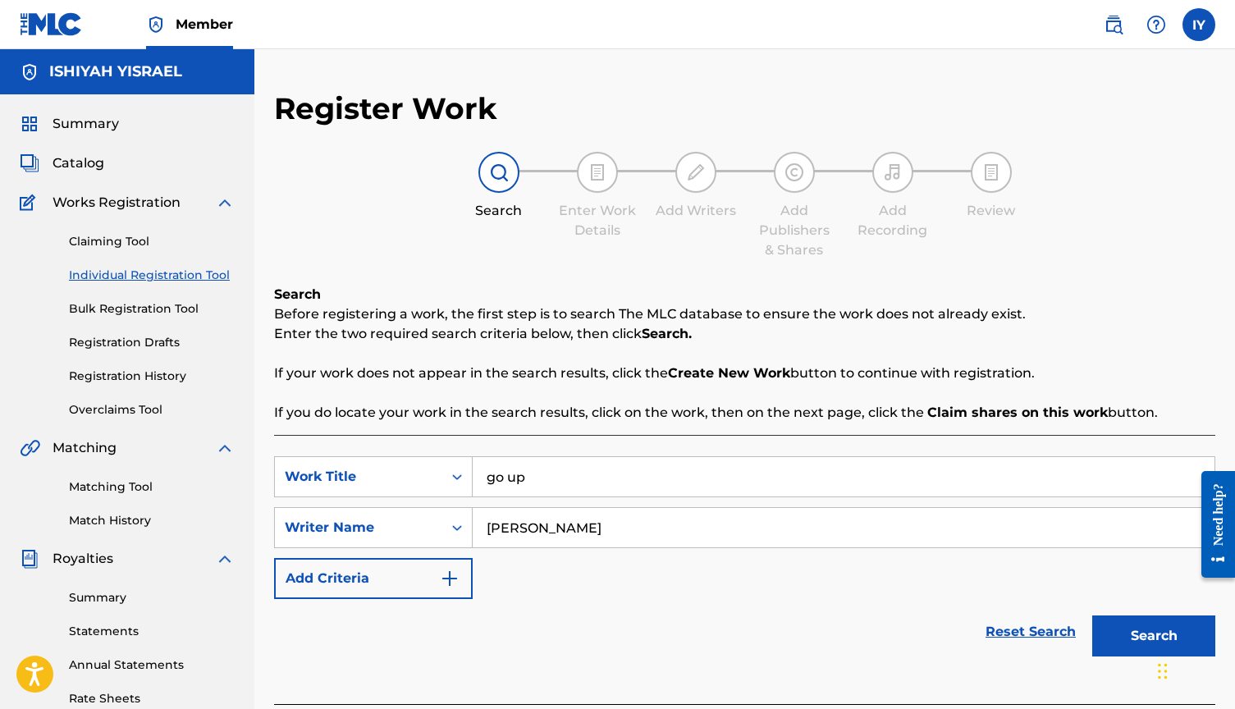
type input "[PERSON_NAME]"
click at [1143, 633] on button "Search" at bounding box center [1153, 635] width 123 height 41
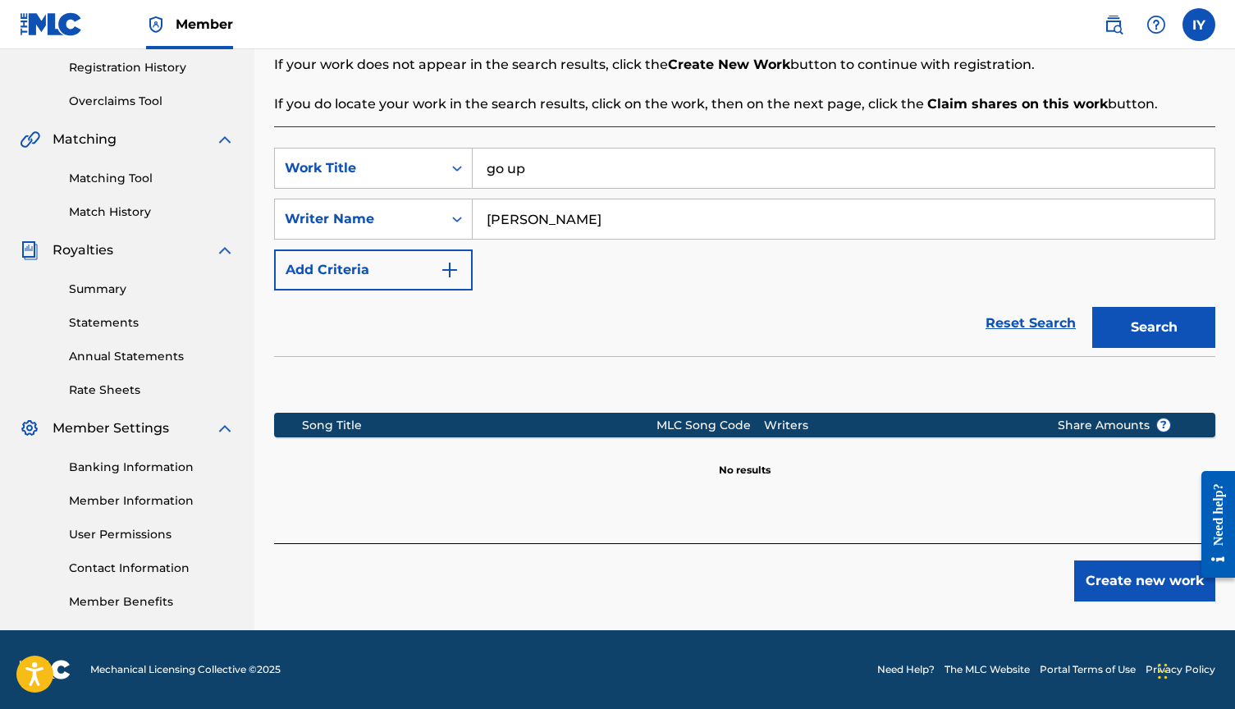
scroll to position [309, 0]
click at [1134, 582] on button "Create new work" at bounding box center [1144, 580] width 141 height 41
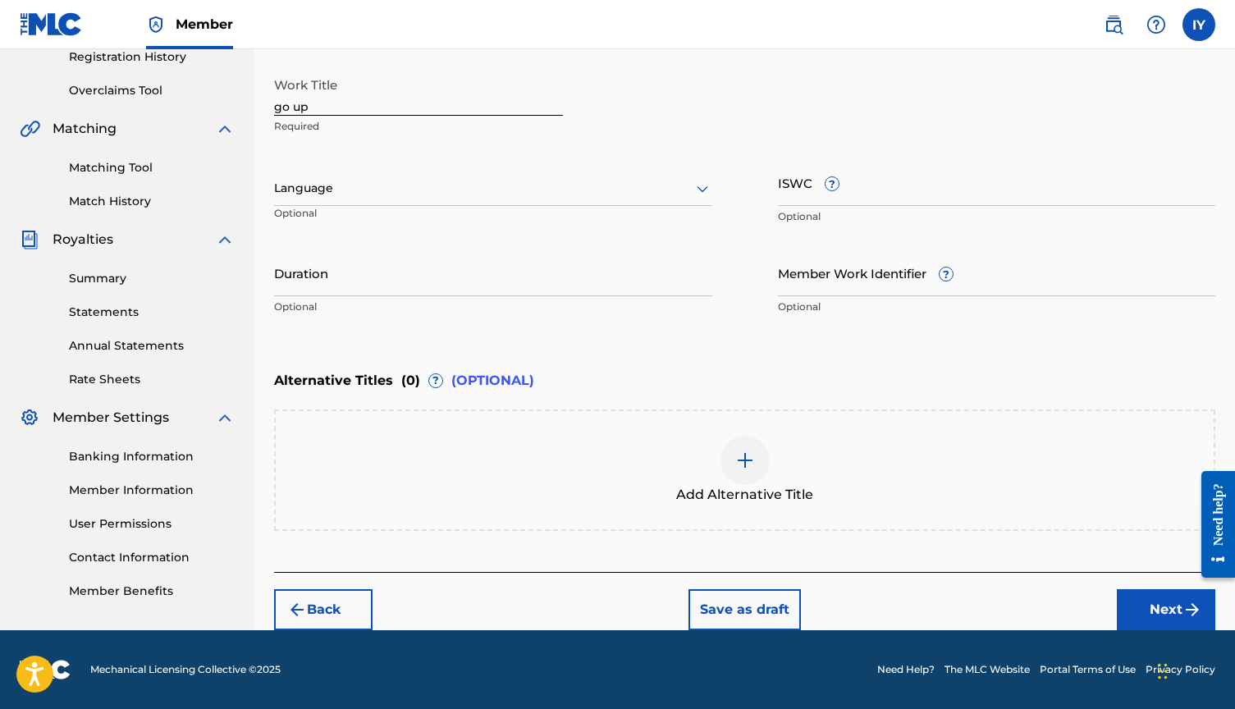
click at [1158, 611] on button "Next" at bounding box center [1166, 609] width 98 height 41
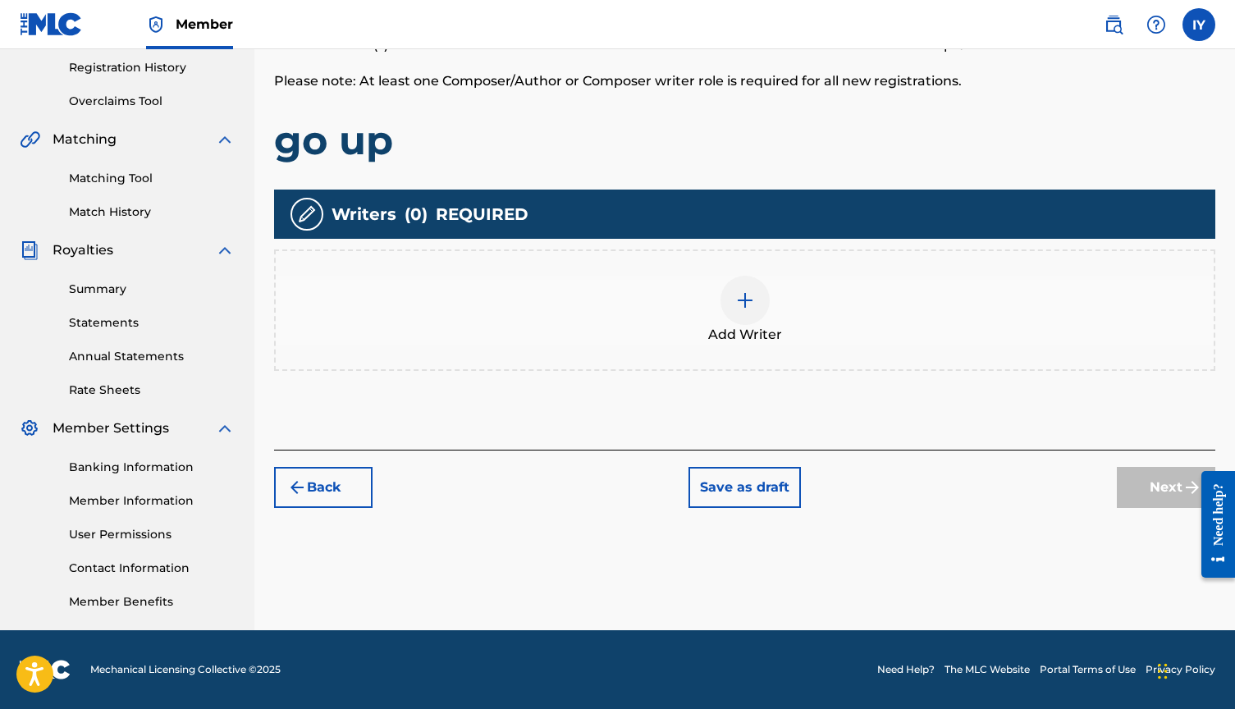
click at [775, 299] on div "Add Writer" at bounding box center [745, 310] width 938 height 69
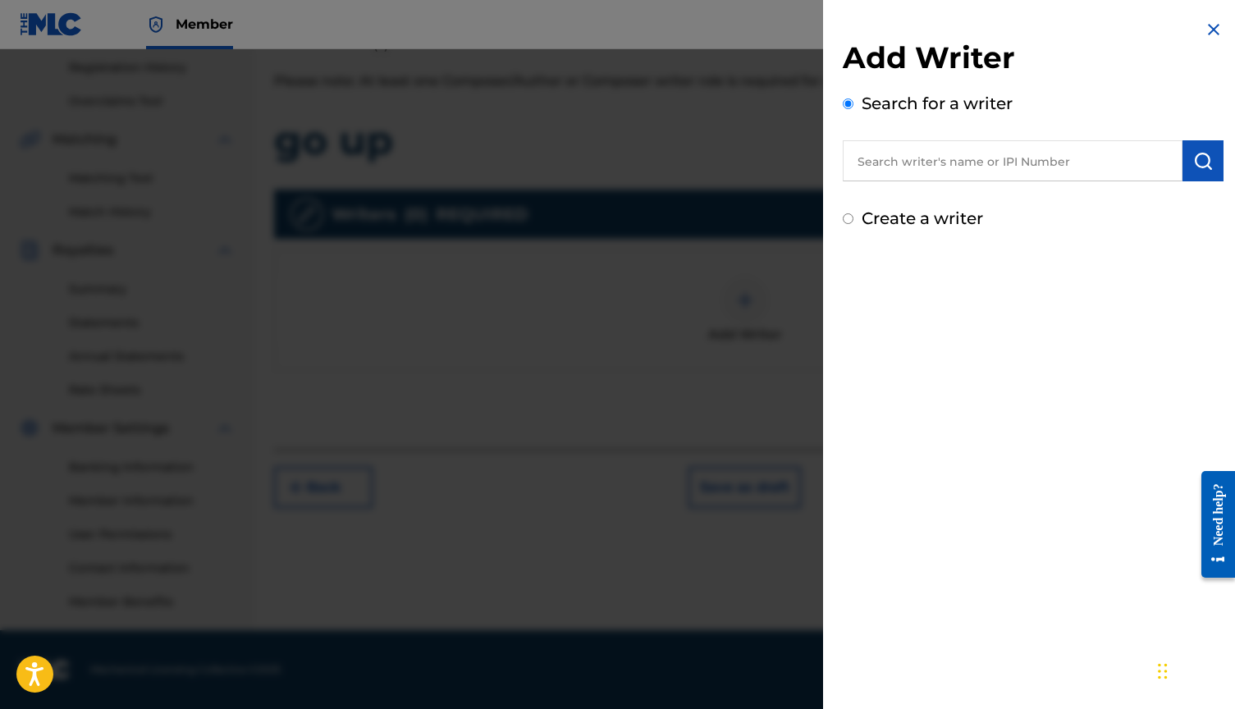
click at [1019, 159] on input "text" at bounding box center [1013, 160] width 340 height 41
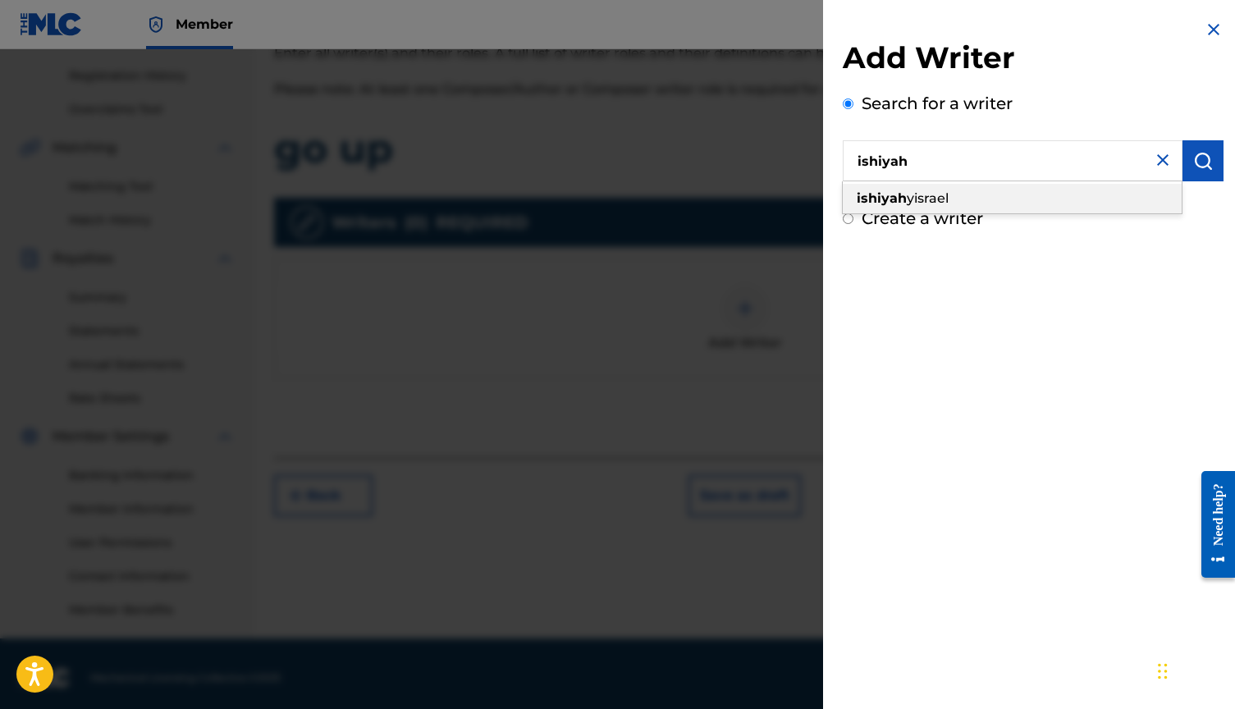
click at [969, 187] on div "[PERSON_NAME]" at bounding box center [1012, 199] width 339 height 30
type input "[PERSON_NAME]"
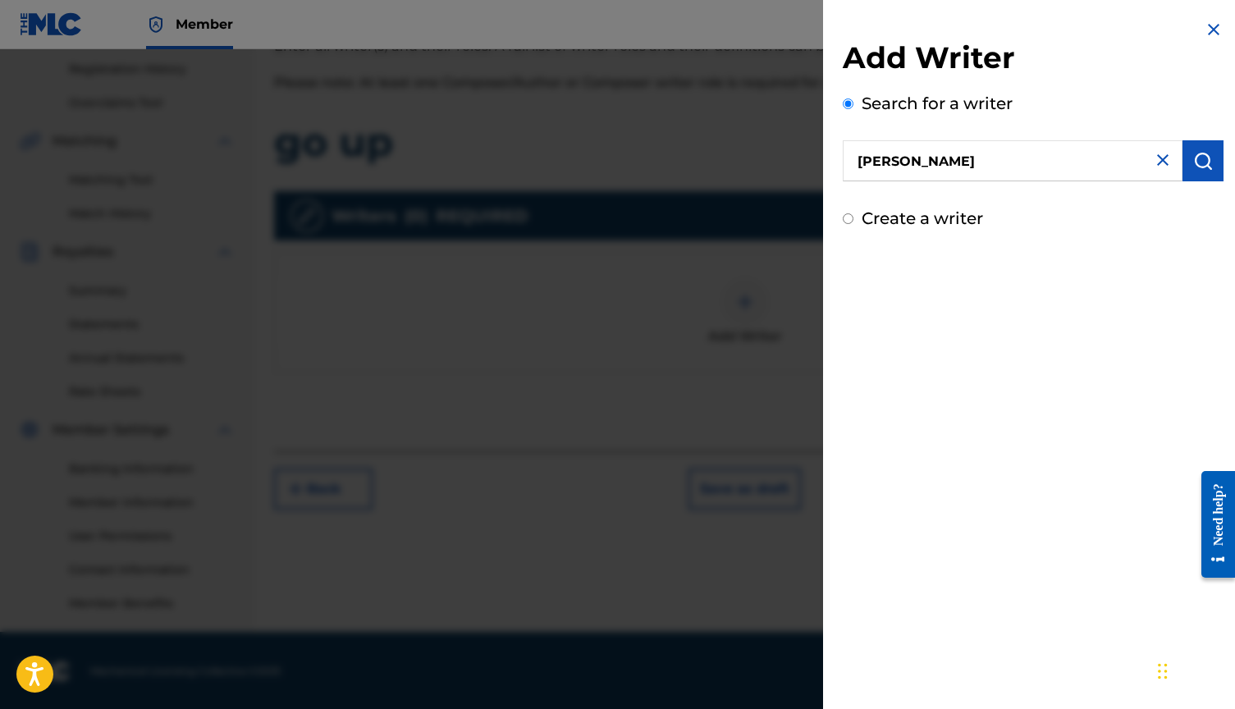
click at [1201, 159] on img "submit" at bounding box center [1203, 161] width 20 height 20
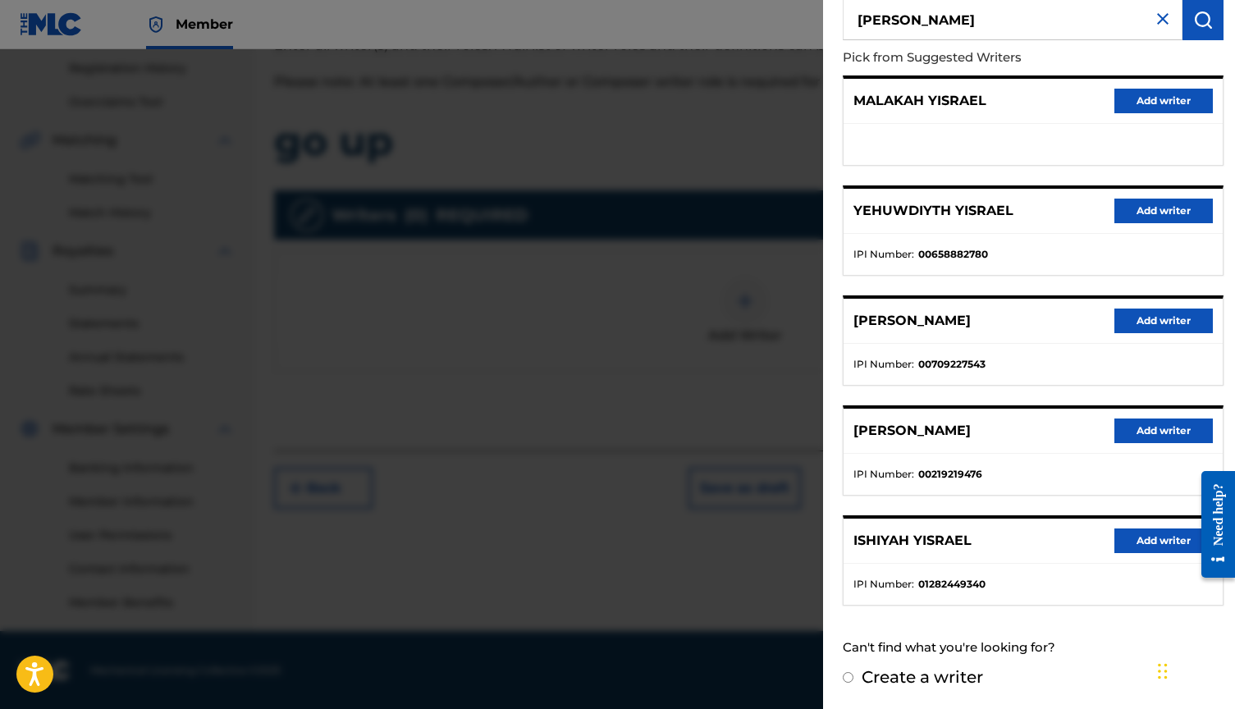
scroll to position [140, 0]
click at [1160, 546] on button "Add writer" at bounding box center [1163, 541] width 98 height 25
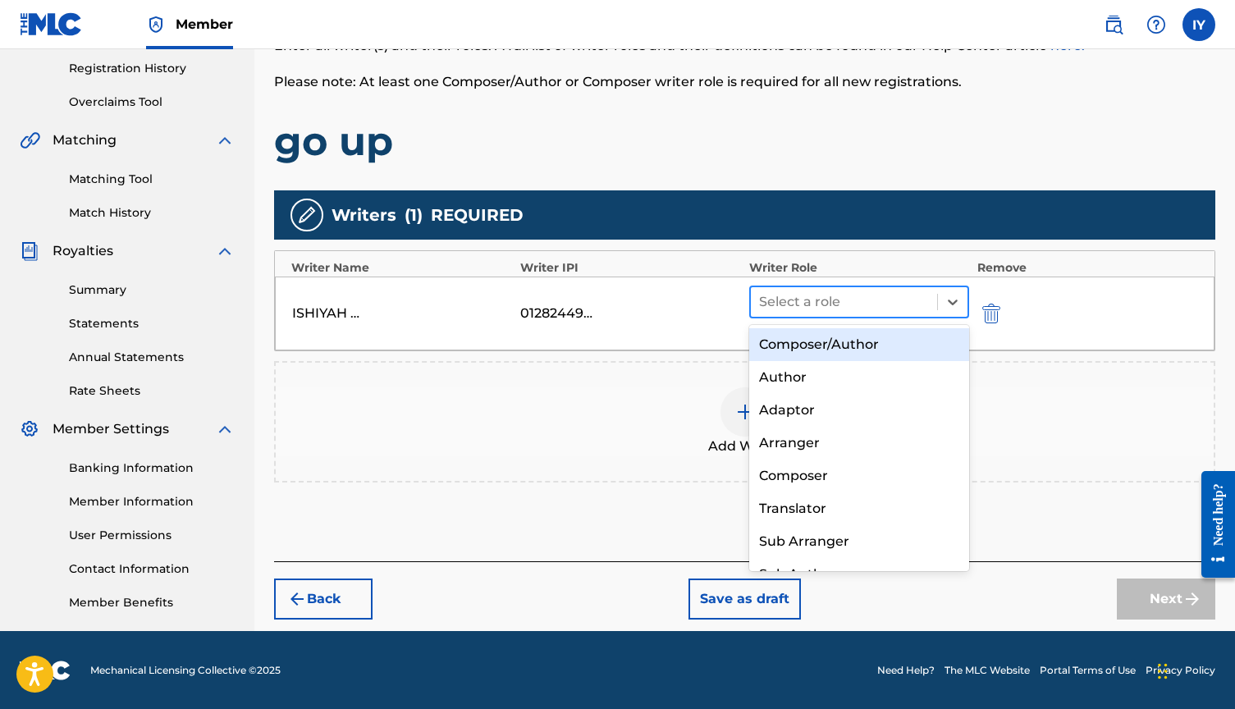
click at [854, 301] on div at bounding box center [844, 301] width 170 height 23
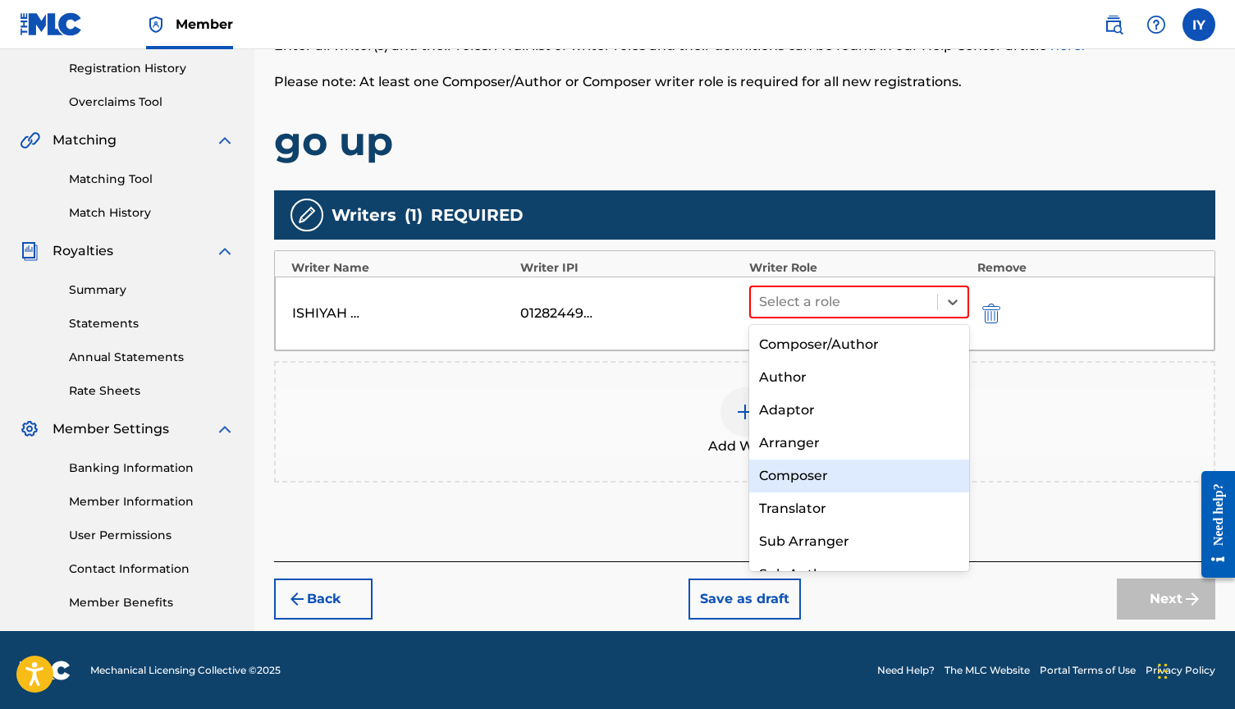
click at [805, 464] on div "Composer" at bounding box center [859, 476] width 220 height 33
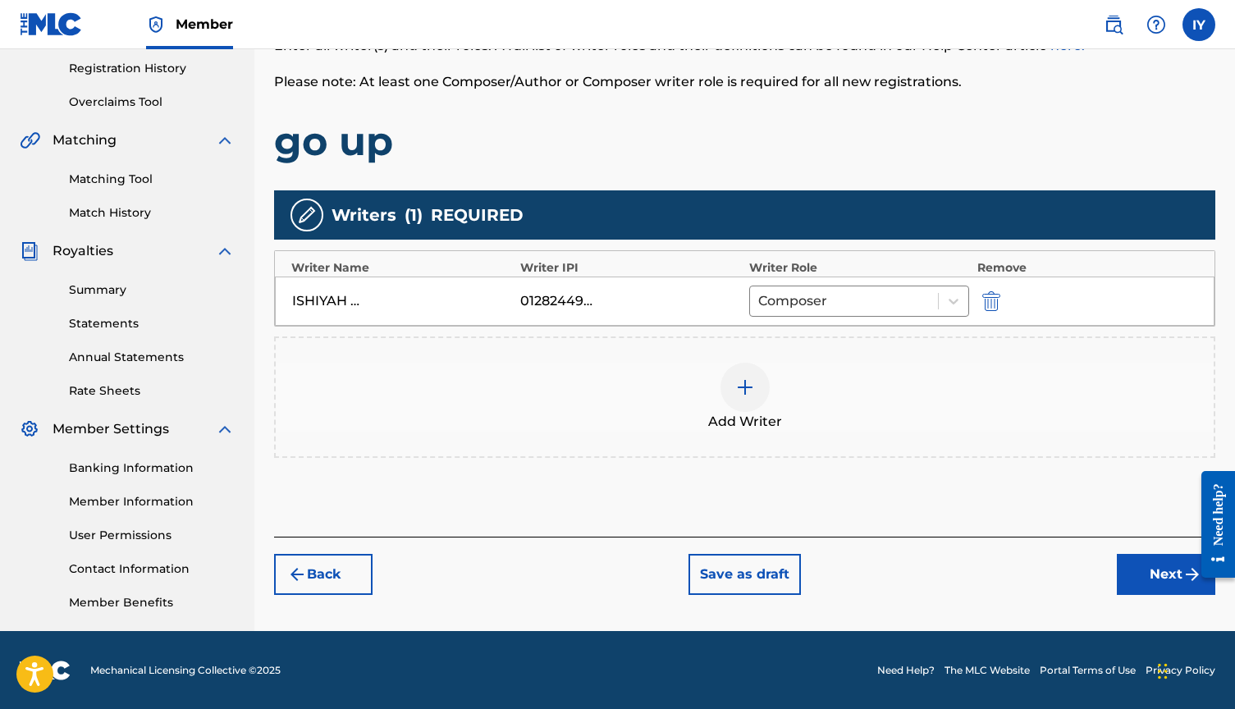
click at [1156, 571] on button "Next" at bounding box center [1166, 574] width 98 height 41
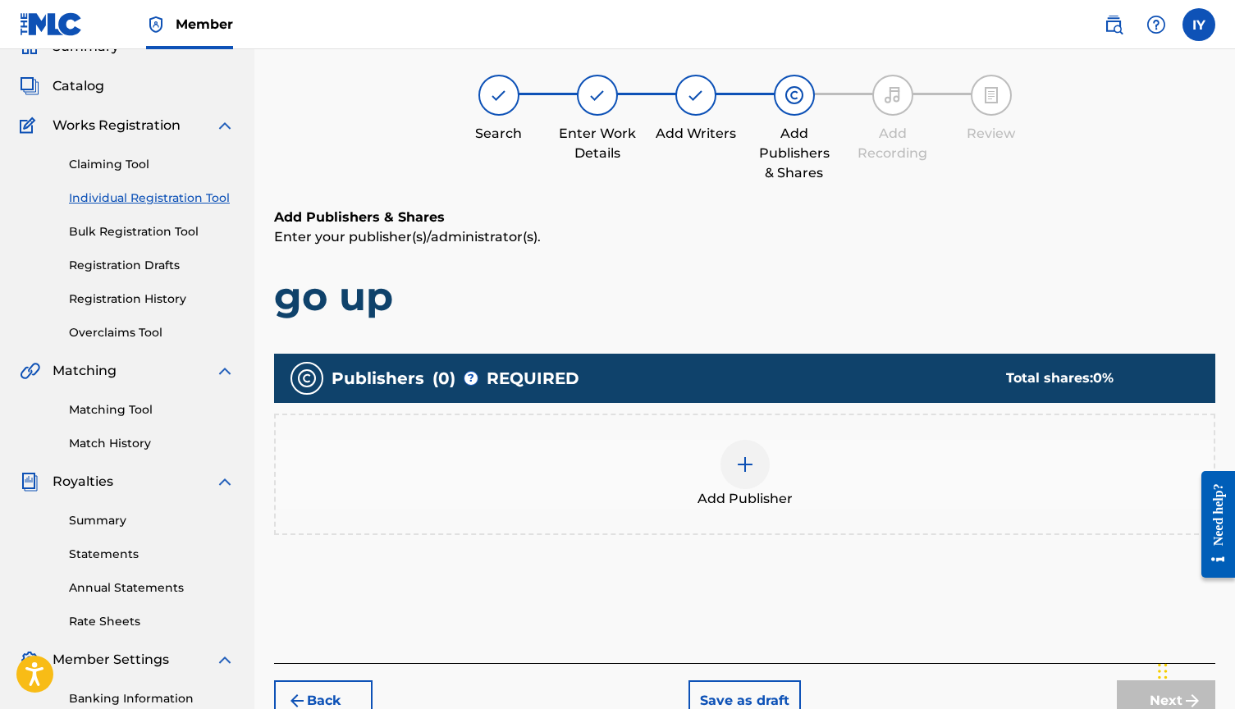
scroll to position [249, 0]
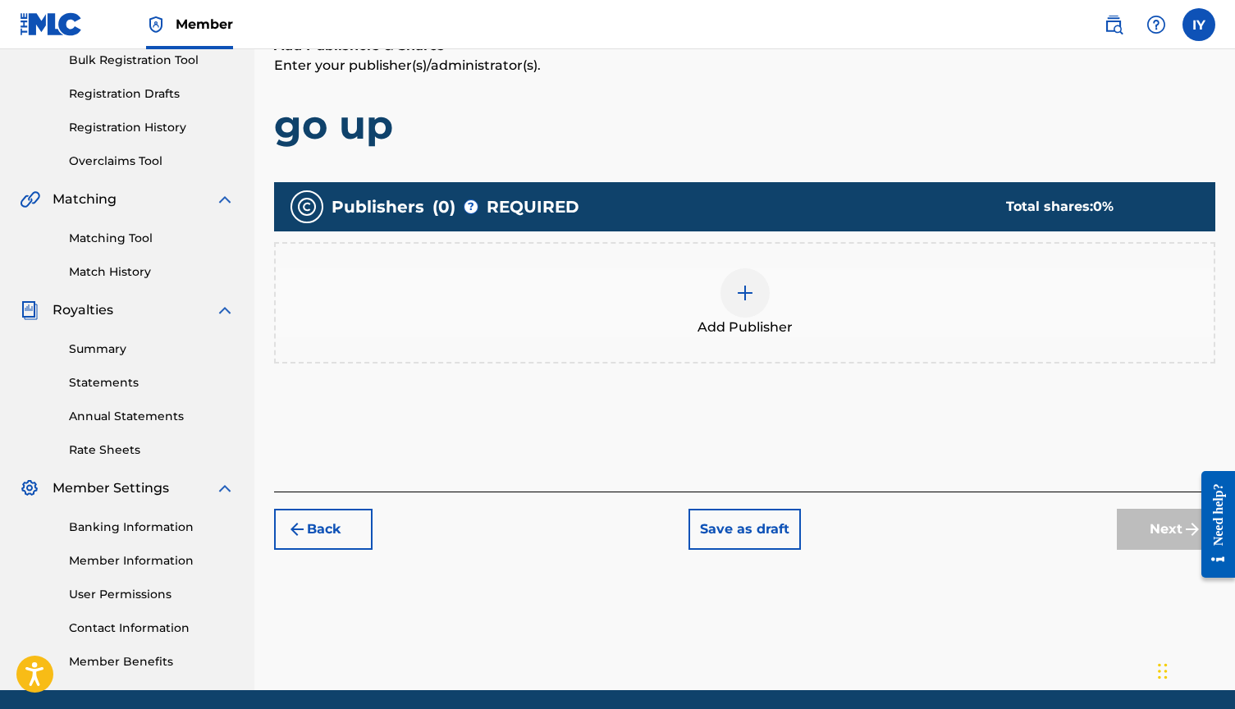
click at [739, 300] on img at bounding box center [745, 293] width 20 height 20
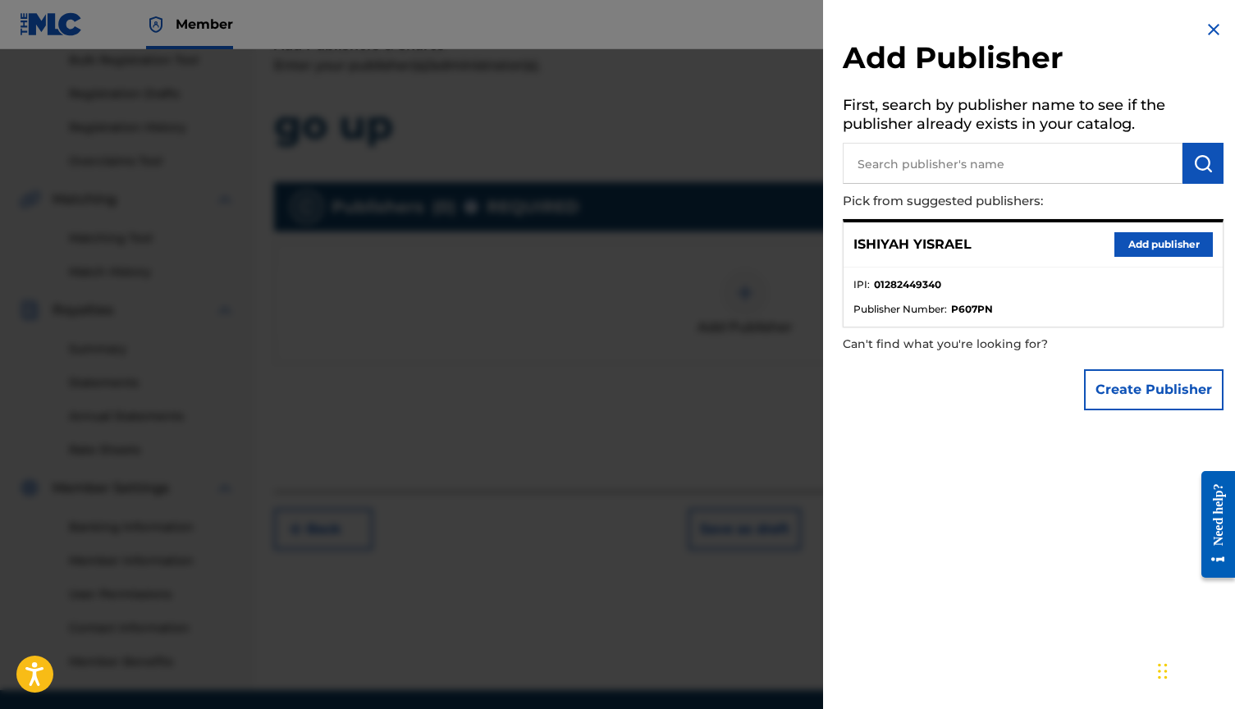
click at [1155, 247] on button "Add publisher" at bounding box center [1163, 244] width 98 height 25
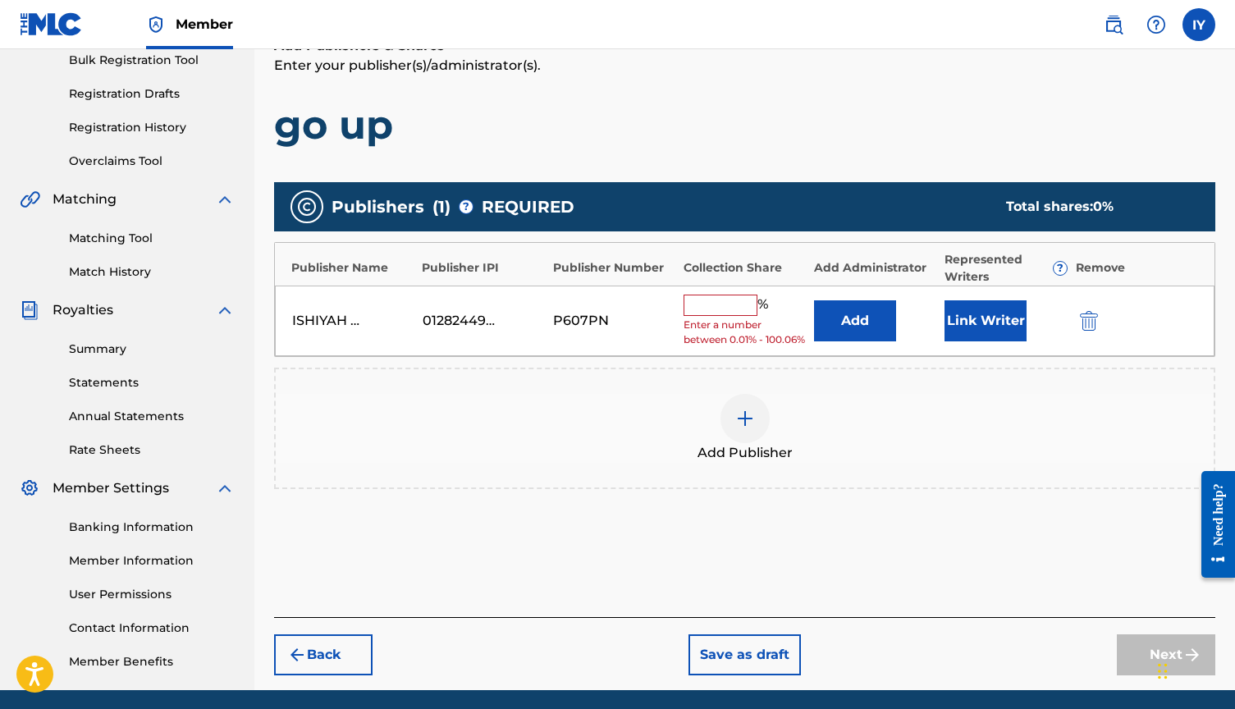
click at [679, 292] on div "ISHIYAH YISRAEL 01282449340 P607PN % Enter a number between 0.01% - 100.06% Add…" at bounding box center [745, 321] width 940 height 71
click at [707, 304] on input "text" at bounding box center [721, 305] width 74 height 21
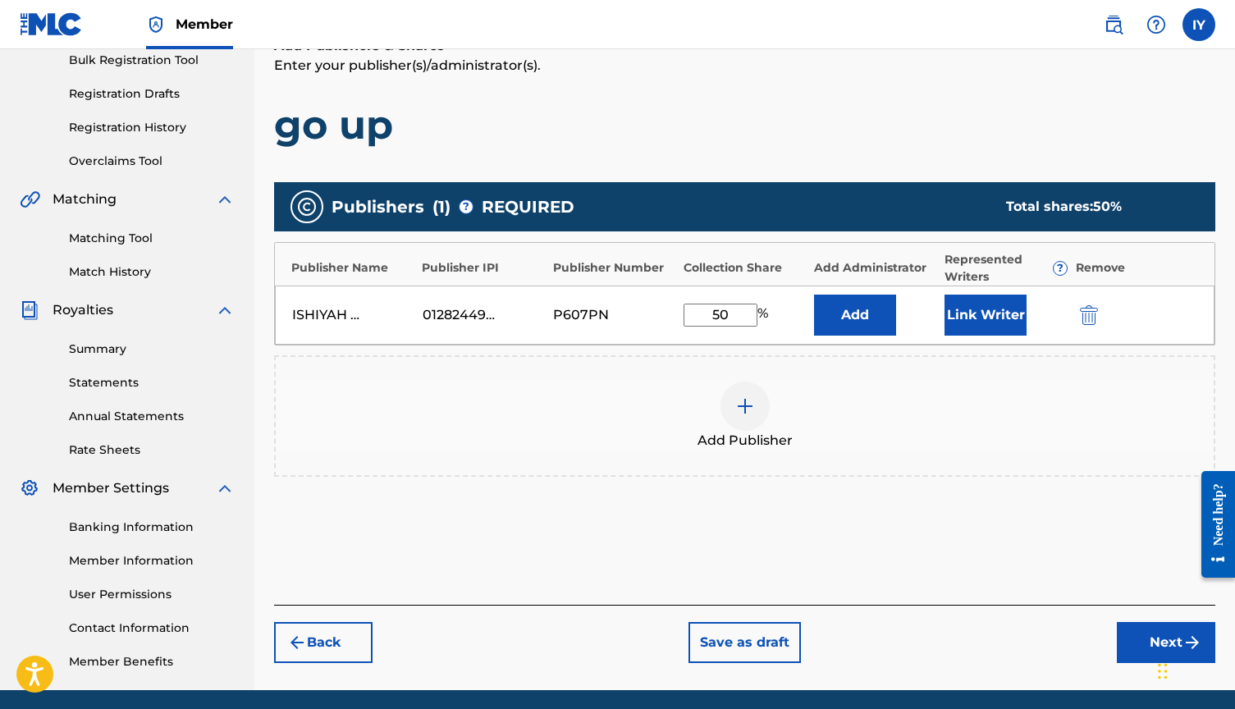
type input "50"
click at [983, 309] on button "Link Writer" at bounding box center [985, 315] width 82 height 41
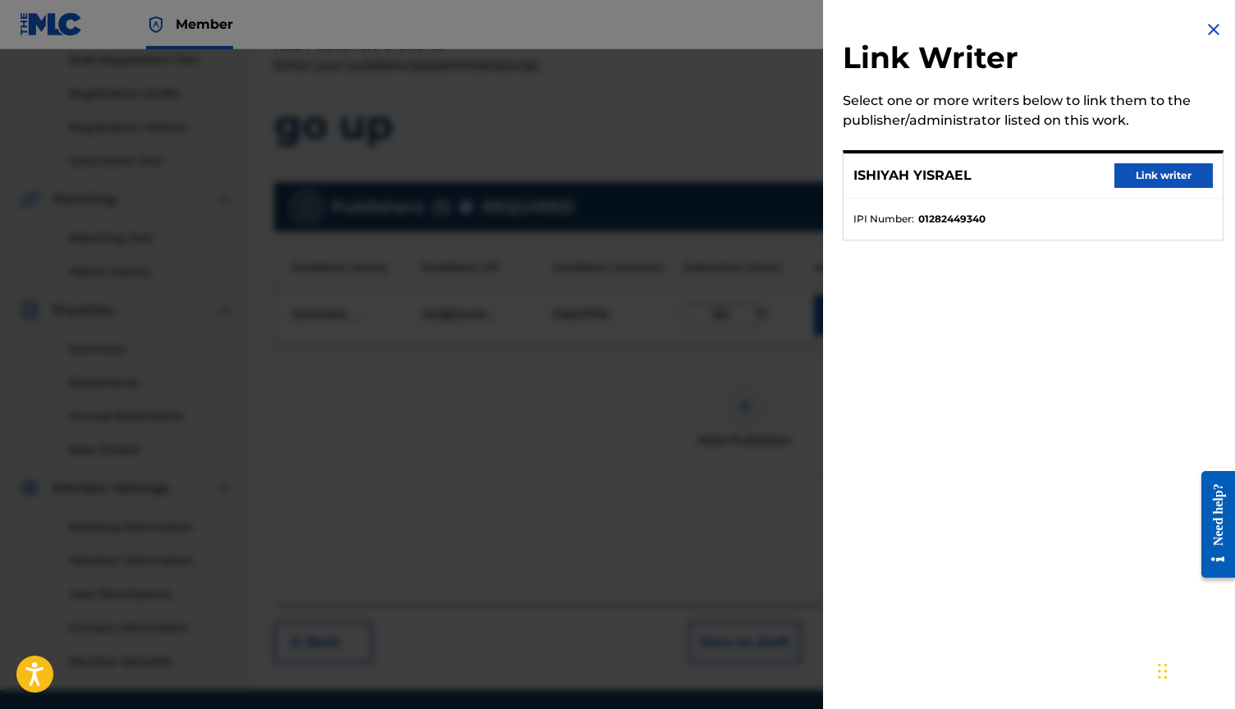
click at [1141, 174] on button "Link writer" at bounding box center [1163, 175] width 98 height 25
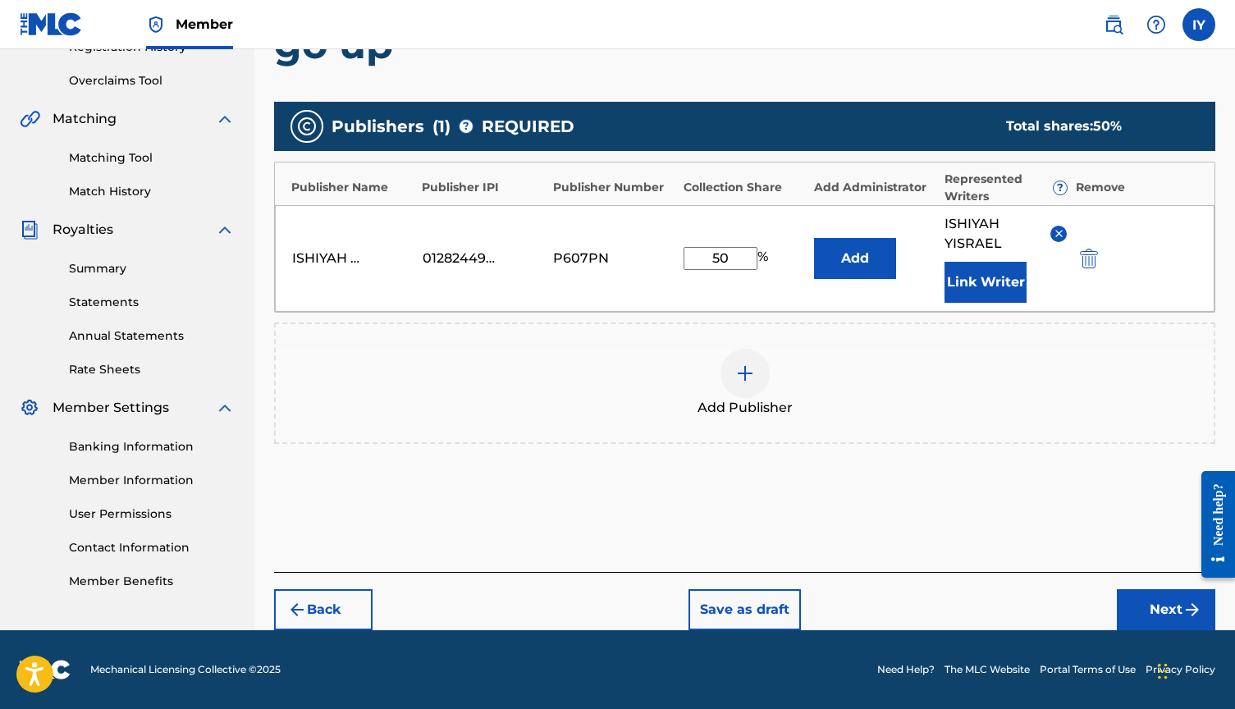
click at [988, 228] on span "ISHIYAH YISRAEL" at bounding box center [991, 233] width 94 height 39
click at [983, 264] on button "Link Writer" at bounding box center [985, 282] width 82 height 41
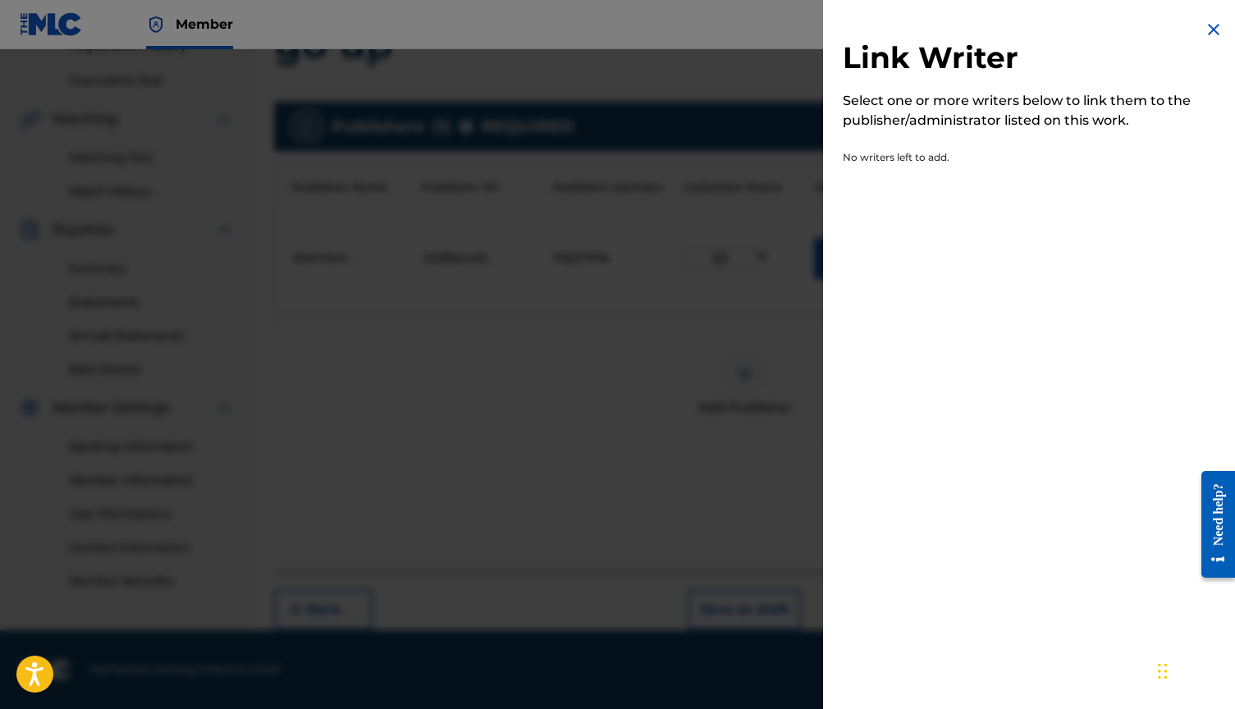
click at [1204, 28] on img at bounding box center [1214, 30] width 20 height 20
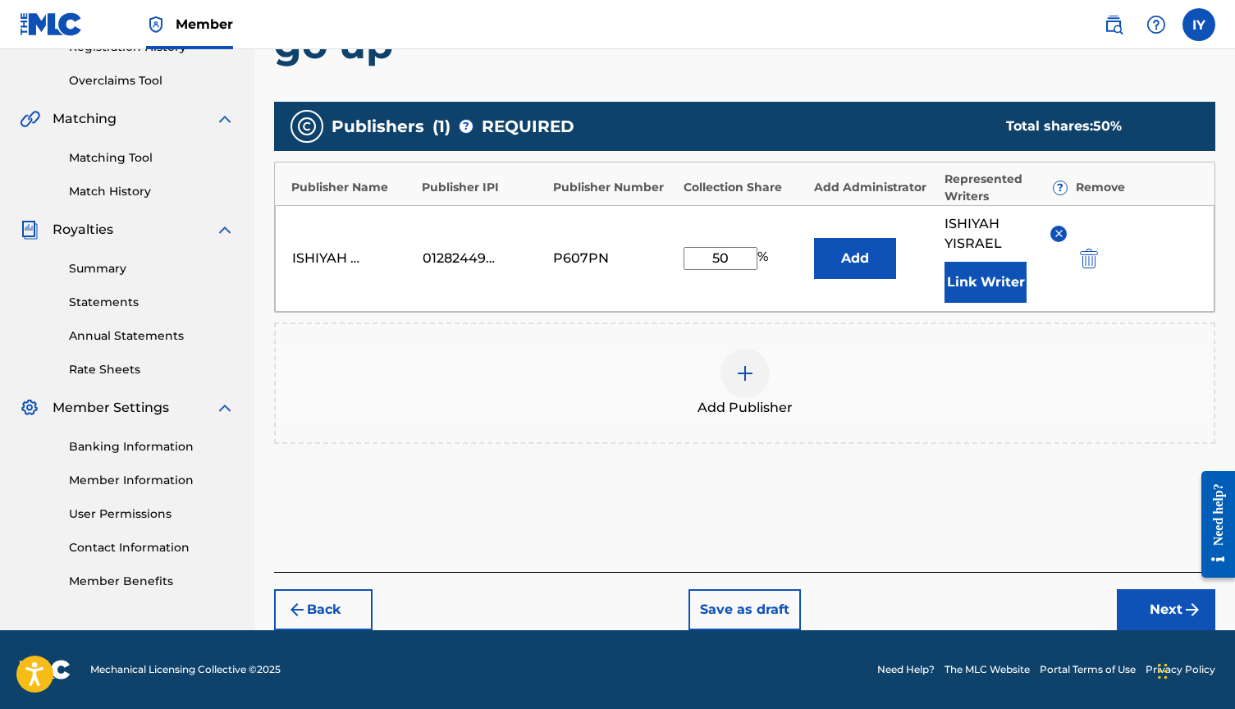
click at [1163, 613] on button "Next" at bounding box center [1166, 609] width 98 height 41
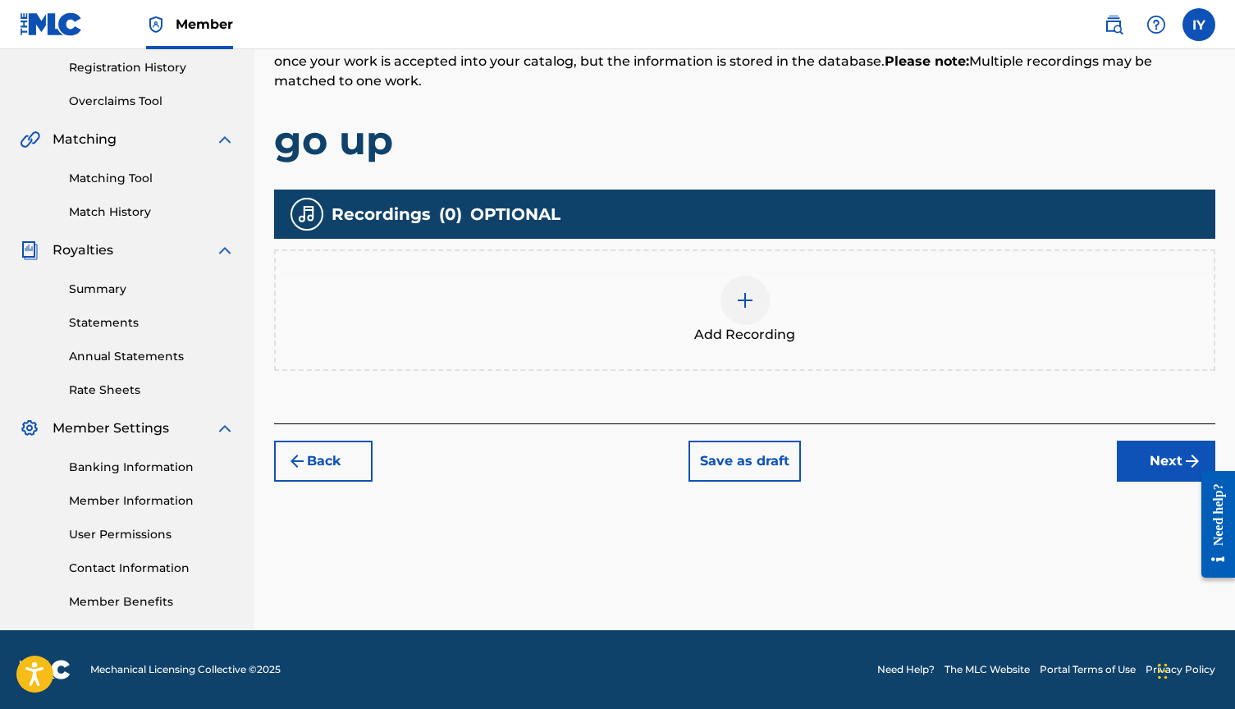
scroll to position [309, 0]
click at [1169, 463] on button "Next" at bounding box center [1166, 461] width 98 height 41
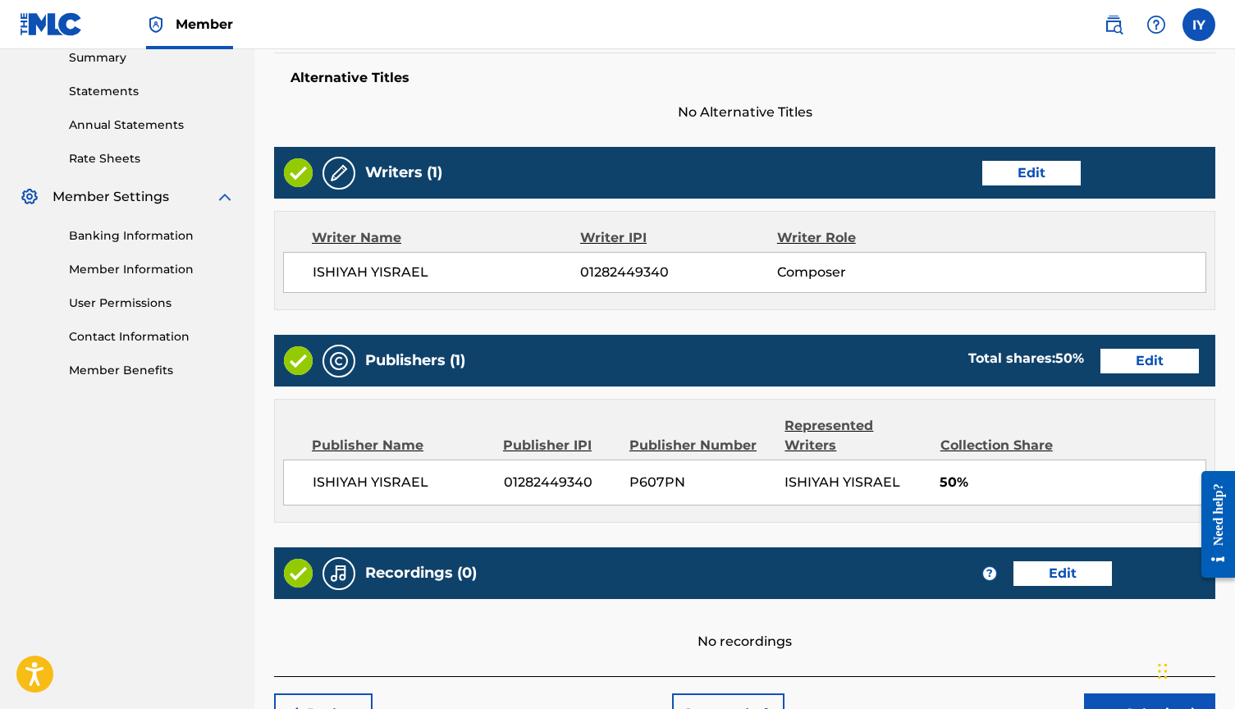
scroll to position [544, 1]
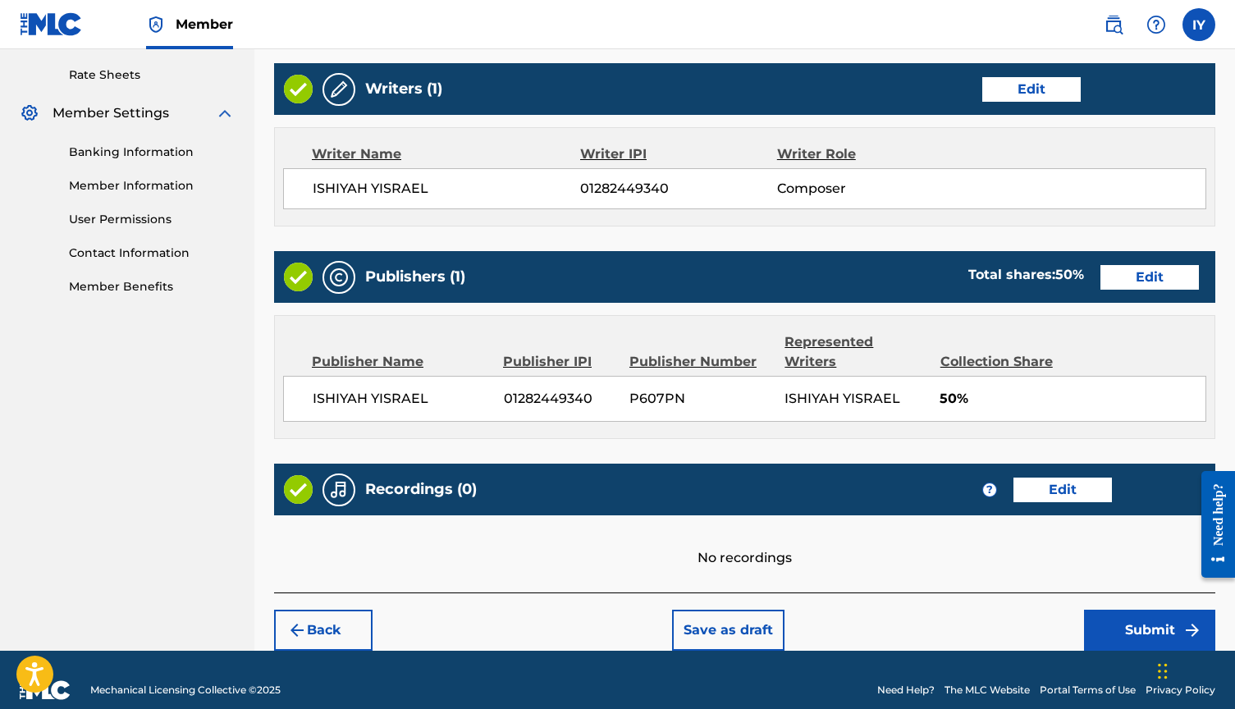
click at [1073, 478] on button "Edit" at bounding box center [1062, 490] width 98 height 25
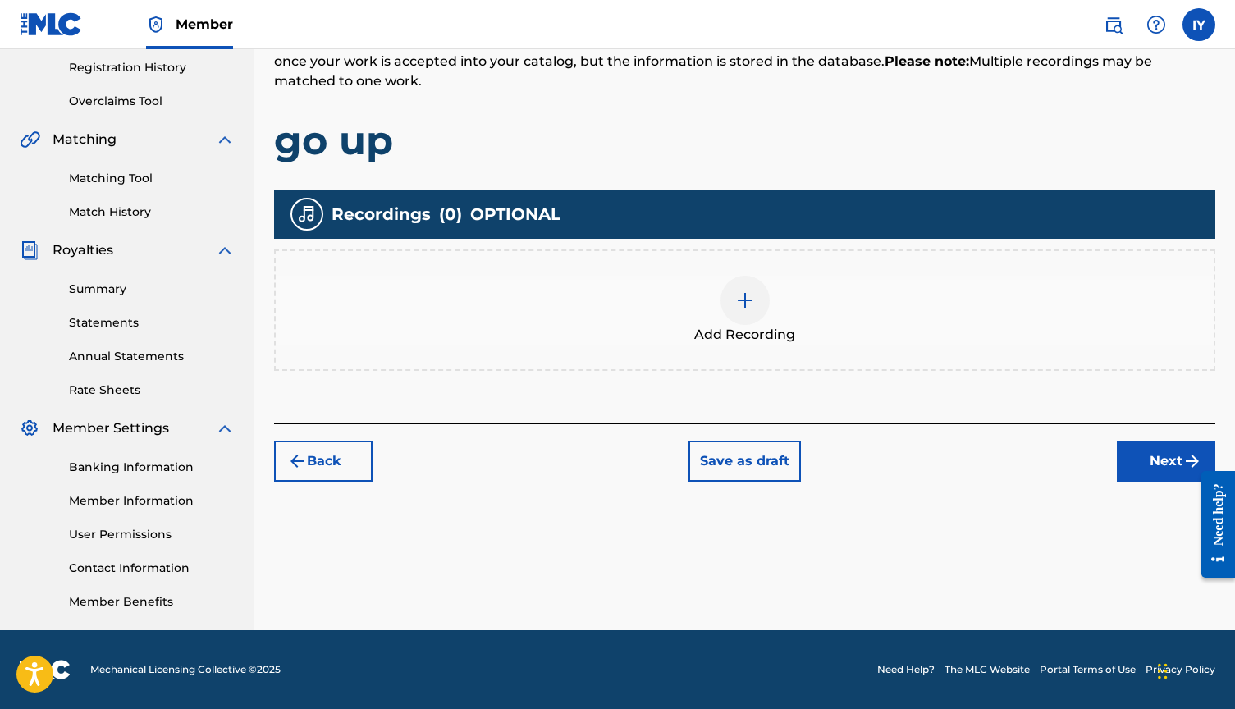
click at [755, 307] on div at bounding box center [744, 300] width 49 height 49
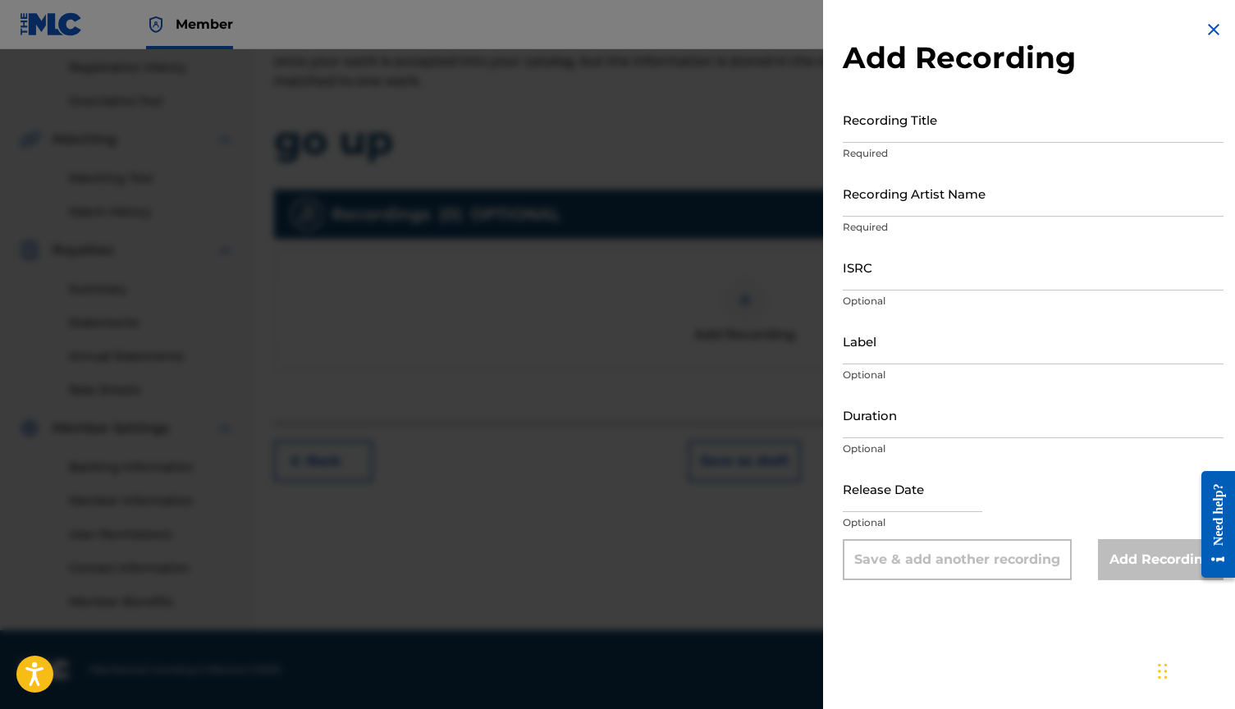
click at [905, 126] on input "Recording Title" at bounding box center [1033, 119] width 381 height 47
type input "go up"
click at [912, 194] on input "Recording Artist Name" at bounding box center [1033, 193] width 381 height 47
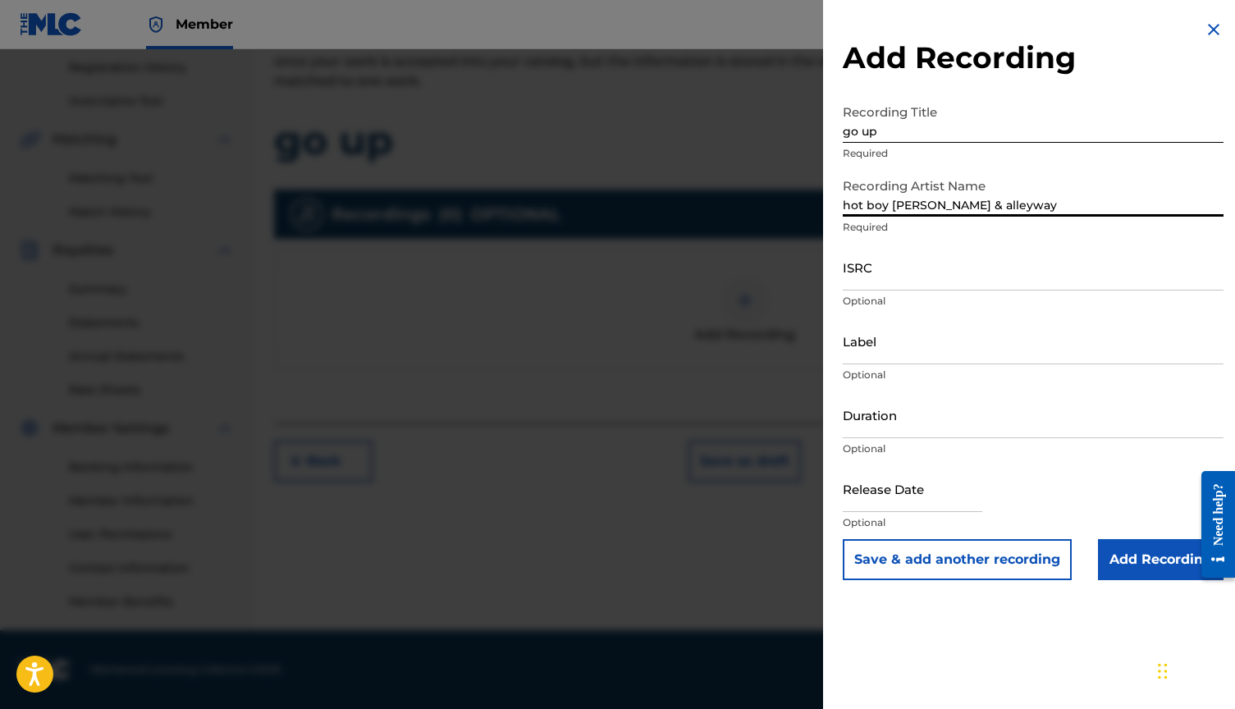
drag, startPoint x: 912, startPoint y: 194, endPoint x: 981, endPoint y: 198, distance: 68.2
click at [981, 198] on input "hot boy [PERSON_NAME] & alleyway" at bounding box center [1033, 193] width 381 height 47
click at [965, 207] on input "hot boy [PERSON_NAME] & alleyway" at bounding box center [1033, 193] width 381 height 47
click at [969, 207] on input "hot boy [PERSON_NAME] & alleyway" at bounding box center [1033, 193] width 381 height 47
type input "hot boy [PERSON_NAME] & alleyboy"
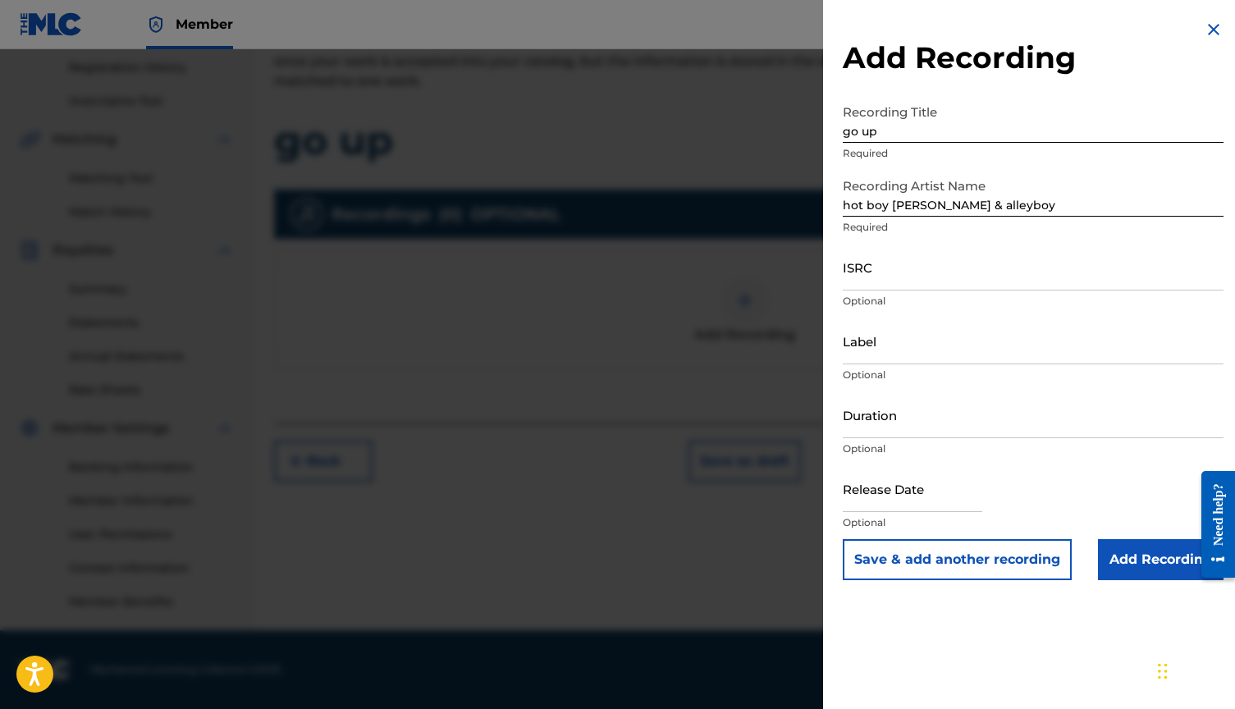
click at [1164, 565] on input "Add Recording" at bounding box center [1161, 559] width 126 height 41
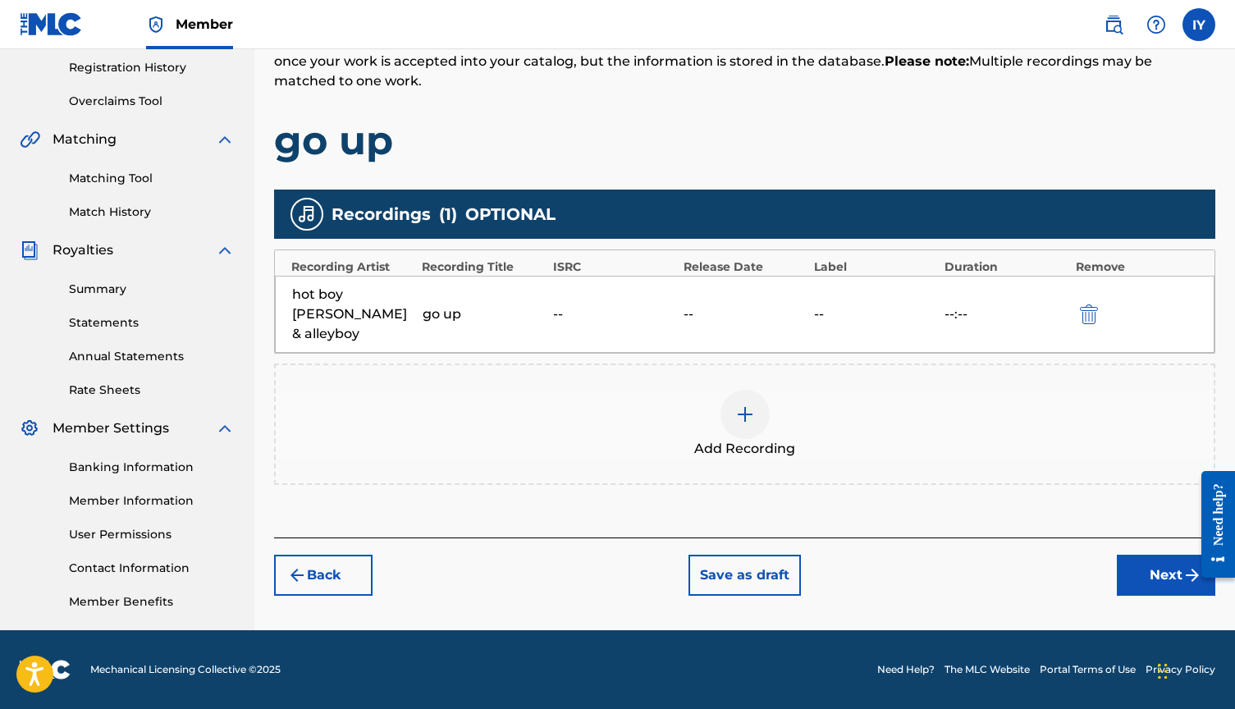
click at [1153, 558] on button "Next" at bounding box center [1166, 575] width 98 height 41
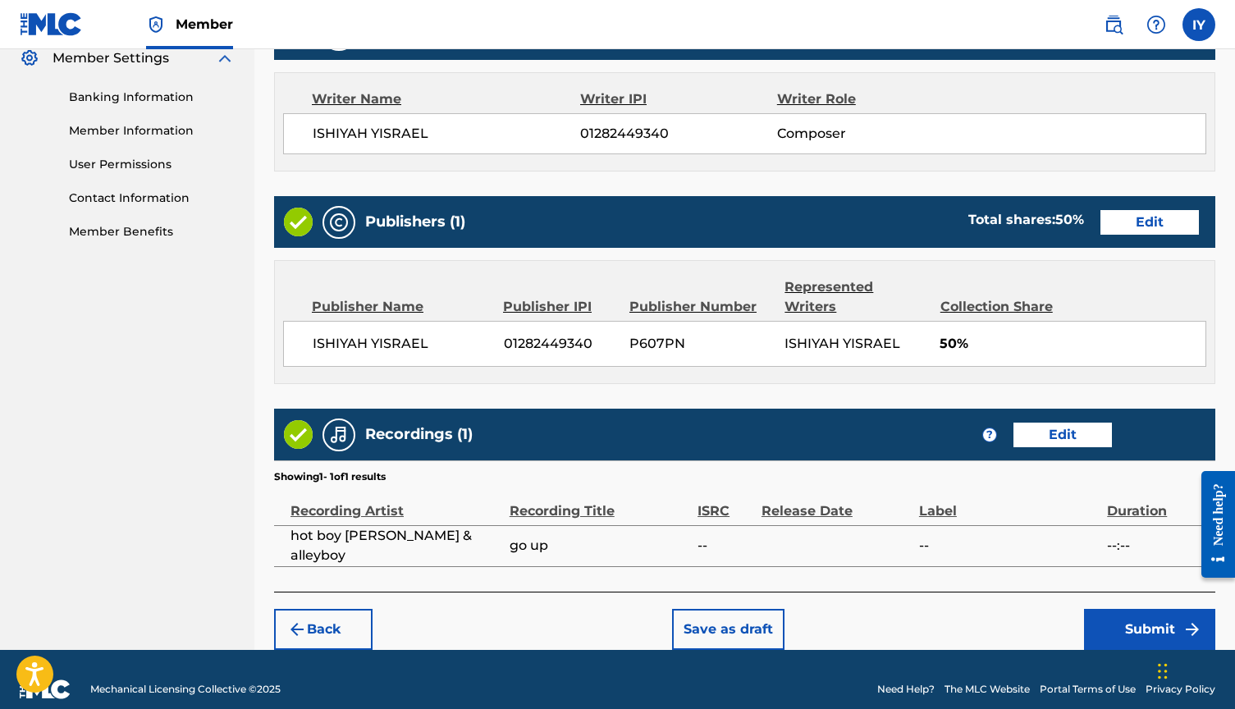
scroll to position [678, 0]
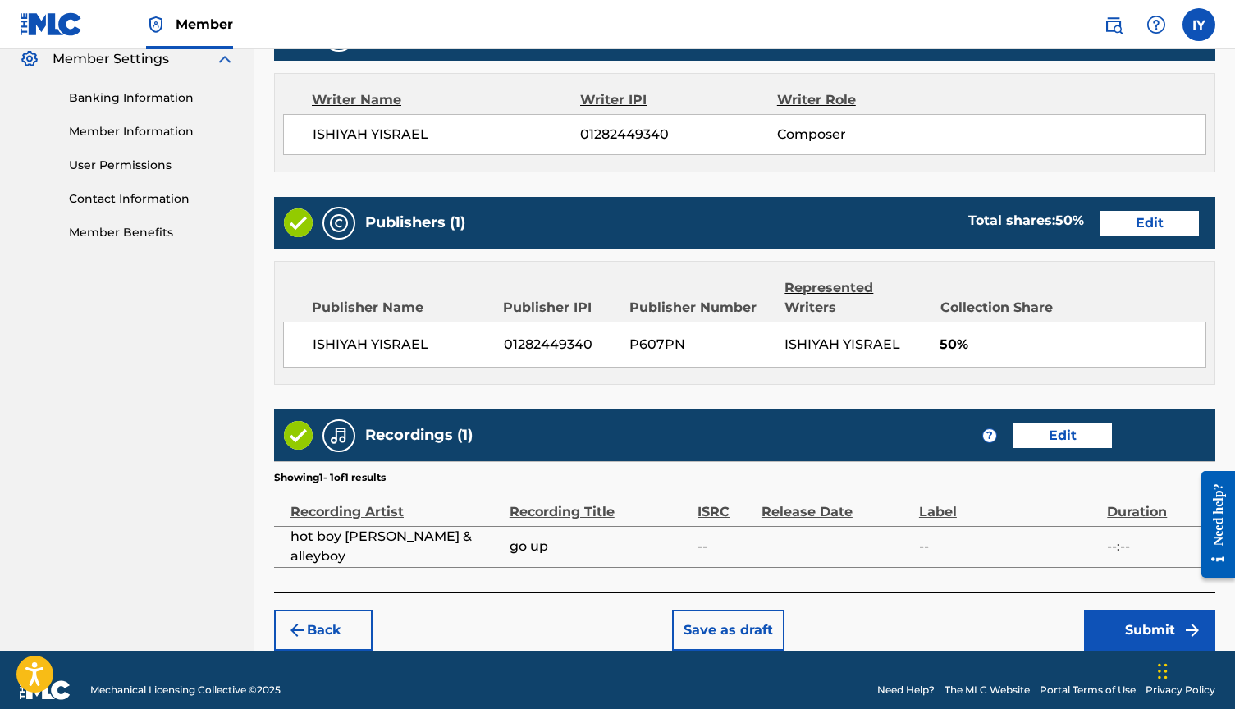
click at [1159, 614] on button "Submit" at bounding box center [1149, 630] width 131 height 41
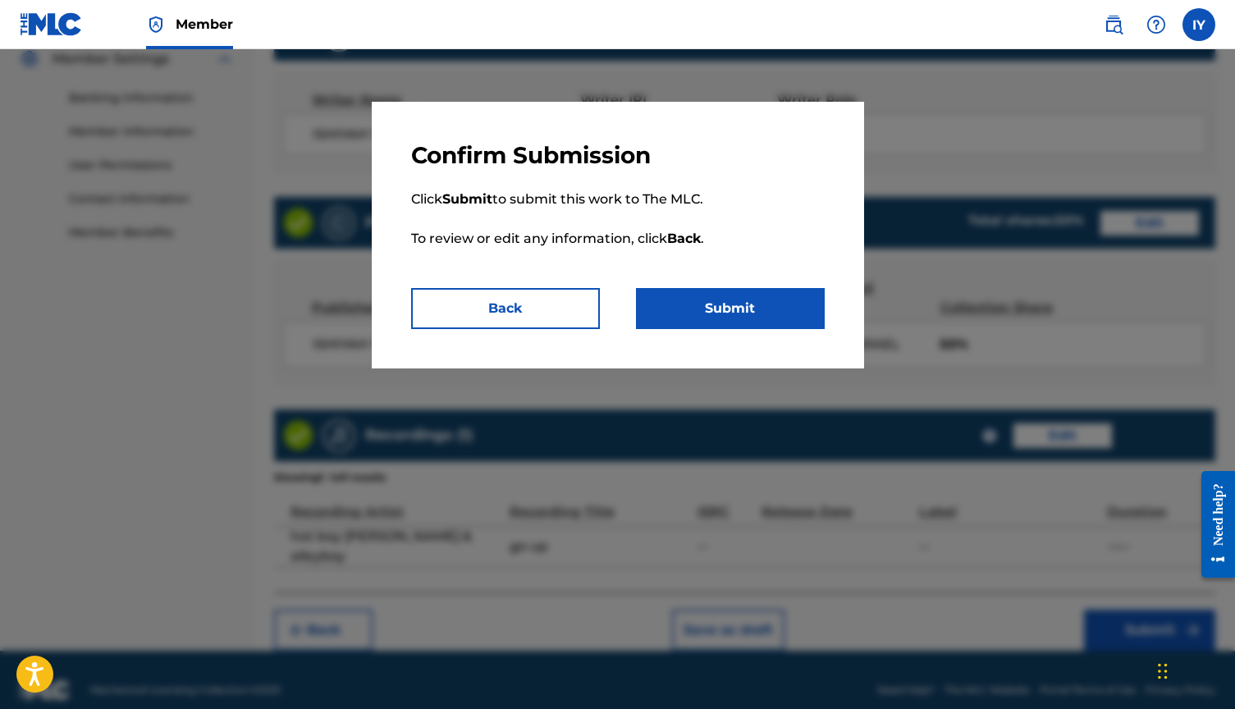
click at [780, 318] on button "Submit" at bounding box center [730, 308] width 189 height 41
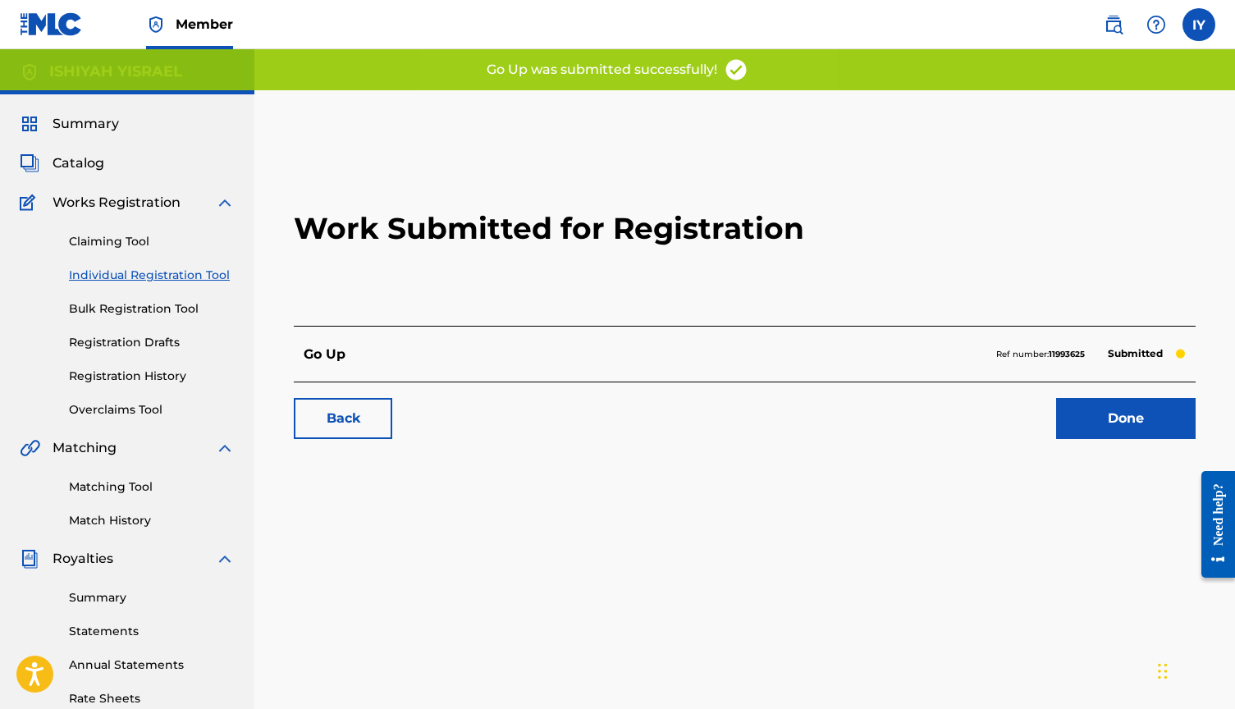
click at [1130, 423] on link "Done" at bounding box center [1125, 418] width 139 height 41
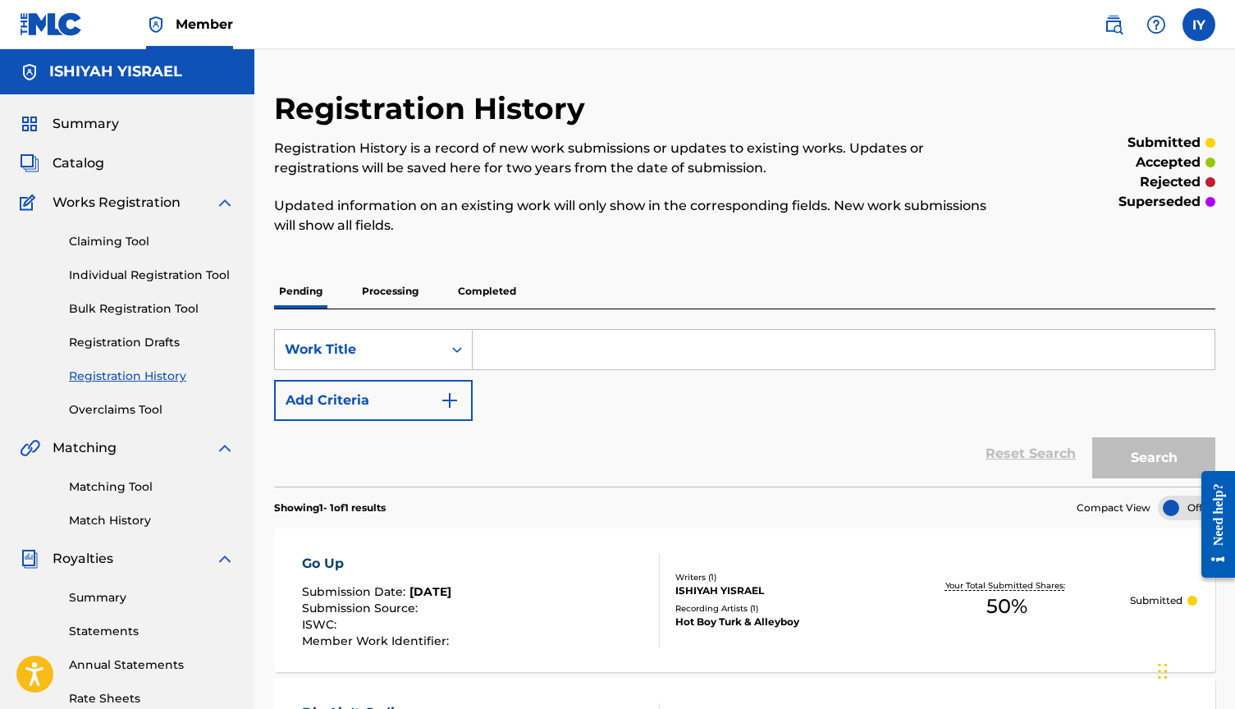
click at [145, 272] on link "Individual Registration Tool" at bounding box center [152, 275] width 166 height 17
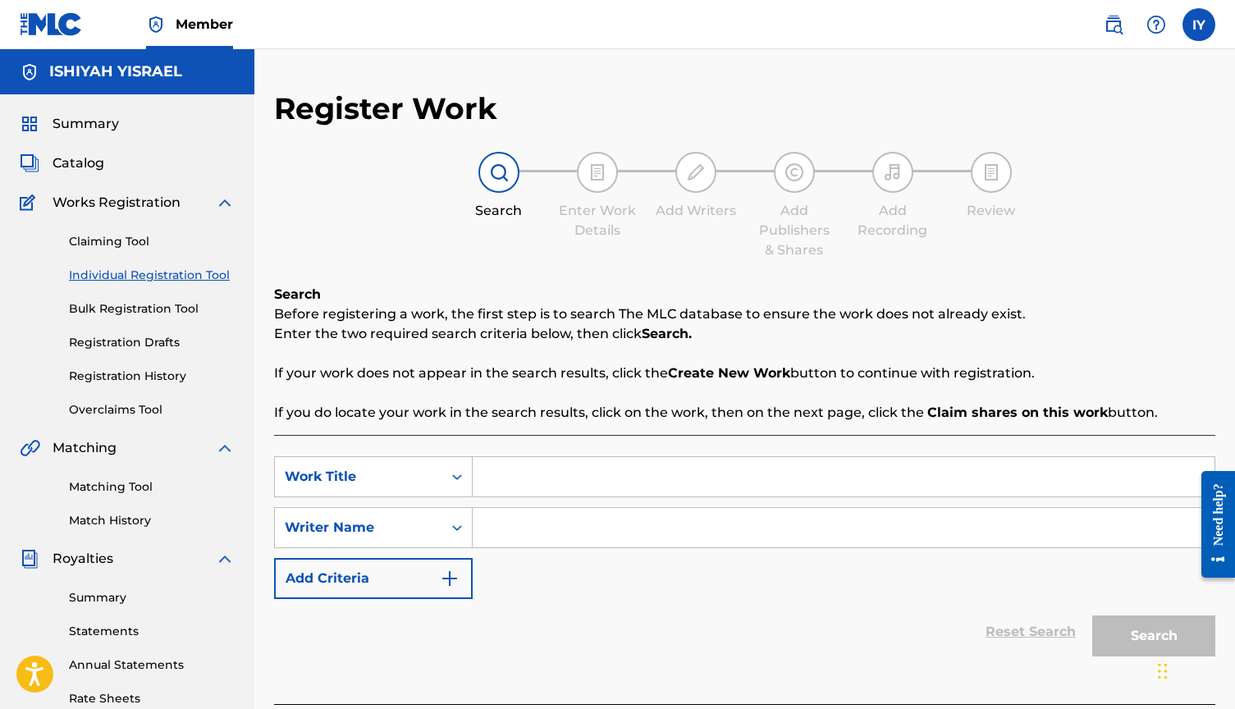
drag, startPoint x: 514, startPoint y: 475, endPoint x: 604, endPoint y: 473, distance: 89.5
click at [514, 475] on input "Search Form" at bounding box center [844, 476] width 742 height 39
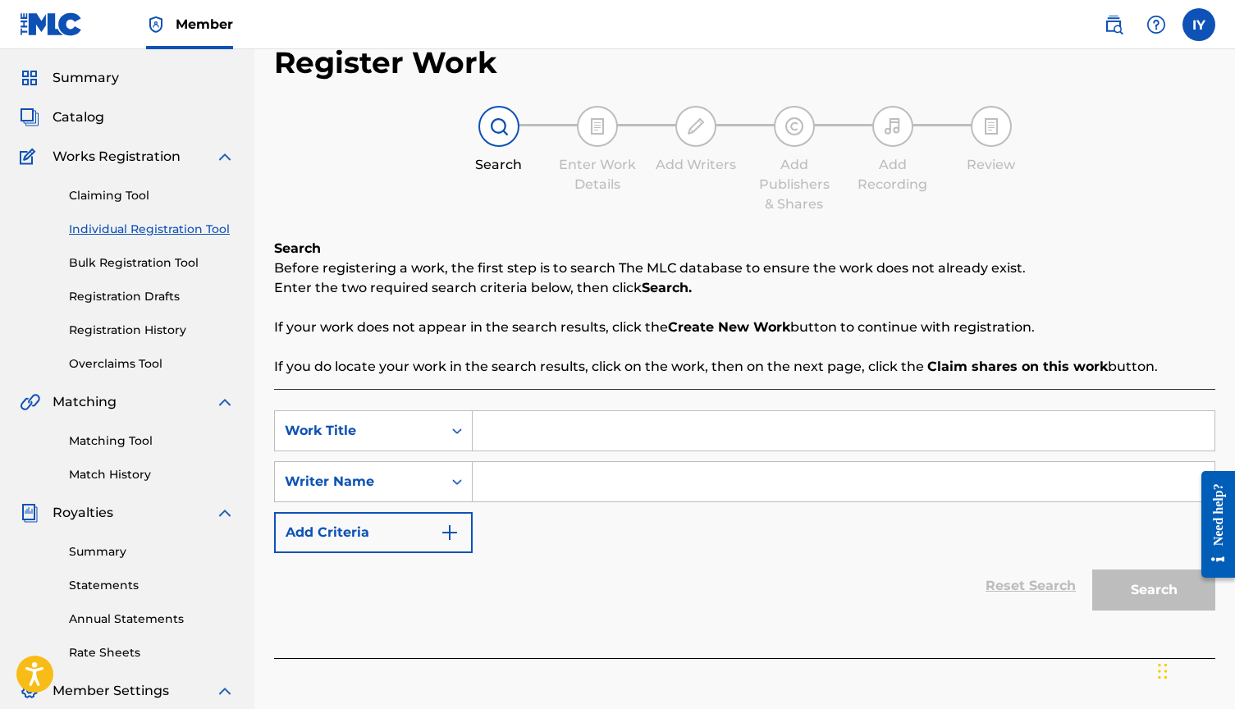
scroll to position [60, 0]
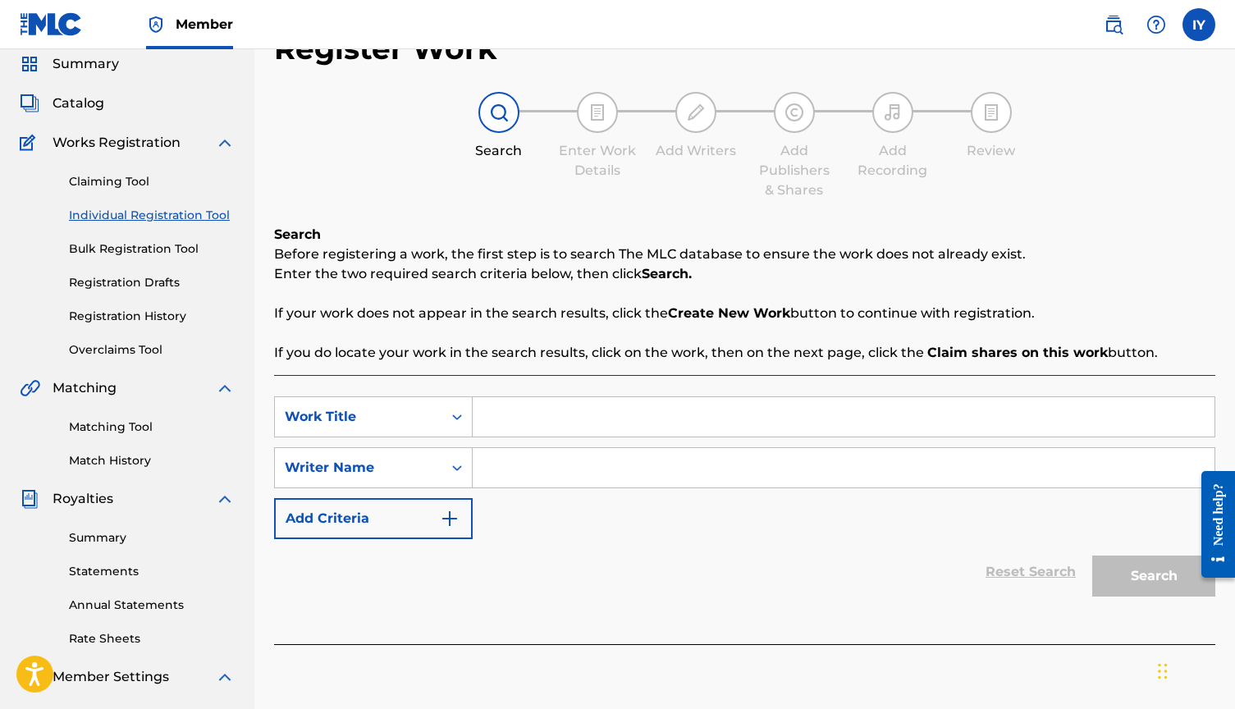
click at [562, 419] on input "Search Form" at bounding box center [844, 416] width 742 height 39
click at [540, 426] on input "Search Form" at bounding box center [844, 416] width 742 height 39
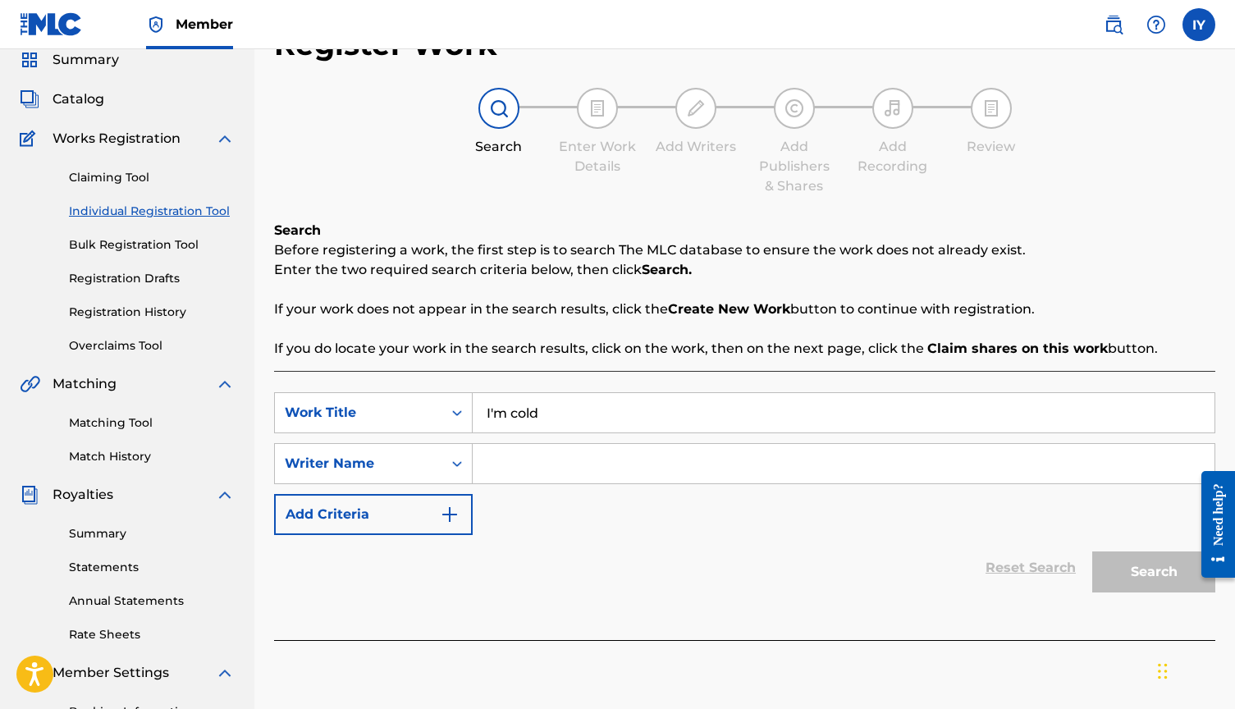
type input "I'm cold"
click at [545, 443] on div "Search Form" at bounding box center [844, 463] width 743 height 41
click at [543, 480] on input "Search Form" at bounding box center [844, 463] width 742 height 39
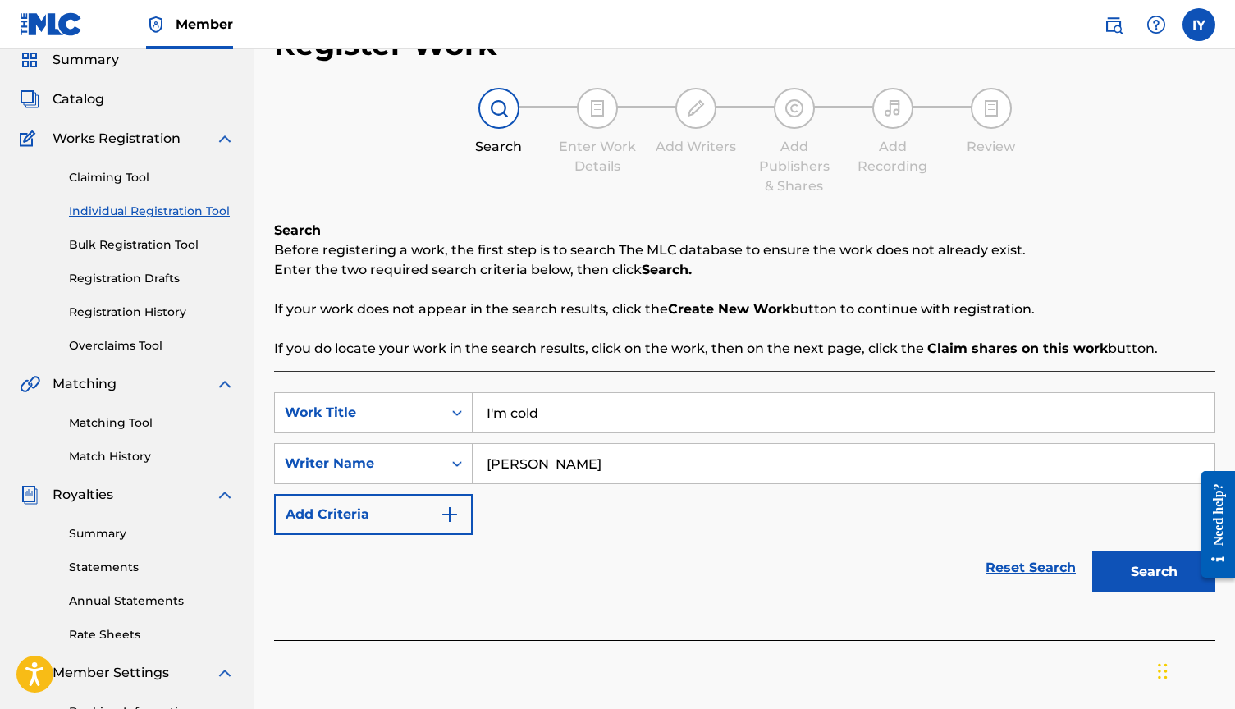
type input "[PERSON_NAME]"
click at [1153, 560] on button "Search" at bounding box center [1153, 571] width 123 height 41
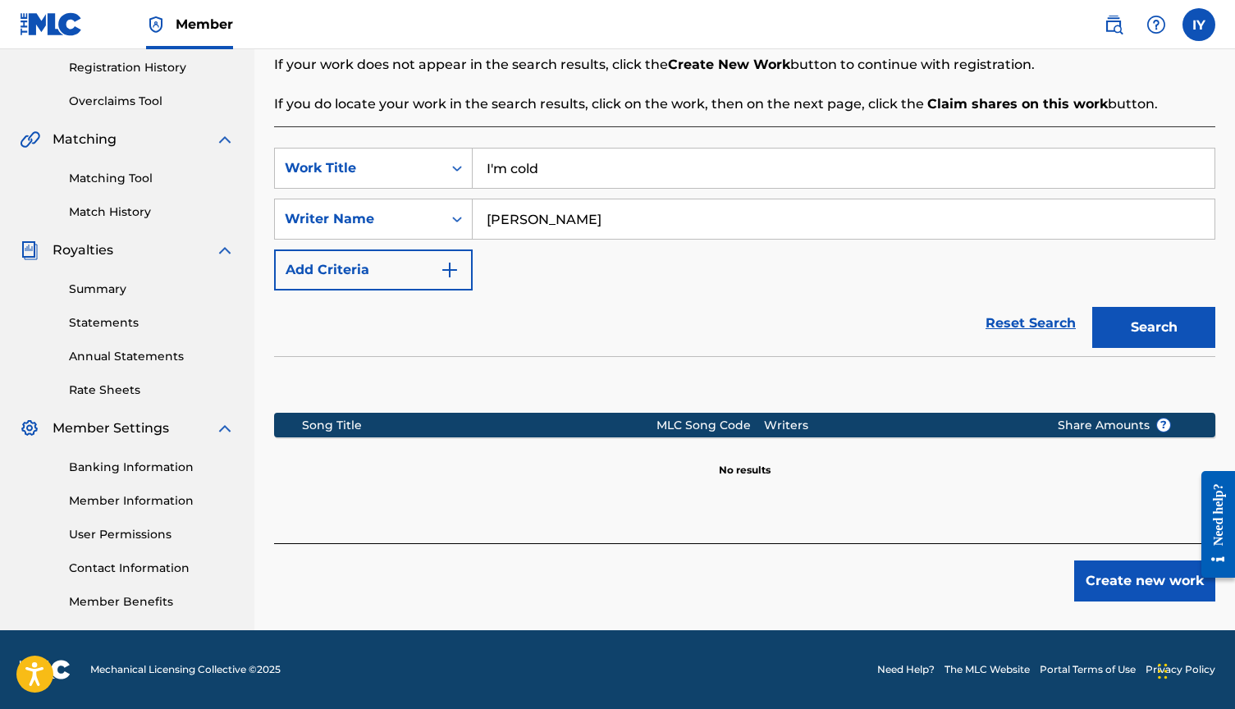
scroll to position [309, 0]
click at [1142, 574] on button "Create new work" at bounding box center [1144, 580] width 141 height 41
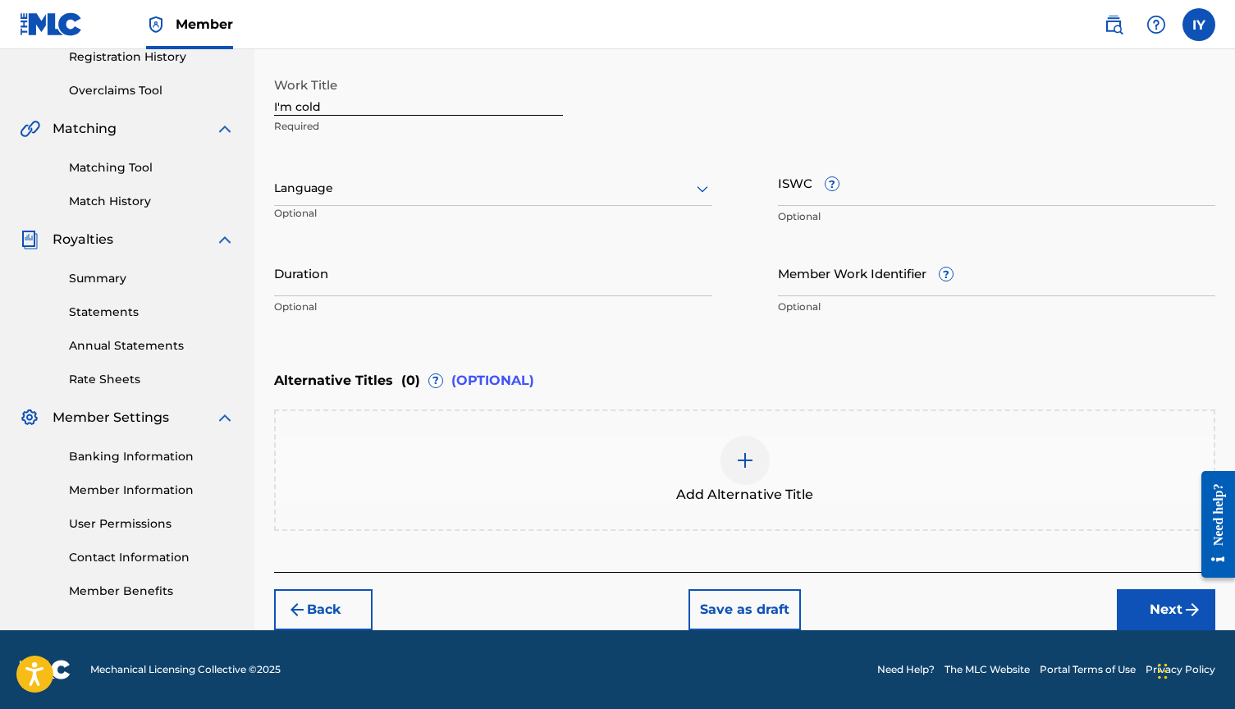
scroll to position [319, 0]
click at [1136, 615] on button "Next" at bounding box center [1166, 609] width 98 height 41
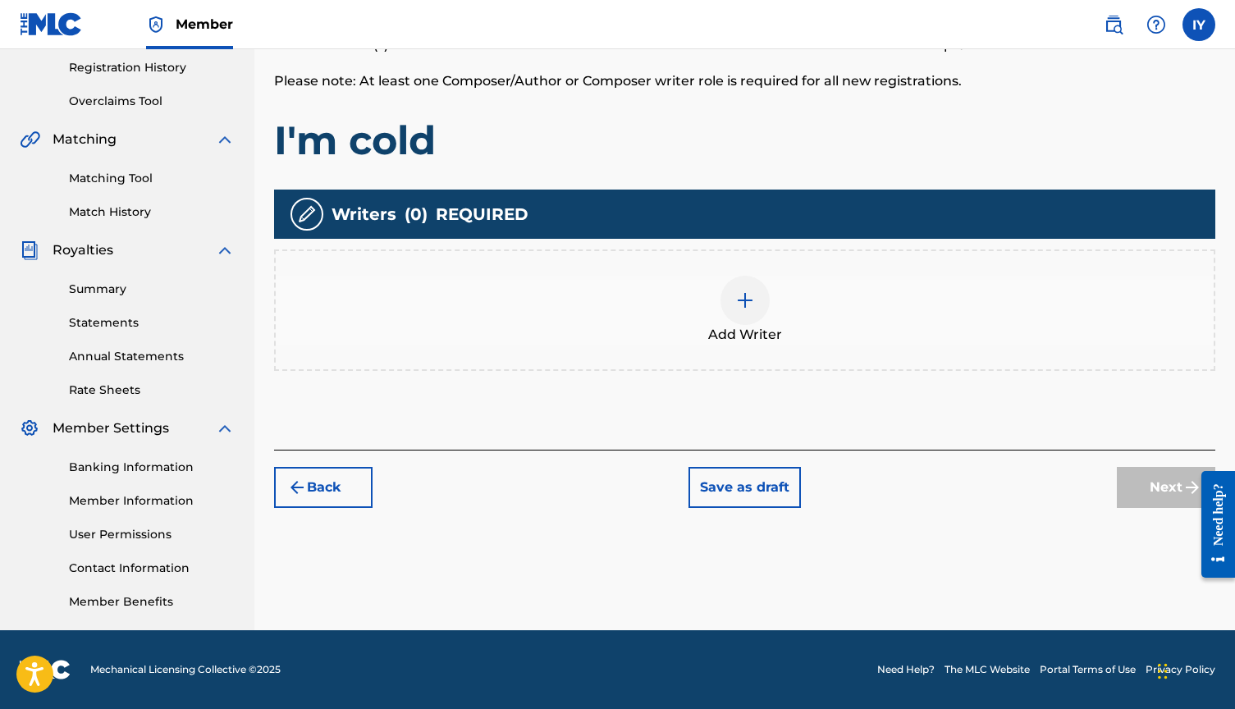
scroll to position [309, 0]
click at [756, 312] on div at bounding box center [744, 300] width 49 height 49
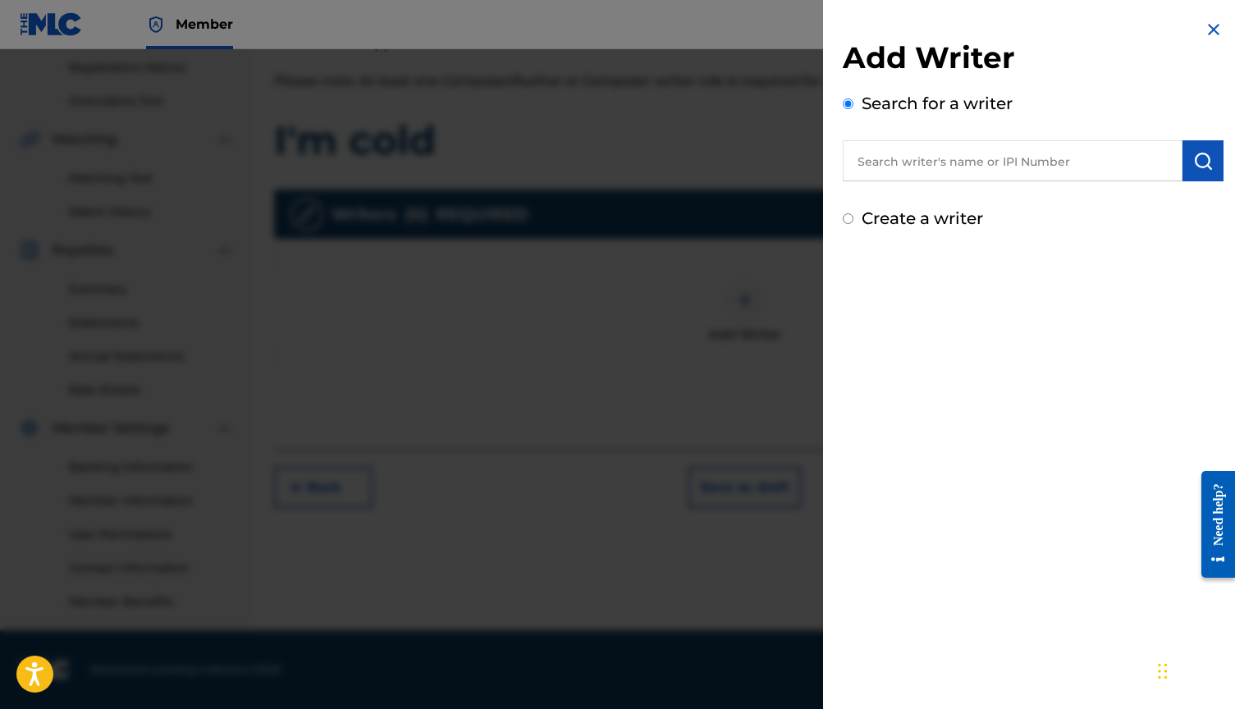
click at [939, 164] on input "text" at bounding box center [1013, 160] width 340 height 41
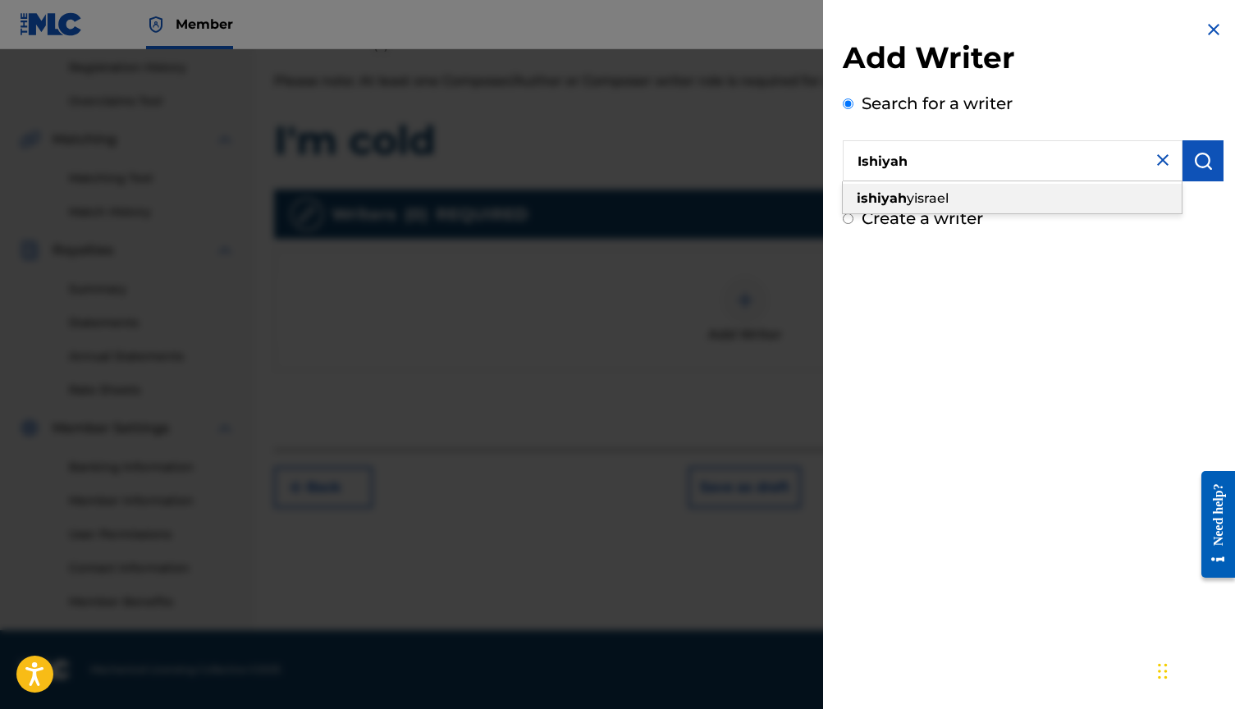
drag, startPoint x: 940, startPoint y: 164, endPoint x: 944, endPoint y: 203, distance: 38.9
click at [944, 203] on span "yisrael" at bounding box center [928, 198] width 42 height 16
type input "[PERSON_NAME]"
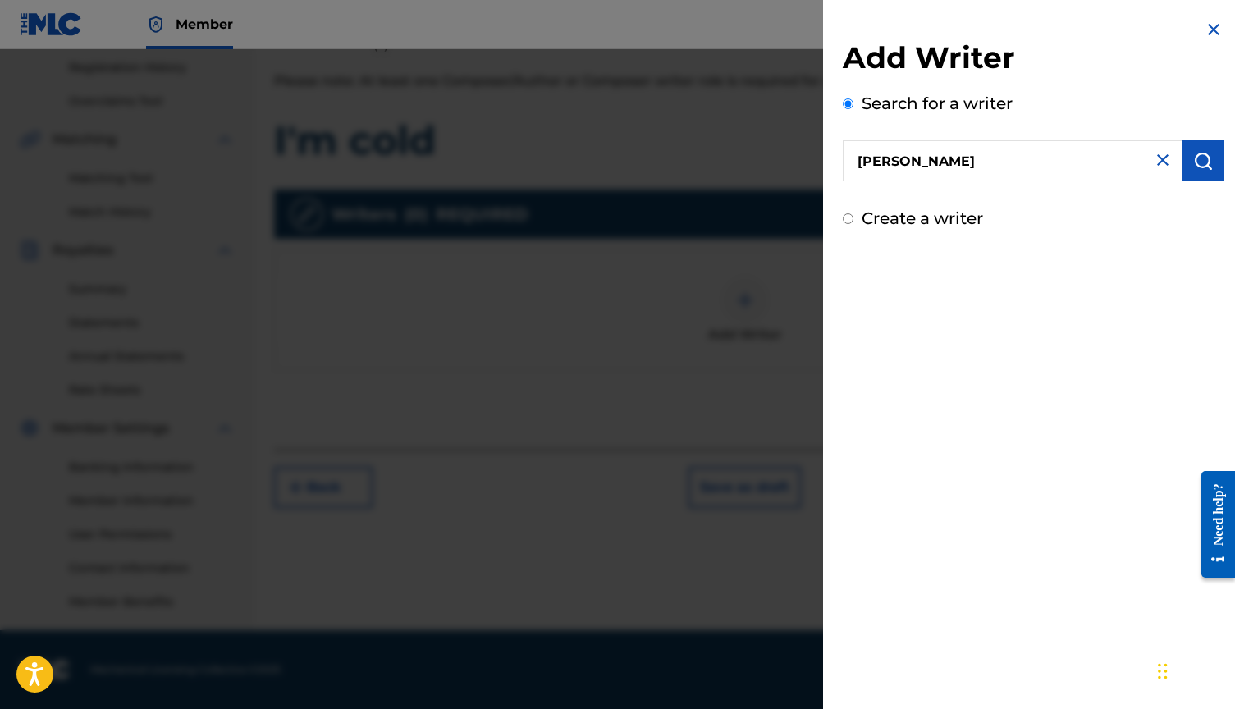
click at [1196, 161] on img "submit" at bounding box center [1203, 161] width 20 height 20
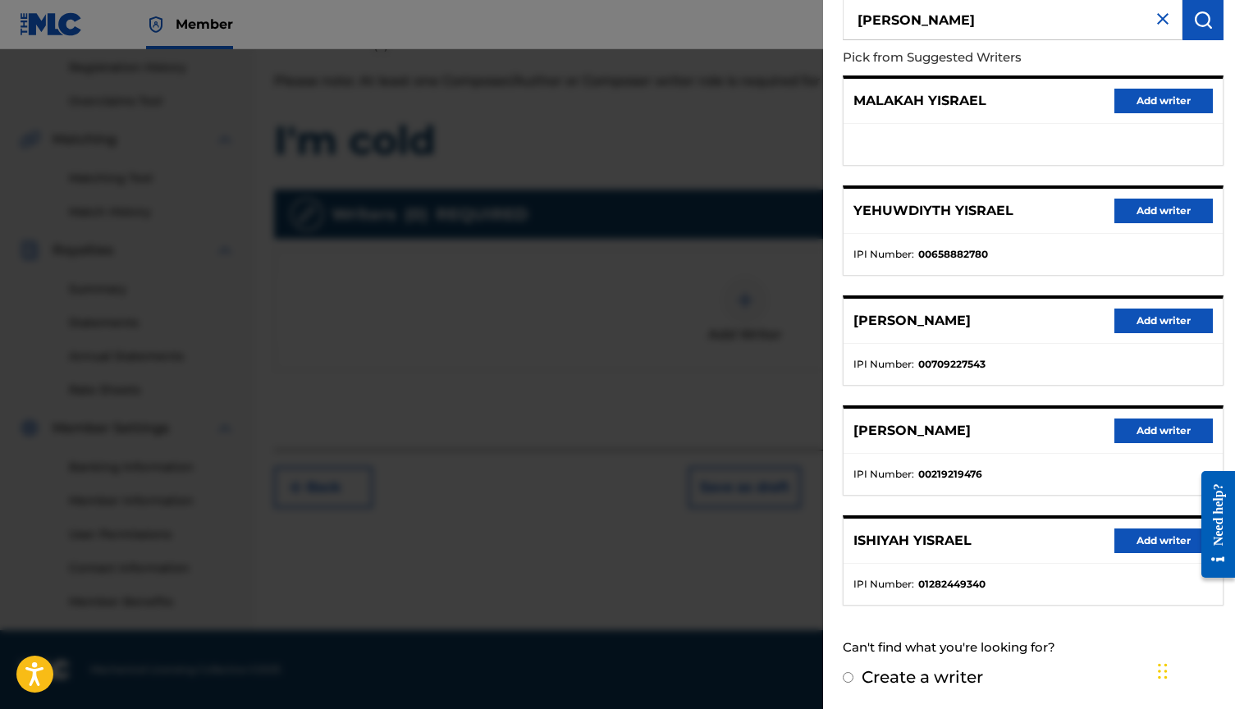
scroll to position [140, 0]
click at [1157, 533] on button "Add writer" at bounding box center [1163, 541] width 98 height 25
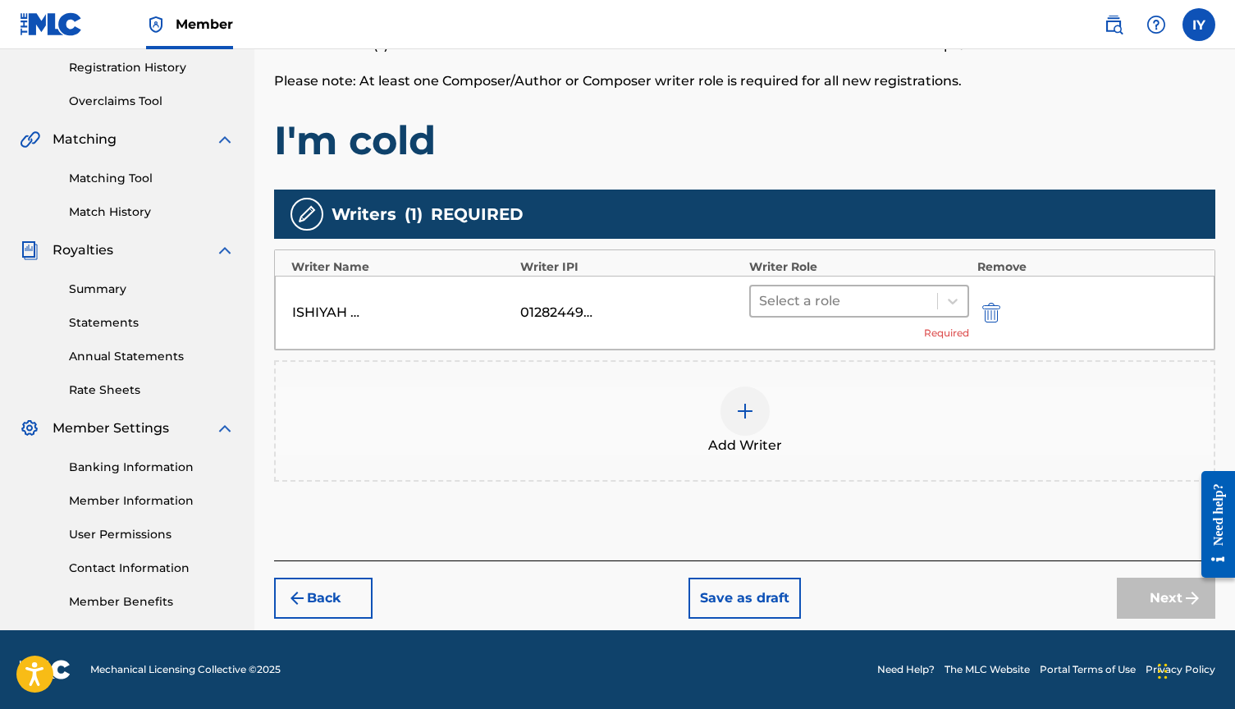
click at [894, 290] on div at bounding box center [844, 301] width 170 height 23
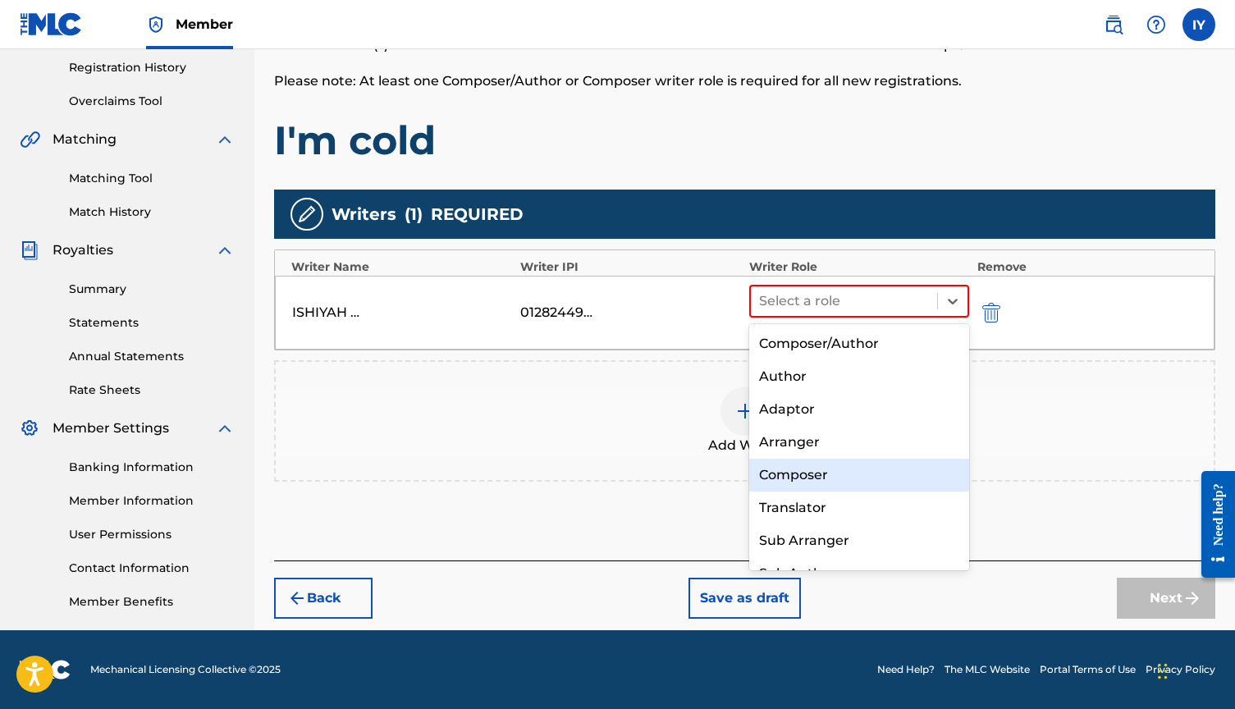
click at [821, 479] on div "Composer" at bounding box center [859, 475] width 220 height 33
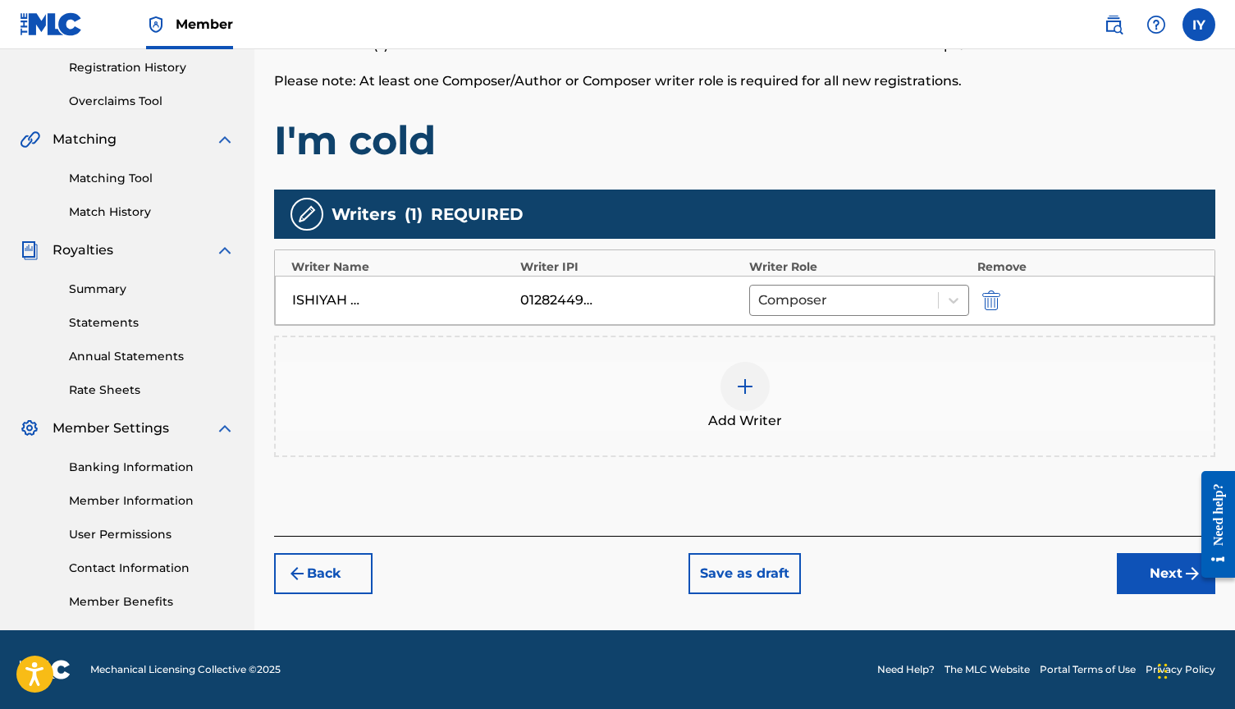
click at [1163, 581] on button "Next" at bounding box center [1166, 573] width 98 height 41
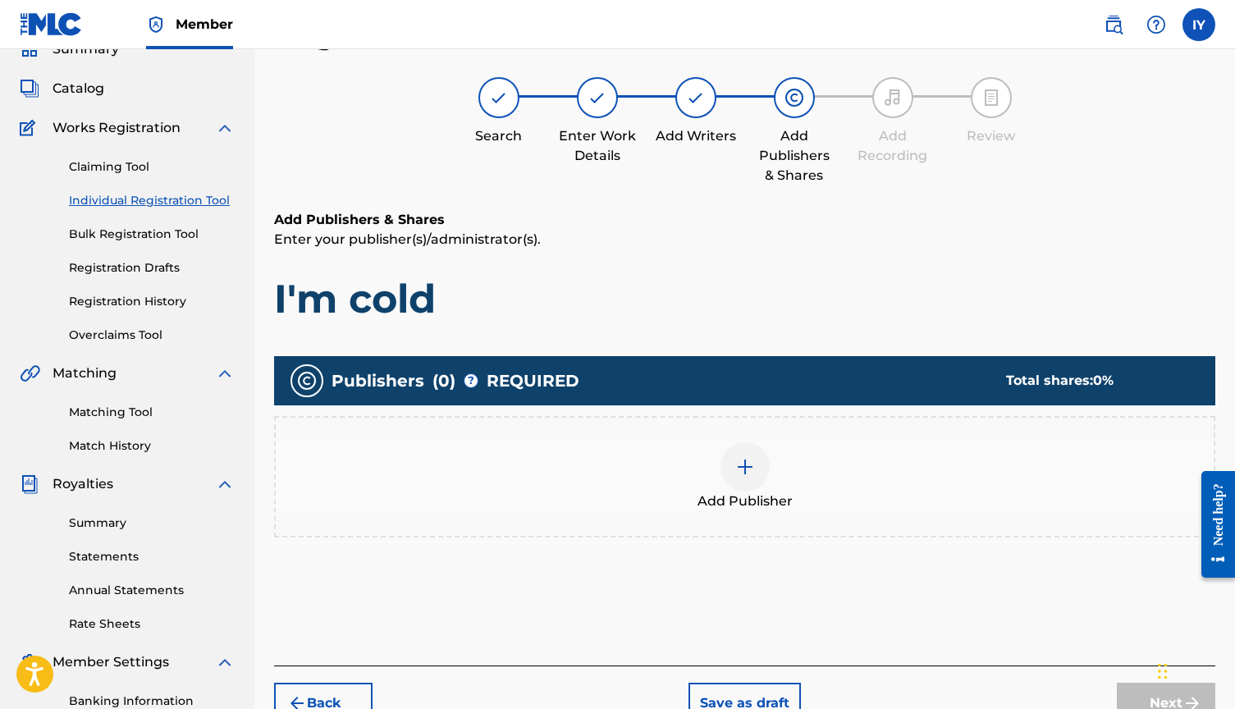
scroll to position [74, 0]
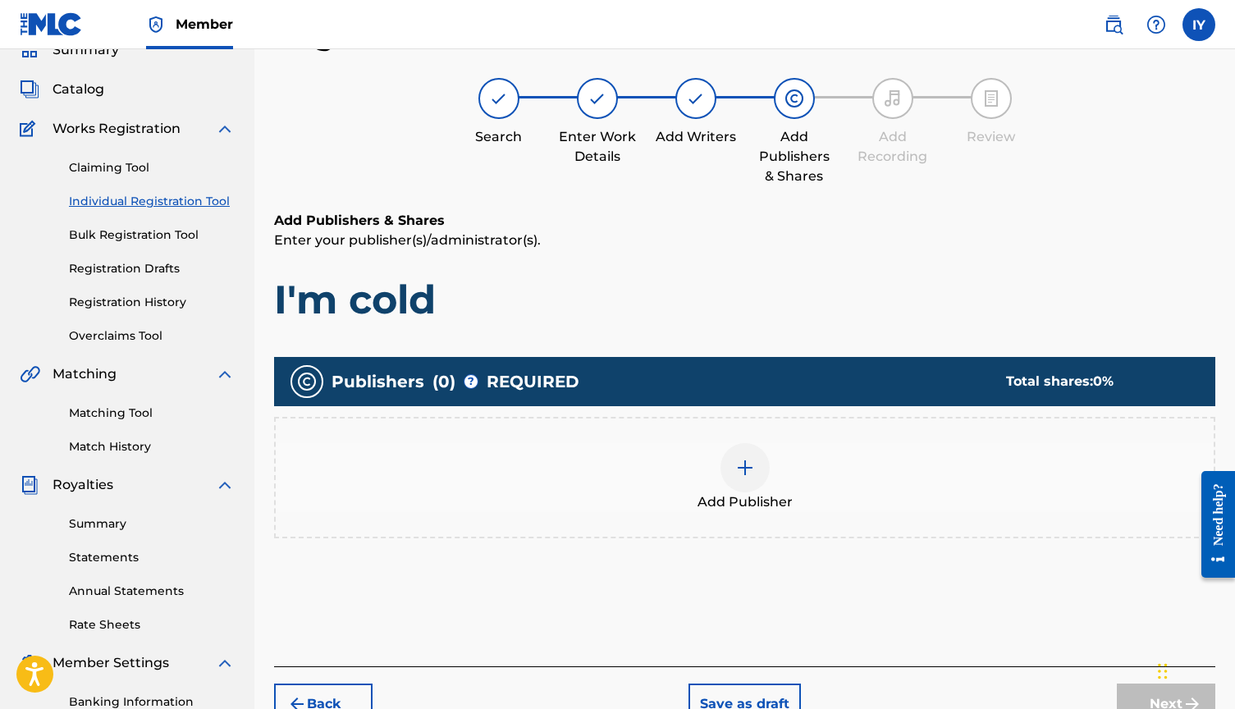
click at [736, 474] on img at bounding box center [745, 468] width 20 height 20
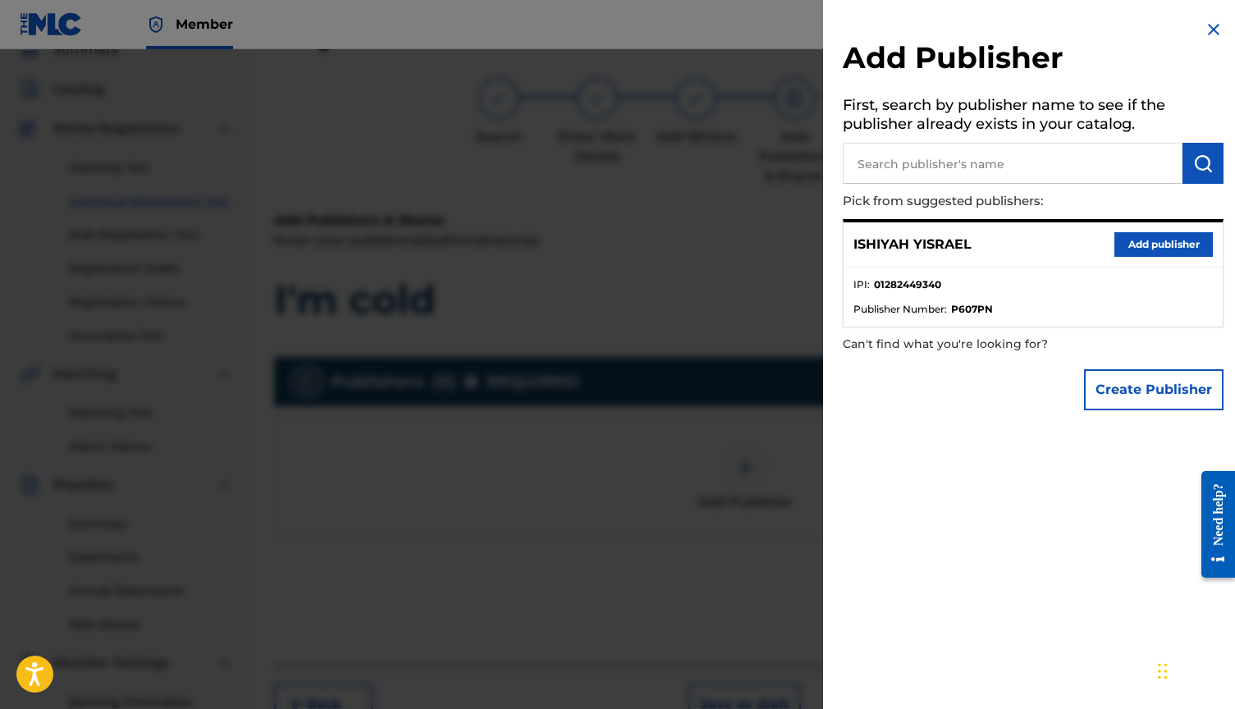
click at [1122, 250] on button "Add publisher" at bounding box center [1163, 244] width 98 height 25
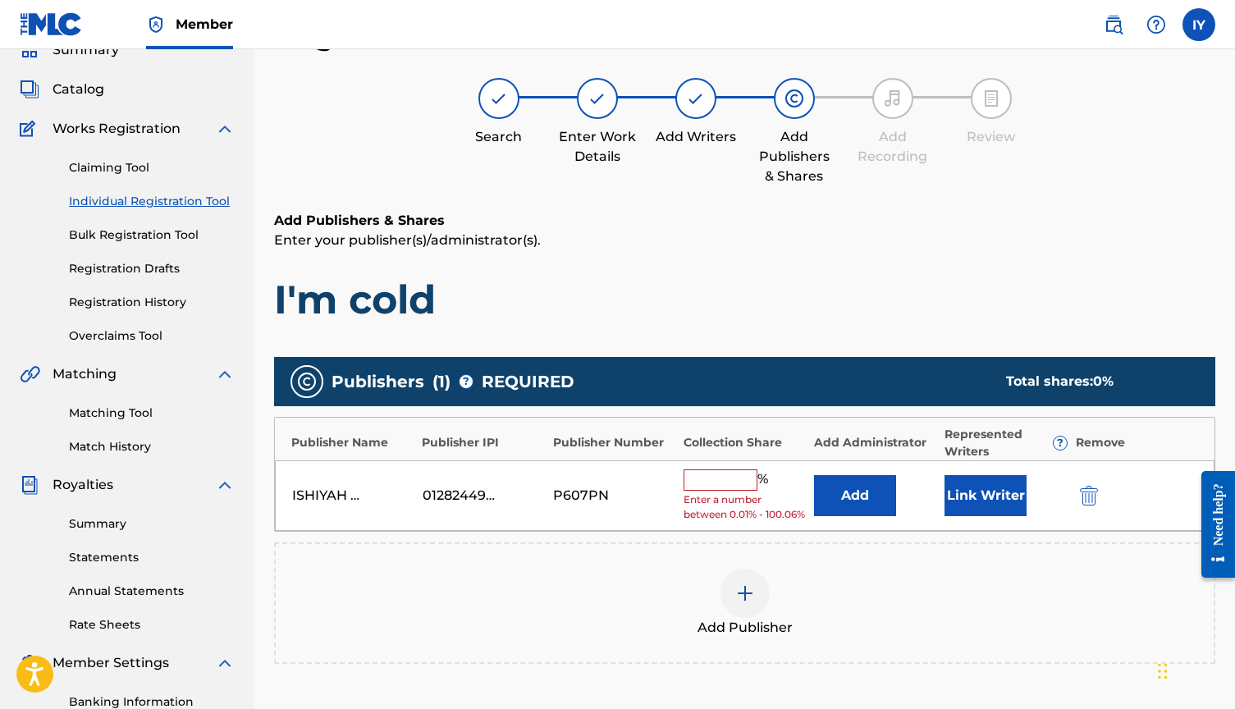
click at [725, 478] on input "text" at bounding box center [721, 479] width 74 height 21
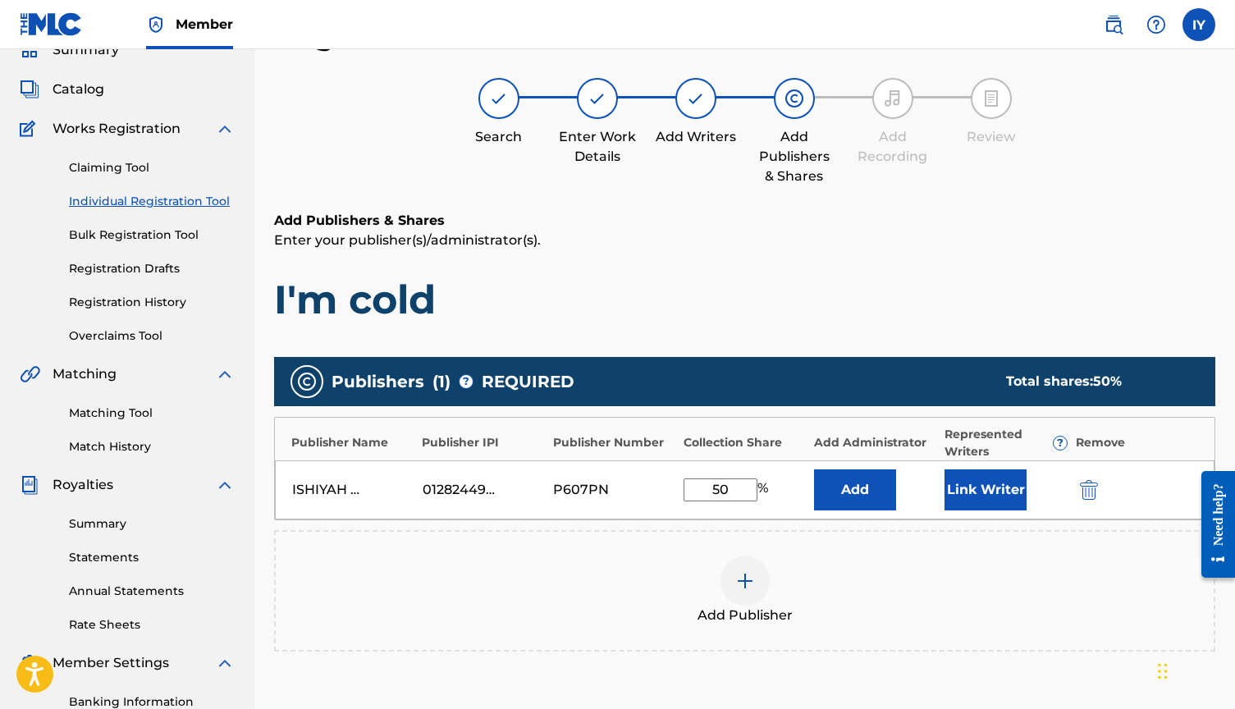
type input "50"
click at [973, 476] on button "Link Writer" at bounding box center [985, 489] width 82 height 41
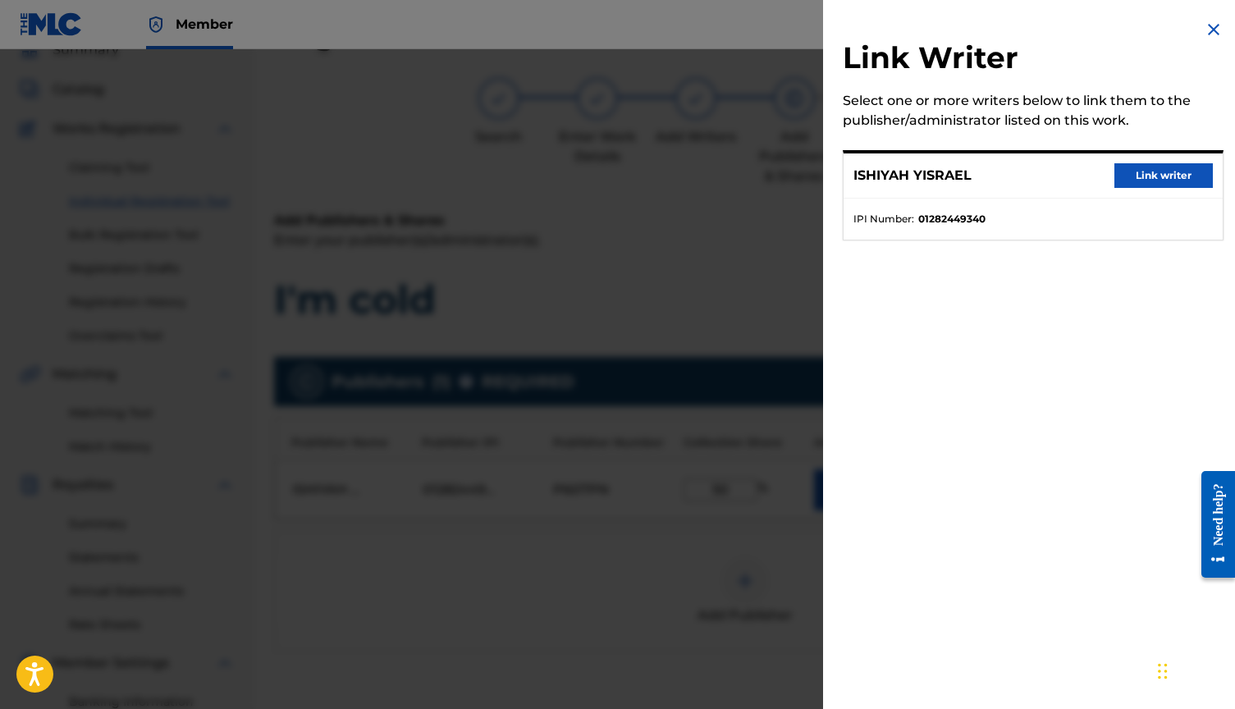
click at [1172, 173] on button "Link writer" at bounding box center [1163, 175] width 98 height 25
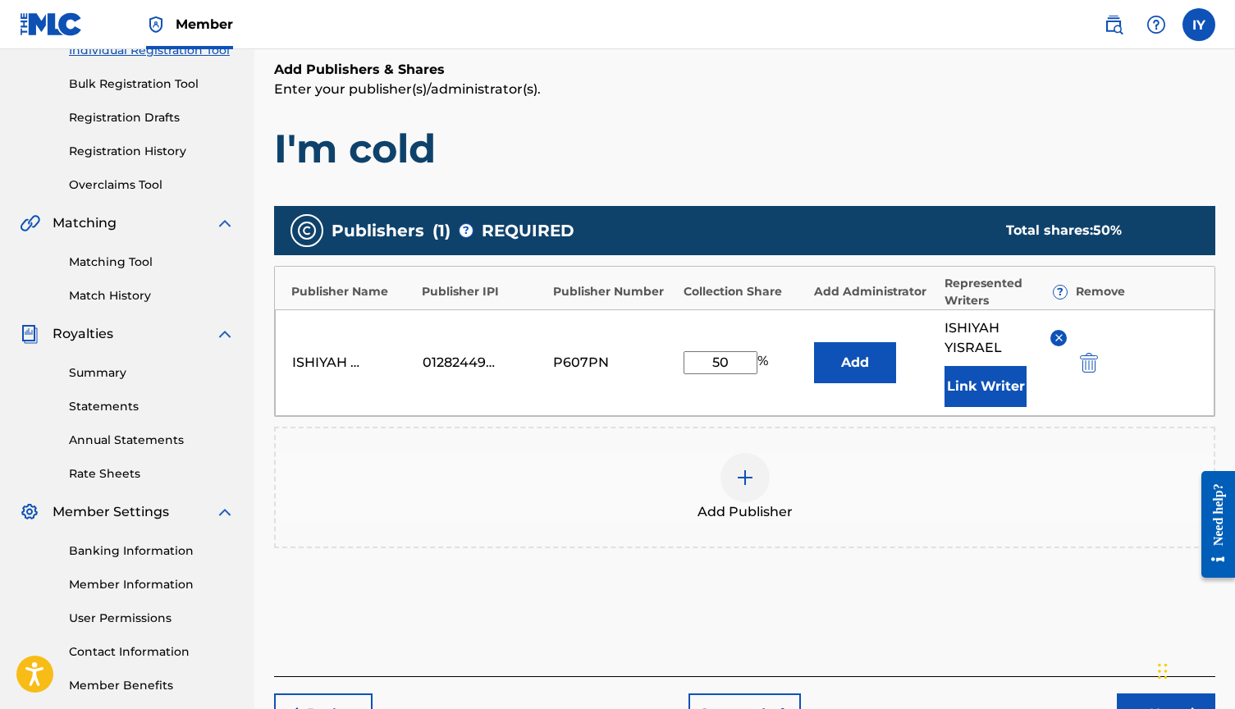
scroll to position [286, 0]
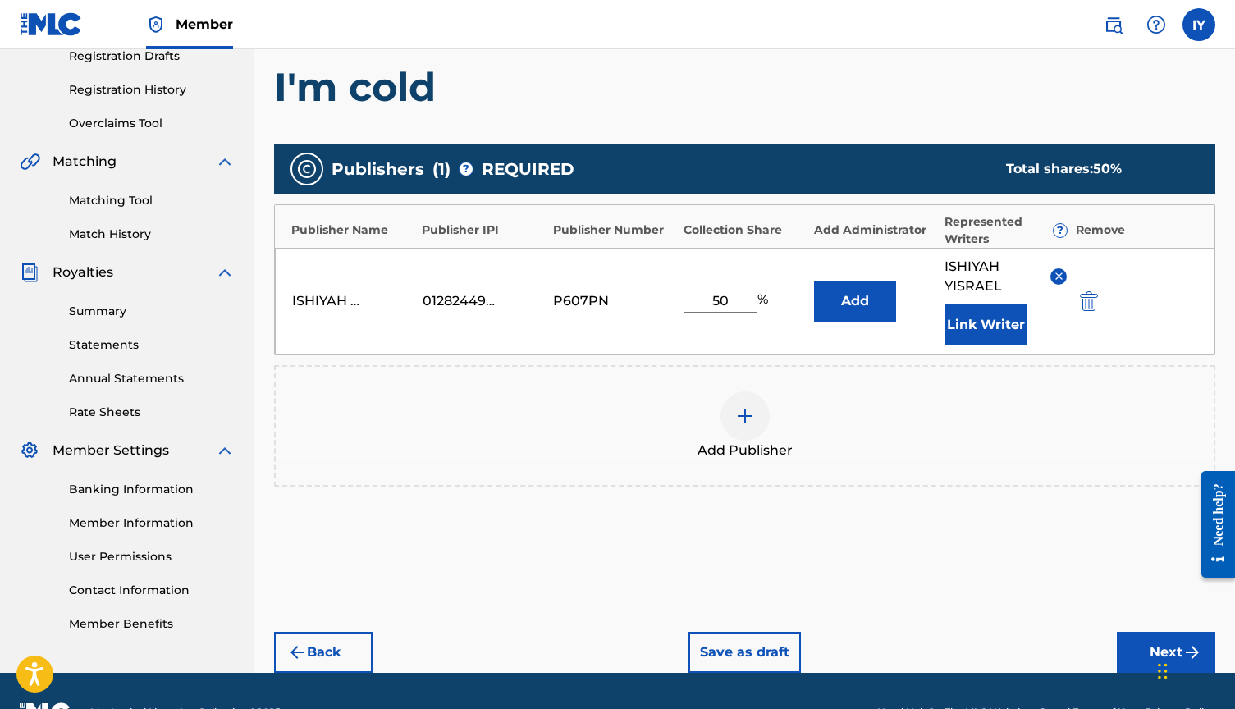
click at [1149, 647] on button "Next" at bounding box center [1166, 652] width 98 height 41
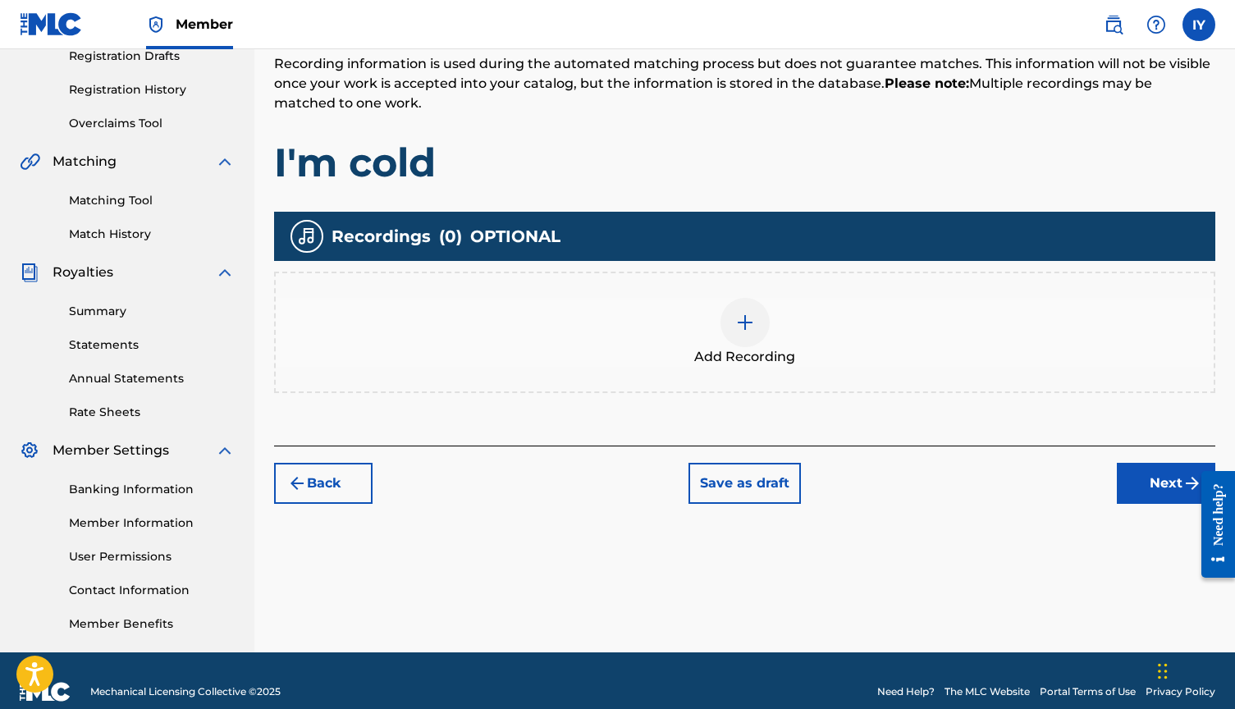
scroll to position [74, 0]
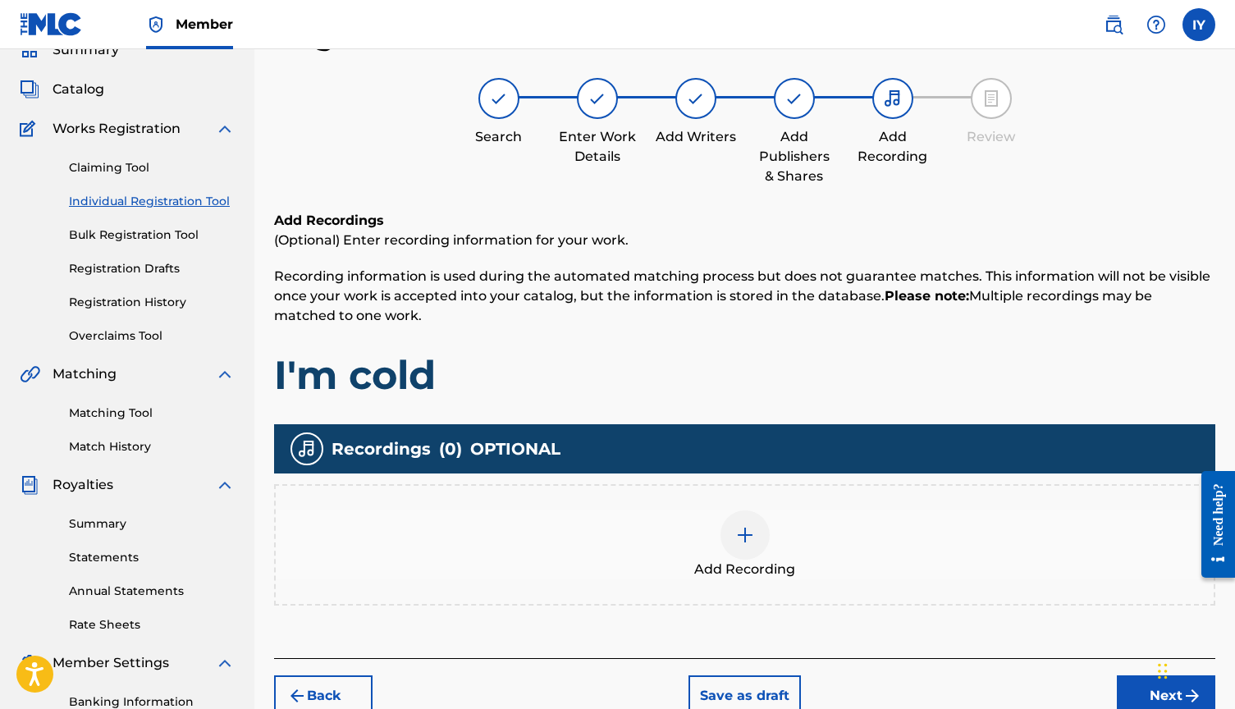
click at [729, 542] on div at bounding box center [744, 534] width 49 height 49
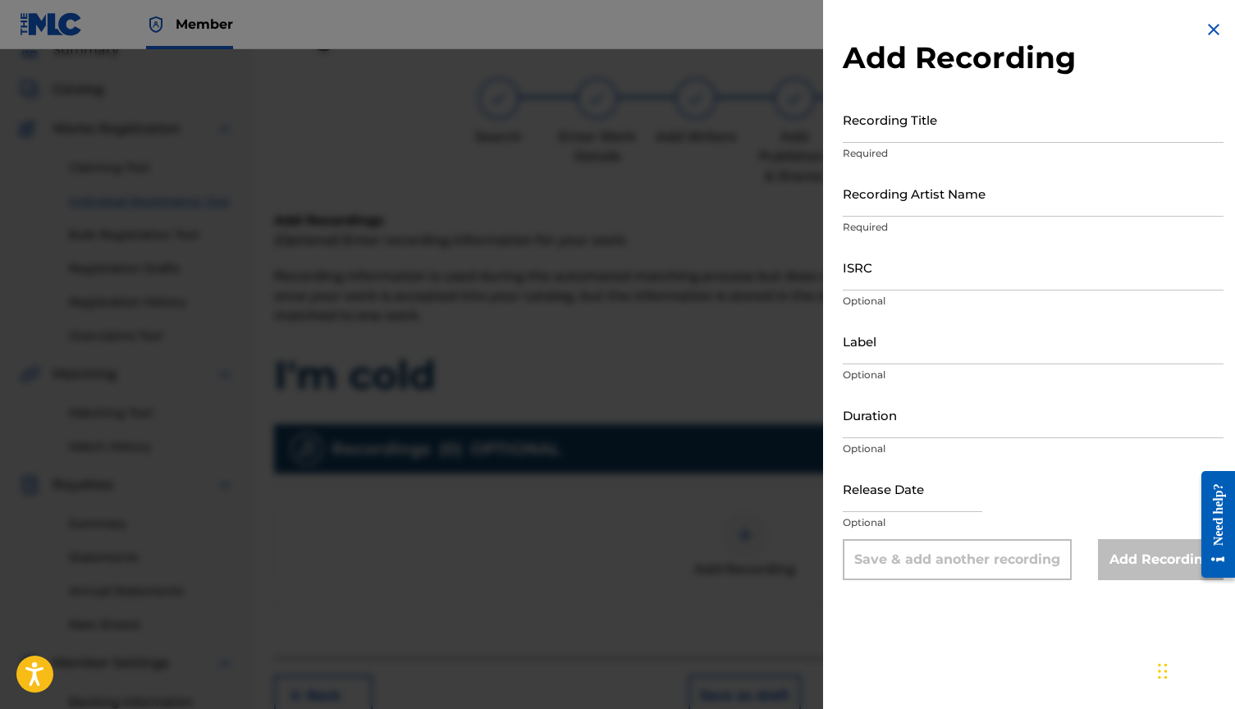
click at [931, 124] on input "Recording Title" at bounding box center [1033, 119] width 381 height 47
type input "im cold"
click at [937, 203] on input "Recording Artist Name" at bounding box center [1033, 193] width 381 height 47
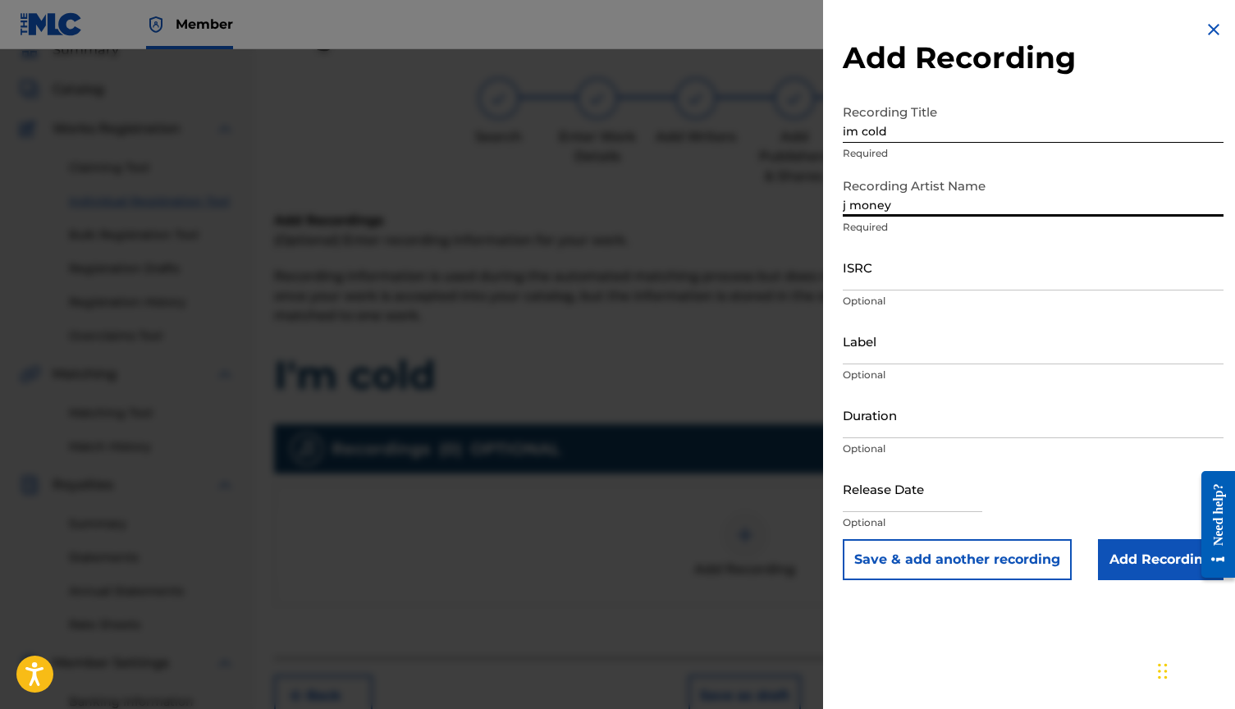
type input "j money"
click at [1137, 565] on input "Add Recording" at bounding box center [1161, 559] width 126 height 41
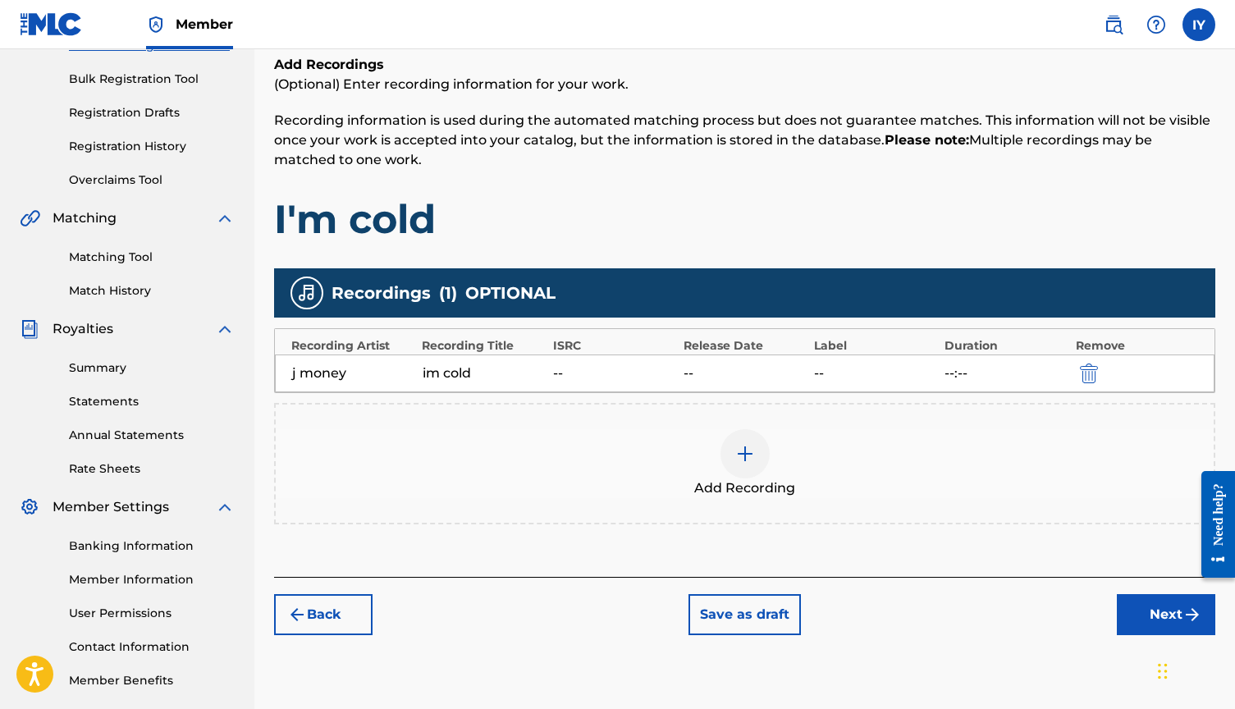
scroll to position [246, 0]
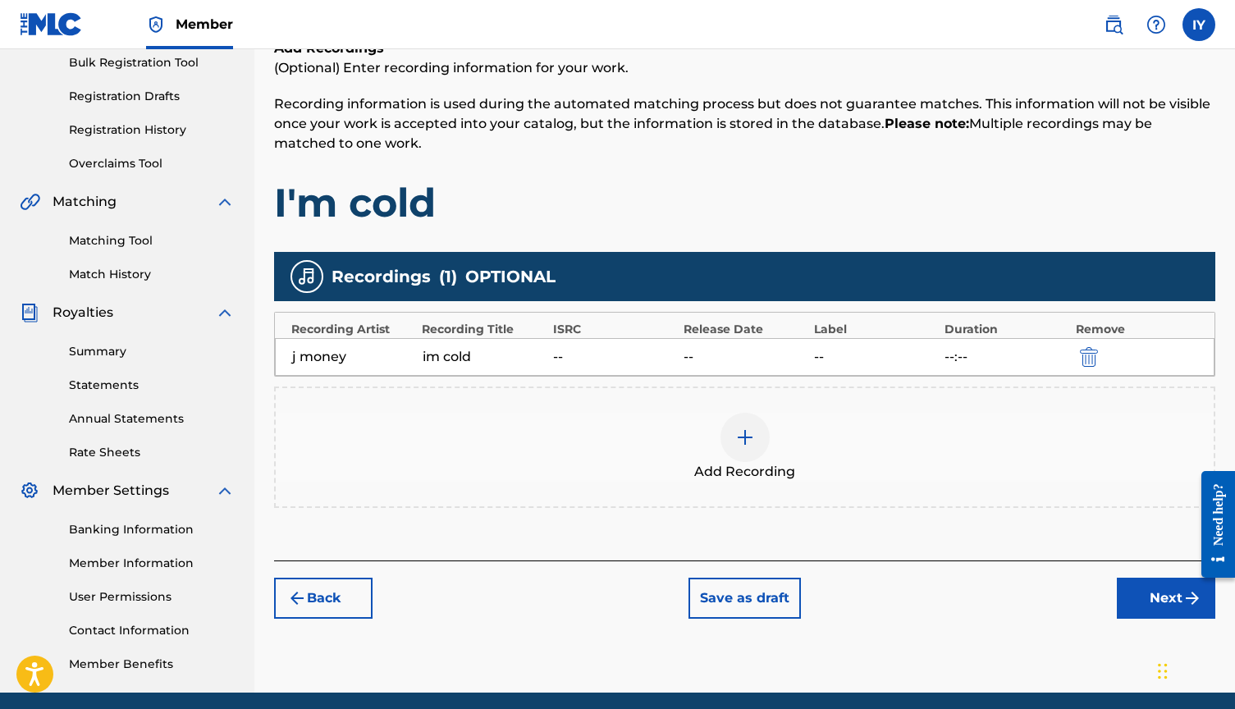
click at [1165, 595] on button "Next" at bounding box center [1166, 598] width 98 height 41
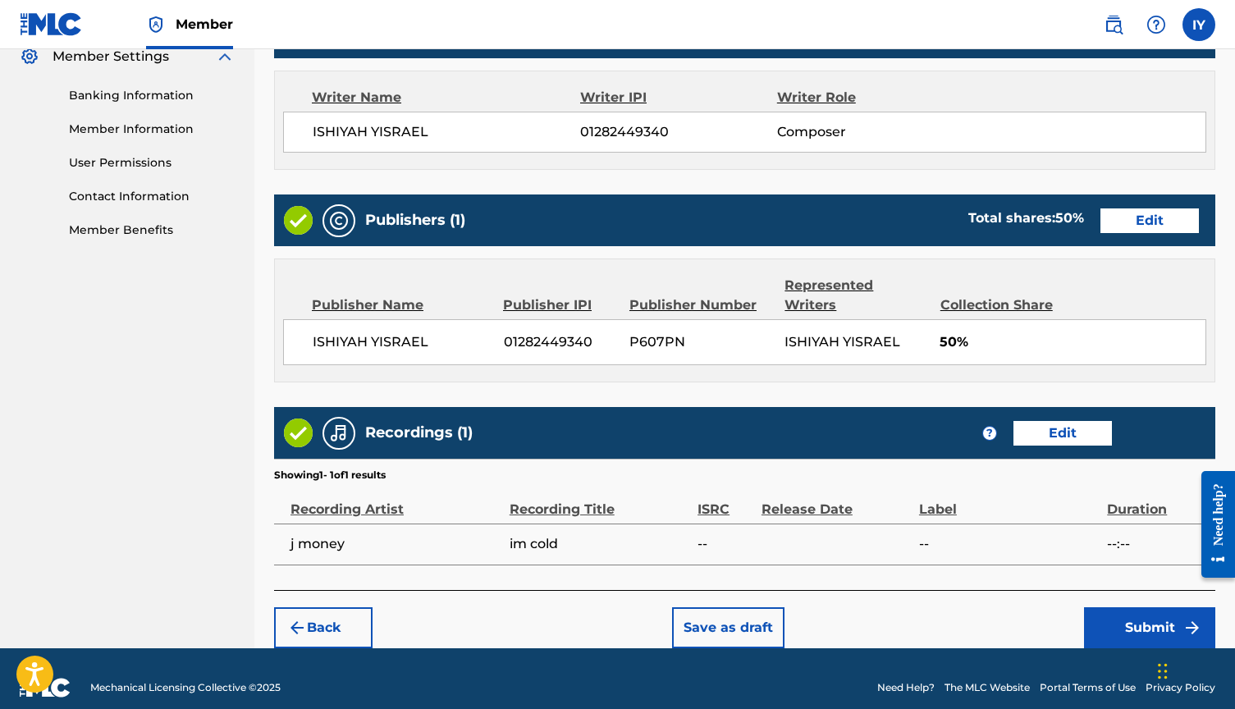
scroll to position [678, 0]
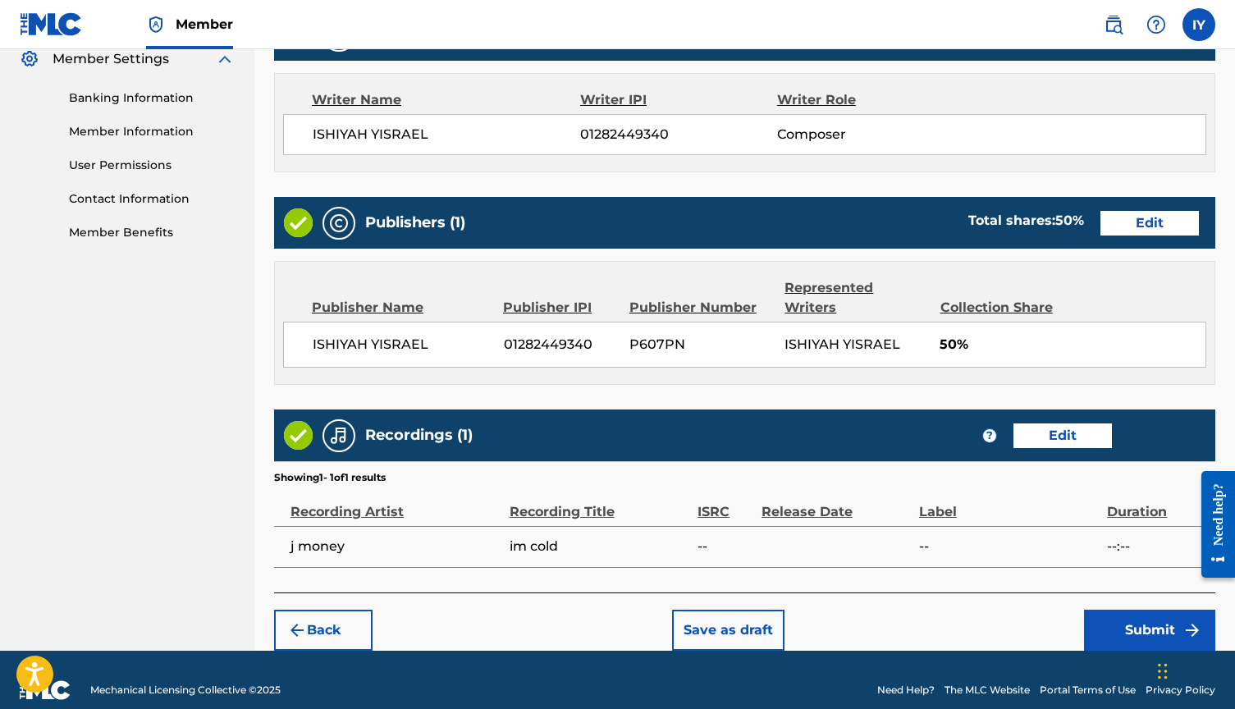
click at [1141, 611] on button "Submit" at bounding box center [1149, 630] width 131 height 41
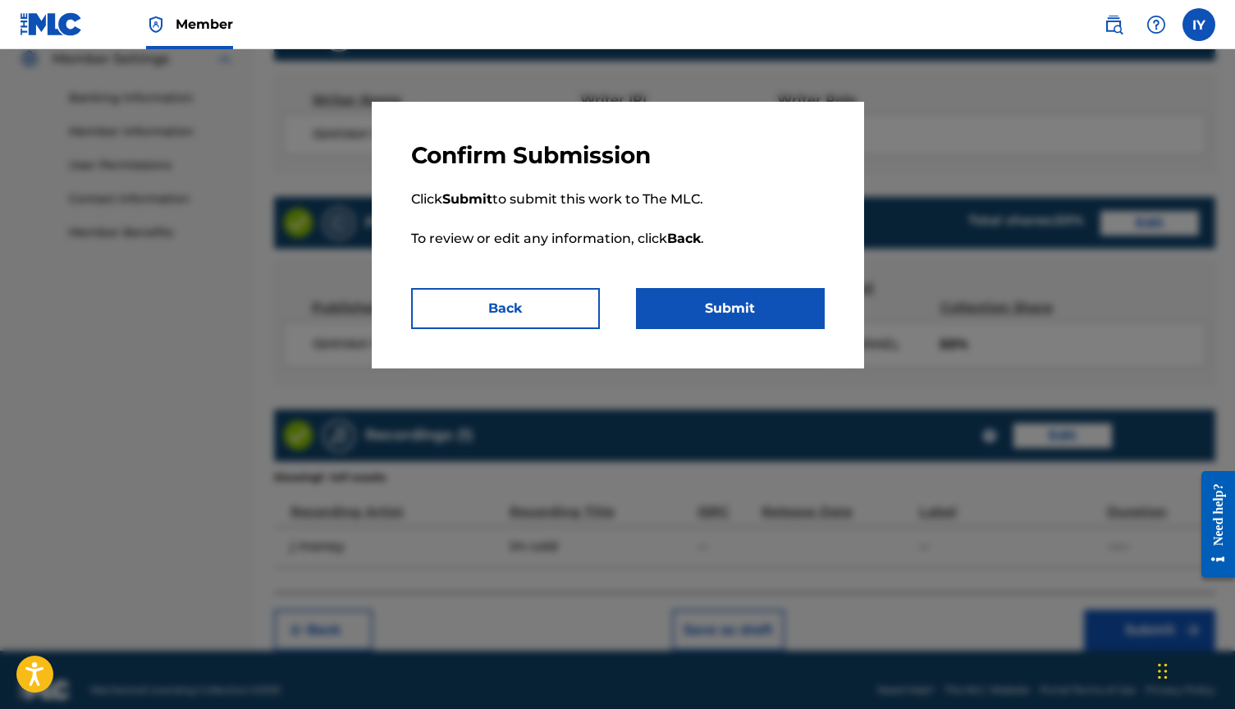
click at [771, 307] on button "Submit" at bounding box center [730, 308] width 189 height 41
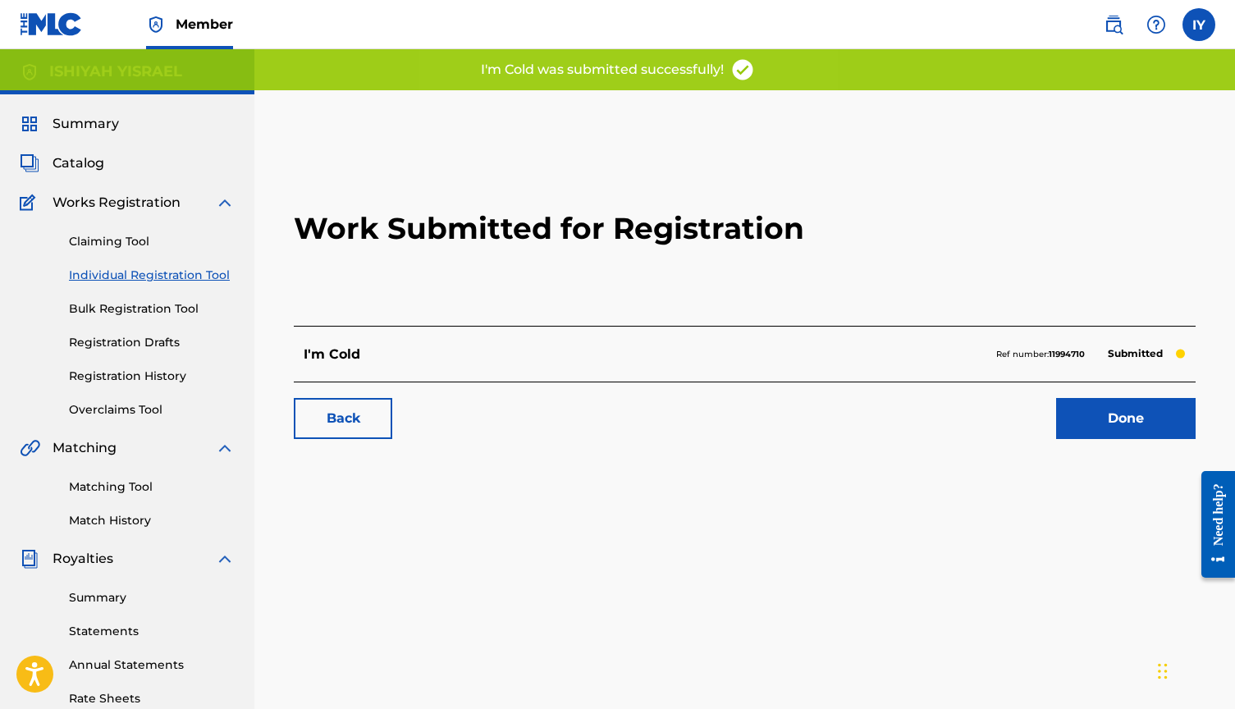
click at [1120, 421] on link "Done" at bounding box center [1125, 418] width 139 height 41
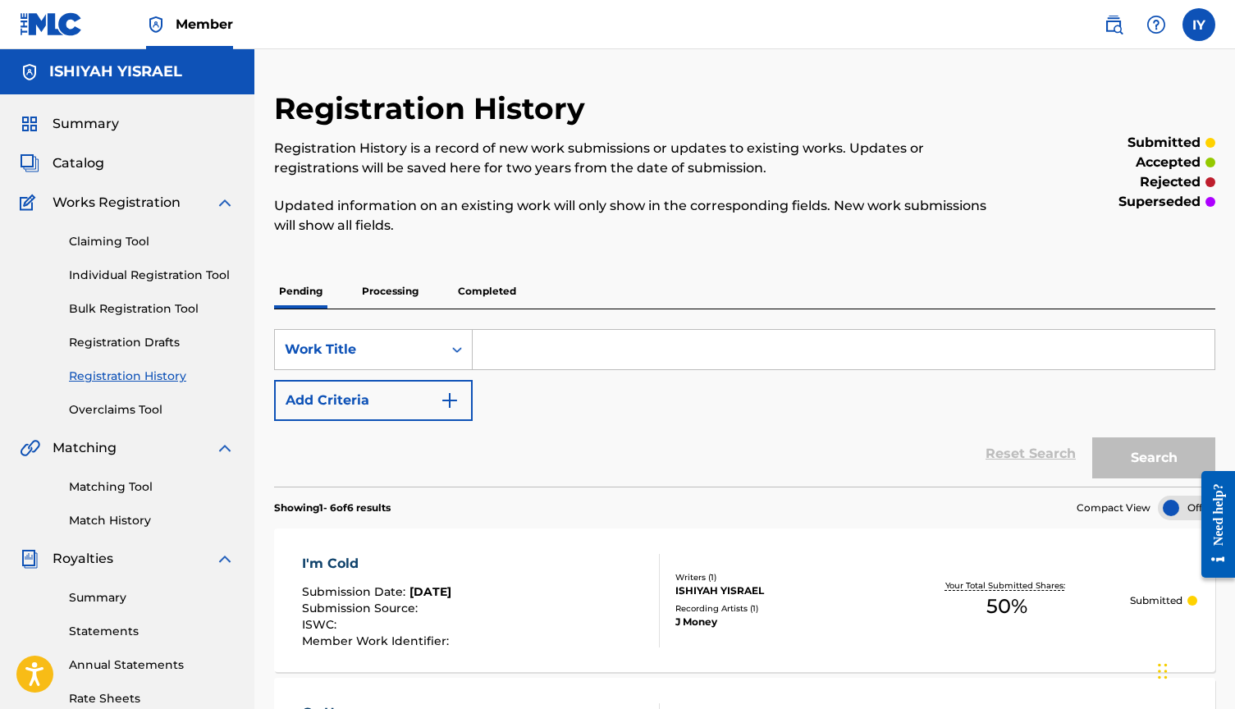
click at [135, 267] on link "Individual Registration Tool" at bounding box center [152, 275] width 166 height 17
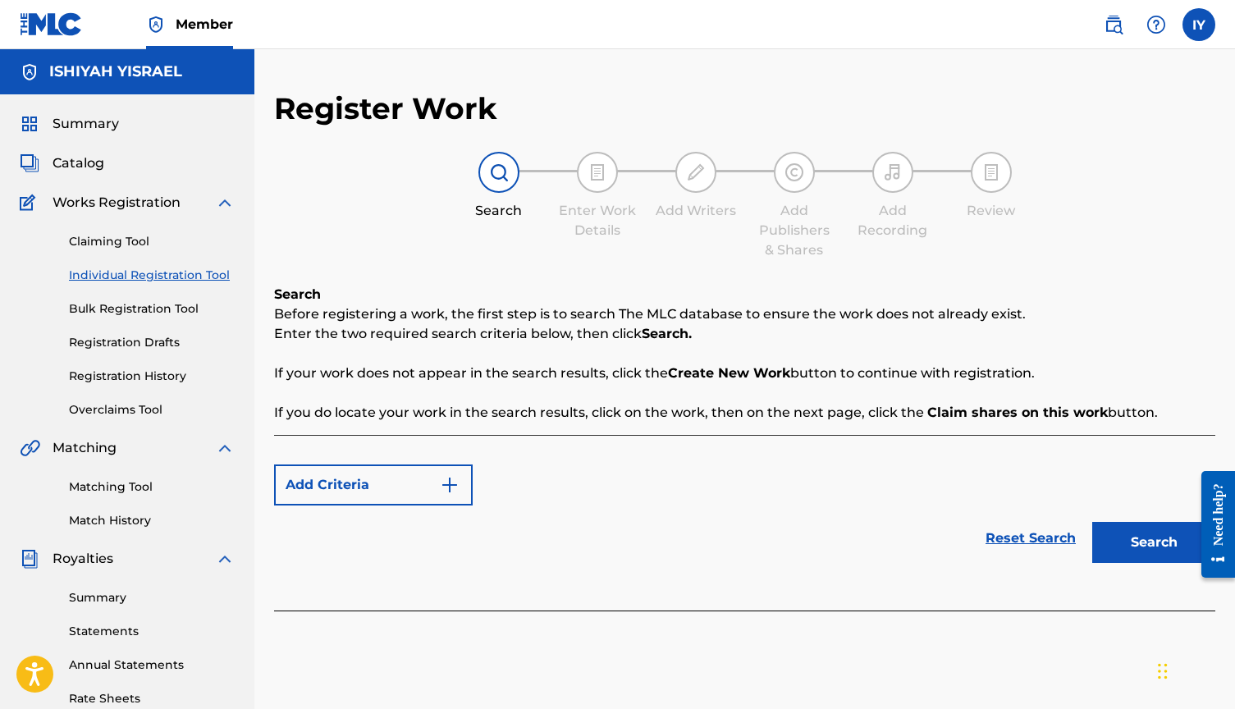
scroll to position [0, 1]
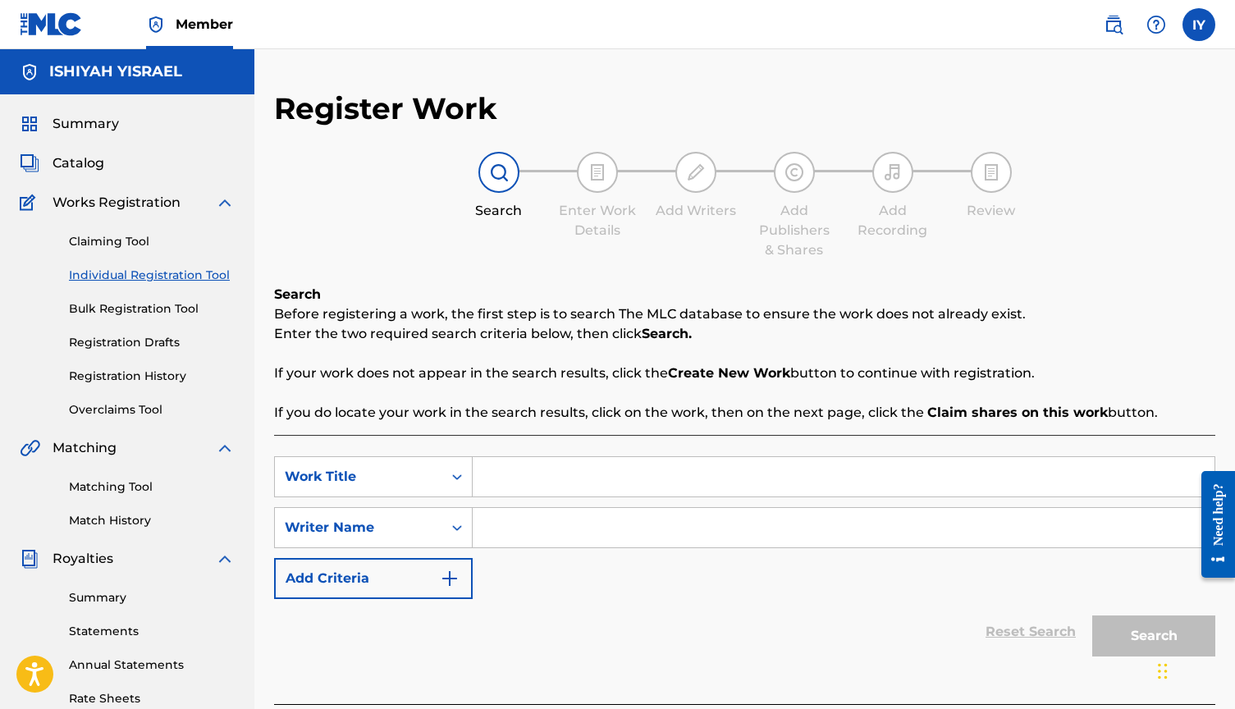
click at [549, 476] on input "Search Form" at bounding box center [844, 476] width 742 height 39
type input "smile"
click at [567, 521] on input "Search Form" at bounding box center [844, 527] width 742 height 39
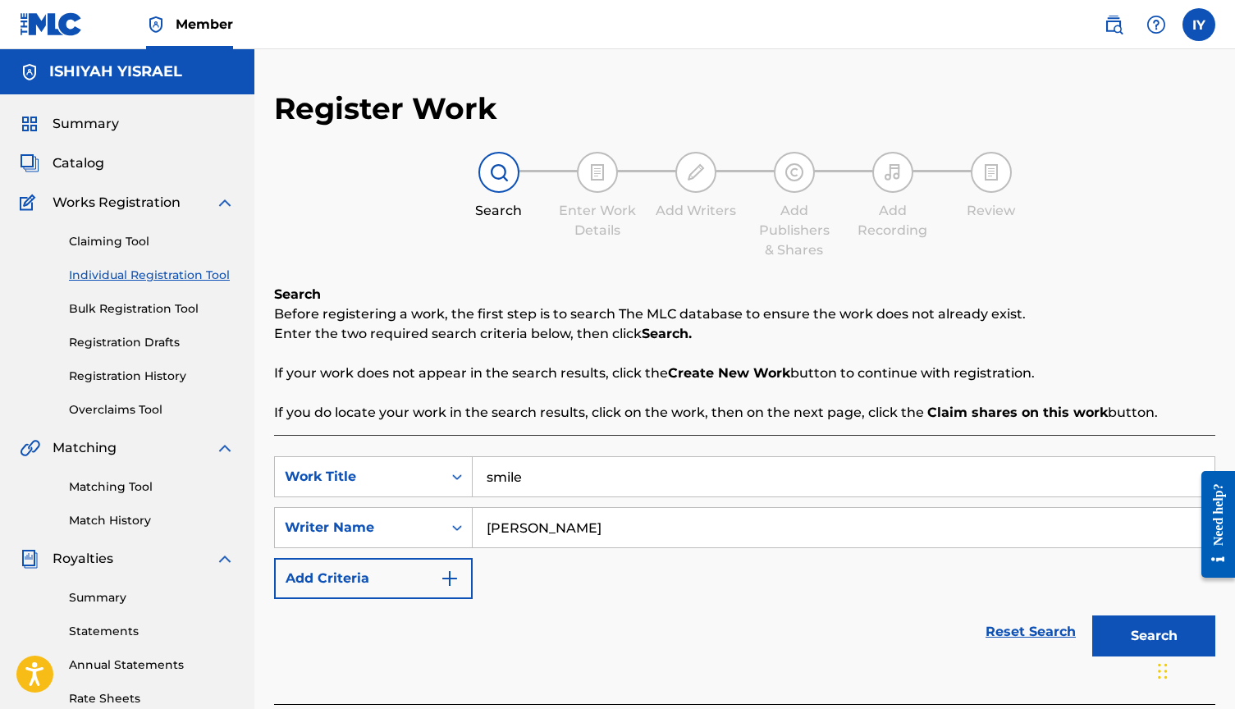
type input "[PERSON_NAME]"
click at [1149, 642] on button "Search" at bounding box center [1153, 635] width 123 height 41
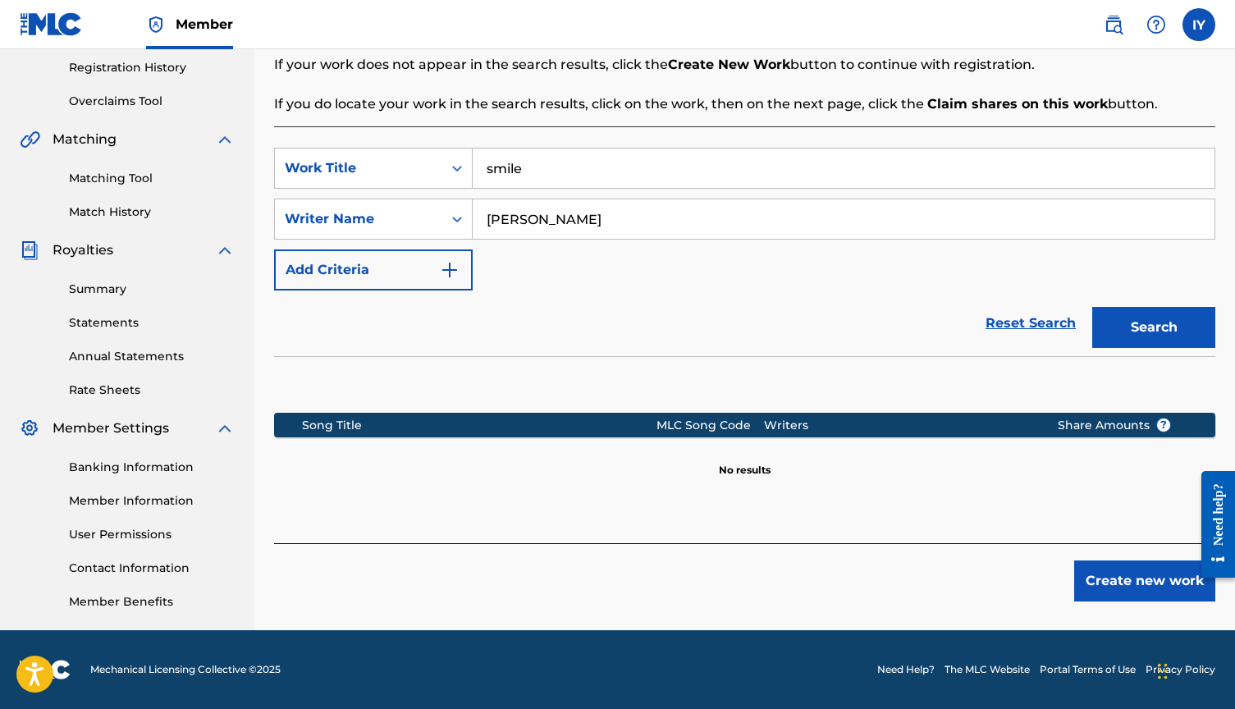
scroll to position [309, 0]
click at [1134, 580] on button "Create new work" at bounding box center [1144, 580] width 141 height 41
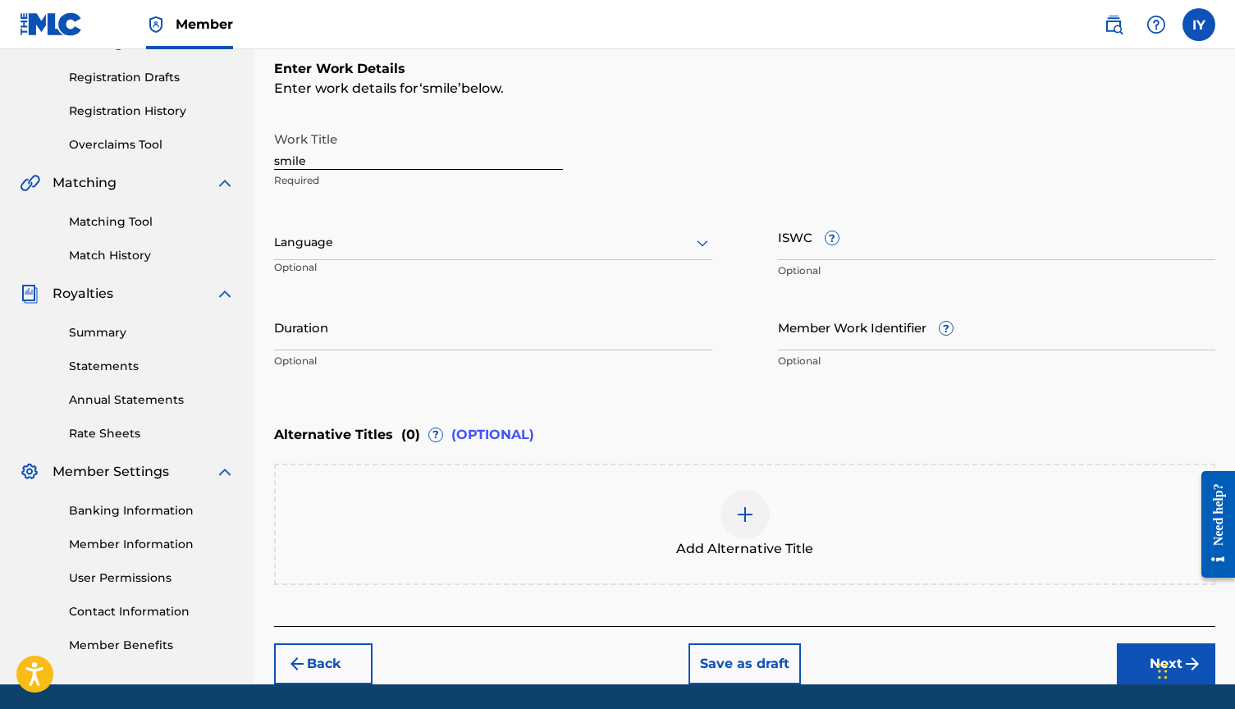
scroll to position [319, 0]
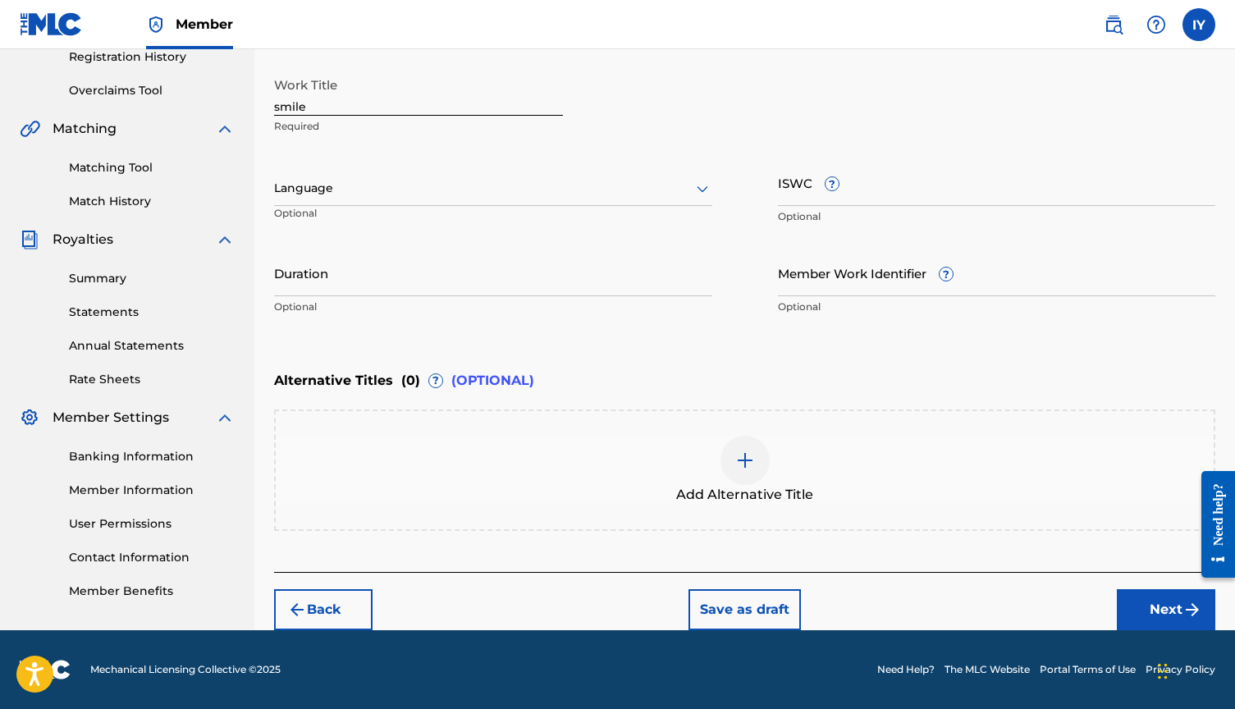
click at [1169, 599] on button "Next" at bounding box center [1166, 609] width 98 height 41
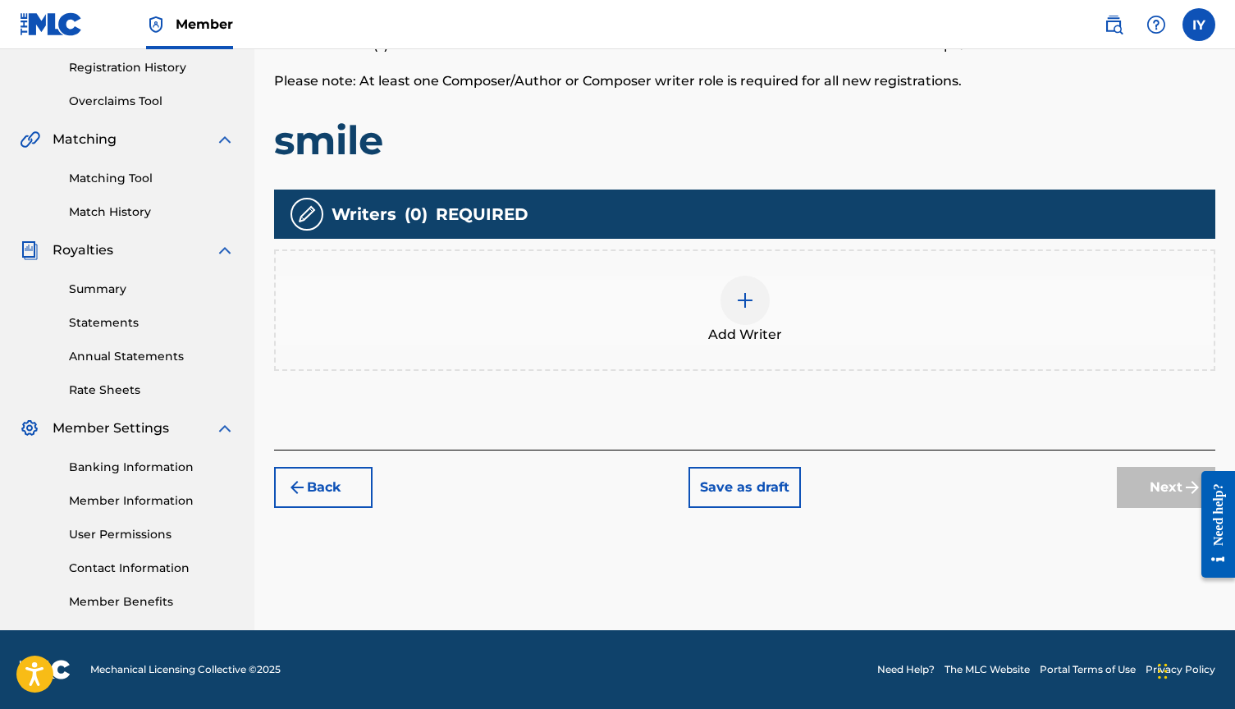
click at [749, 288] on div at bounding box center [744, 300] width 49 height 49
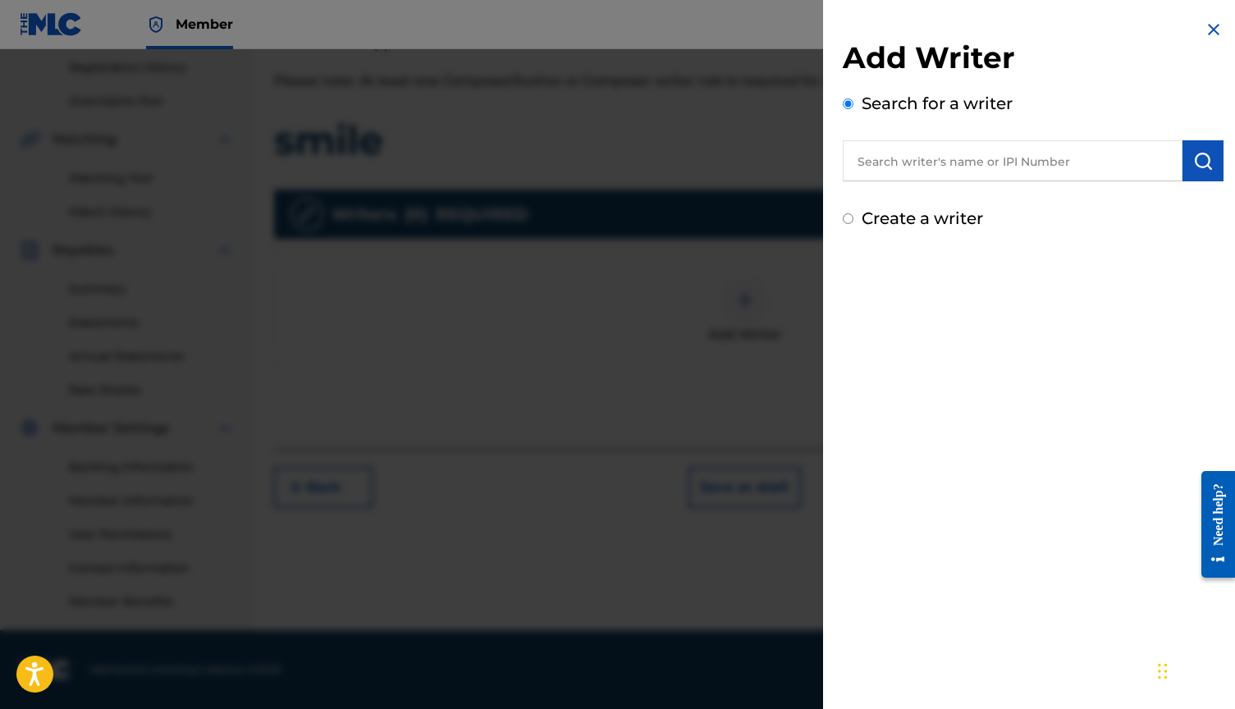
click at [943, 159] on input "text" at bounding box center [1013, 160] width 340 height 41
drag, startPoint x: 943, startPoint y: 159, endPoint x: 952, endPoint y: 197, distance: 38.8
click at [952, 197] on div "[PERSON_NAME]" at bounding box center [1012, 199] width 339 height 30
type input "[PERSON_NAME]"
click at [1200, 187] on div "Add Writer Search for a writer [PERSON_NAME] Create a writer" at bounding box center [1033, 134] width 381 height 191
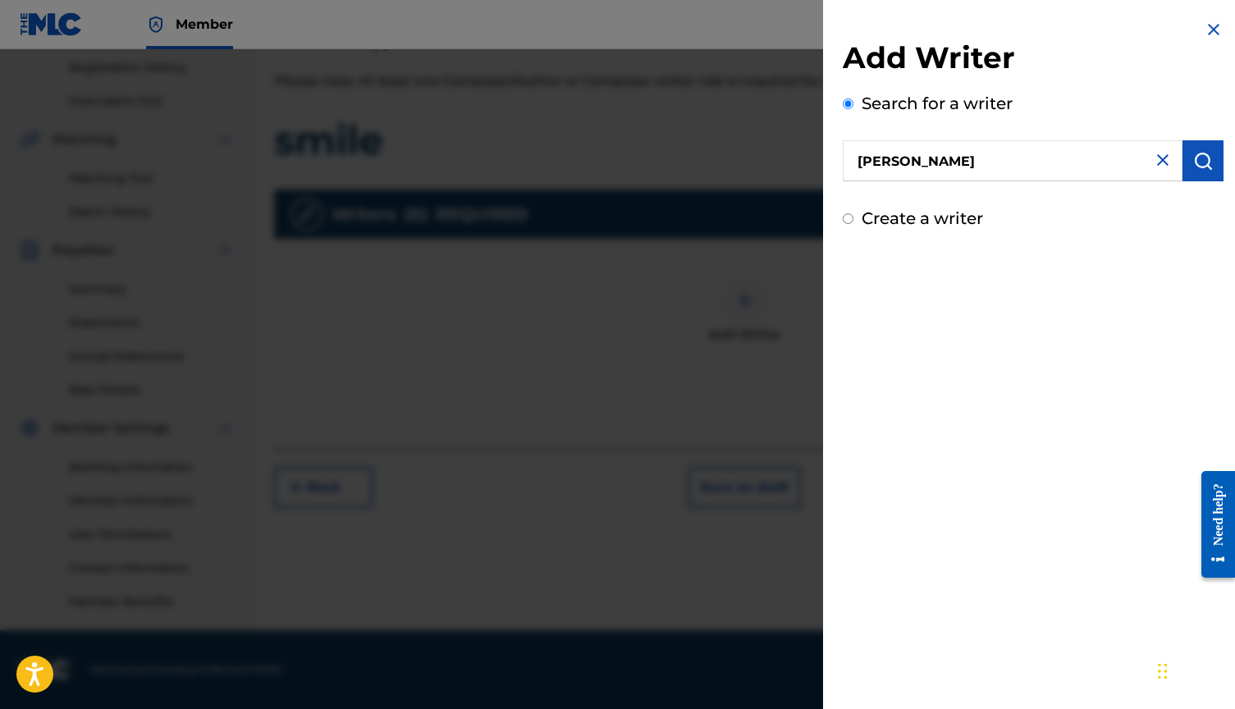
click at [1200, 167] on img "submit" at bounding box center [1203, 161] width 20 height 20
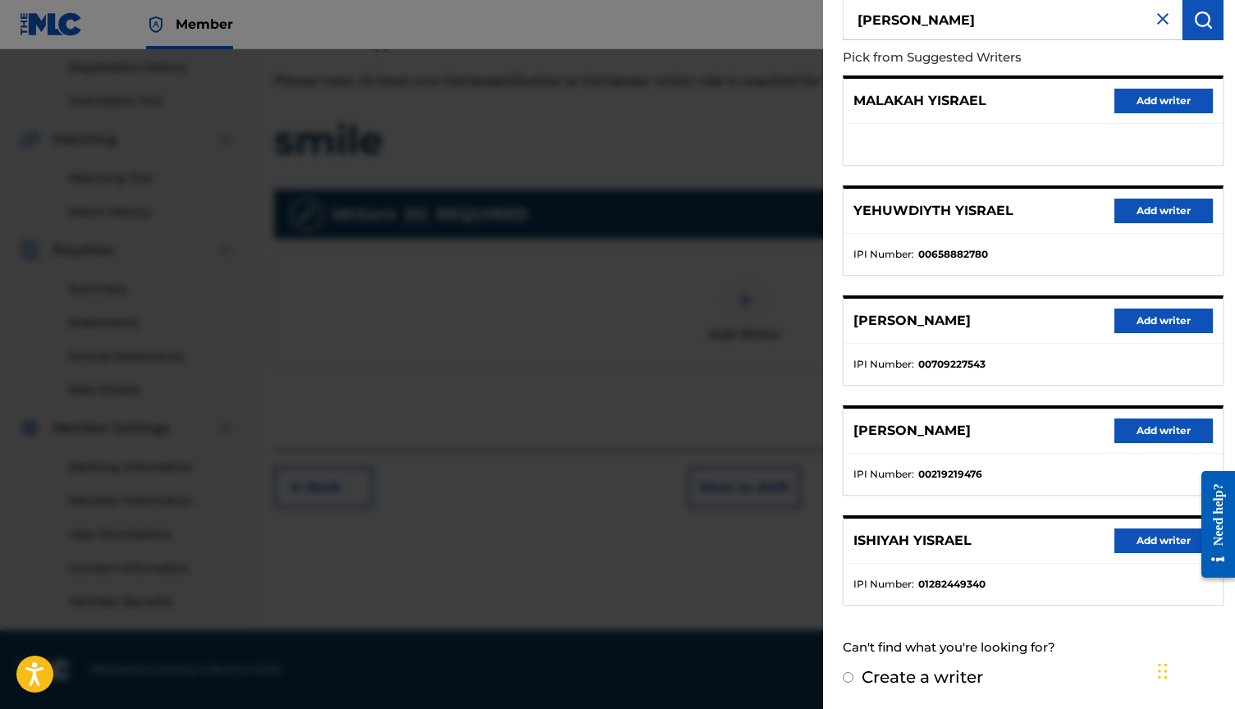
scroll to position [140, 0]
click at [1152, 538] on button "Add writer" at bounding box center [1163, 541] width 98 height 25
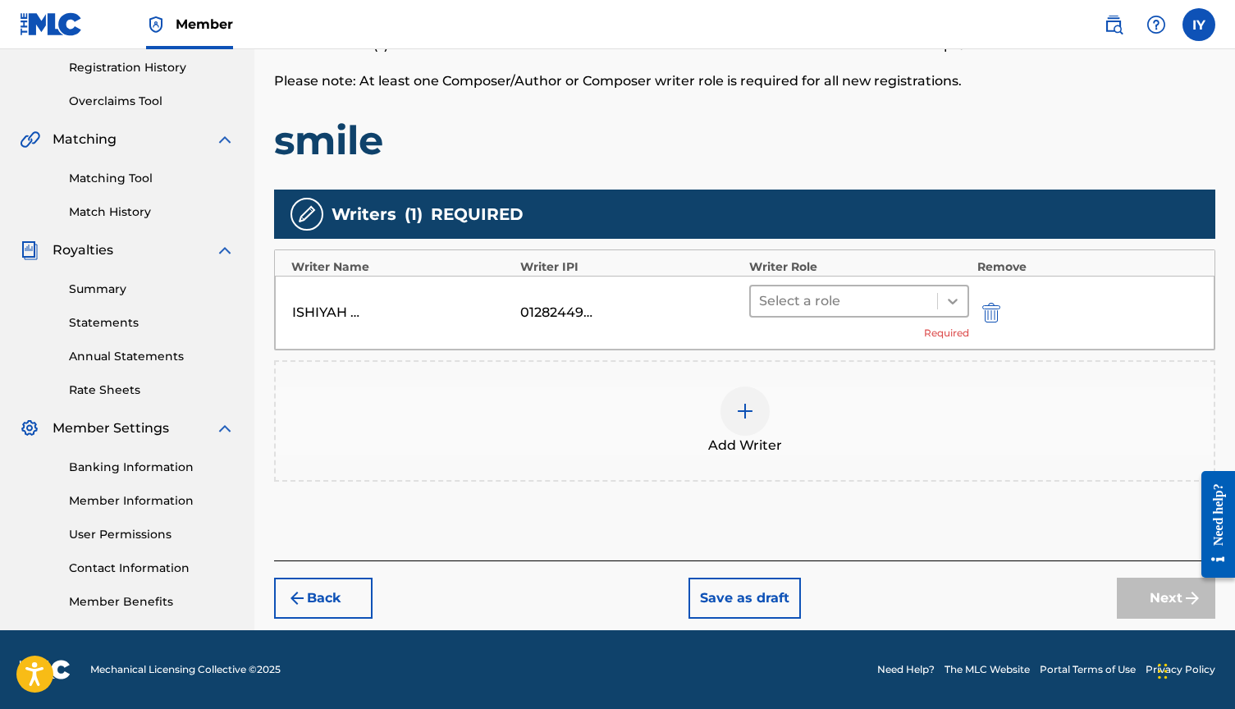
click at [956, 293] on icon at bounding box center [952, 301] width 16 height 16
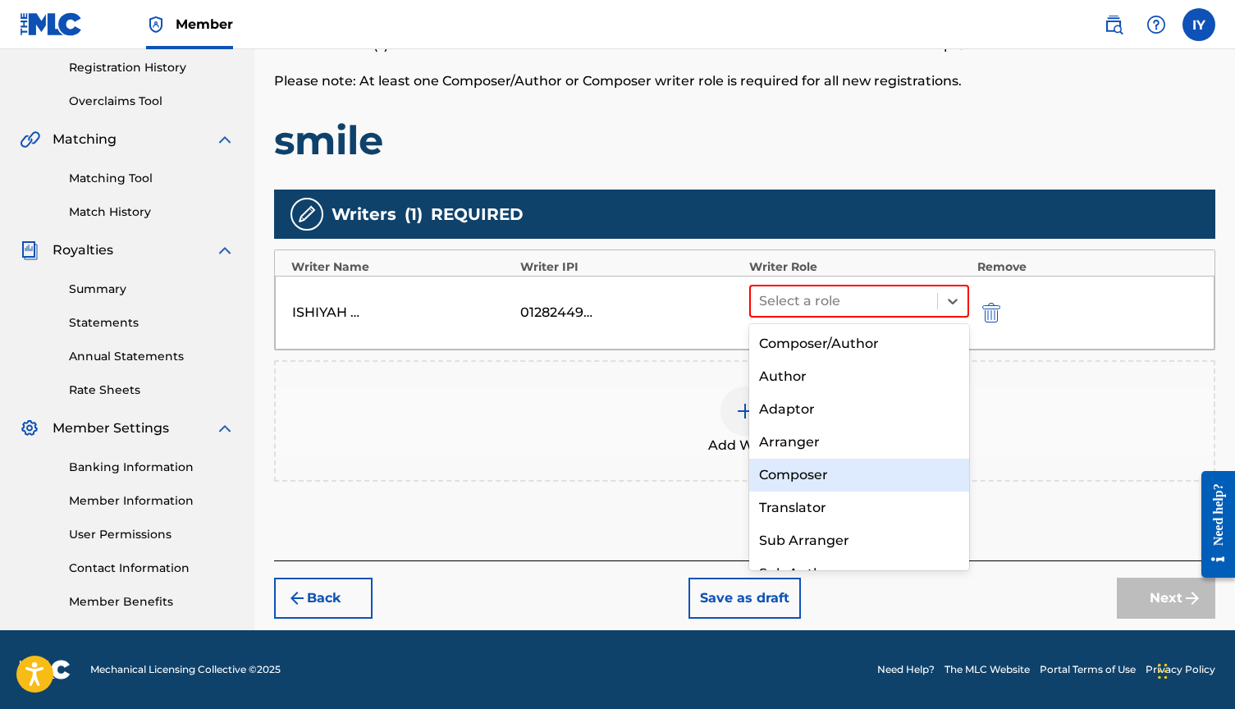
click at [803, 462] on div "Composer" at bounding box center [859, 475] width 220 height 33
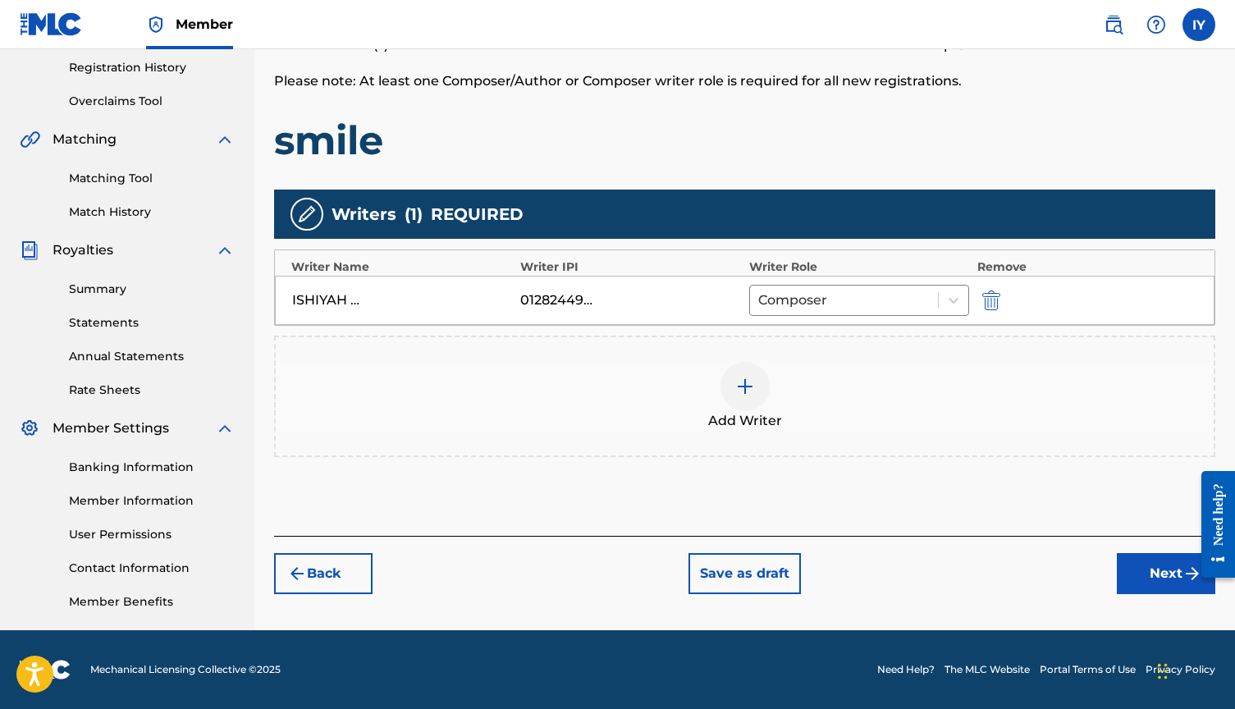
click at [1164, 577] on button "Next" at bounding box center [1166, 573] width 98 height 41
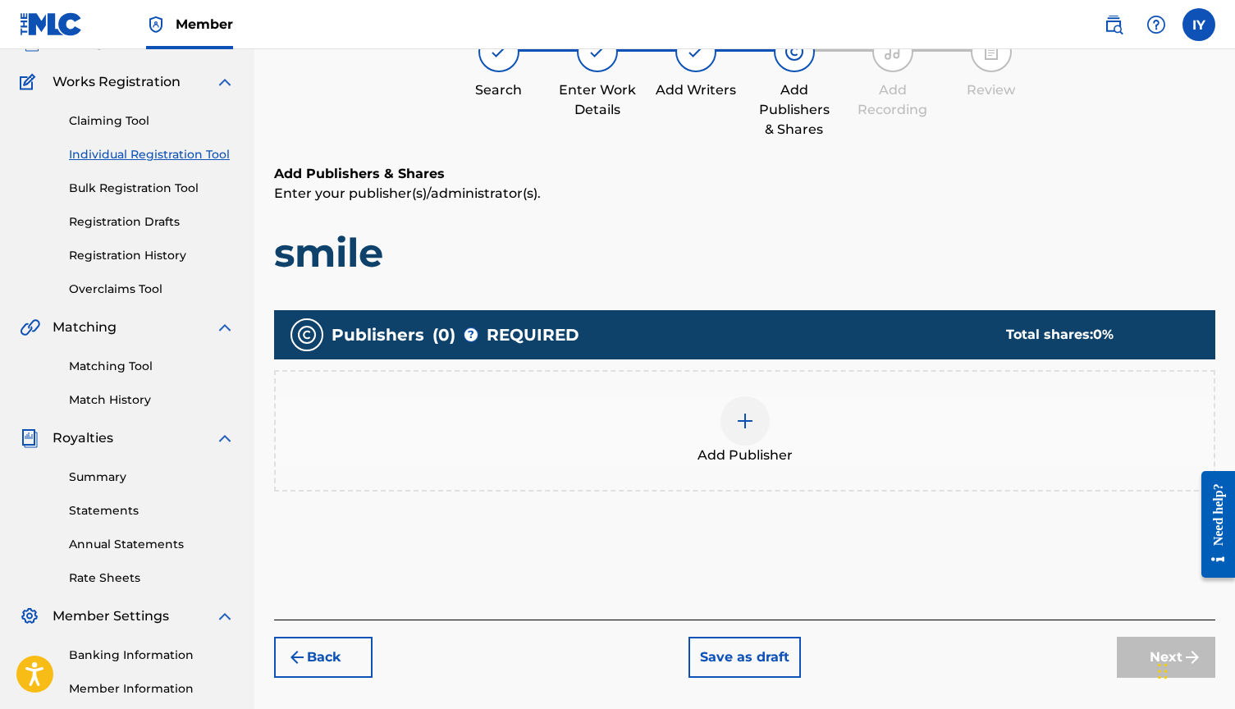
scroll to position [74, 0]
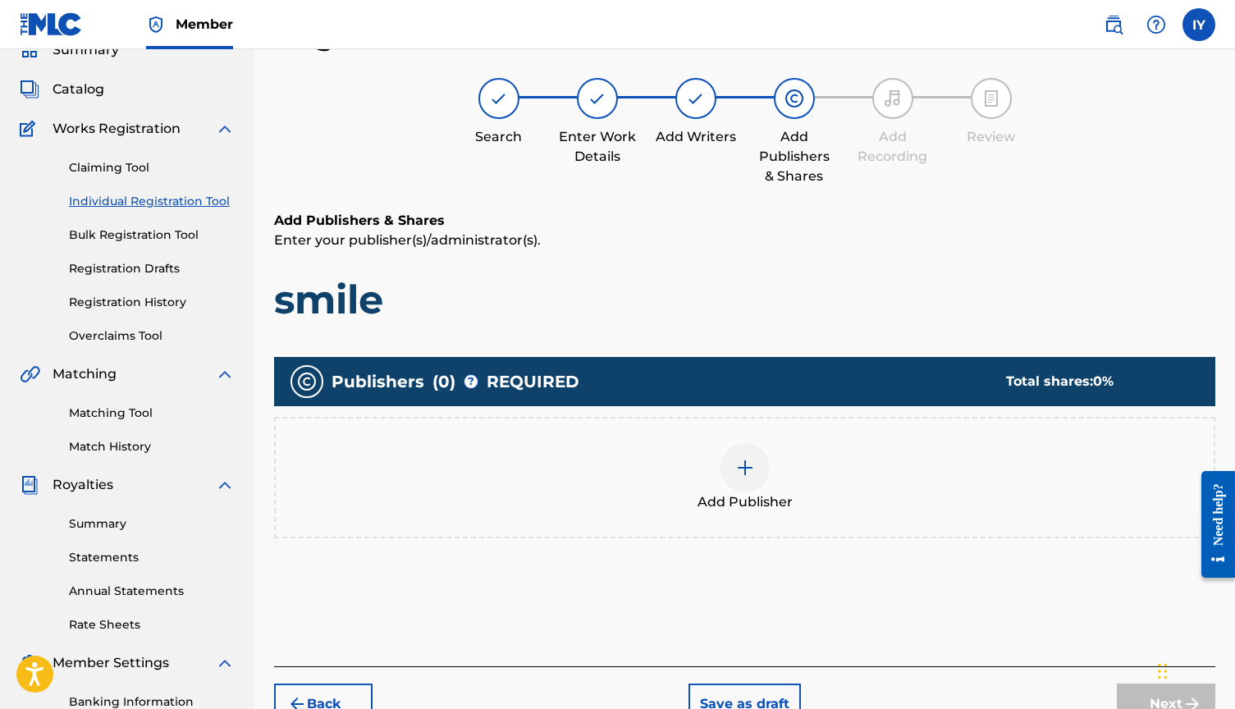
click at [752, 473] on img at bounding box center [745, 468] width 20 height 20
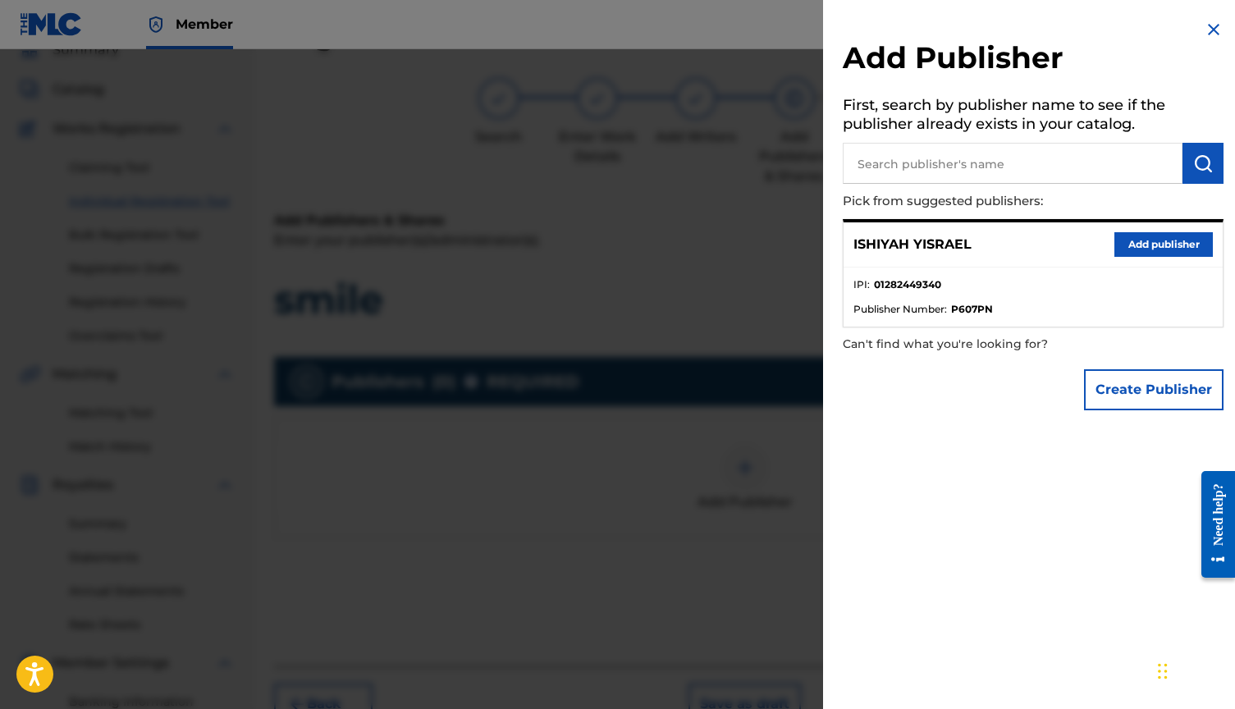
click at [1176, 242] on button "Add publisher" at bounding box center [1163, 244] width 98 height 25
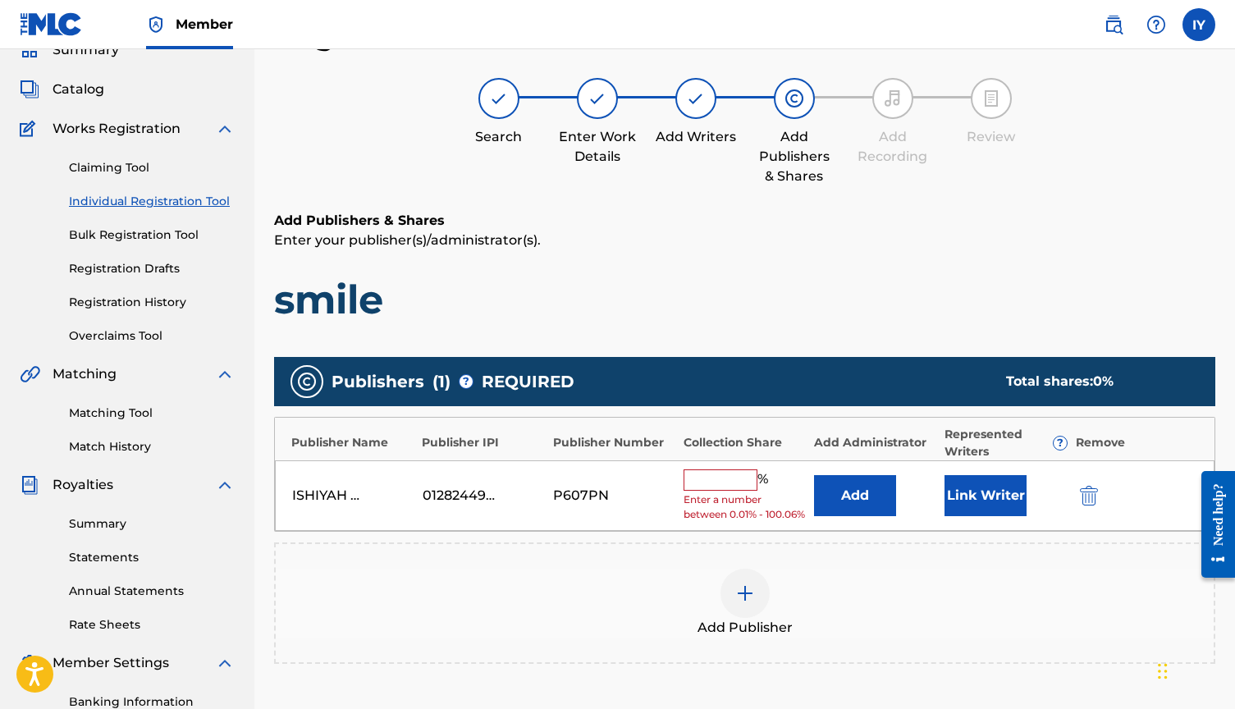
click at [720, 470] on input "text" at bounding box center [721, 479] width 74 height 21
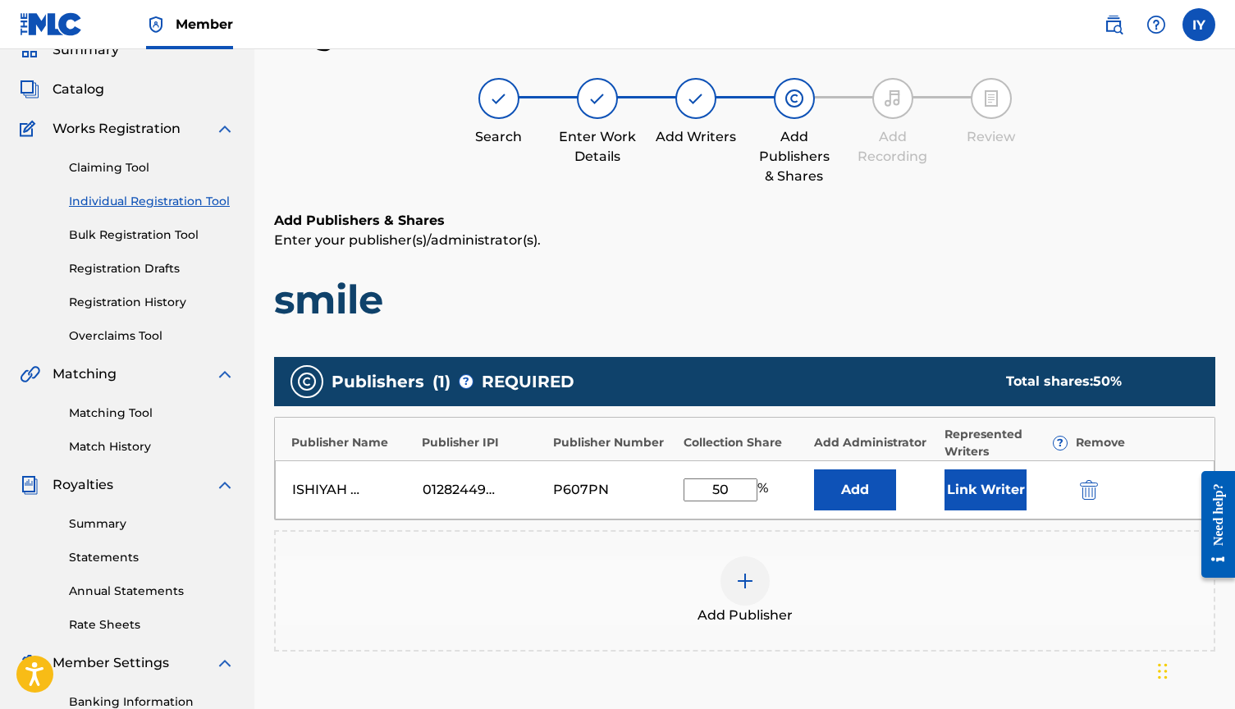
type input "50"
click at [999, 478] on button "Link Writer" at bounding box center [985, 489] width 82 height 41
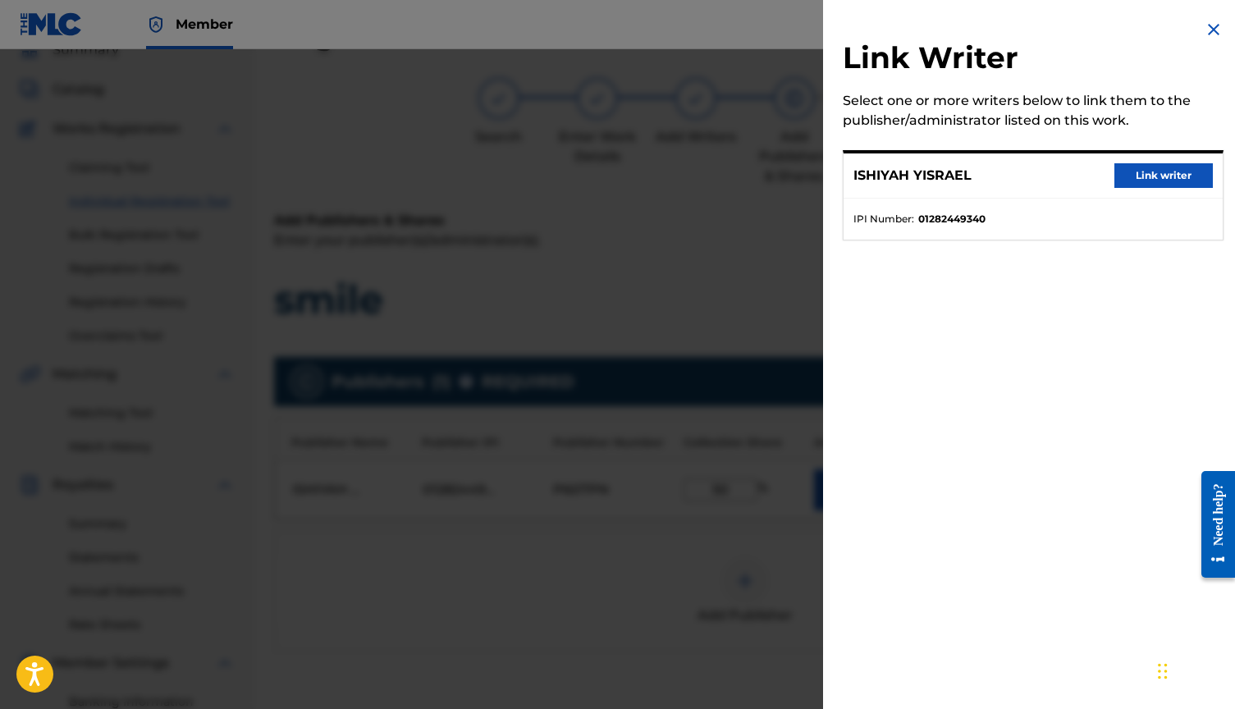
click at [1156, 183] on button "Link writer" at bounding box center [1163, 175] width 98 height 25
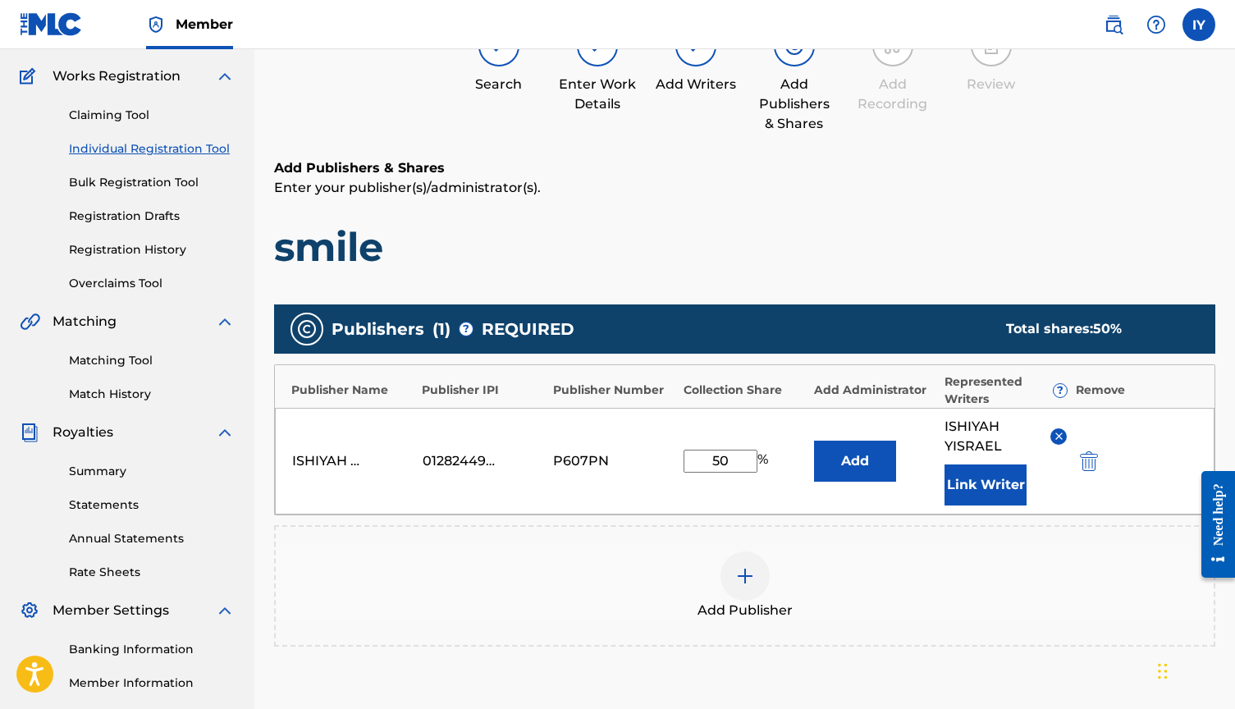
scroll to position [291, 0]
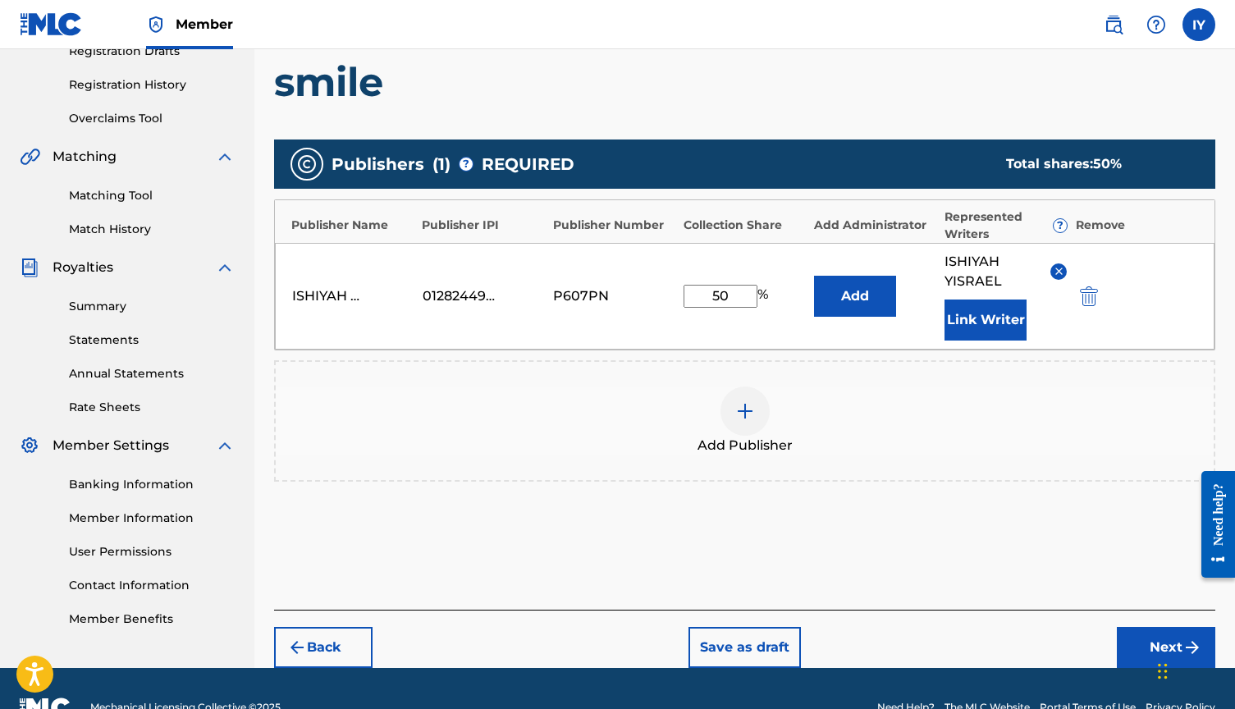
click at [1148, 638] on button "Next" at bounding box center [1166, 647] width 98 height 41
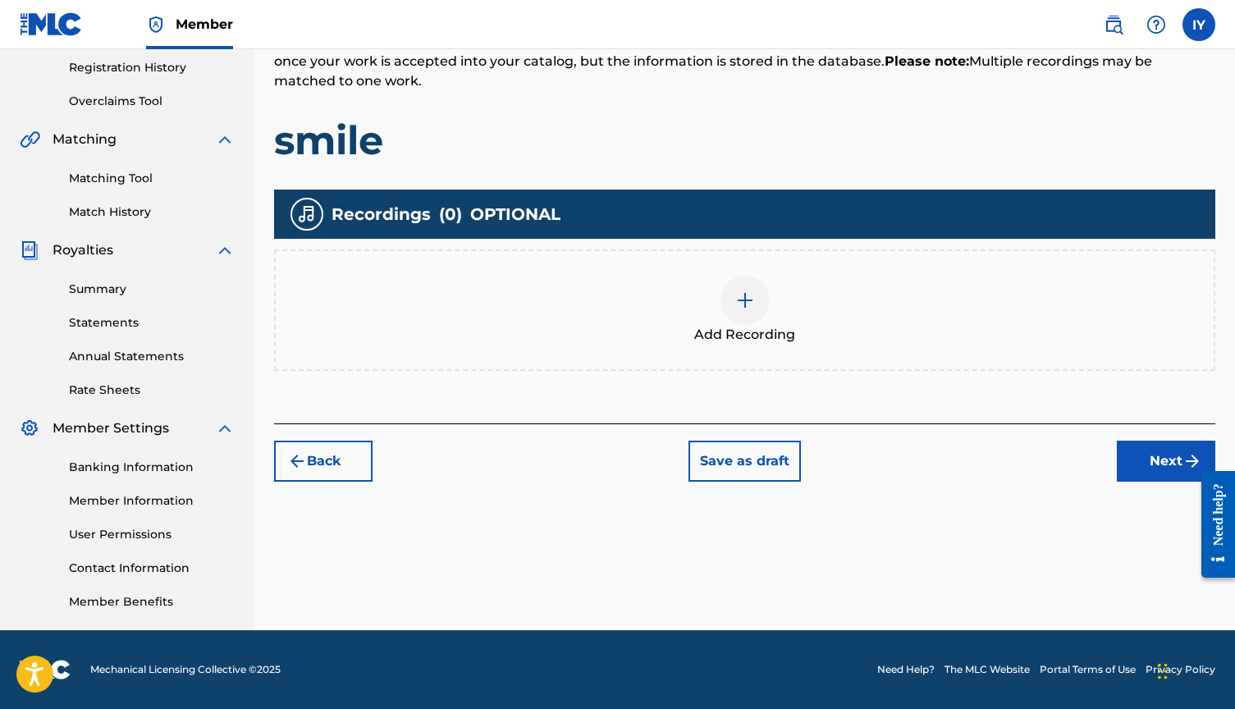
scroll to position [309, 0]
click at [743, 302] on img at bounding box center [745, 300] width 20 height 20
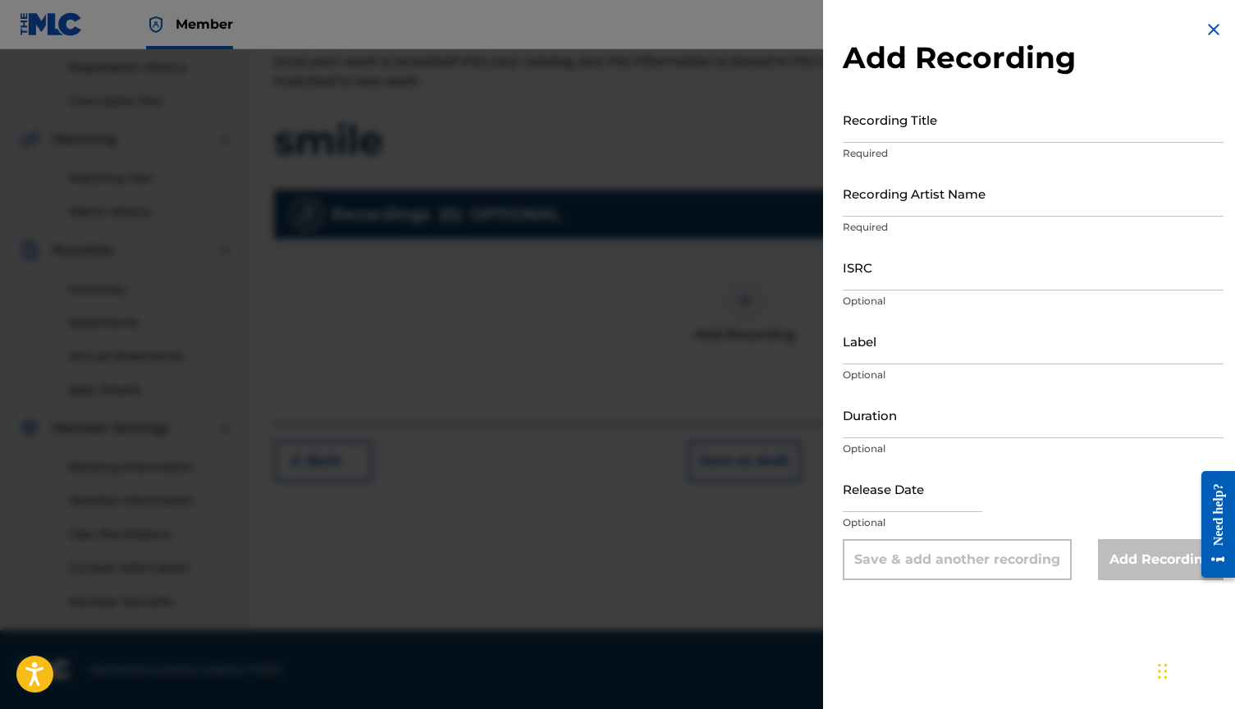
click at [893, 123] on input "Recording Title" at bounding box center [1033, 119] width 381 height 47
type input "smile"
click at [918, 200] on input "Recording Artist Name" at bounding box center [1033, 193] width 381 height 47
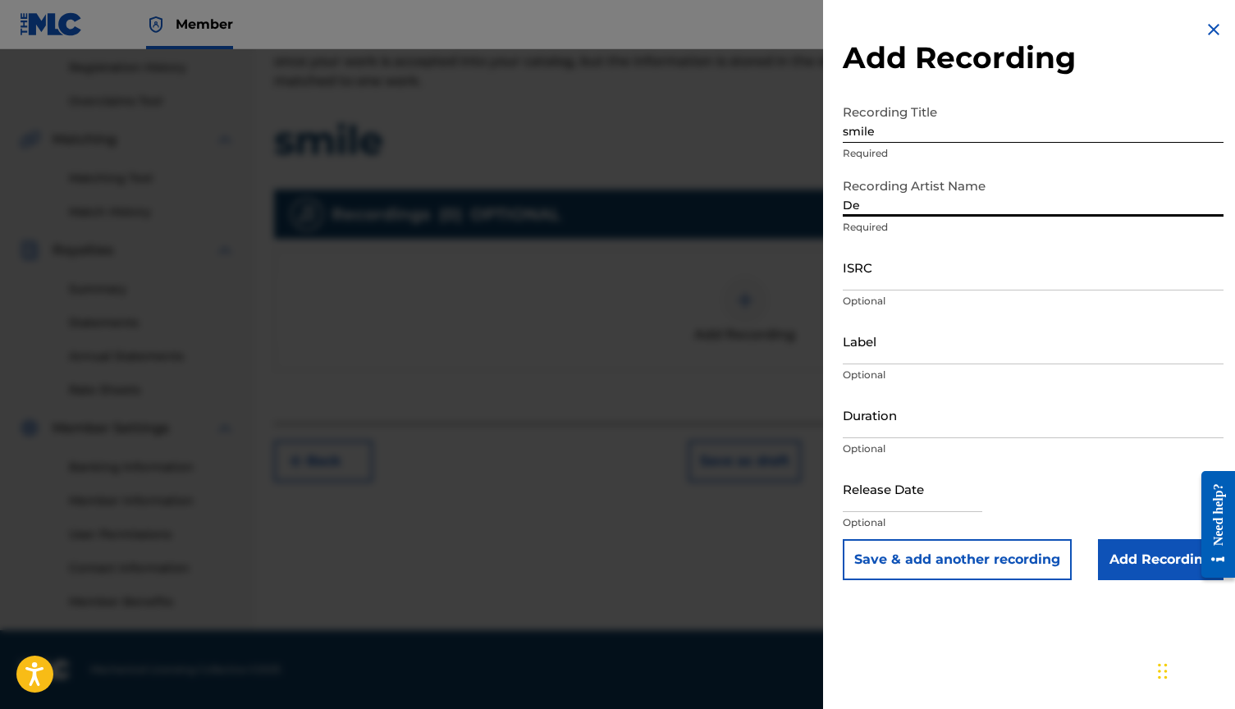
type input "D"
type input "Webbie & [PERSON_NAME]"
click at [1163, 560] on input "Add Recording" at bounding box center [1161, 559] width 126 height 41
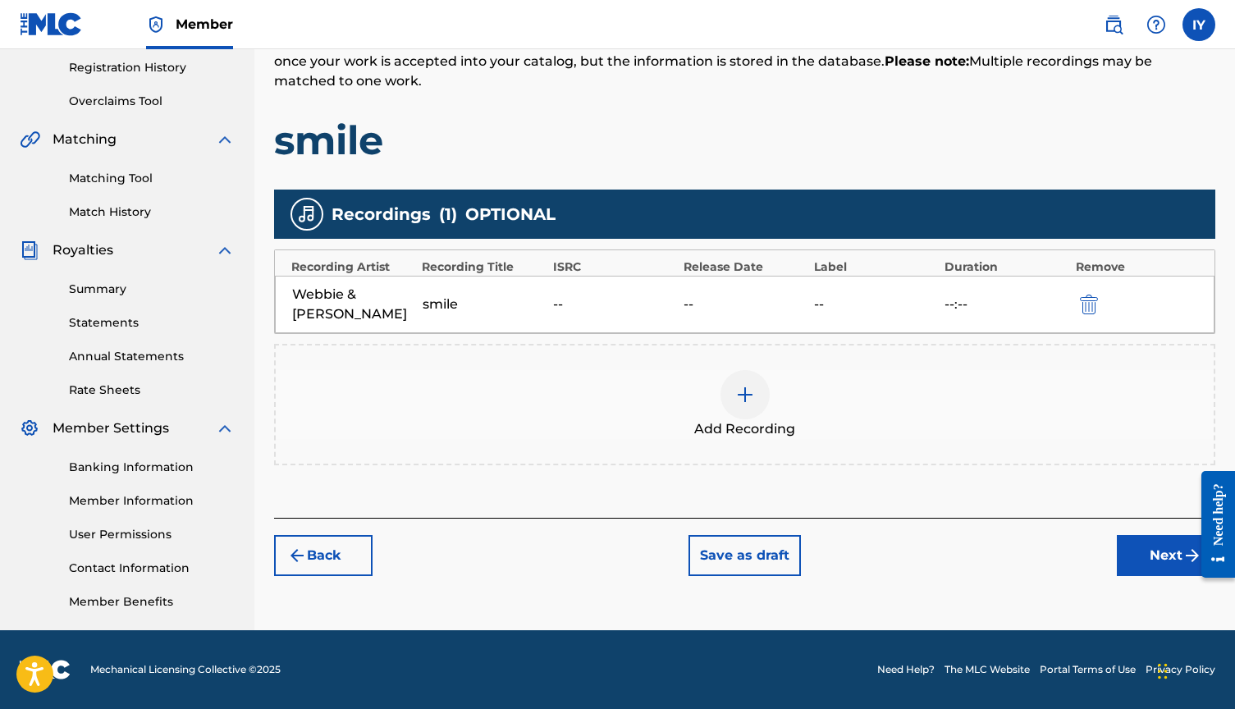
click at [1160, 535] on button "Next" at bounding box center [1166, 555] width 98 height 41
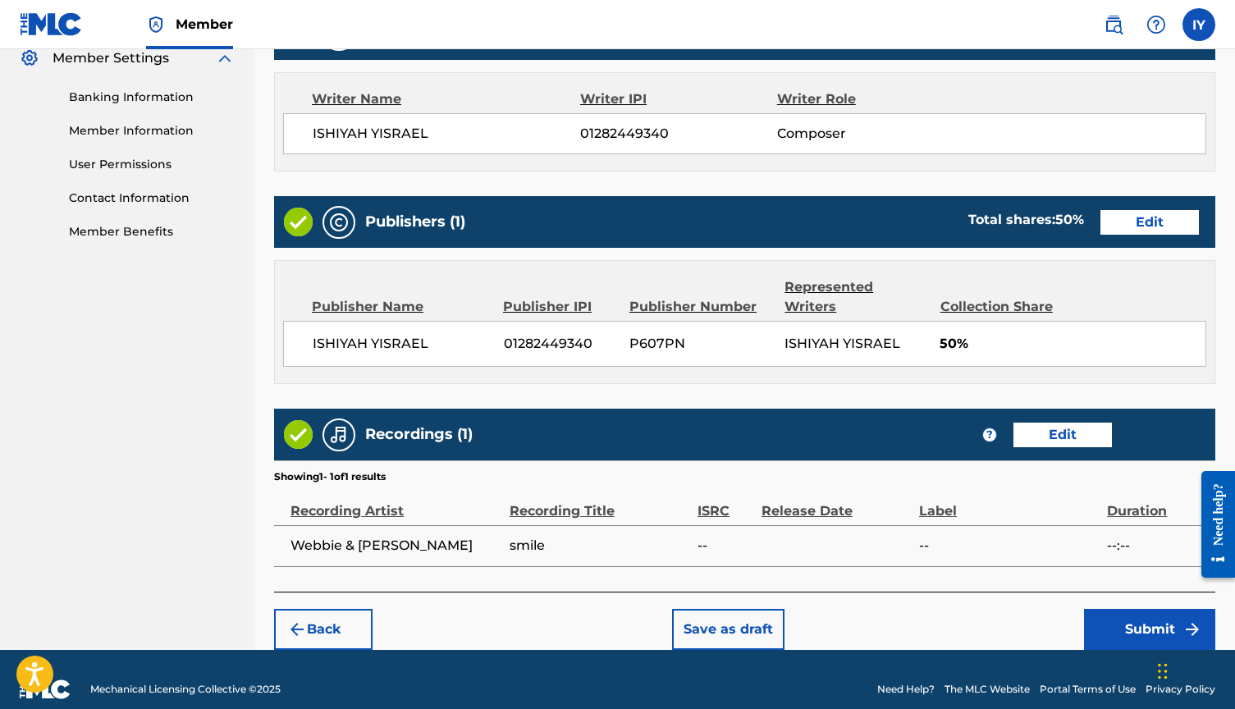
scroll to position [678, 0]
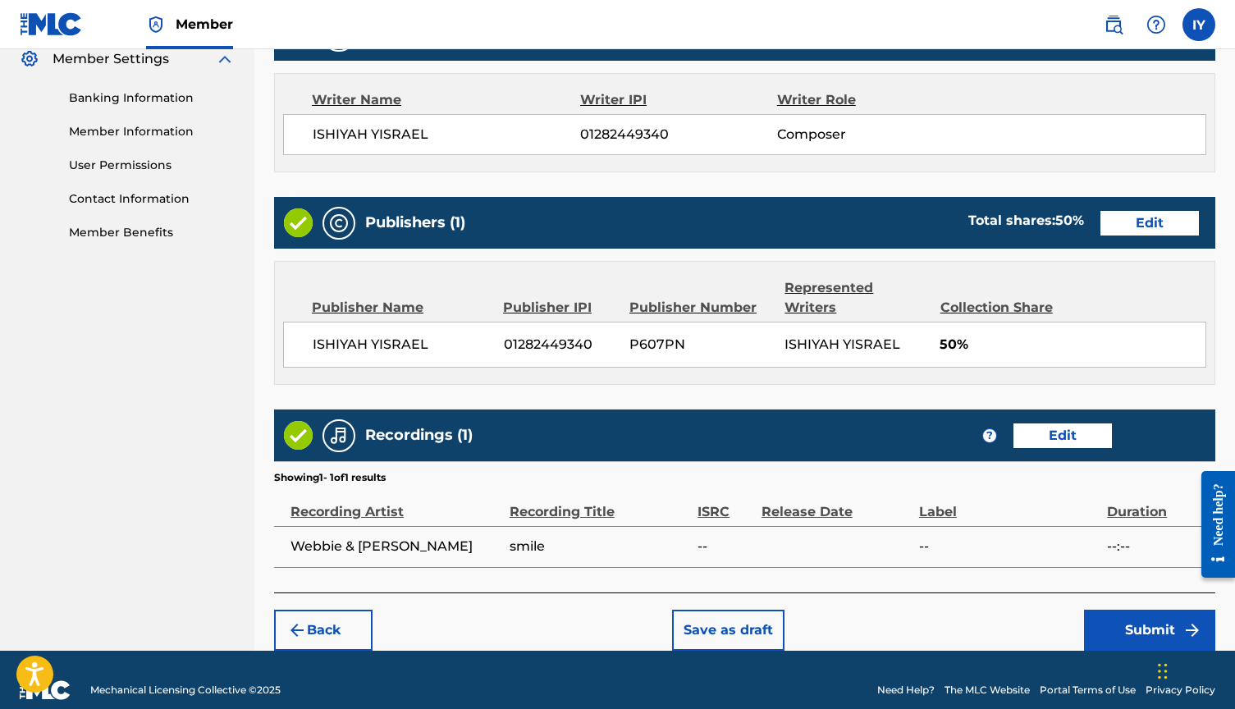
click at [1185, 620] on img "submit" at bounding box center [1192, 630] width 20 height 20
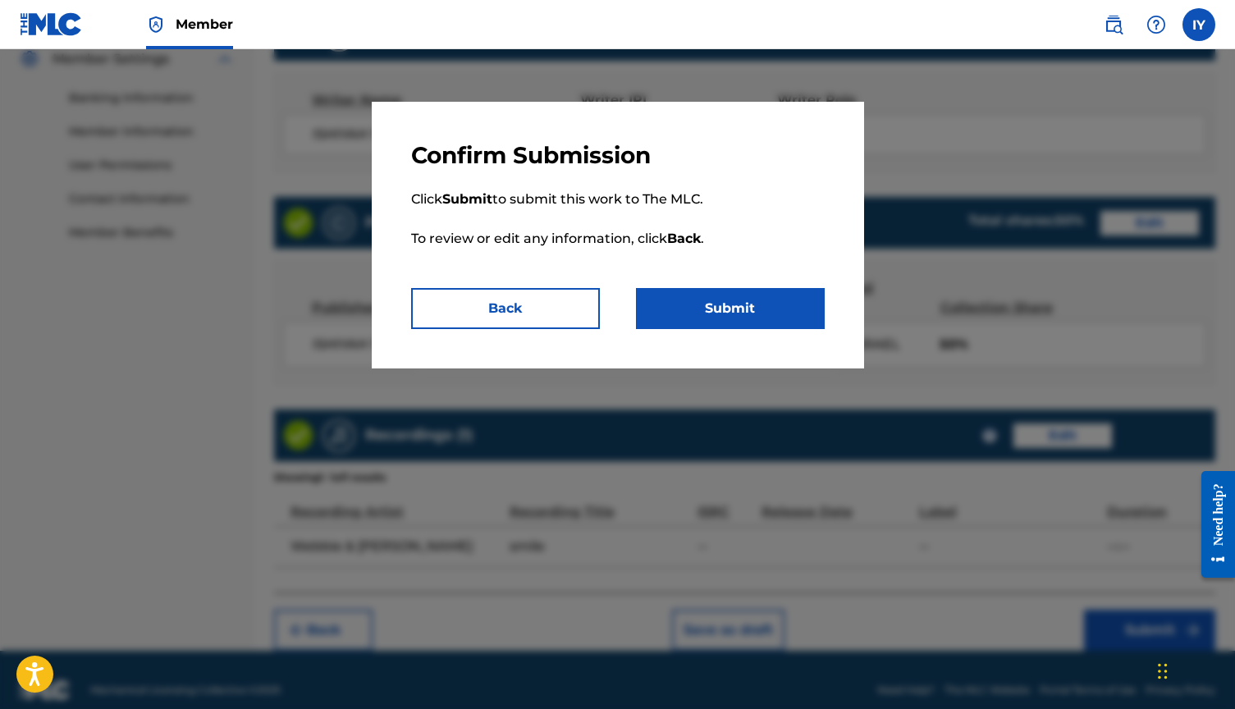
click at [772, 322] on button "Submit" at bounding box center [730, 308] width 189 height 41
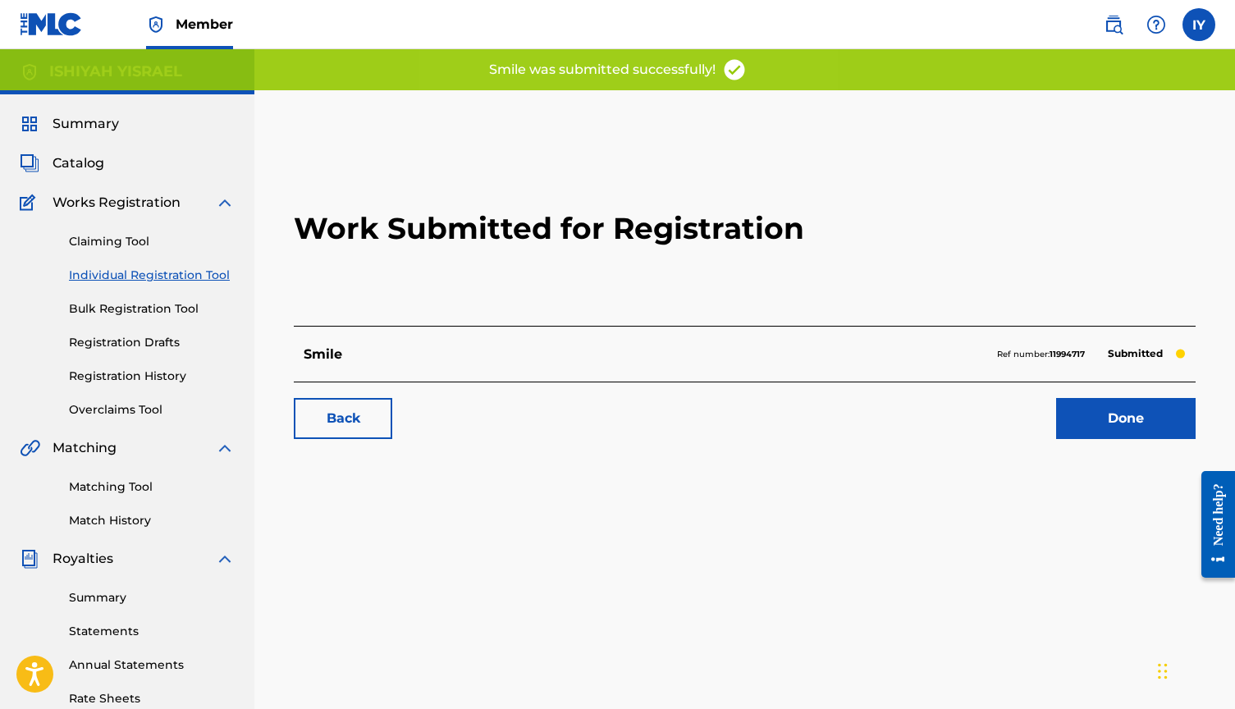
click at [1106, 418] on link "Done" at bounding box center [1125, 418] width 139 height 41
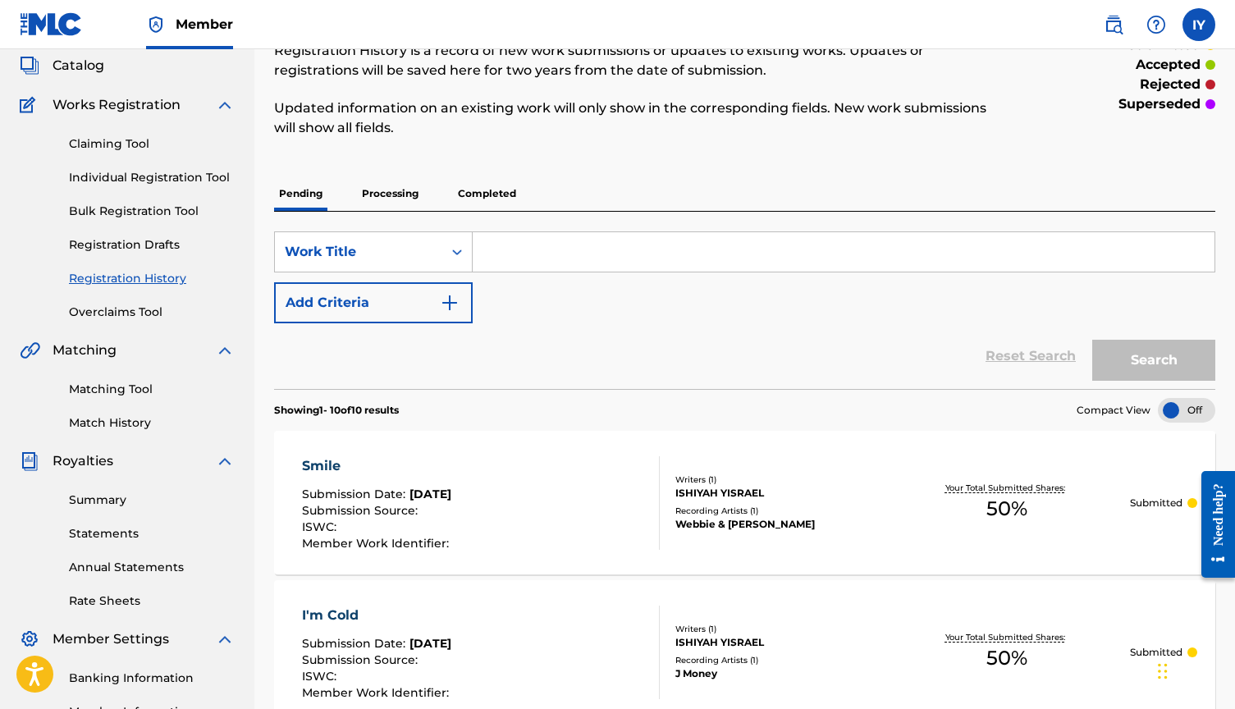
scroll to position [95, 0]
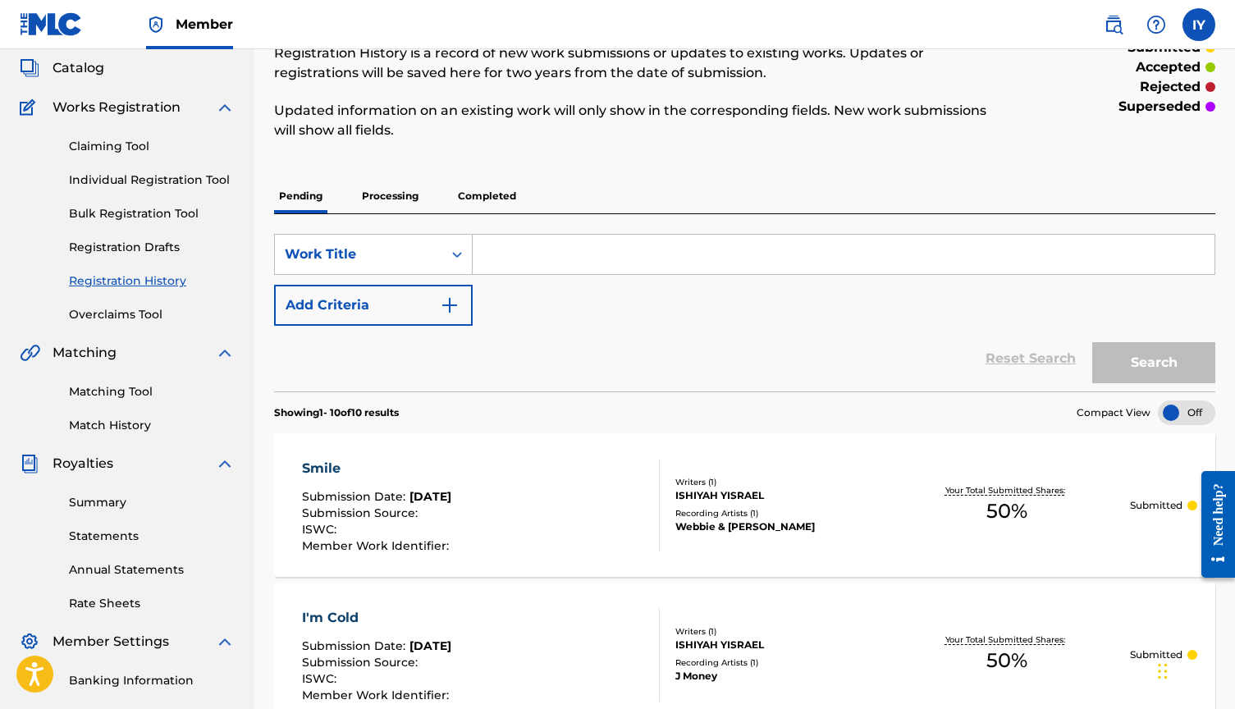
click at [163, 181] on link "Individual Registration Tool" at bounding box center [152, 179] width 166 height 17
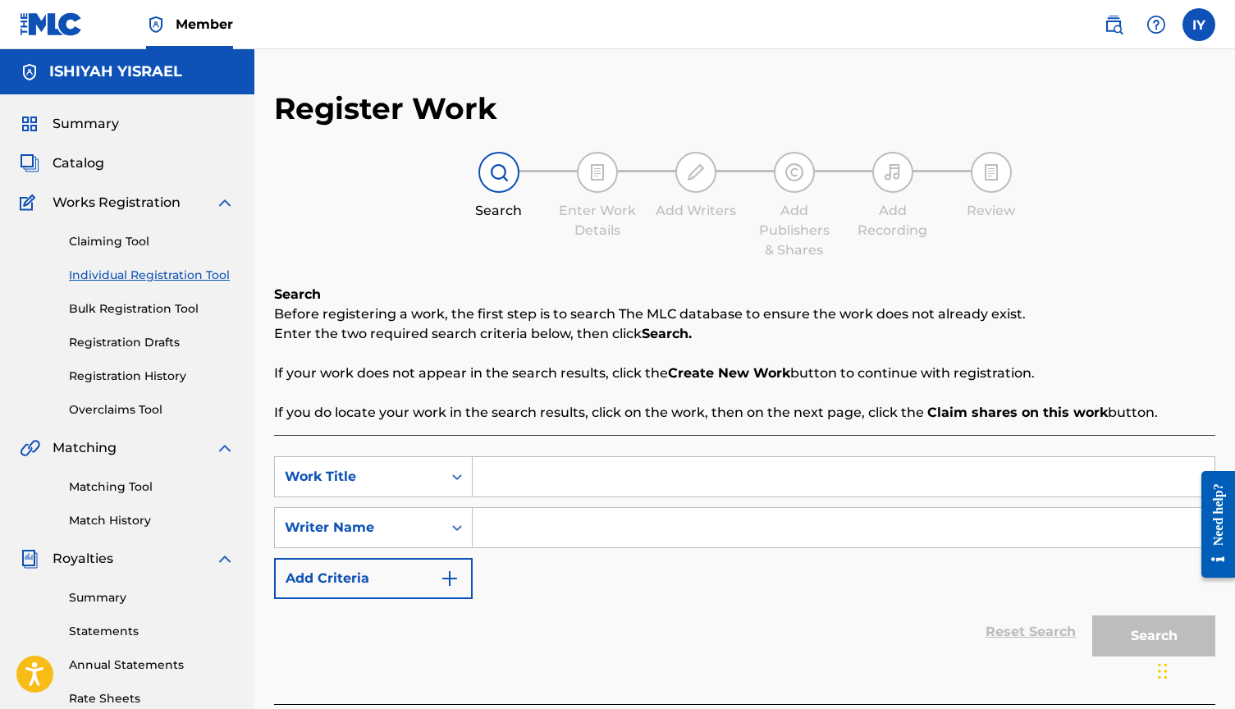
click at [554, 473] on input "Search Form" at bounding box center [844, 476] width 742 height 39
type input "soul food"
click at [549, 528] on input "Search Form" at bounding box center [844, 527] width 742 height 39
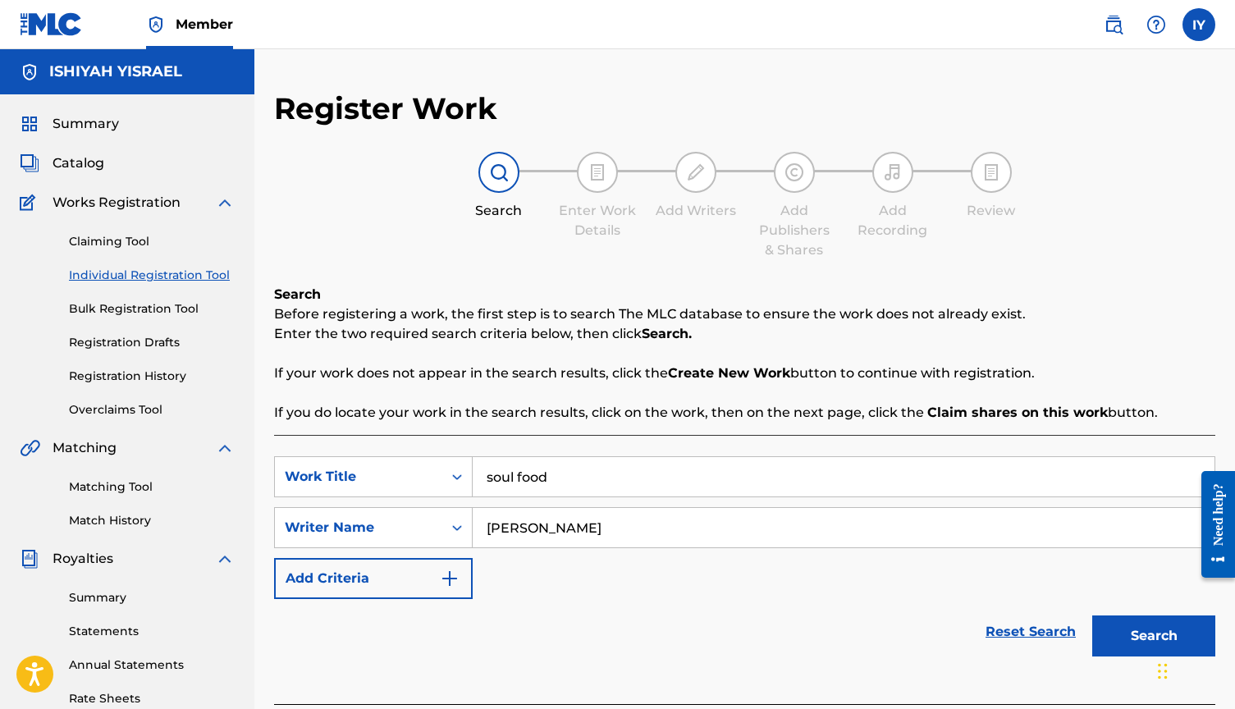
type input "[PERSON_NAME]"
click at [1132, 624] on button "Search" at bounding box center [1153, 635] width 123 height 41
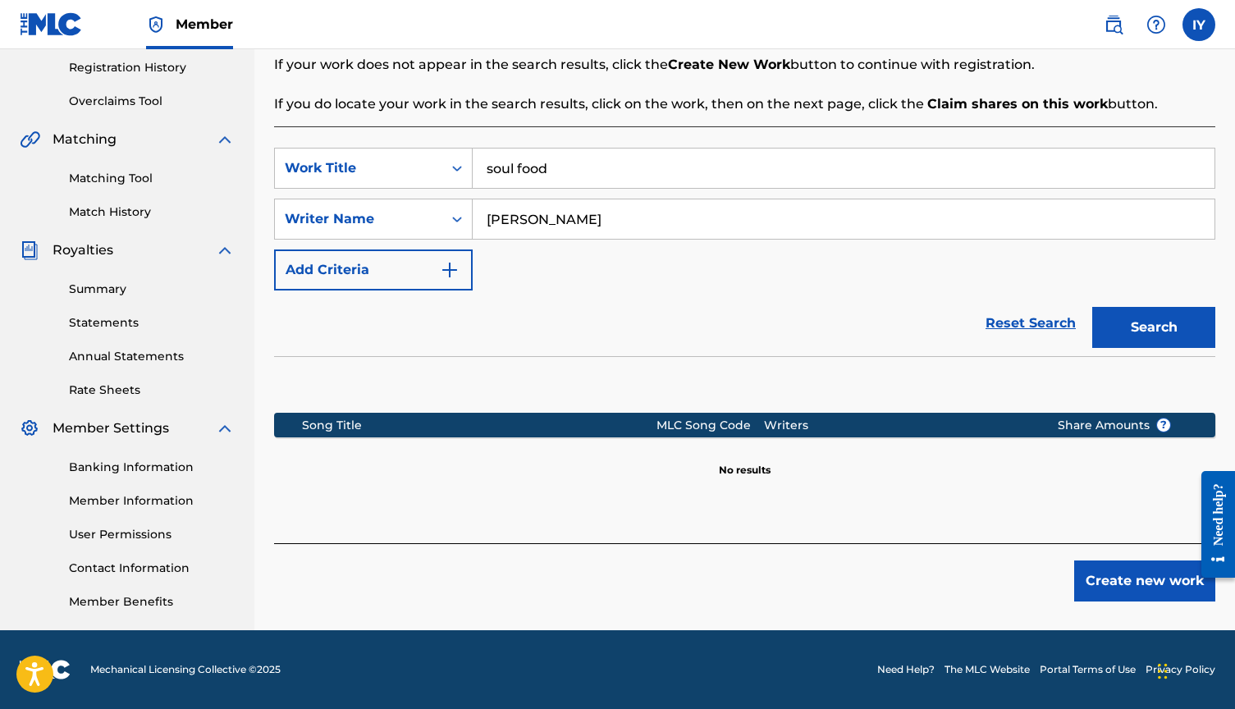
scroll to position [309, 0]
click at [1132, 583] on button "Create new work" at bounding box center [1144, 580] width 141 height 41
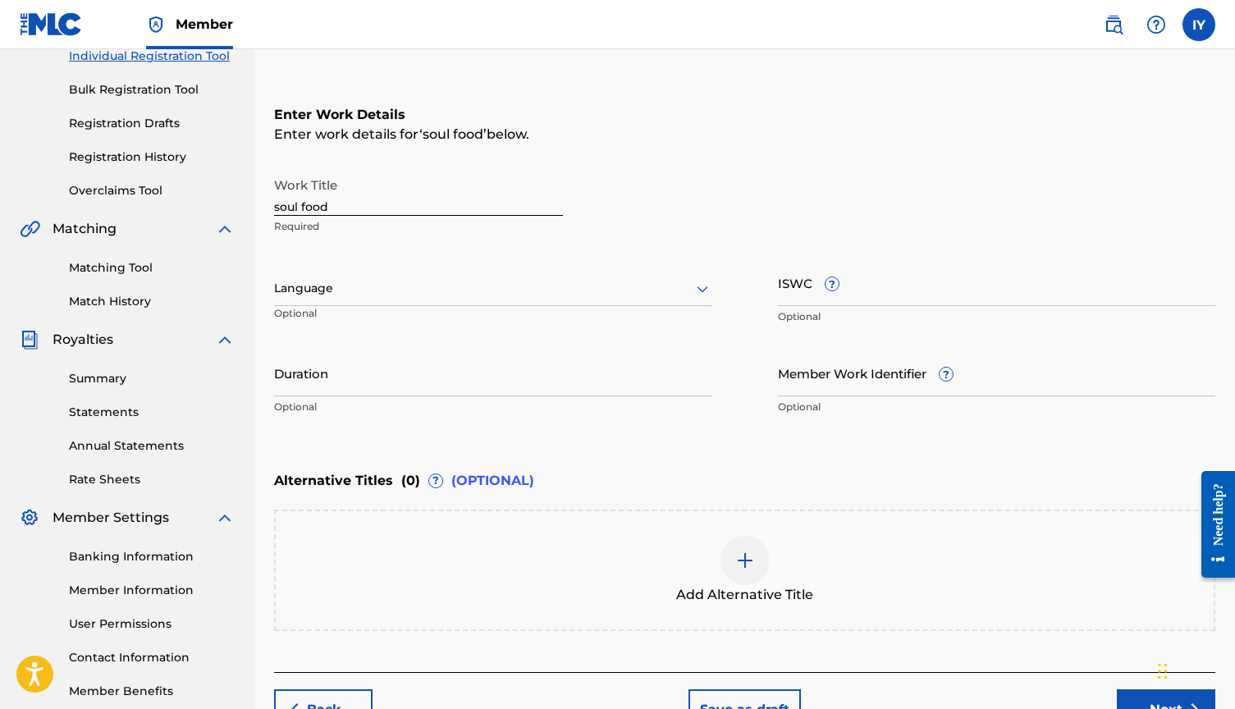
scroll to position [199, 0]
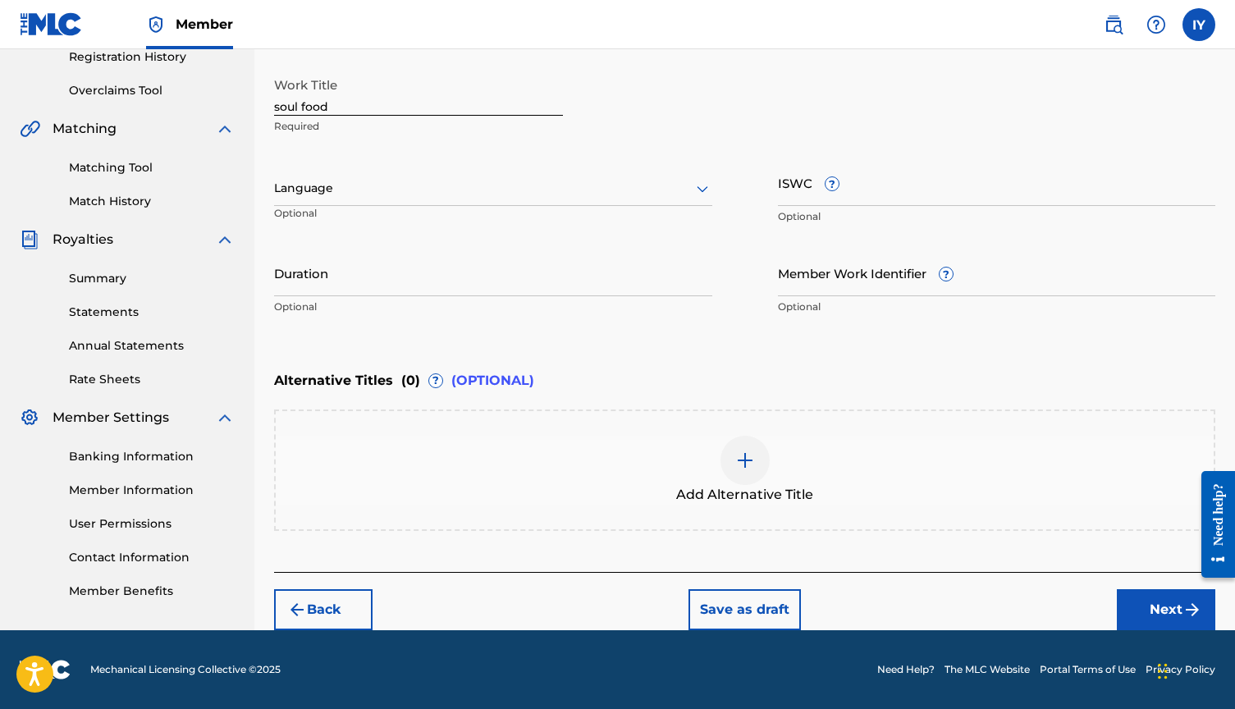
click at [1185, 614] on img "submit" at bounding box center [1192, 610] width 20 height 20
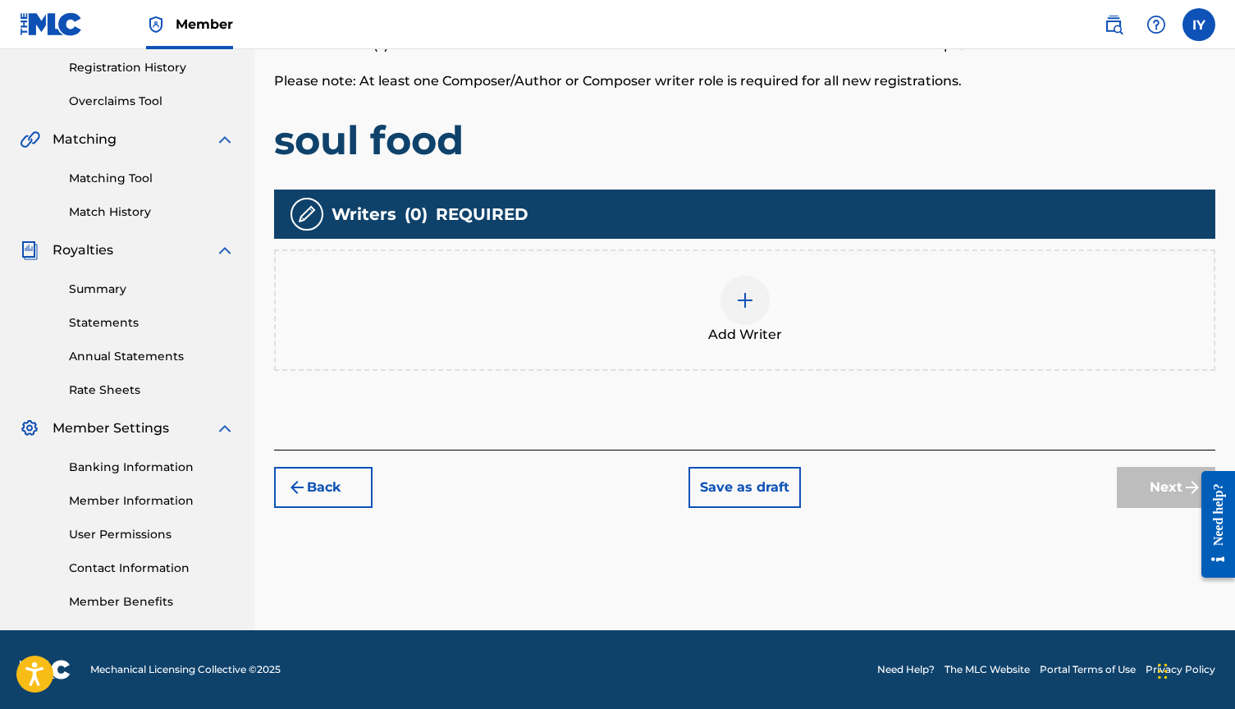
click at [727, 277] on div "Add Writer" at bounding box center [745, 310] width 938 height 69
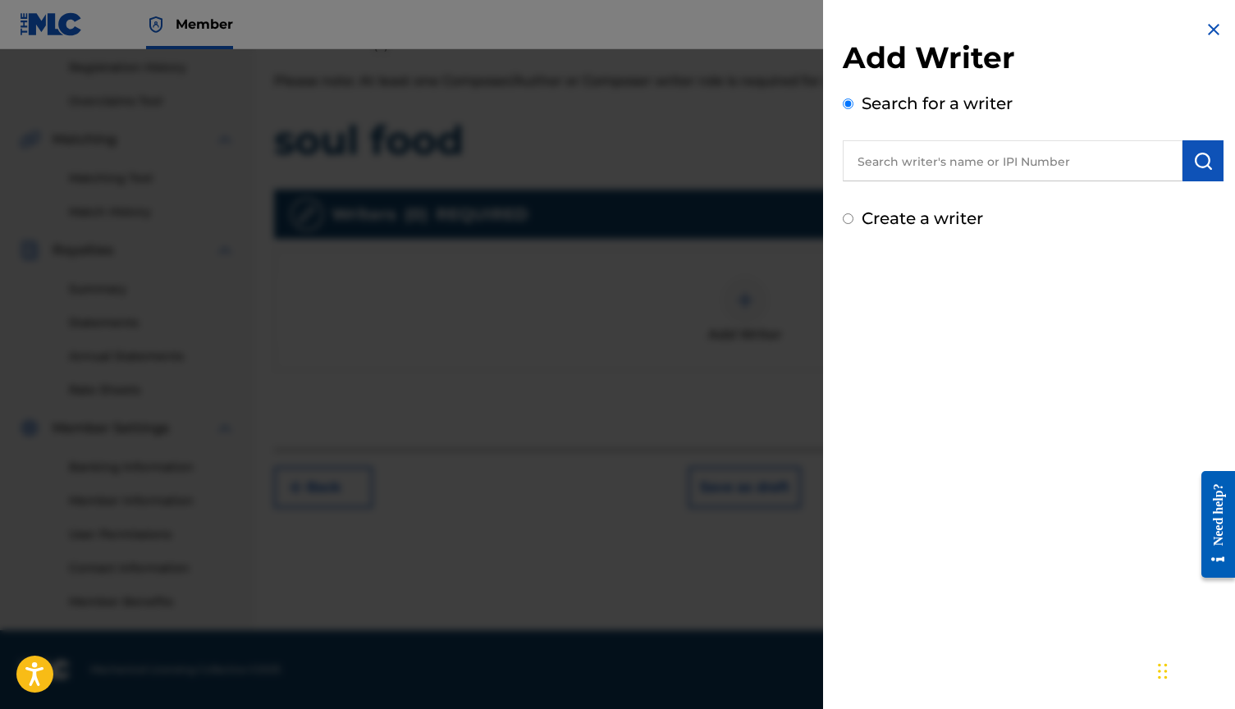
click at [981, 159] on input "text" at bounding box center [1013, 160] width 340 height 41
drag, startPoint x: 889, startPoint y: 75, endPoint x: 946, endPoint y: 199, distance: 137.3
click at [946, 199] on span "yisrael" at bounding box center [928, 198] width 42 height 16
type input "[PERSON_NAME]"
click at [1205, 175] on button "submit" at bounding box center [1202, 160] width 41 height 41
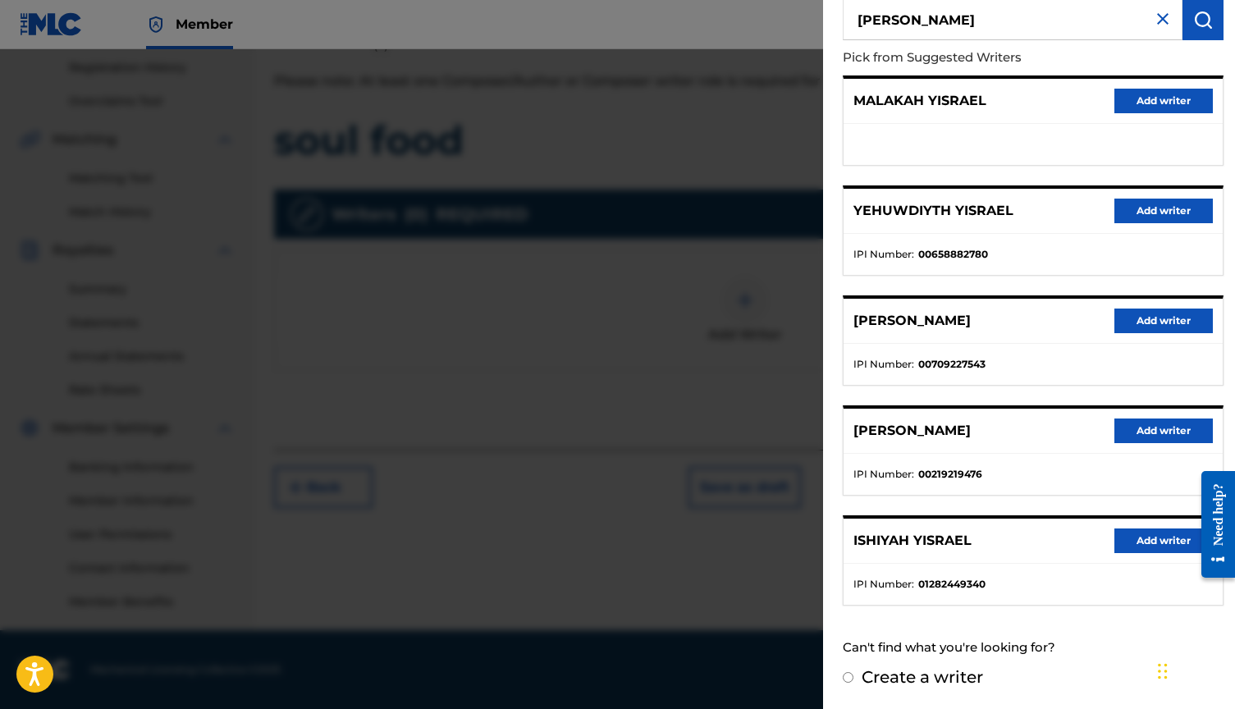
scroll to position [140, 0]
click at [1160, 555] on div "[PERSON_NAME] Add writer" at bounding box center [1033, 541] width 379 height 45
click at [1158, 549] on button "Add writer" at bounding box center [1163, 541] width 98 height 25
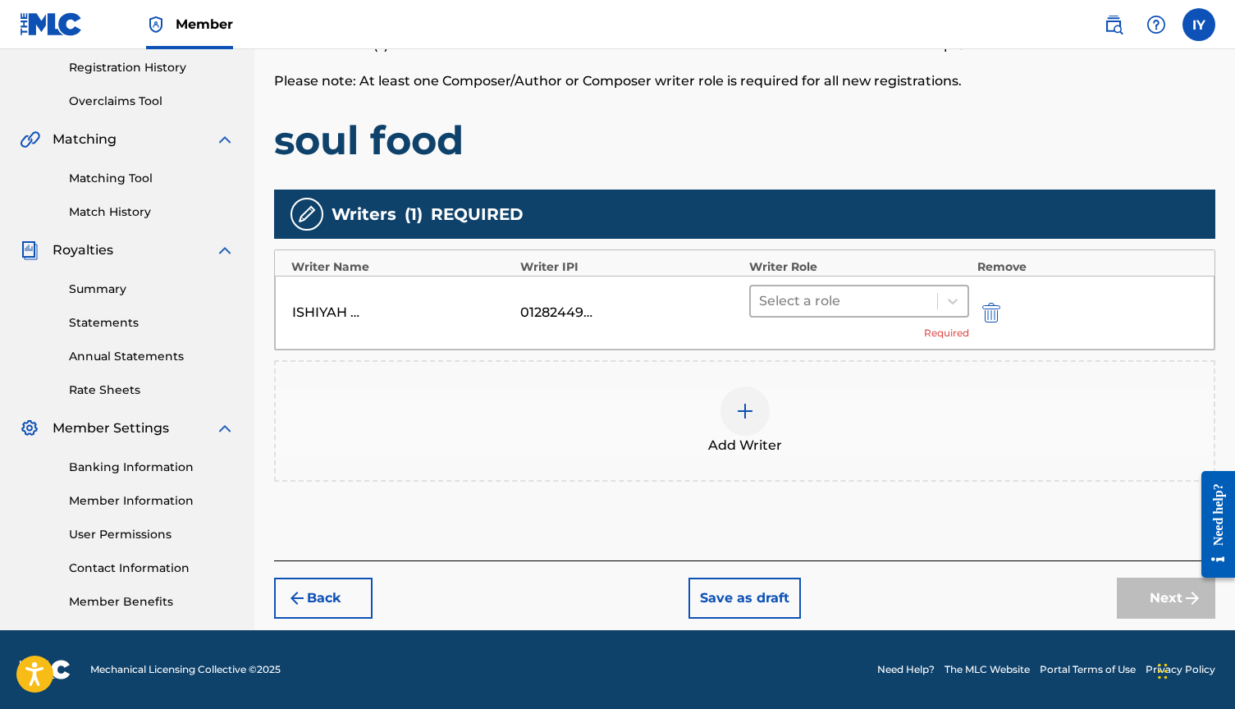
click at [804, 301] on div at bounding box center [844, 301] width 170 height 23
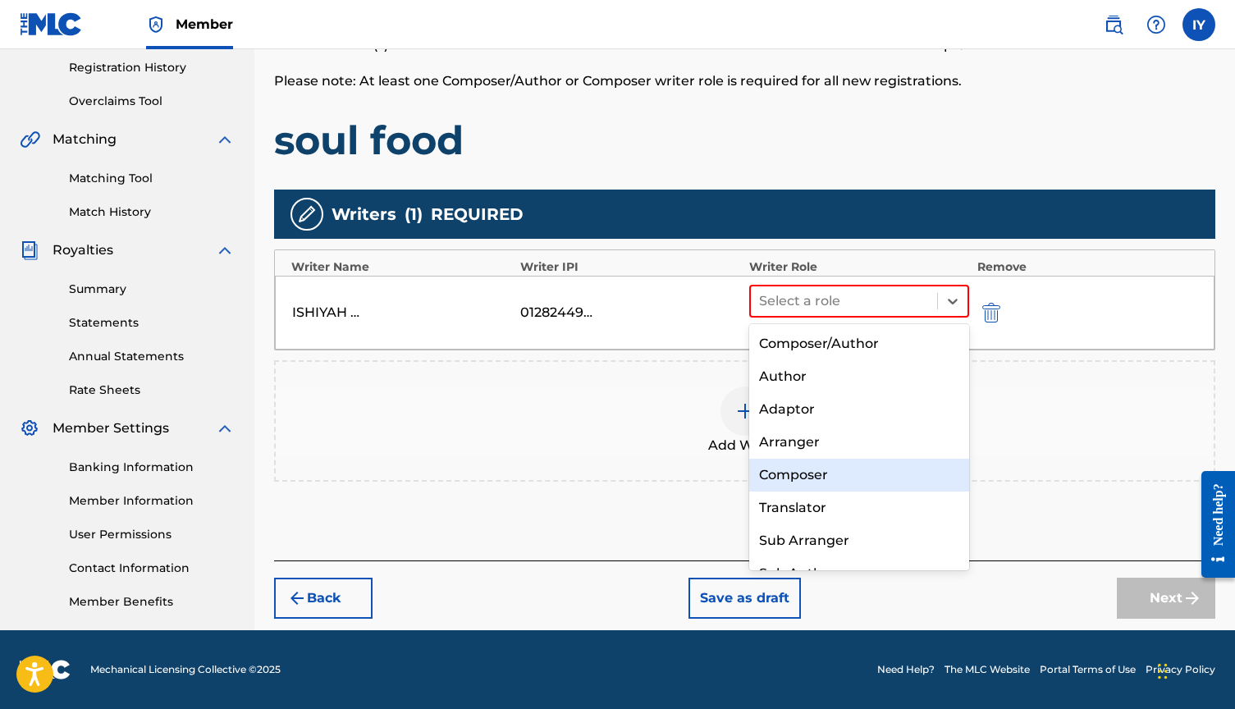
click at [820, 464] on div "Composer" at bounding box center [859, 475] width 220 height 33
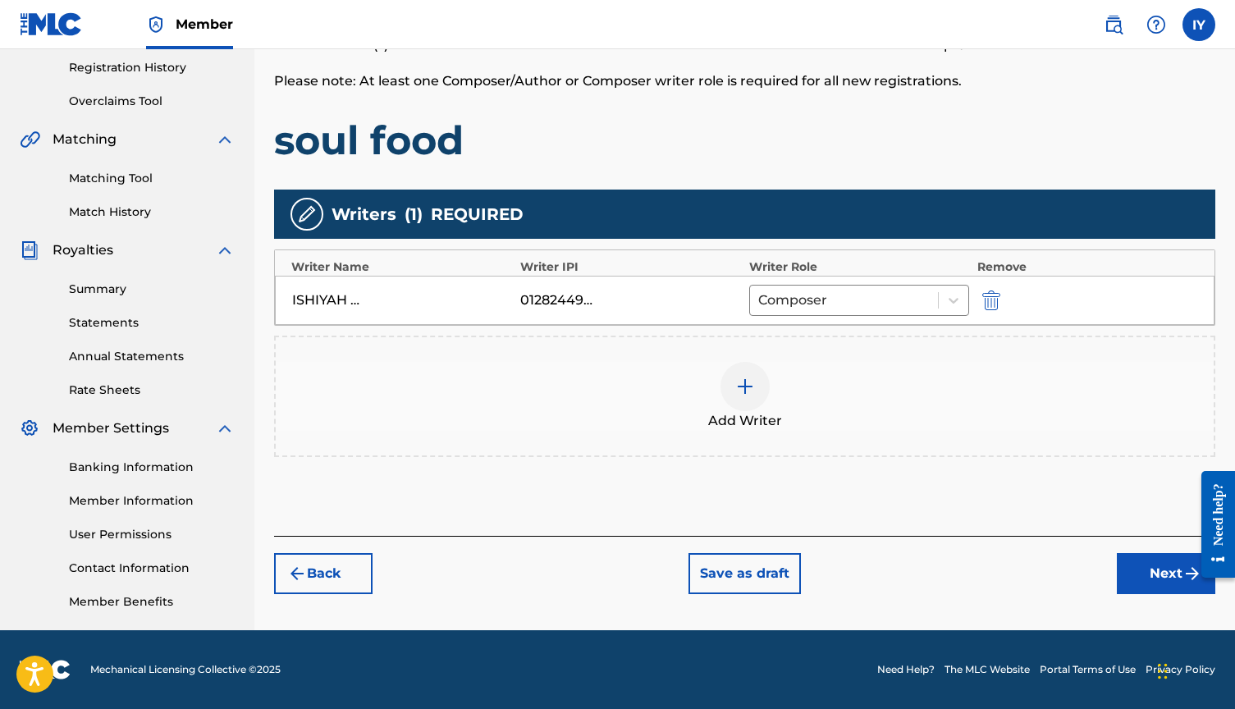
click at [1179, 574] on button "Next" at bounding box center [1166, 573] width 98 height 41
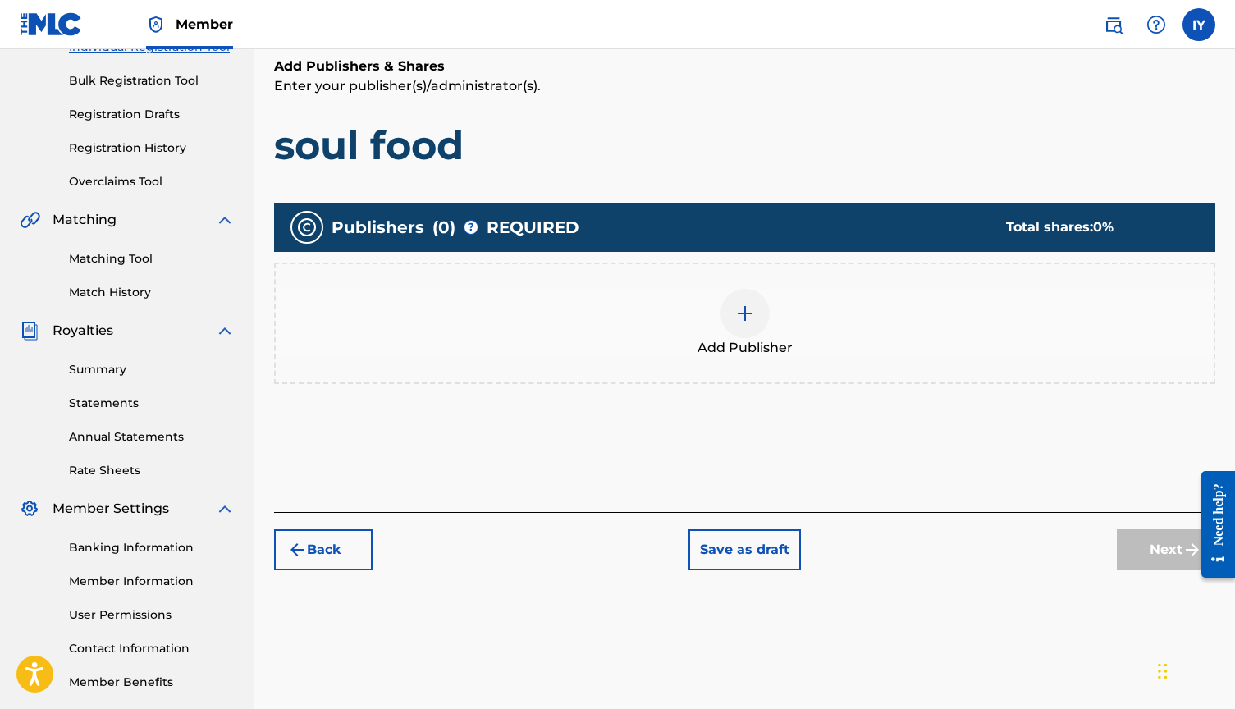
scroll to position [265, 0]
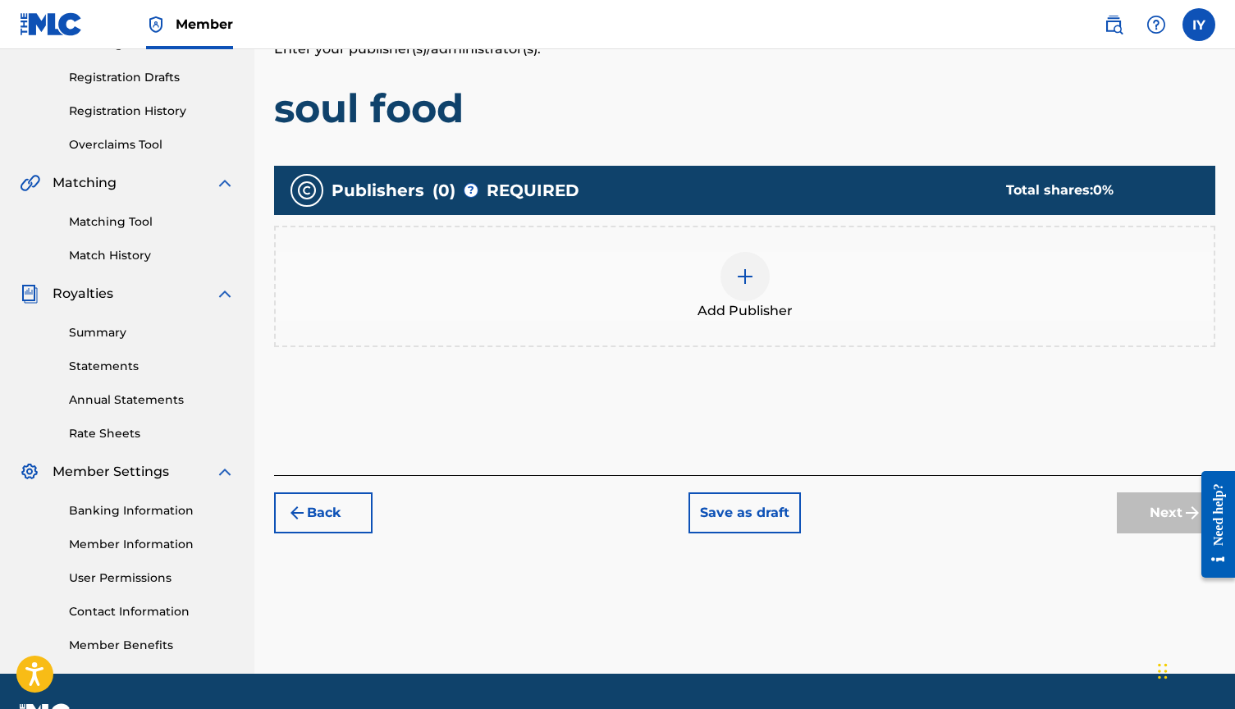
click at [743, 276] on img at bounding box center [745, 277] width 20 height 20
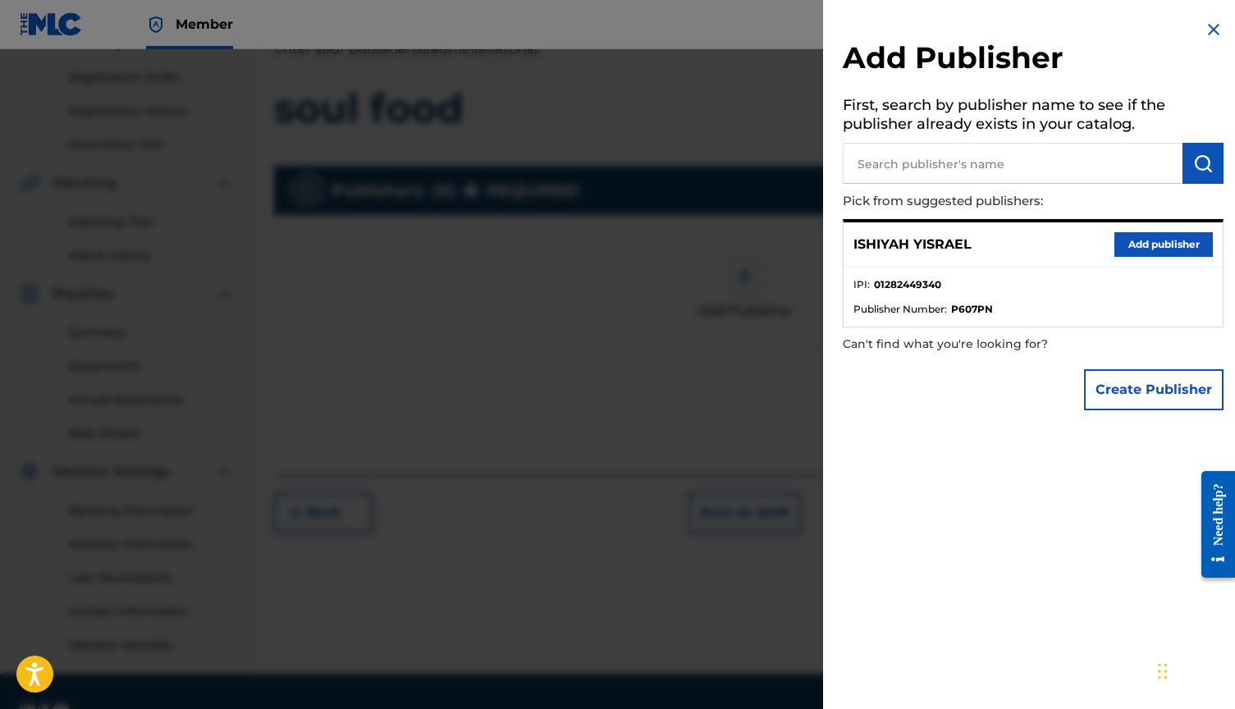
click at [1157, 240] on button "Add publisher" at bounding box center [1163, 244] width 98 height 25
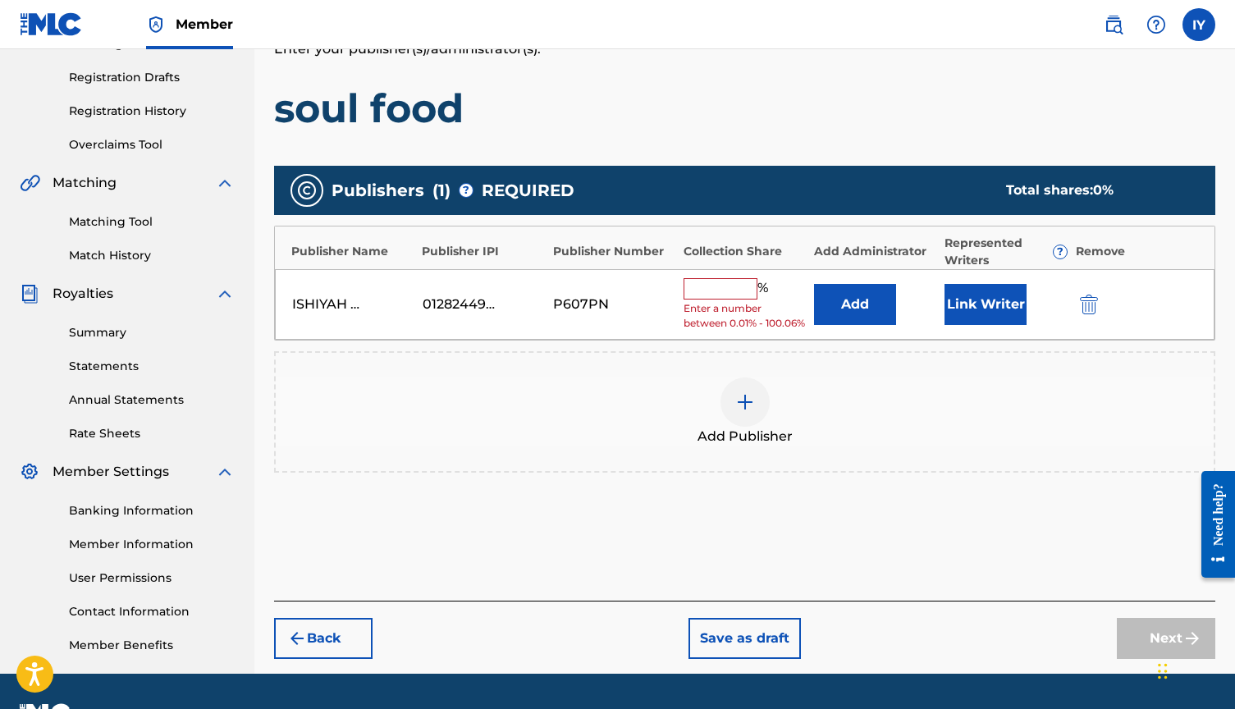
click at [728, 286] on input "text" at bounding box center [721, 288] width 74 height 21
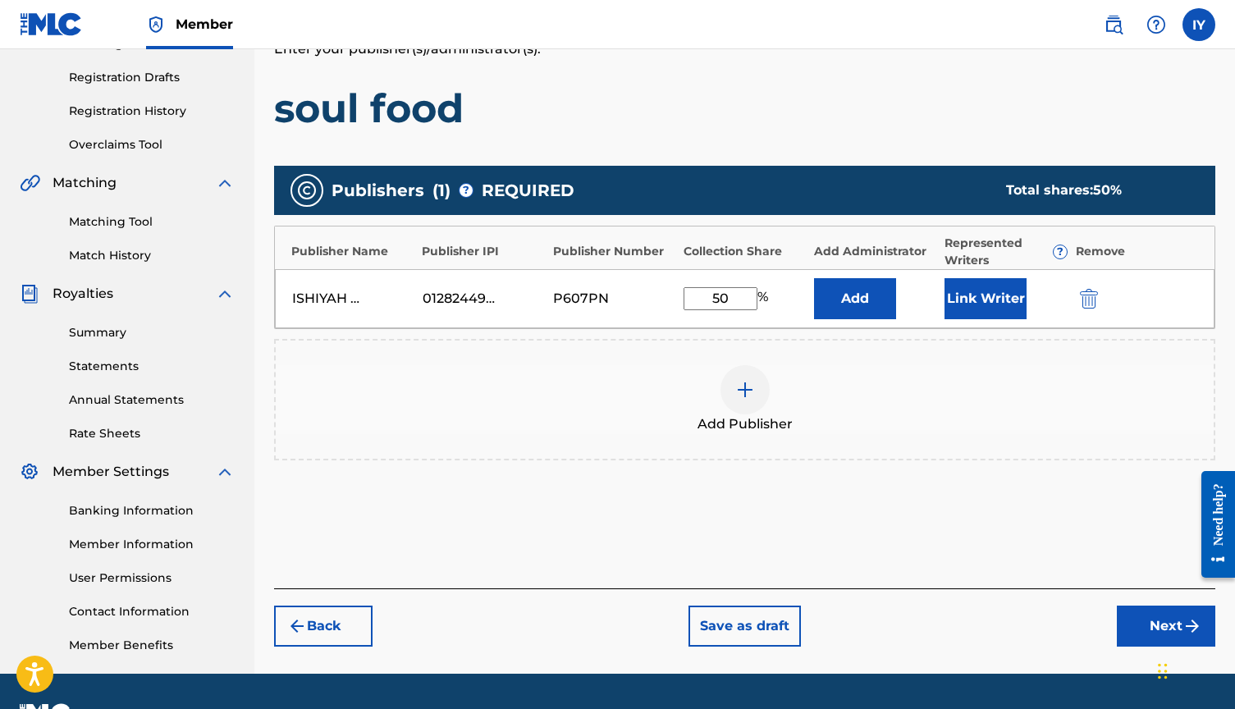
type input "50"
click at [980, 299] on button "Link Writer" at bounding box center [985, 298] width 82 height 41
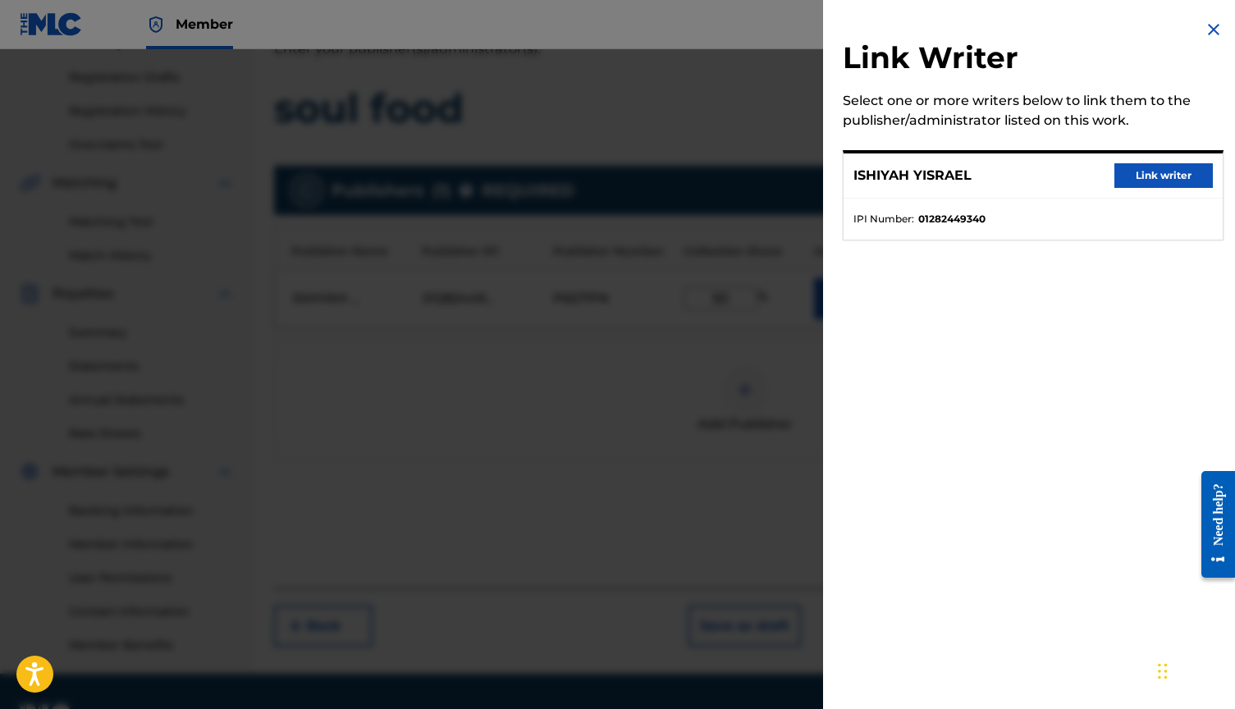
click at [1155, 176] on button "Link writer" at bounding box center [1163, 175] width 98 height 25
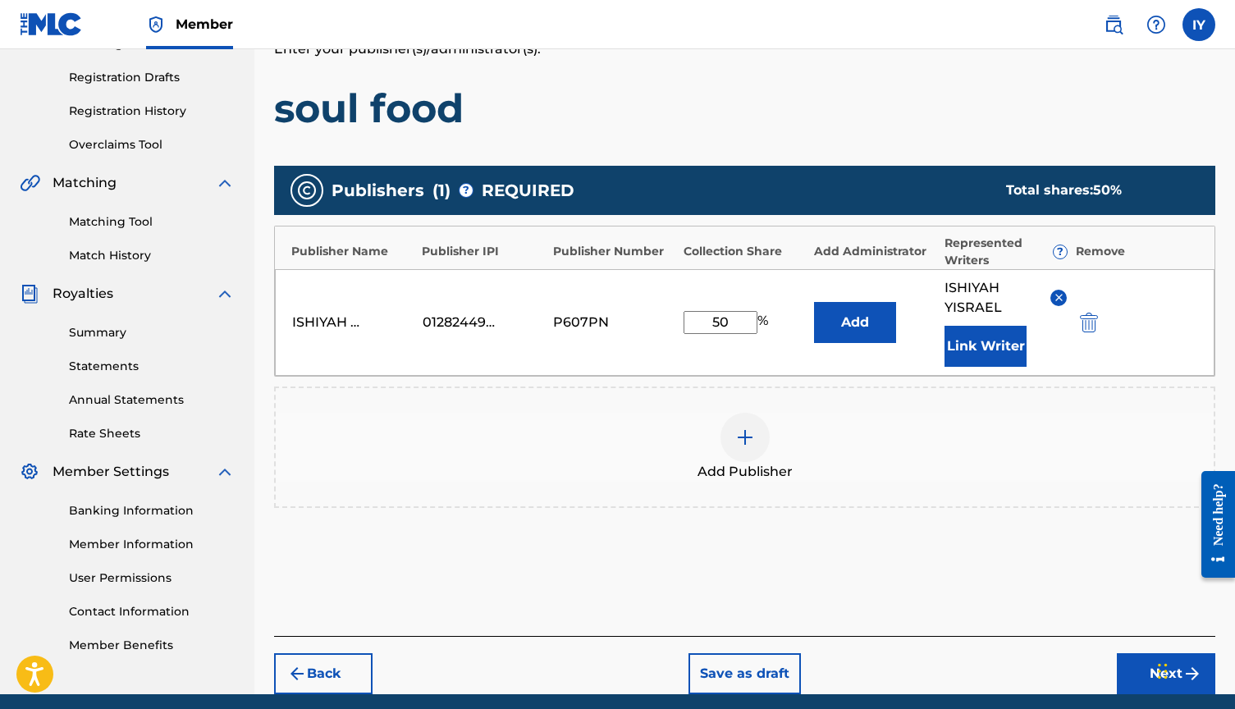
click at [1142, 666] on button "Next" at bounding box center [1166, 673] width 98 height 41
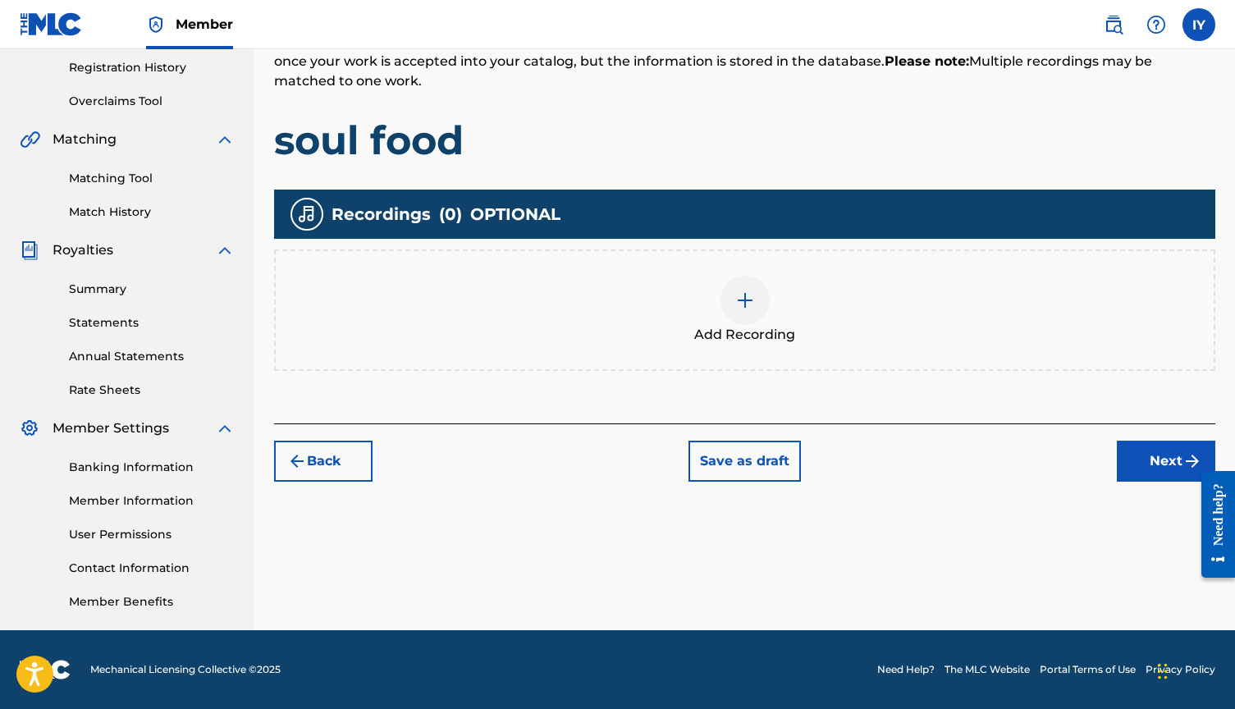
scroll to position [309, 0]
click at [737, 303] on img at bounding box center [745, 300] width 20 height 20
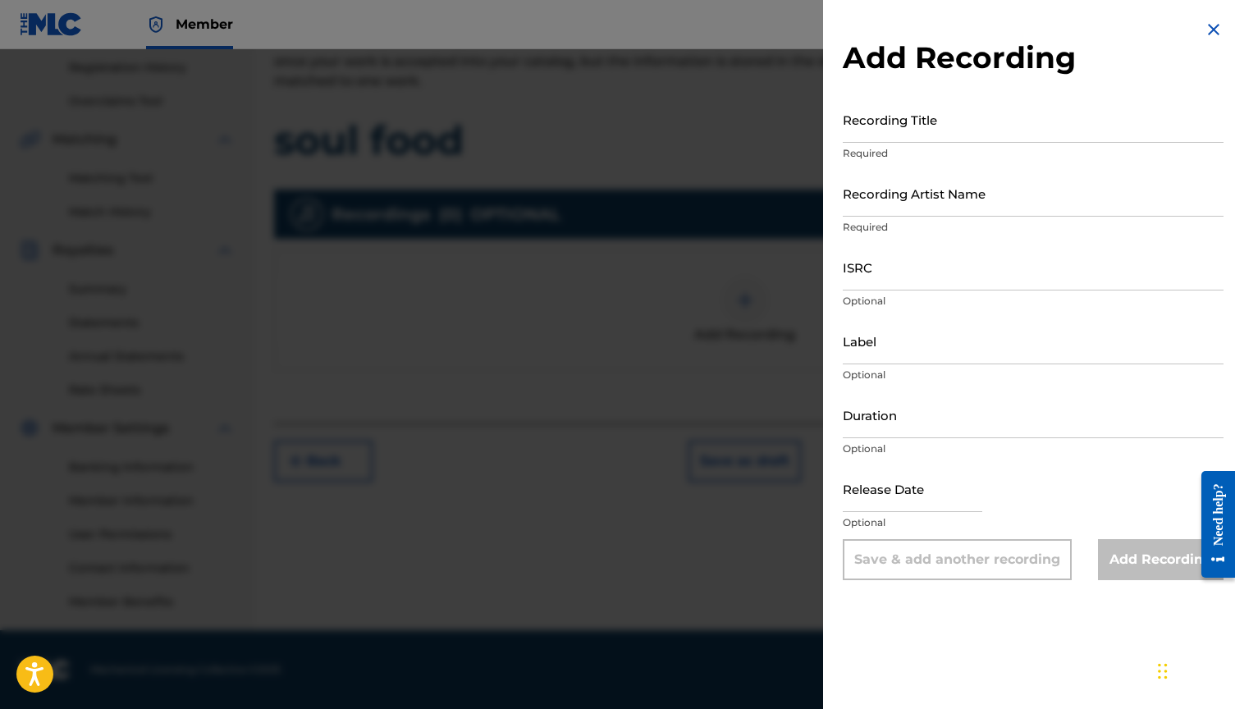
click at [902, 119] on input "Recording Title" at bounding box center [1033, 119] width 381 height 47
type input "soul food"
click at [885, 201] on input "Recording Artist Name" at bounding box center [1033, 193] width 381 height 47
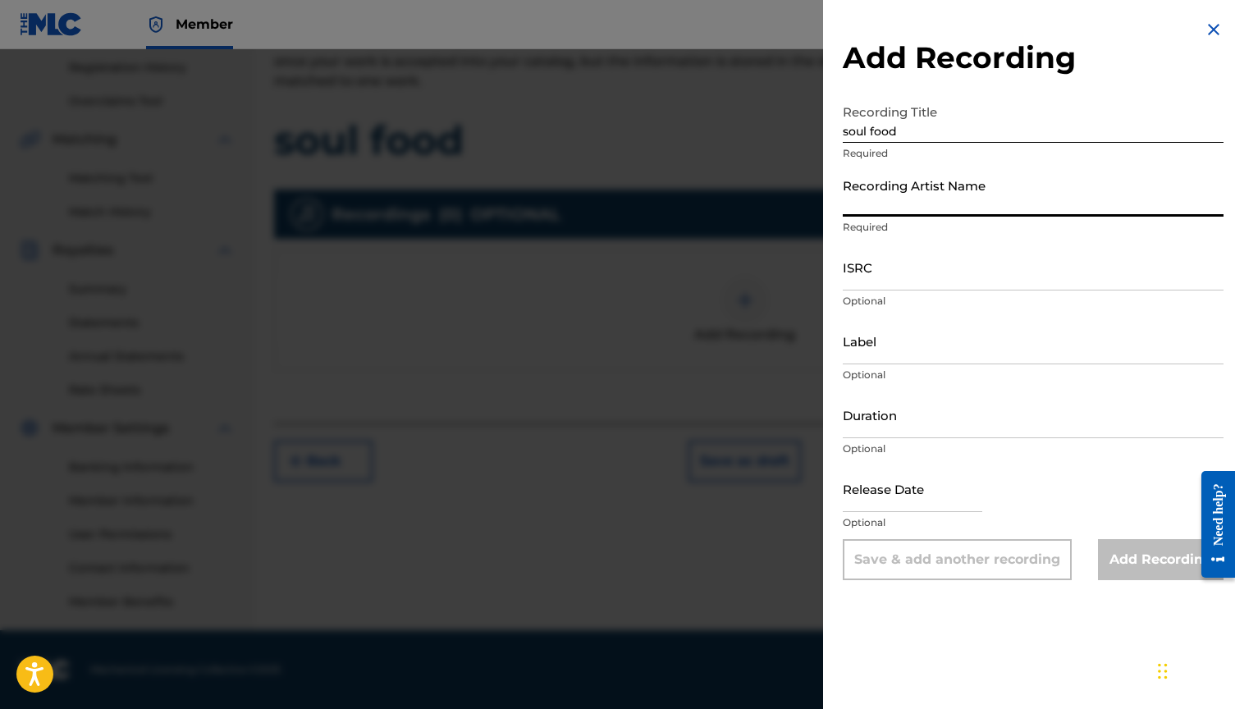
scroll to position [308, 0]
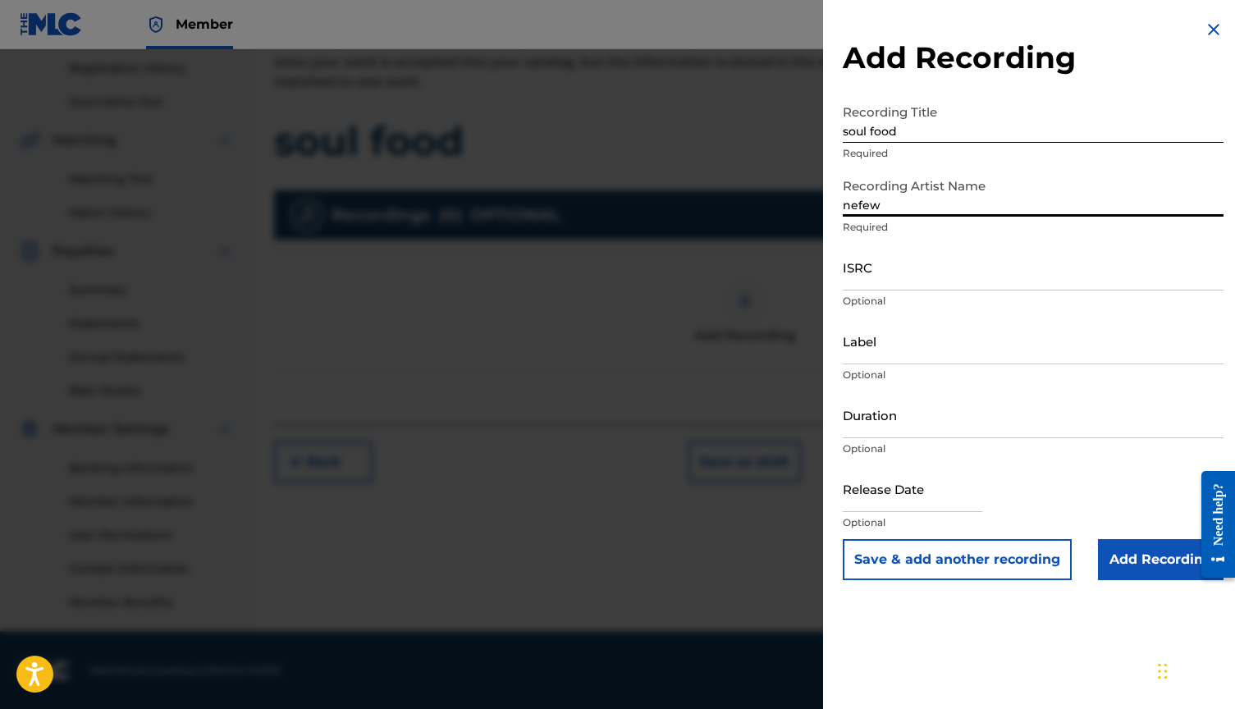
type input "nephew"
drag, startPoint x: 880, startPoint y: 203, endPoint x: 830, endPoint y: 200, distance: 50.1
click at [830, 200] on div "Add Recording Recording Title soul food Required Recording Artist Name nephew R…" at bounding box center [1033, 300] width 420 height 600
type input "nefew"
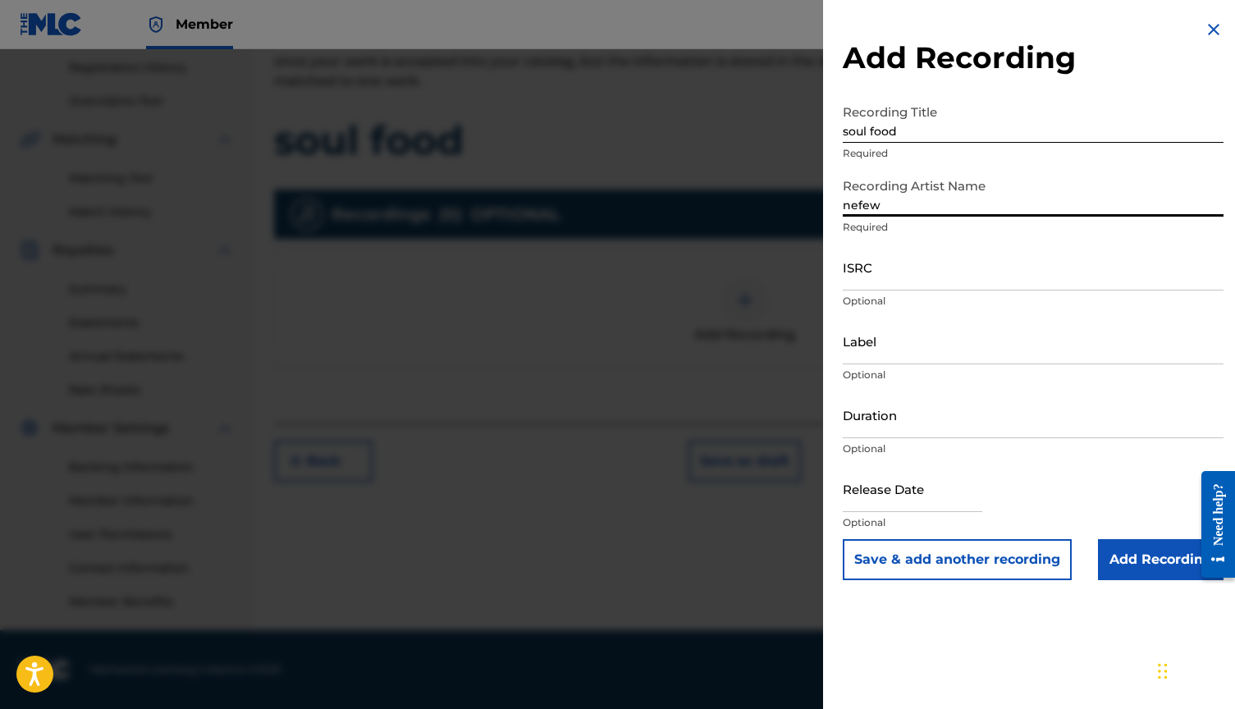
click at [1164, 562] on input "Add Recording" at bounding box center [1161, 559] width 126 height 41
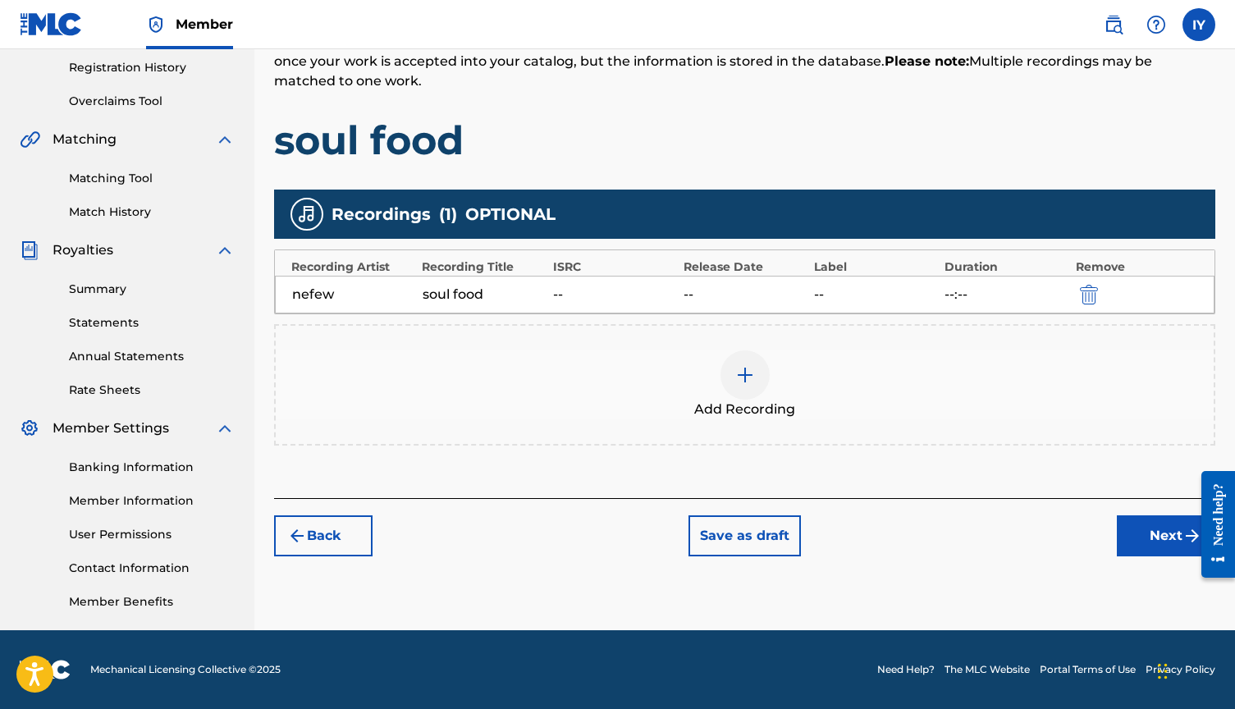
scroll to position [309, 0]
click at [1152, 527] on button "Next" at bounding box center [1166, 535] width 98 height 41
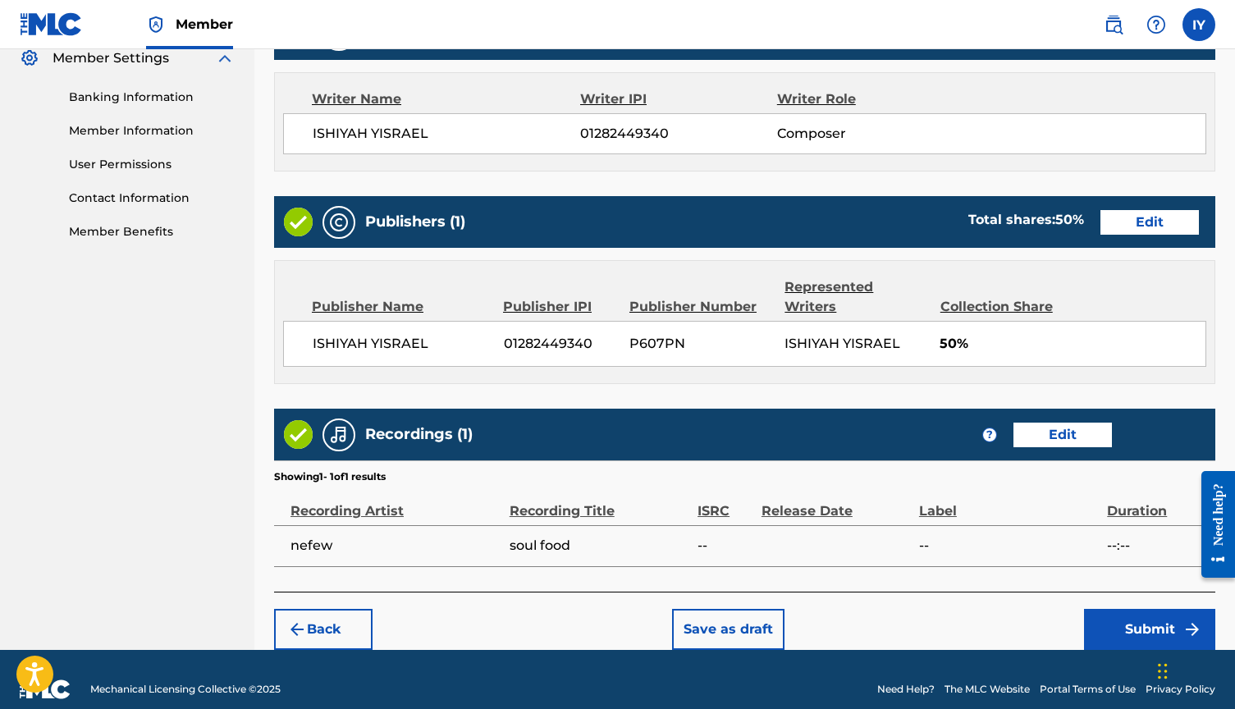
scroll to position [678, 0]
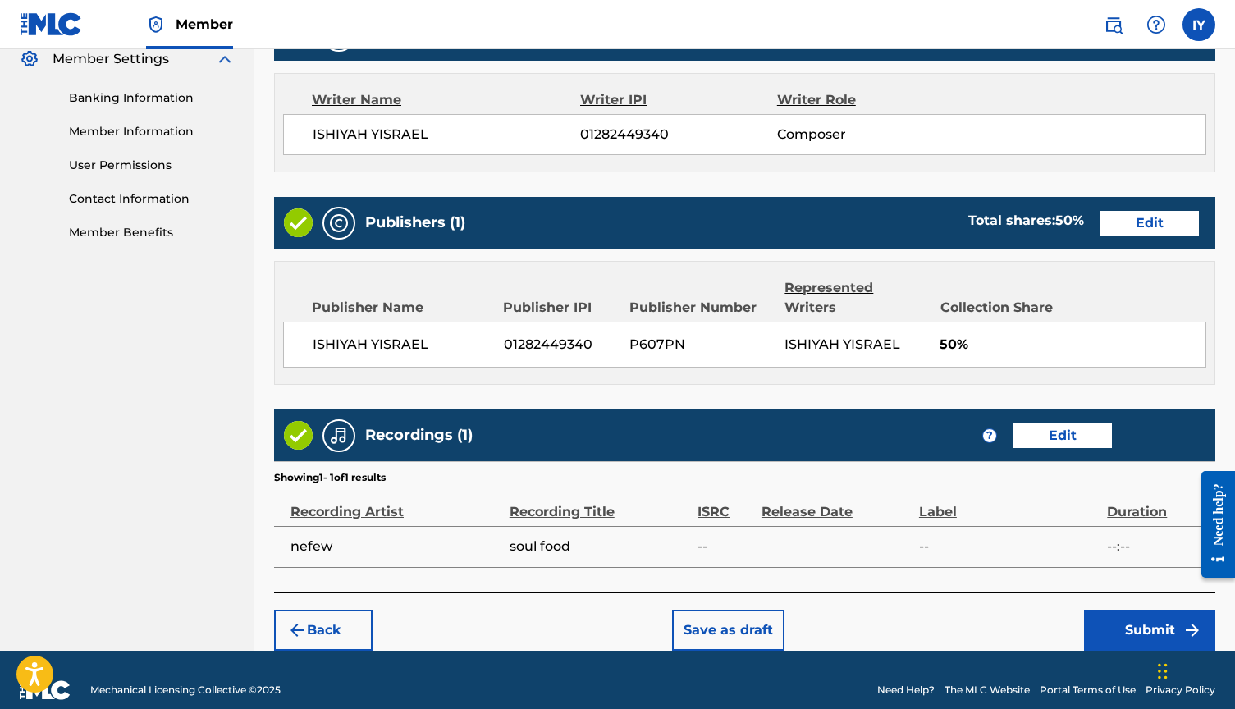
click at [1173, 611] on button "Submit" at bounding box center [1149, 630] width 131 height 41
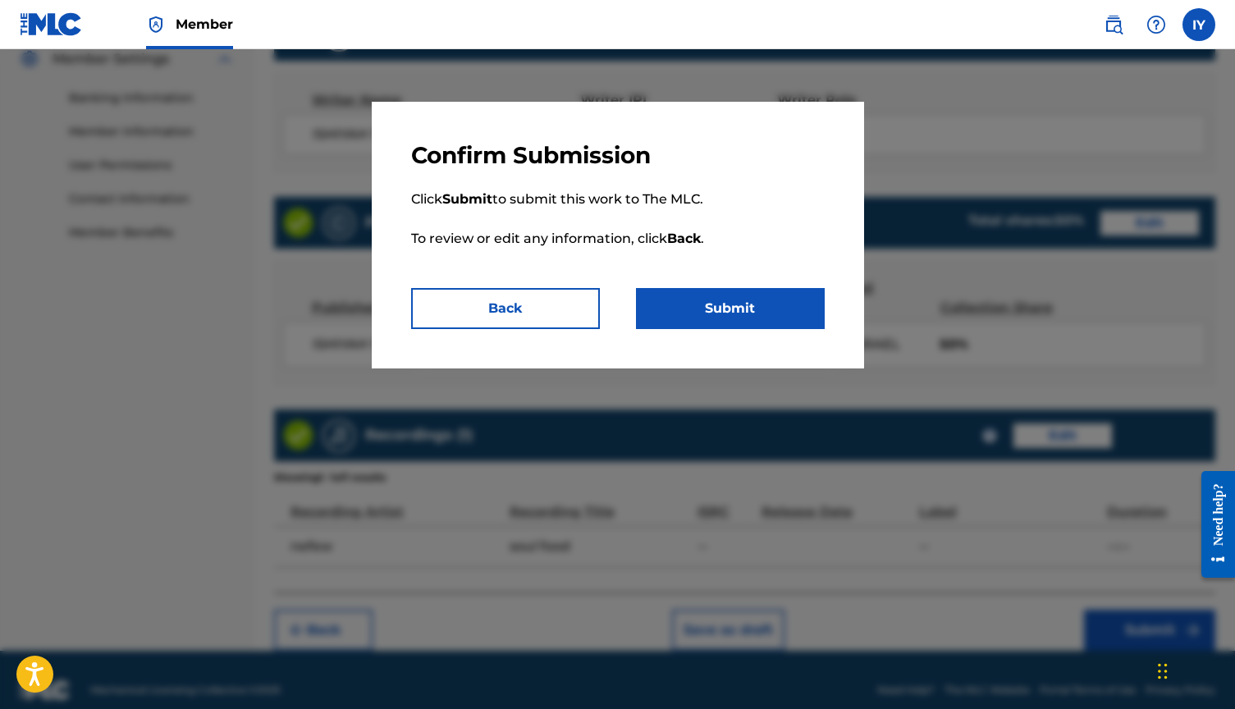
click at [750, 299] on button "Submit" at bounding box center [730, 308] width 189 height 41
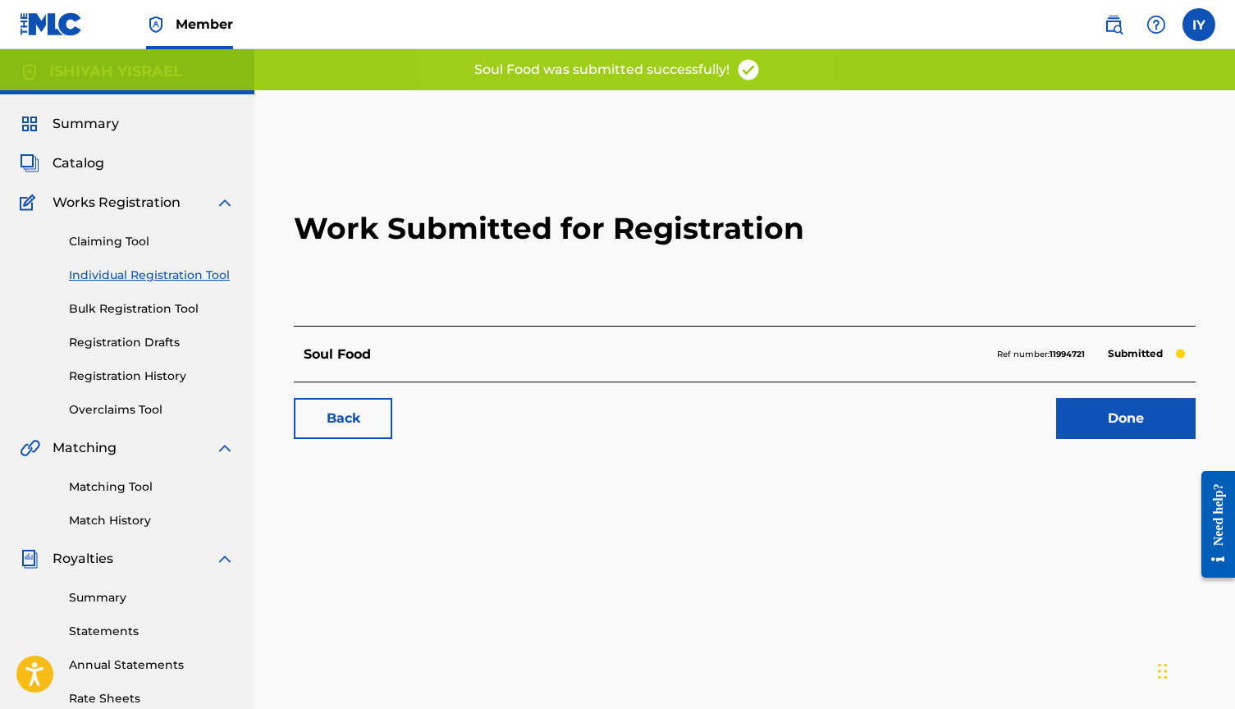
click at [1159, 417] on link "Done" at bounding box center [1125, 418] width 139 height 41
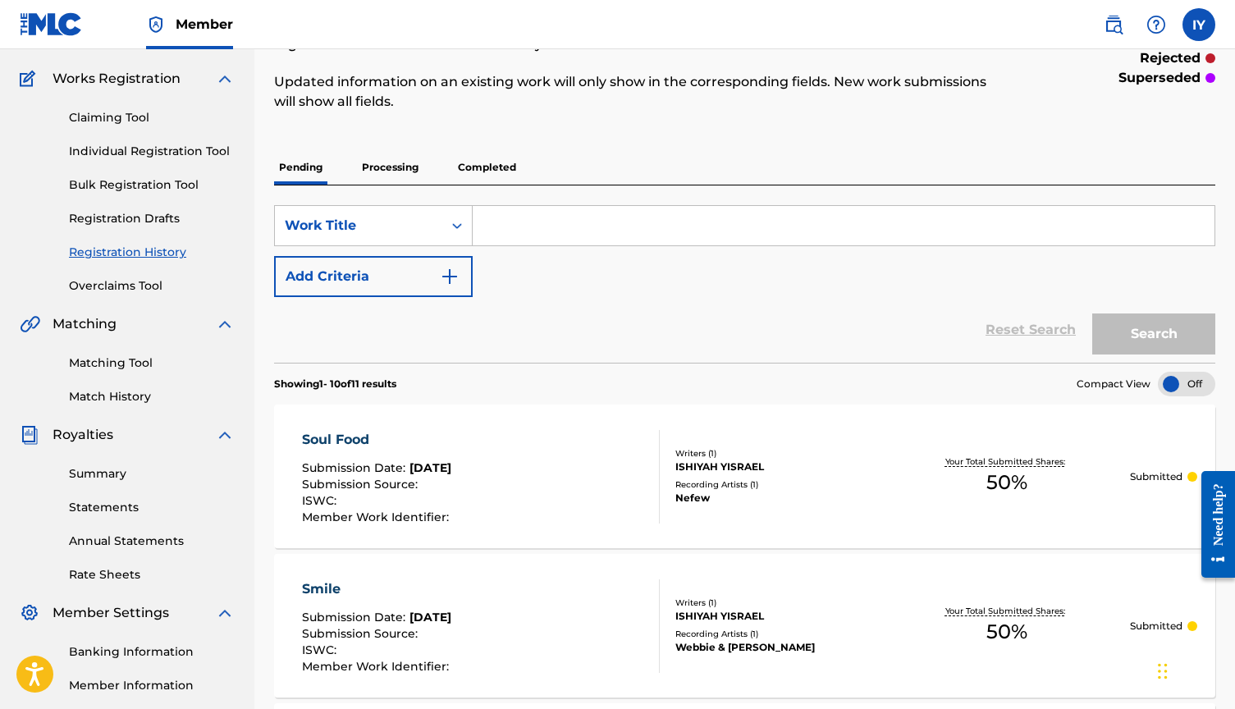
scroll to position [122, 0]
click at [154, 155] on link "Individual Registration Tool" at bounding box center [152, 152] width 166 height 17
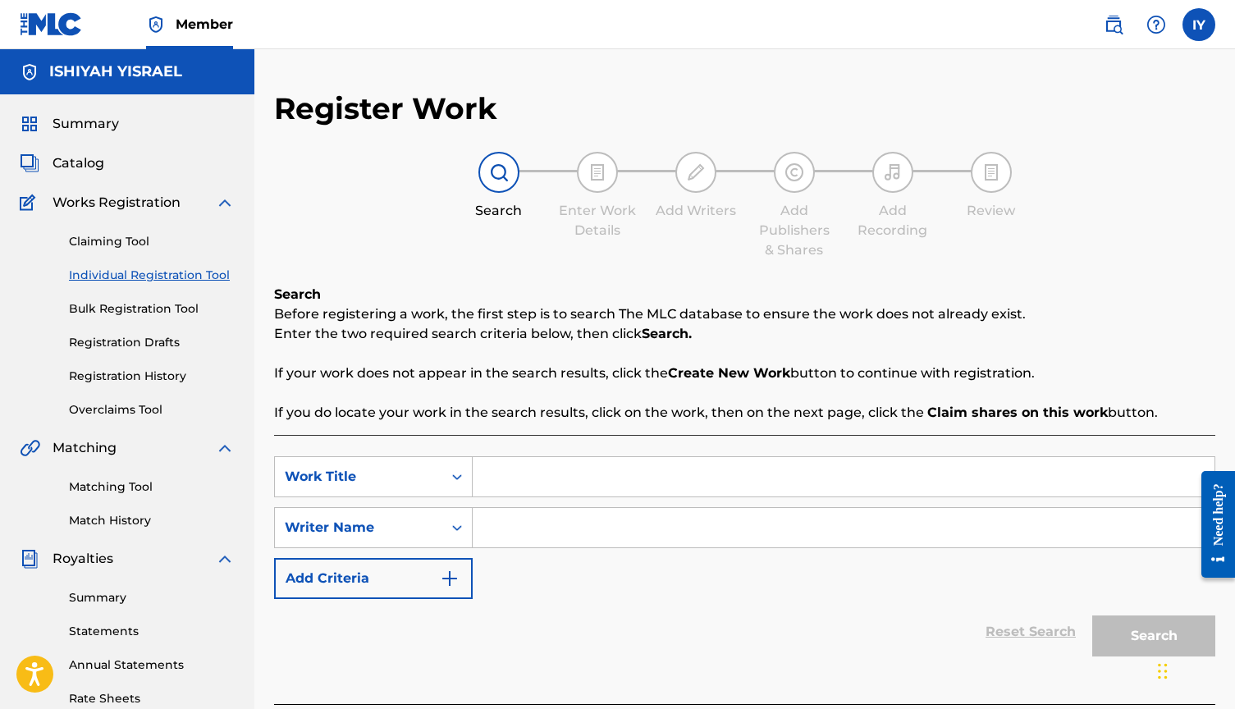
click at [527, 455] on div "SearchWithCriteriad5b32a03-ea6b-4f3b-83f2-15a69b5410e1 Work Title SearchWithCri…" at bounding box center [744, 569] width 941 height 269
click at [519, 473] on input "Search Form" at bounding box center [844, 476] width 742 height 39
drag, startPoint x: 604, startPoint y: 487, endPoint x: 583, endPoint y: 536, distance: 52.9
click at [583, 536] on div "SearchWithCriteriad5b32a03-ea6b-4f3b-83f2-15a69b5410e1 Work Title up SearchWith…" at bounding box center [744, 526] width 941 height 143
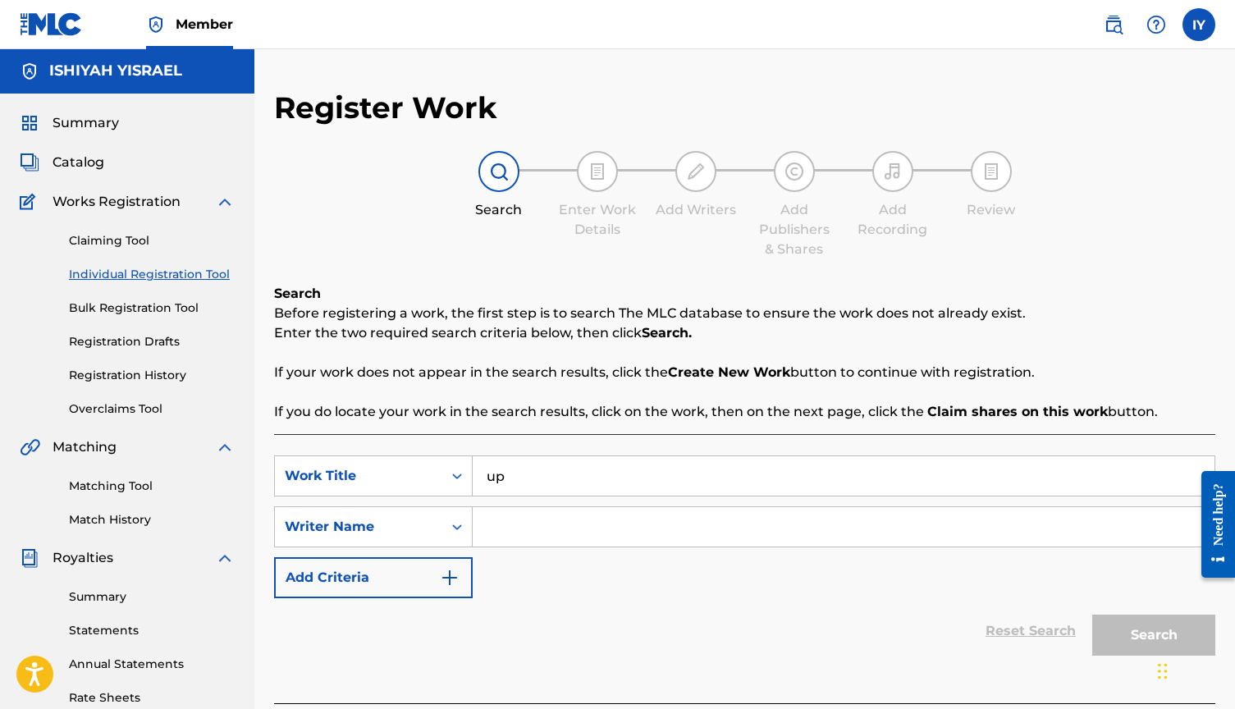
type input "up"
click at [583, 536] on input "Search Form" at bounding box center [844, 526] width 742 height 39
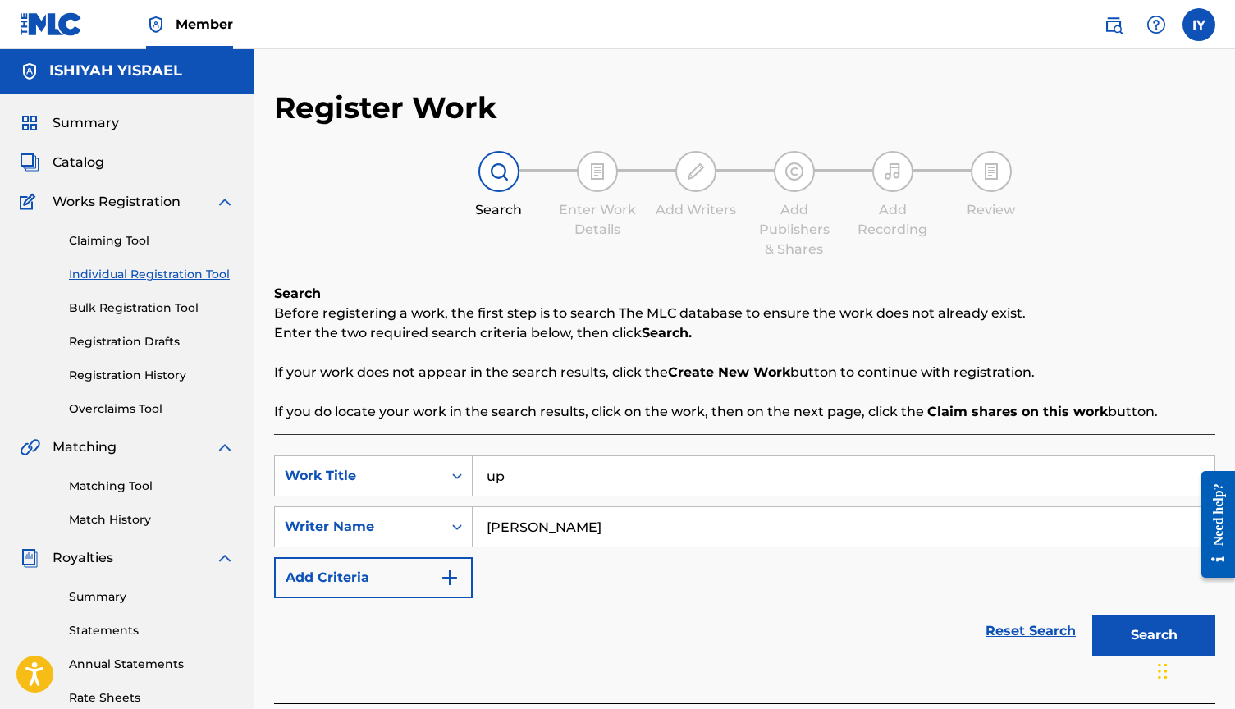
type input "[PERSON_NAME]"
click at [1145, 631] on button "Search" at bounding box center [1153, 635] width 123 height 41
click at [1143, 631] on button "Search" at bounding box center [1153, 635] width 123 height 41
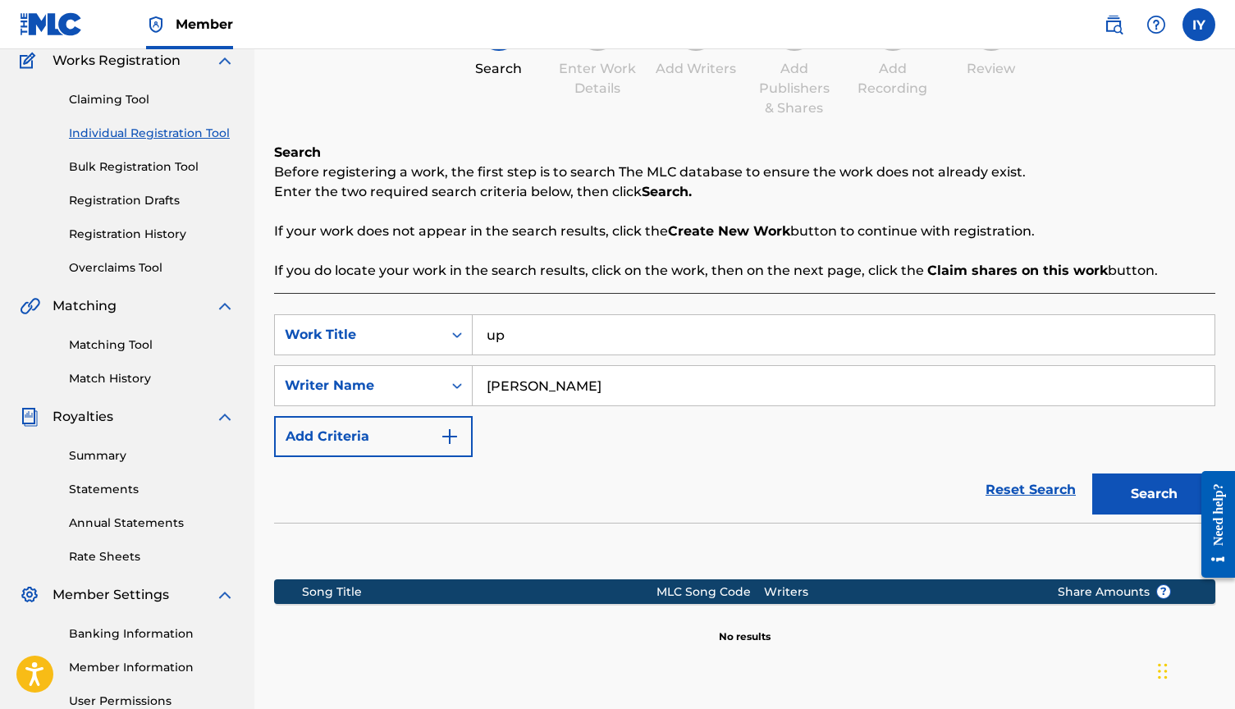
scroll to position [259, 0]
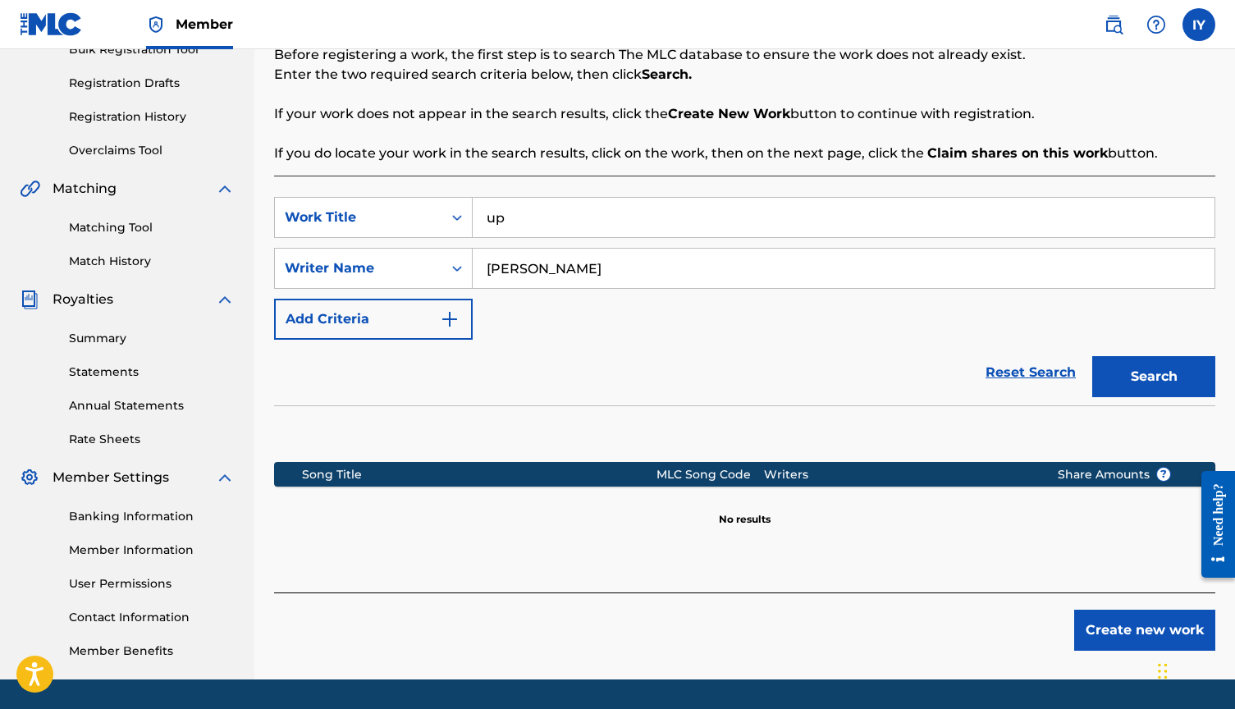
click at [1127, 633] on button "Create new work" at bounding box center [1144, 630] width 141 height 41
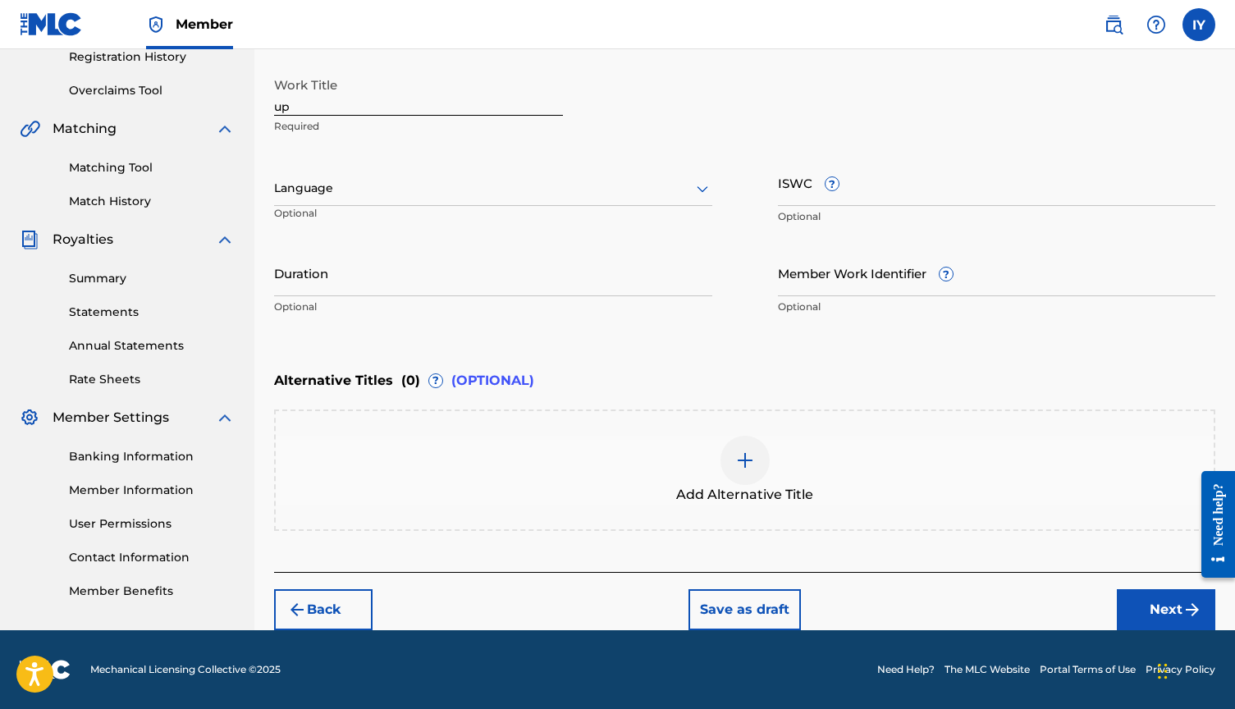
click at [1167, 615] on button "Next" at bounding box center [1166, 609] width 98 height 41
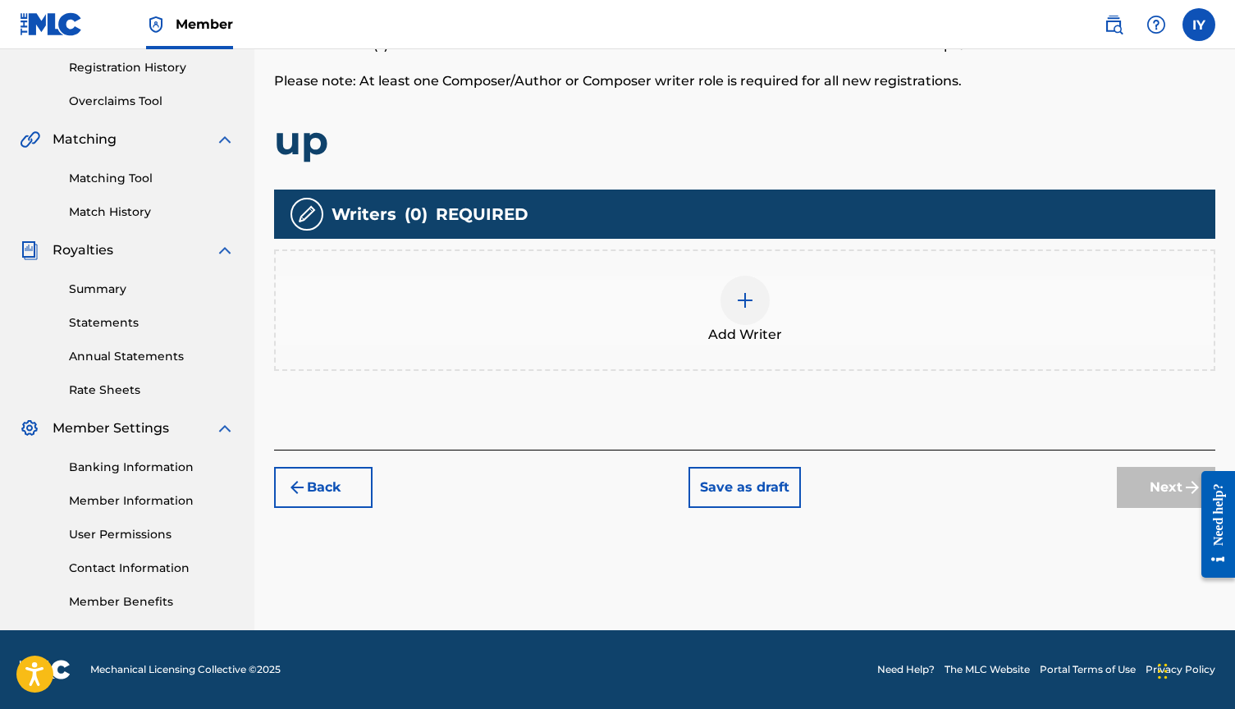
click at [748, 309] on img at bounding box center [745, 300] width 20 height 20
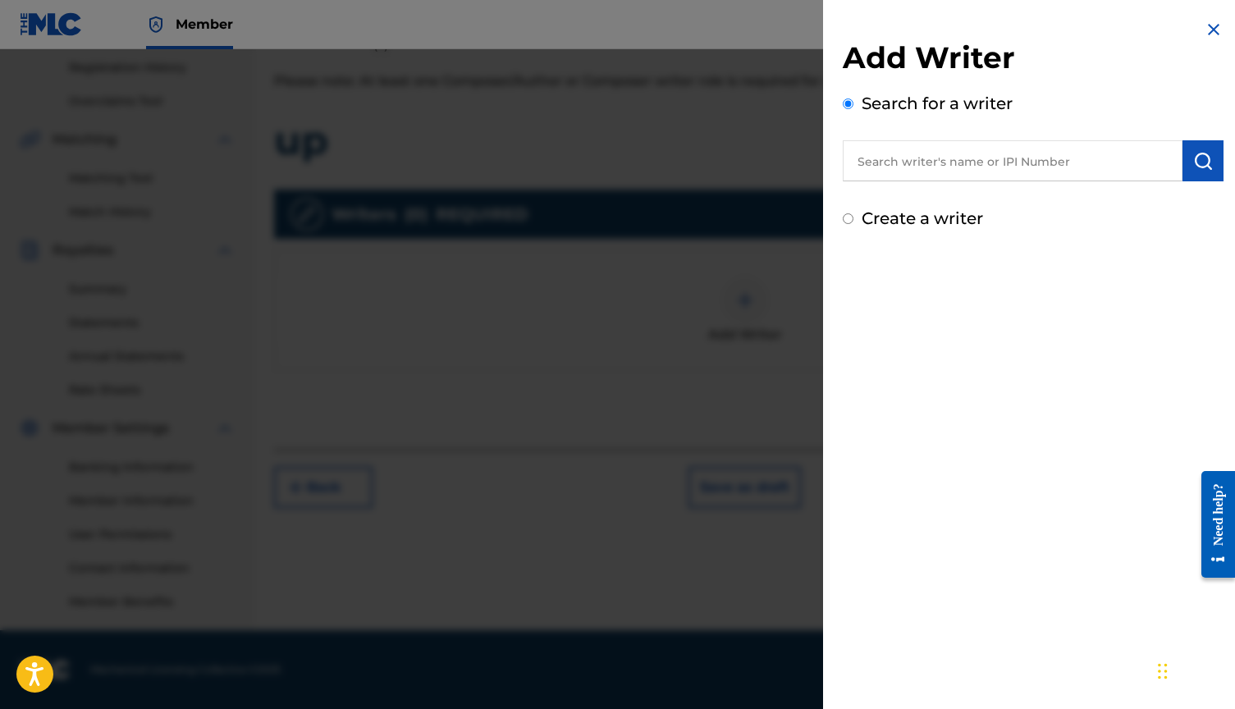
click at [987, 146] on input "text" at bounding box center [1013, 160] width 340 height 41
drag, startPoint x: 984, startPoint y: 146, endPoint x: 957, endPoint y: 195, distance: 56.2
click at [957, 195] on div "[PERSON_NAME]" at bounding box center [1012, 199] width 339 height 30
type input "[PERSON_NAME]"
click at [1203, 160] on img "submit" at bounding box center [1203, 161] width 20 height 20
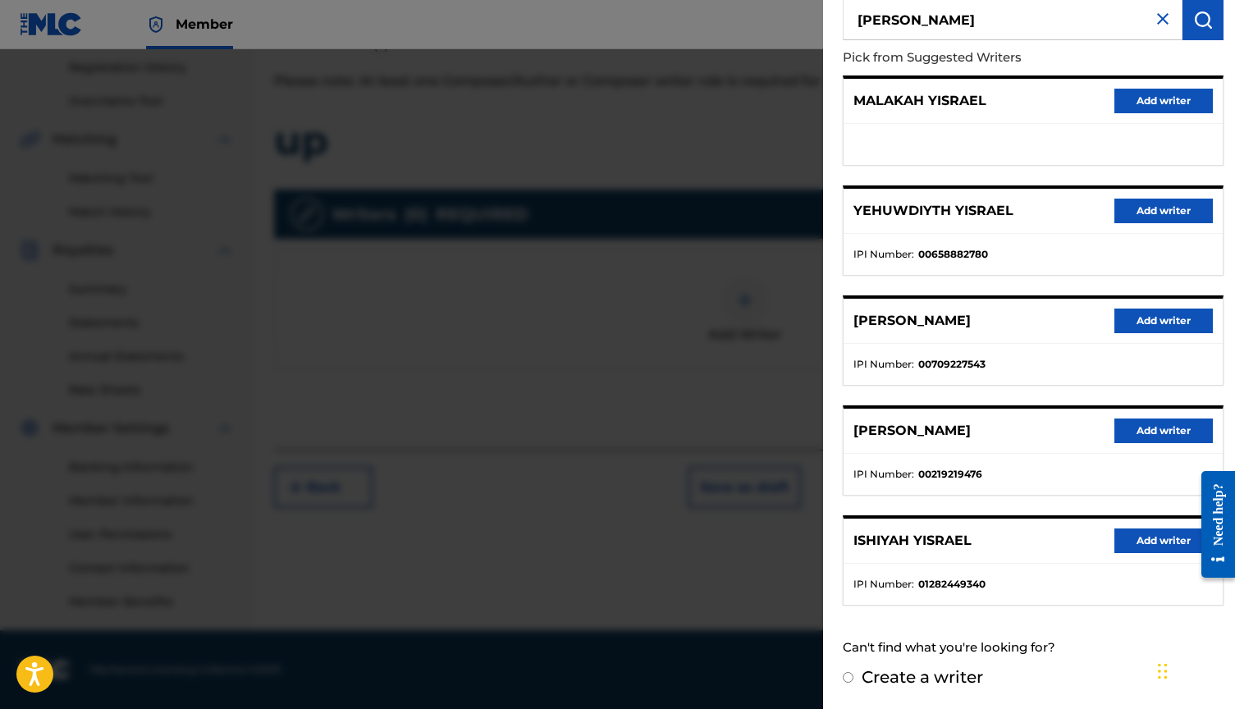
scroll to position [140, 0]
click at [1159, 535] on button "Add writer" at bounding box center [1163, 541] width 98 height 25
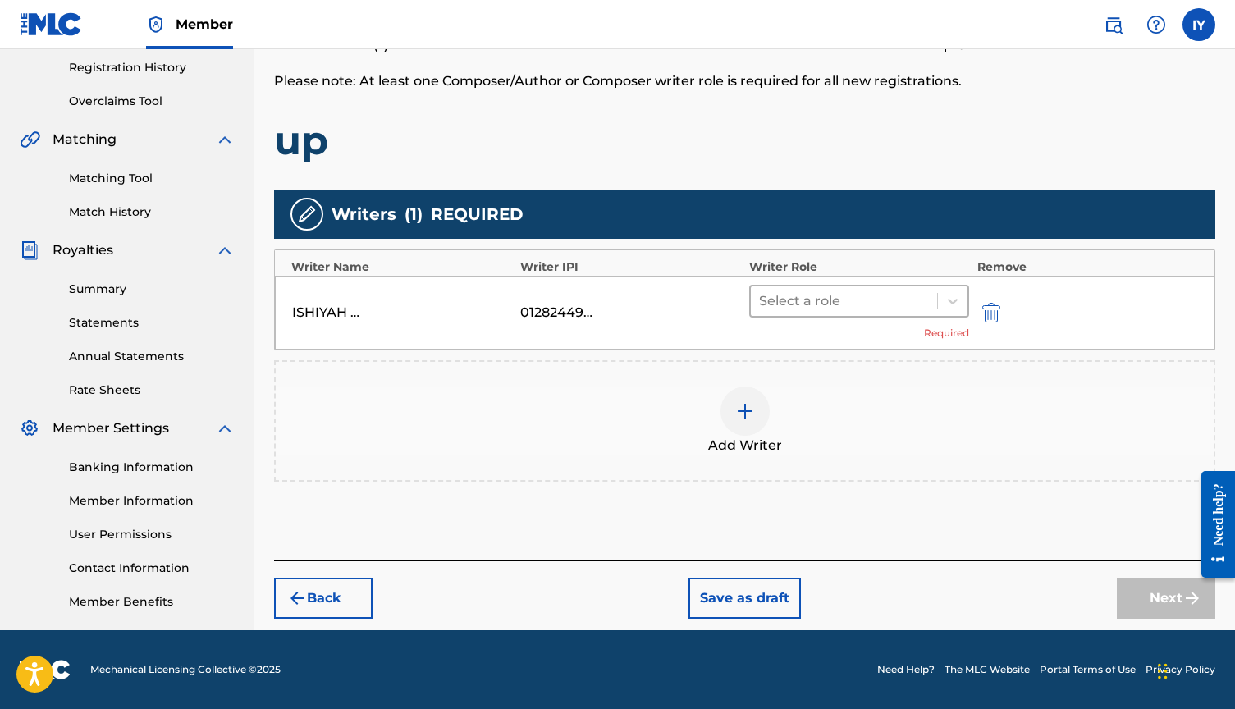
click at [853, 300] on div at bounding box center [844, 301] width 170 height 23
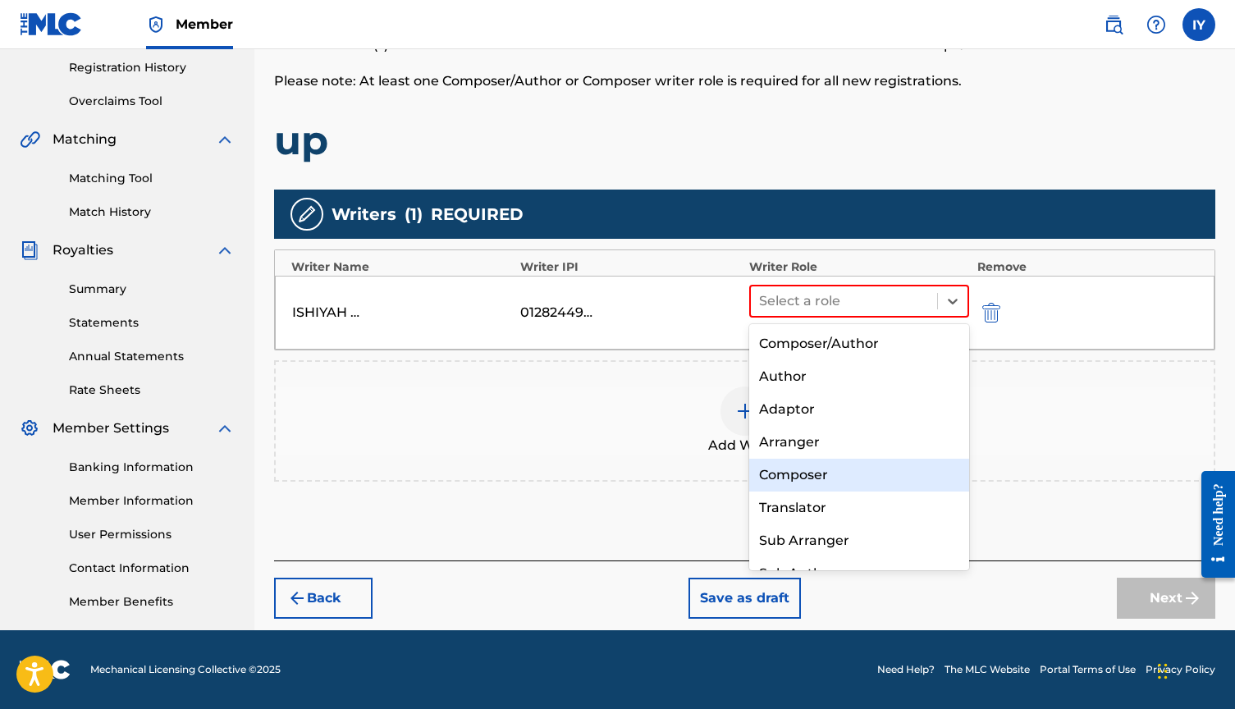
click at [819, 469] on div "Composer" at bounding box center [859, 475] width 220 height 33
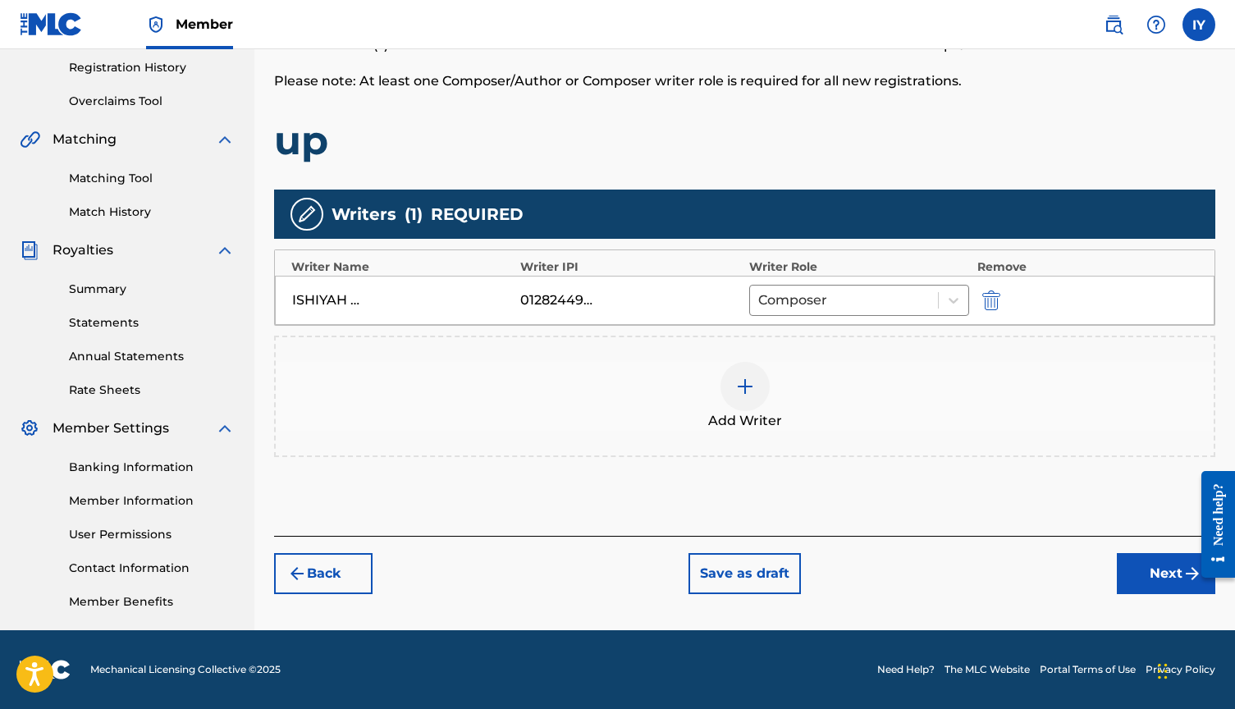
scroll to position [309, 0]
click at [1173, 583] on button "Next" at bounding box center [1166, 573] width 98 height 41
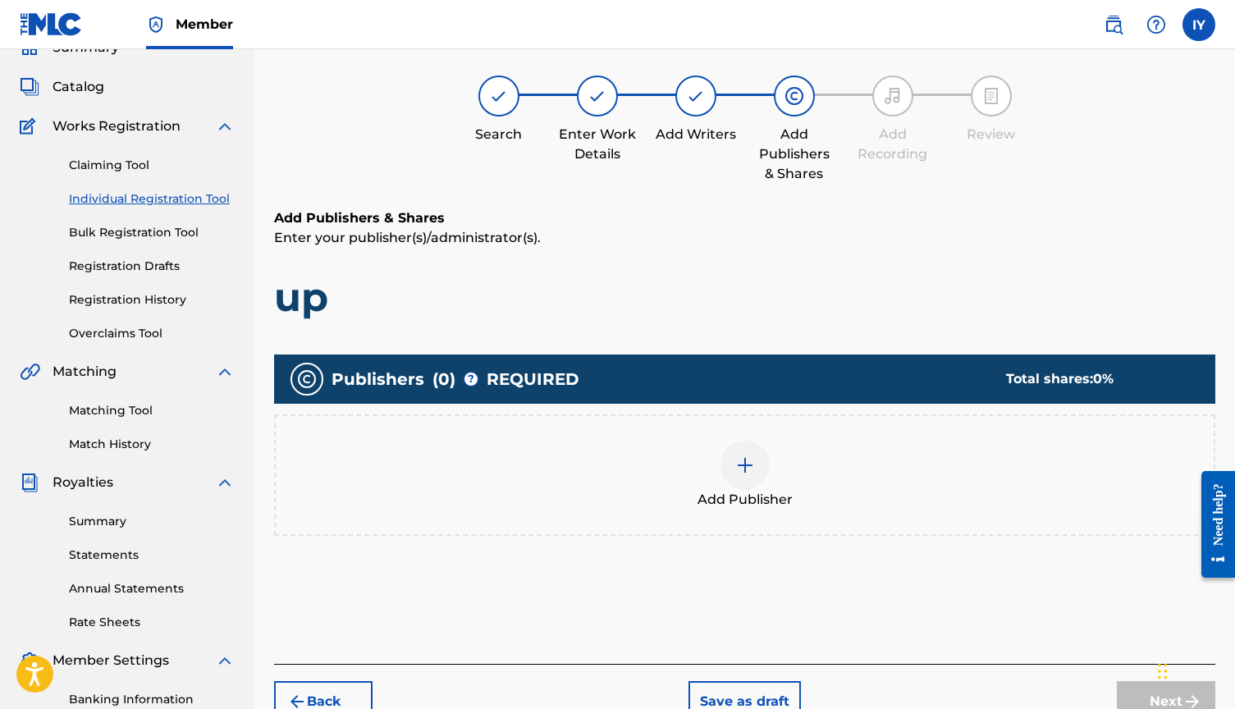
scroll to position [74, 0]
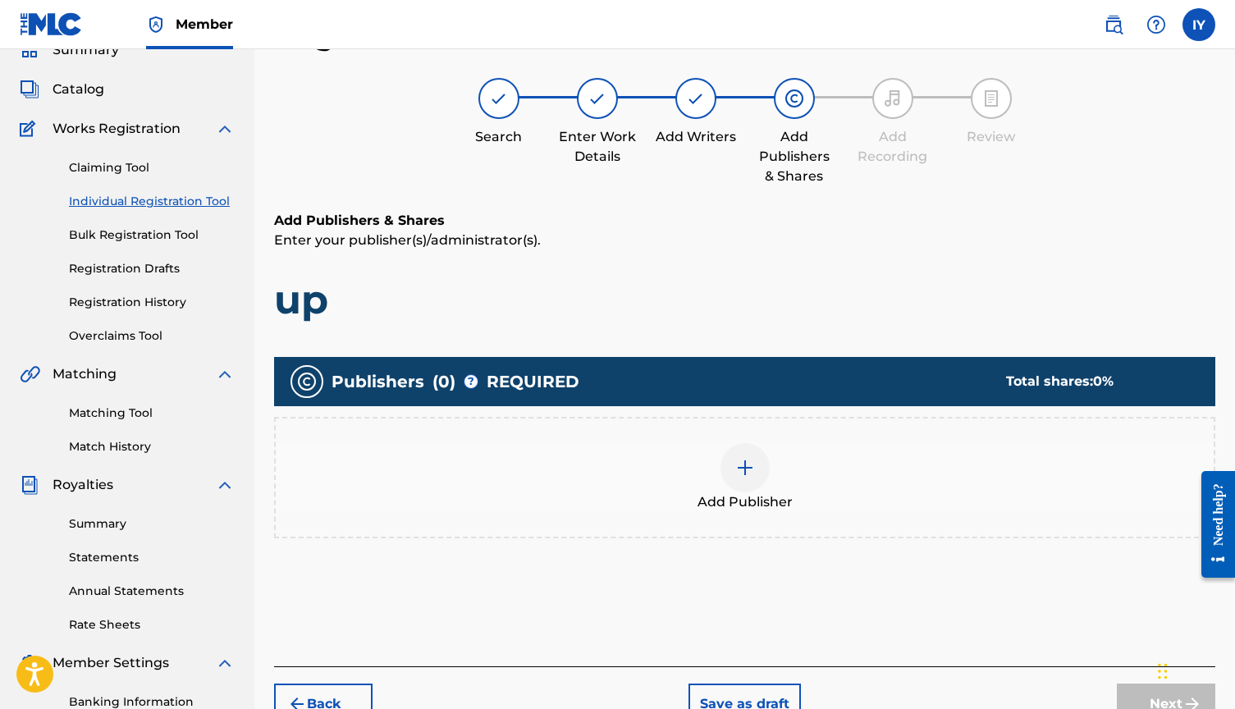
click at [787, 492] on span "Add Publisher" at bounding box center [744, 502] width 95 height 20
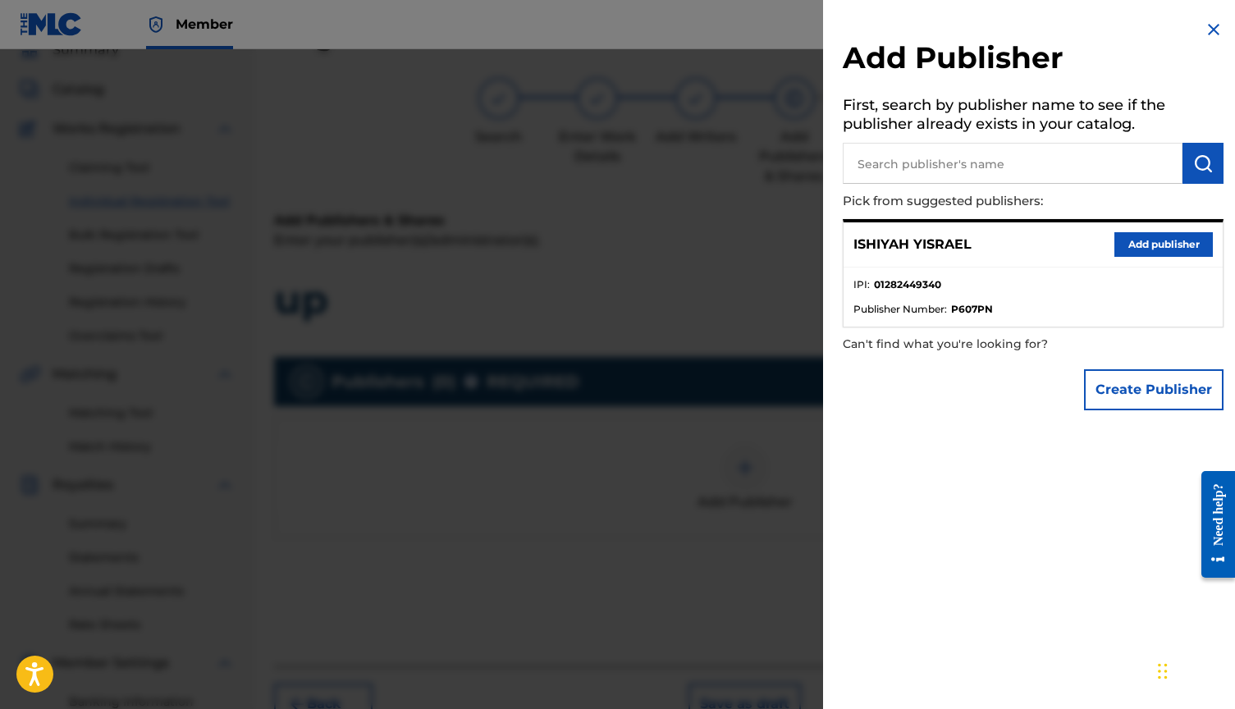
click at [1168, 246] on button "Add publisher" at bounding box center [1163, 244] width 98 height 25
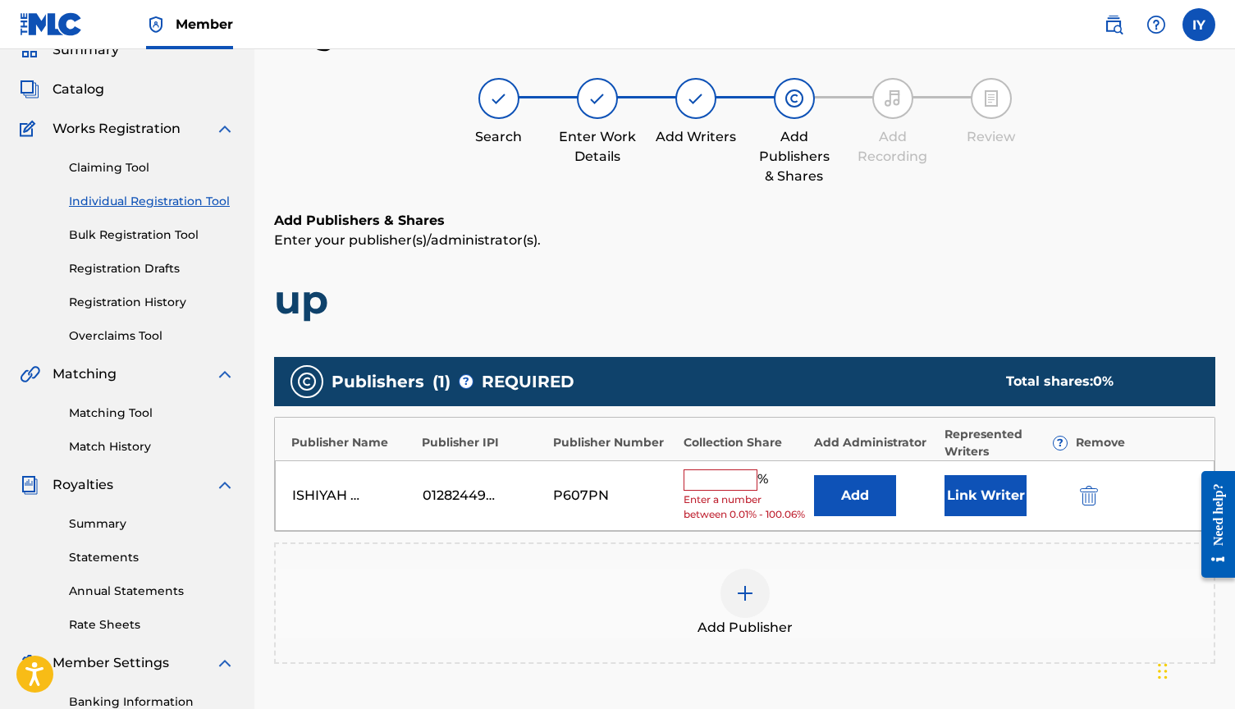
click at [729, 469] on input "text" at bounding box center [721, 479] width 74 height 21
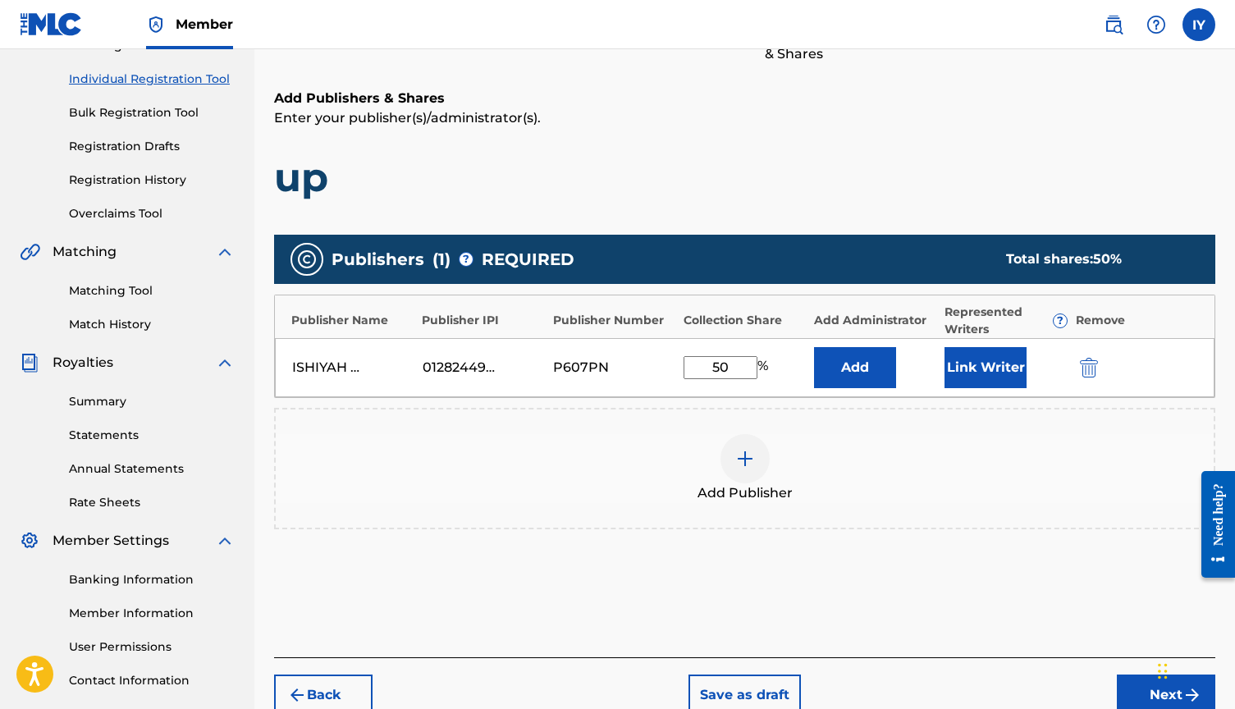
scroll to position [290, 0]
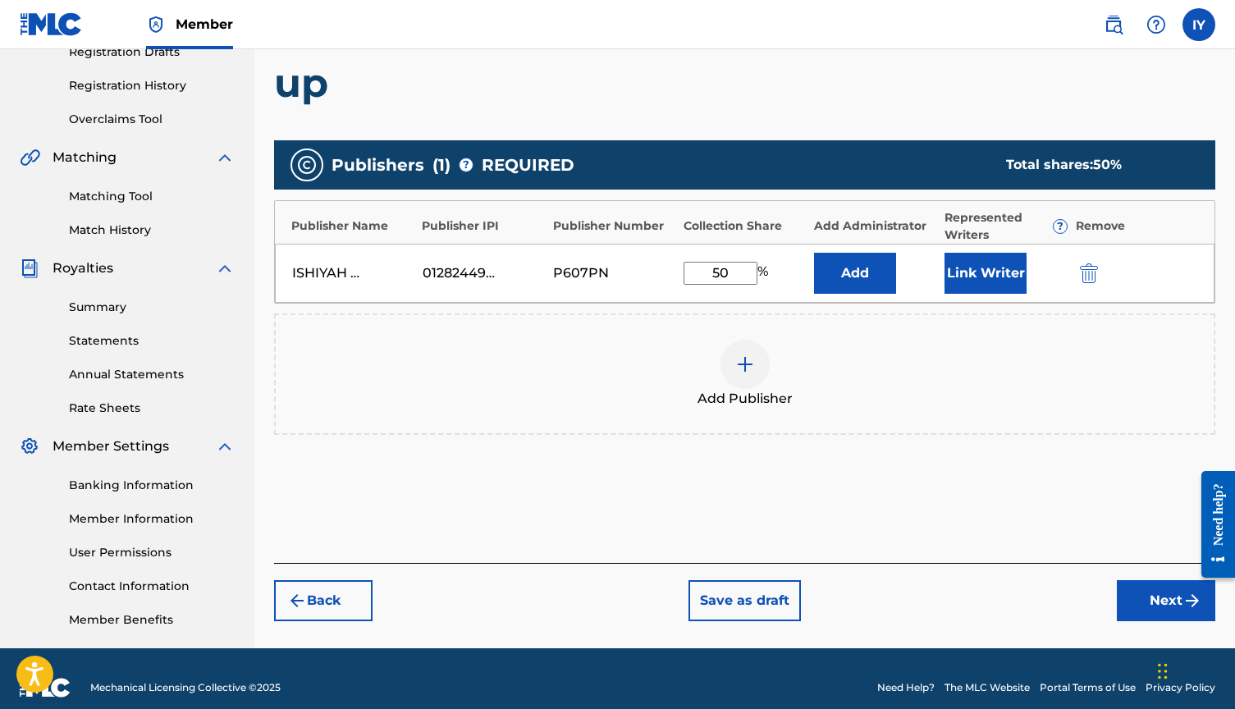
type input "50"
click at [986, 279] on button "Link Writer" at bounding box center [985, 273] width 82 height 41
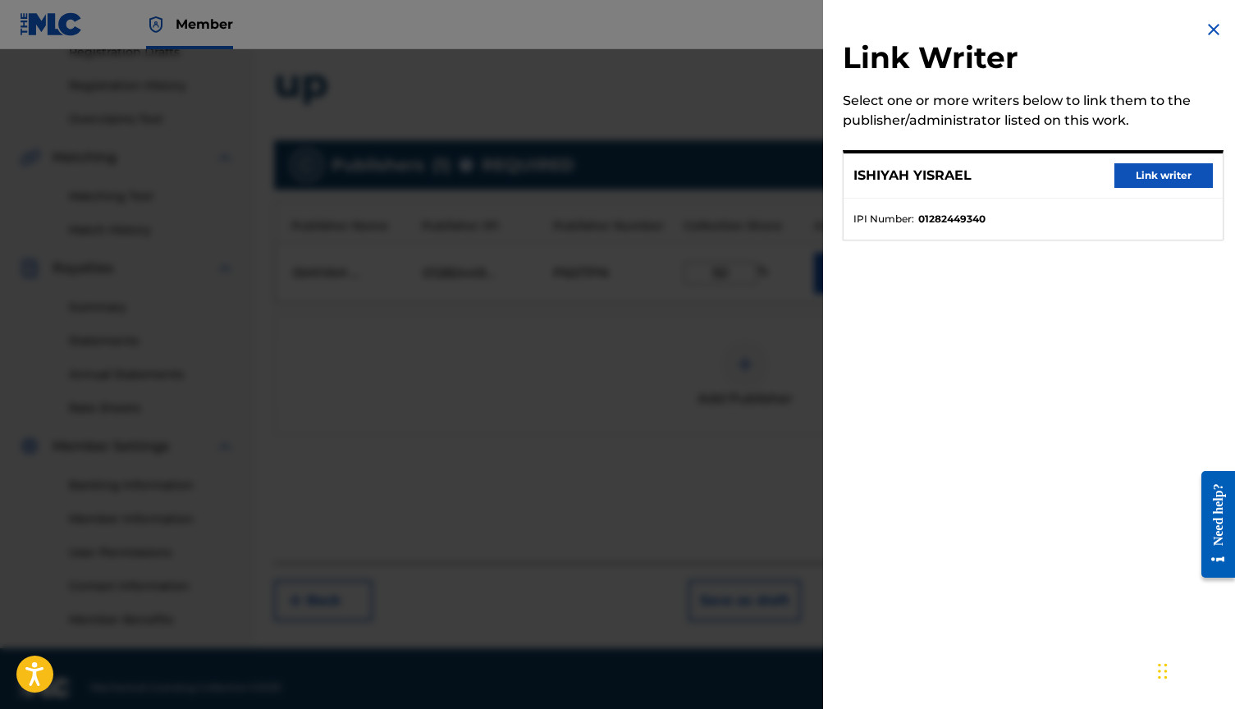
click at [1164, 176] on button "Link writer" at bounding box center [1163, 175] width 98 height 25
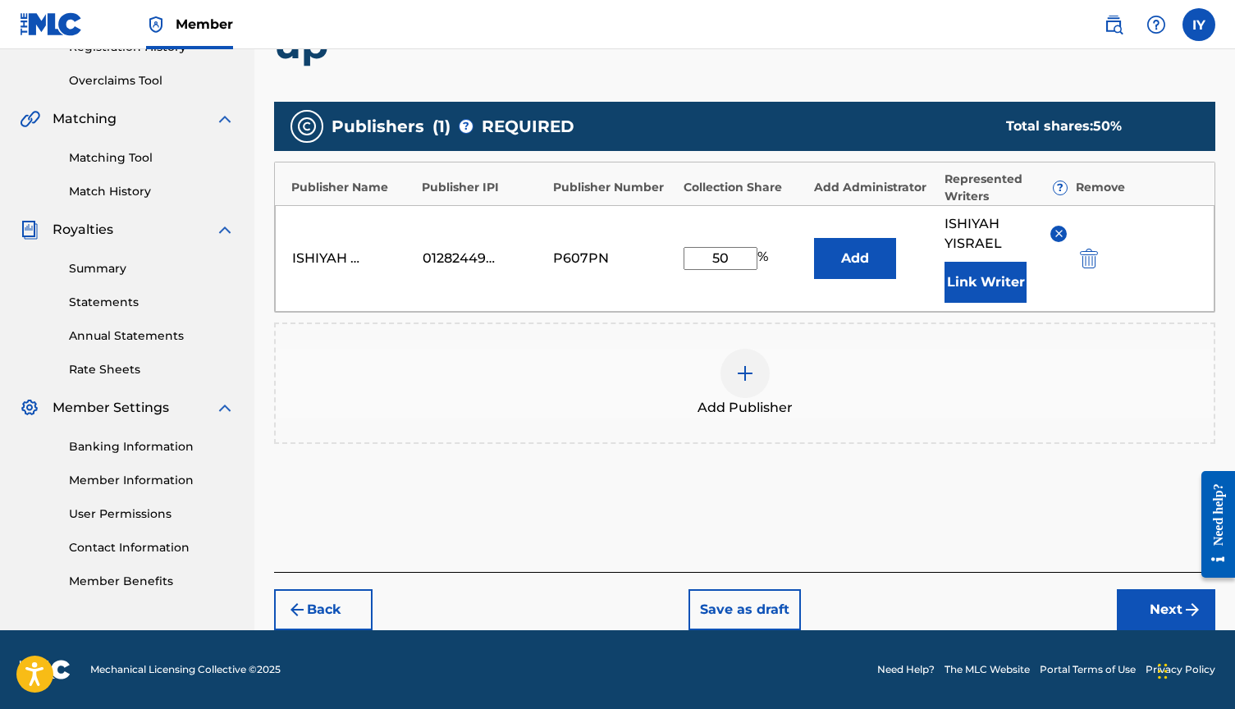
scroll to position [329, 0]
click at [1159, 598] on button "Next" at bounding box center [1166, 609] width 98 height 41
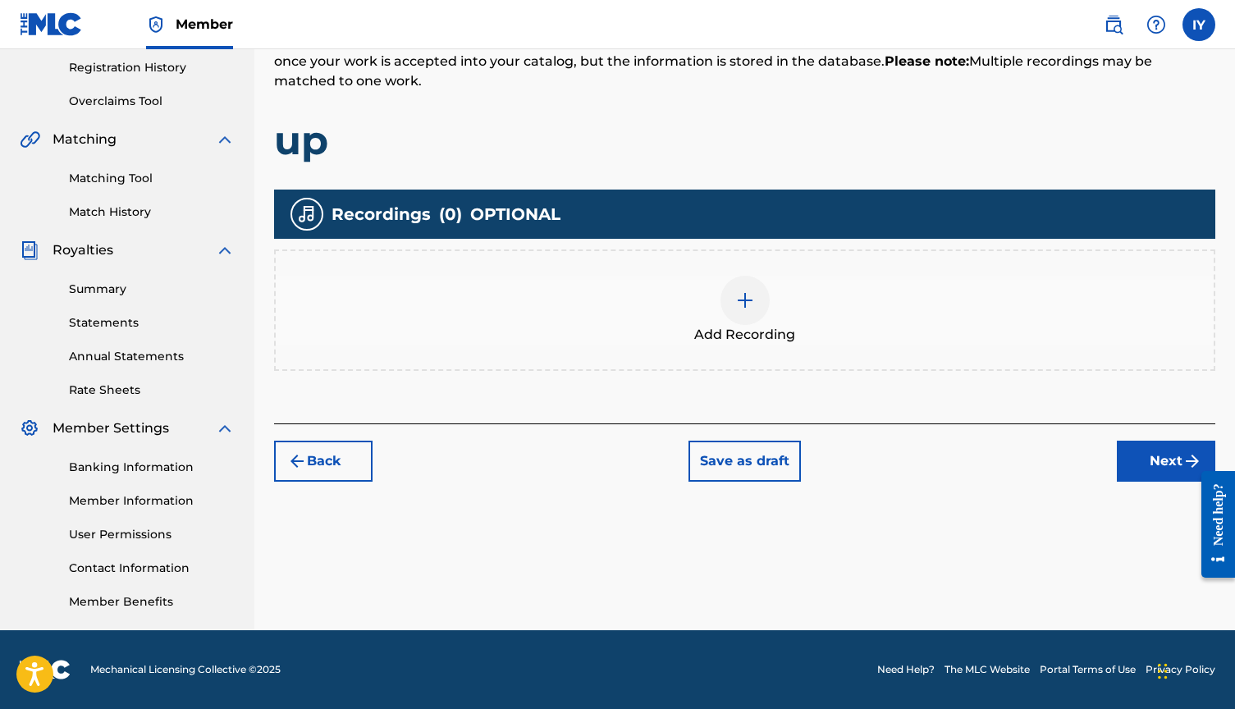
click at [750, 302] on img at bounding box center [745, 300] width 20 height 20
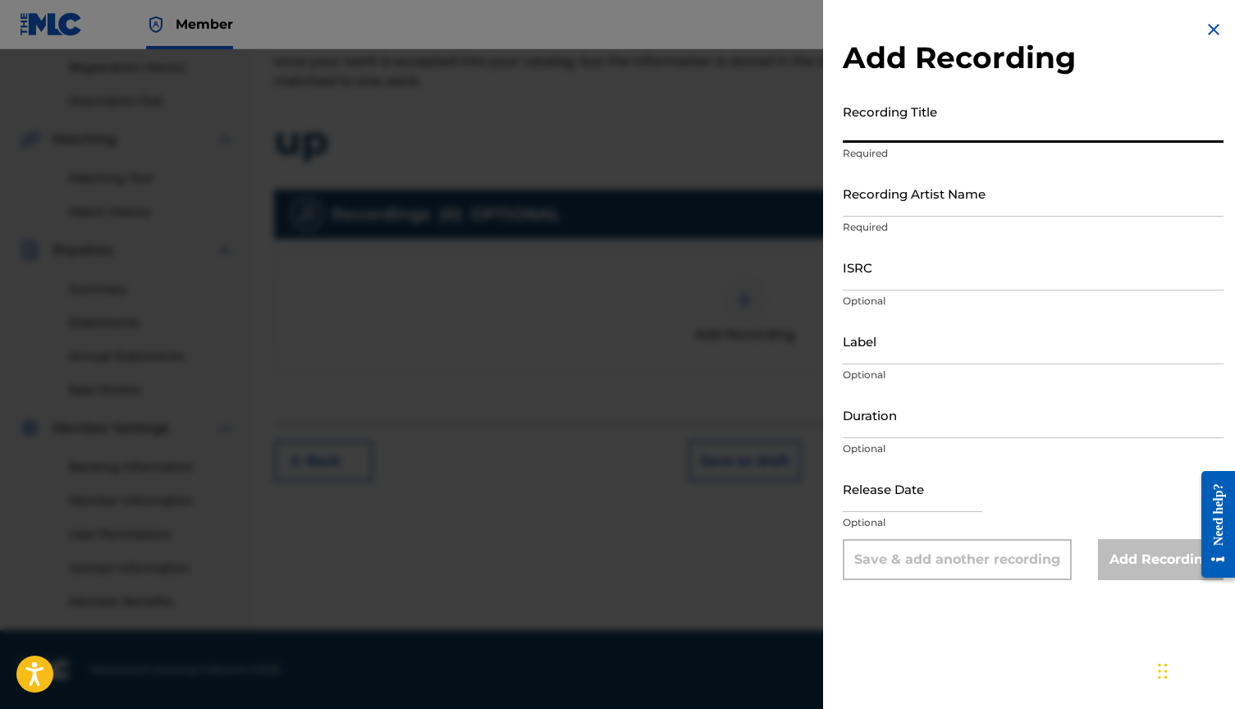
click at [942, 123] on input "Recording Title" at bounding box center [1033, 119] width 381 height 47
type input "up"
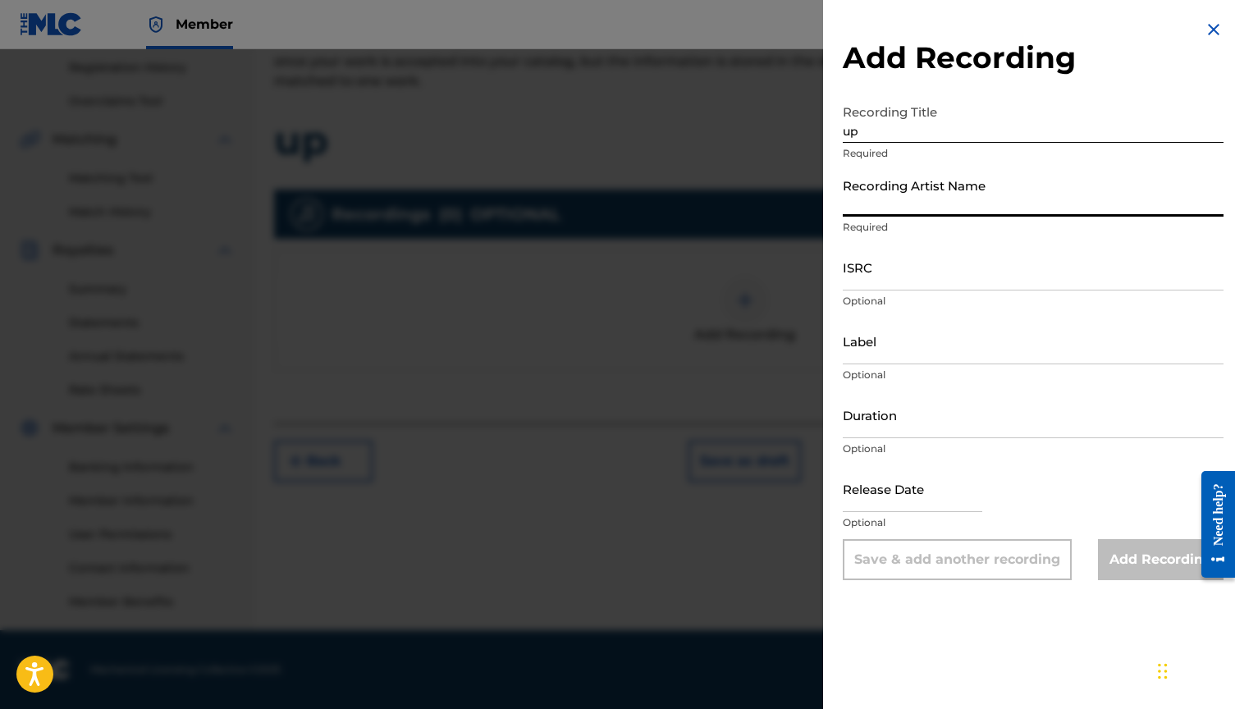
click at [972, 197] on input "Recording Artist Name" at bounding box center [1033, 193] width 381 height 47
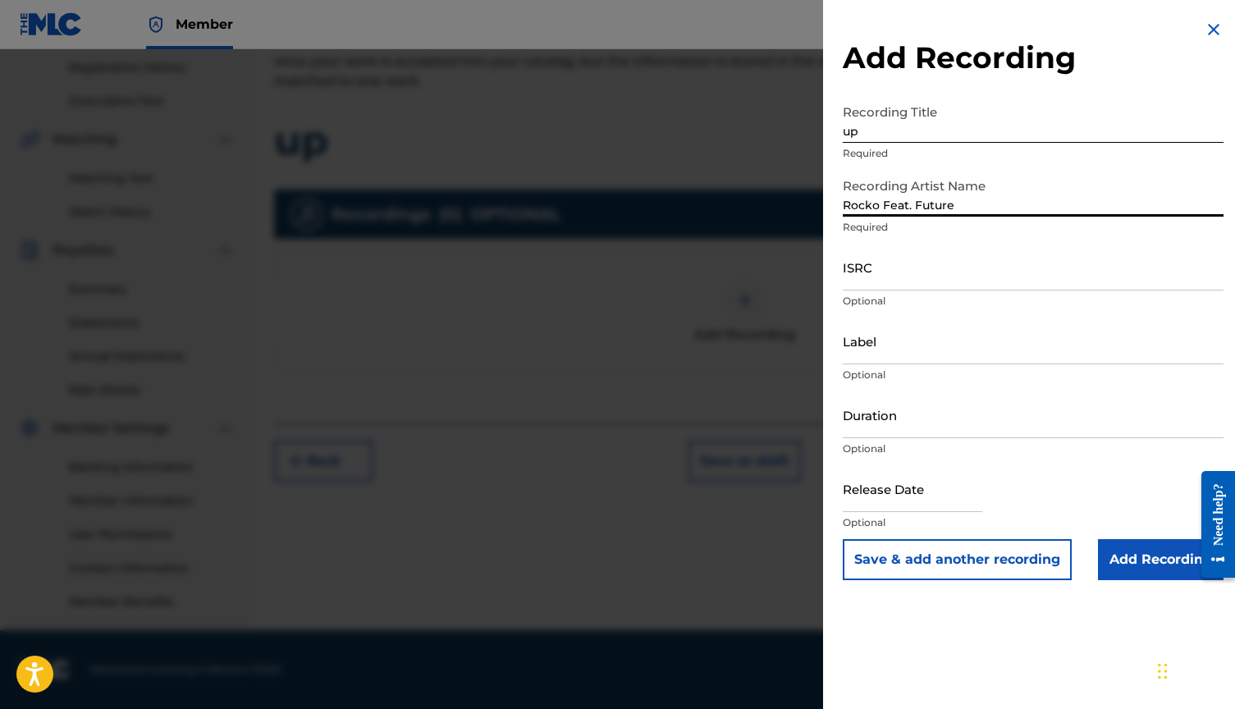
type input "Rocko Feat. Future"
click at [1184, 542] on input "Add Recording" at bounding box center [1161, 559] width 126 height 41
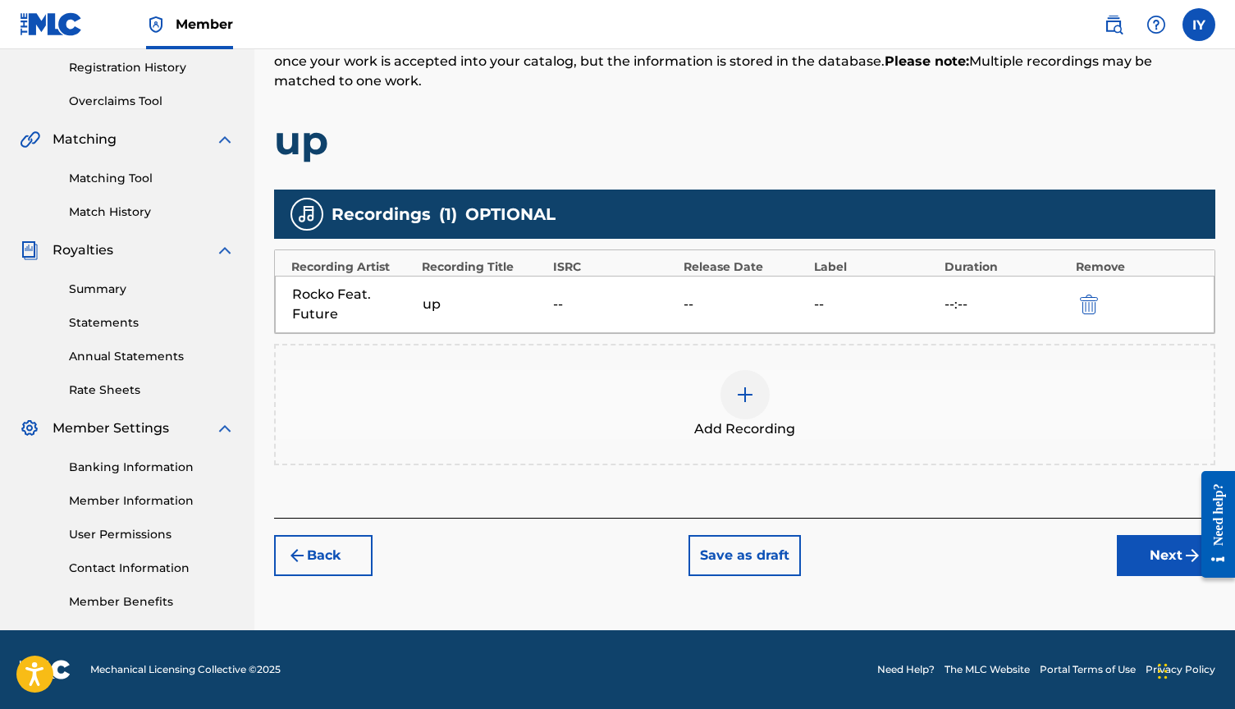
click at [1168, 546] on button "Next" at bounding box center [1166, 555] width 98 height 41
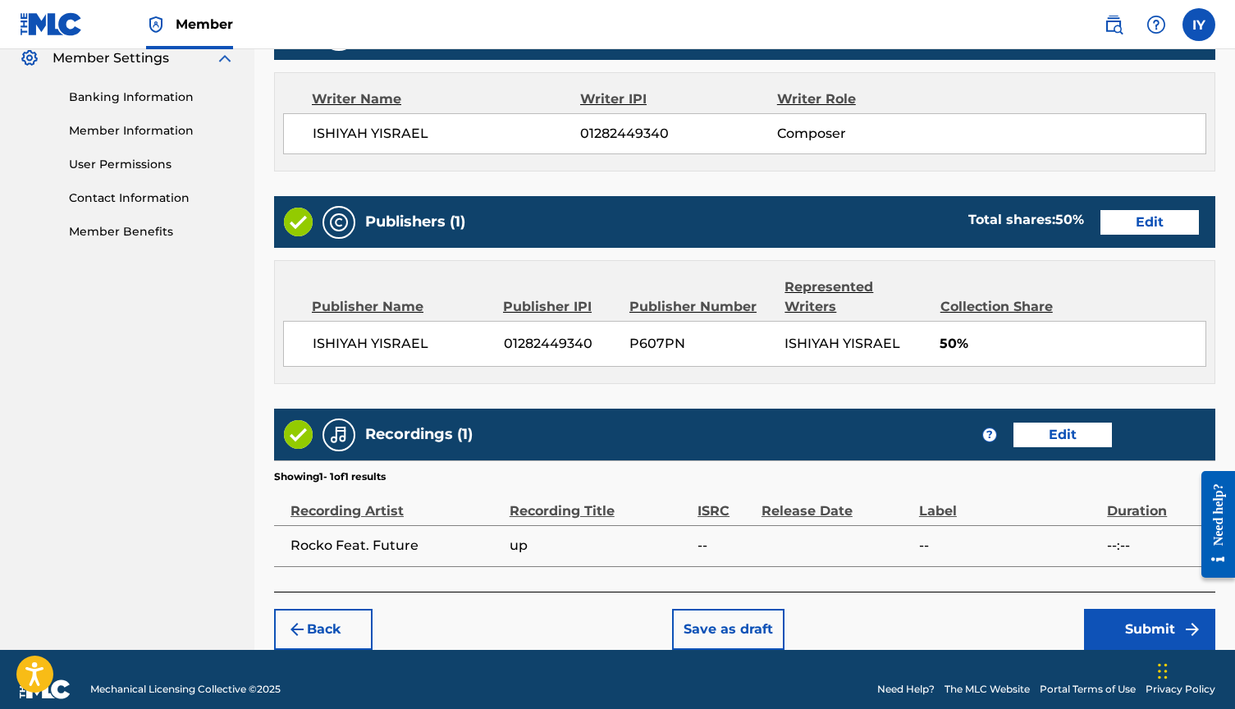
scroll to position [678, 0]
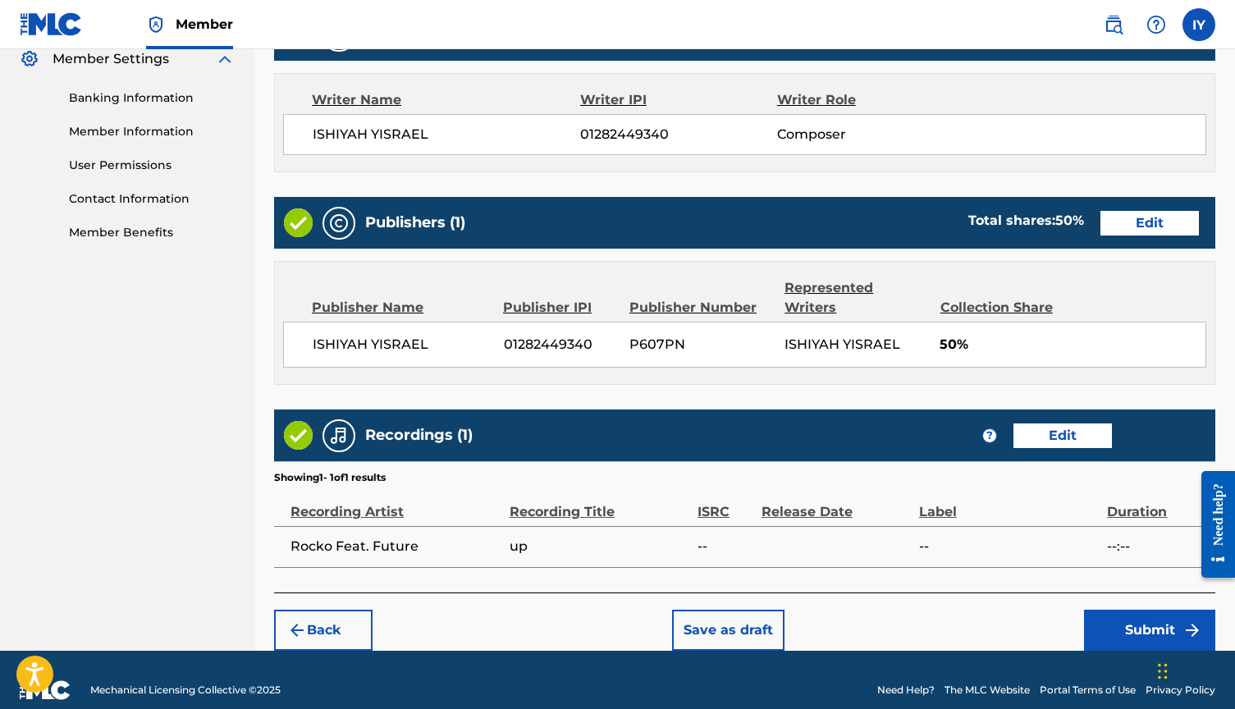
click at [1155, 610] on button "Submit" at bounding box center [1149, 630] width 131 height 41
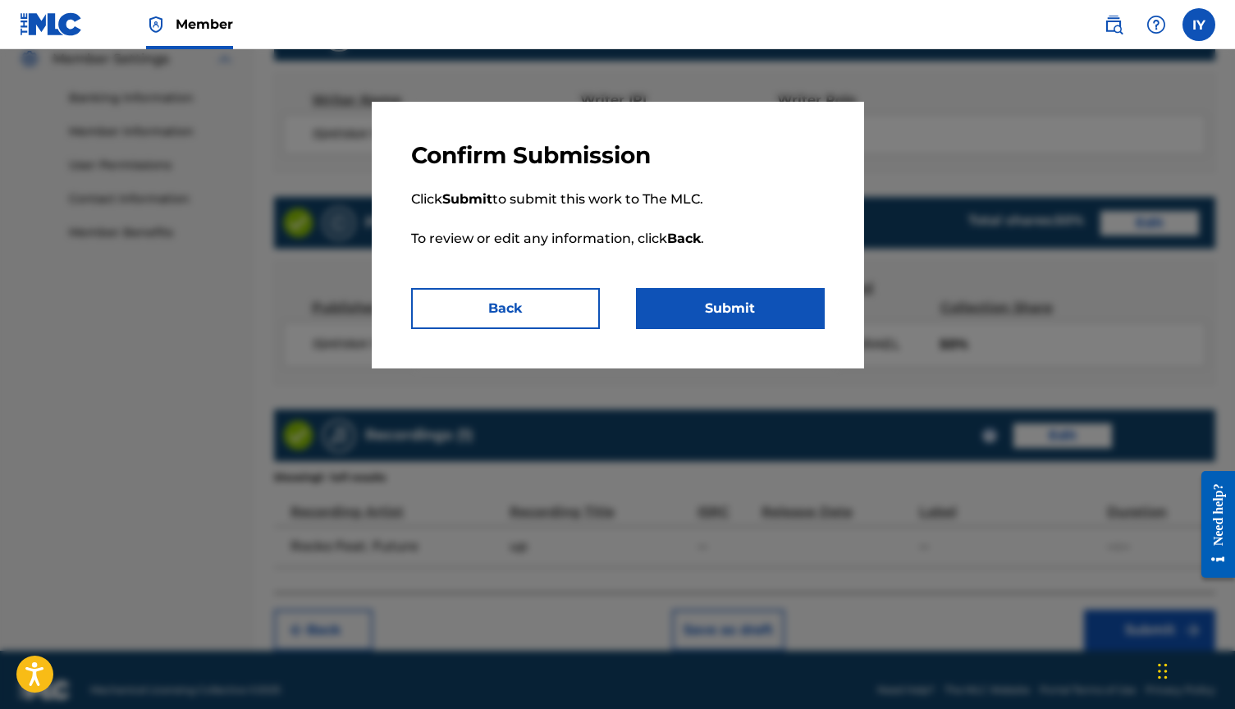
click at [732, 300] on button "Submit" at bounding box center [730, 308] width 189 height 41
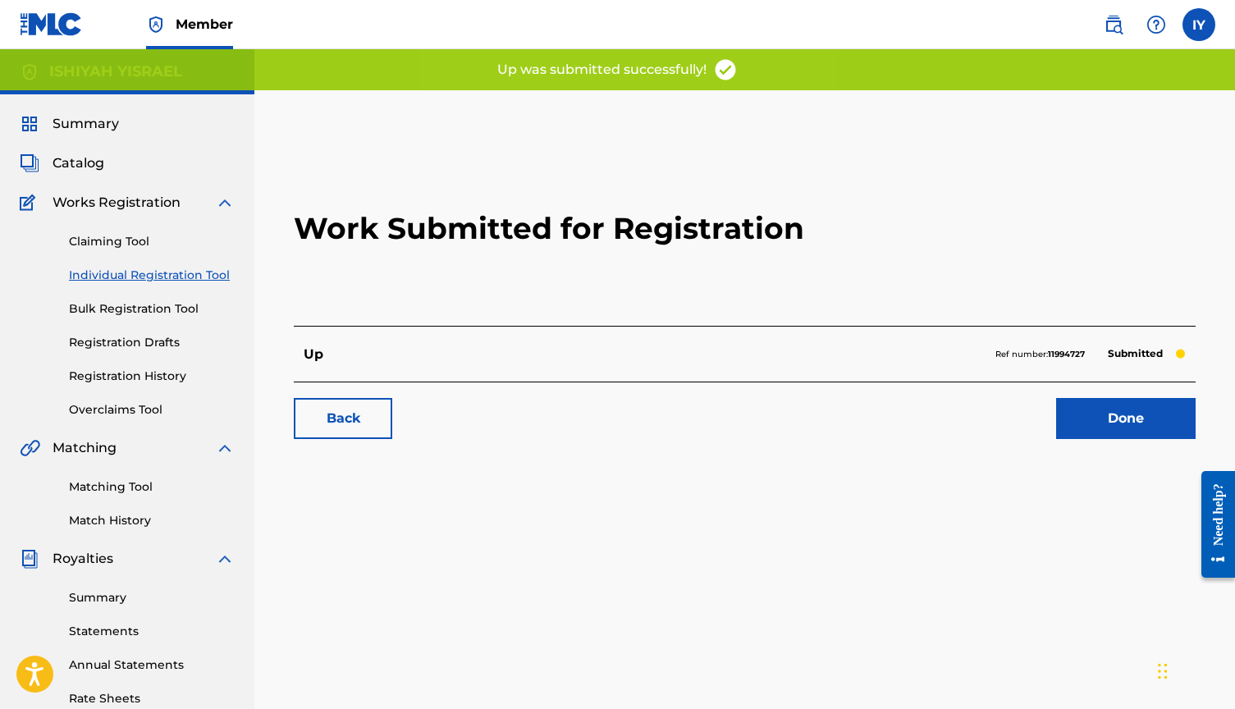
click at [1110, 400] on link "Done" at bounding box center [1125, 418] width 139 height 41
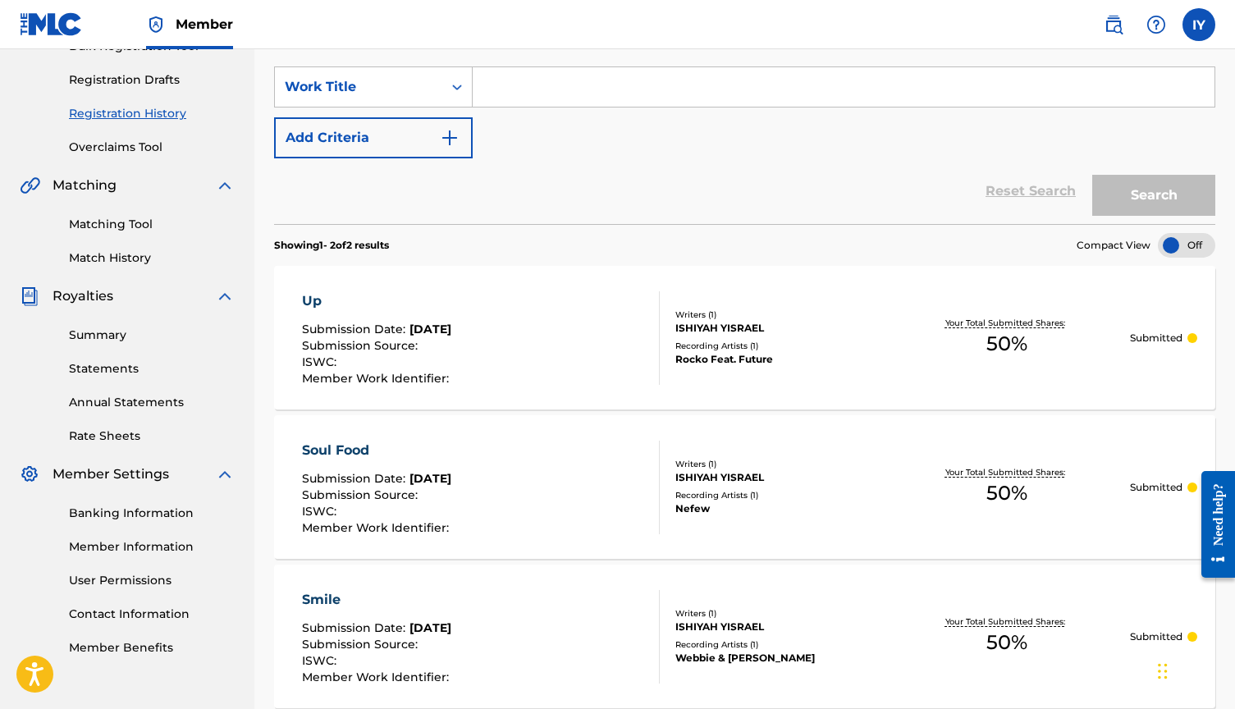
scroll to position [126, 0]
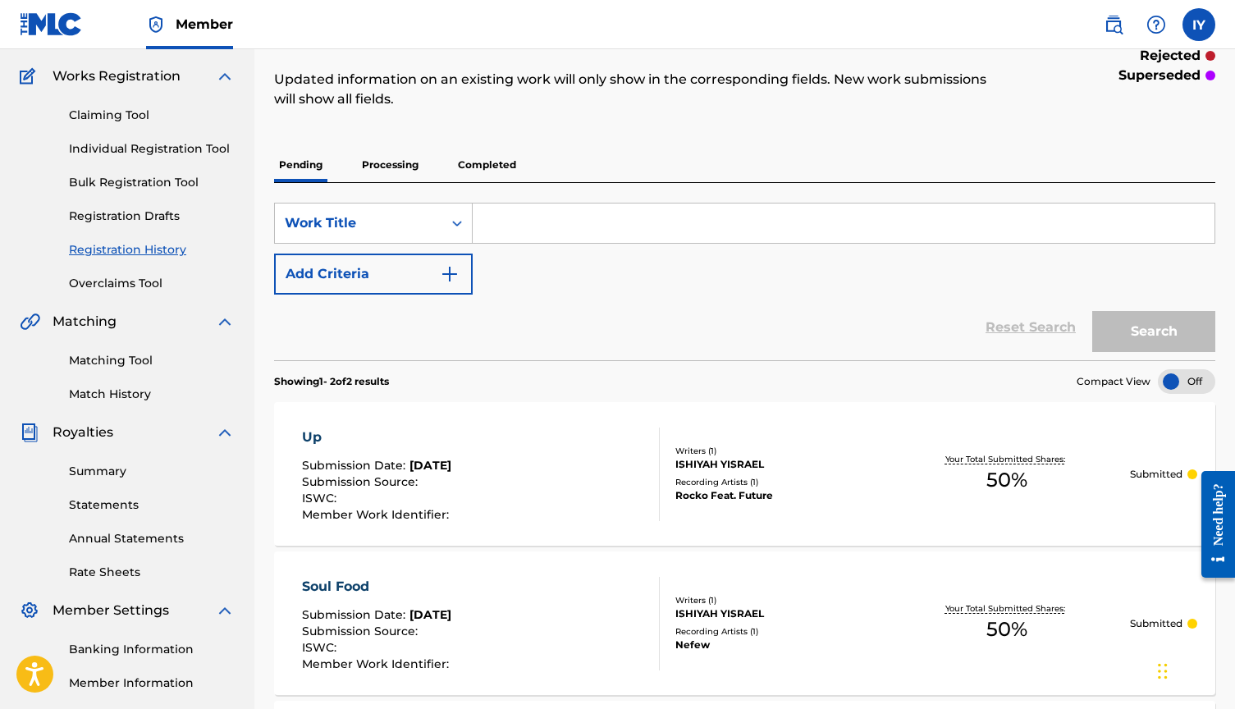
click at [144, 145] on link "Individual Registration Tool" at bounding box center [152, 148] width 166 height 17
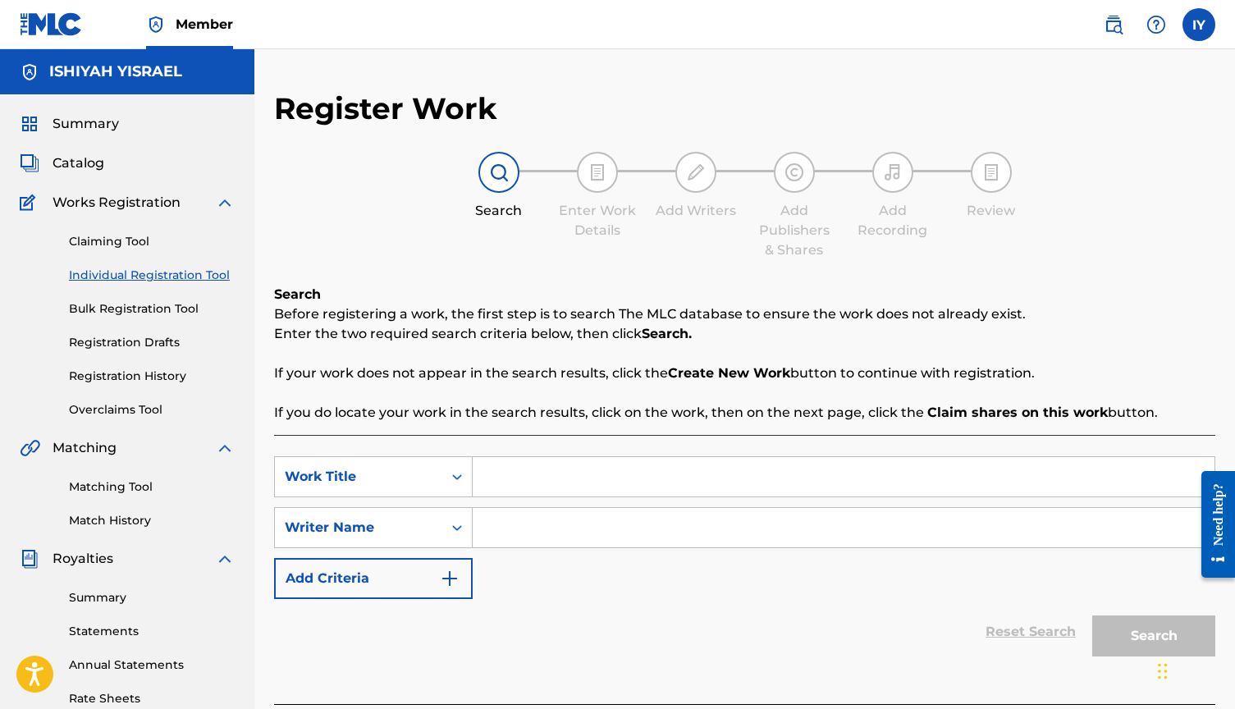
click at [565, 484] on input "Search Form" at bounding box center [844, 476] width 742 height 39
drag, startPoint x: 565, startPoint y: 484, endPoint x: 606, endPoint y: 545, distance: 72.8
click at [606, 545] on input "Search Form" at bounding box center [844, 527] width 742 height 39
click at [580, 493] on input "jogging" at bounding box center [844, 476] width 742 height 39
click at [579, 478] on input "jogging" at bounding box center [844, 476] width 742 height 39
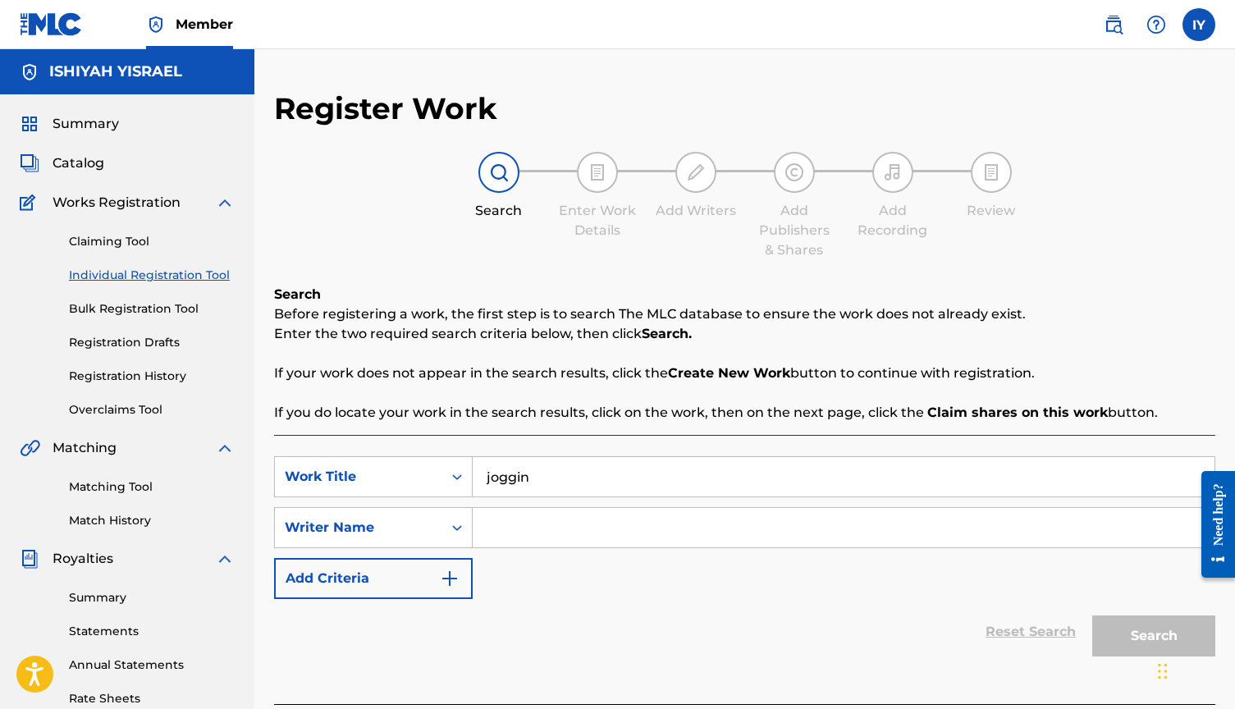
type input "joggin"
click at [543, 510] on input "Search Form" at bounding box center [844, 527] width 742 height 39
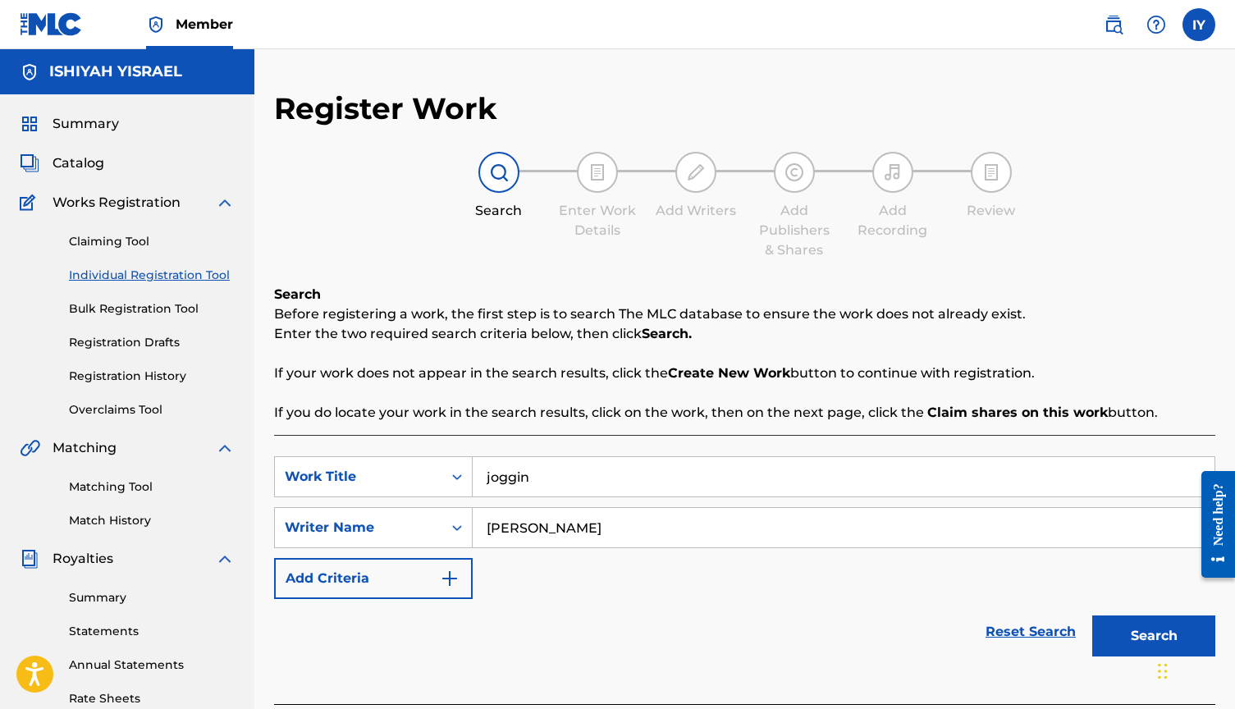
type input "[PERSON_NAME]"
click at [1121, 624] on button "Search" at bounding box center [1153, 635] width 123 height 41
click at [1144, 623] on button "Search" at bounding box center [1153, 635] width 123 height 41
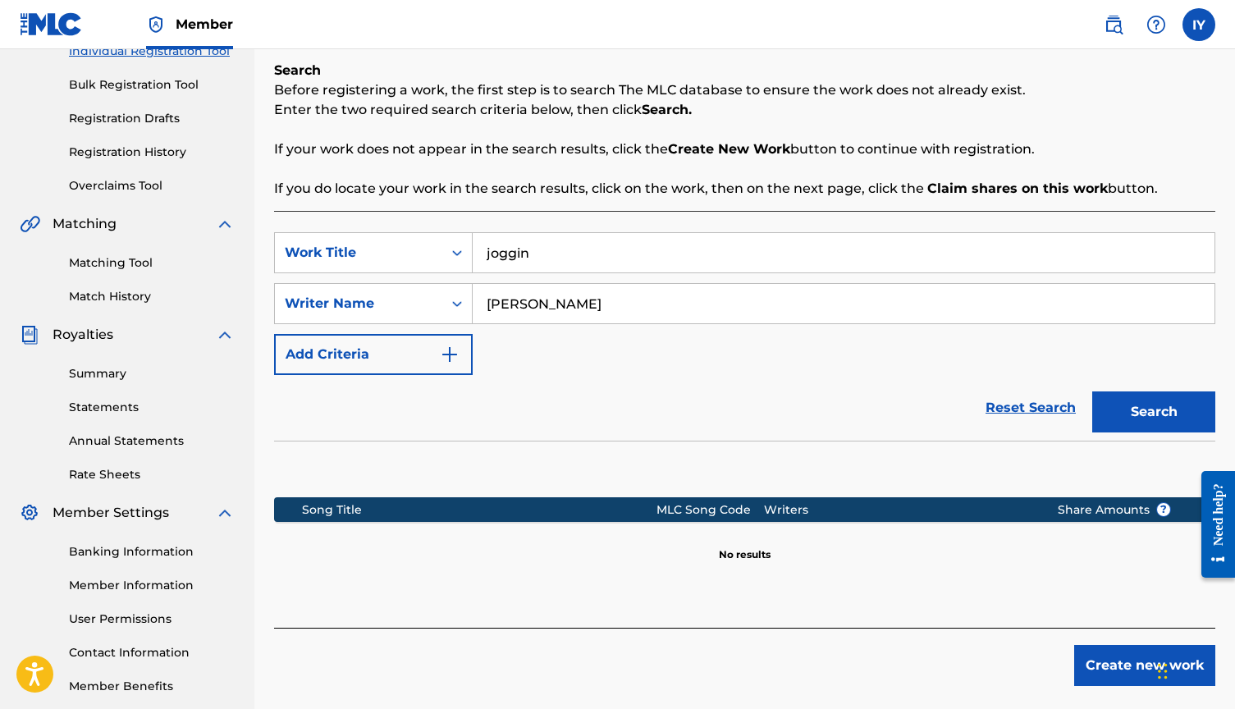
scroll to position [231, 1]
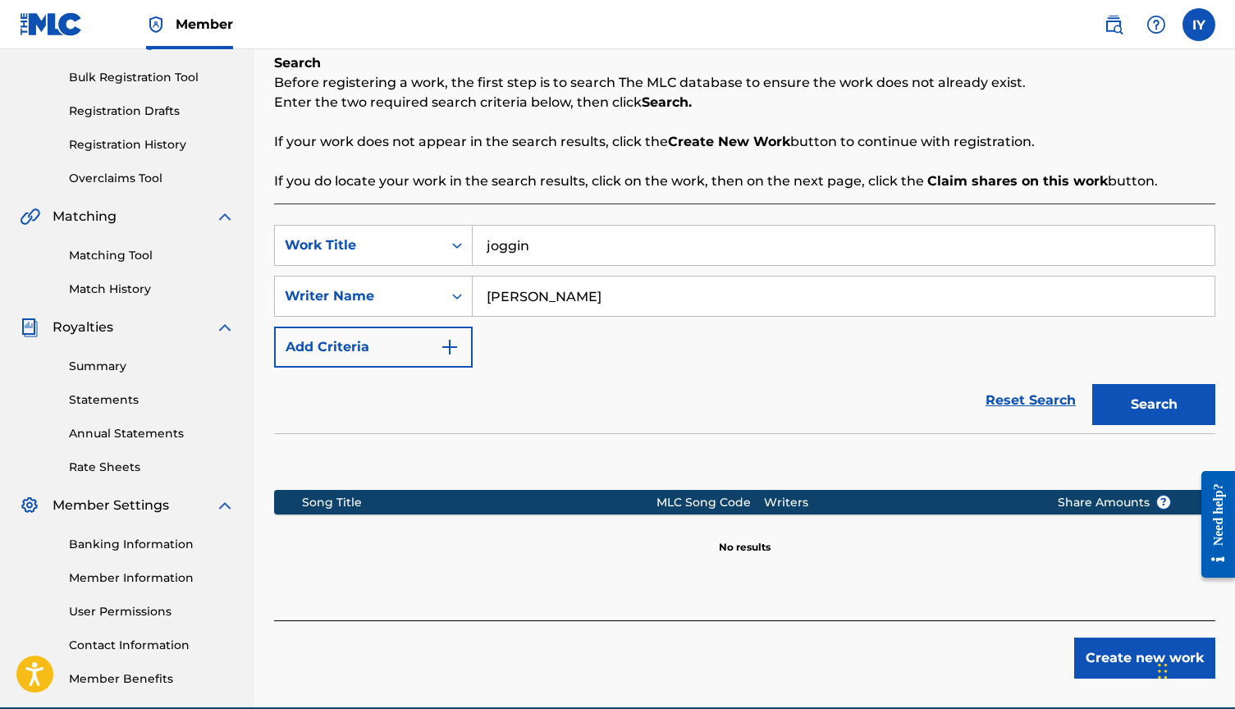
click at [1109, 668] on button "Create new work" at bounding box center [1144, 658] width 141 height 41
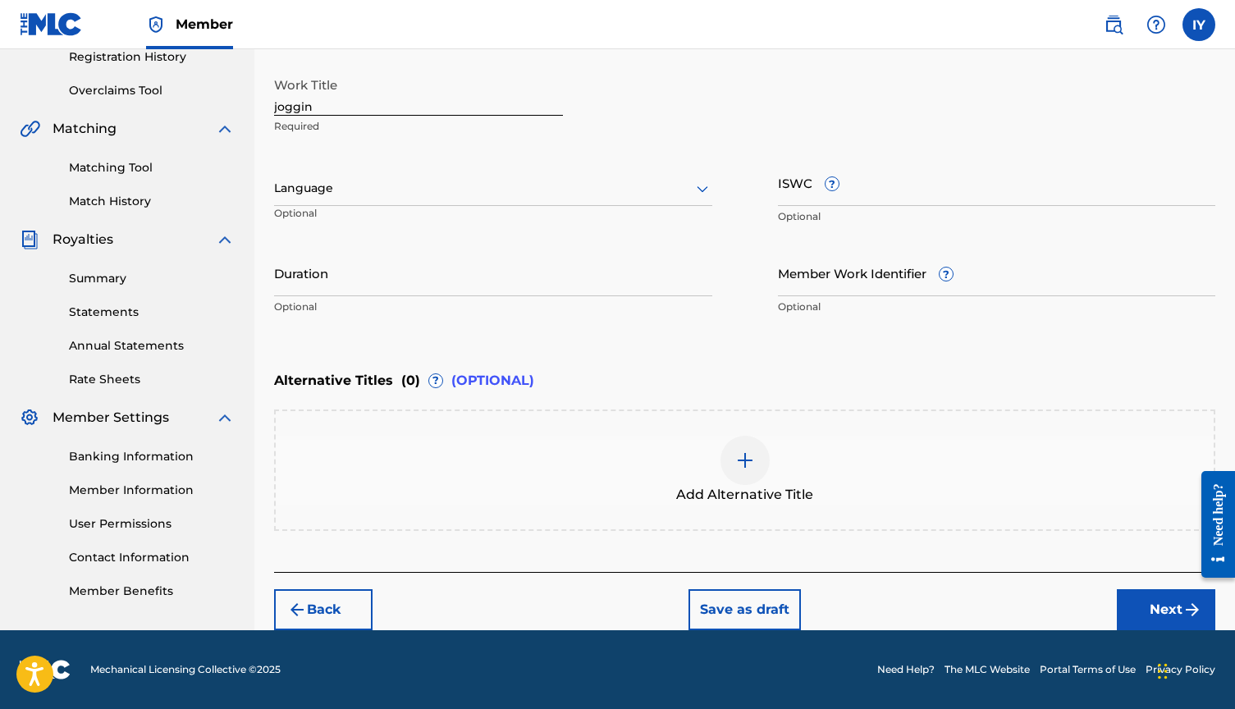
scroll to position [319, 0]
click at [1183, 615] on img "submit" at bounding box center [1192, 610] width 20 height 20
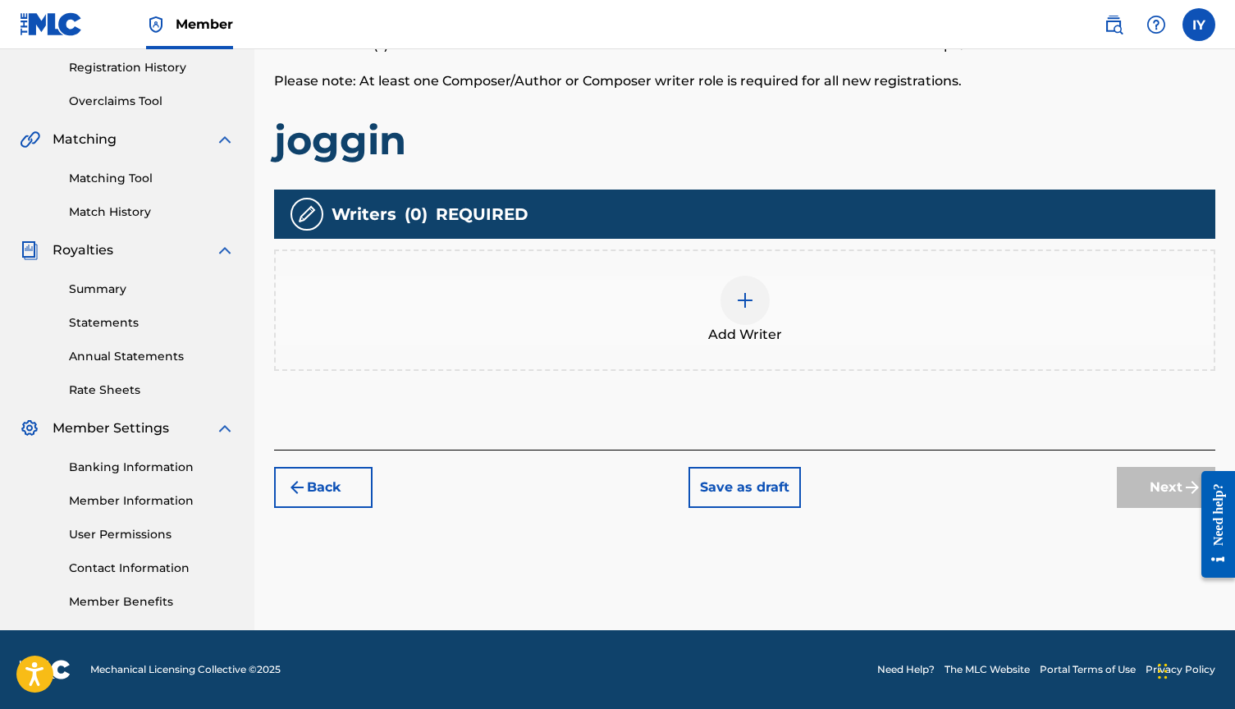
click at [731, 285] on div at bounding box center [744, 300] width 49 height 49
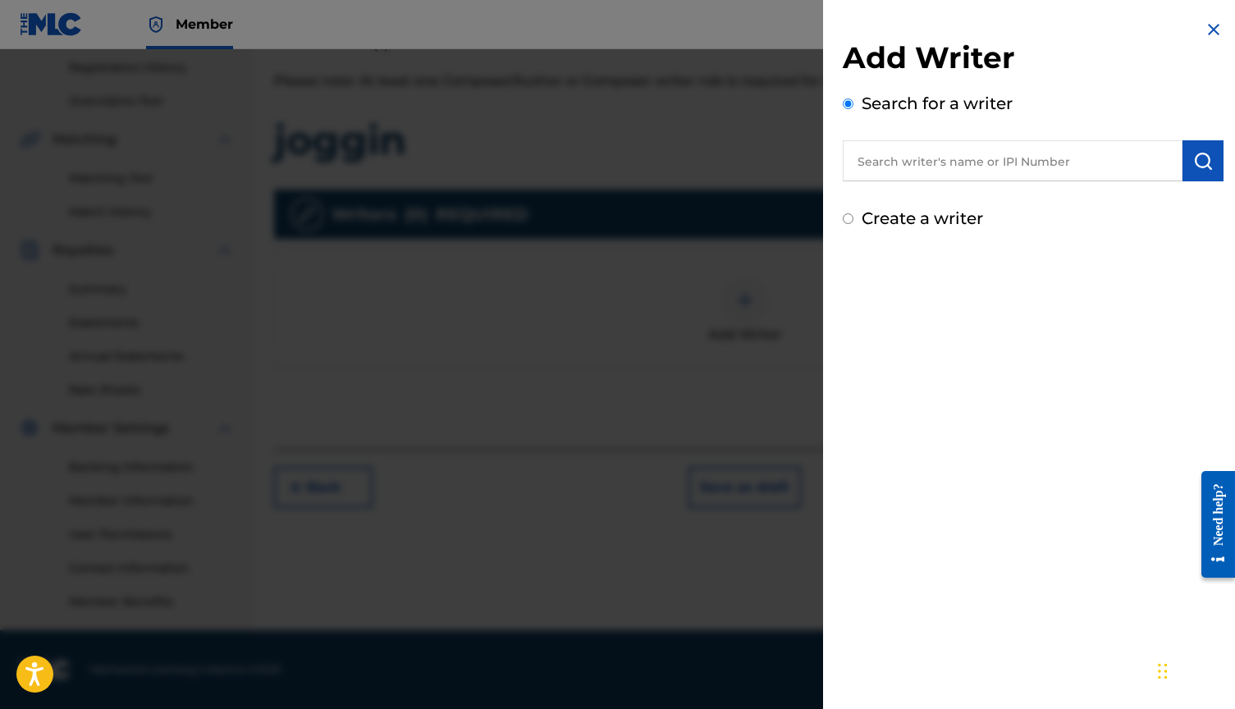
click at [997, 170] on input "text" at bounding box center [1013, 160] width 340 height 41
drag, startPoint x: 997, startPoint y: 170, endPoint x: 954, endPoint y: 203, distance: 53.8
click at [954, 203] on div "[PERSON_NAME]" at bounding box center [1012, 199] width 339 height 30
type input "[PERSON_NAME]"
click at [1195, 168] on img "submit" at bounding box center [1203, 161] width 20 height 20
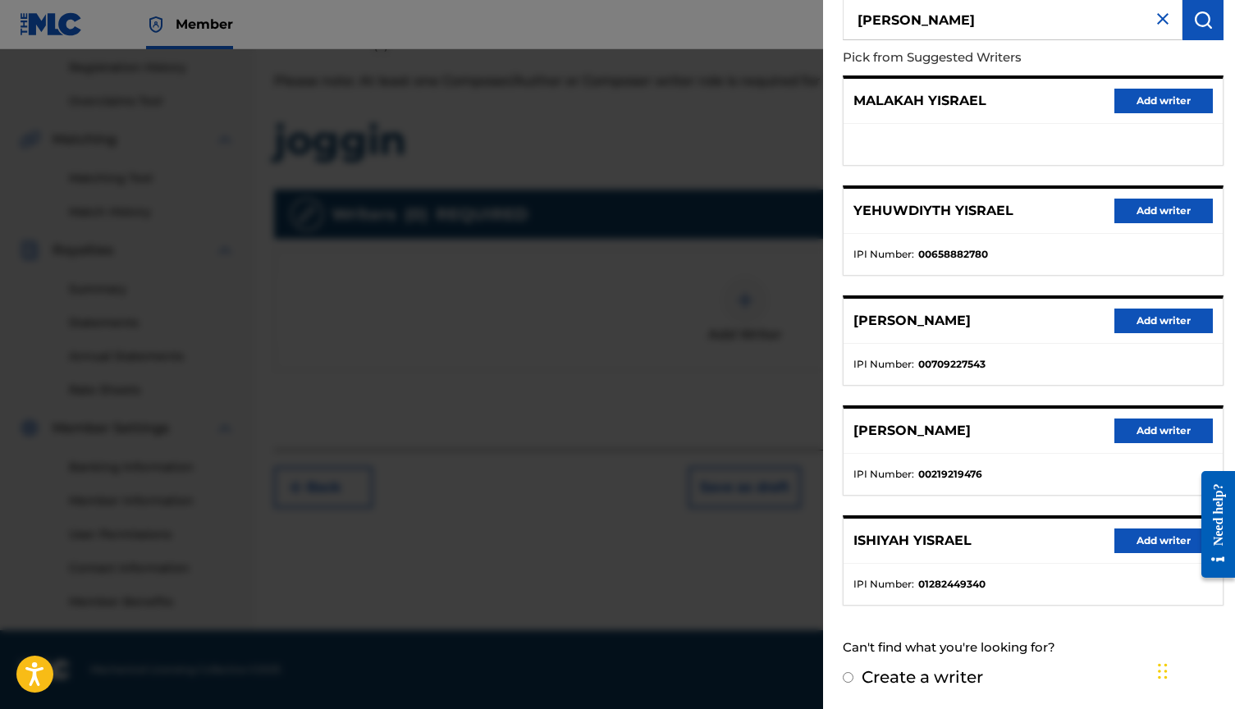
scroll to position [140, 0]
click at [1158, 542] on button "Add writer" at bounding box center [1163, 541] width 98 height 25
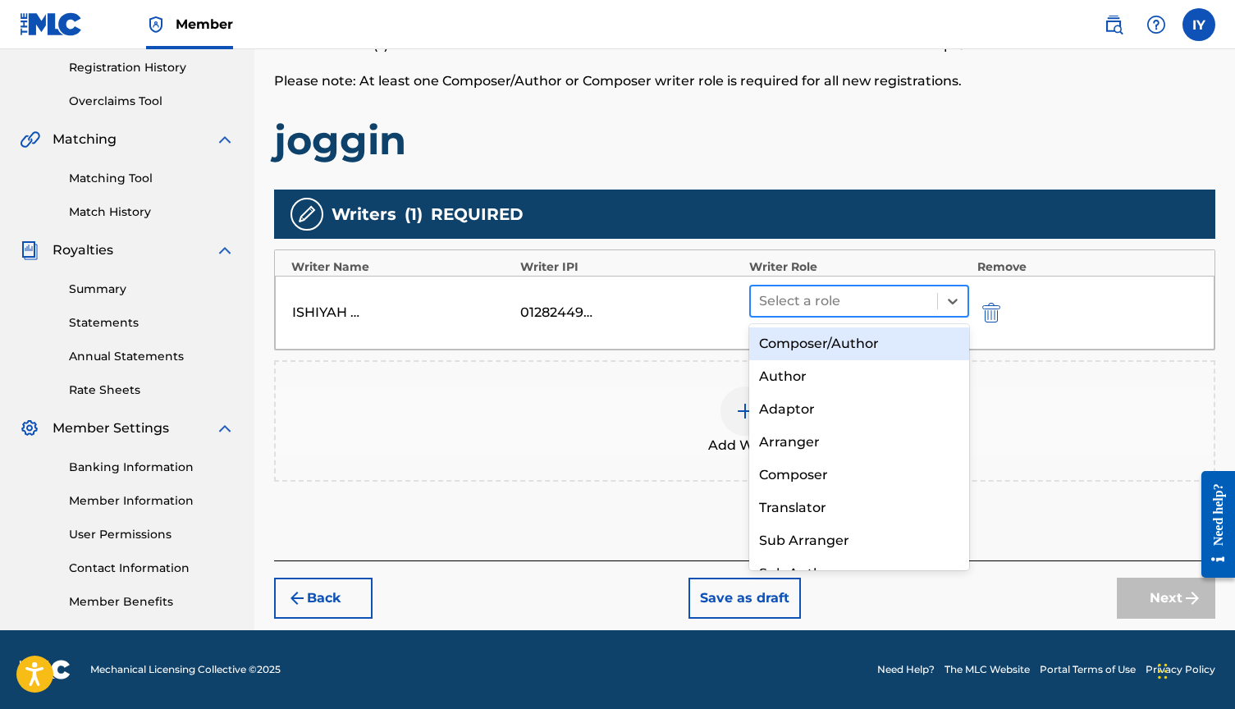
click at [892, 295] on div at bounding box center [844, 301] width 170 height 23
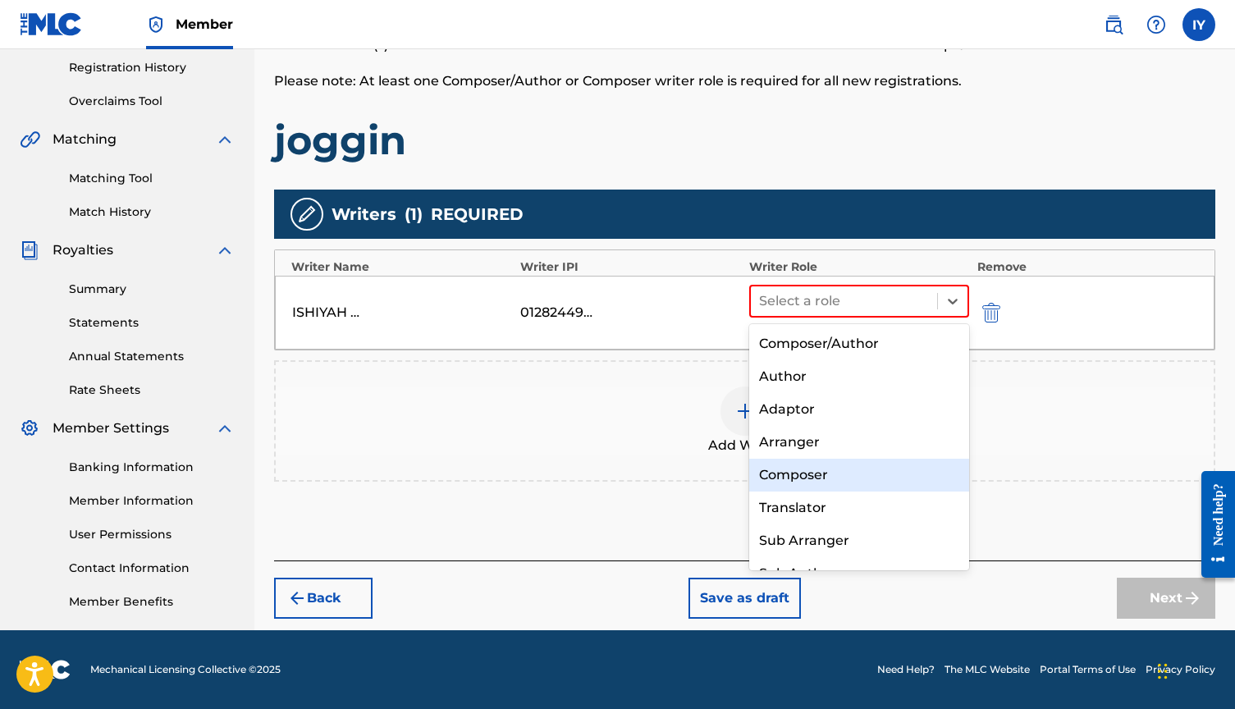
click at [826, 478] on div "Composer" at bounding box center [859, 475] width 220 height 33
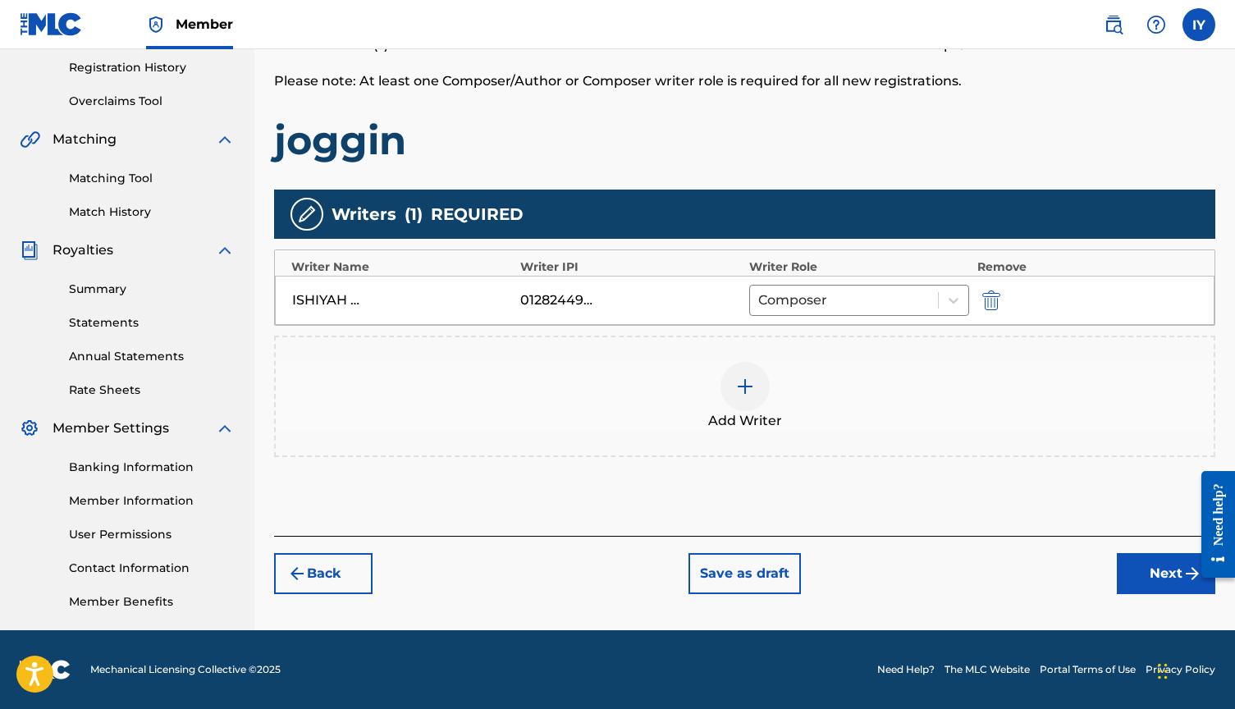
click at [1166, 563] on button "Next" at bounding box center [1166, 573] width 98 height 41
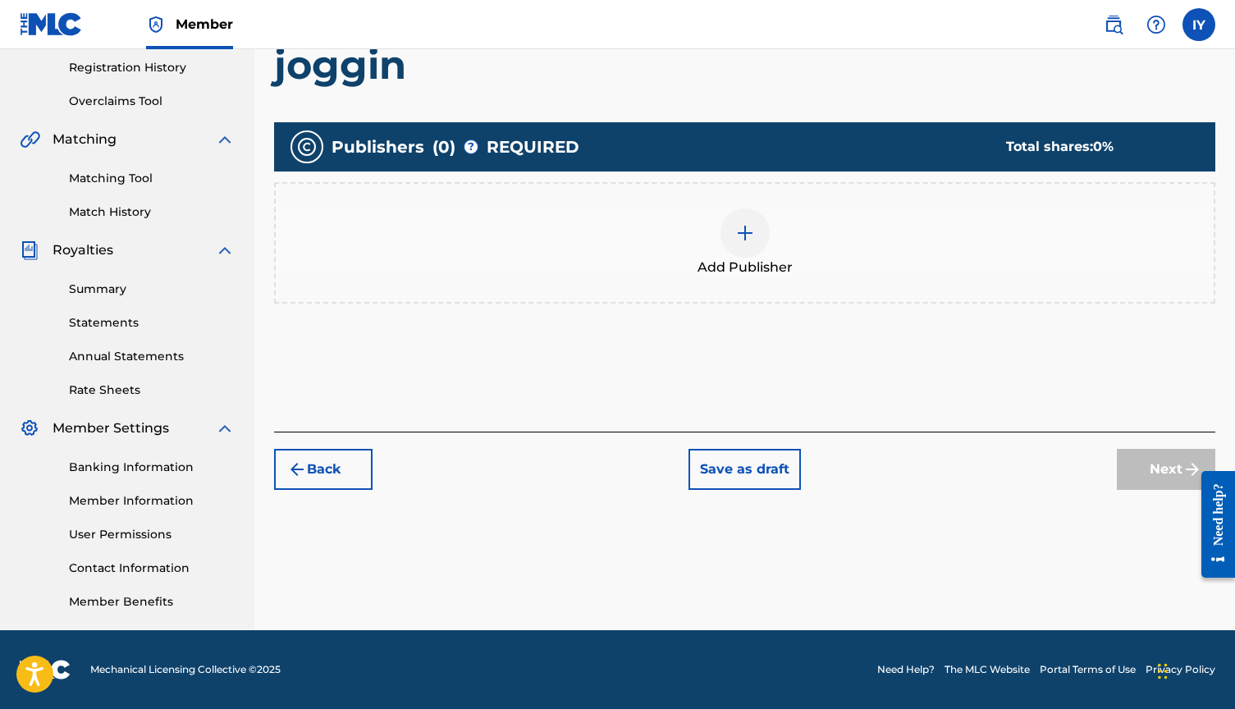
scroll to position [74, 0]
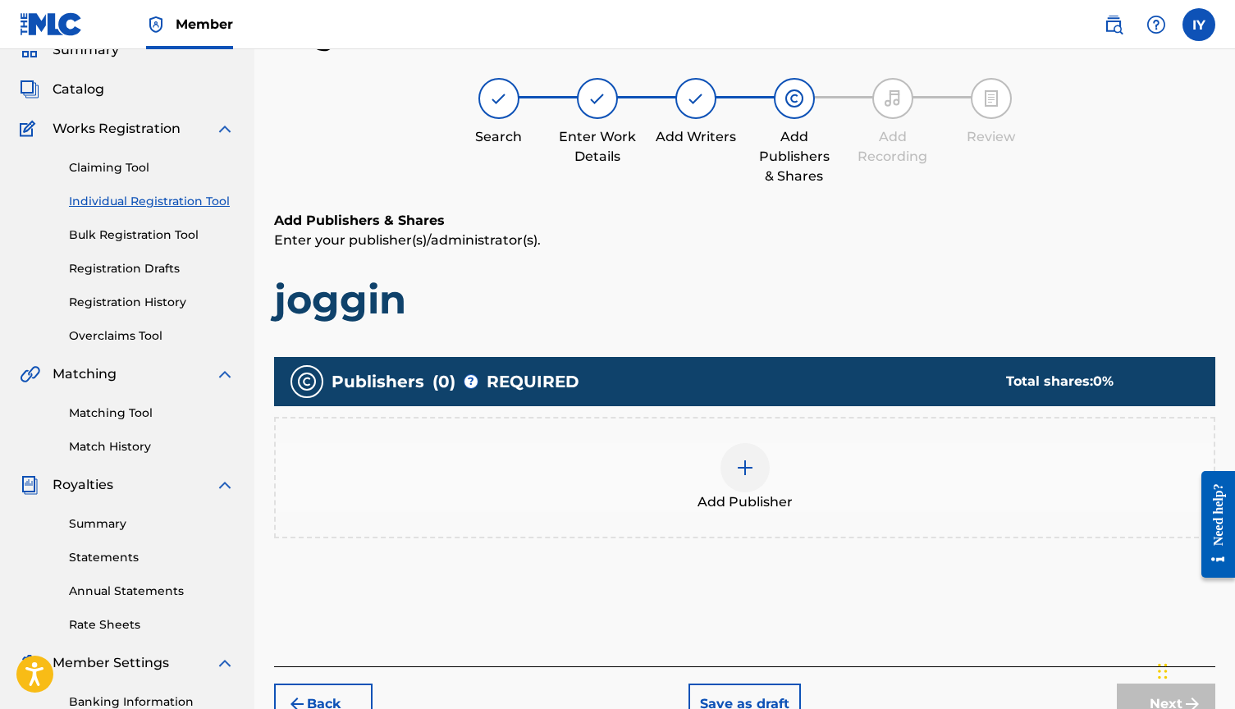
click at [742, 467] on img at bounding box center [745, 468] width 20 height 20
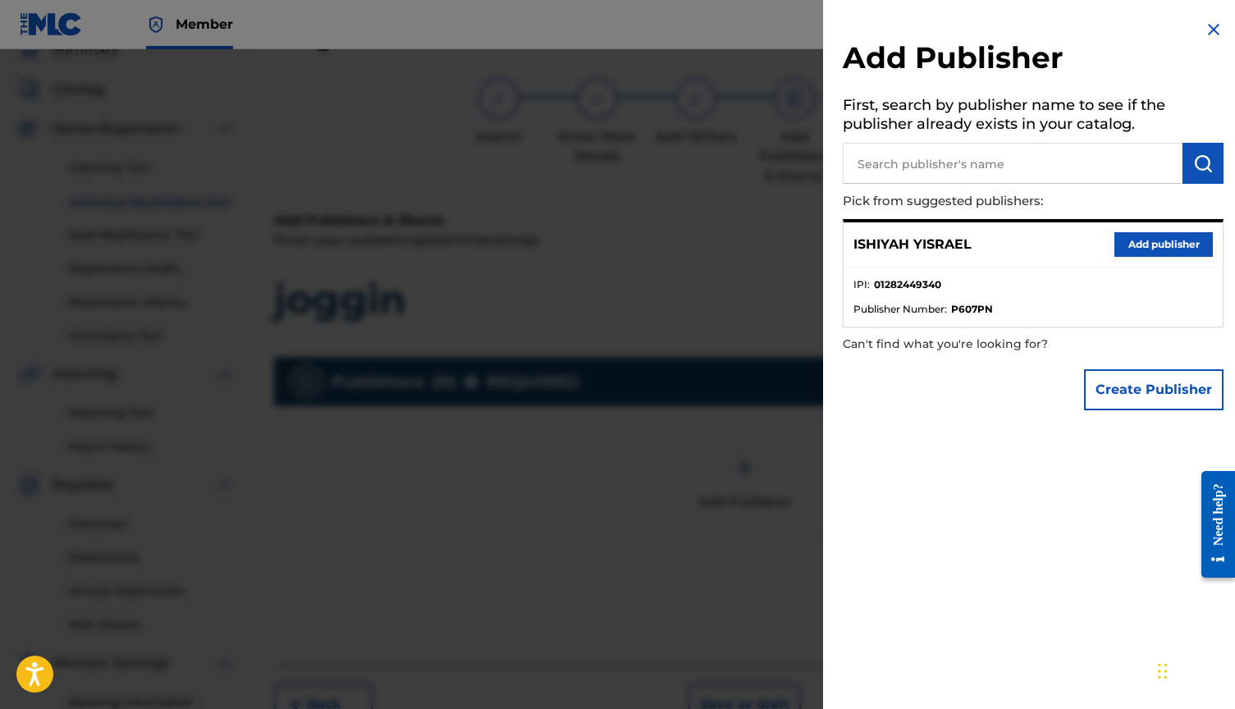
click at [1146, 247] on button "Add publisher" at bounding box center [1163, 244] width 98 height 25
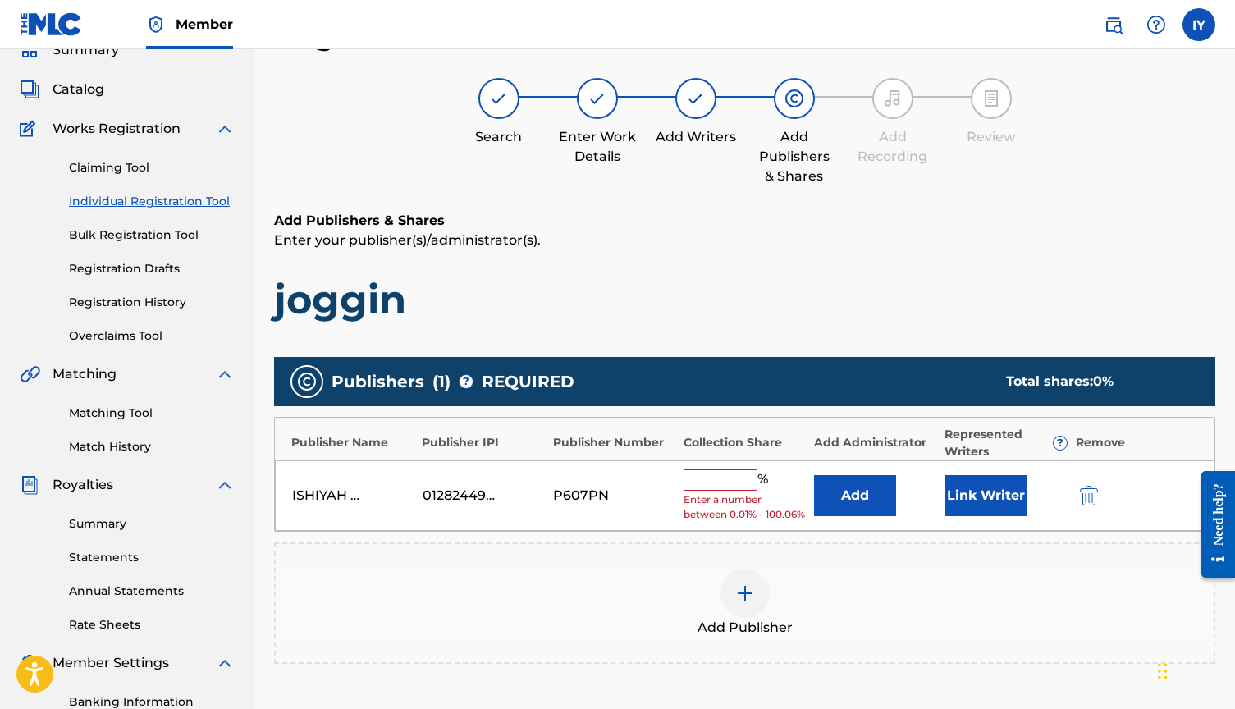
click at [715, 473] on input "text" at bounding box center [721, 479] width 74 height 21
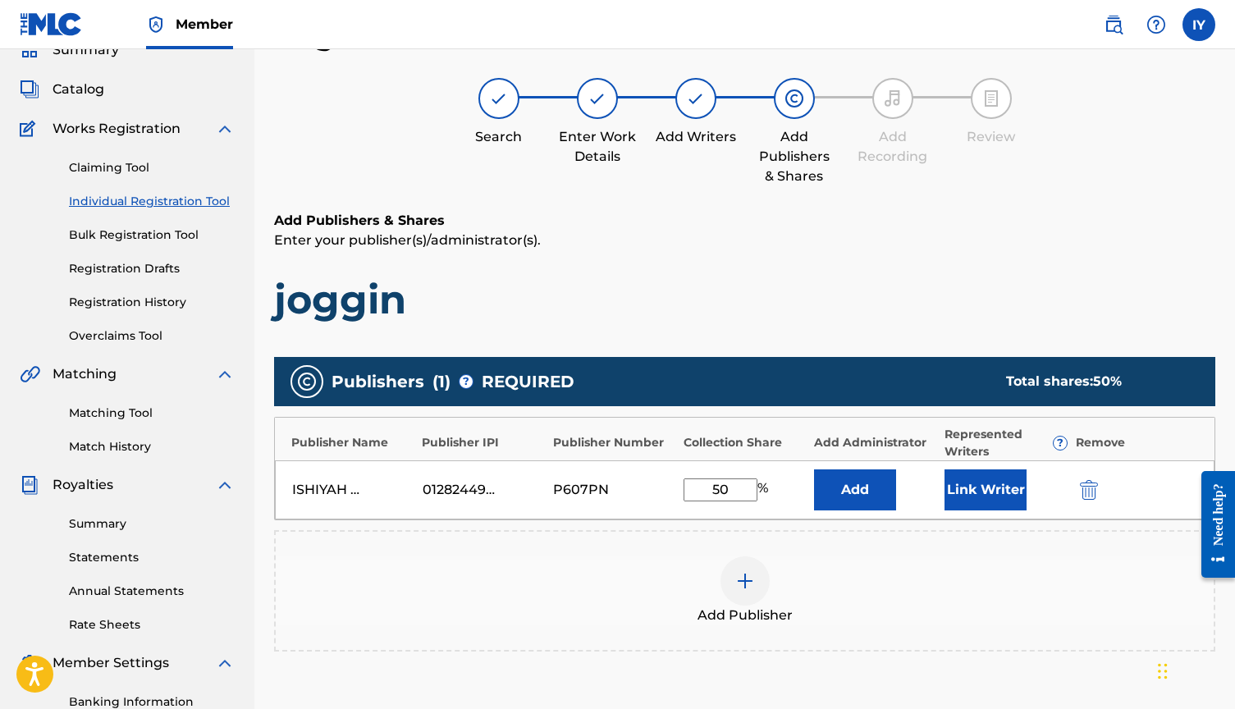
type input "50"
click at [979, 496] on button "Link Writer" at bounding box center [985, 489] width 82 height 41
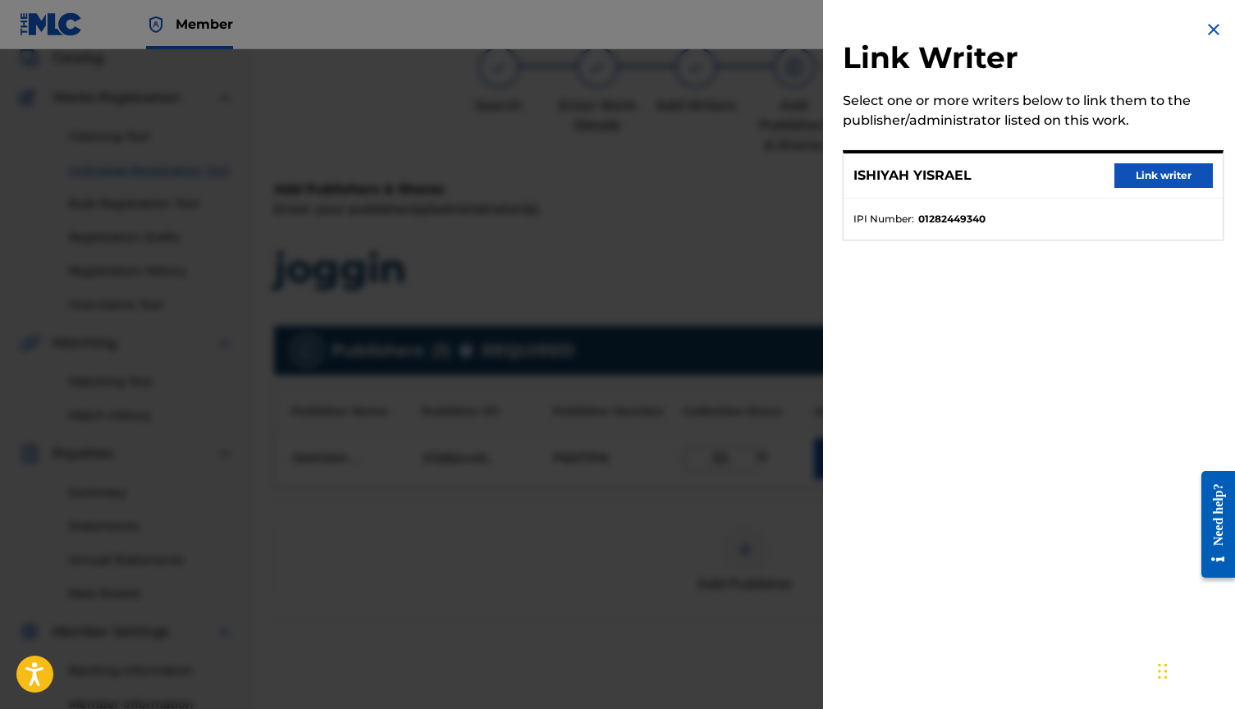
scroll to position [106, 0]
click at [1150, 173] on button "Link writer" at bounding box center [1163, 175] width 98 height 25
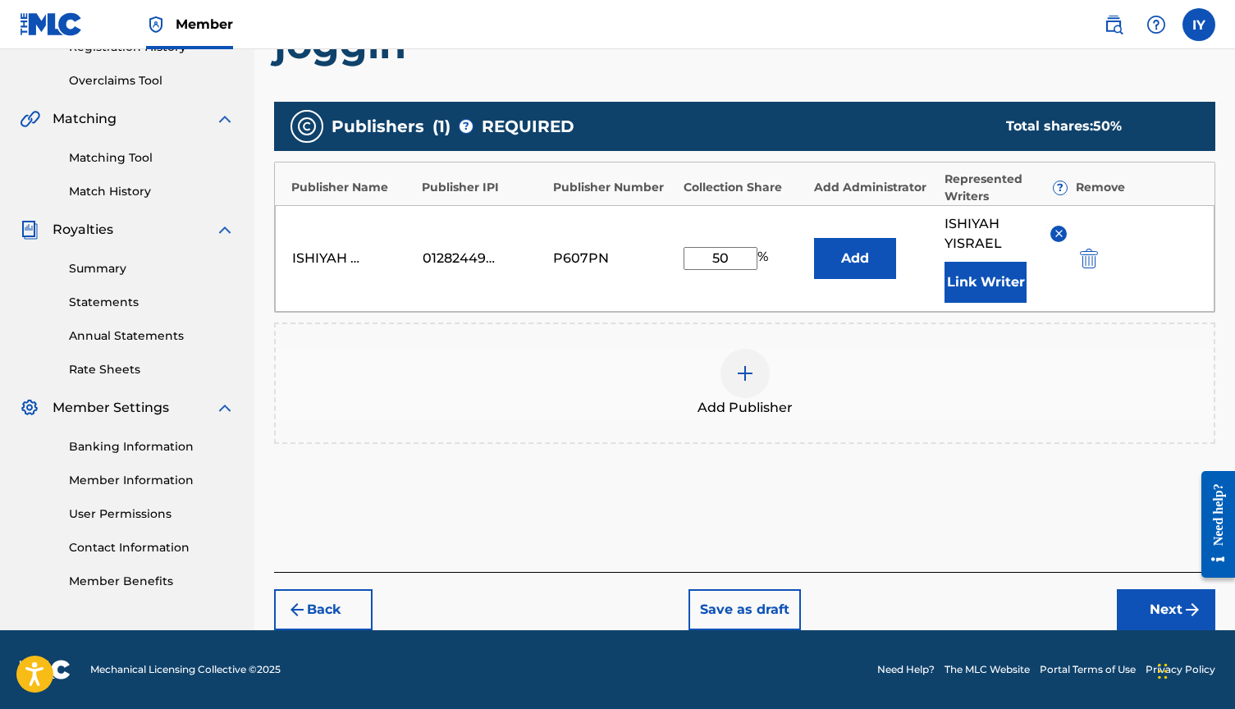
scroll to position [329, 0]
click at [1170, 606] on button "Next" at bounding box center [1166, 609] width 98 height 41
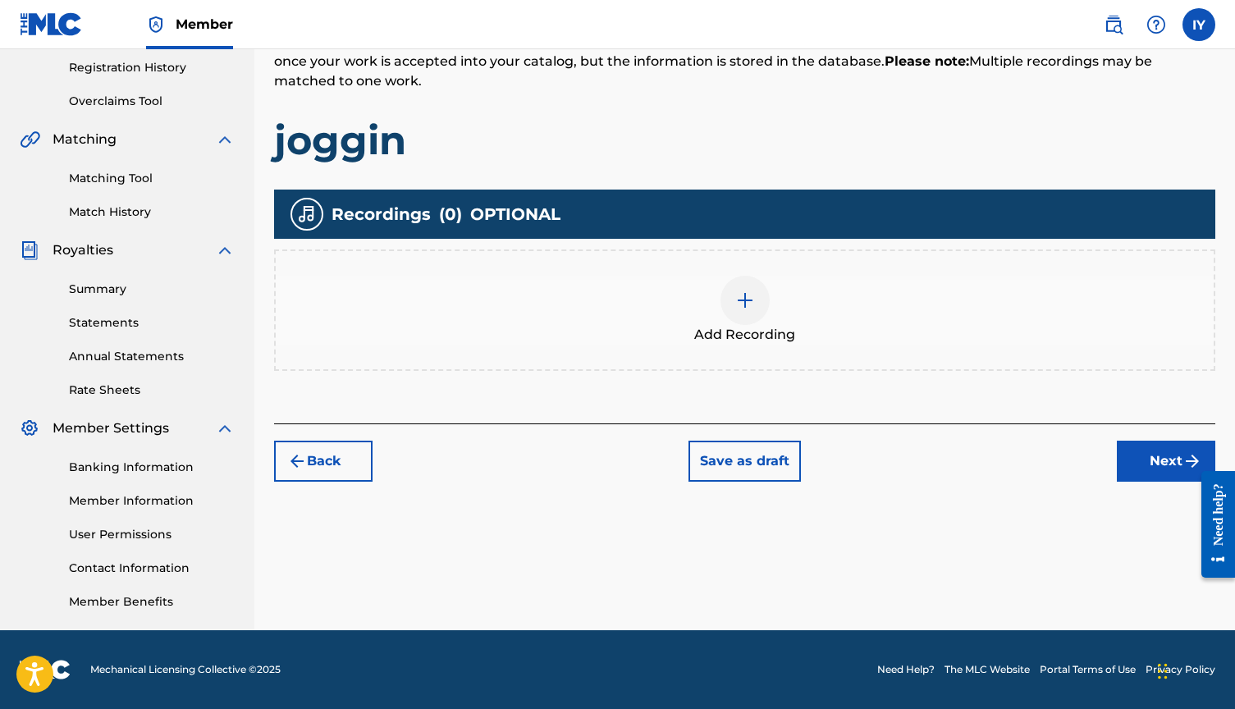
click at [738, 304] on img at bounding box center [745, 300] width 20 height 20
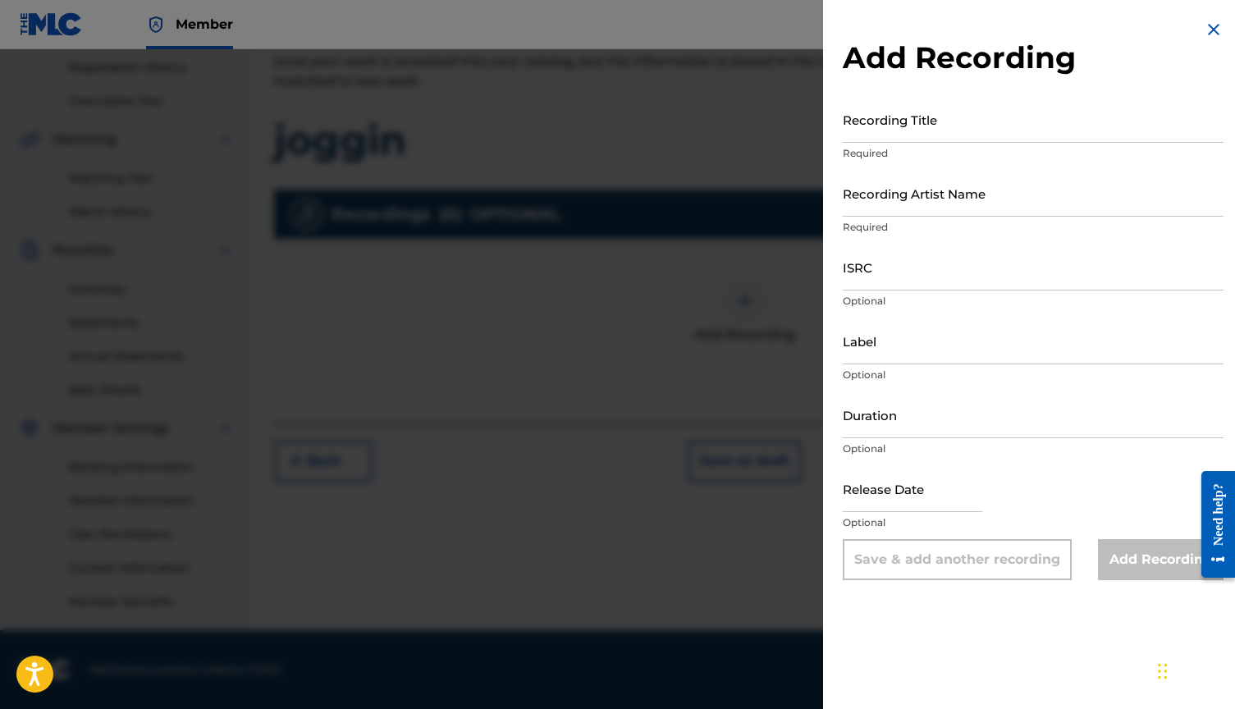
click at [956, 131] on input "Recording Title" at bounding box center [1033, 119] width 381 height 47
type input "joggin"
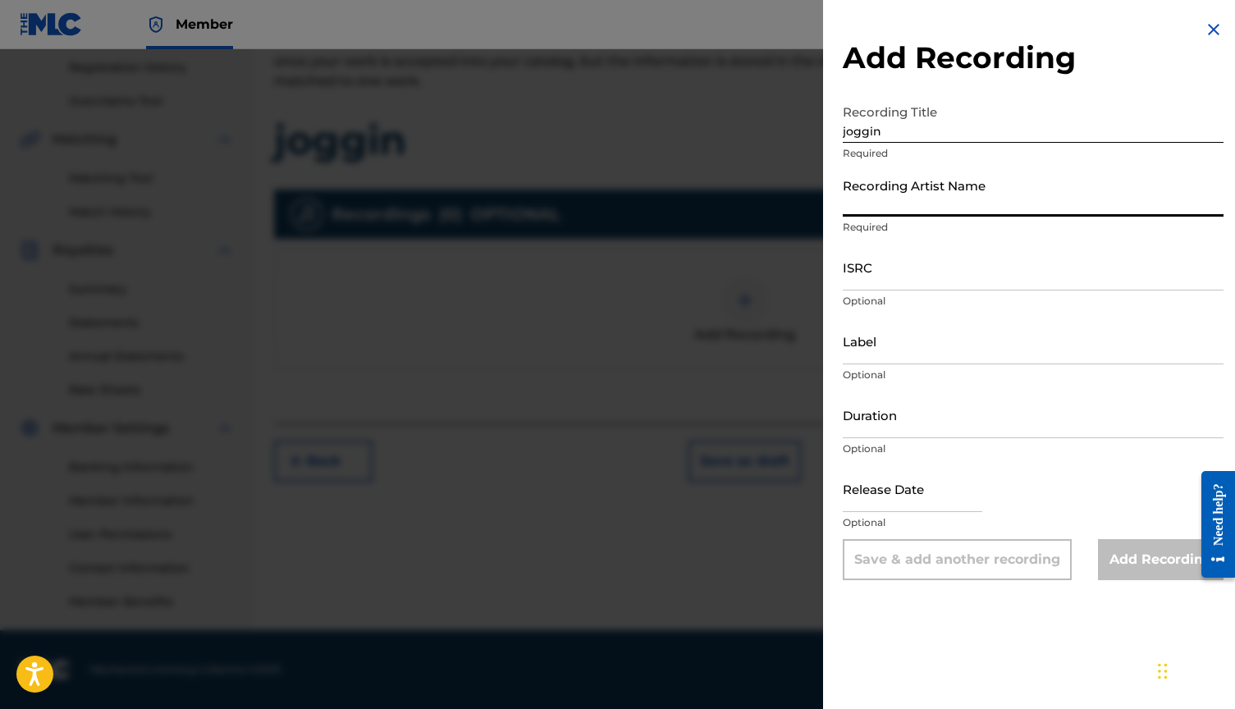
click at [921, 203] on input "Recording Artist Name" at bounding box center [1033, 193] width 381 height 47
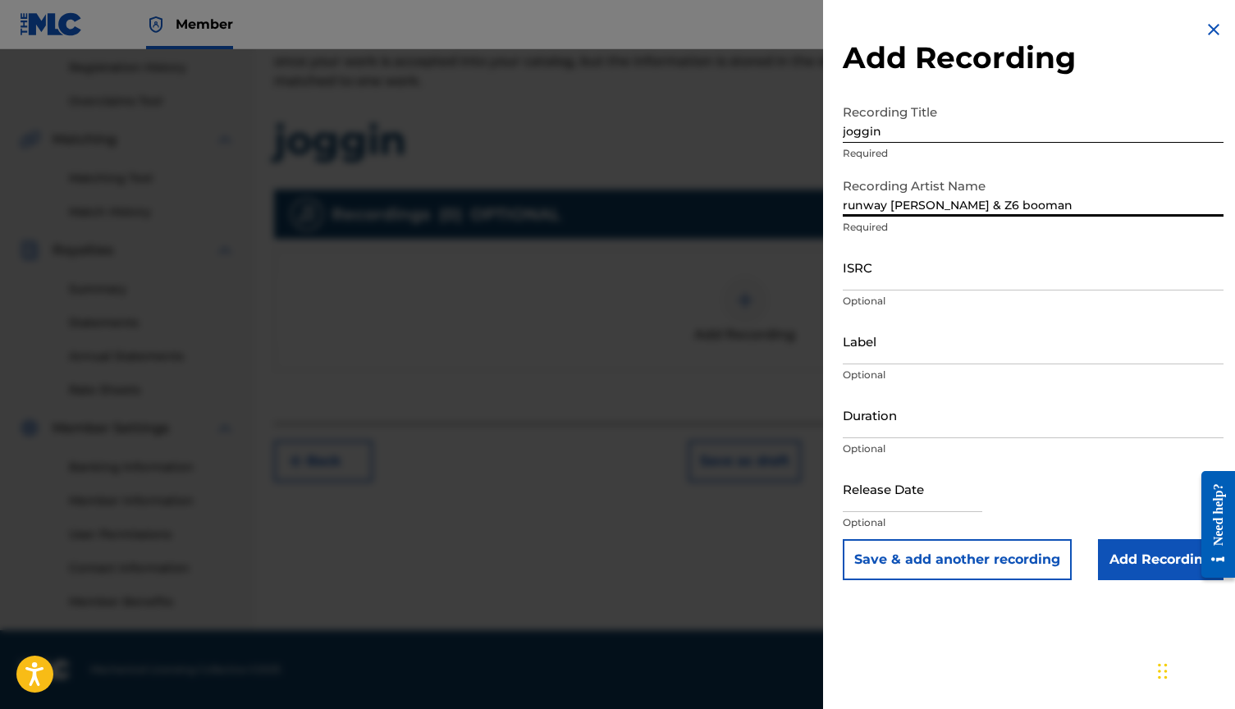
type input "runway [PERSON_NAME] & Z6 booman"
click at [1137, 565] on input "Add Recording" at bounding box center [1161, 559] width 126 height 41
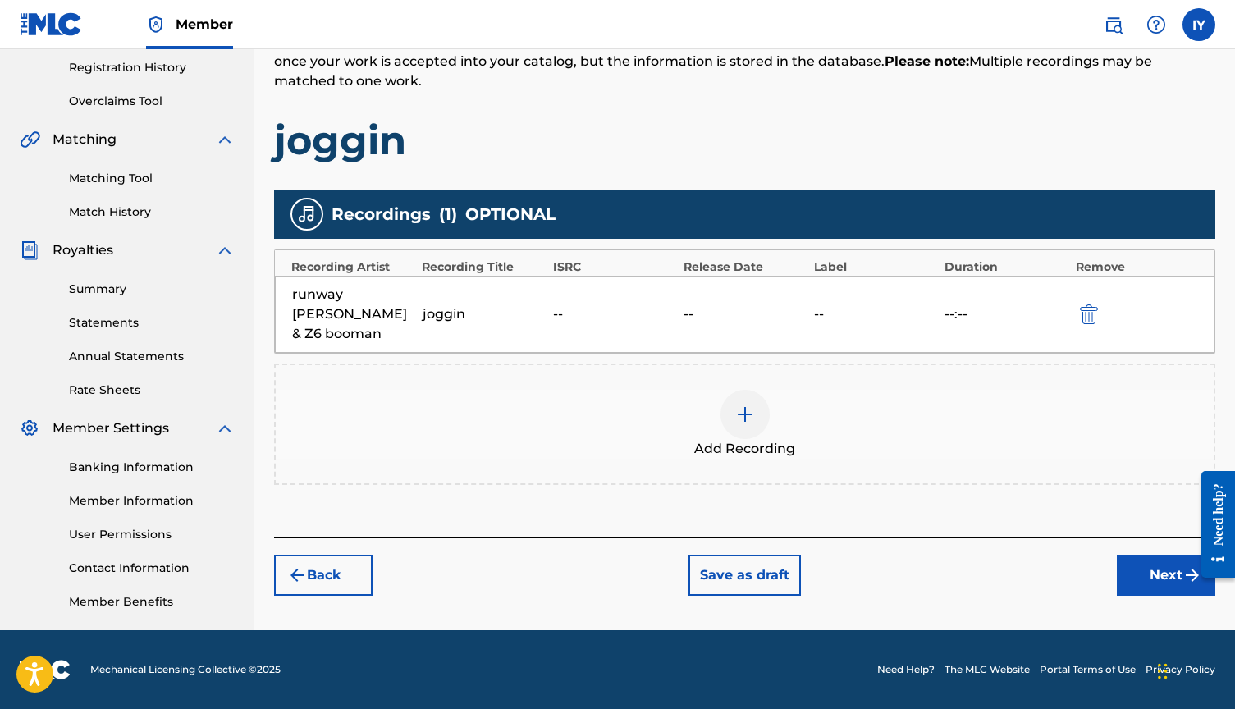
click at [1164, 555] on button "Next" at bounding box center [1166, 575] width 98 height 41
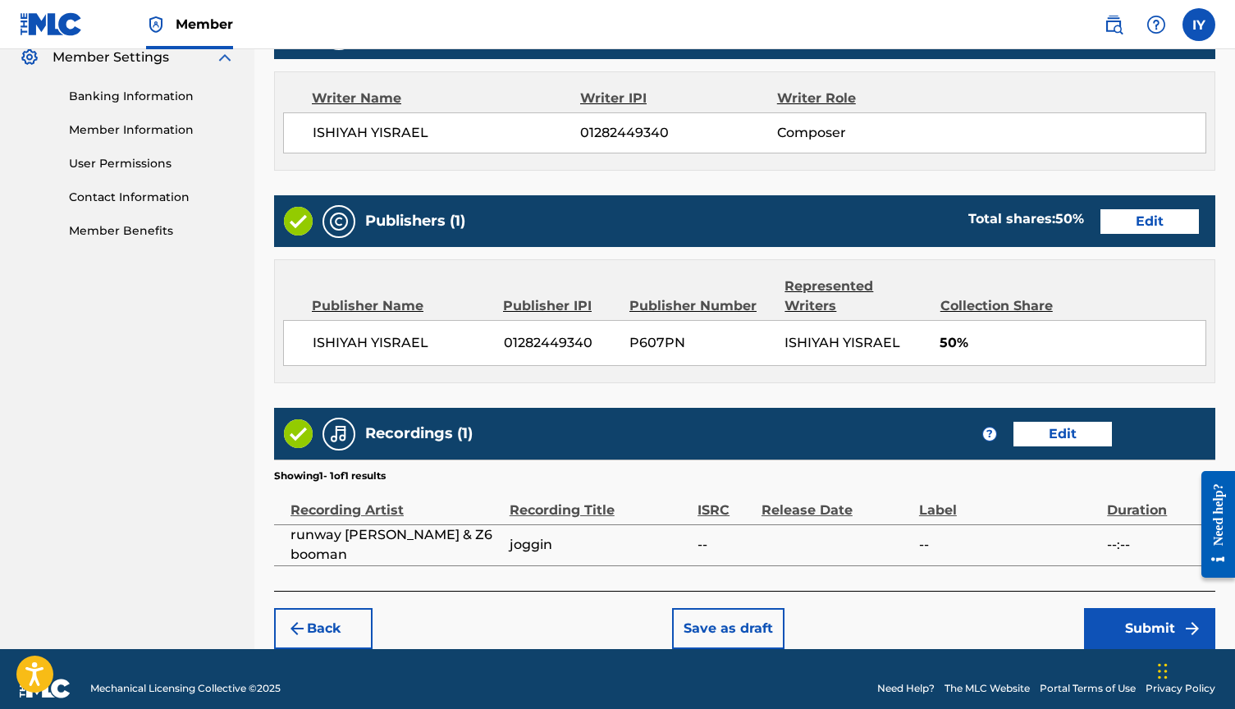
scroll to position [678, 0]
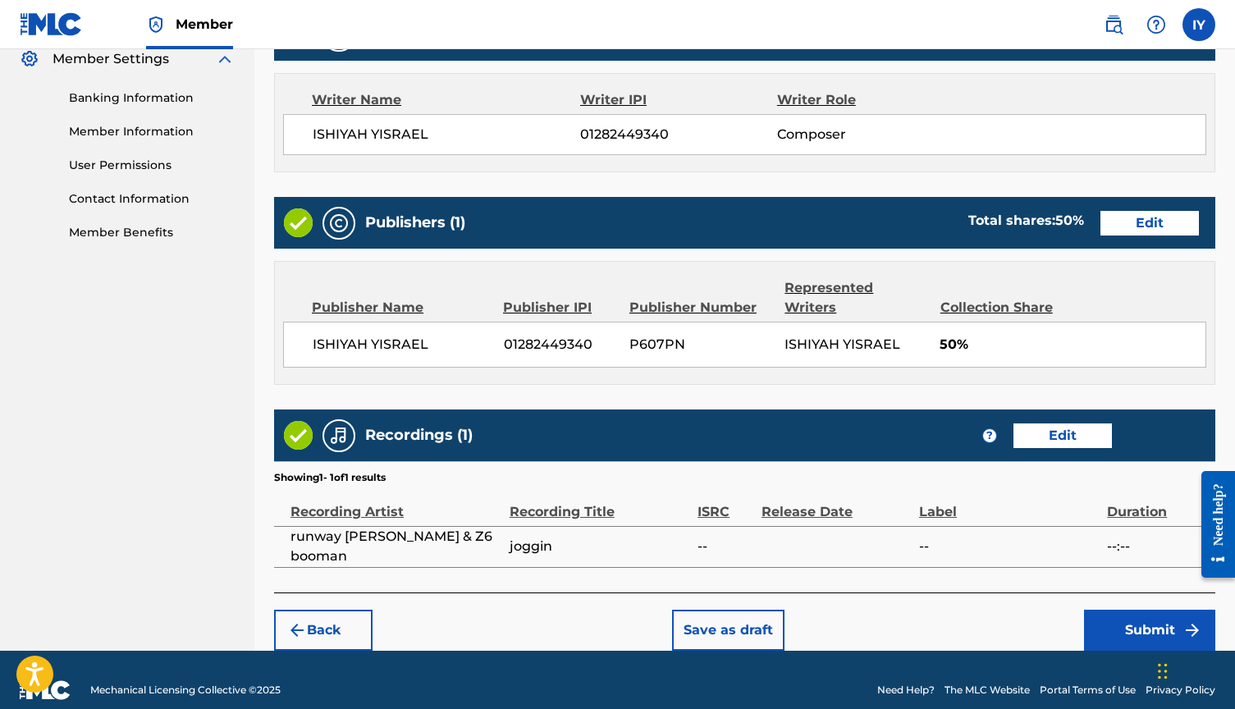
click at [1152, 610] on button "Submit" at bounding box center [1149, 630] width 131 height 41
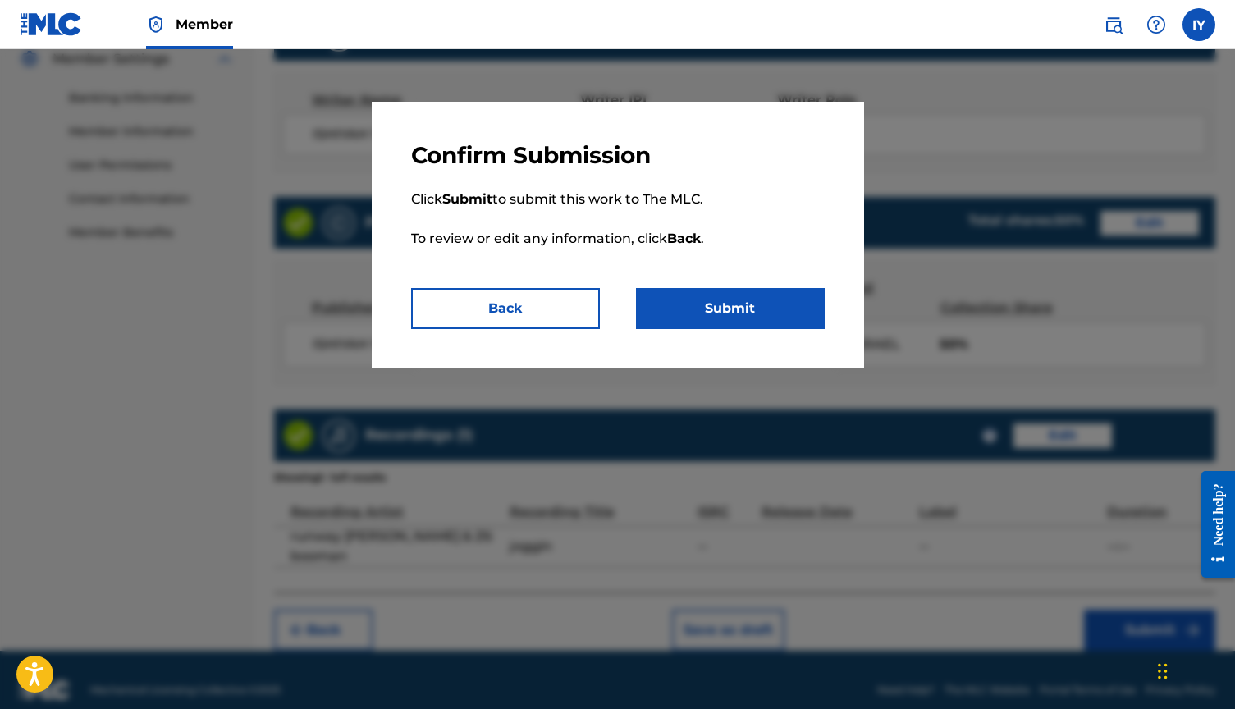
click at [775, 314] on button "Submit" at bounding box center [730, 308] width 189 height 41
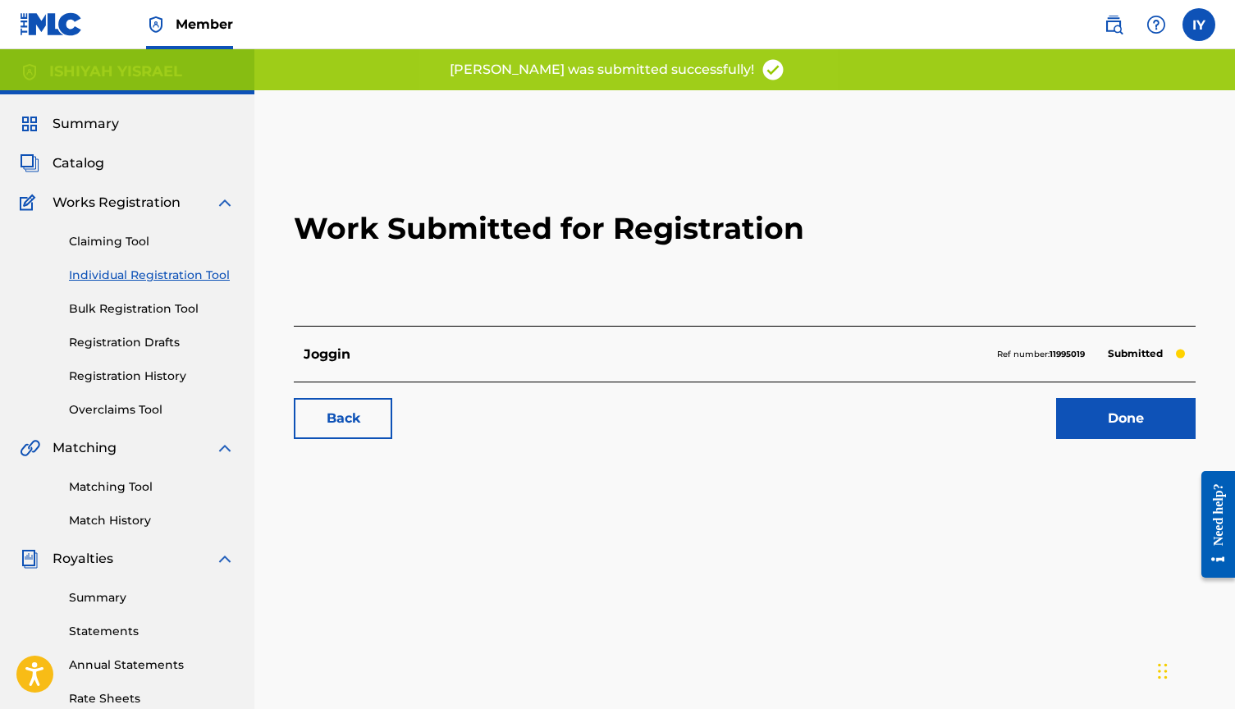
scroll to position [2, 0]
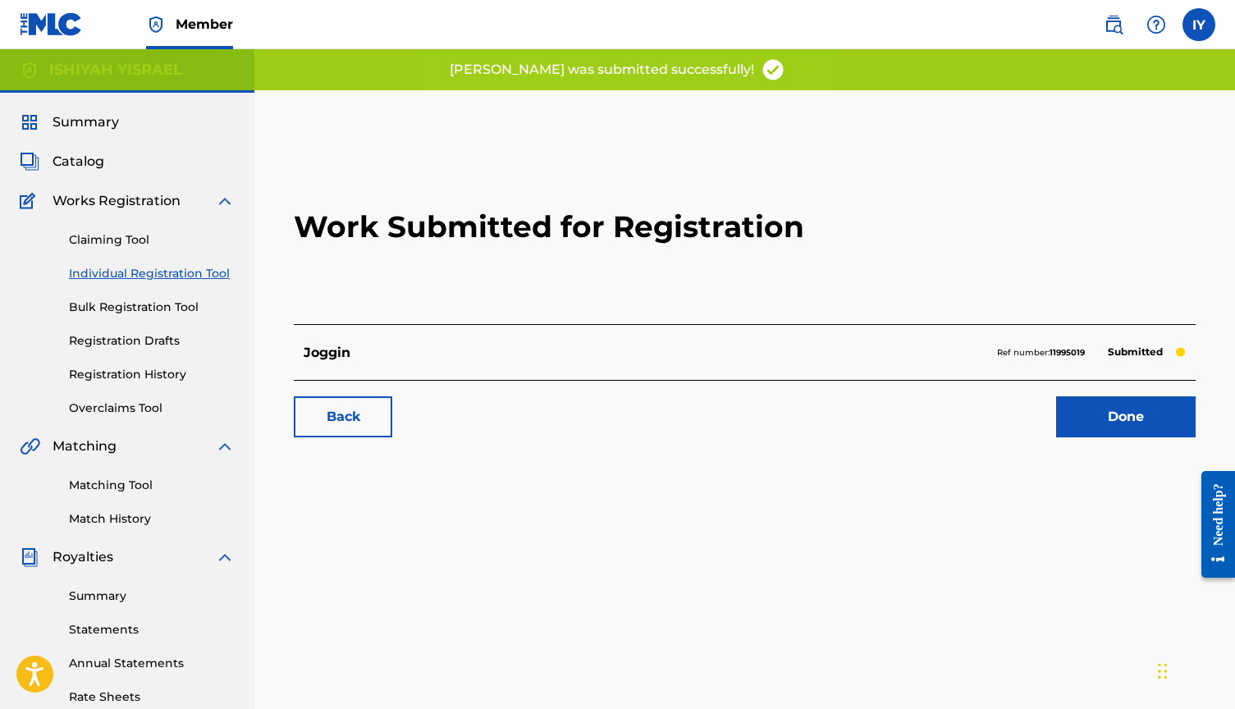
click at [1132, 426] on link "Done" at bounding box center [1125, 416] width 139 height 41
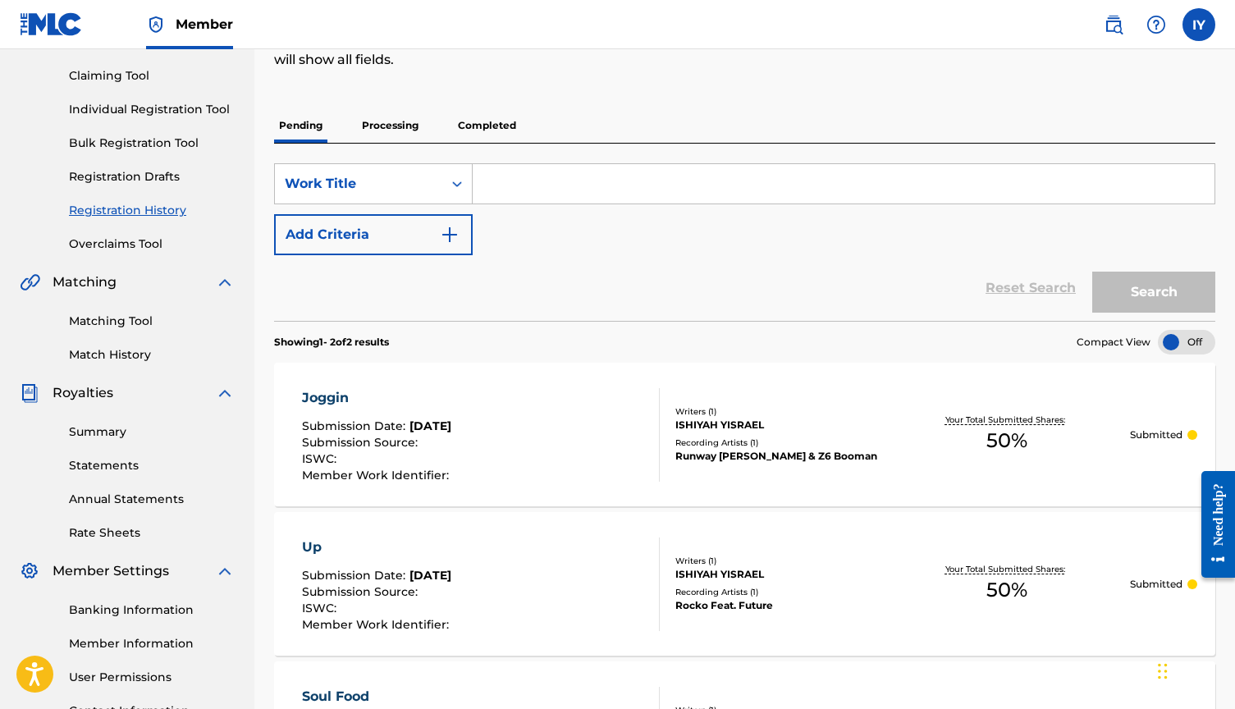
scroll to position [166, 0]
click at [158, 107] on link "Individual Registration Tool" at bounding box center [152, 109] width 166 height 17
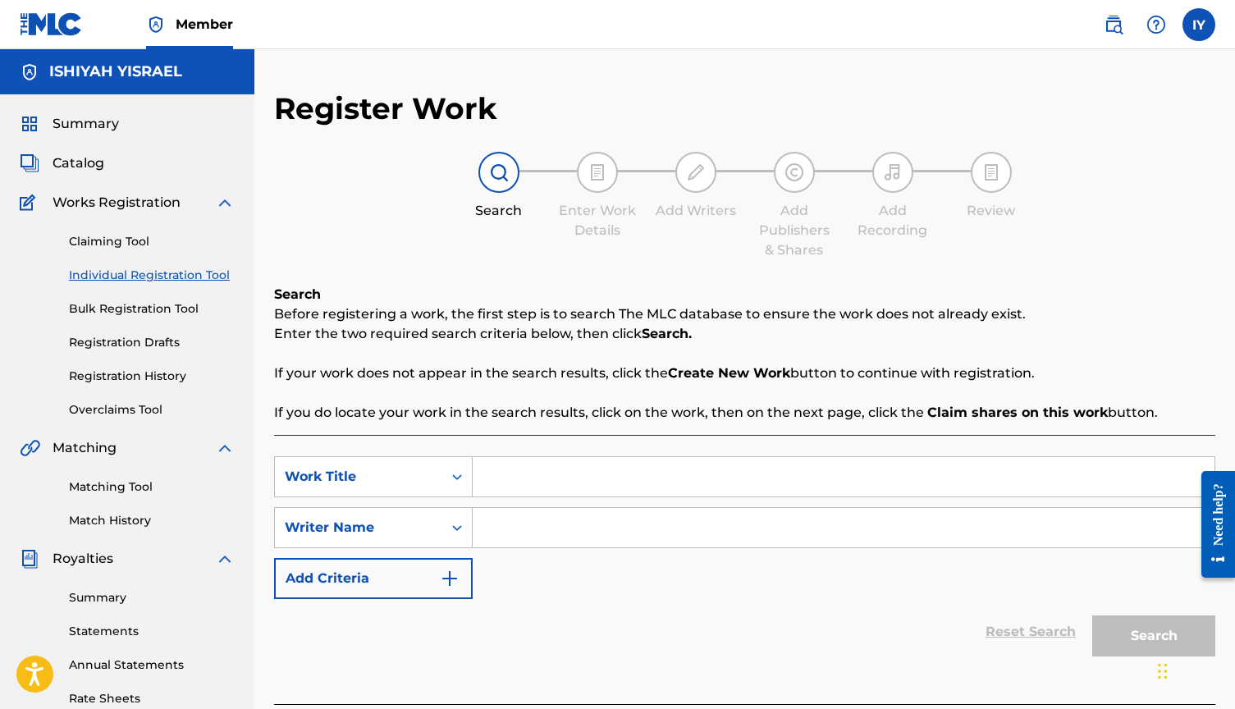
click at [542, 469] on input "Search Form" at bounding box center [844, 476] width 742 height 39
type input "payback"
click at [564, 515] on input "Search Form" at bounding box center [844, 527] width 742 height 39
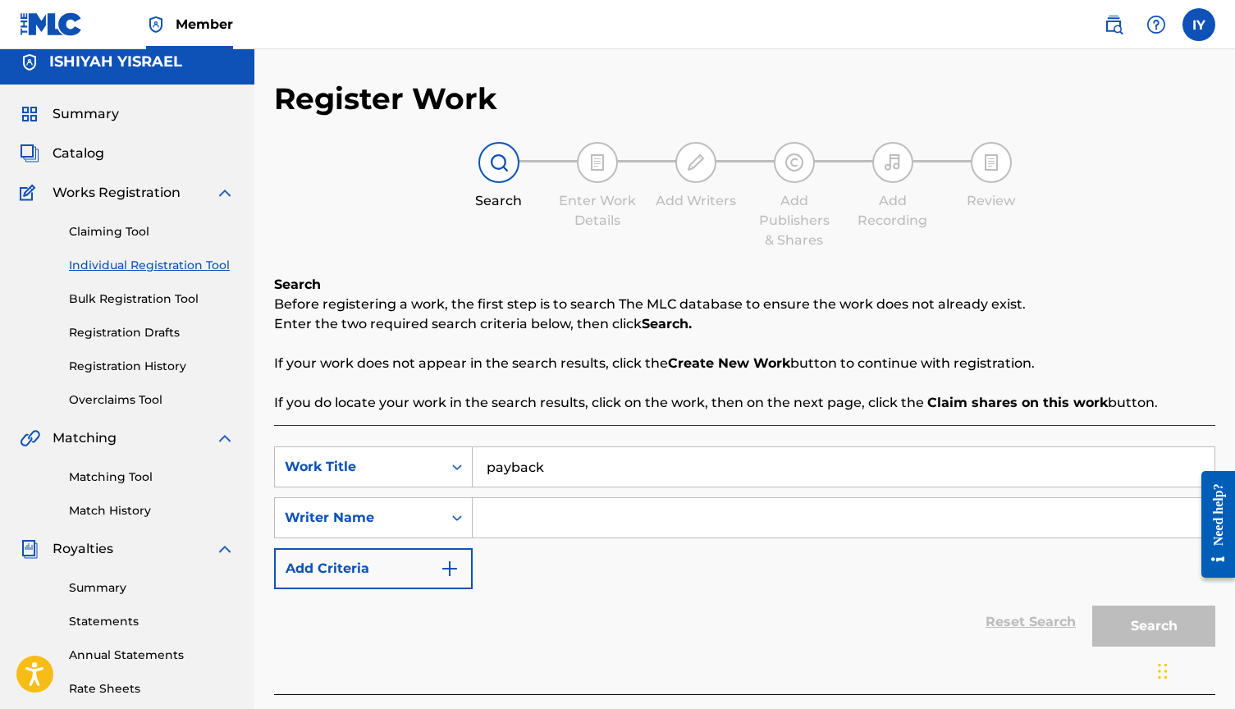
scroll to position [10, 0]
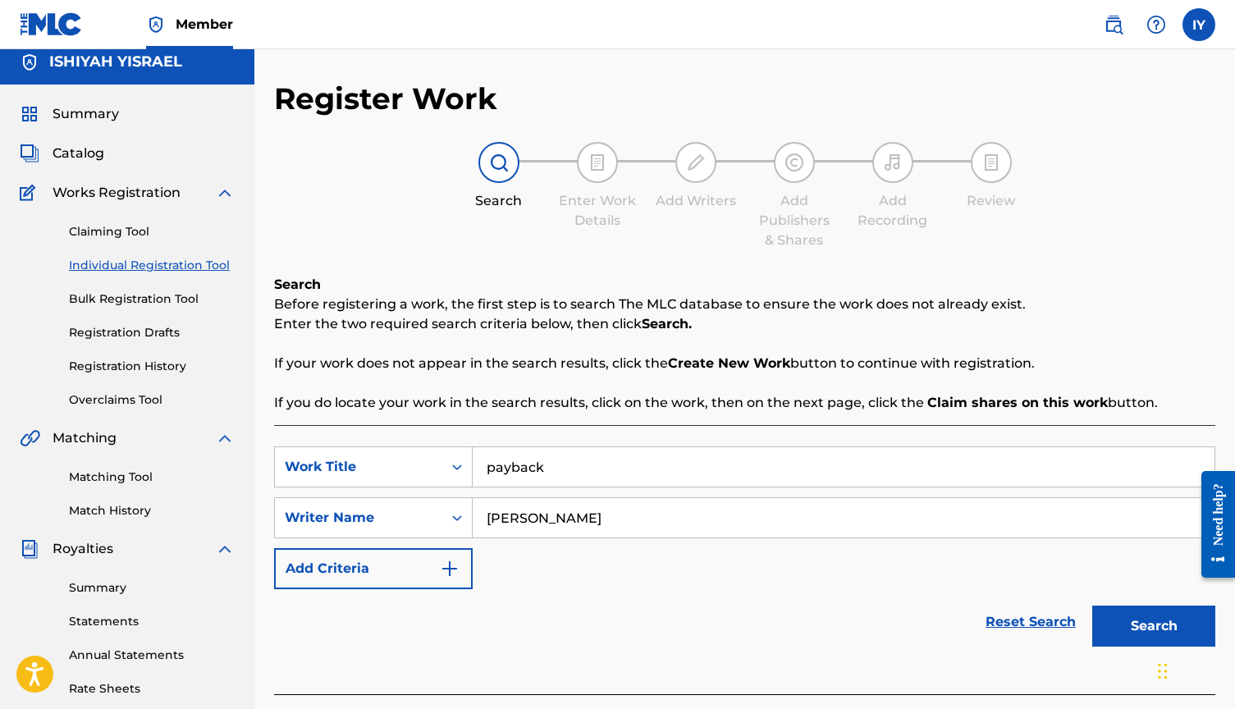
type input "[PERSON_NAME]"
click at [1157, 621] on button "Search" at bounding box center [1153, 626] width 123 height 41
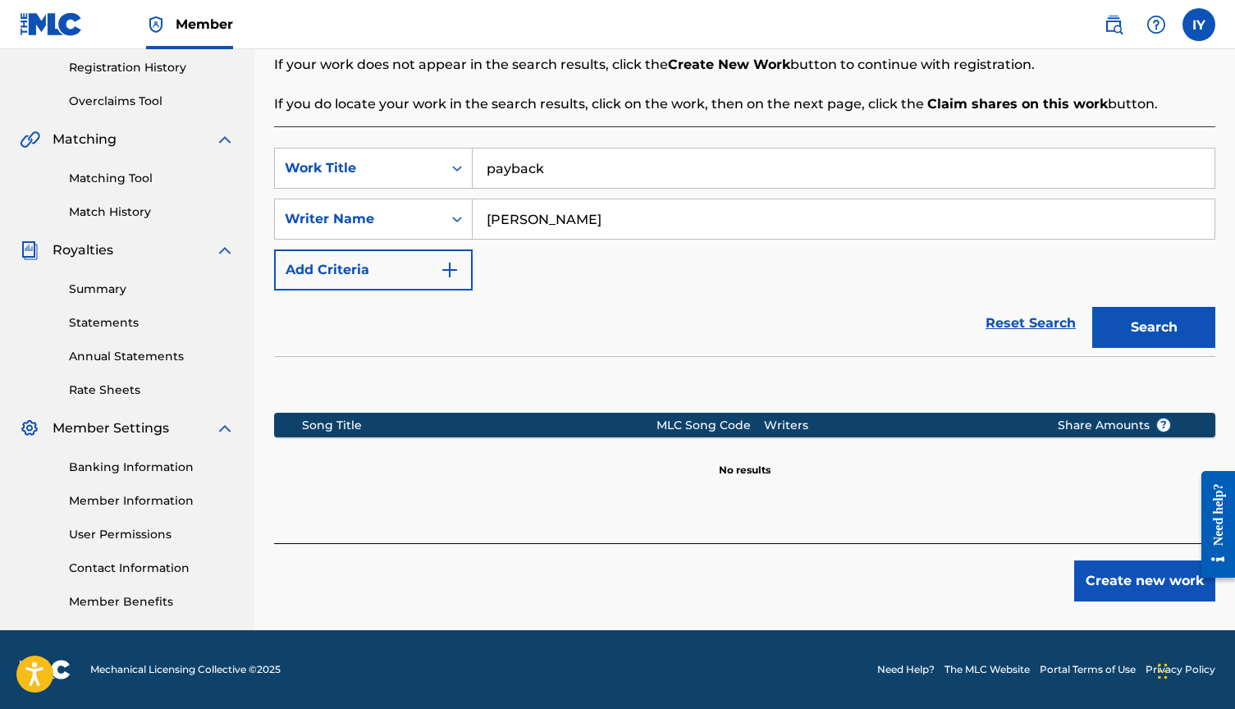
scroll to position [309, 0]
click at [1141, 582] on button "Create new work" at bounding box center [1144, 580] width 141 height 41
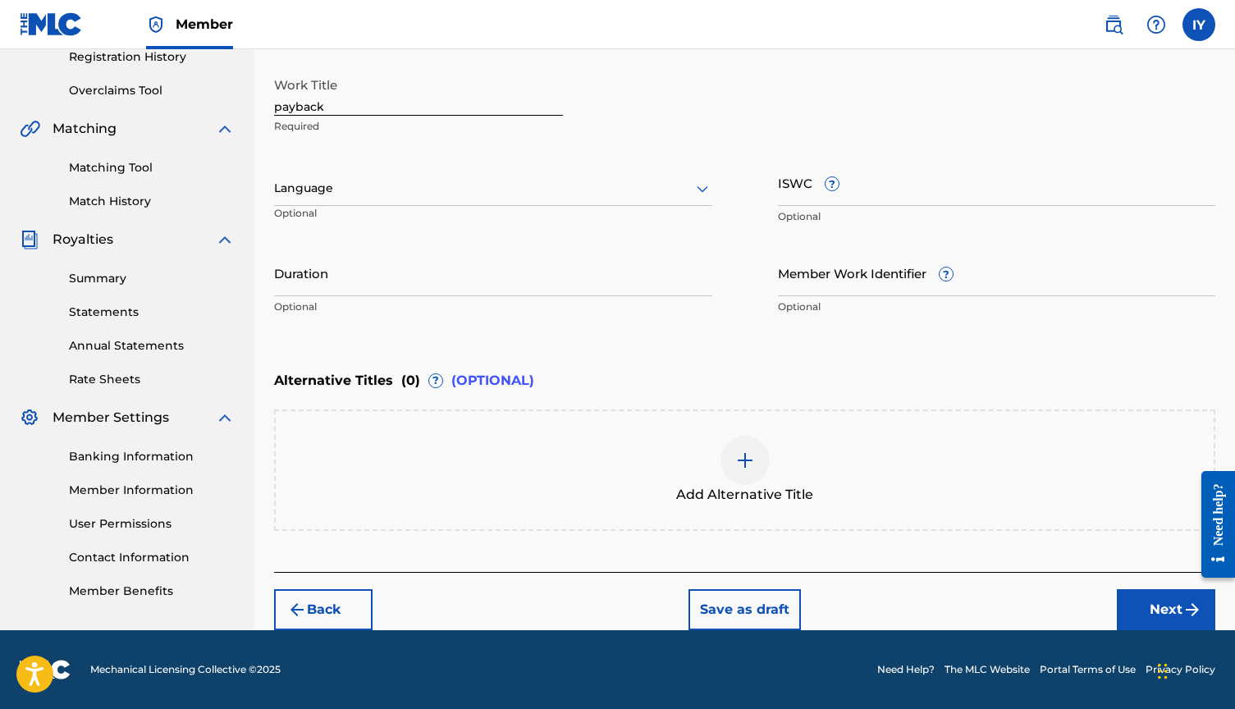
scroll to position [319, 0]
click at [1158, 605] on button "Next" at bounding box center [1166, 609] width 98 height 41
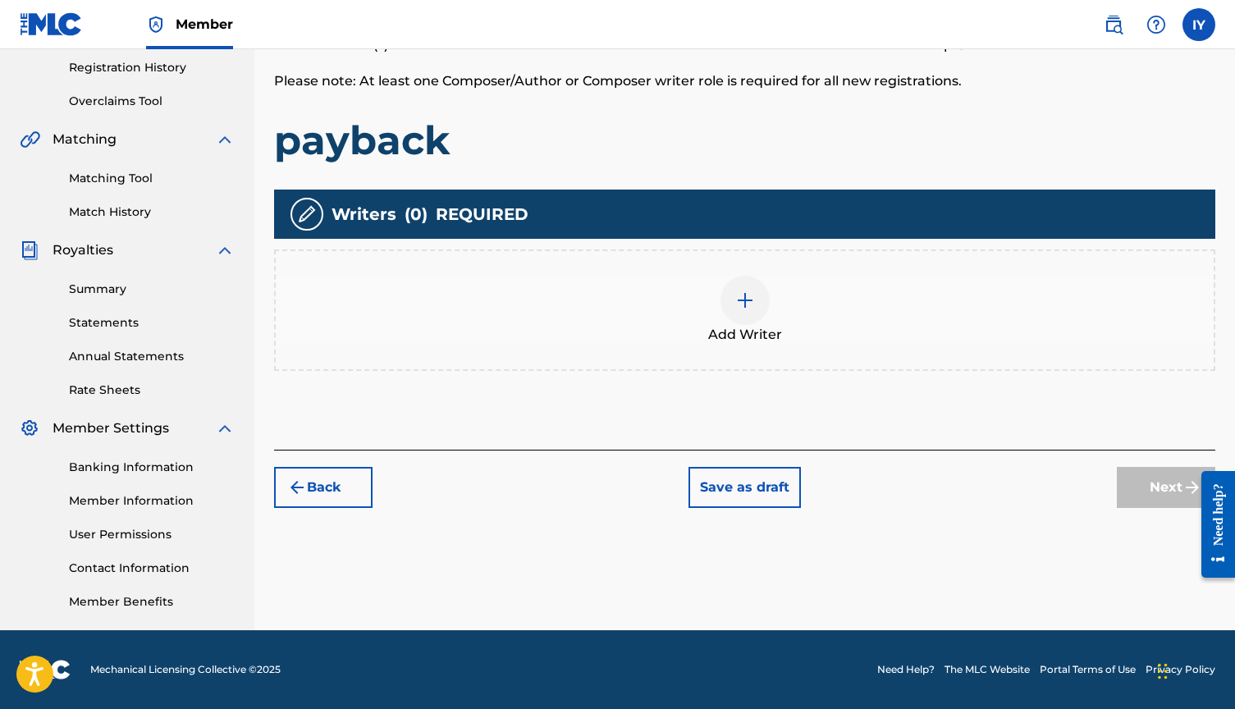
click at [735, 303] on img at bounding box center [745, 300] width 20 height 20
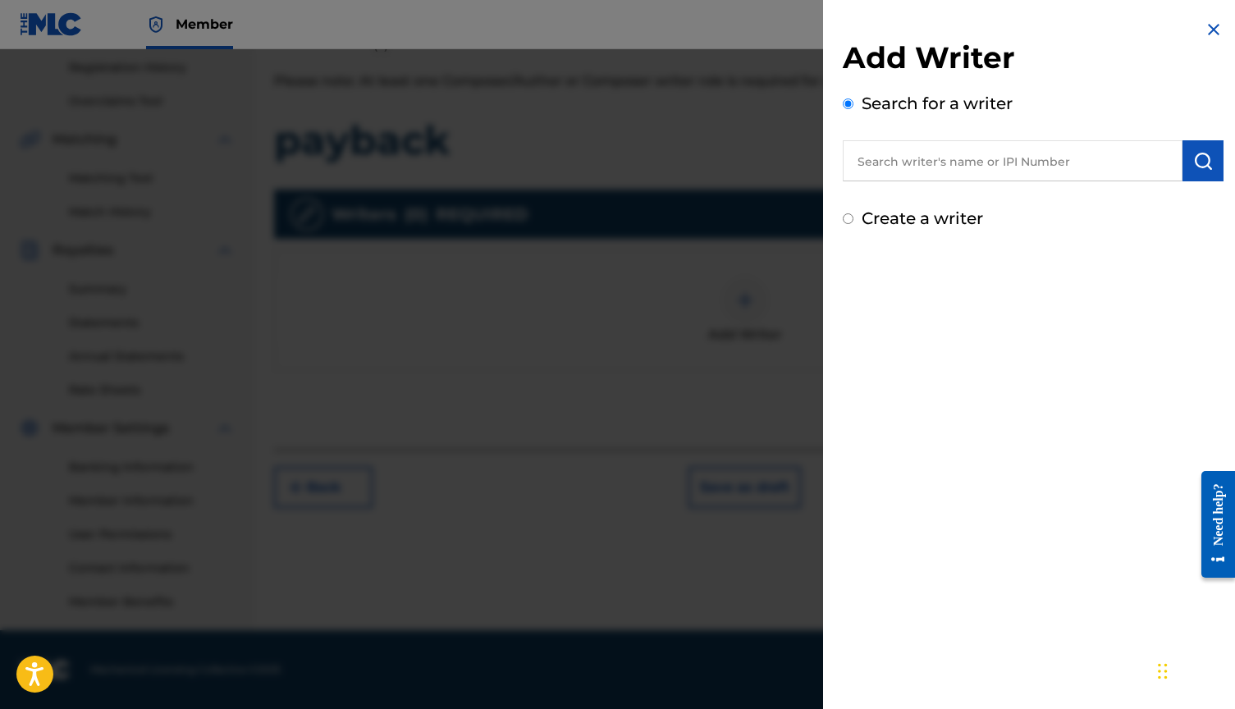
click at [964, 169] on input "text" at bounding box center [1013, 160] width 340 height 41
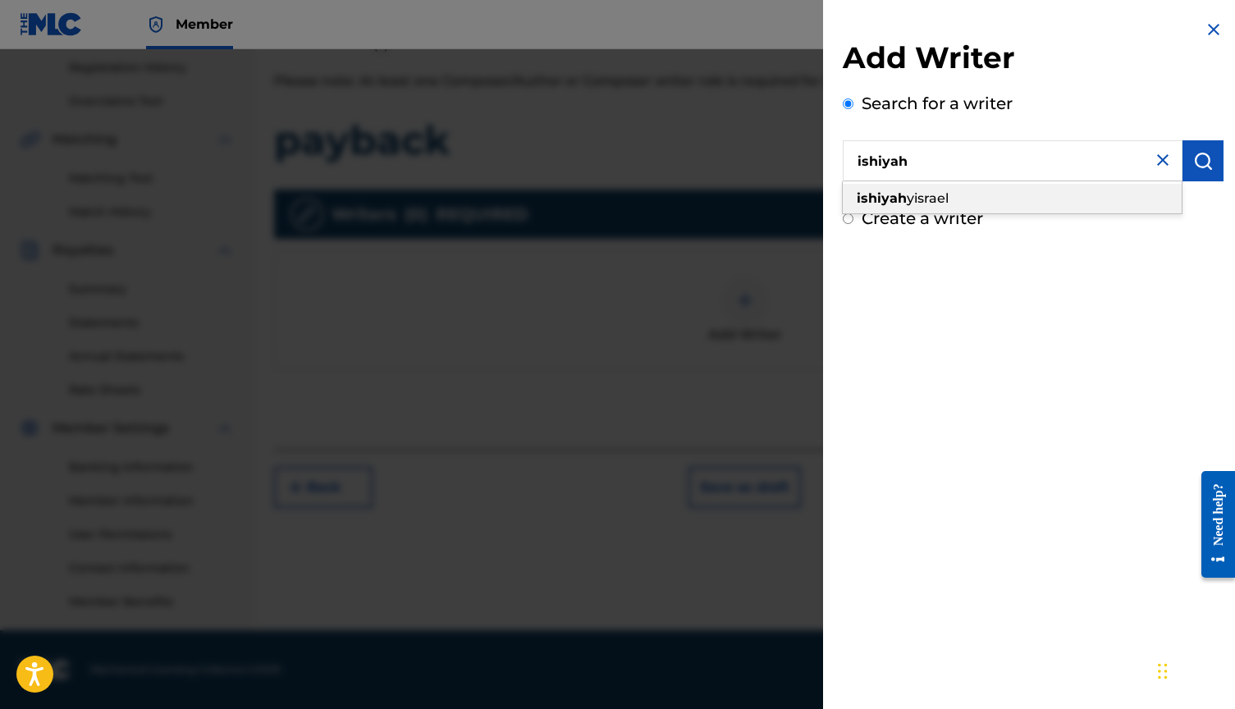
click at [941, 196] on span "yisrael" at bounding box center [928, 198] width 42 height 16
type input "[PERSON_NAME]"
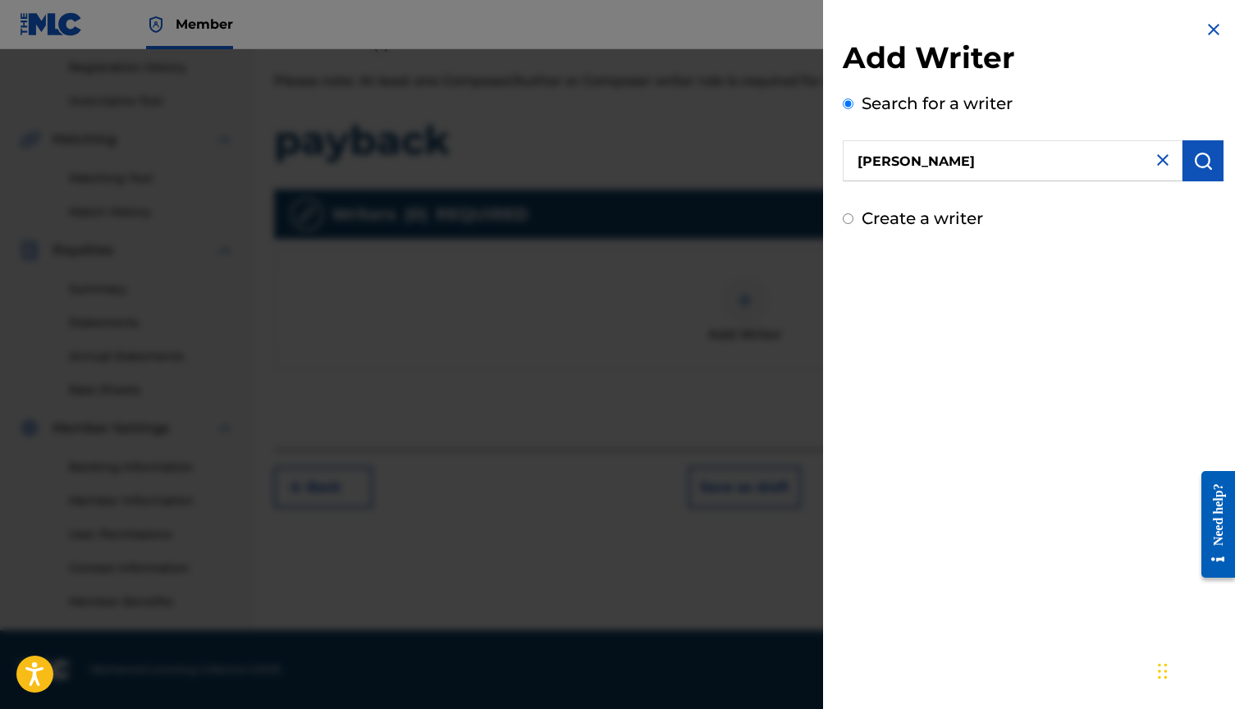
click at [1201, 154] on img "submit" at bounding box center [1203, 161] width 20 height 20
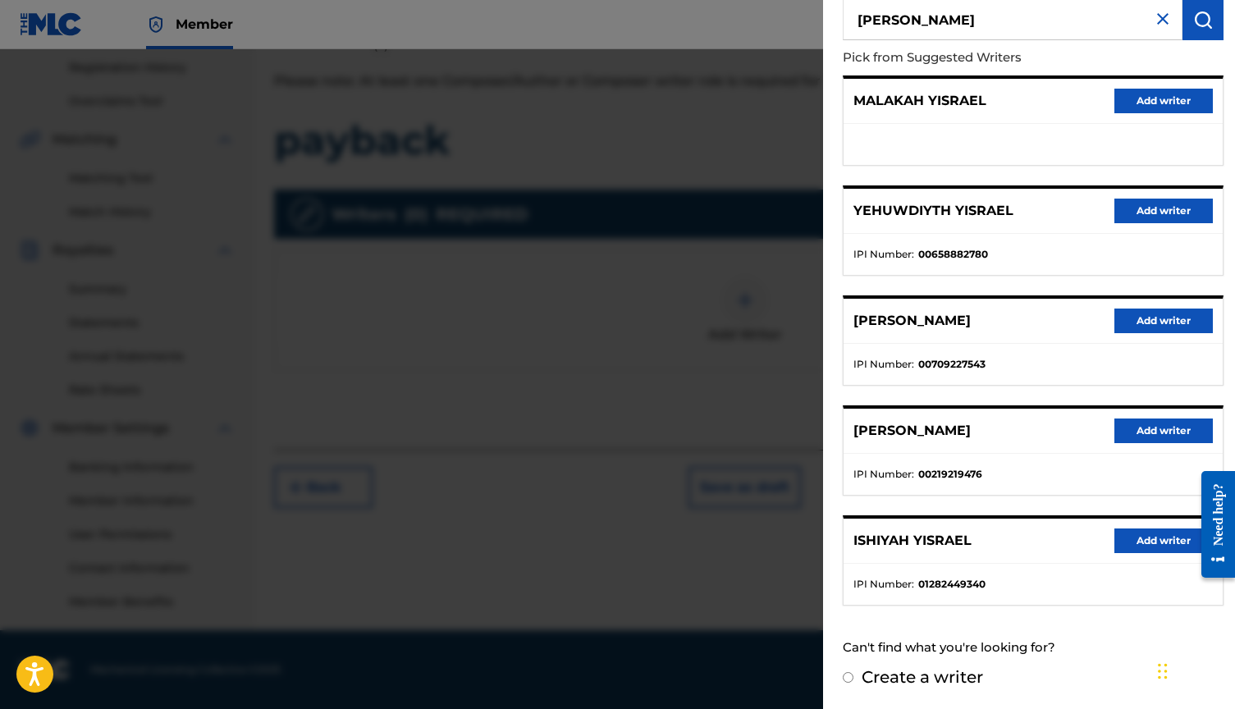
scroll to position [140, 0]
click at [1163, 536] on button "Add writer" at bounding box center [1163, 541] width 98 height 25
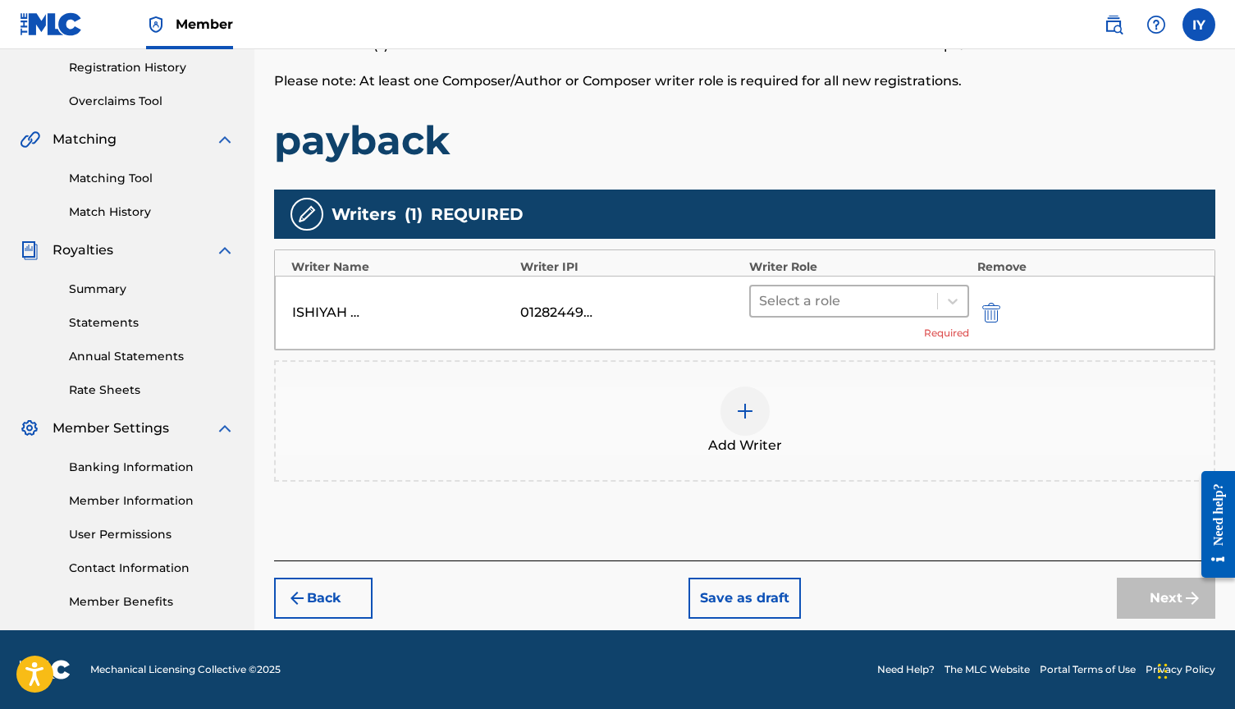
click at [908, 295] on div at bounding box center [844, 301] width 170 height 23
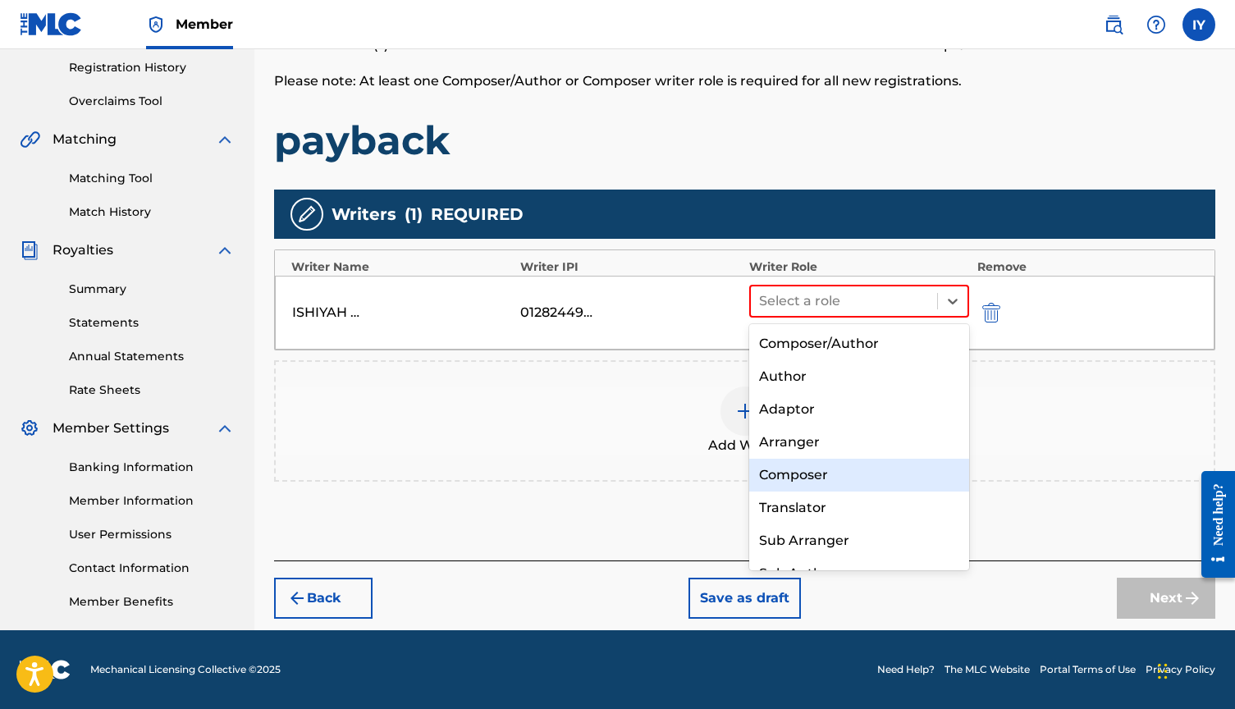
click at [846, 487] on div "Composer" at bounding box center [859, 475] width 220 height 33
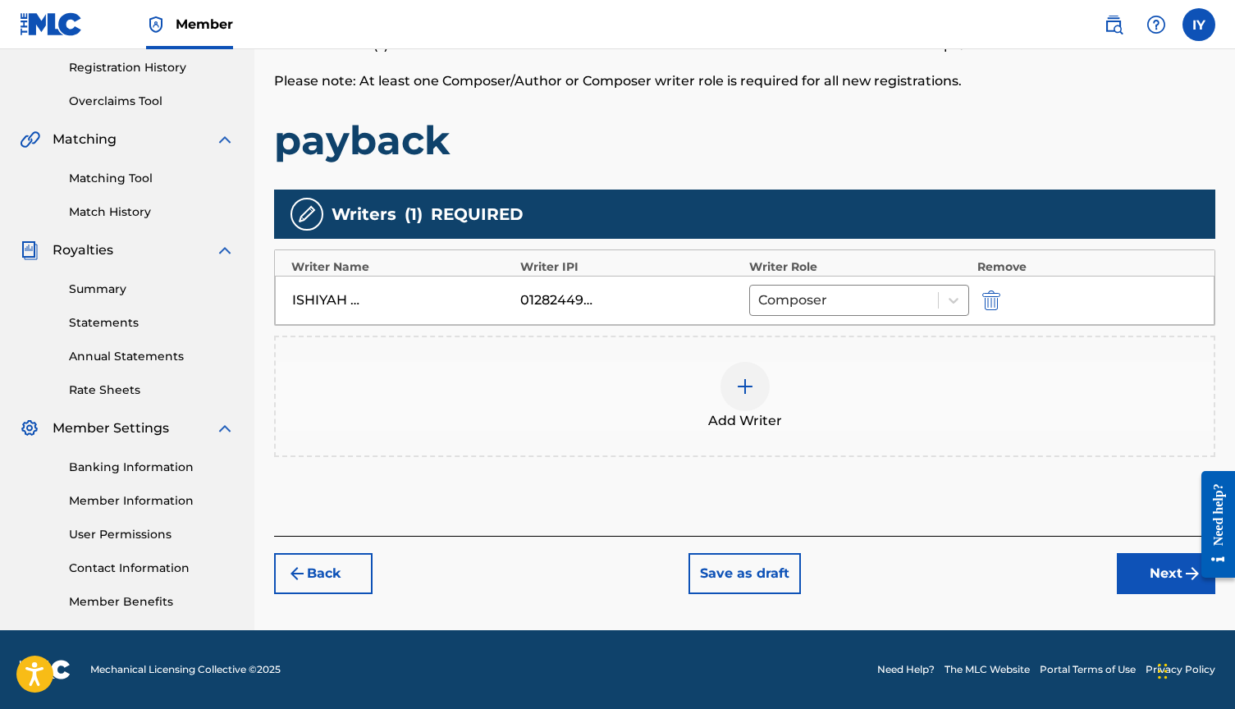
click at [1150, 577] on button "Next" at bounding box center [1166, 573] width 98 height 41
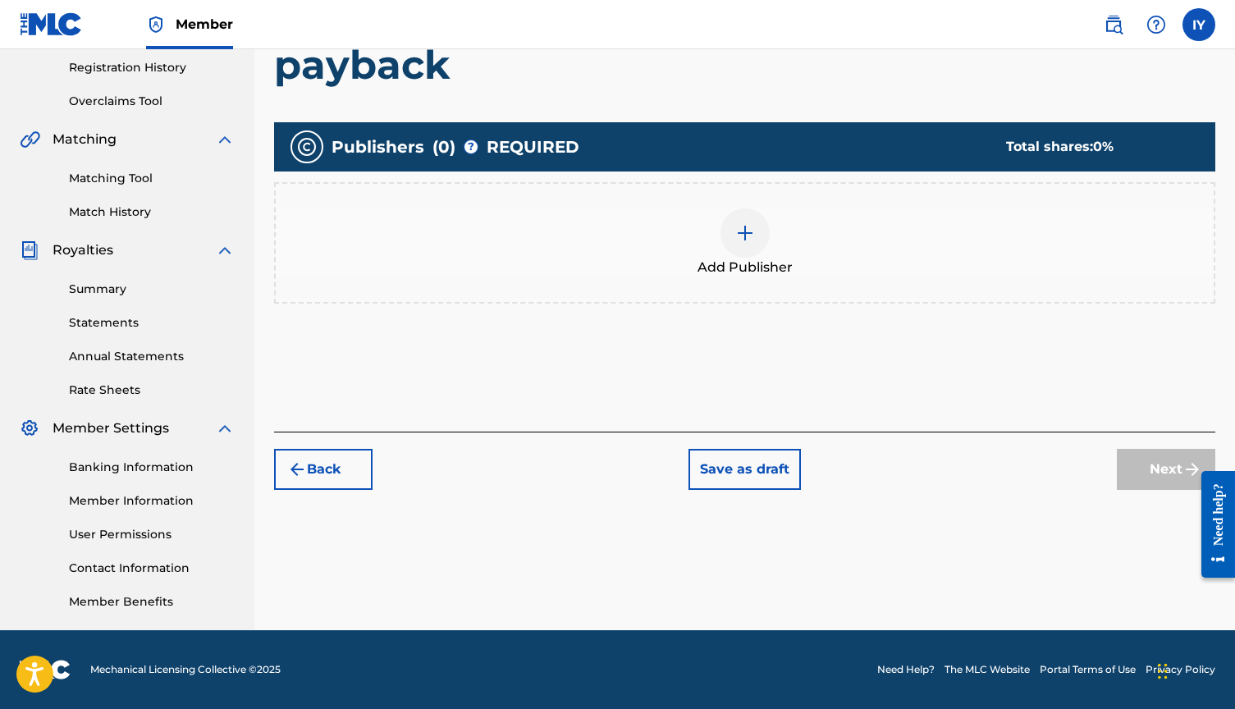
scroll to position [309, 0]
click at [771, 242] on div "Add Publisher" at bounding box center [745, 242] width 938 height 69
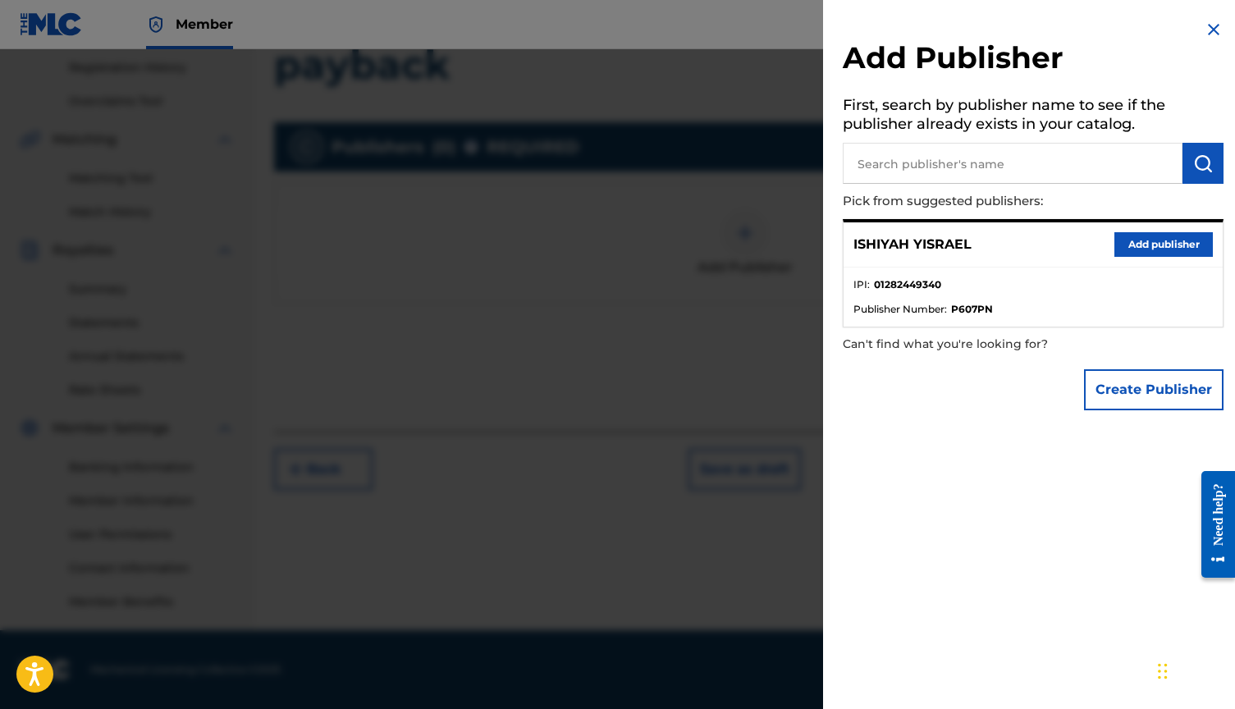
click at [1178, 242] on button "Add publisher" at bounding box center [1163, 244] width 98 height 25
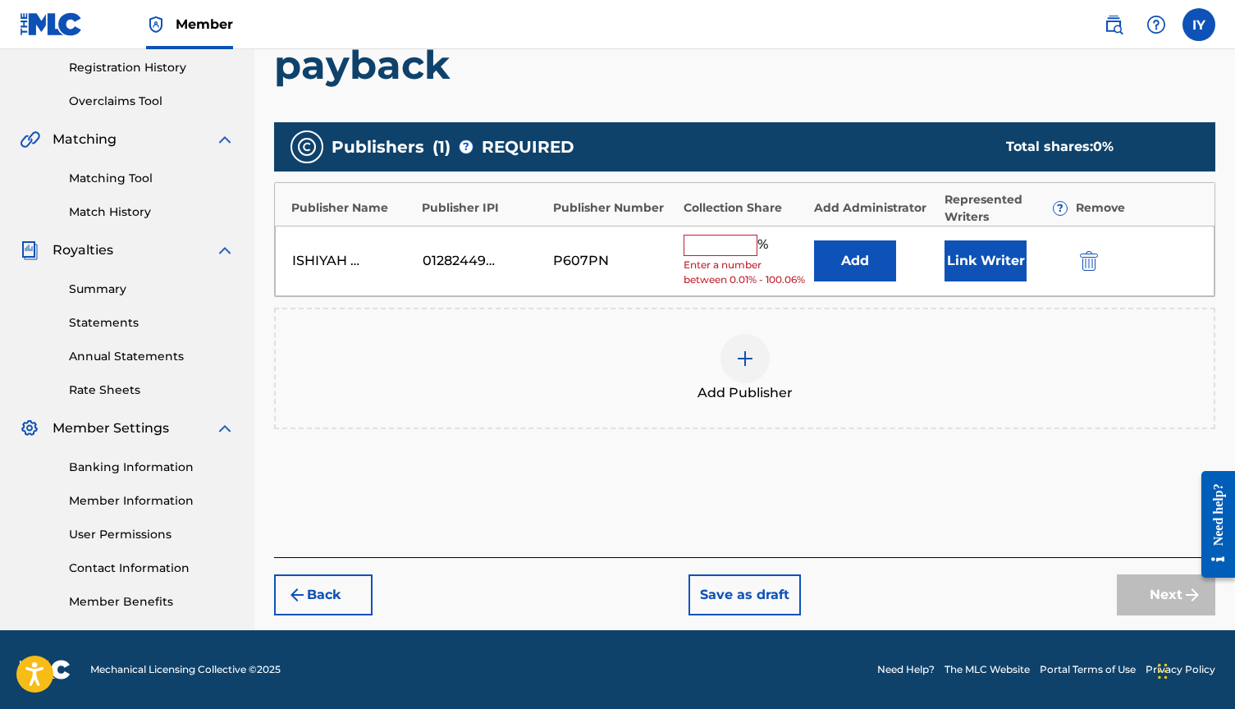
click at [734, 238] on input "text" at bounding box center [721, 245] width 74 height 21
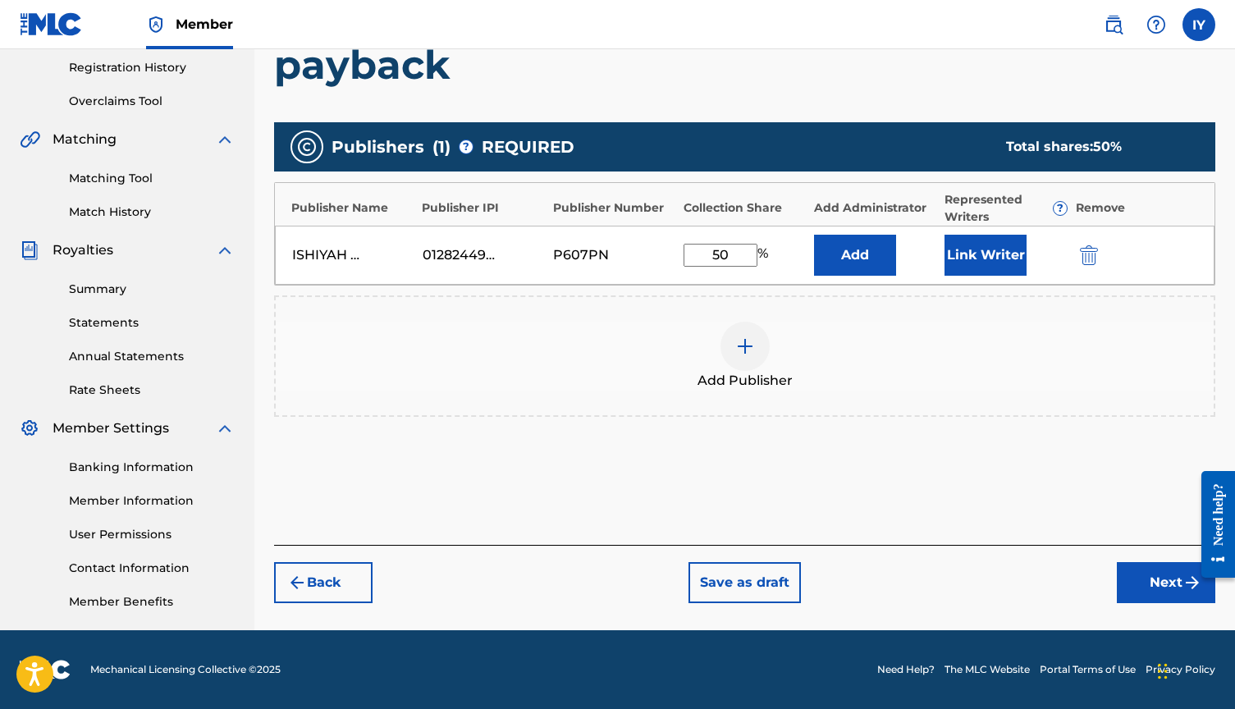
type input "50"
click at [990, 263] on button "Link Writer" at bounding box center [985, 255] width 82 height 41
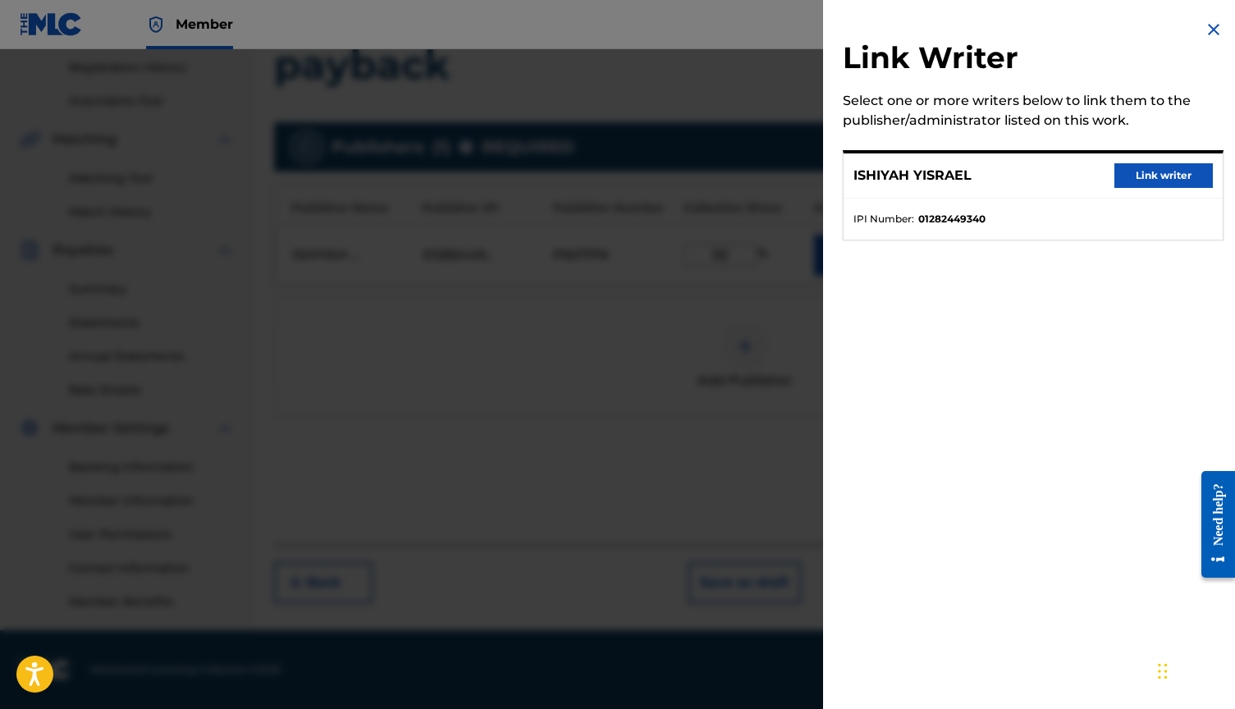
click at [1175, 169] on button "Link writer" at bounding box center [1163, 175] width 98 height 25
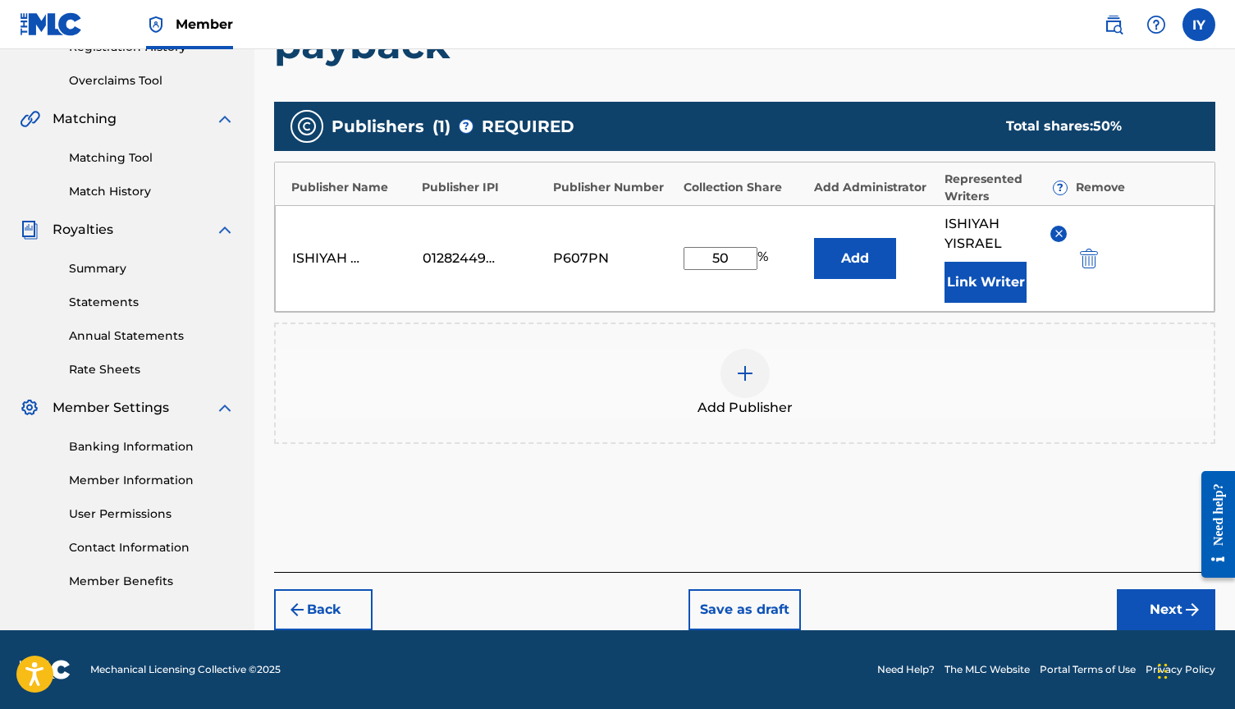
scroll to position [329, 0]
click at [1161, 610] on button "Next" at bounding box center [1166, 609] width 98 height 41
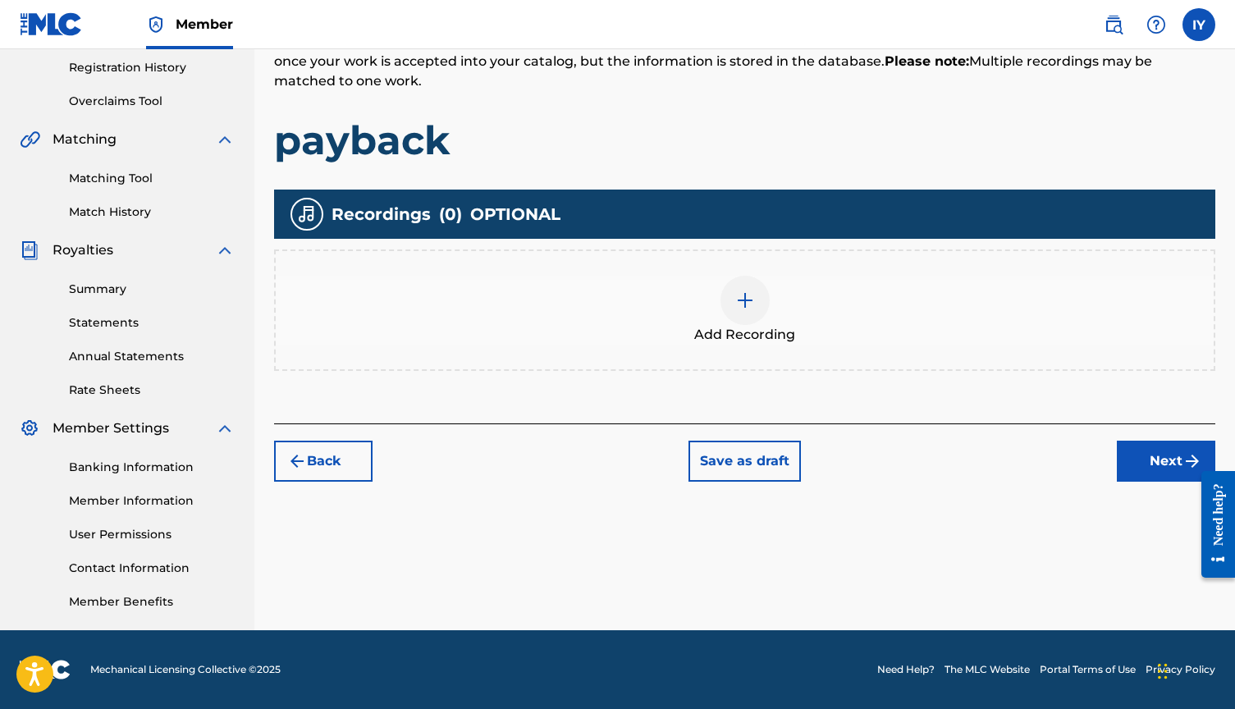
scroll to position [309, 0]
click at [745, 311] on div at bounding box center [744, 300] width 49 height 49
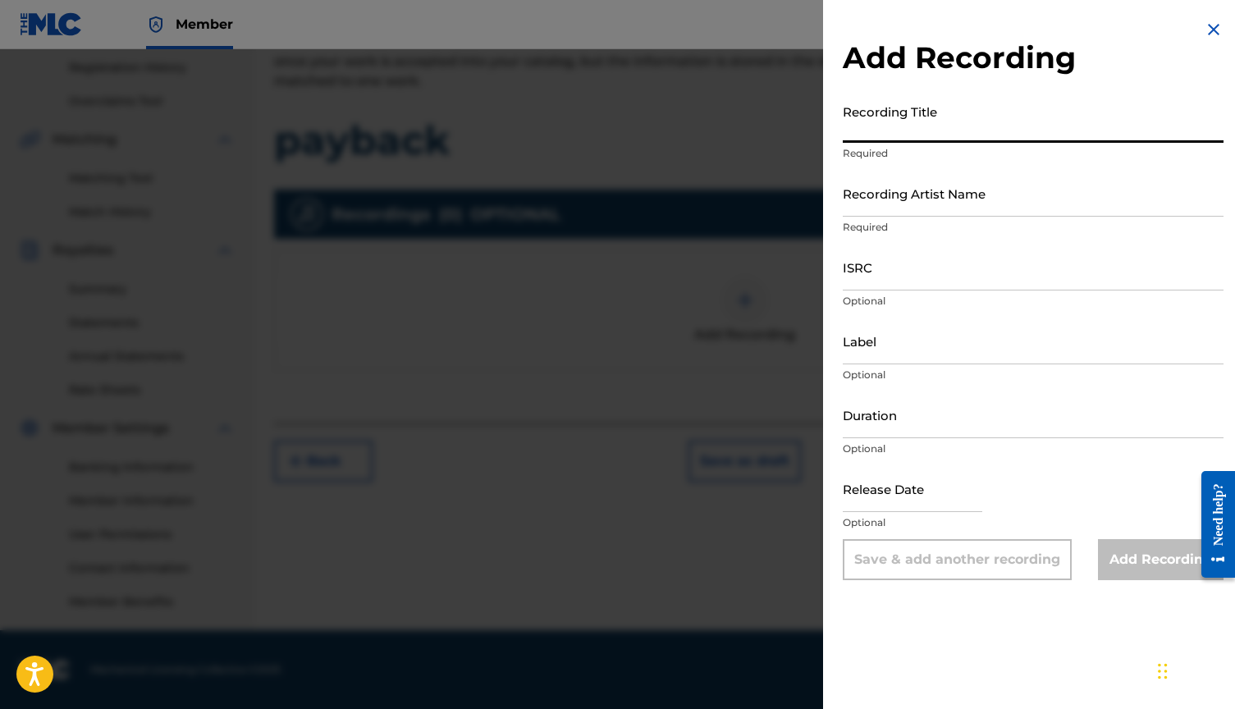
click at [894, 125] on input "Recording Title" at bounding box center [1033, 119] width 381 height 47
type input "Payback"
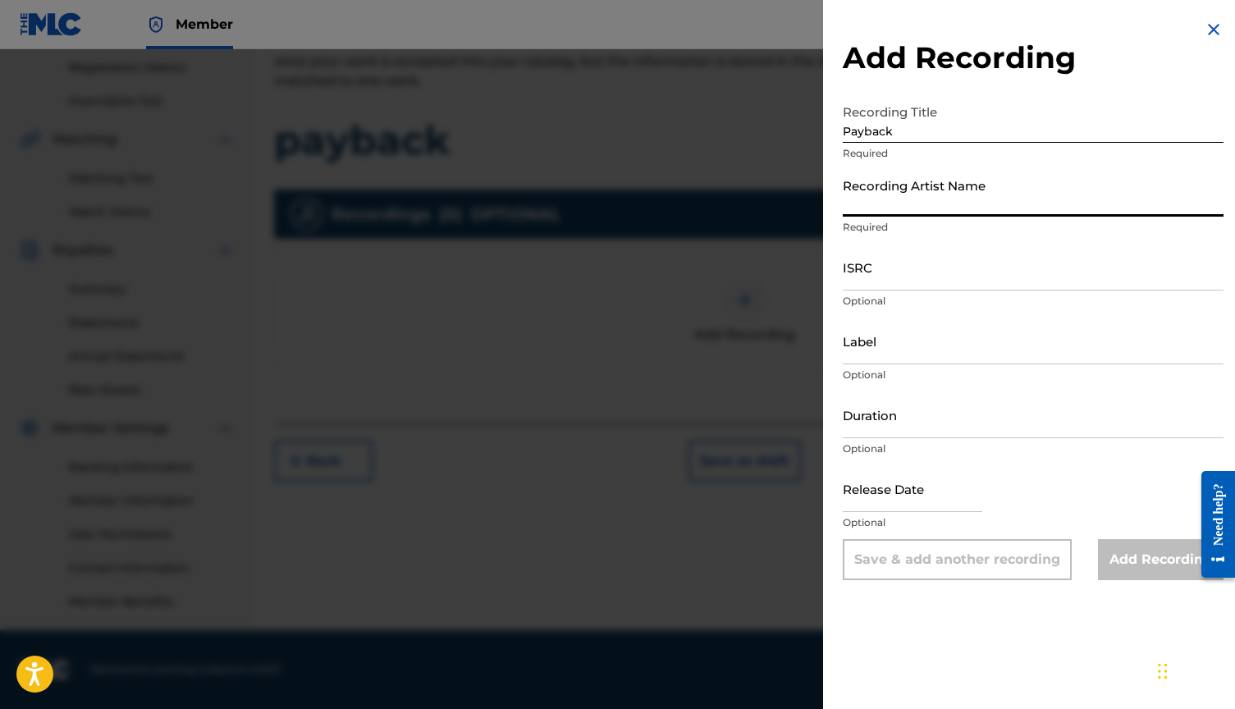
click at [921, 199] on input "Recording Artist Name" at bounding box center [1033, 193] width 381 height 47
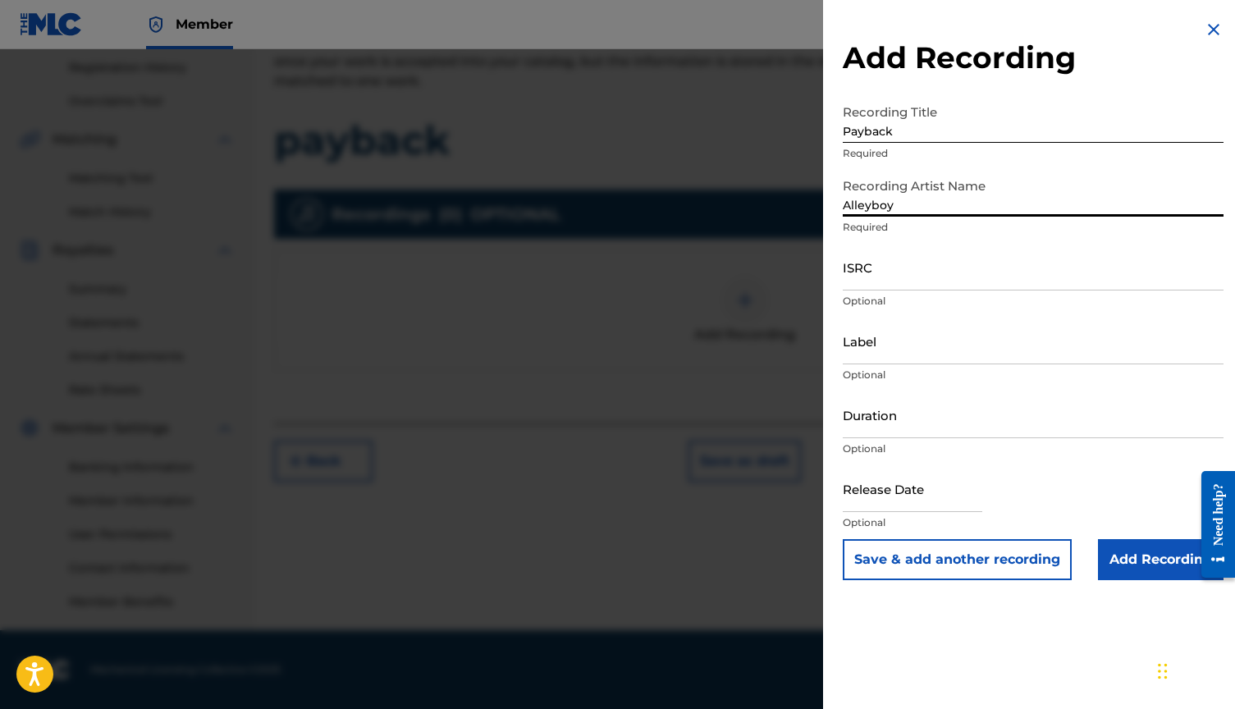
type input "Alleyboy"
click at [1153, 565] on input "Add Recording" at bounding box center [1161, 559] width 126 height 41
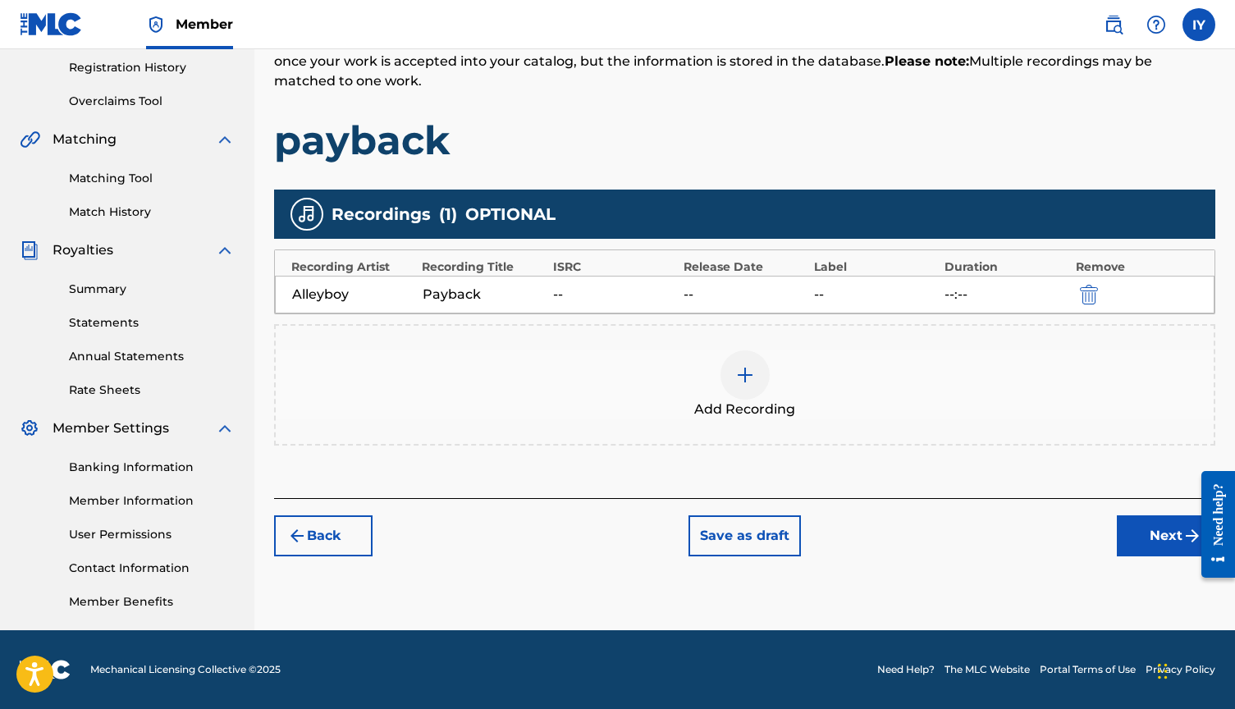
click at [1172, 536] on button "Next" at bounding box center [1166, 535] width 98 height 41
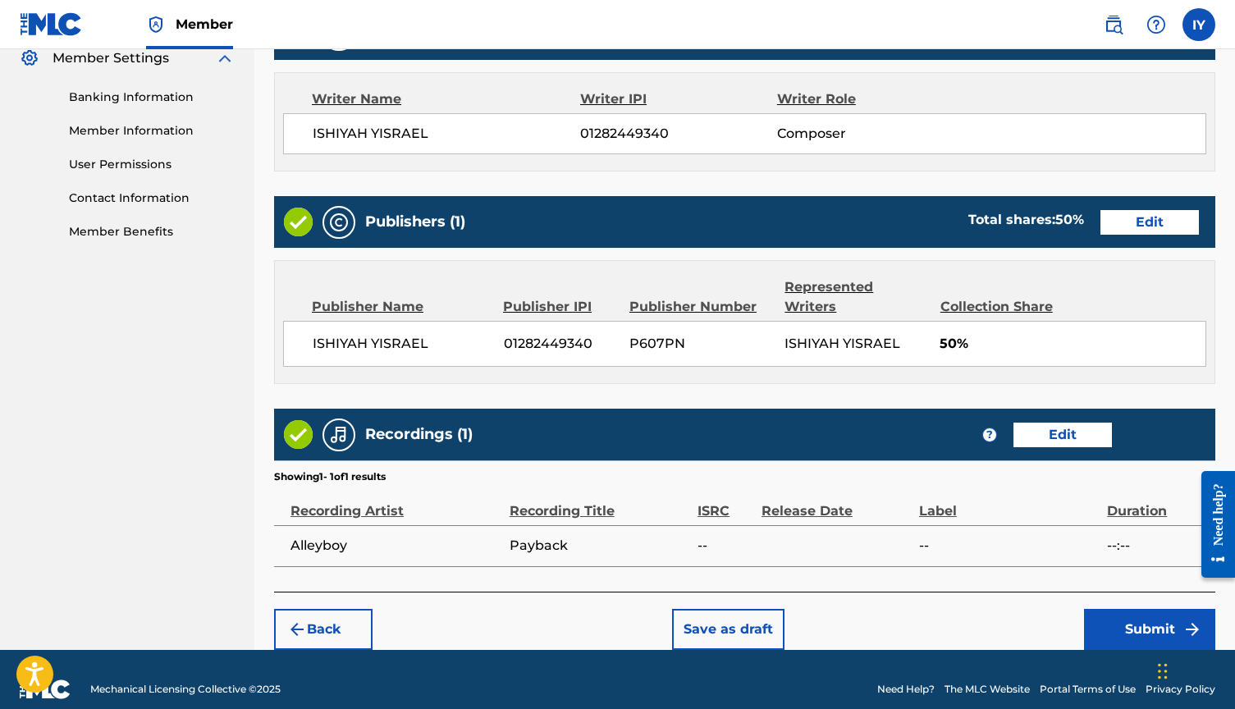
scroll to position [678, 0]
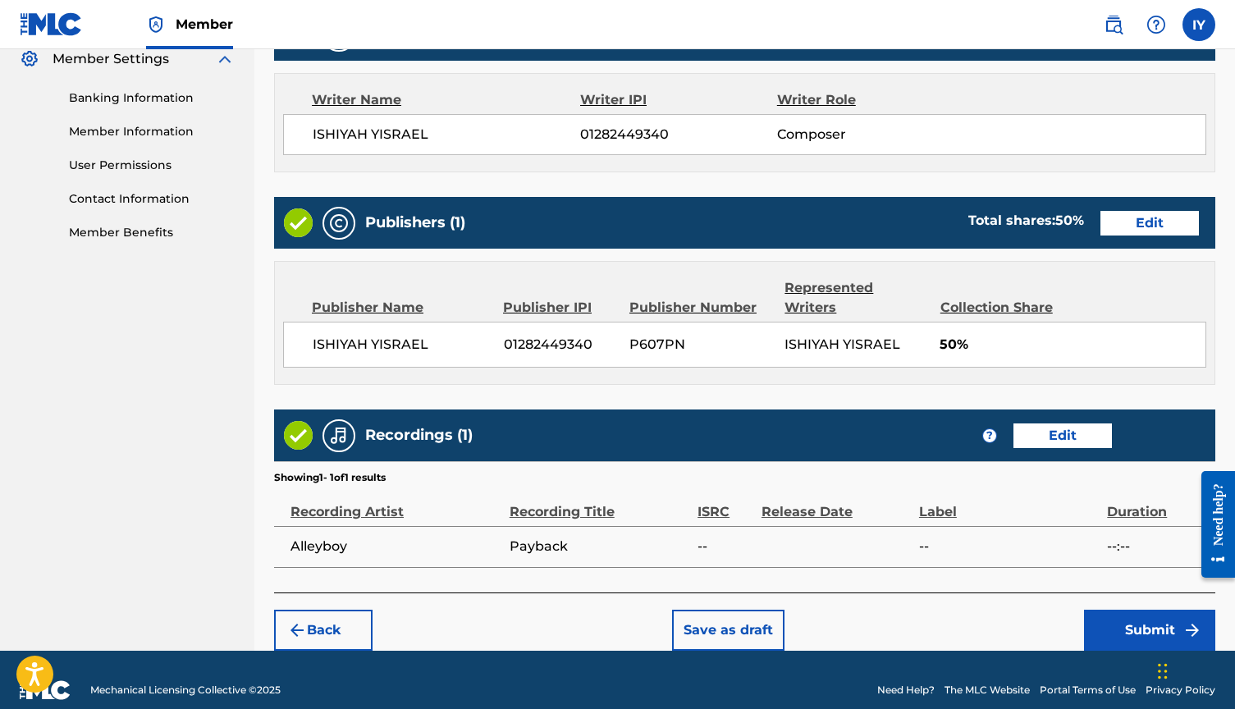
click at [1141, 610] on button "Submit" at bounding box center [1149, 630] width 131 height 41
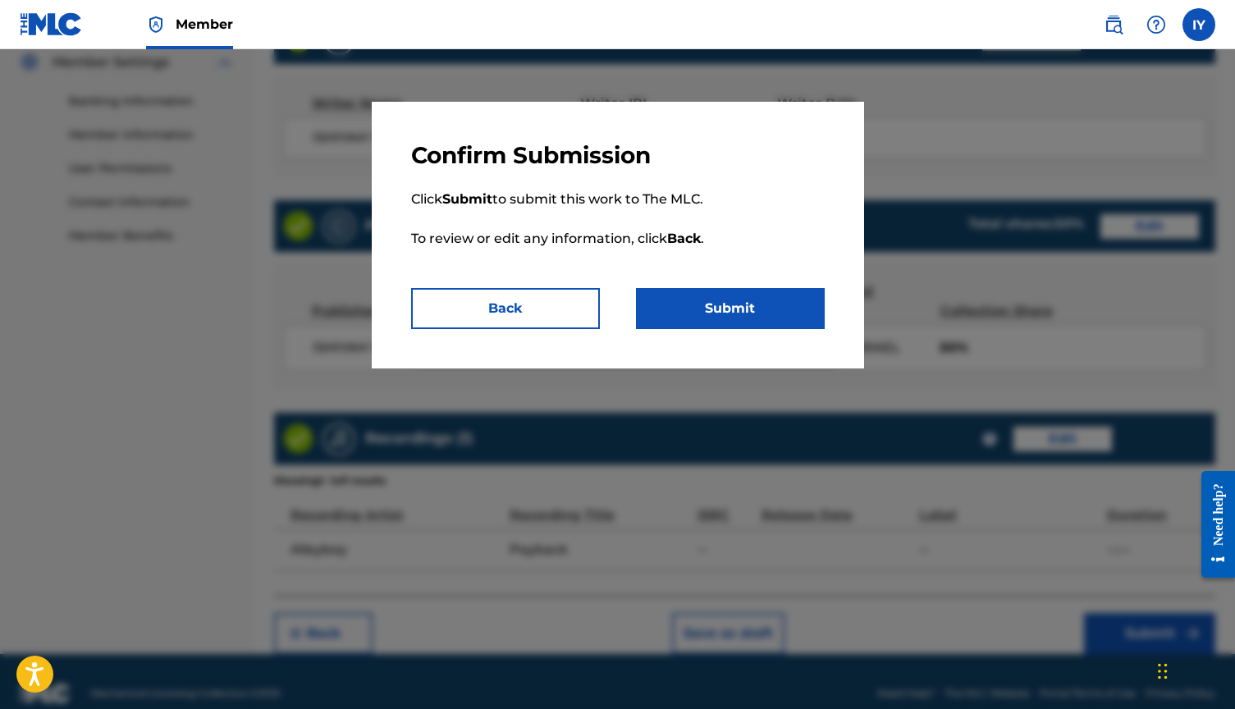
click at [776, 310] on button "Submit" at bounding box center [730, 308] width 189 height 41
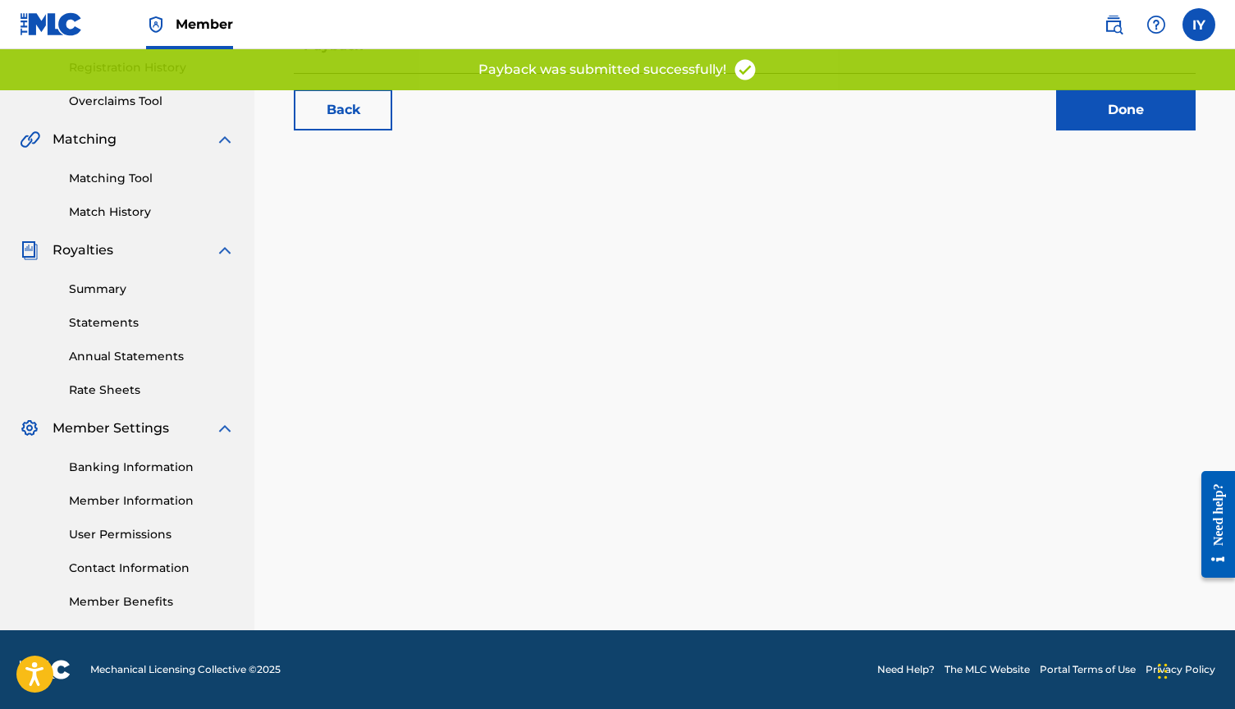
click at [1145, 400] on html "Accessibility Screen-Reader Guide, Feedback, and Issue Reporting | New window C…" at bounding box center [617, 45] width 1235 height 709
click at [1136, 400] on html "Accessibility Screen-Reader Guide, Feedback, and Issue Reporting | New window C…" at bounding box center [617, 45] width 1235 height 709
click at [1123, 400] on html "Accessibility Screen-Reader Guide, Feedback, and Issue Reporting | New window C…" at bounding box center [617, 45] width 1235 height 709
click at [1125, 400] on html "Accessibility Screen-Reader Guide, Feedback, and Issue Reporting | New window C…" at bounding box center [617, 45] width 1235 height 709
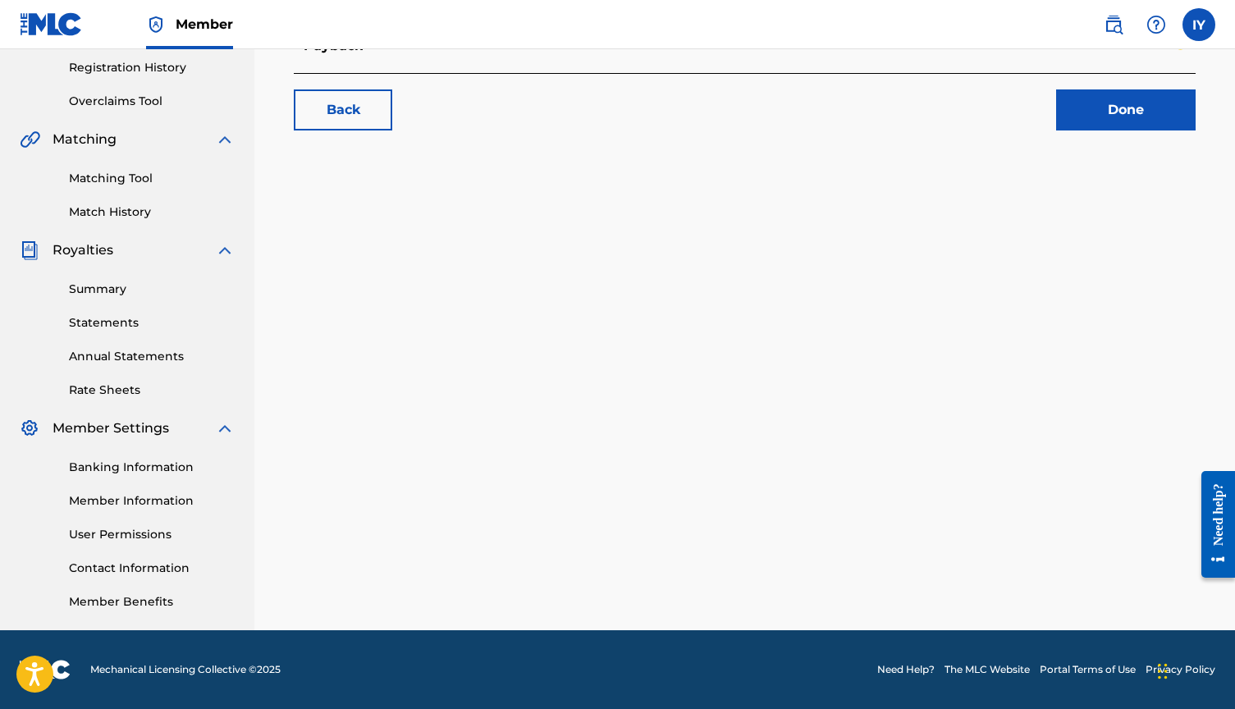
drag, startPoint x: 838, startPoint y: 336, endPoint x: 1126, endPoint y: 418, distance: 299.3
click at [1126, 400] on html "Accessibility Screen-Reader Guide, Feedback, and Issue Reporting | New window C…" at bounding box center [617, 45] width 1235 height 709
click at [1125, 400] on html "Accessibility Screen-Reader Guide, Feedback, and Issue Reporting | New window C…" at bounding box center [617, 45] width 1235 height 709
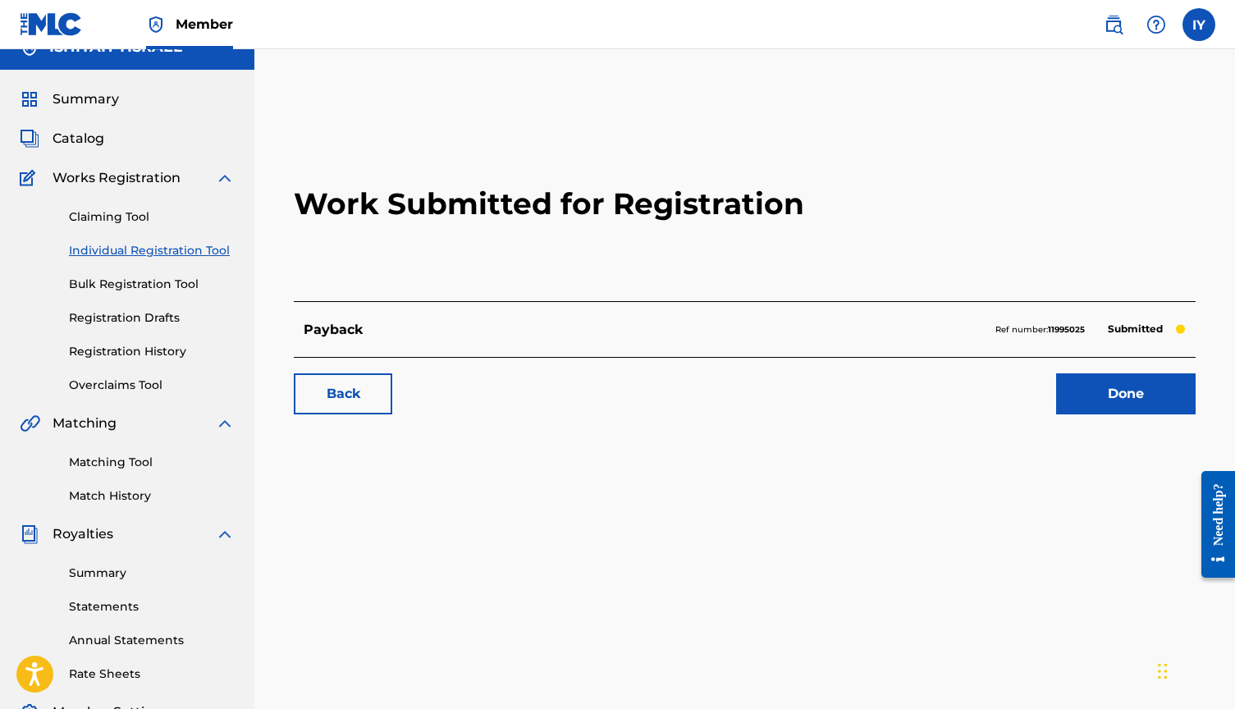
scroll to position [29, 0]
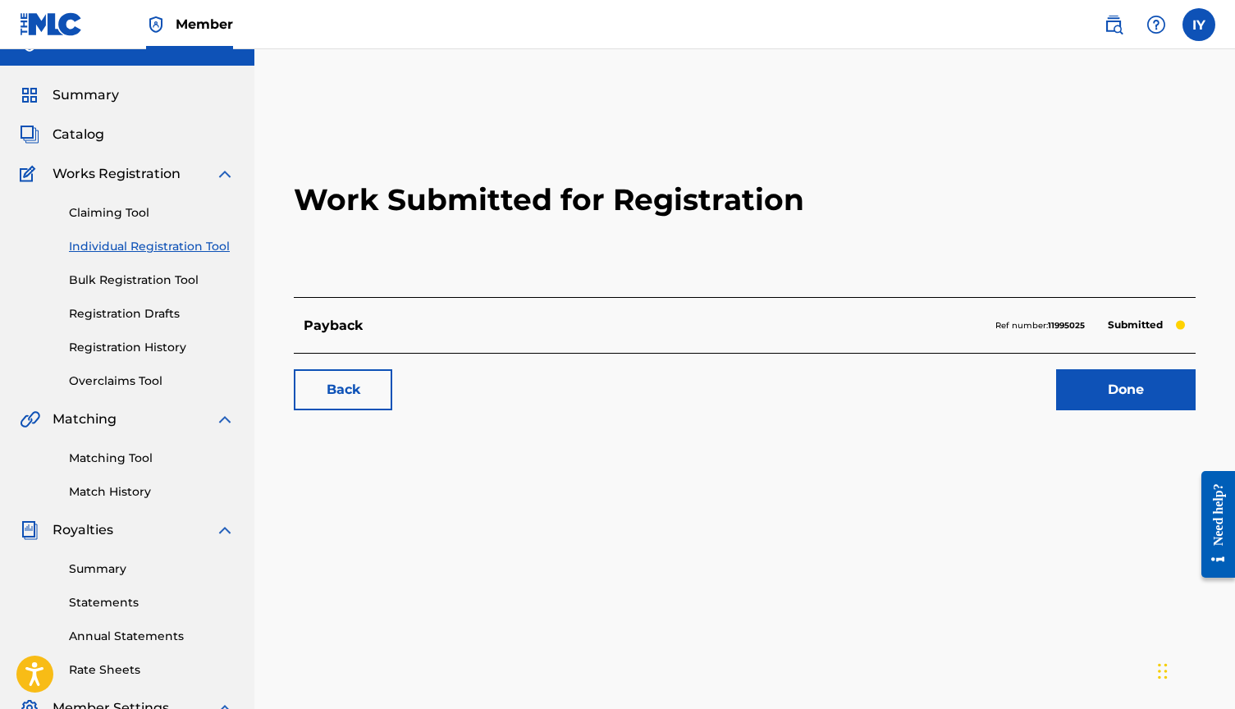
click at [1081, 385] on link "Done" at bounding box center [1125, 389] width 139 height 41
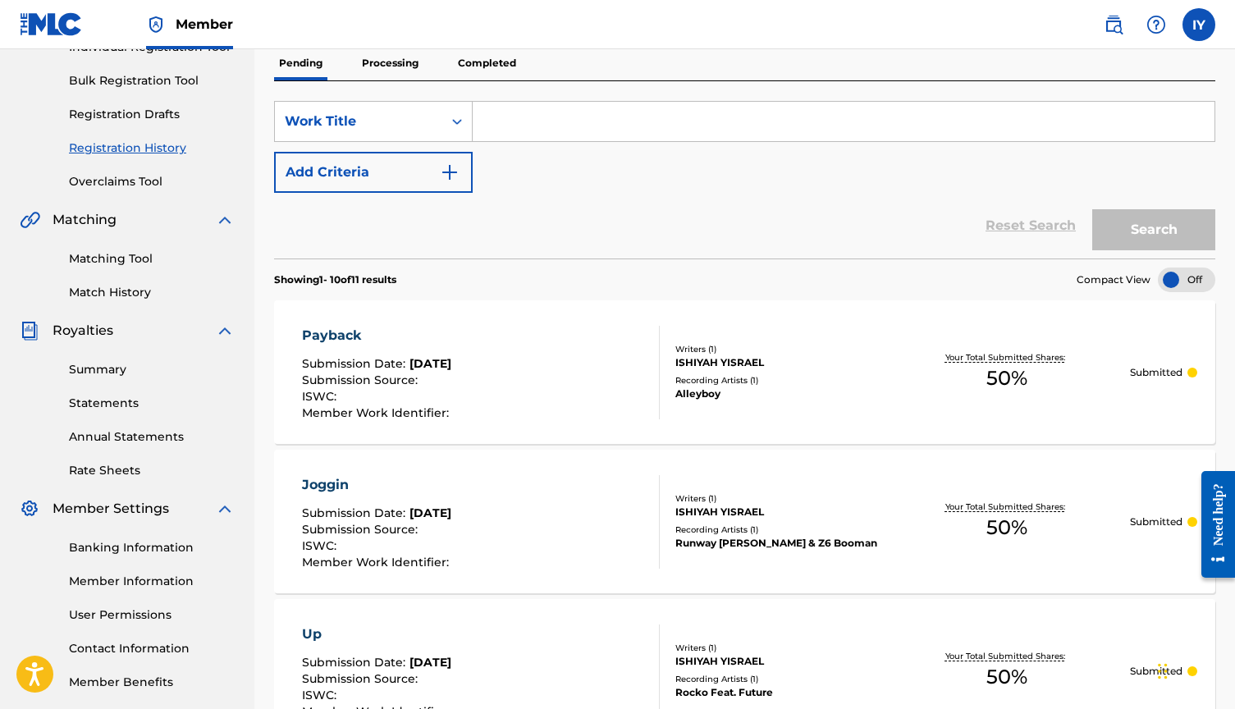
scroll to position [428, 0]
